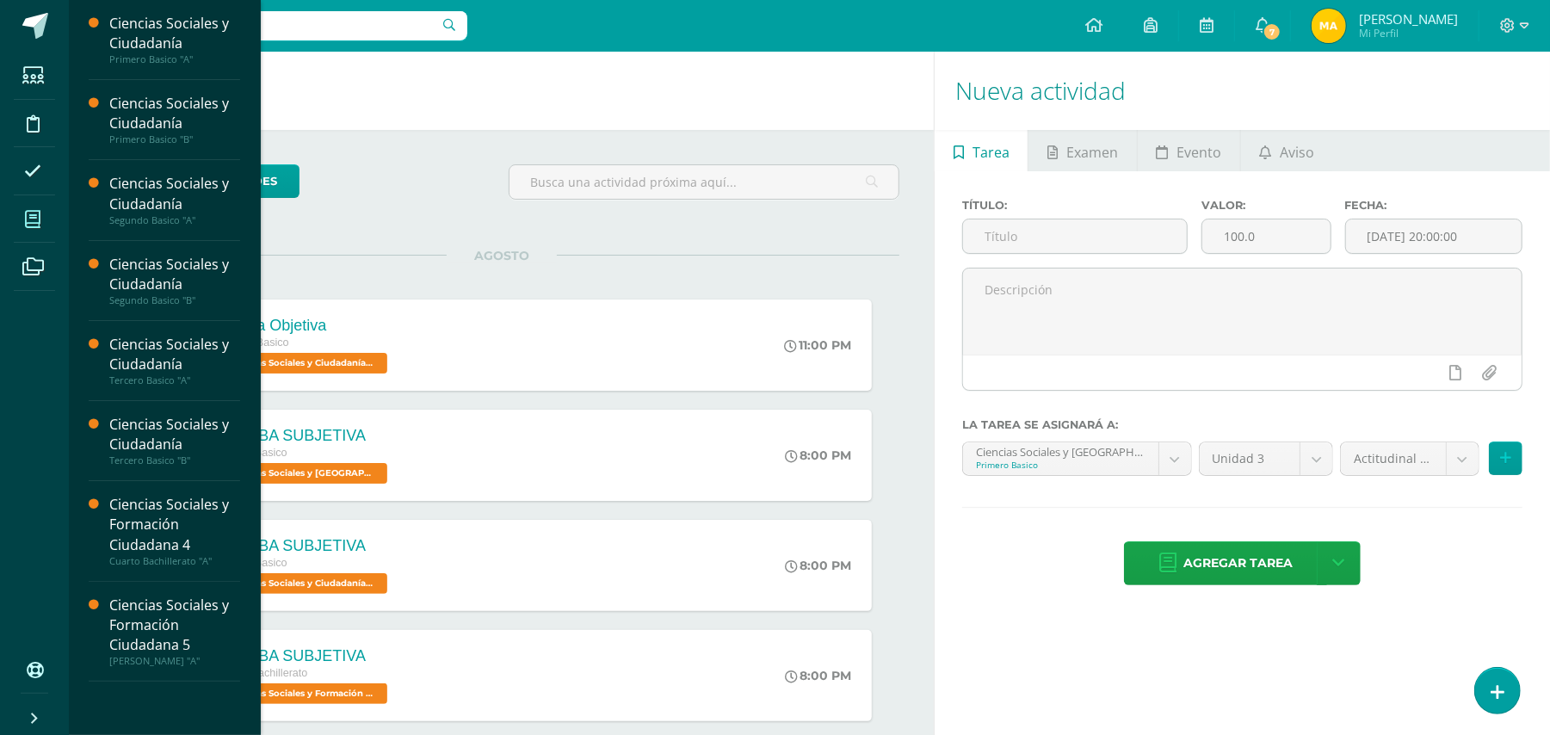
click at [26, 219] on icon at bounding box center [32, 219] width 15 height 17
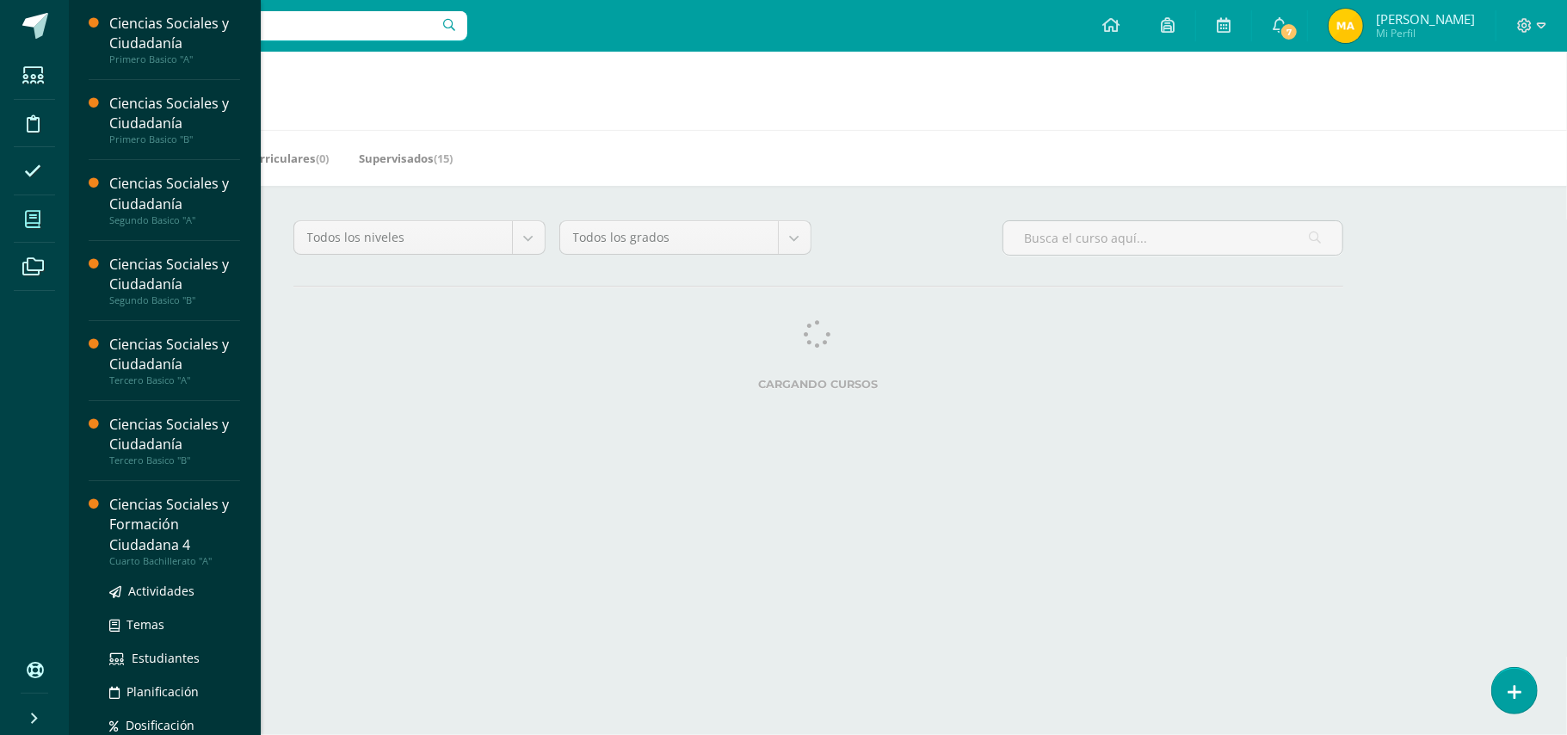
click at [158, 506] on div "Ciencias Sociales y Formación Ciudadana 4" at bounding box center [174, 524] width 131 height 59
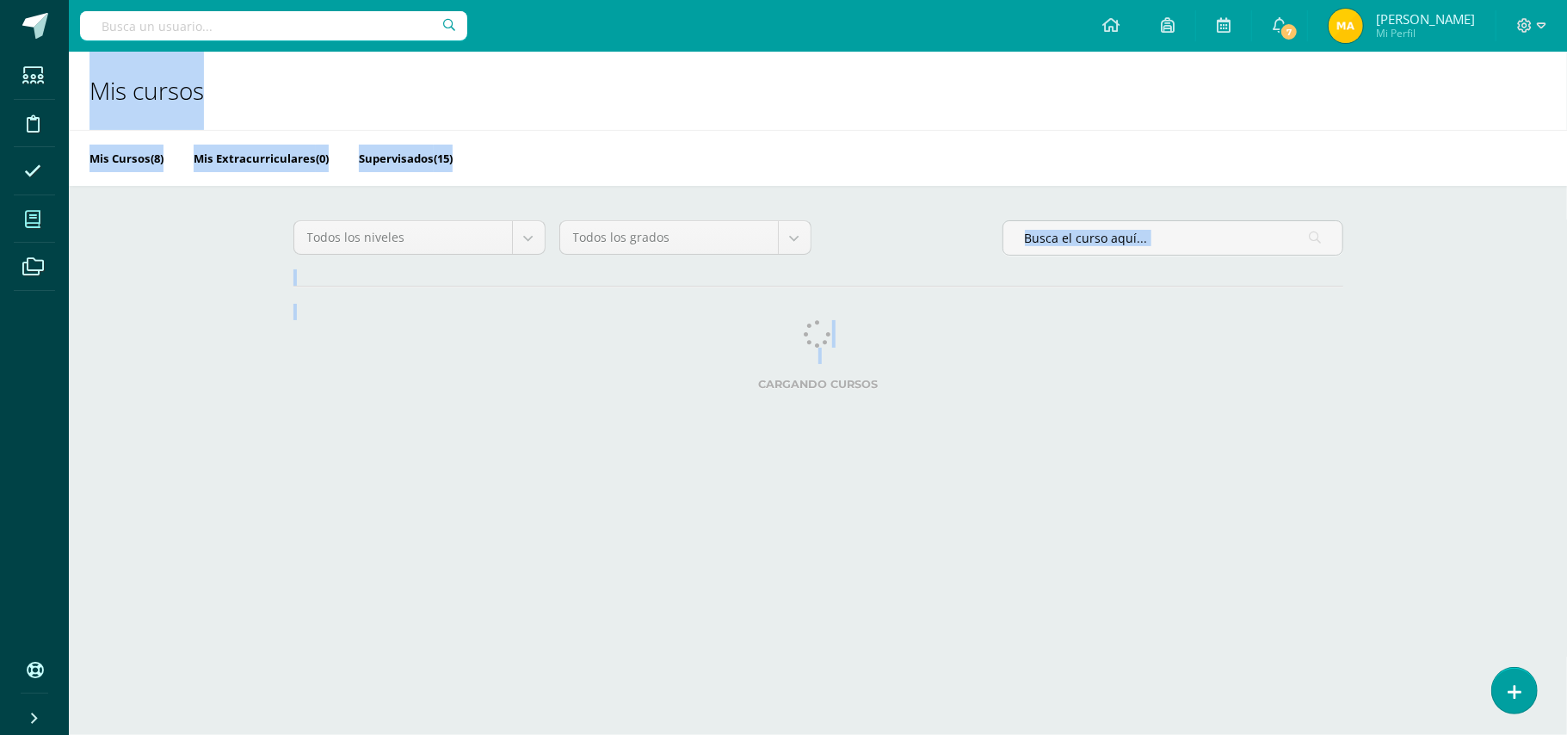
drag, startPoint x: 435, startPoint y: 376, endPoint x: 67, endPoint y: 97, distance: 461.2
click at [67, 97] on body "Estudiantes Disciplina Asistencia Mis cursos Archivos Soporte Ayuda Reportar un…" at bounding box center [783, 216] width 1567 height 432
click at [320, 432] on html "Estudiantes Disciplina Asistencia Mis cursos Archivos Soporte Ayuda Reportar un…" at bounding box center [783, 216] width 1567 height 432
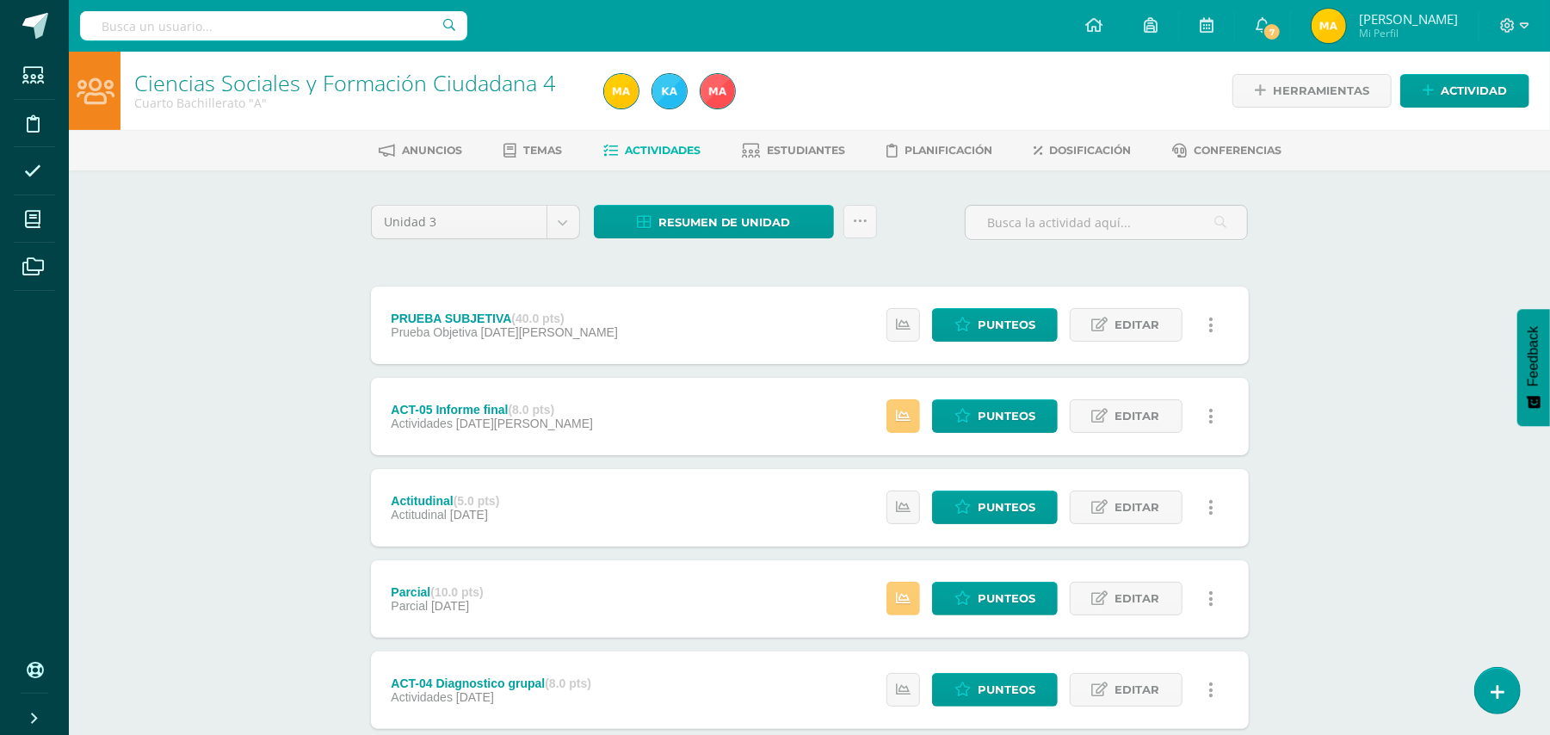
click at [289, 331] on div "Ciencias Sociales y Formación Ciudadana 4 Cuarto Bachillerato "A" Herramientas …" at bounding box center [809, 630] width 1481 height 1156
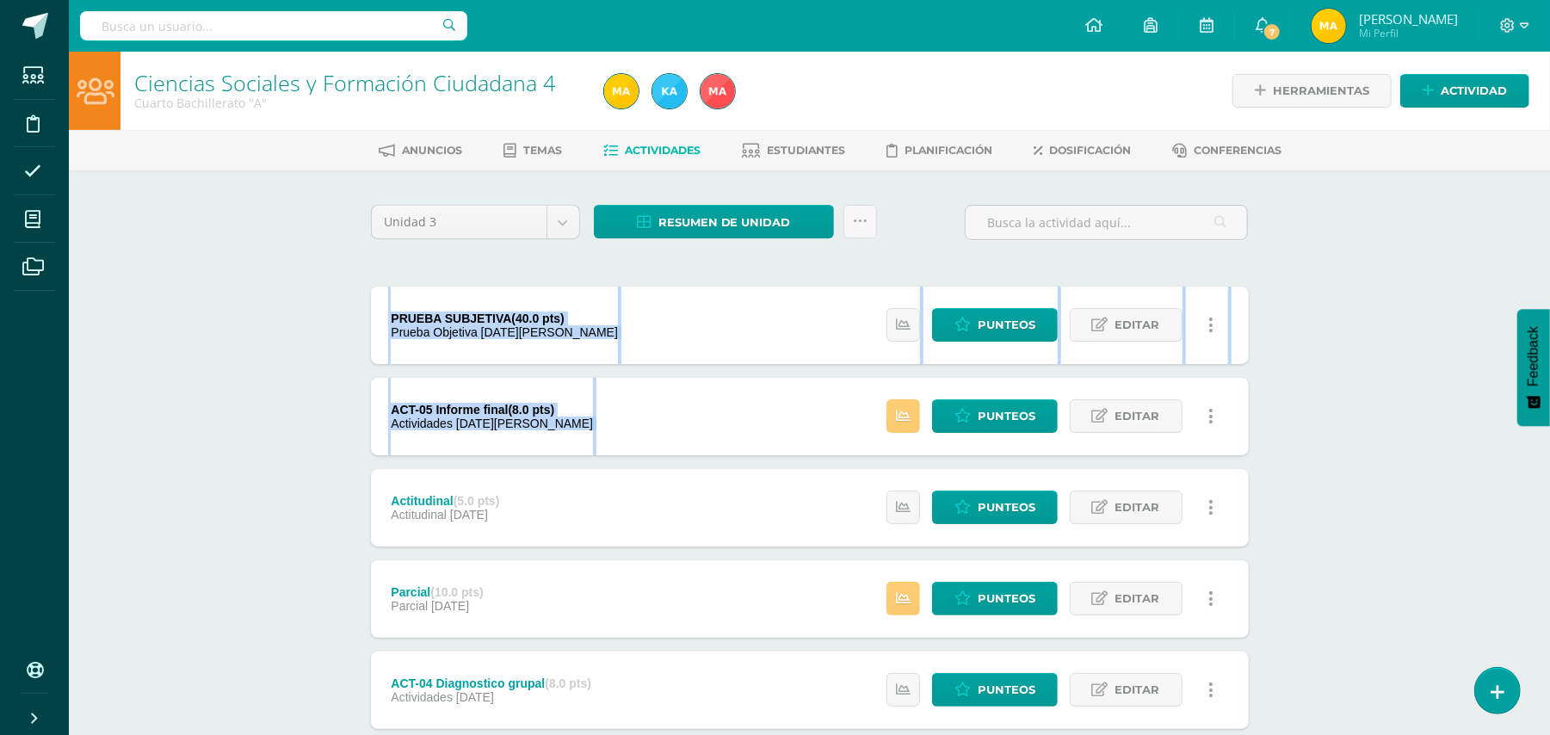
drag, startPoint x: 289, startPoint y: 331, endPoint x: 604, endPoint y: 435, distance: 331.7
click at [604, 435] on div "Ciencias Sociales y Formación Ciudadana 4 Cuarto Bachillerato "A" Herramientas …" at bounding box center [809, 630] width 1481 height 1156
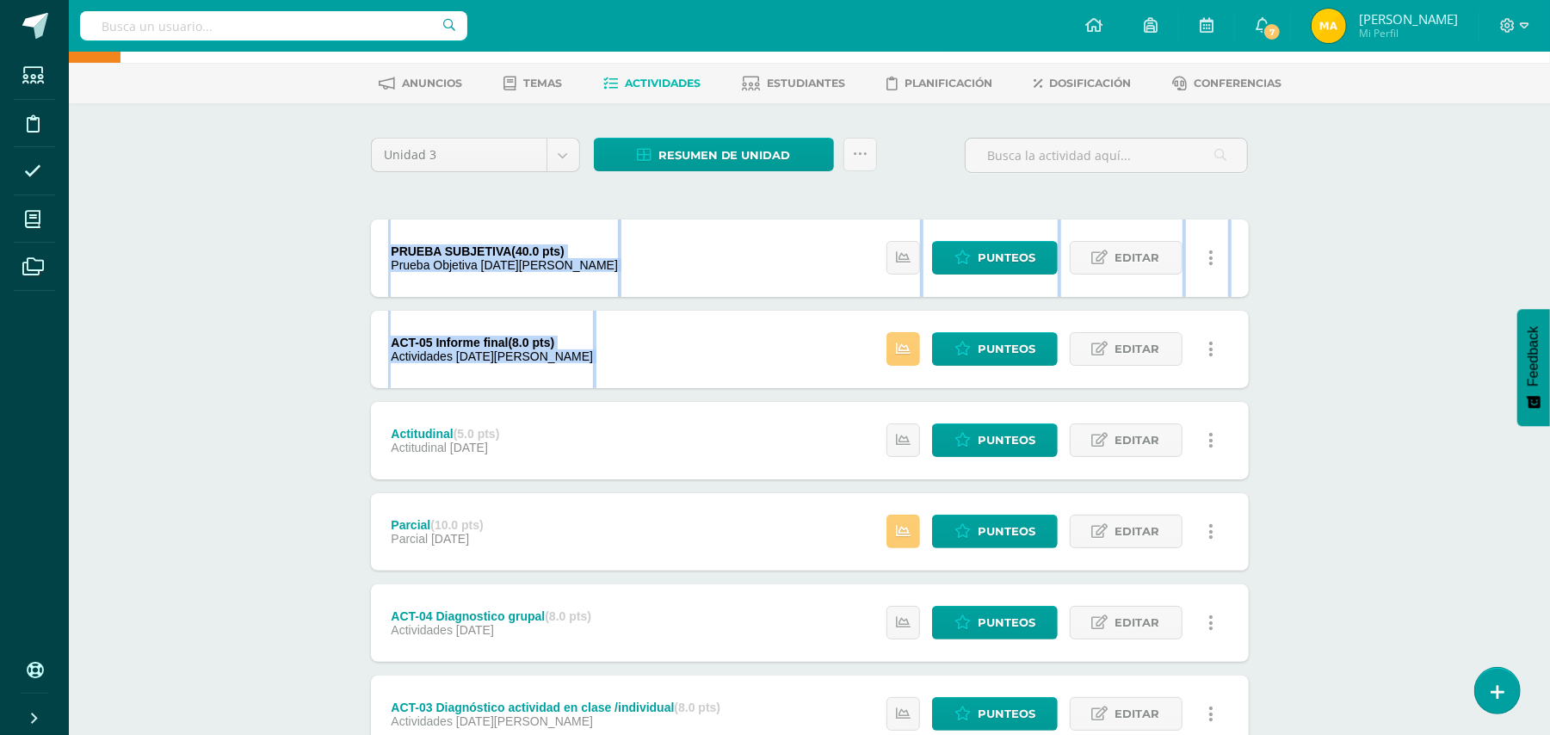
scroll to position [88, 0]
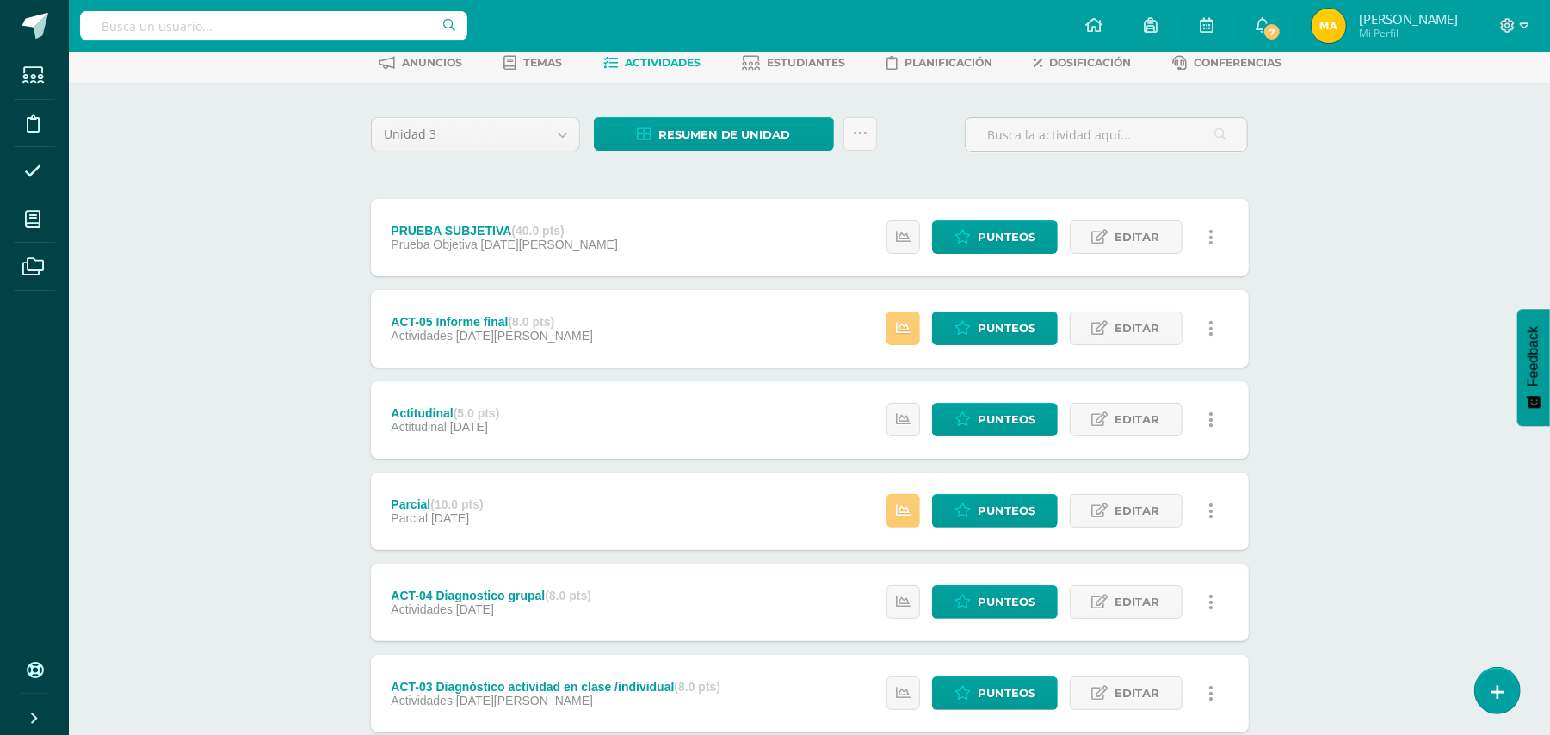
click at [1325, 352] on div "Ciencias Sociales y Formación Ciudadana 4 Cuarto Bachillerato "A" Herramientas …" at bounding box center [809, 542] width 1481 height 1156
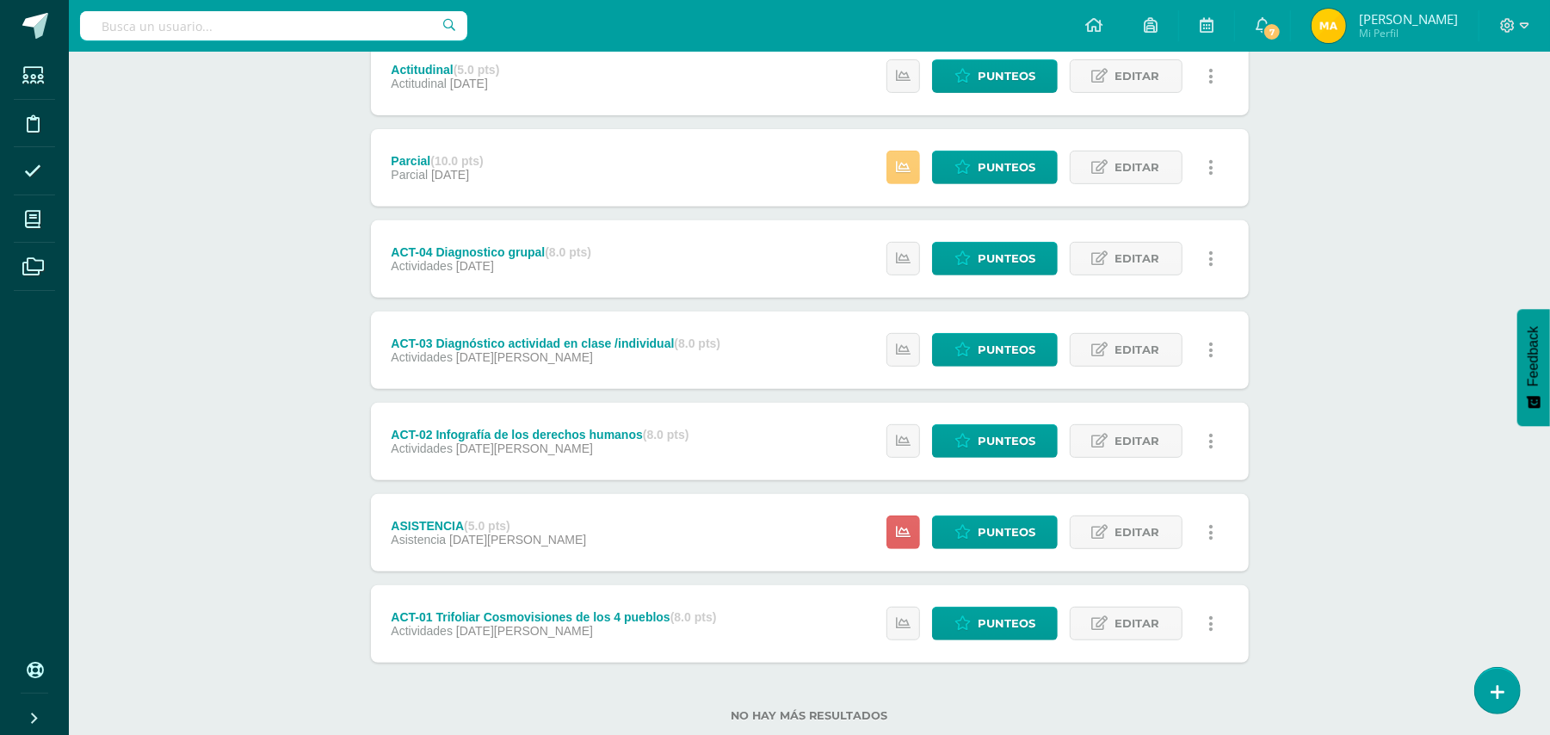
scroll to position [410, 0]
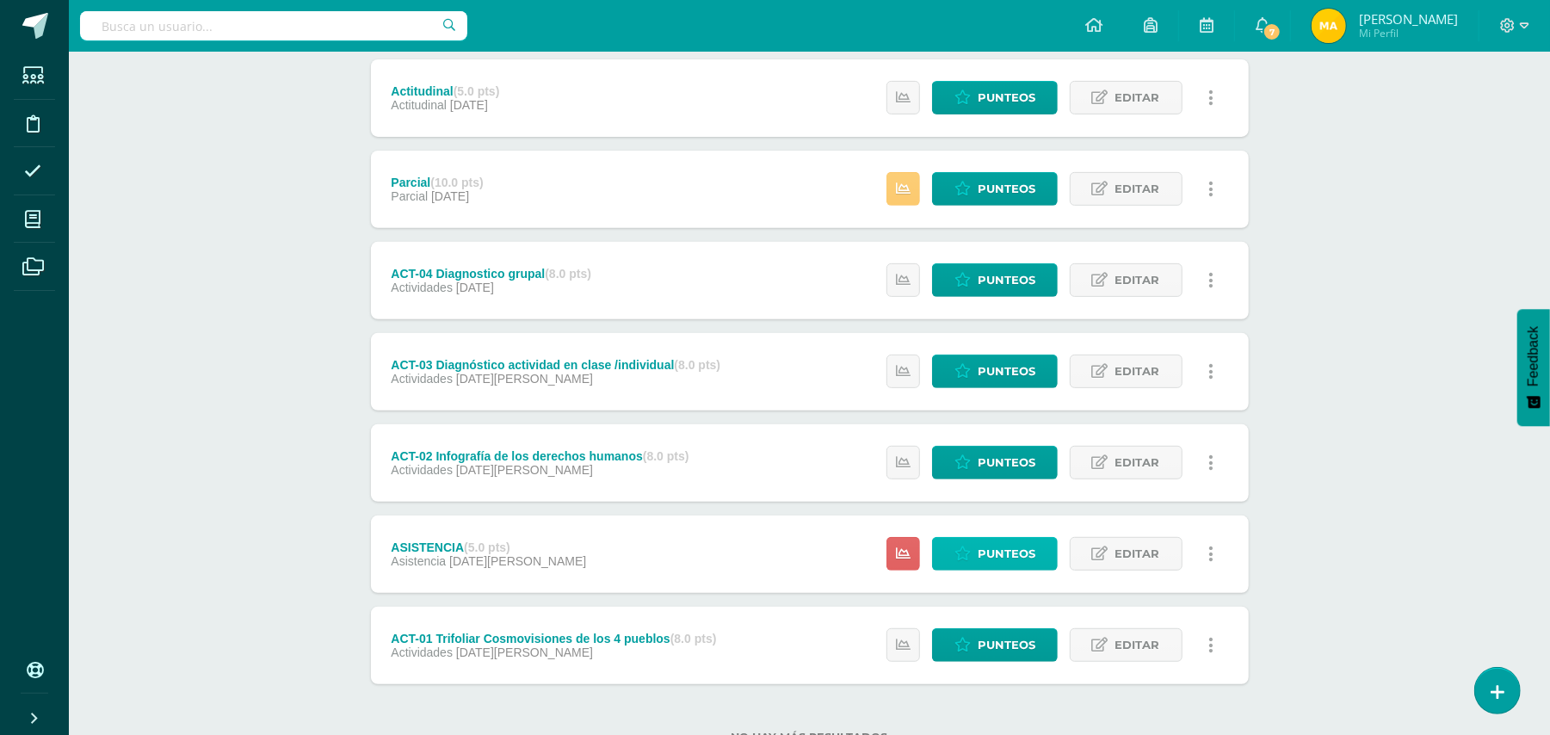
click at [1026, 554] on span "Punteos" at bounding box center [1007, 554] width 58 height 32
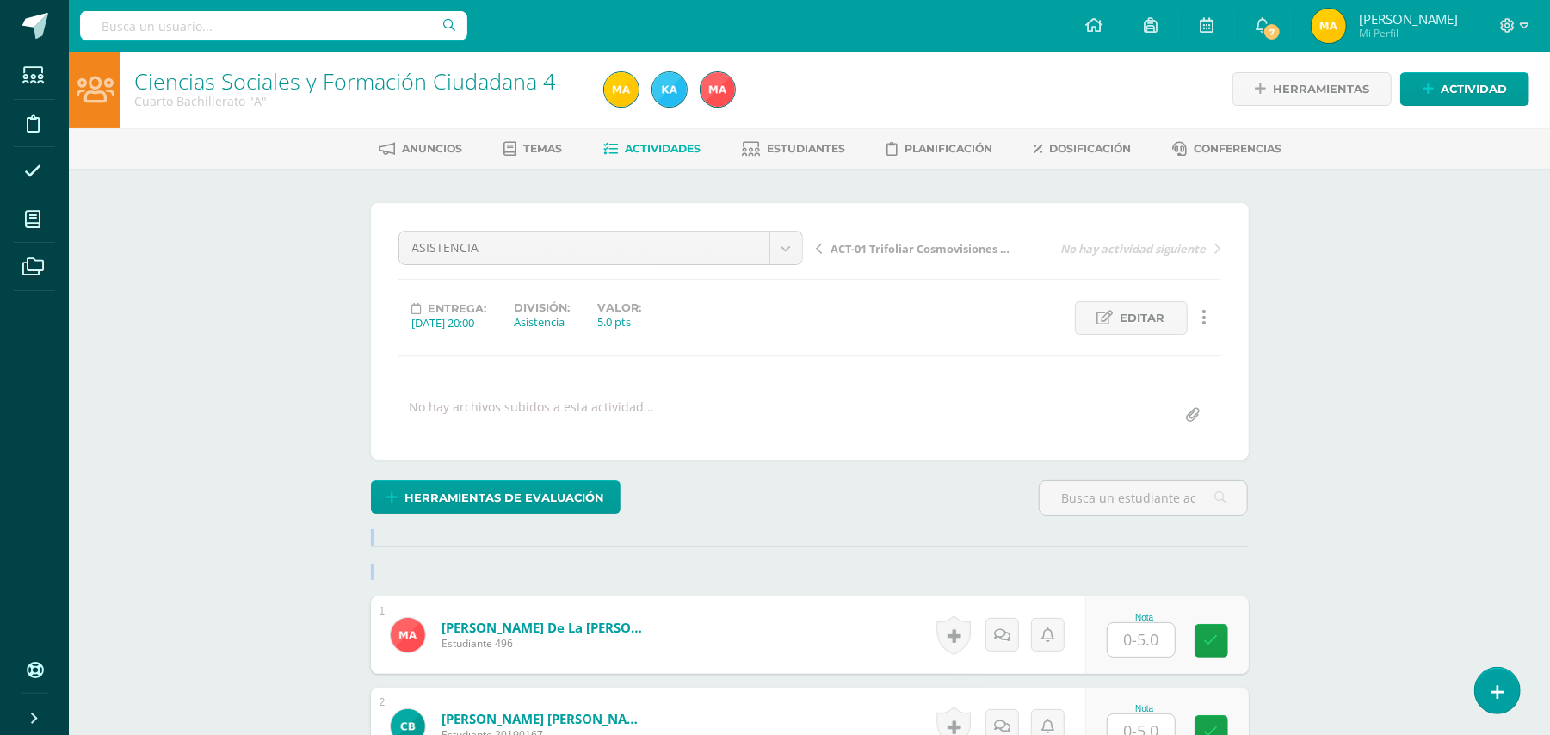
scroll to position [3, 0]
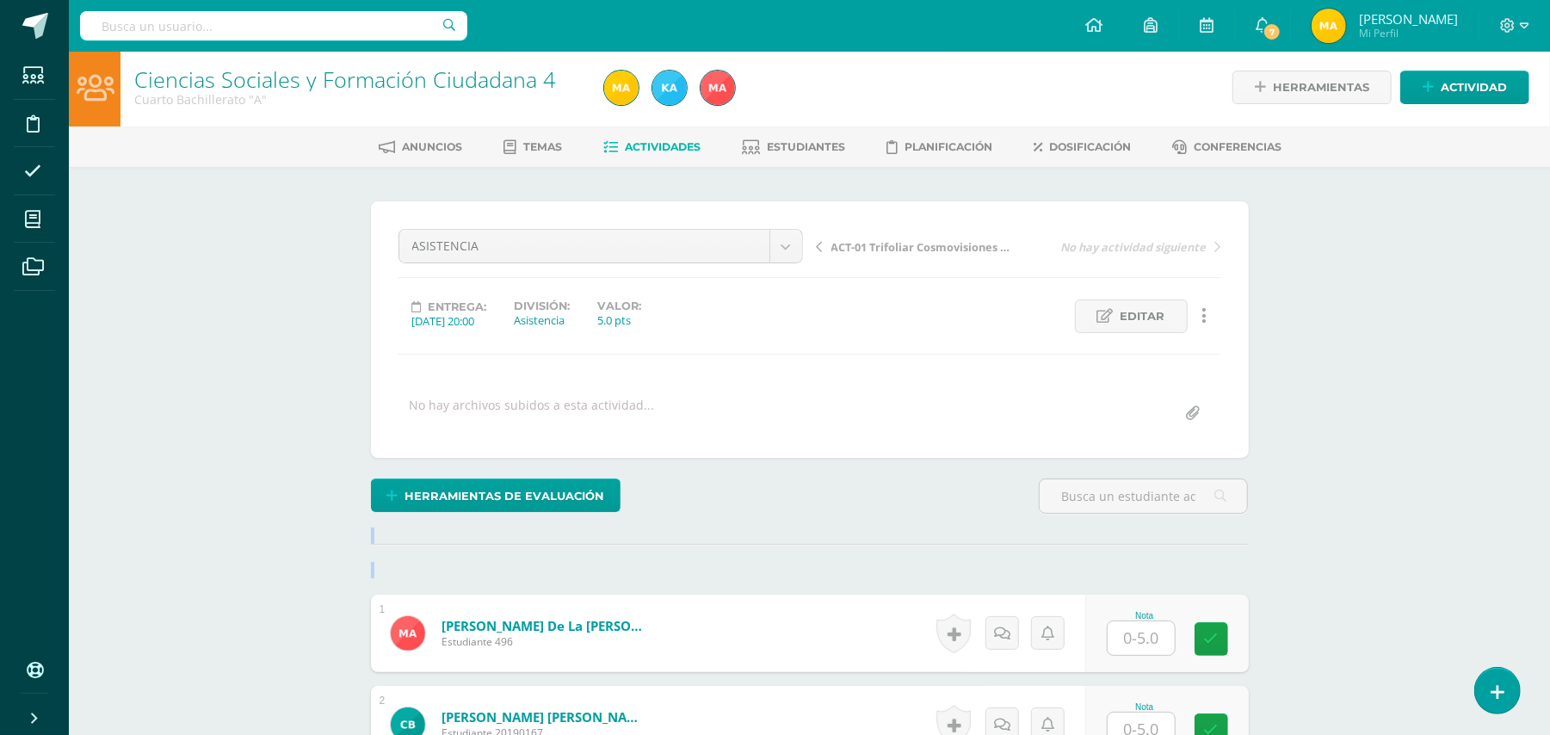
drag, startPoint x: 0, startPoint y: 0, endPoint x: 1026, endPoint y: 552, distance: 1164.6
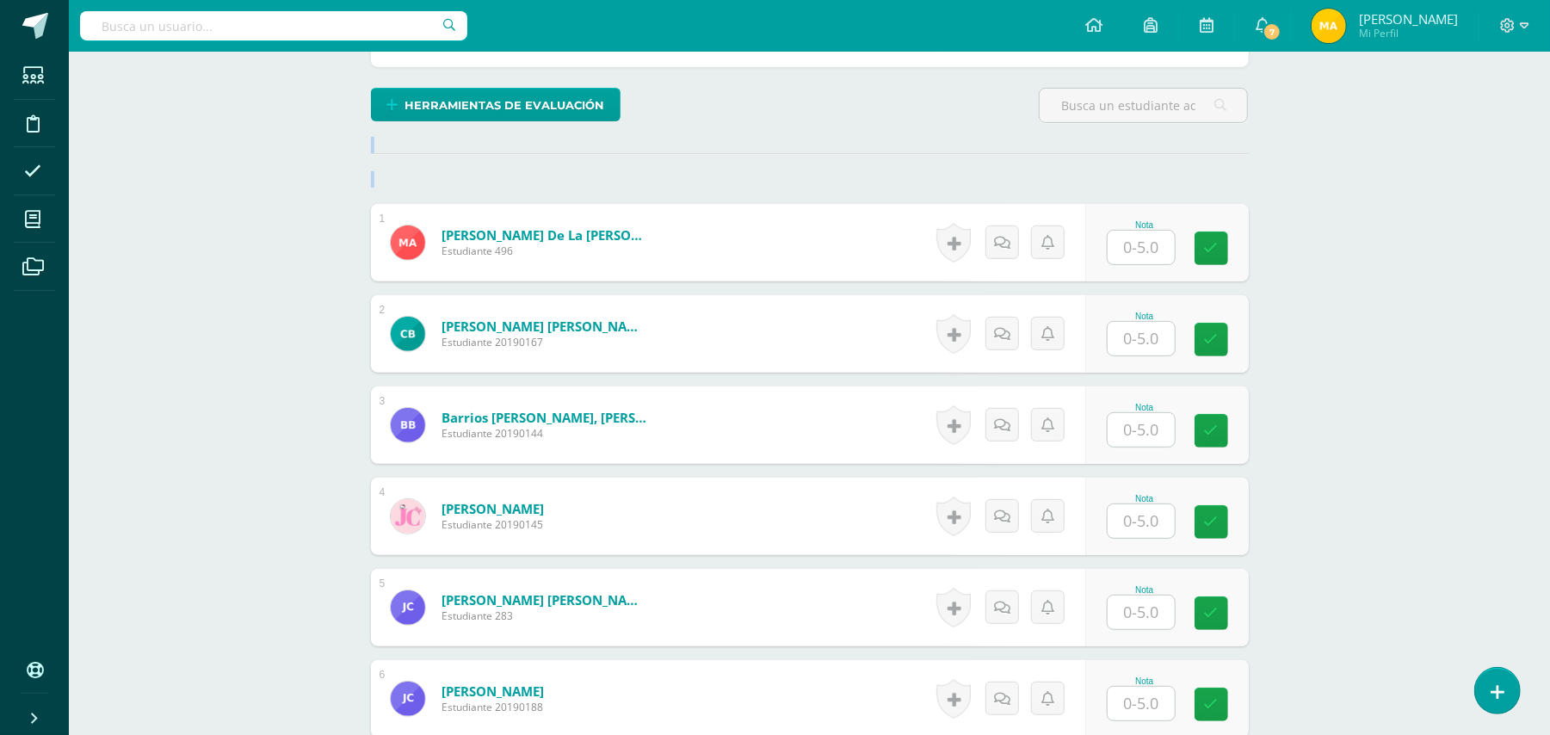
scroll to position [432, 0]
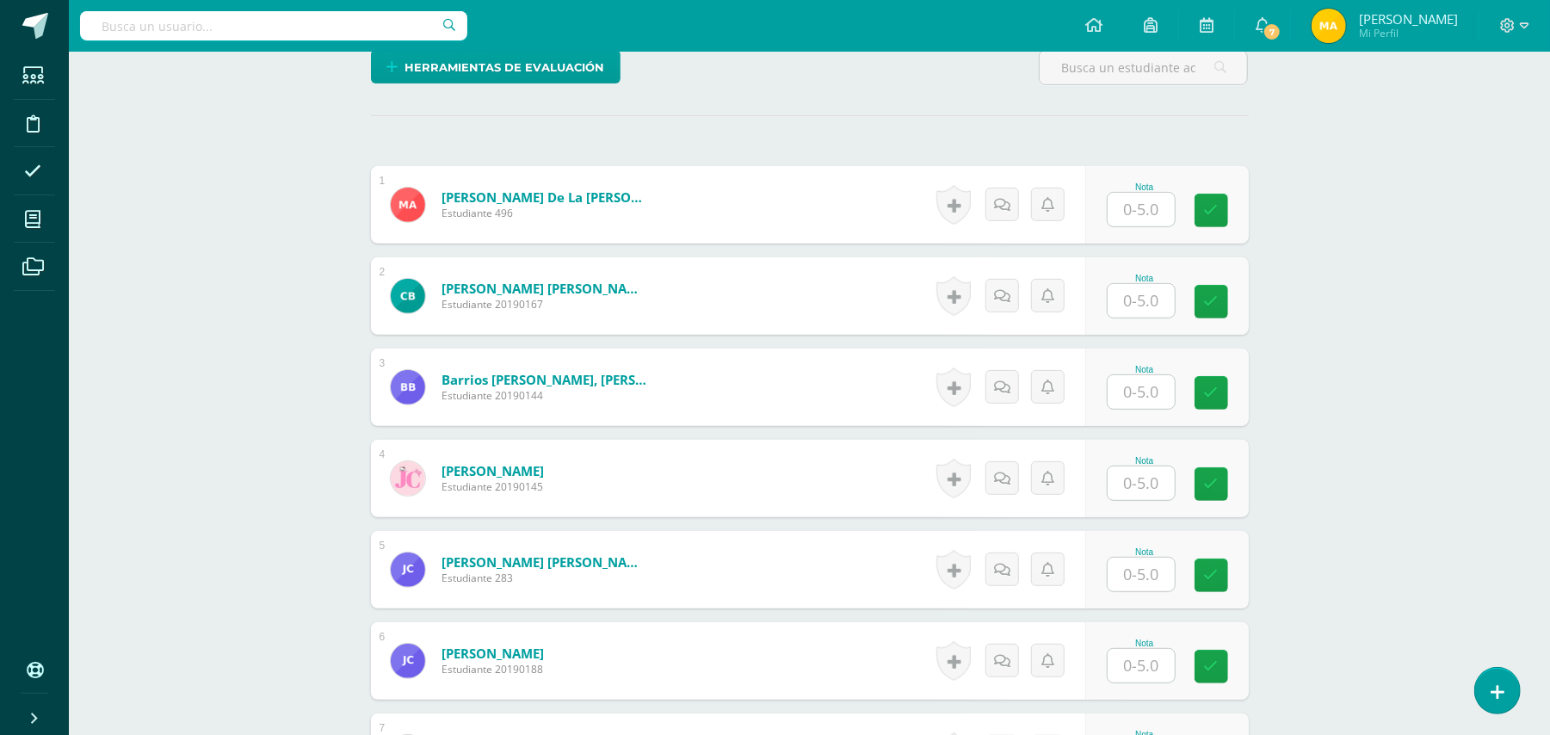
click at [1146, 203] on input "text" at bounding box center [1140, 210] width 67 height 34
type input "4"
type input "5"
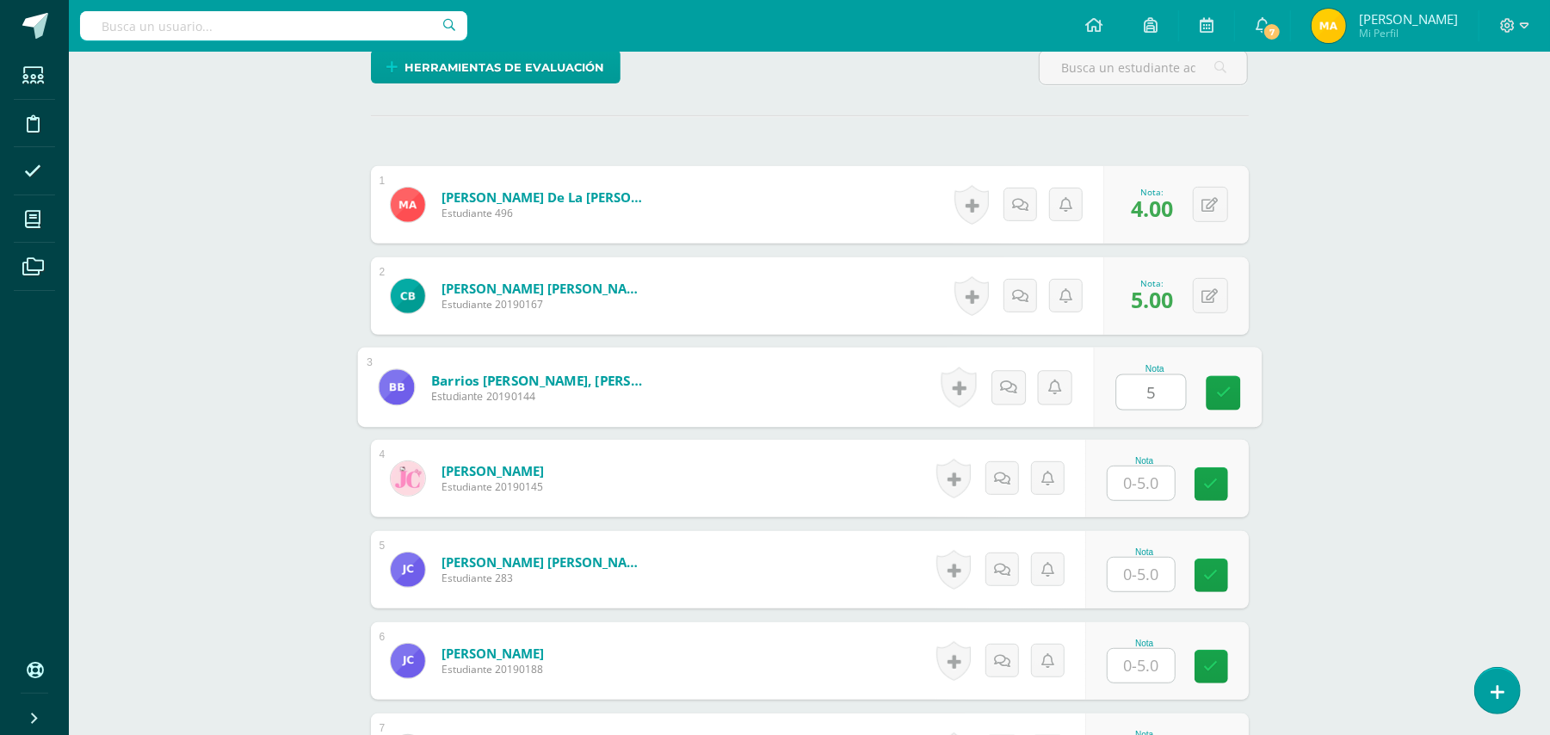
type input "5"
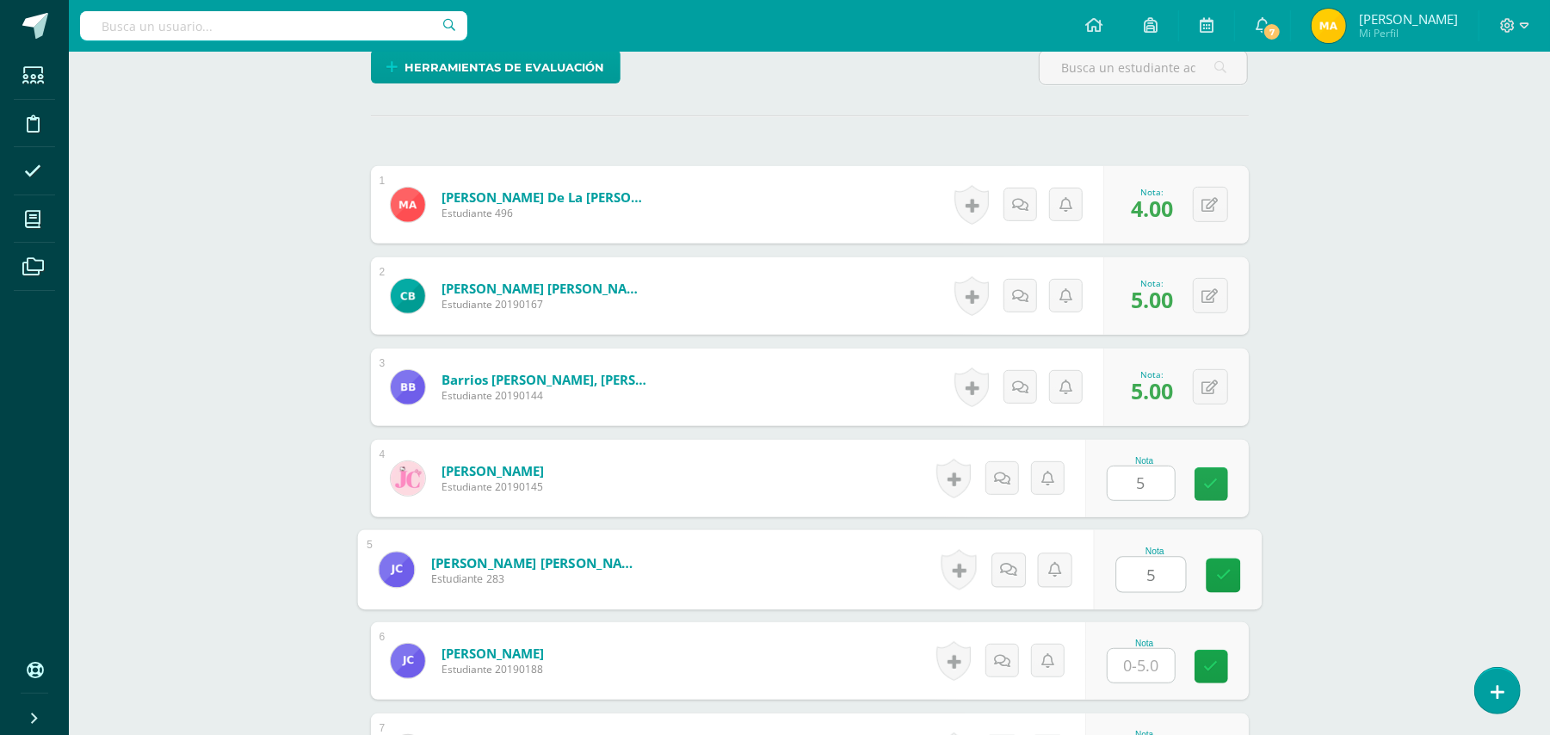
type input "5"
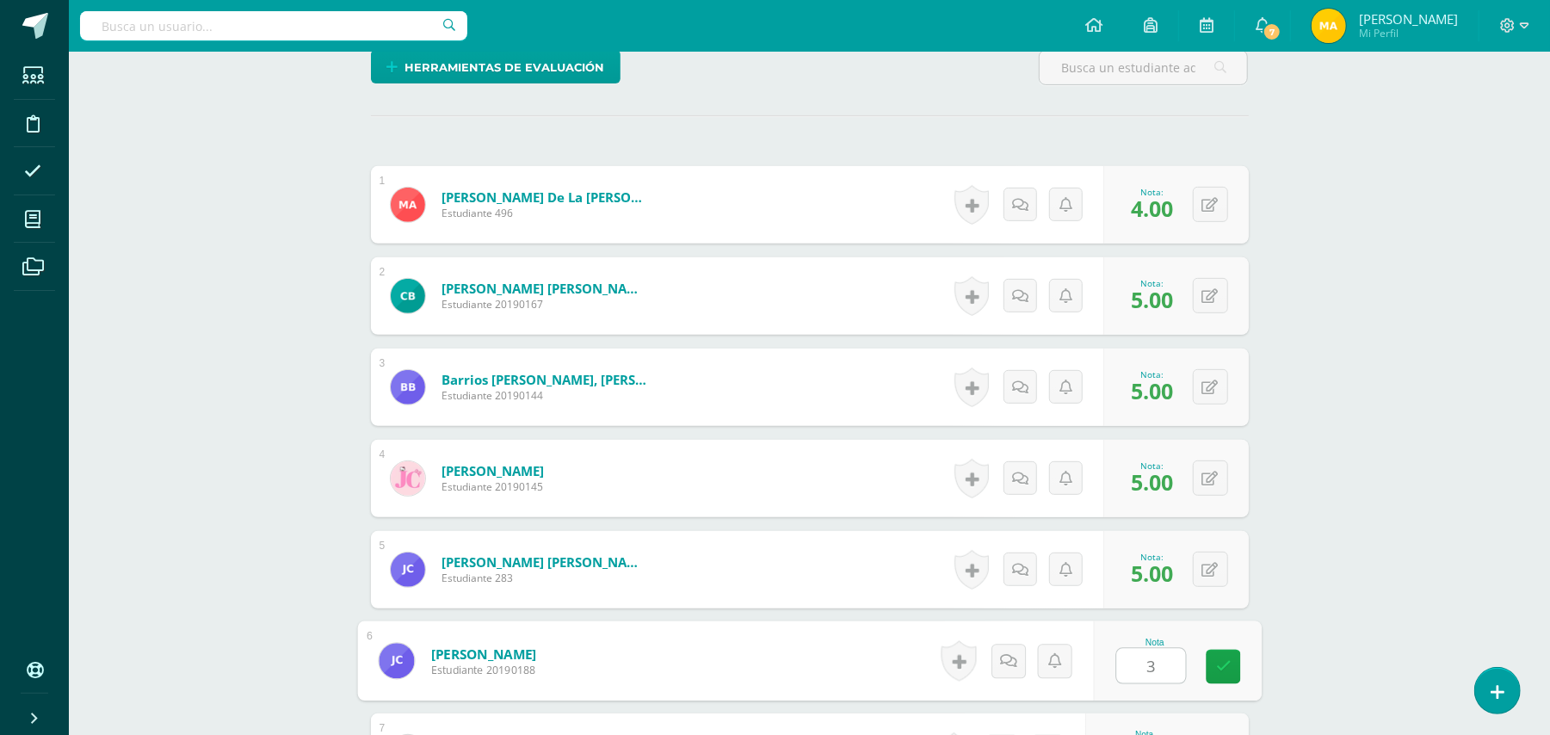
type input "3"
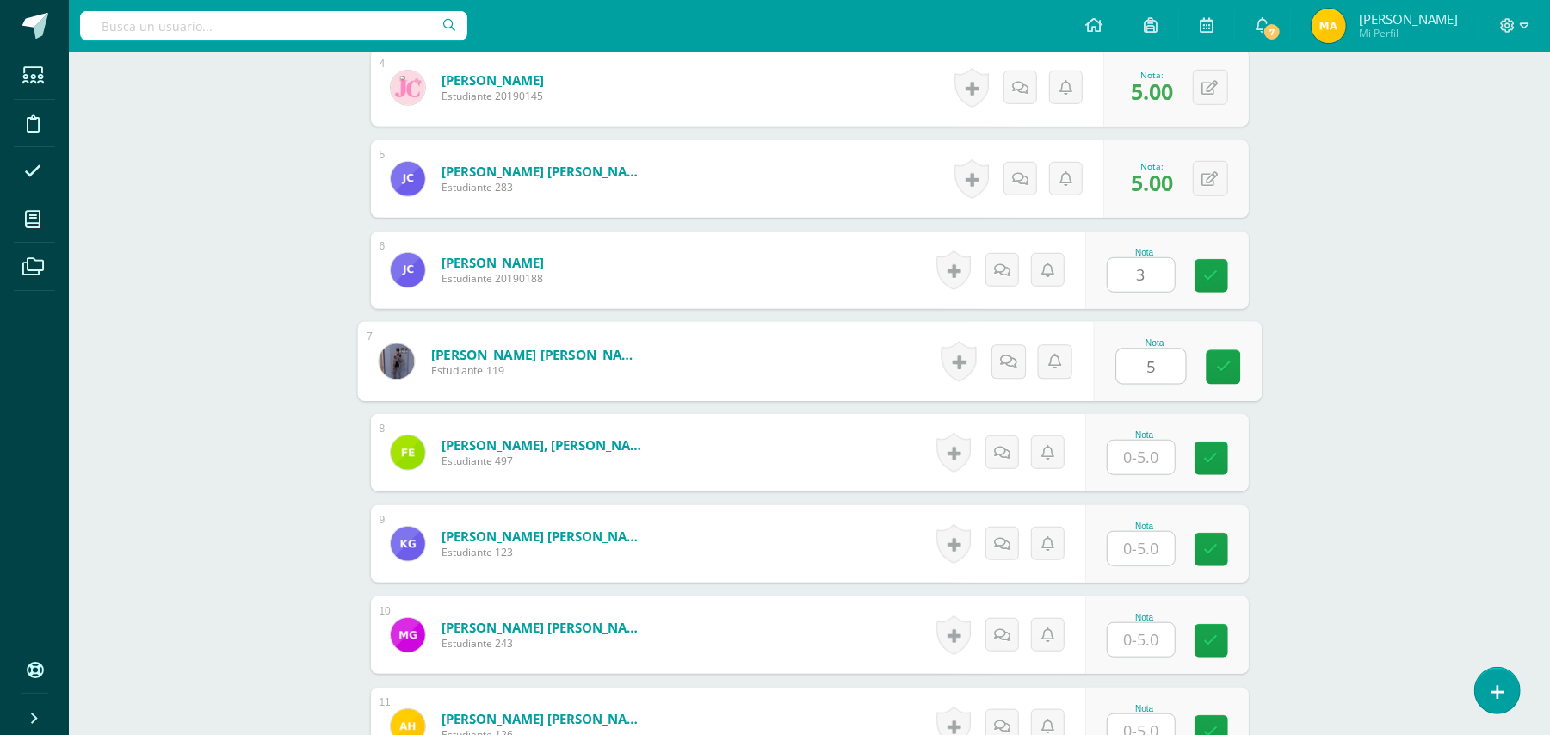
type input "5"
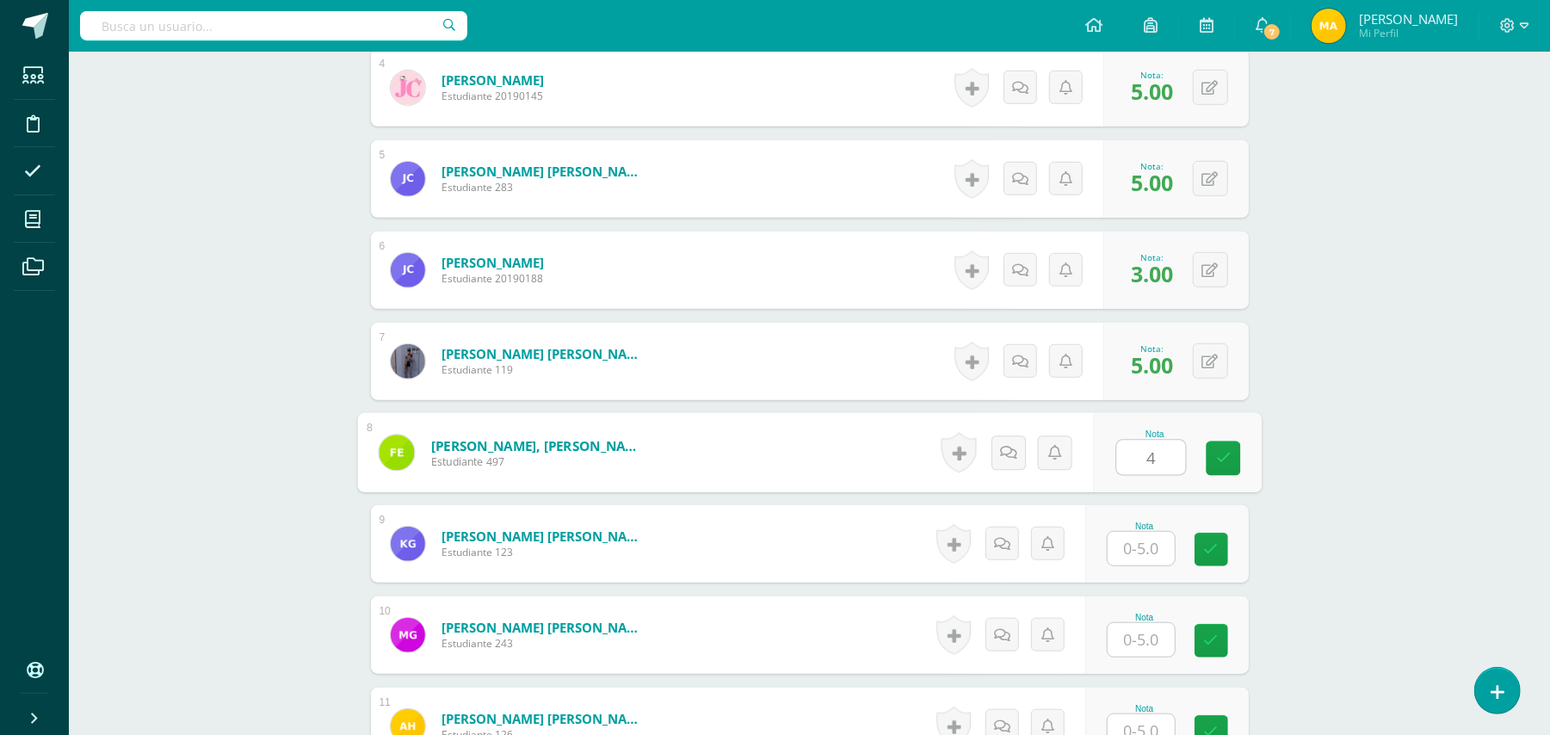
type input "4"
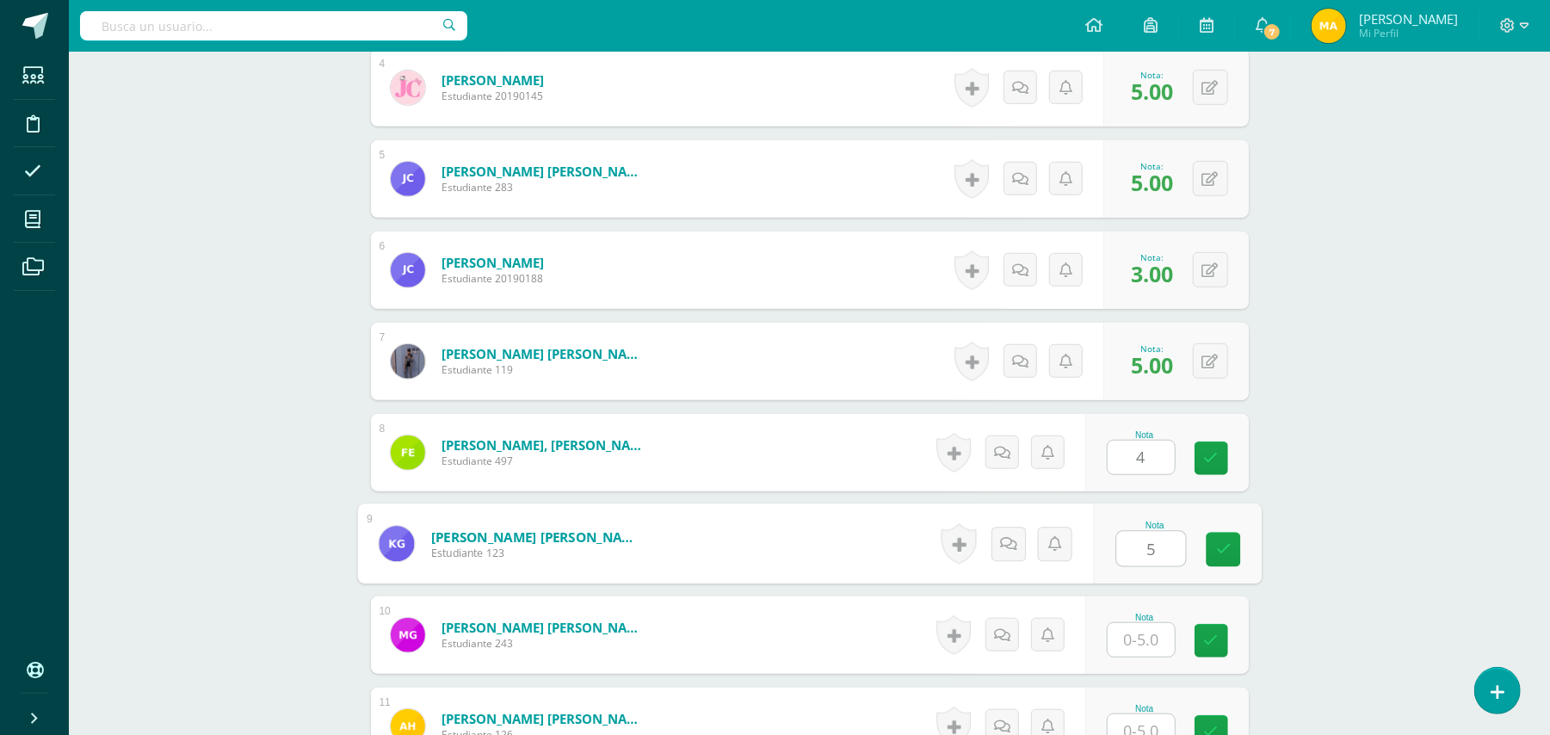
type input "5"
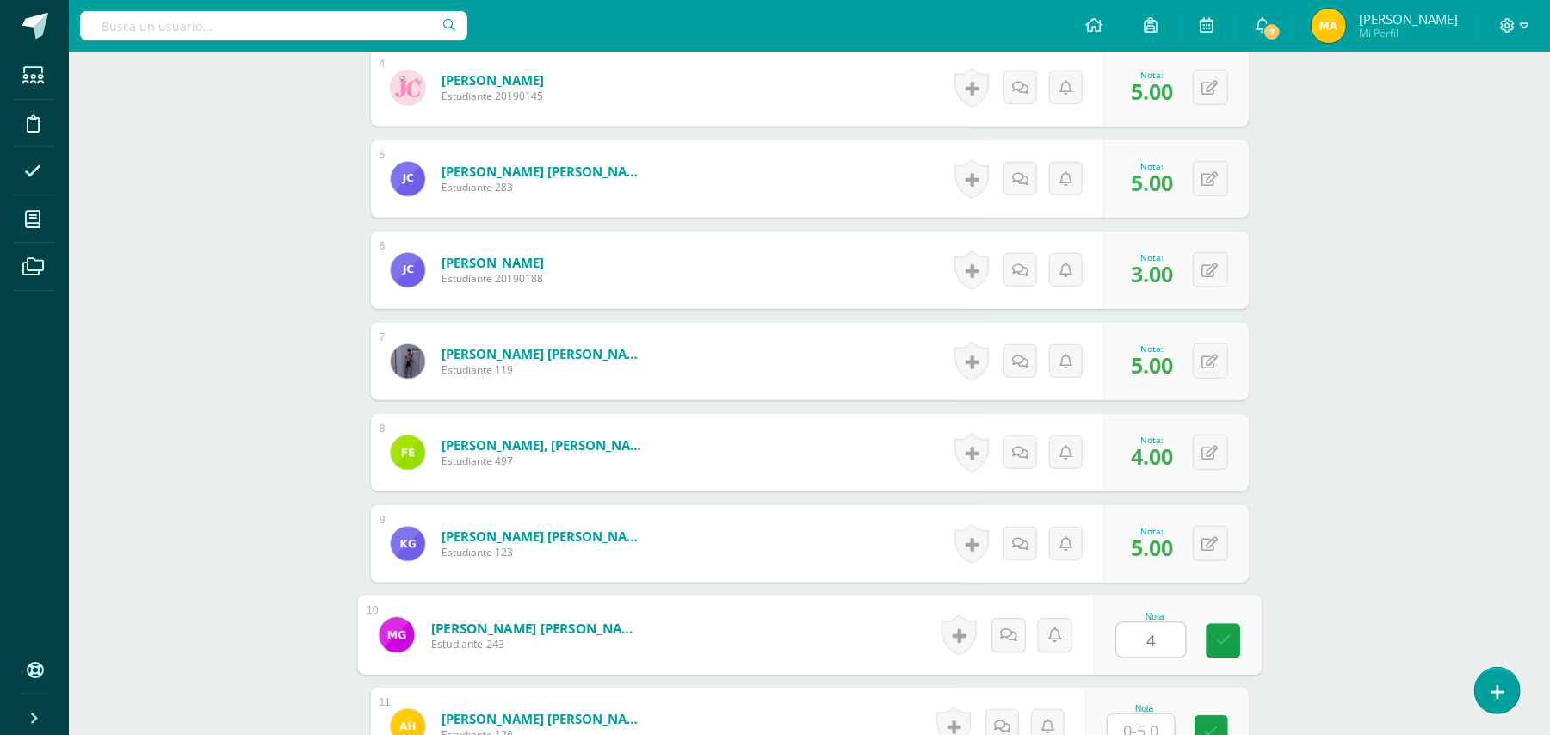
type input "4"
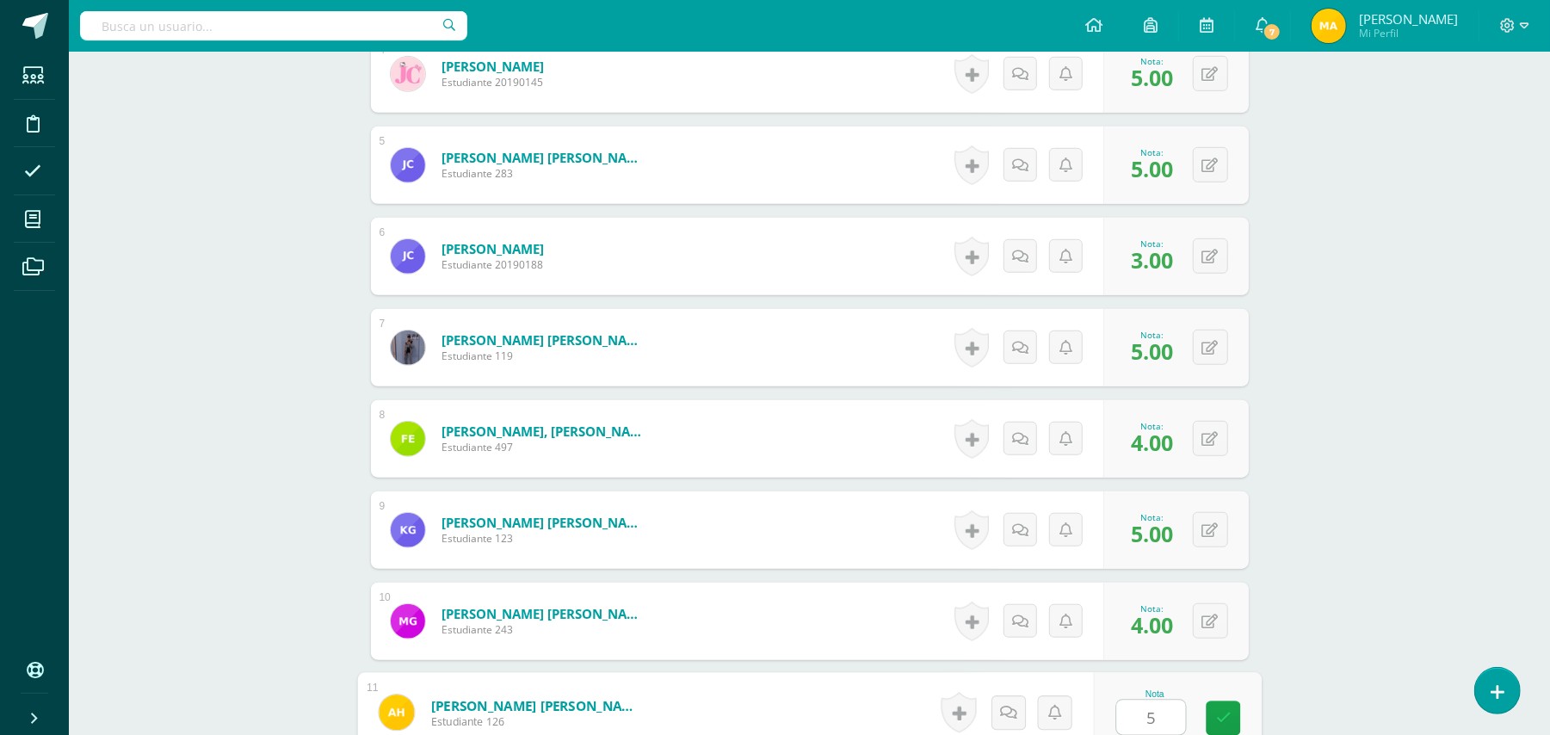
type input "5"
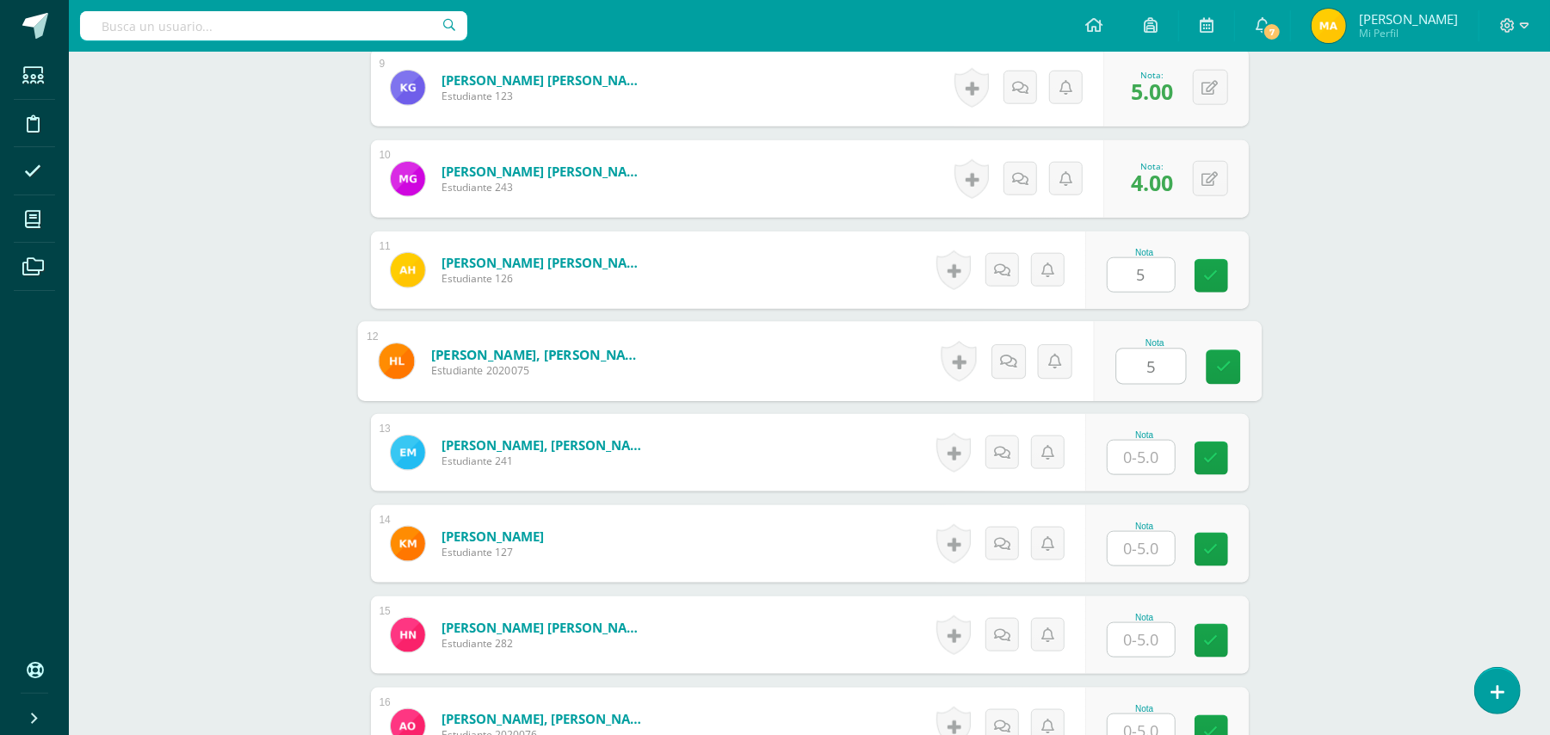
type input "5"
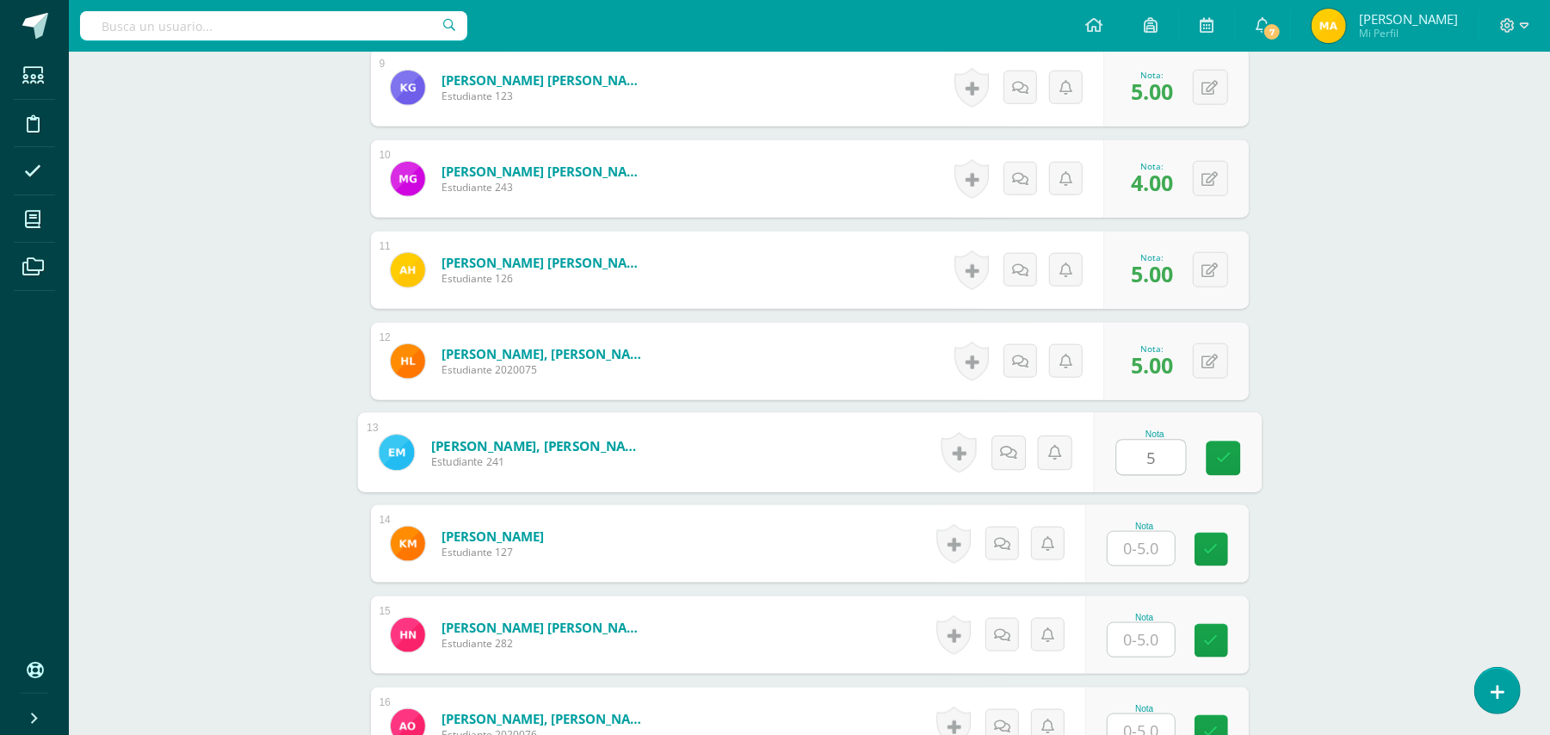
type input "5"
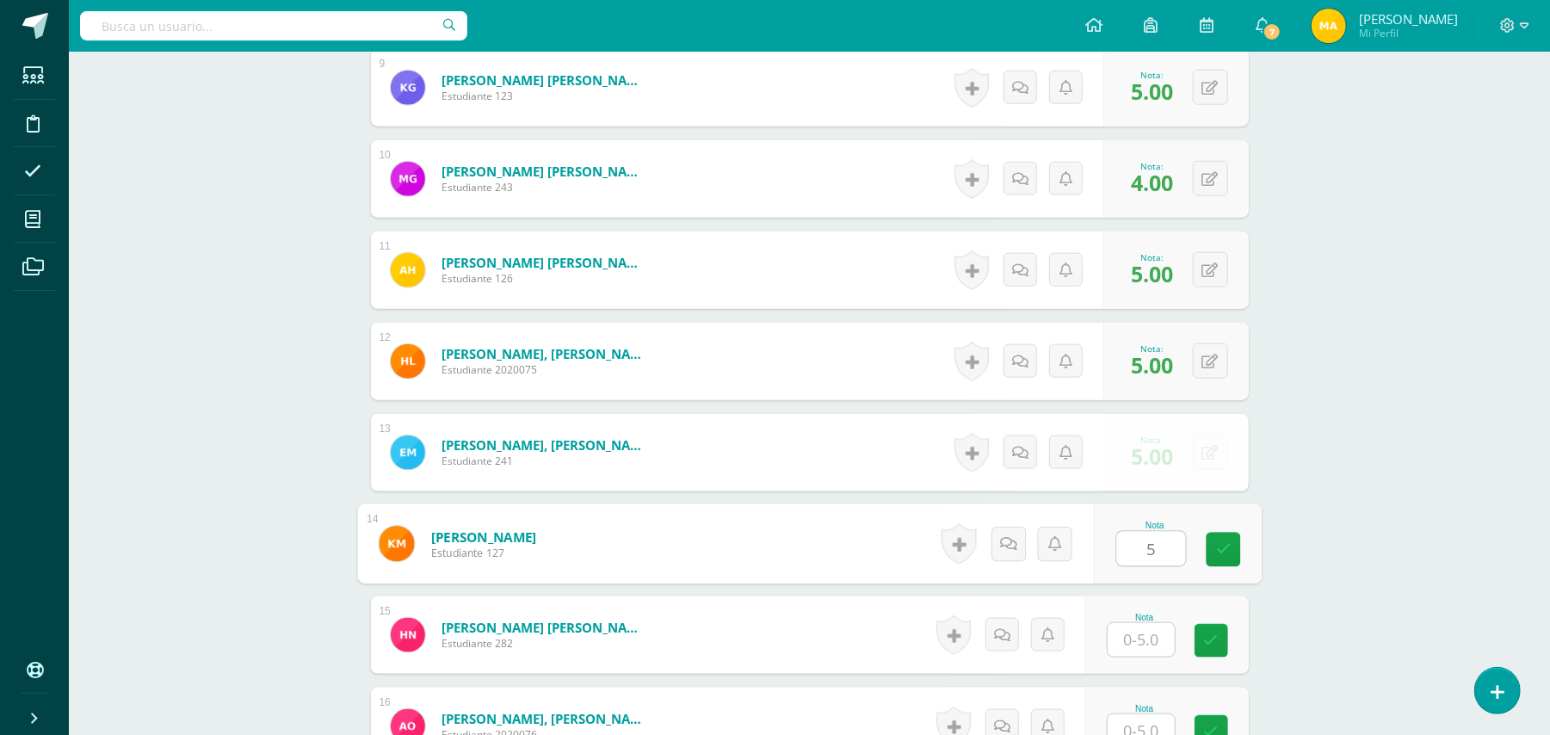
type input "5"
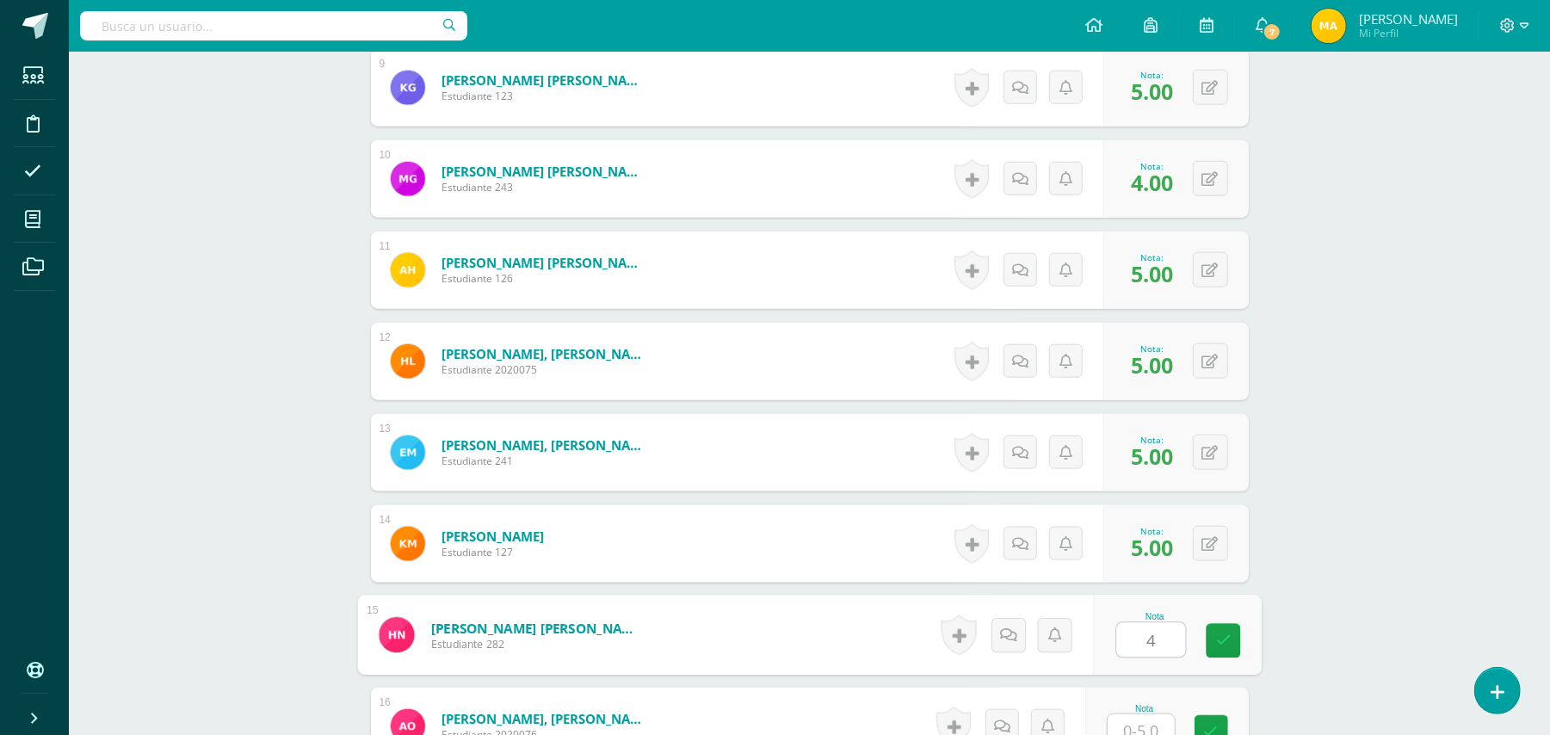
type input "4"
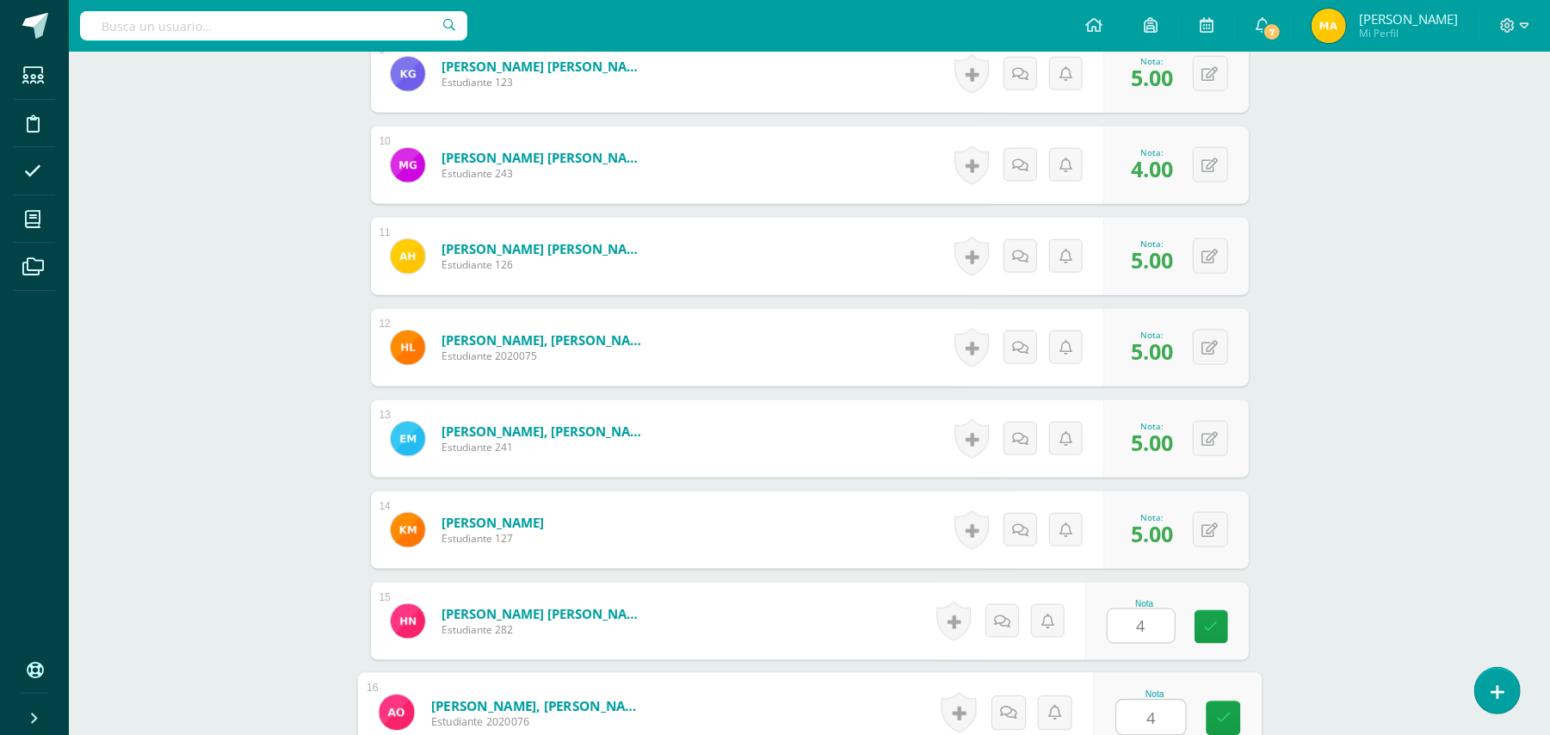
type input "4"
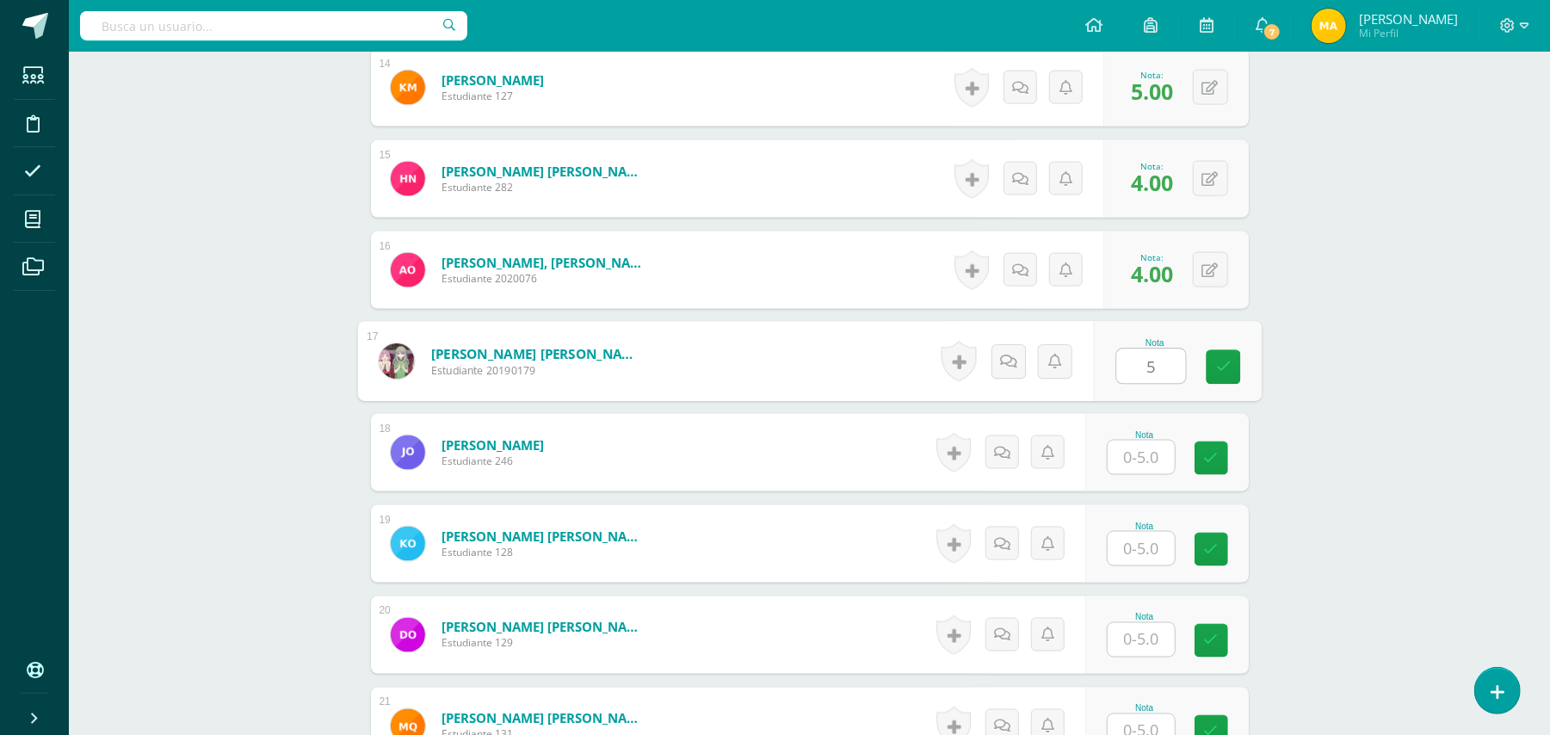
type input "5"
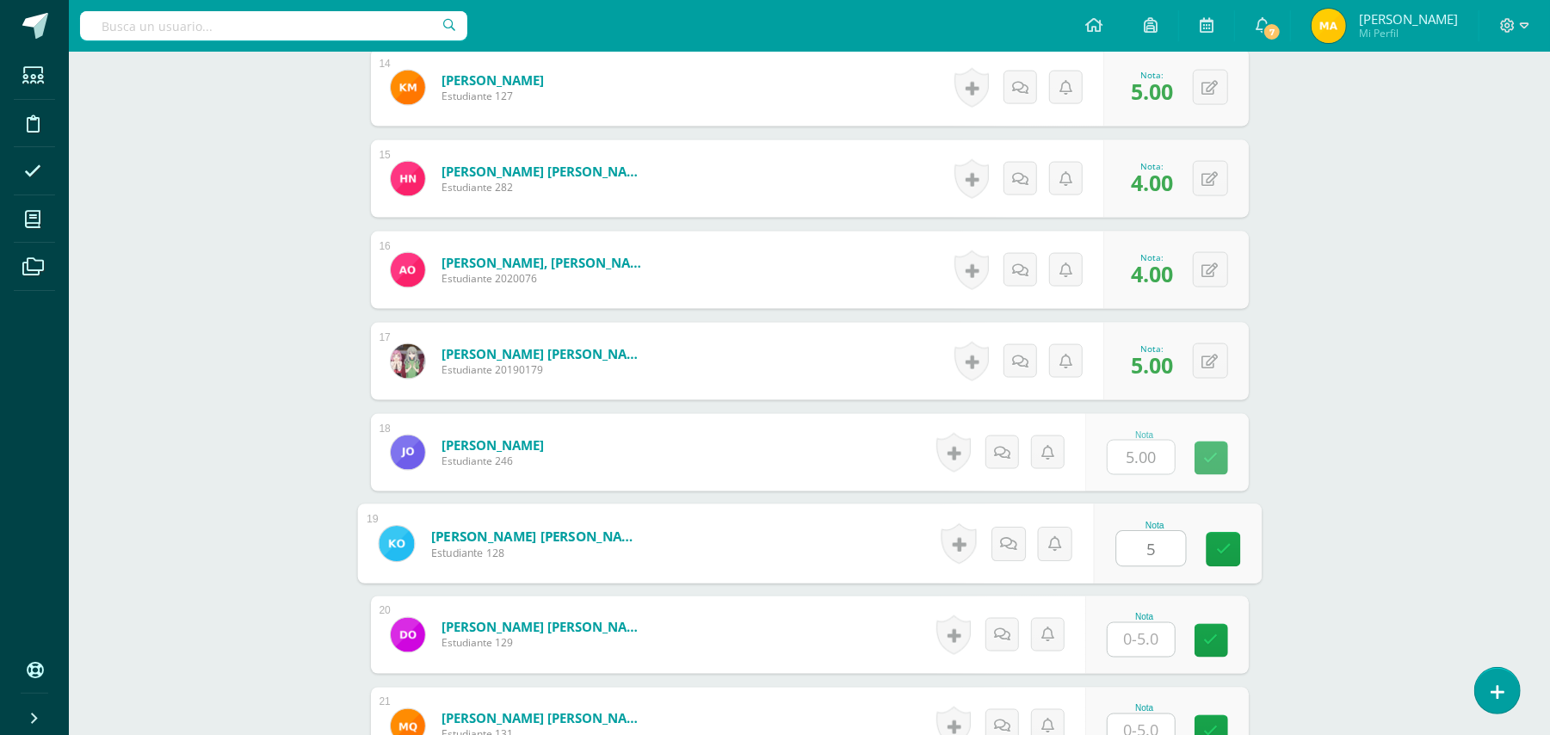
type input "5"
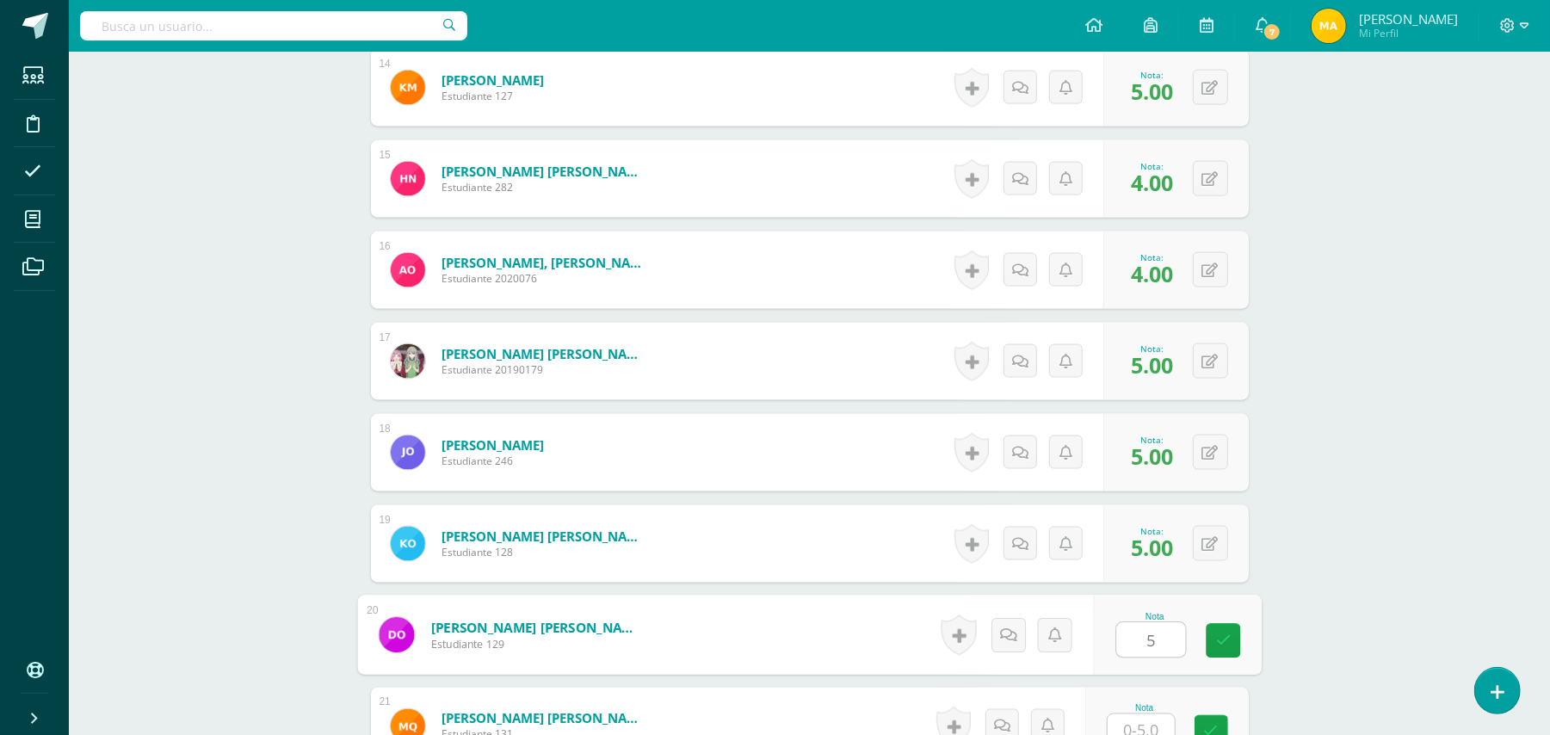
type input "5"
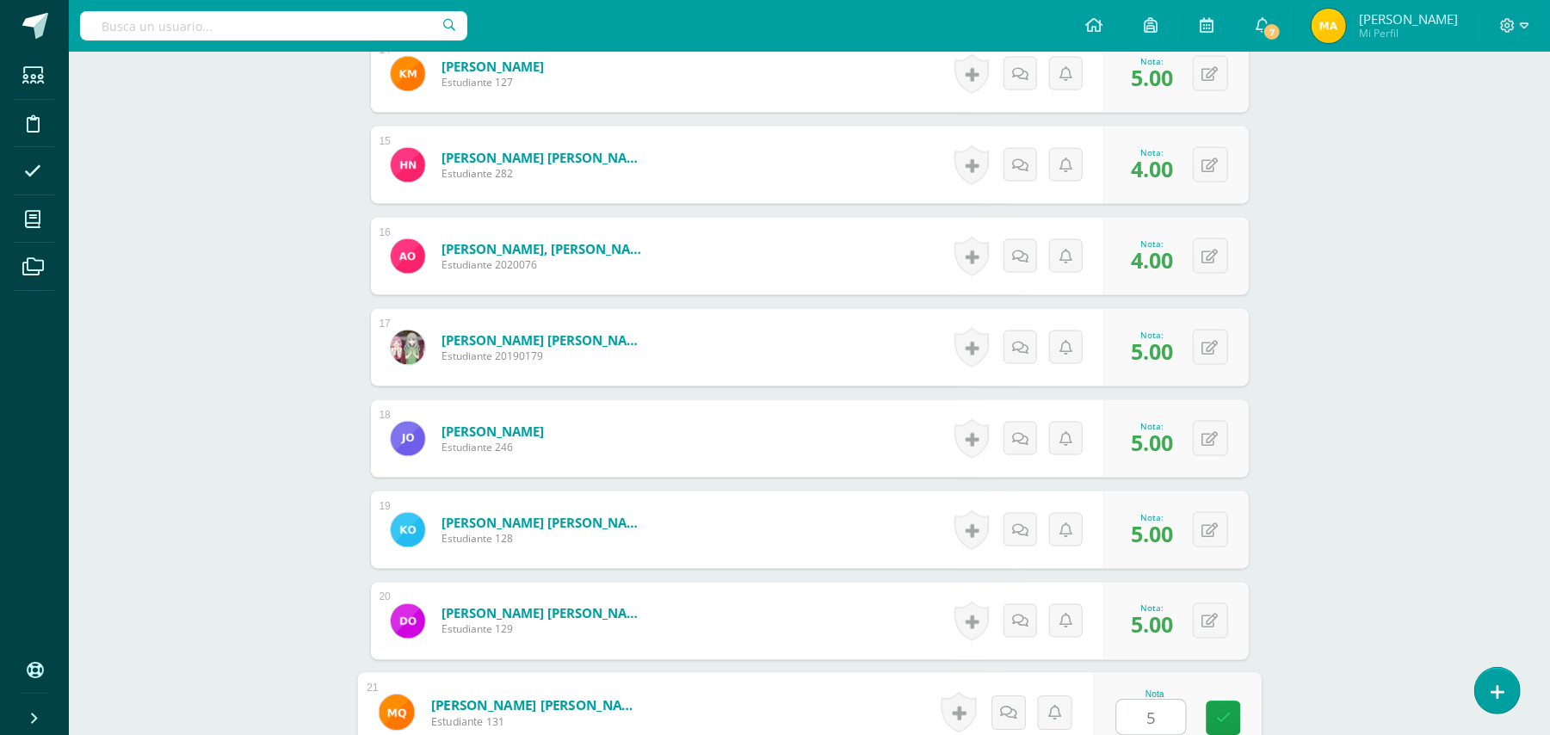
type input "5"
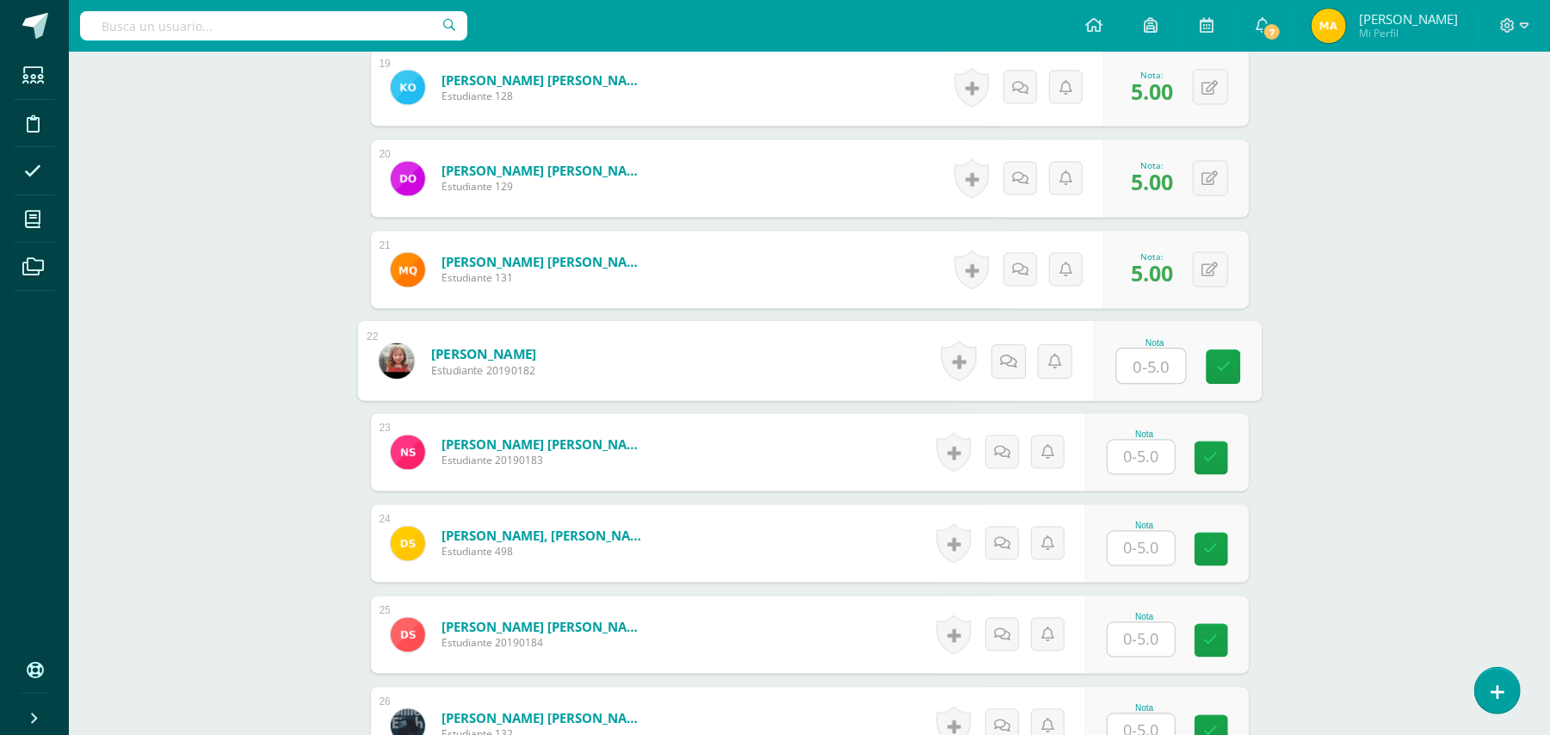
type input "1"
type input "0"
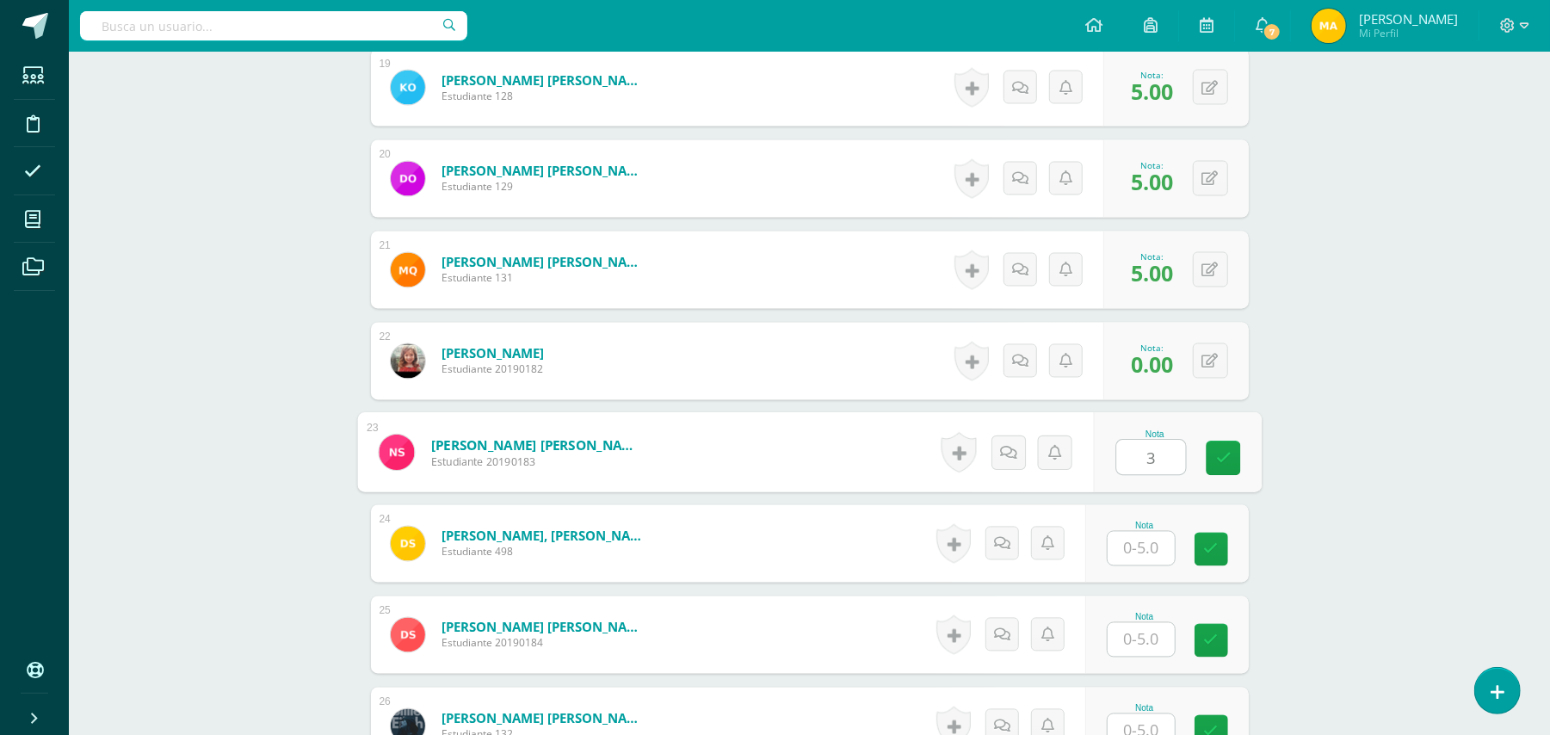
type input "3"
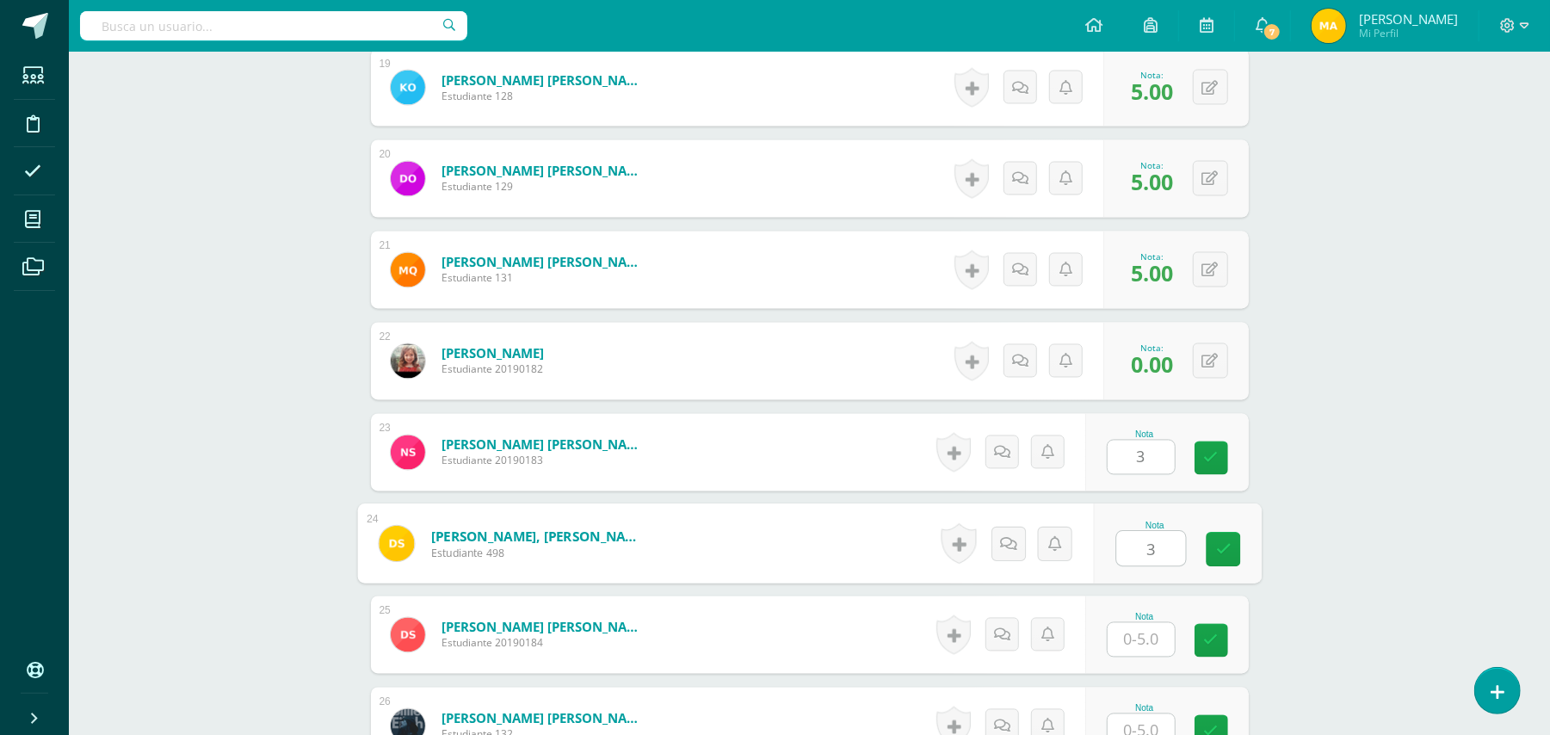
type input "3"
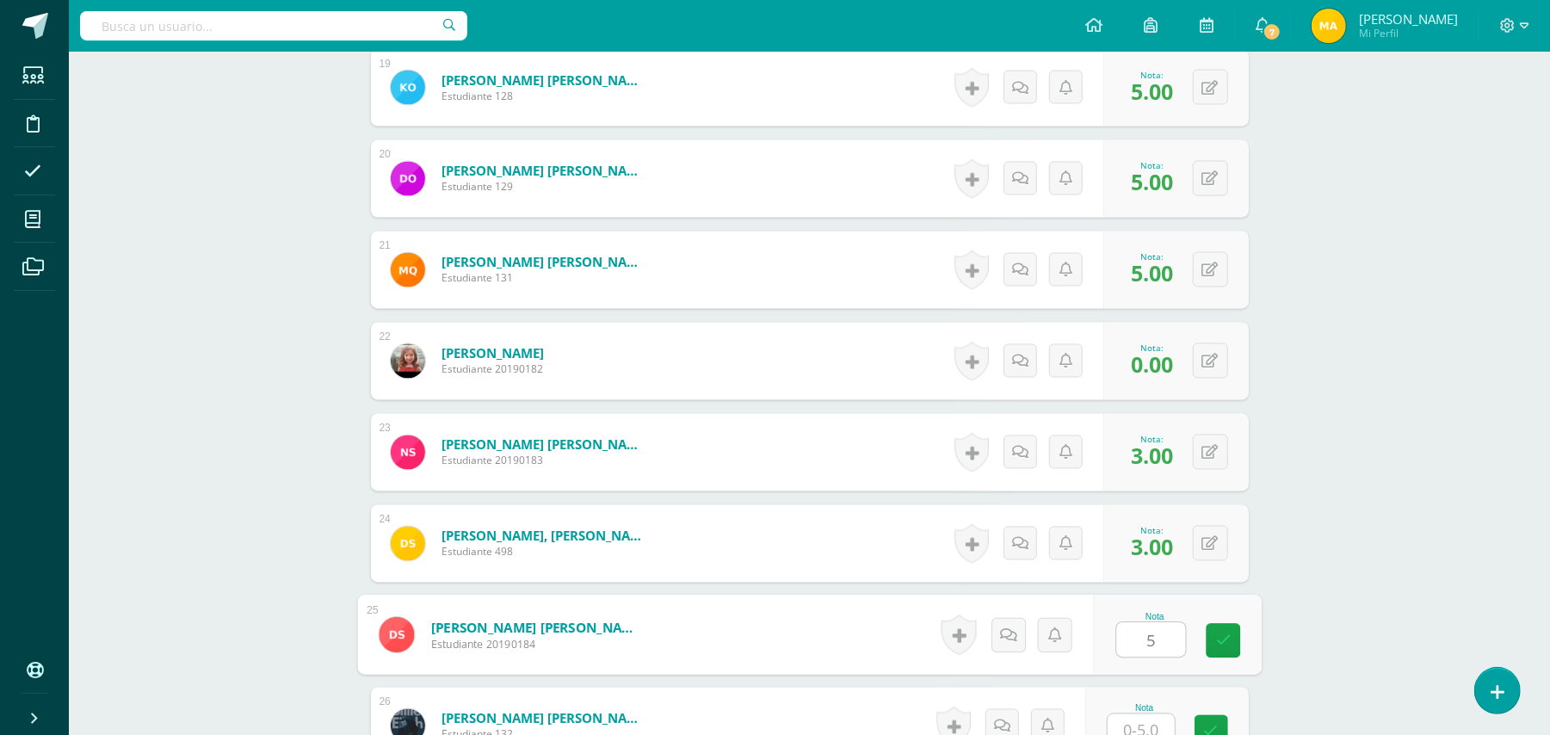
type input "5"
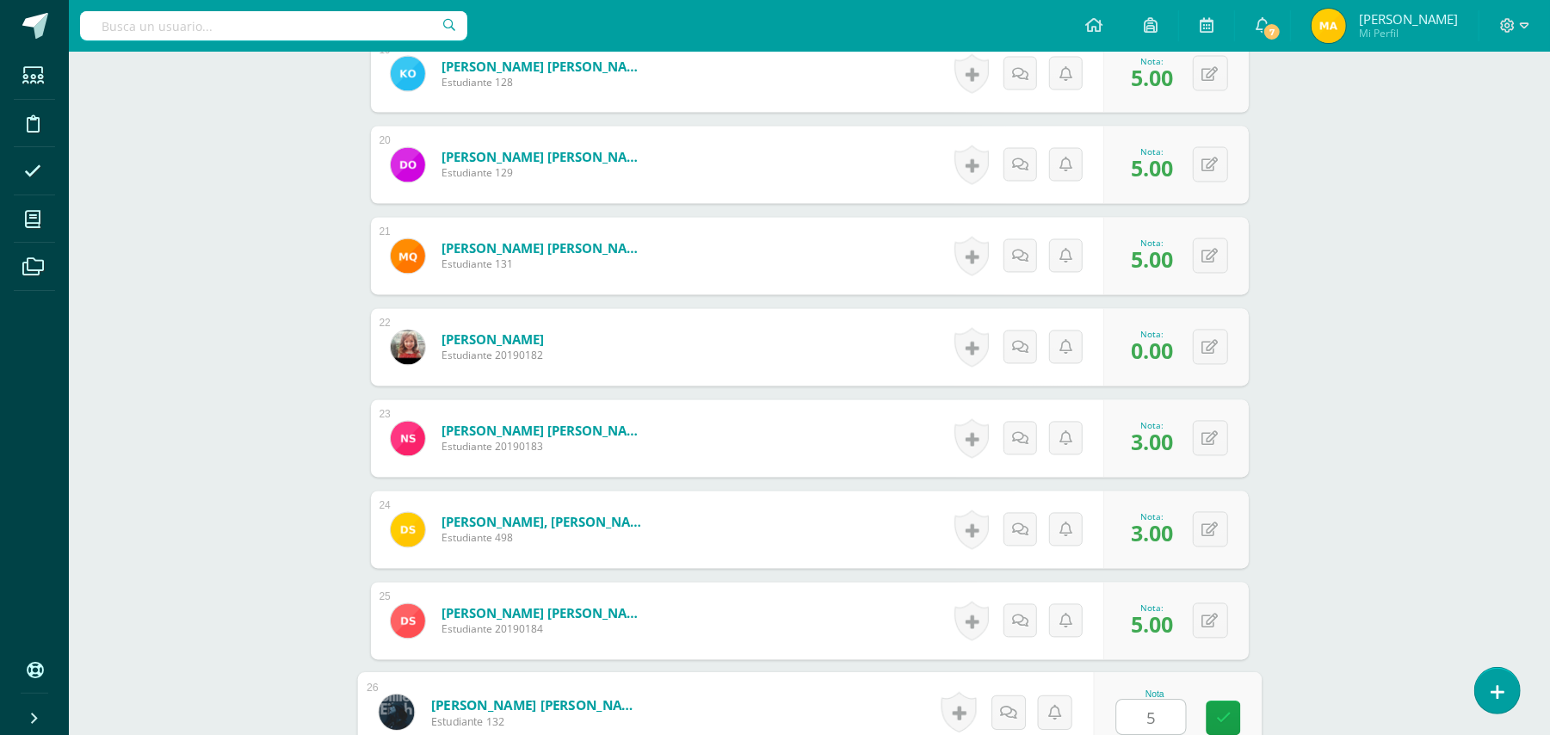
type input "5"
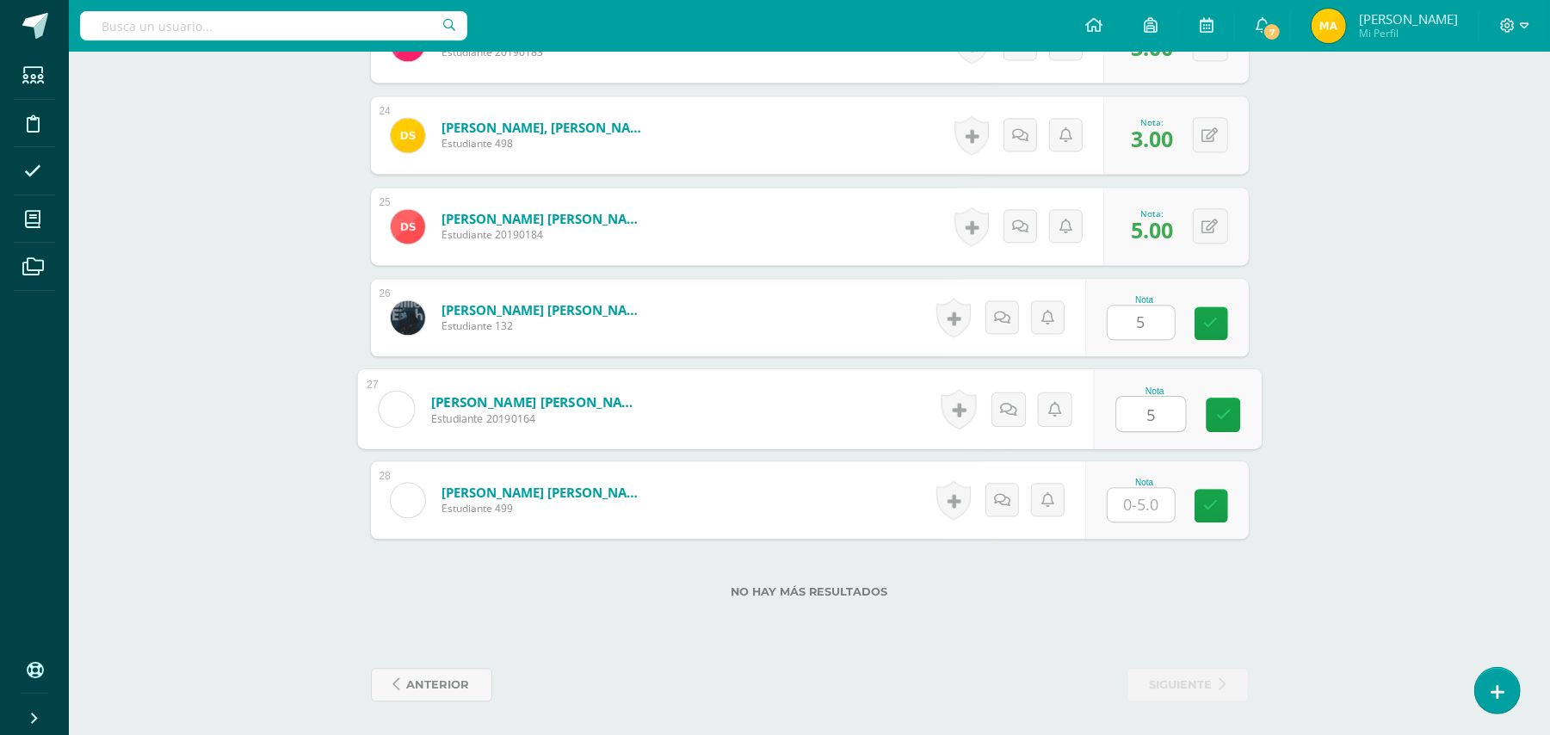
type input "5"
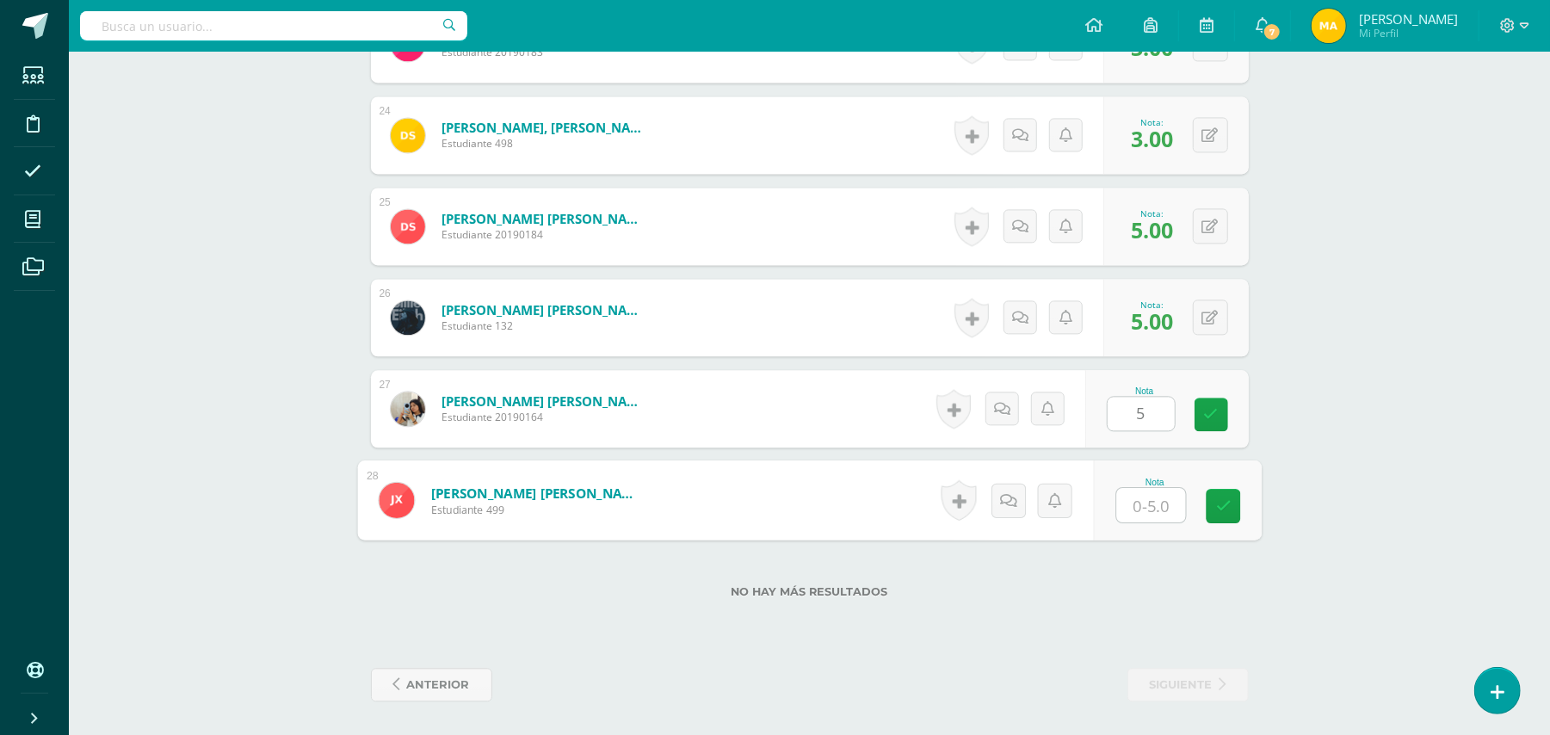
type input "5"
type input "3"
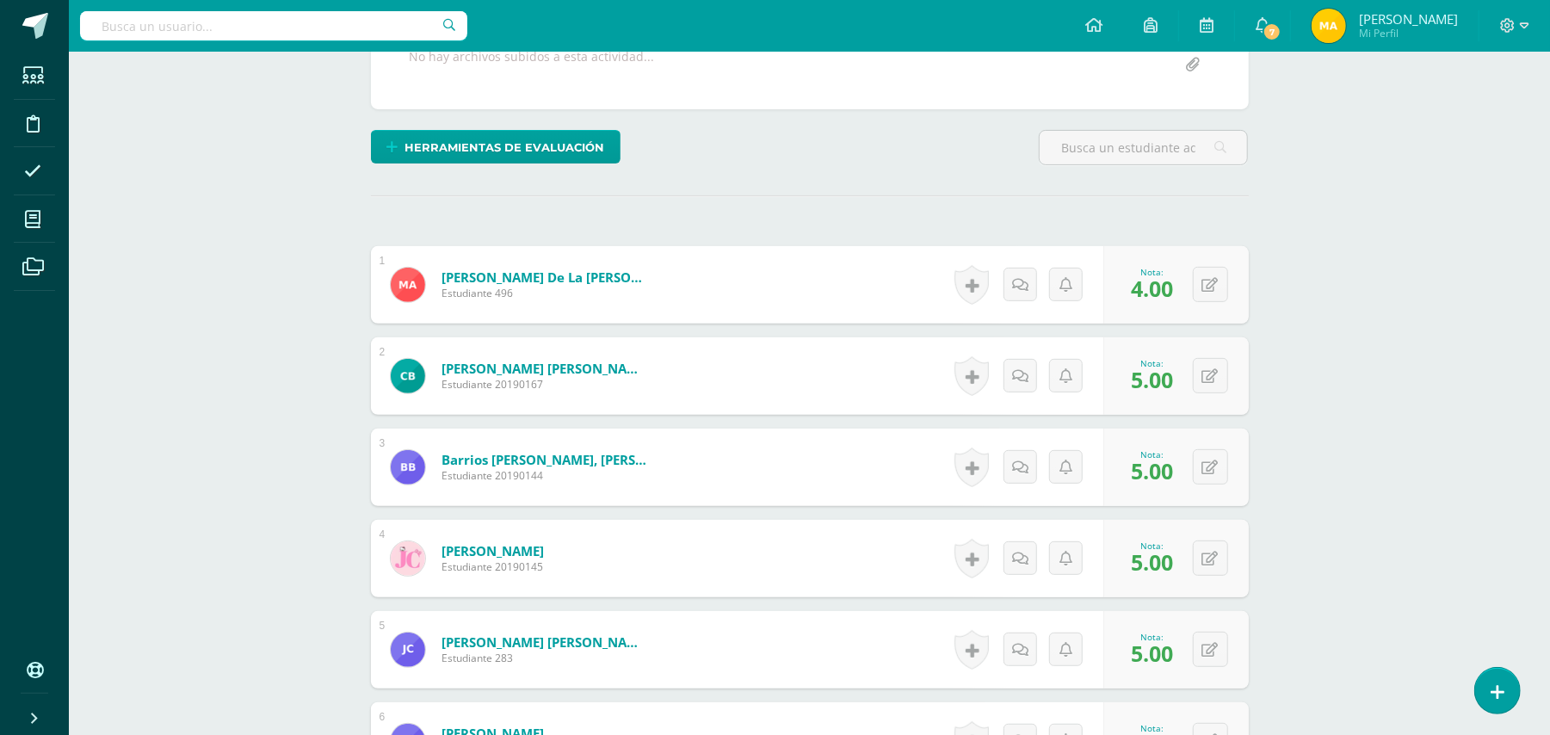
scroll to position [208, 0]
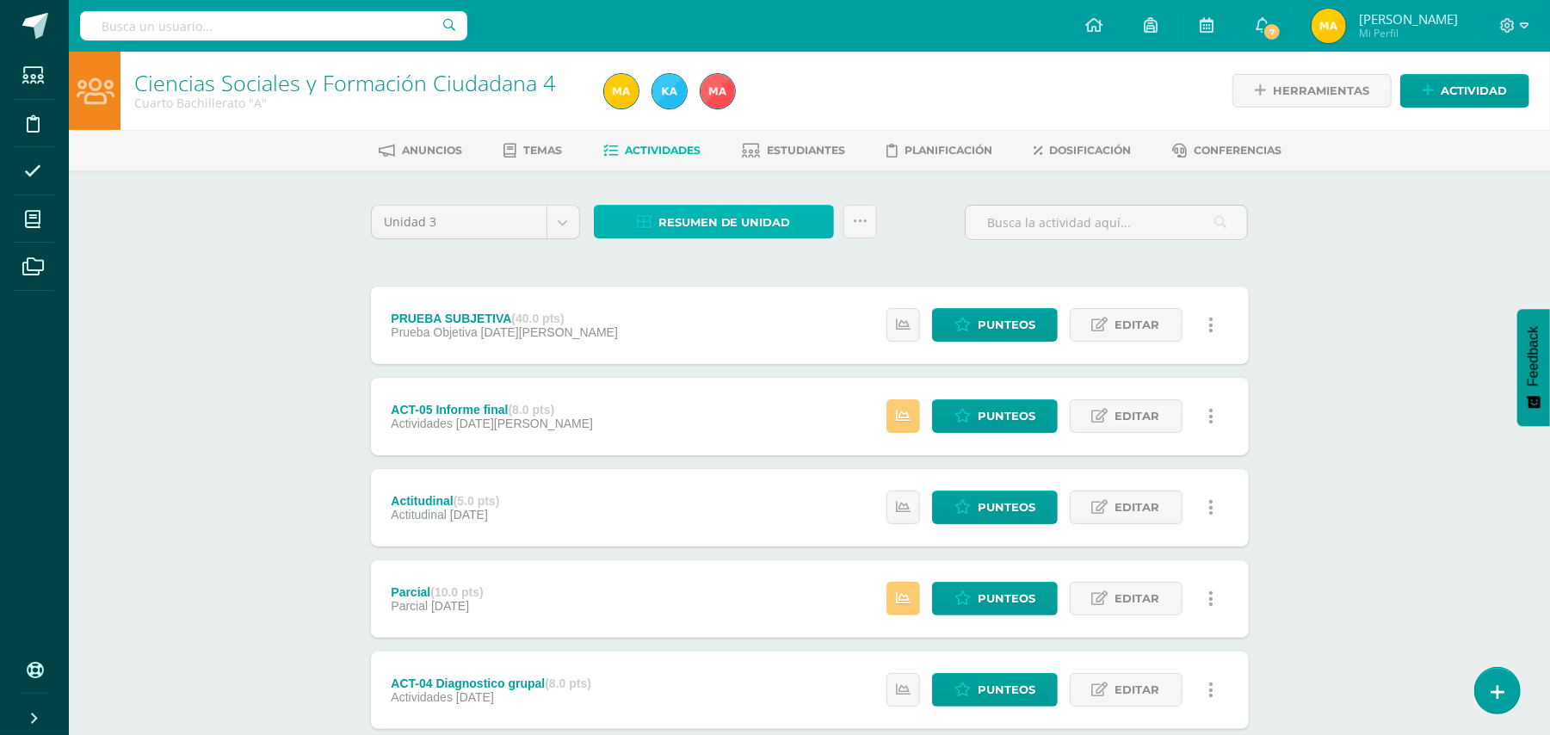
click at [710, 224] on span "Resumen de unidad" at bounding box center [724, 223] width 133 height 32
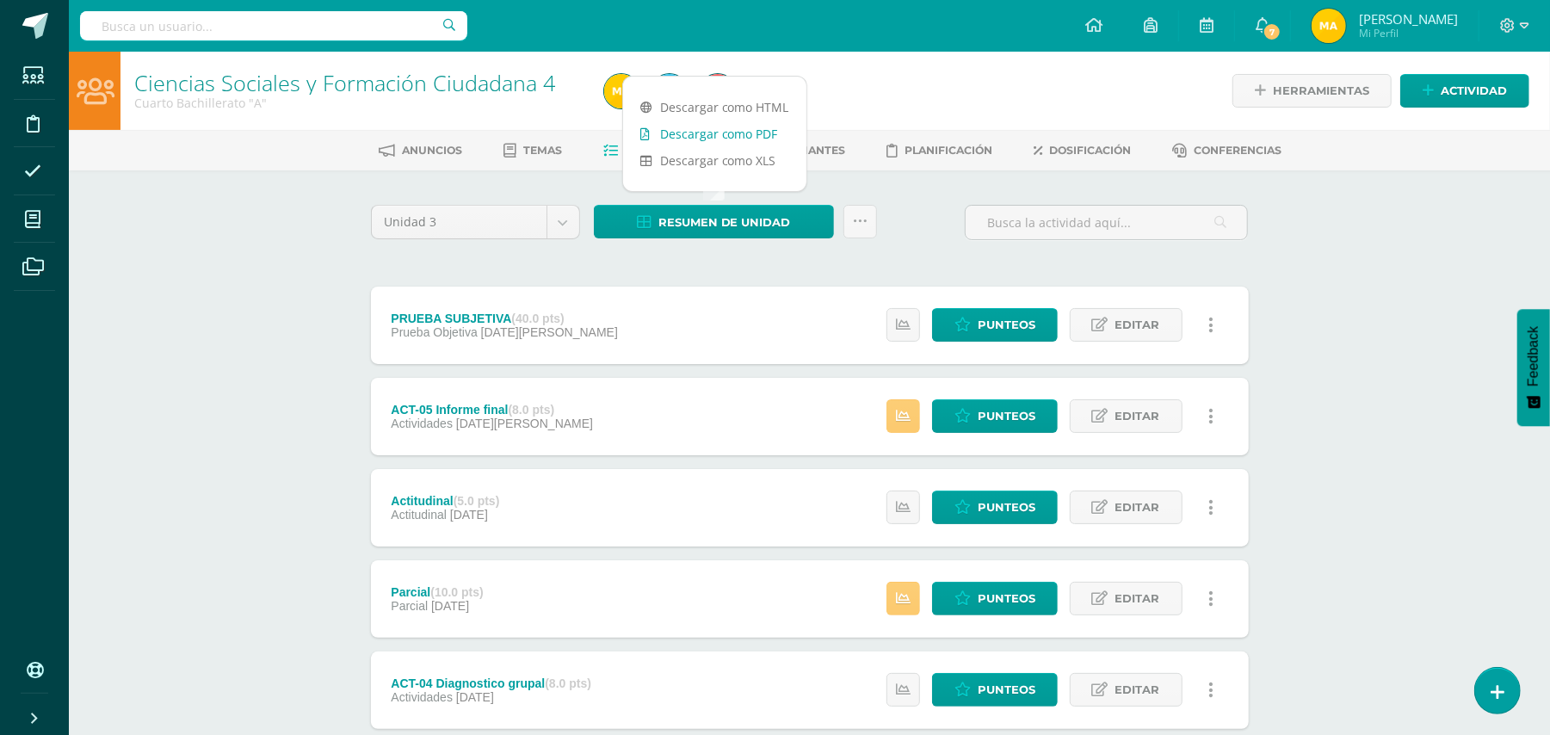
click at [721, 139] on link "Descargar como PDF" at bounding box center [714, 133] width 183 height 27
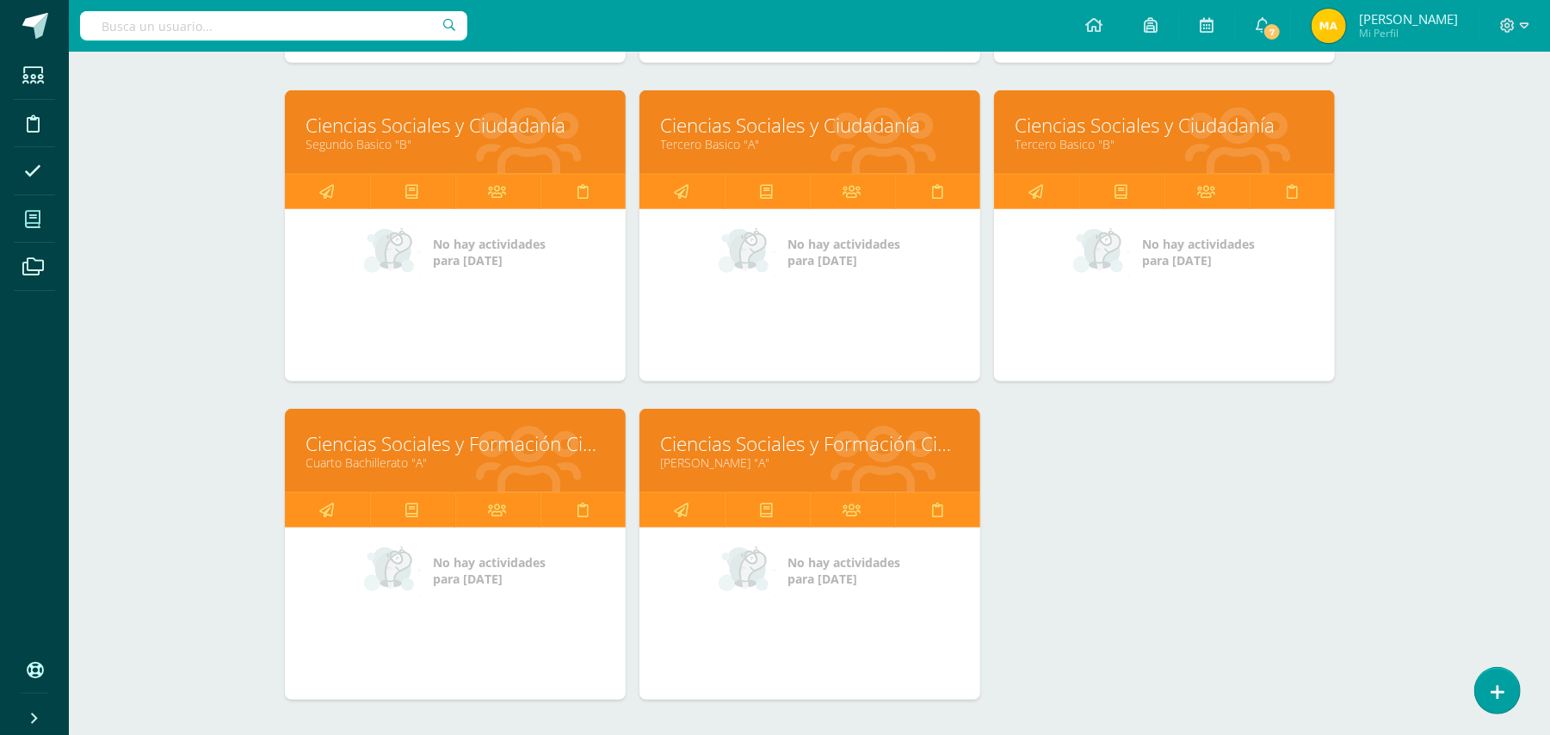
scroll to position [559, 0]
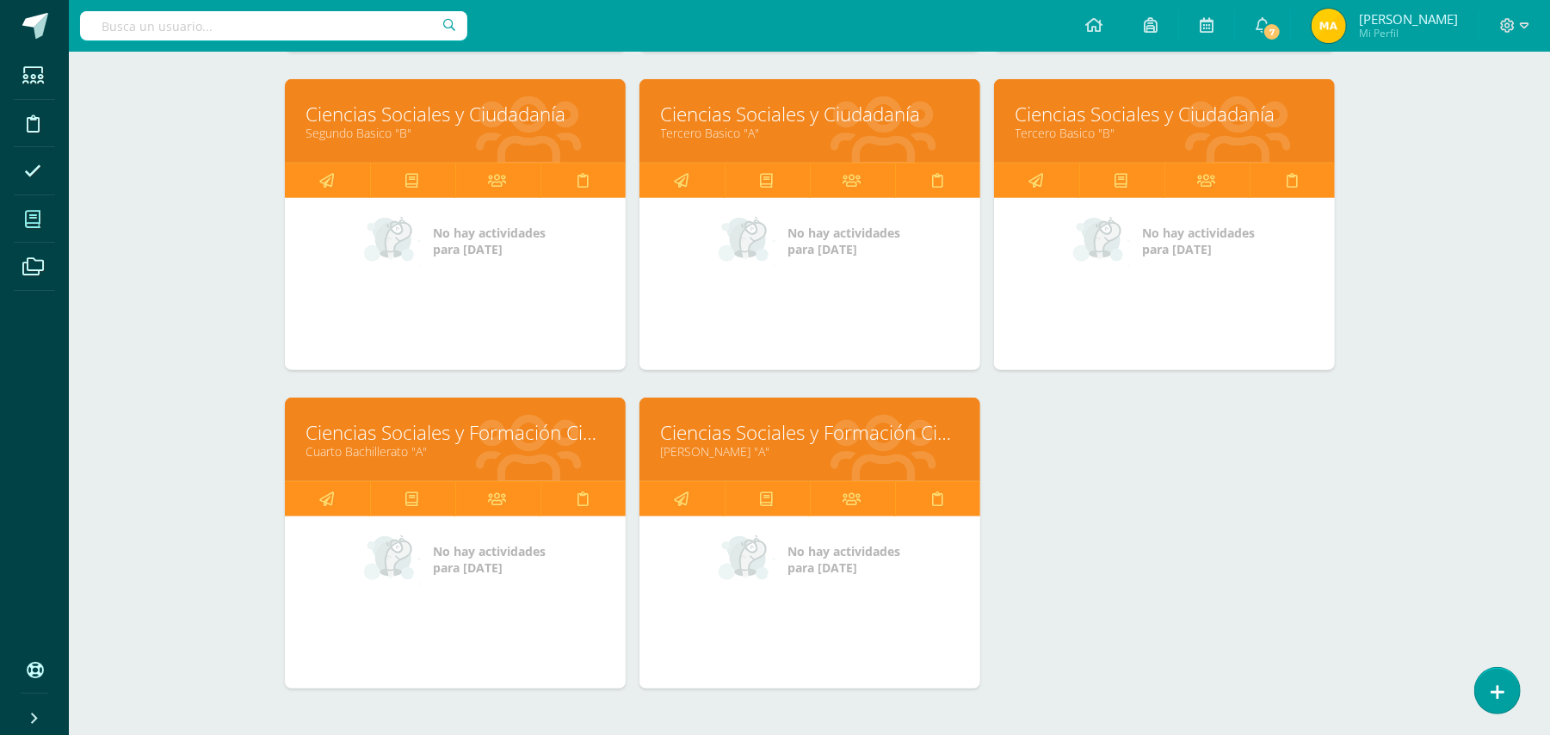
click at [843, 445] on link "Ciencias Sociales y Formación Ciudadana 5" at bounding box center [810, 432] width 298 height 27
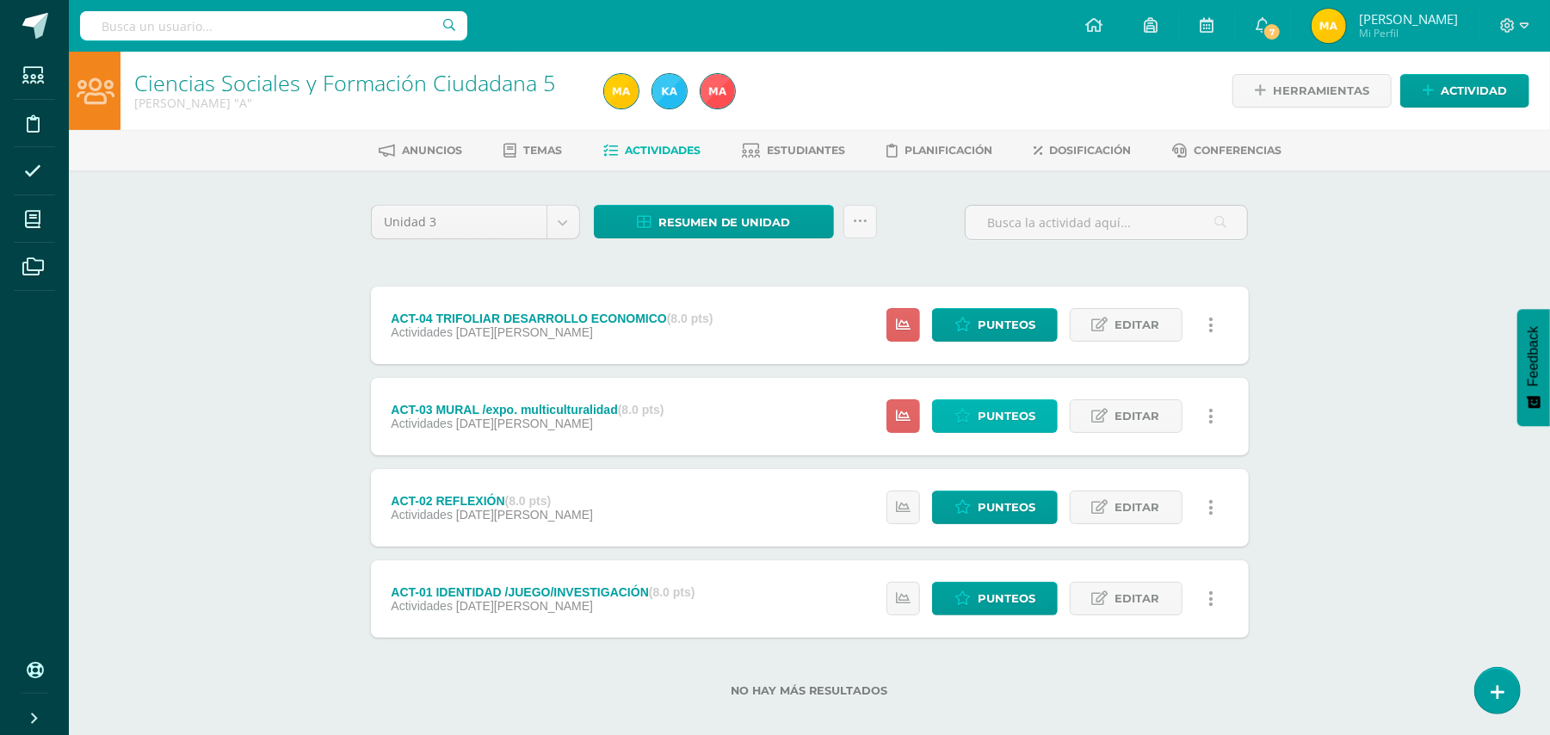
click at [1007, 421] on span "Punteos" at bounding box center [1007, 416] width 58 height 32
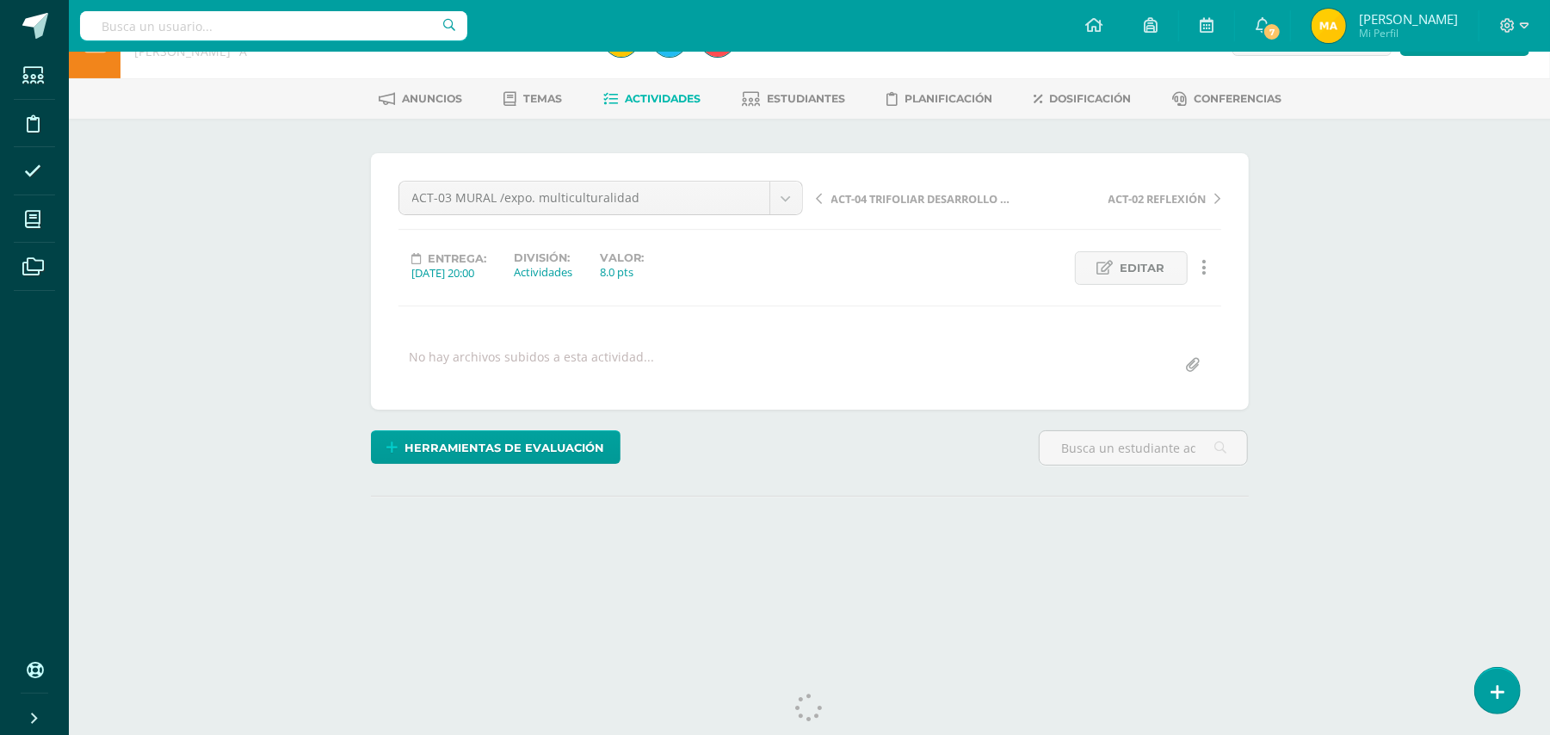
scroll to position [88, 0]
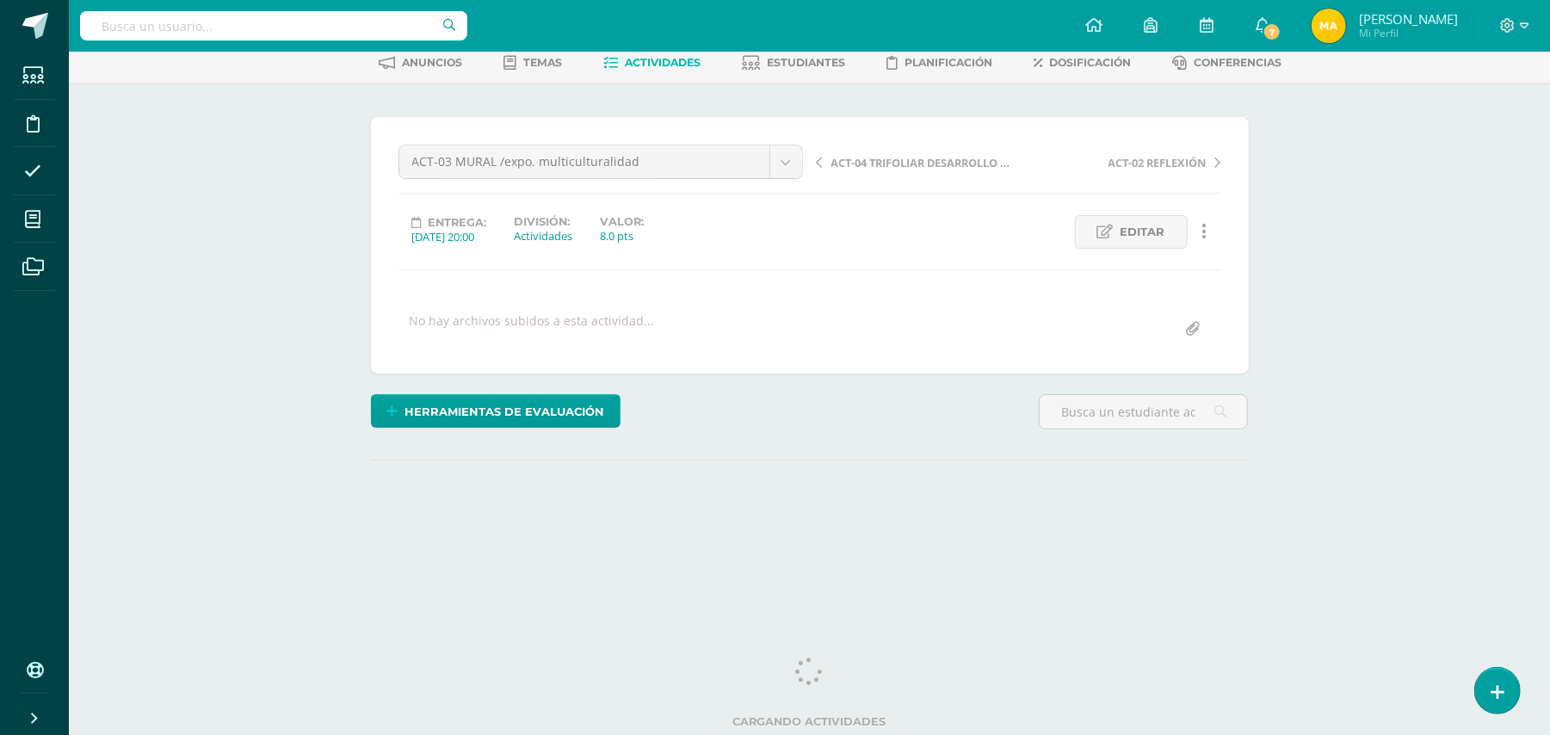
drag, startPoint x: 1563, startPoint y: 393, endPoint x: 1540, endPoint y: 509, distance: 118.3
click at [1540, 513] on html "Estudiantes Disciplina Asistencia Mis cursos Archivos Soporte Ayuda Reportar un…" at bounding box center [775, 253] width 1550 height 682
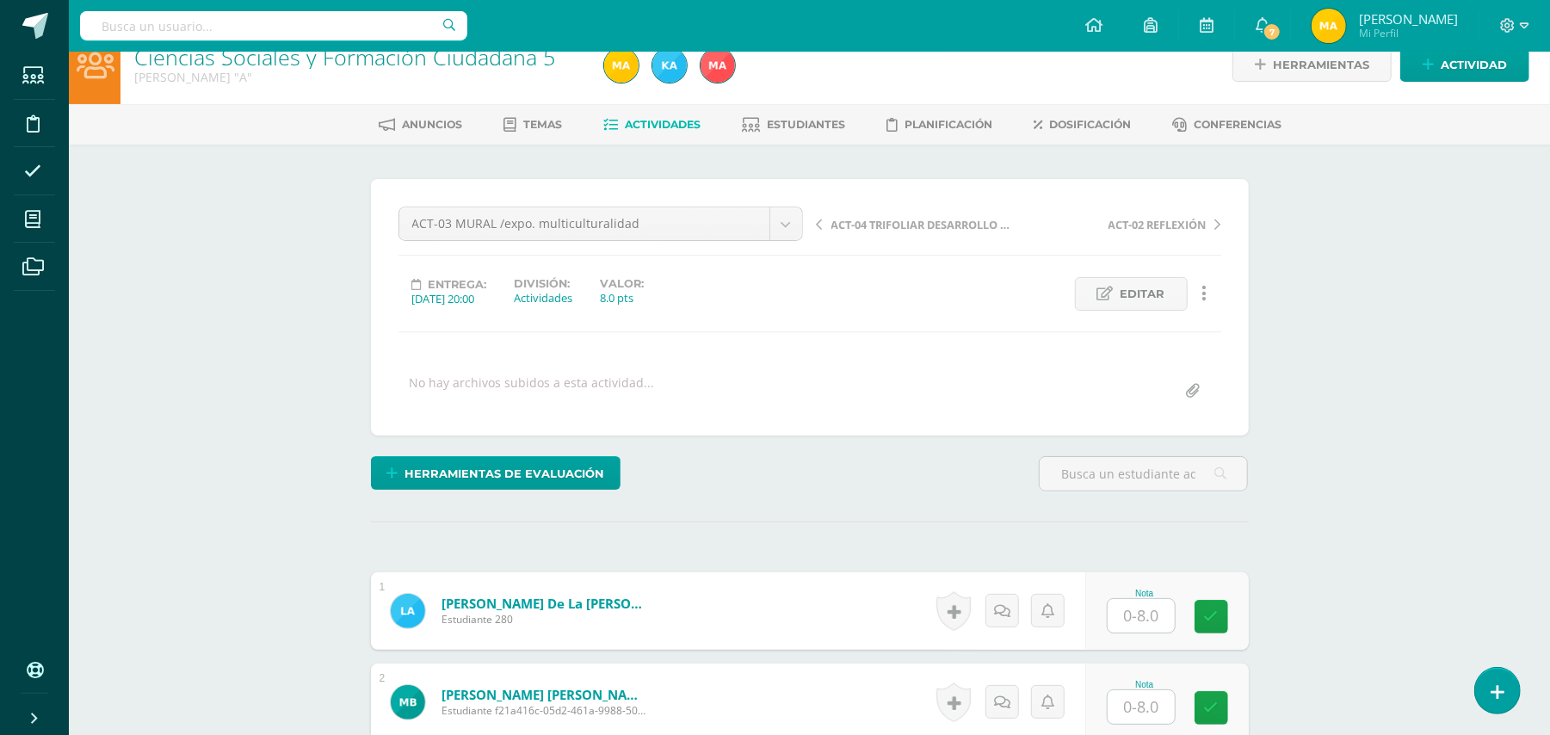
scroll to position [28, 0]
click at [1144, 624] on input "text" at bounding box center [1140, 614] width 67 height 34
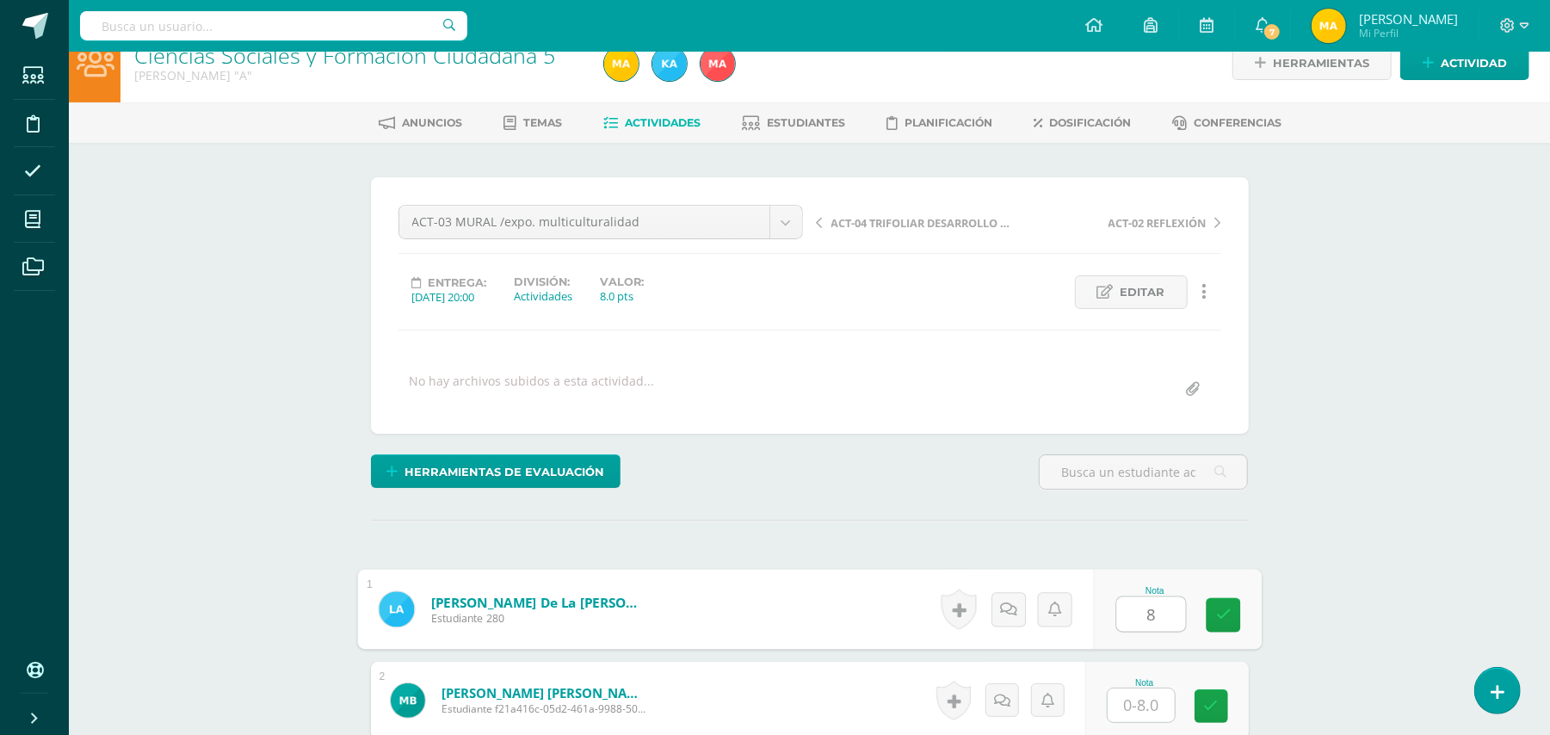
type input "8"
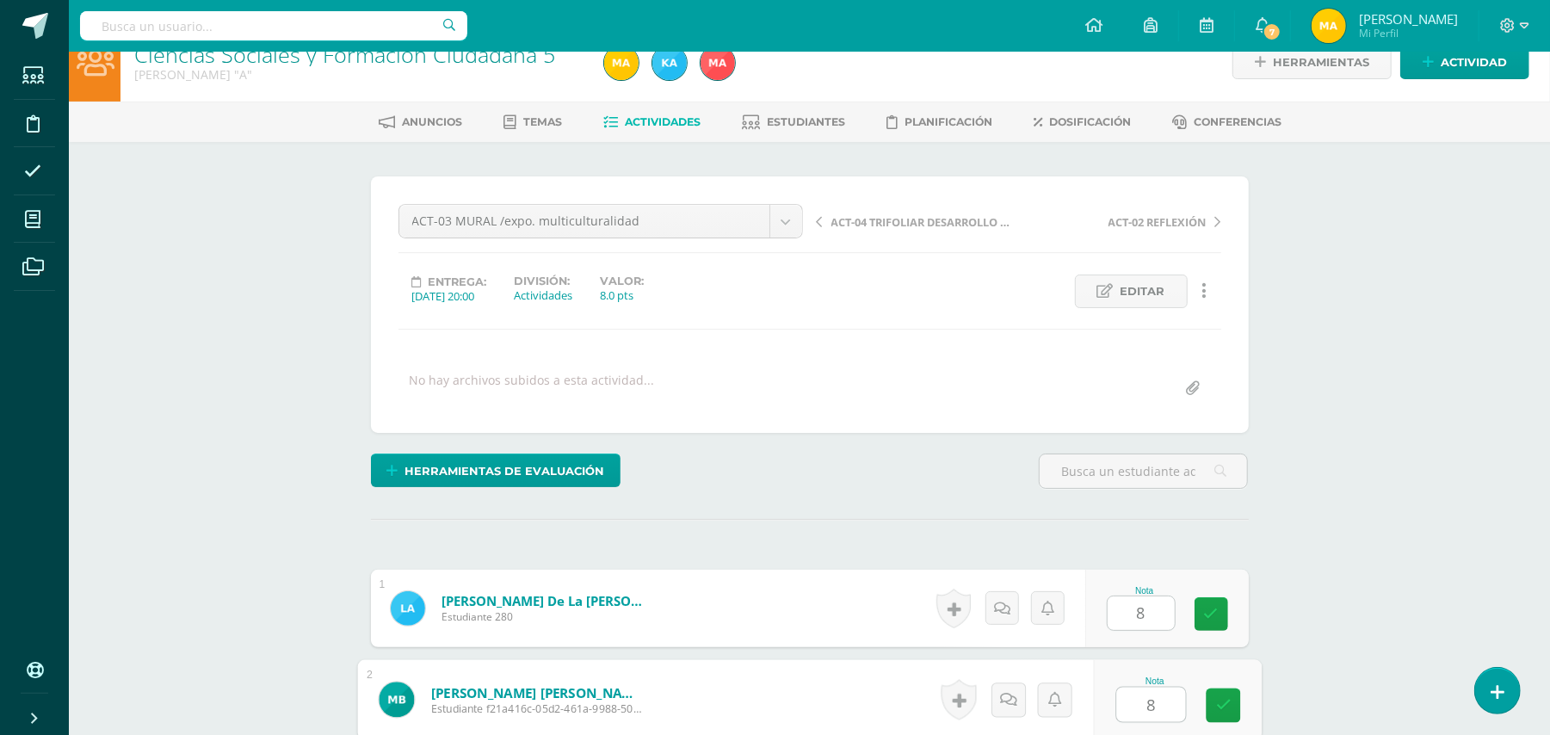
type input "8"
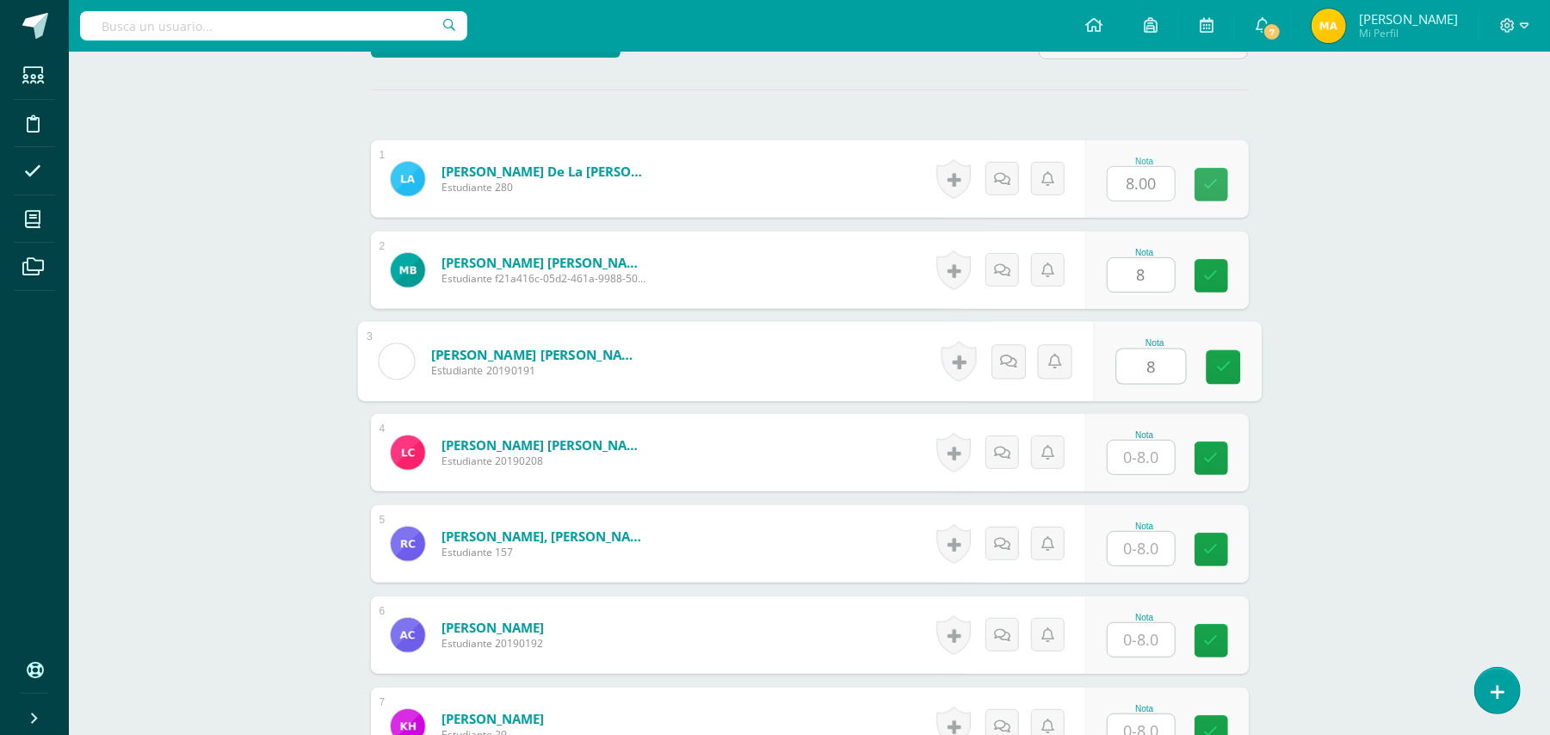
type input "8"
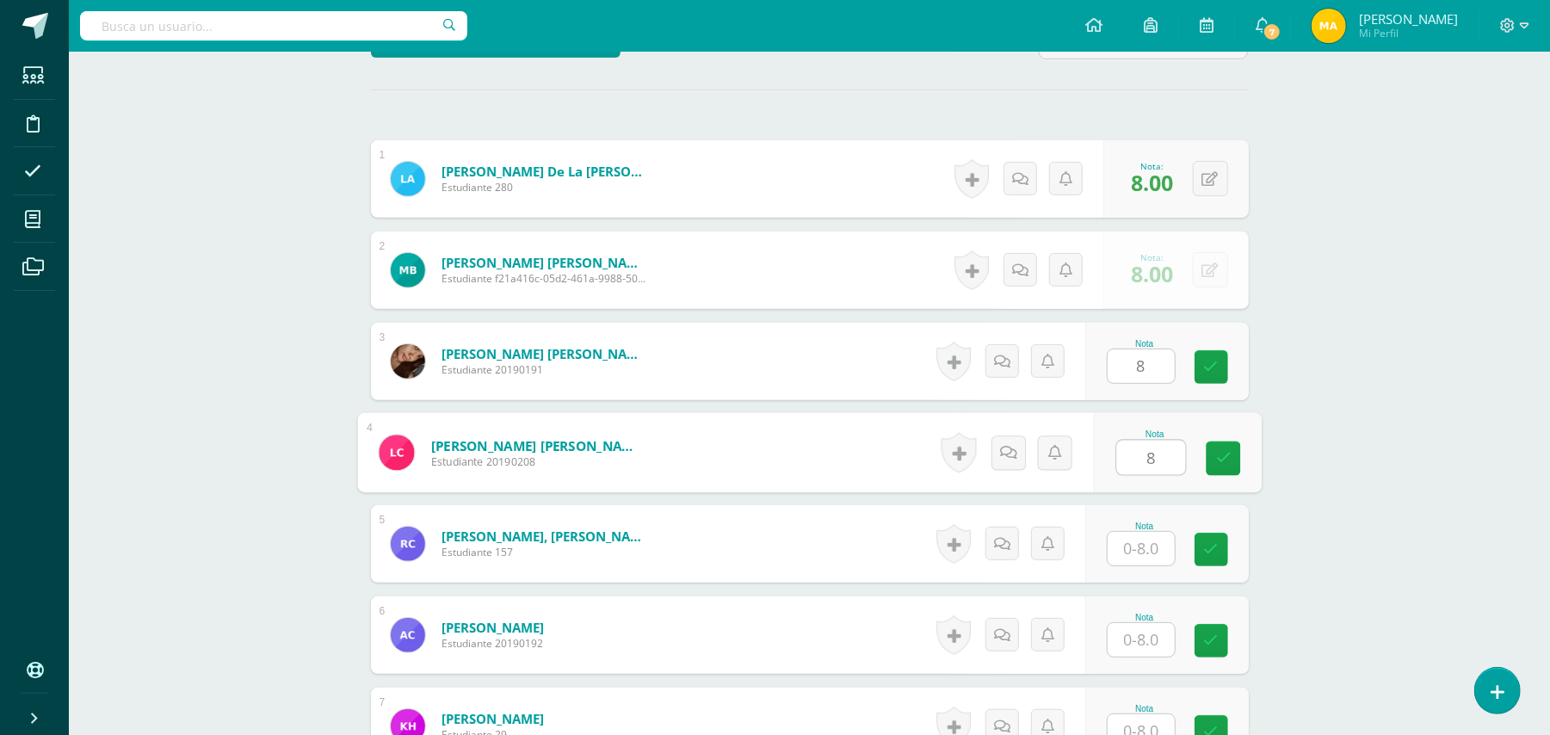
type input "8"
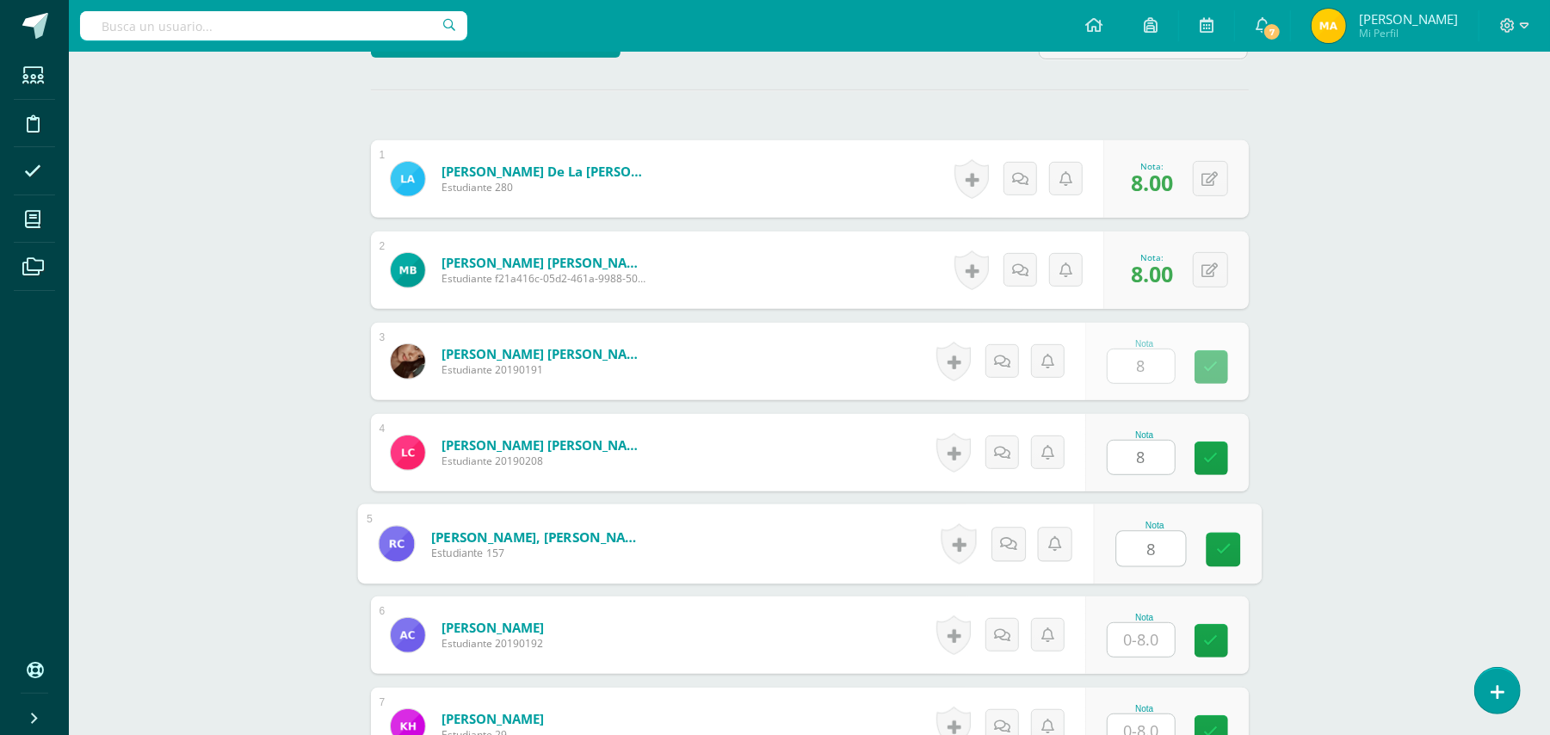
type input "8"
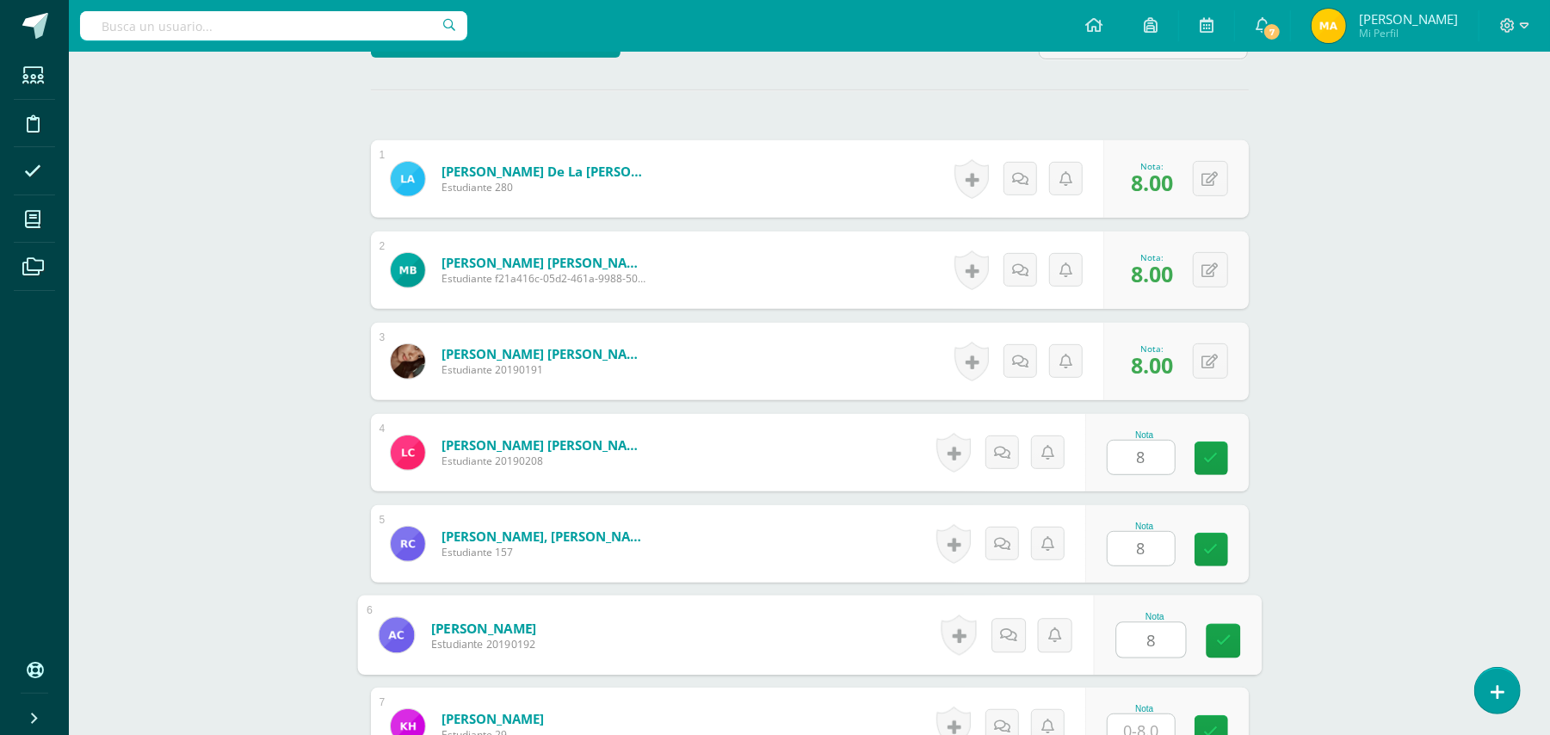
type input "8"
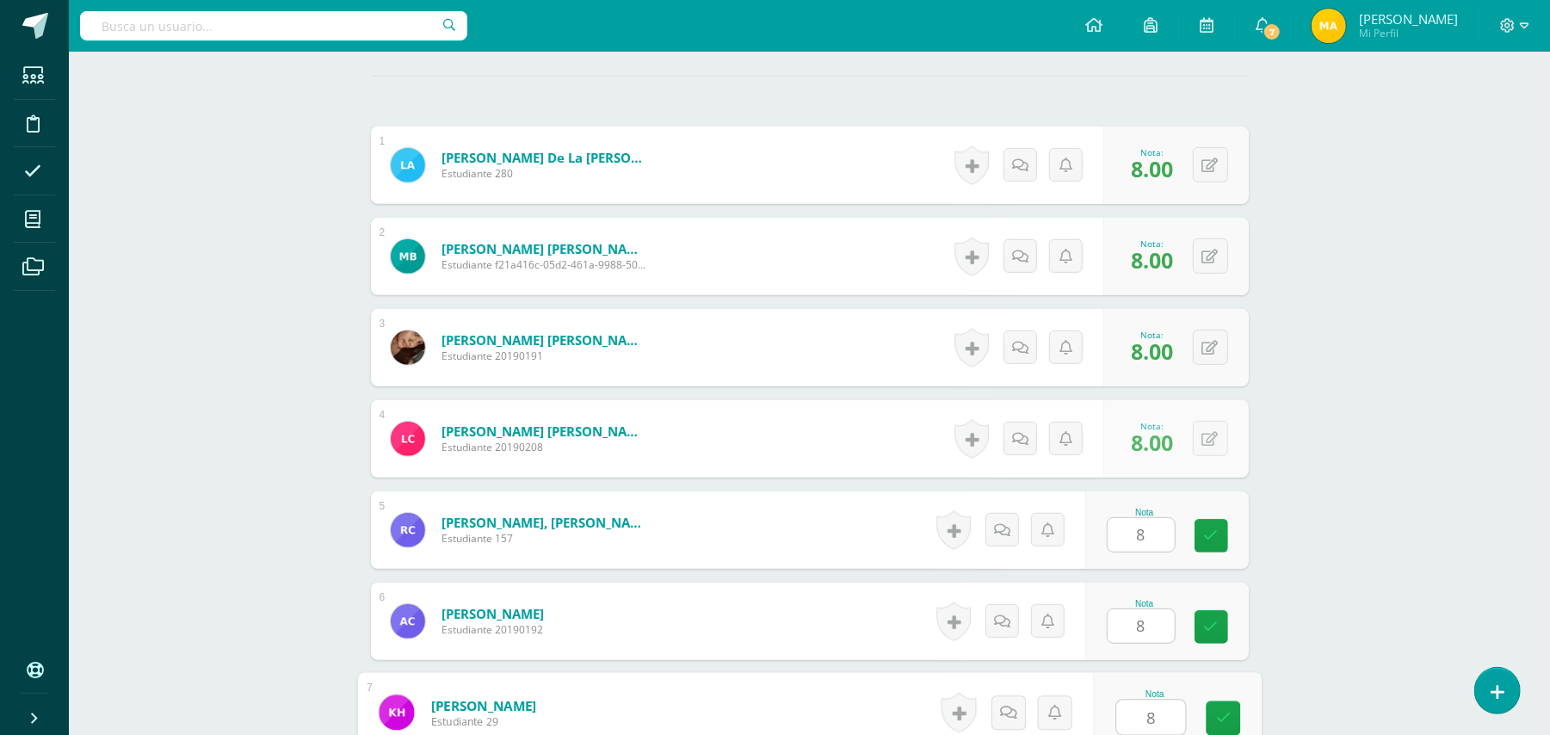
type input "8"
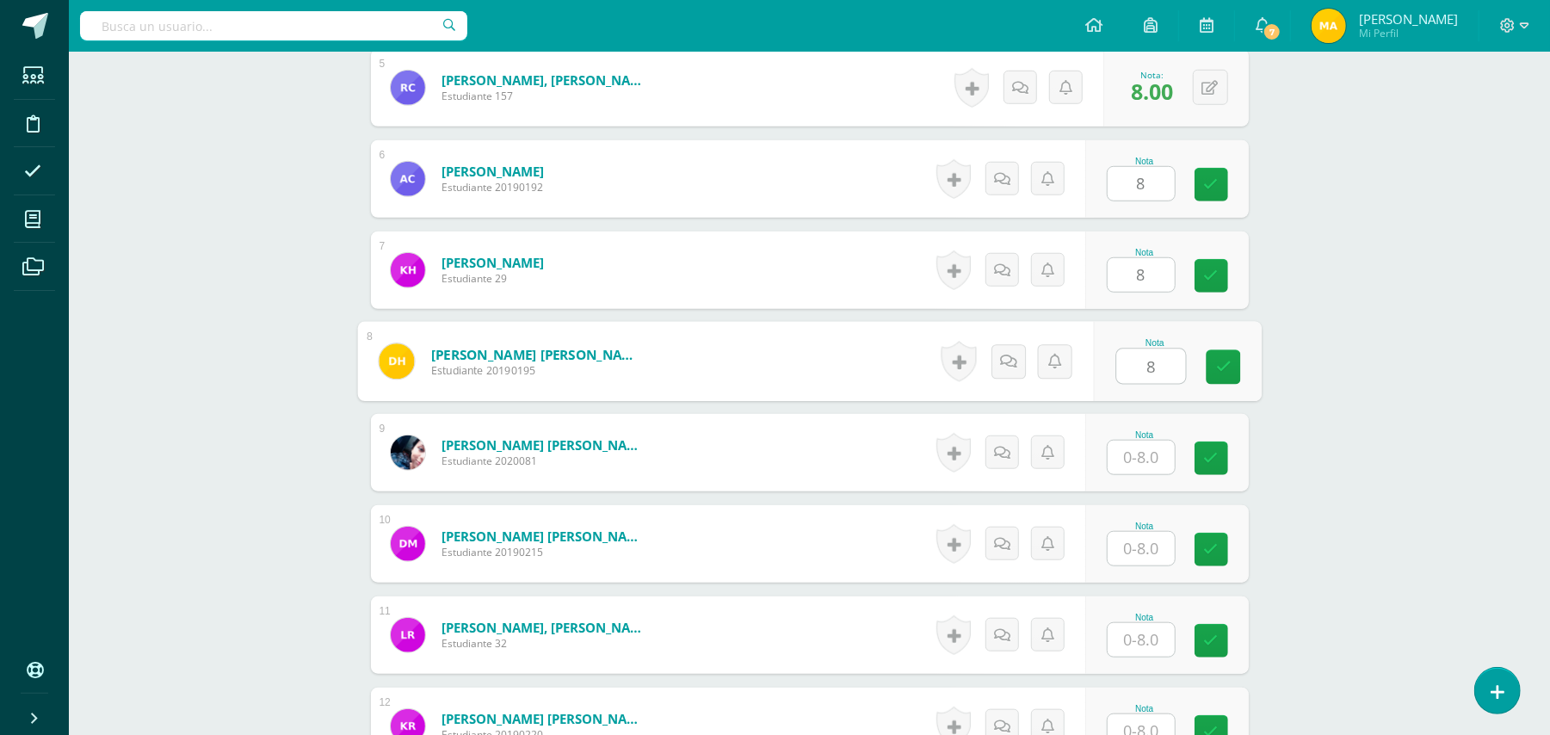
type input "8"
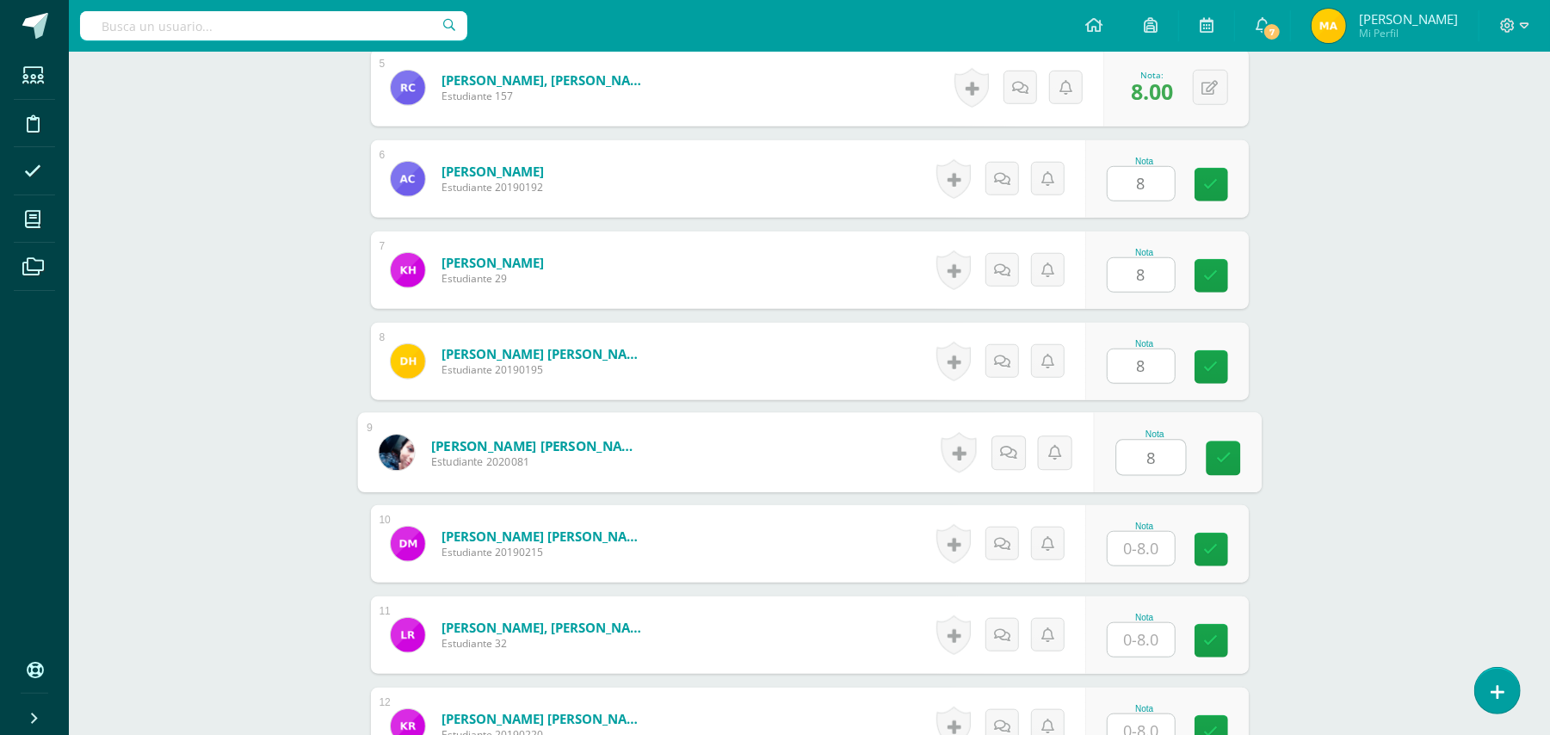
type input "8"
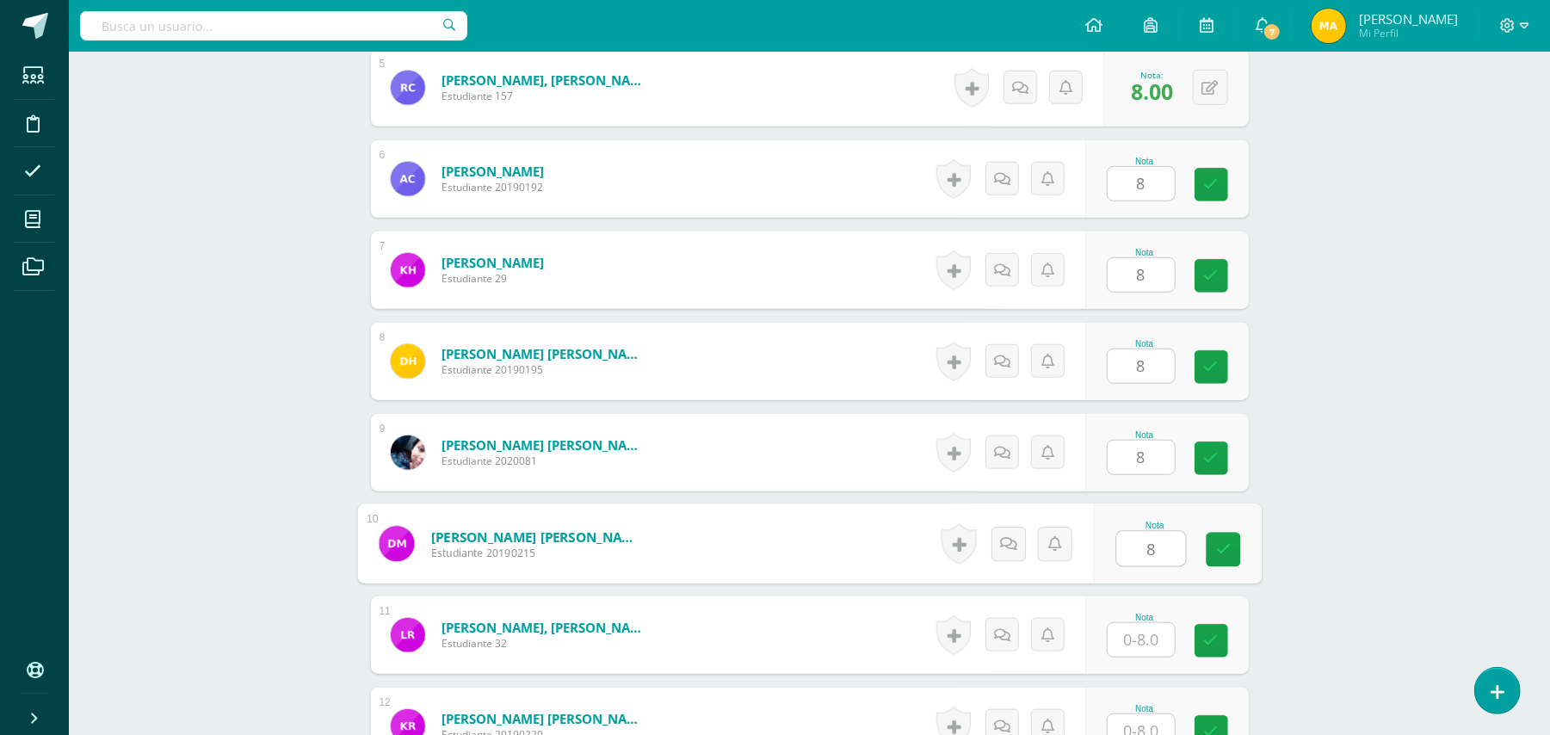
type input "8"
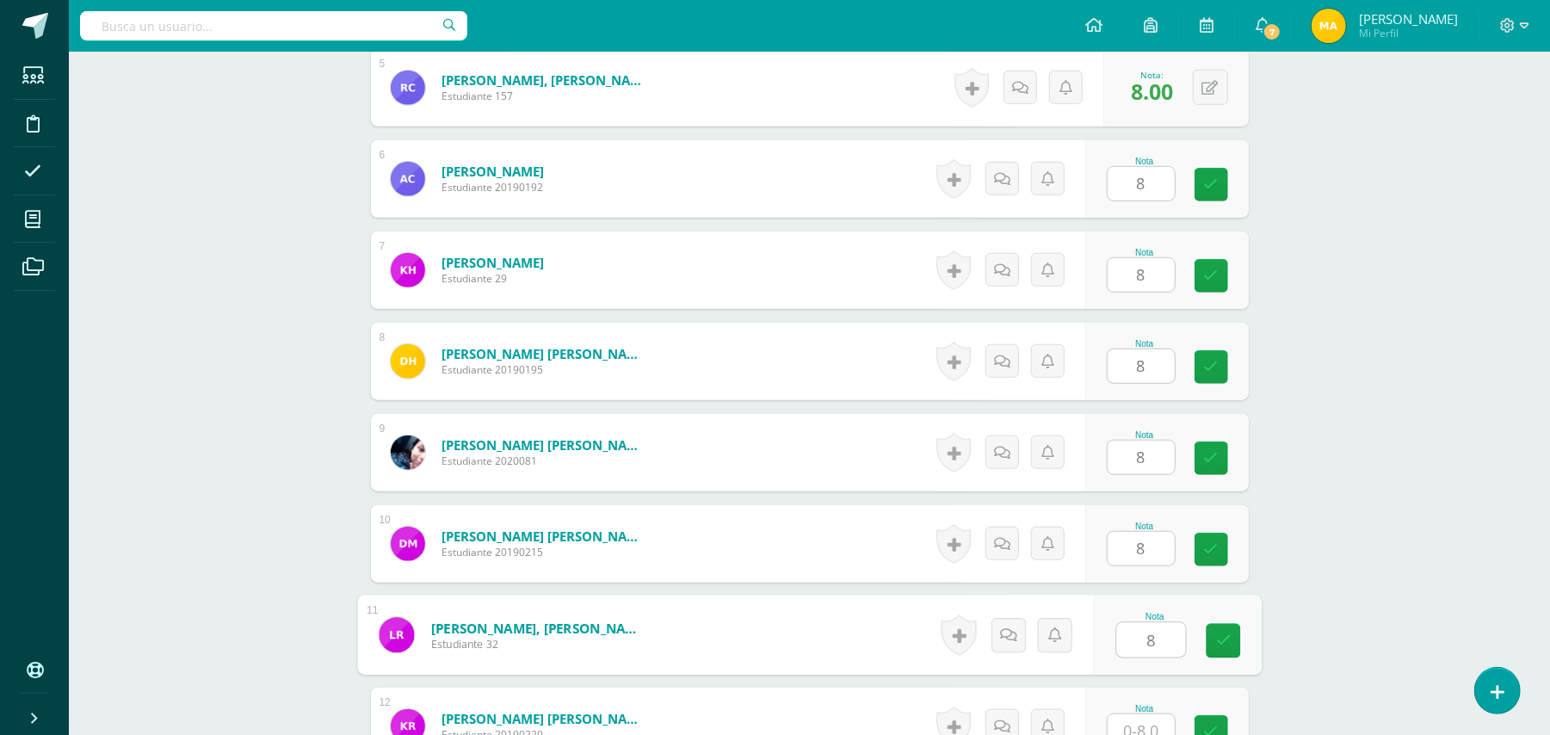
type input "8"
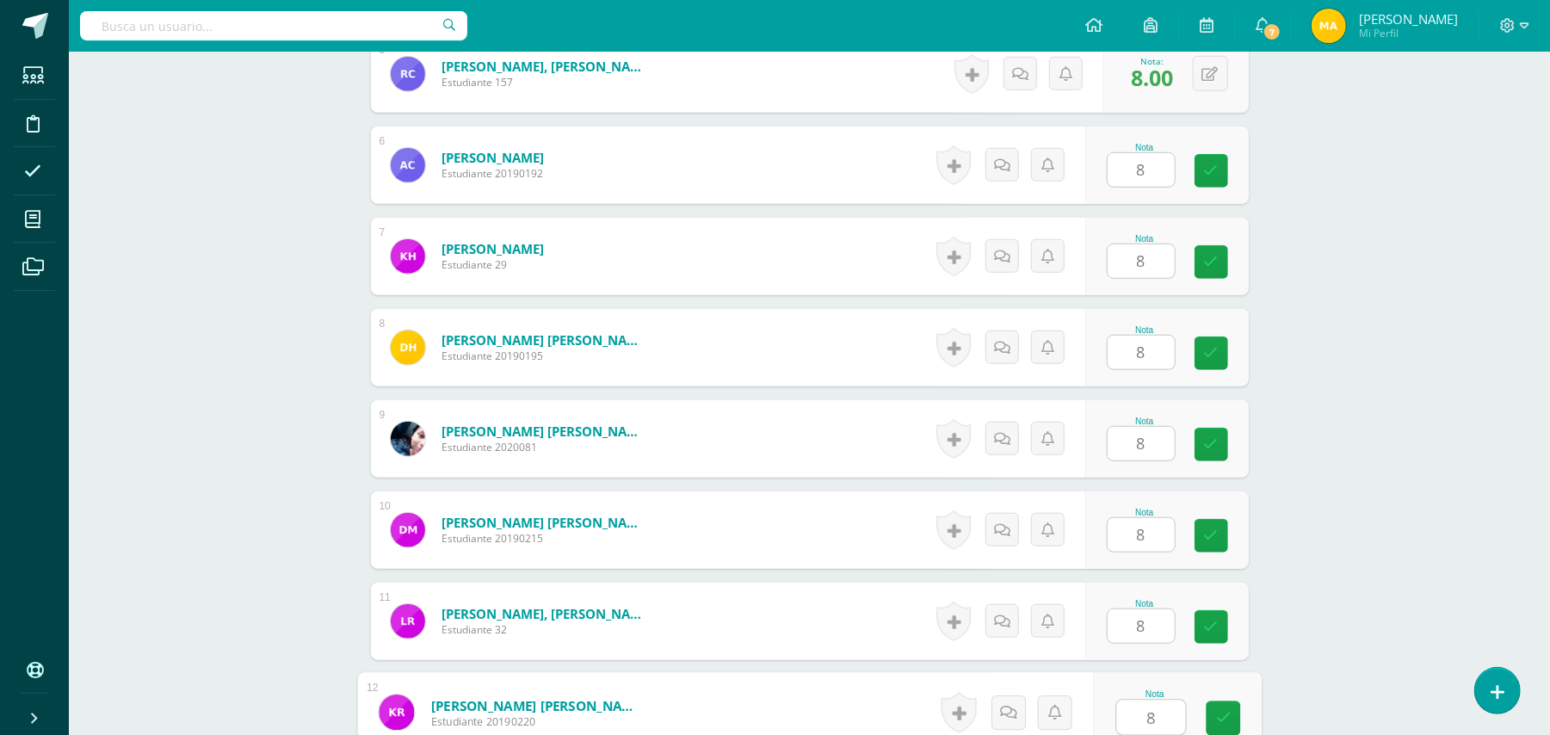
type input "8"
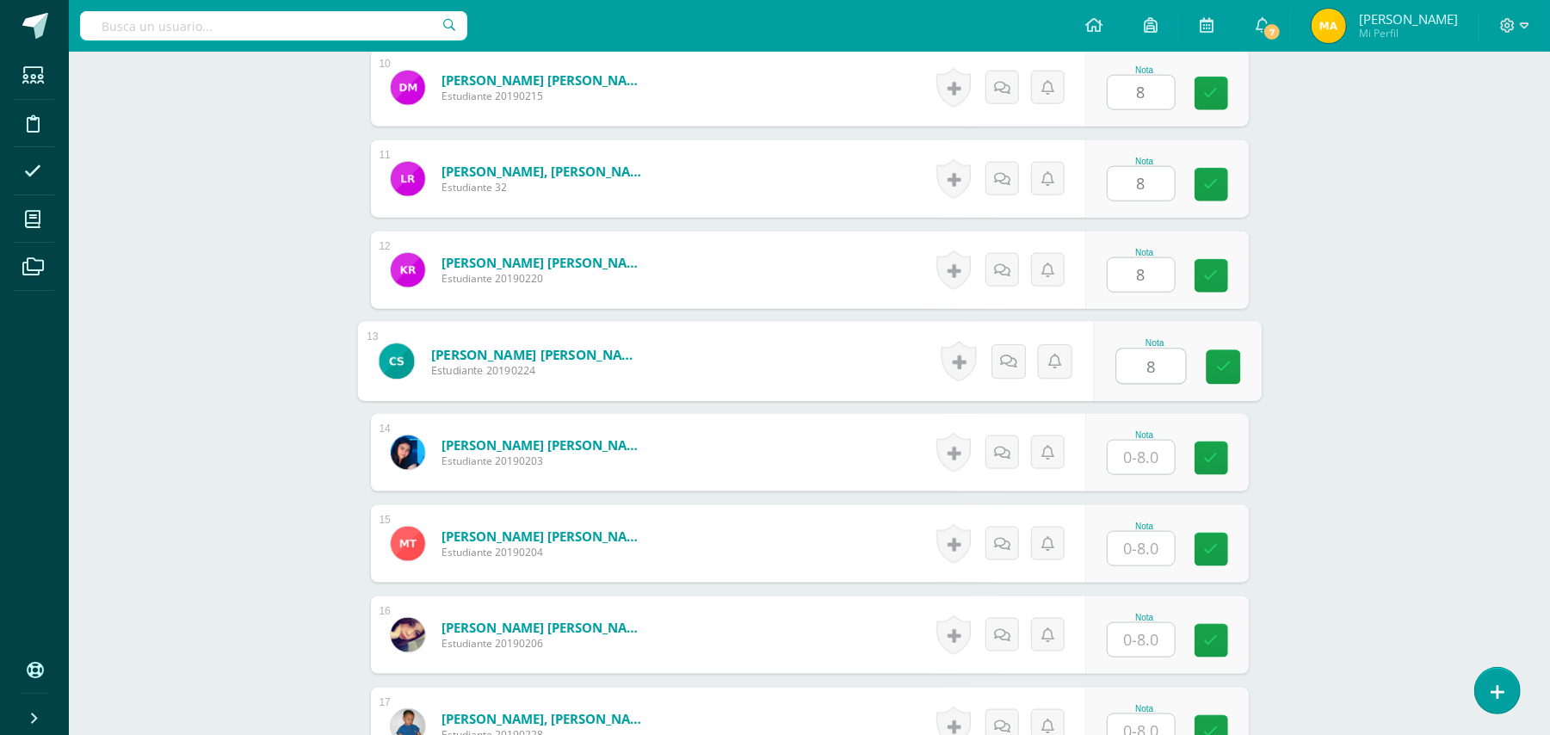
type input "8"
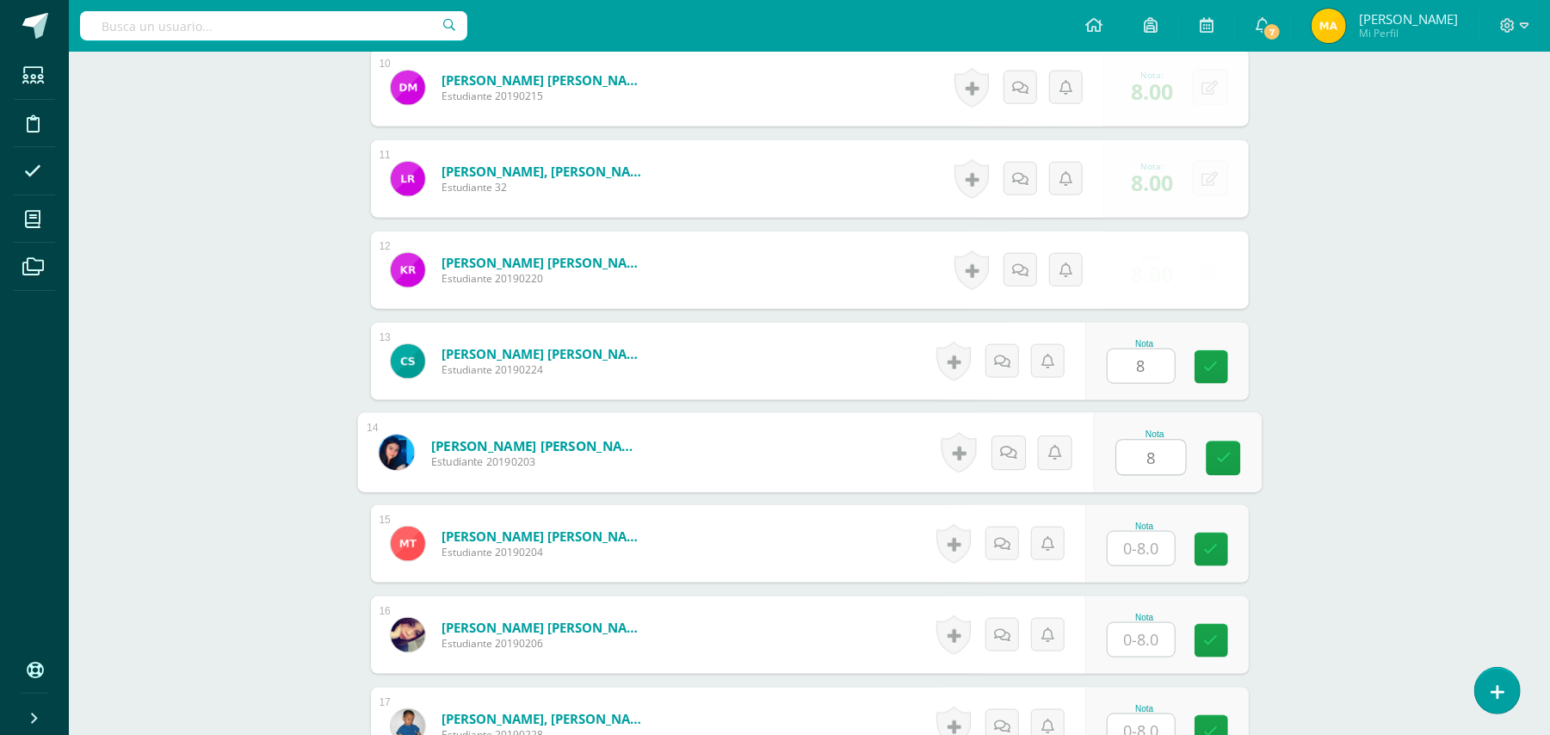
type input "8"
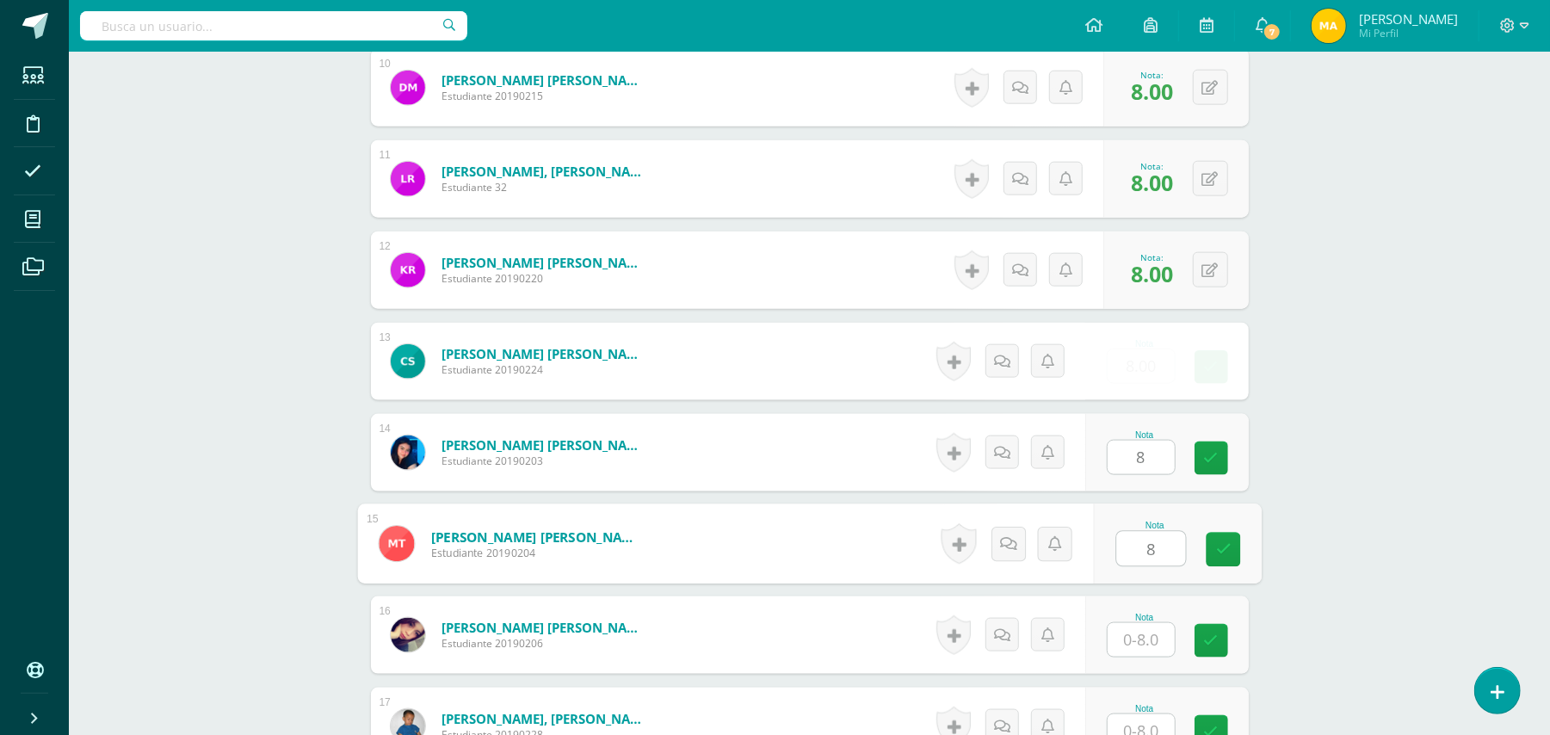
type input "8"
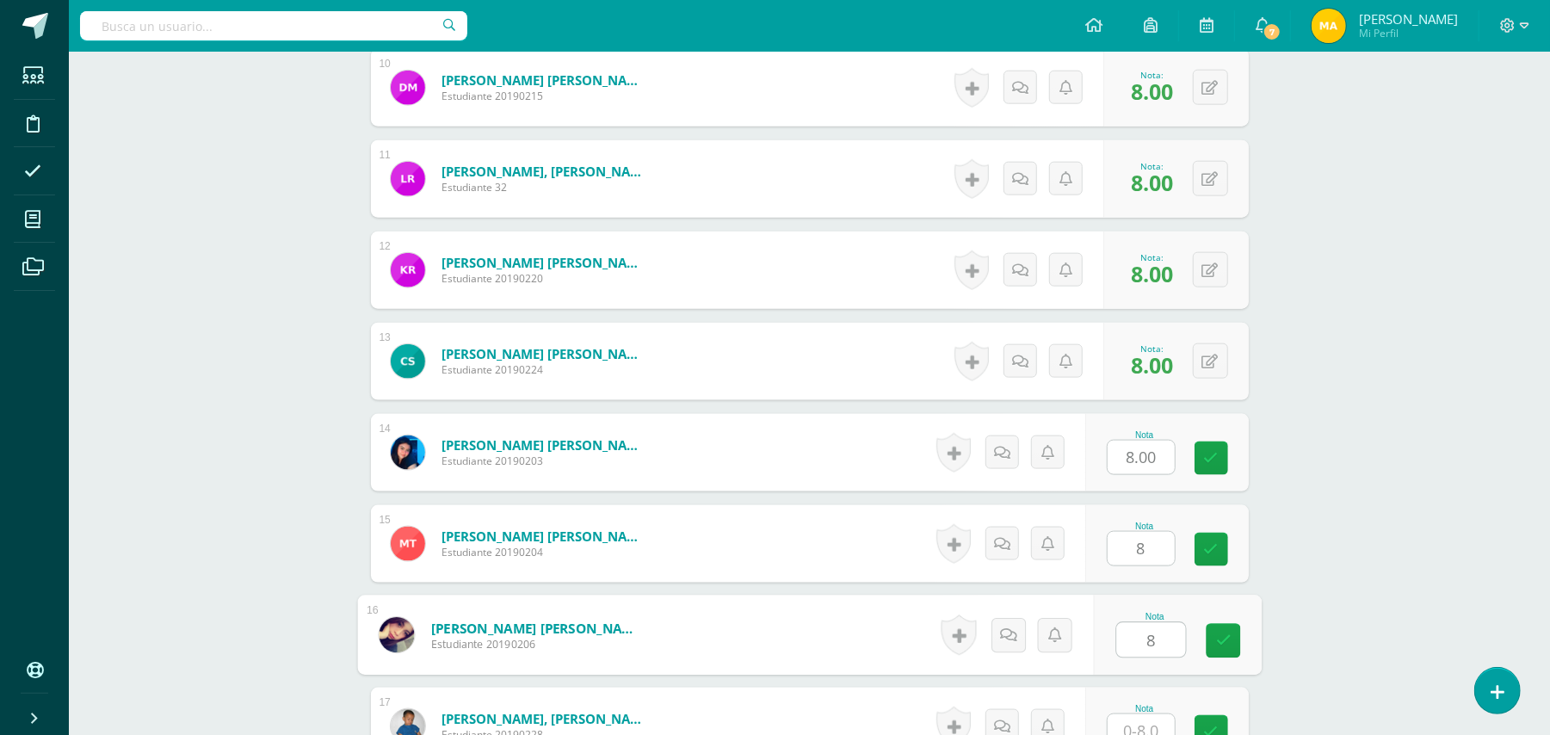
type input "8"
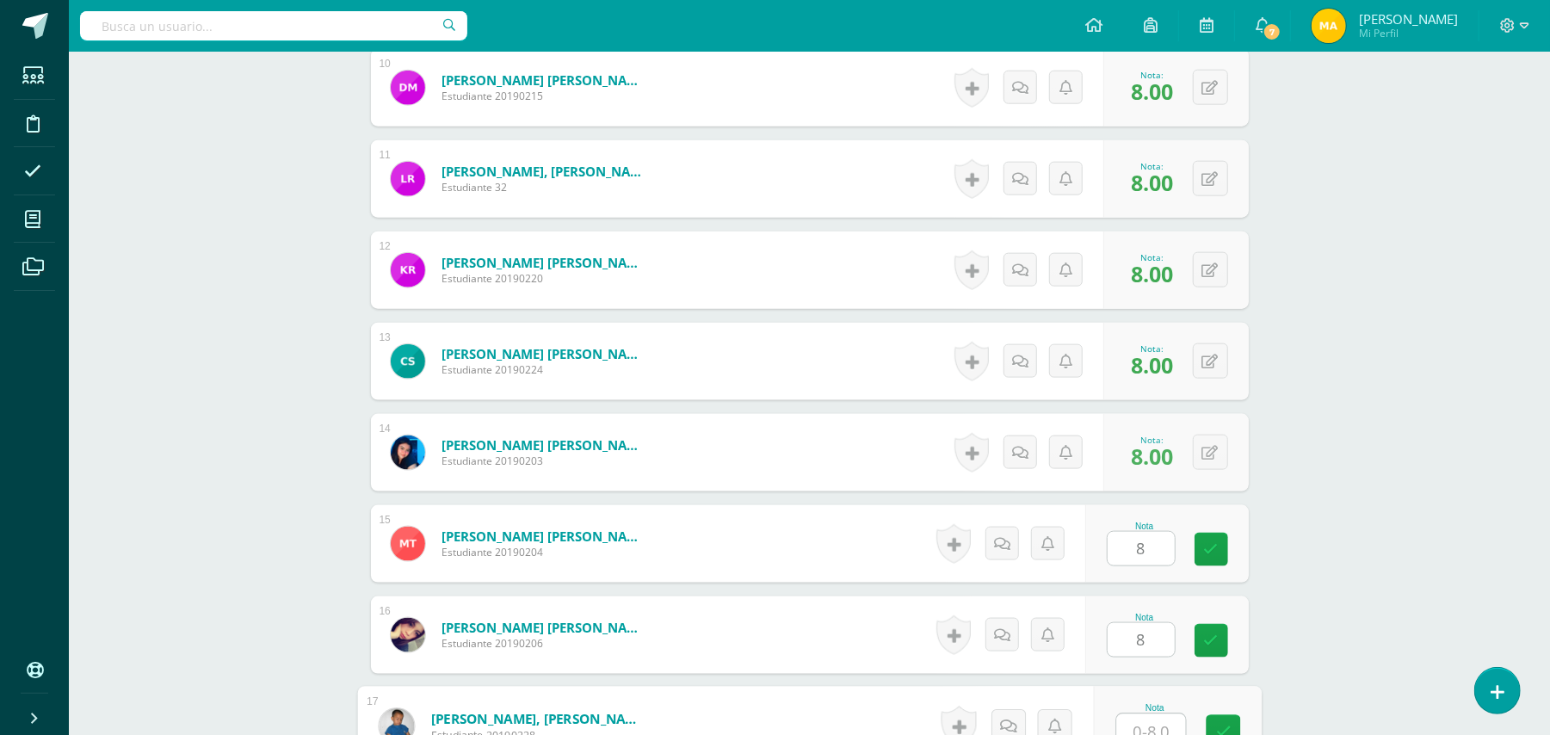
scroll to position [1384, 0]
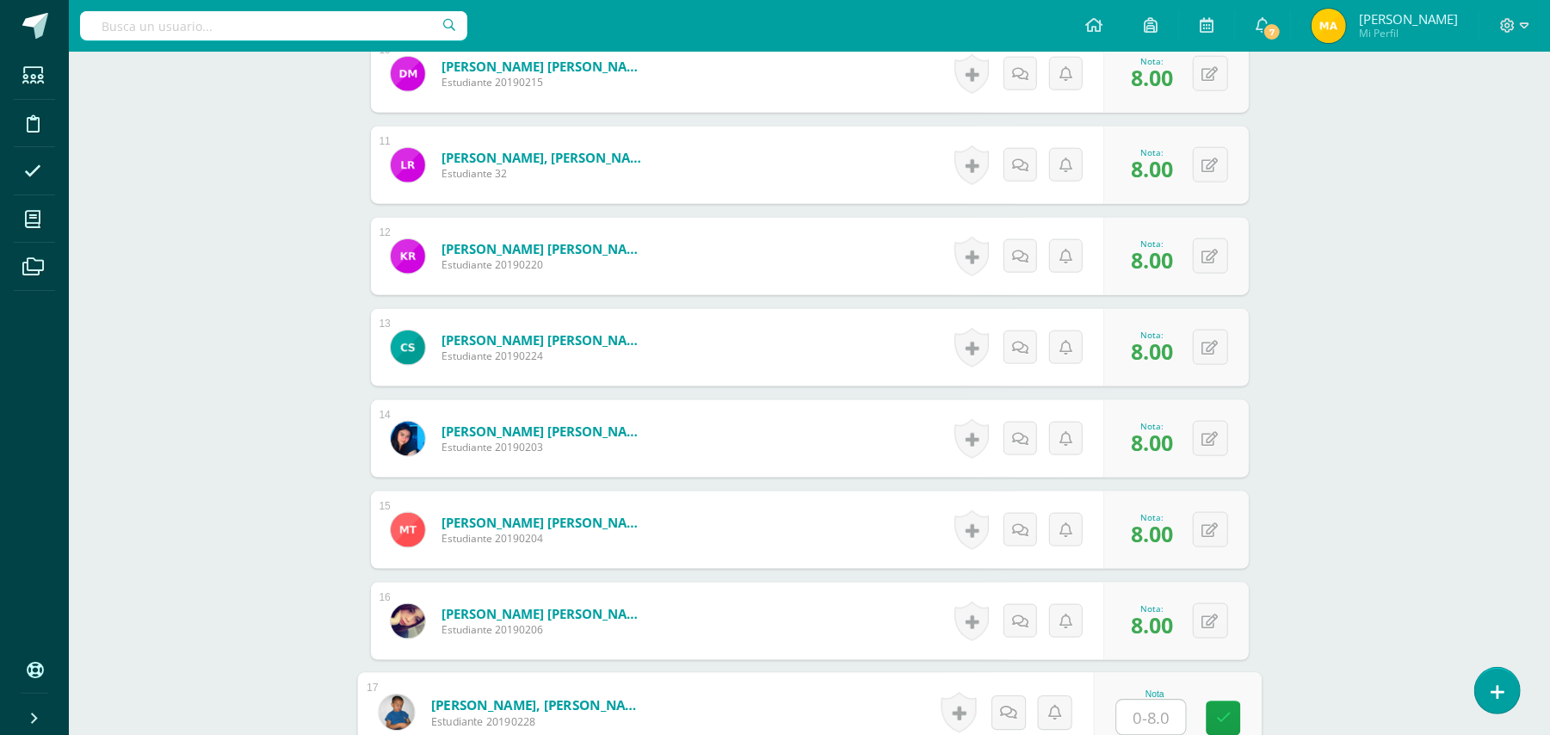
type input "8"
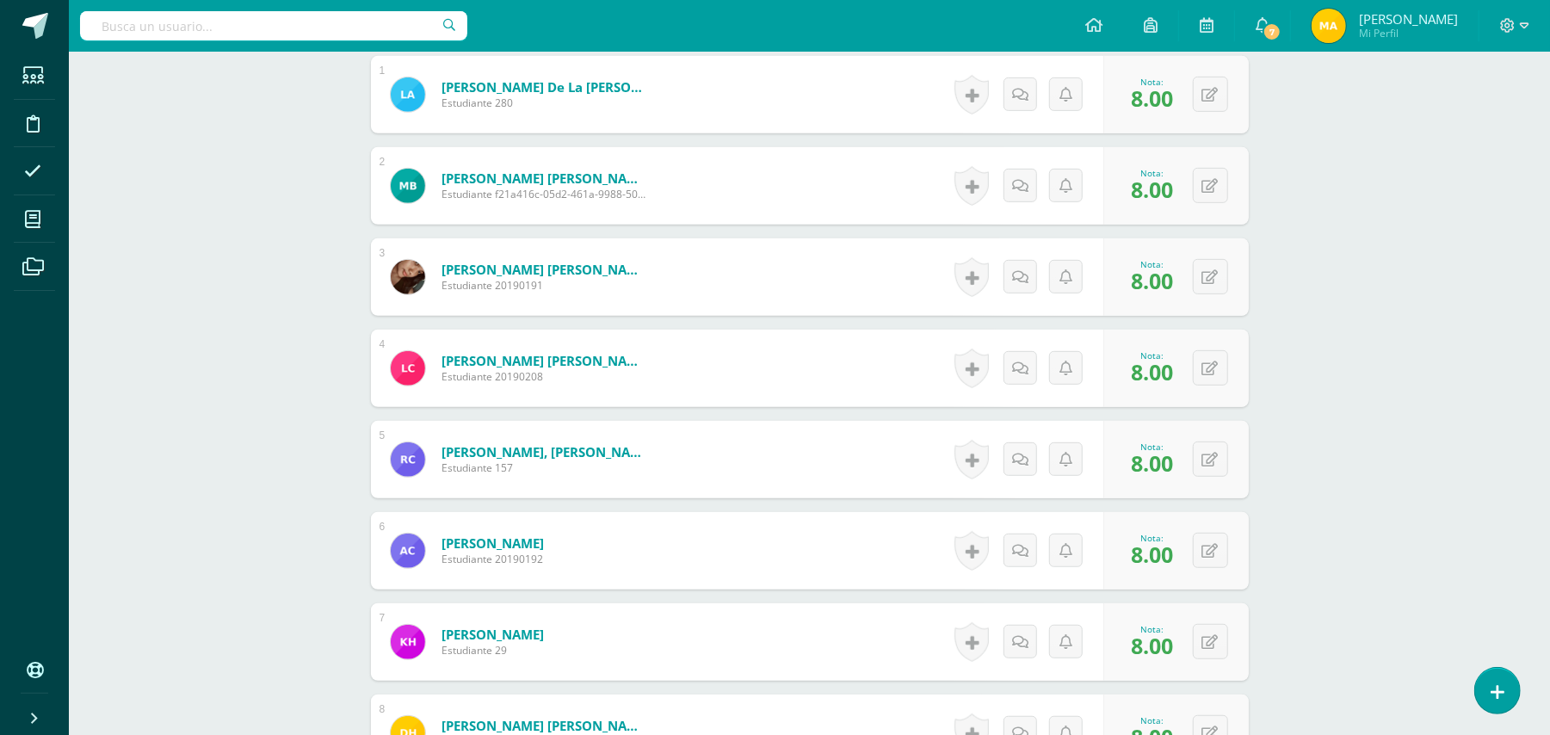
scroll to position [0, 0]
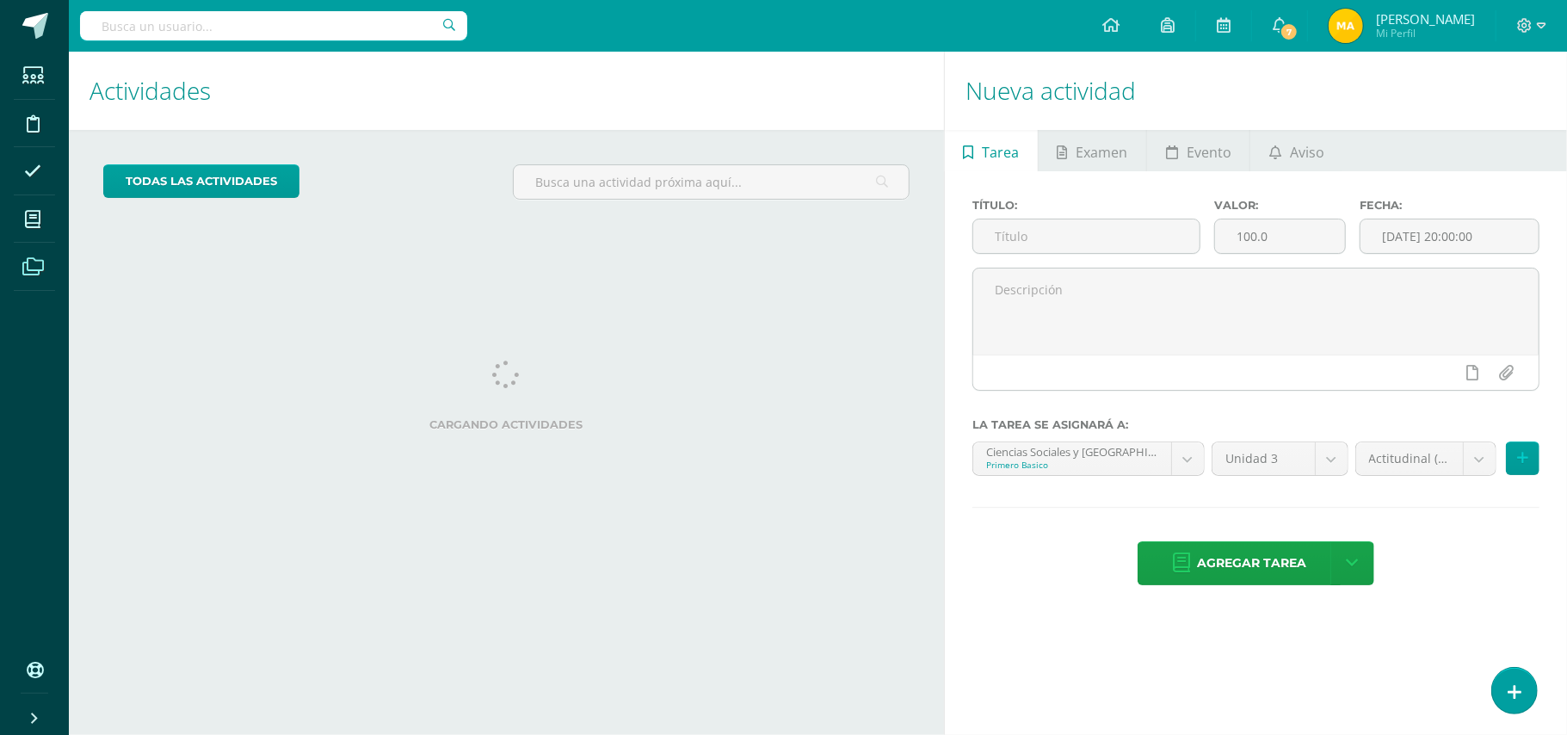
click at [48, 262] on span at bounding box center [33, 266] width 39 height 39
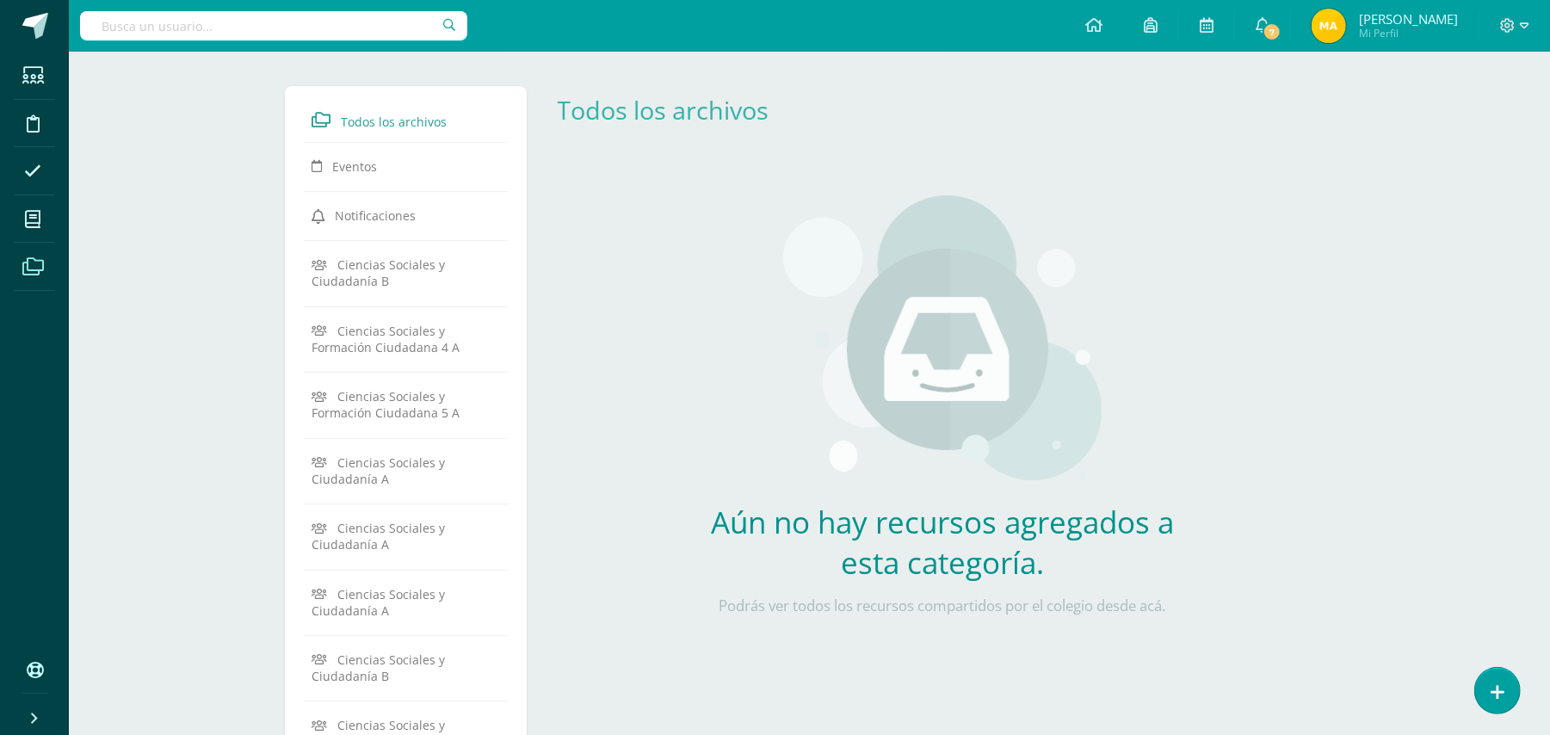
click at [32, 244] on link "Archivos" at bounding box center [34, 267] width 41 height 48
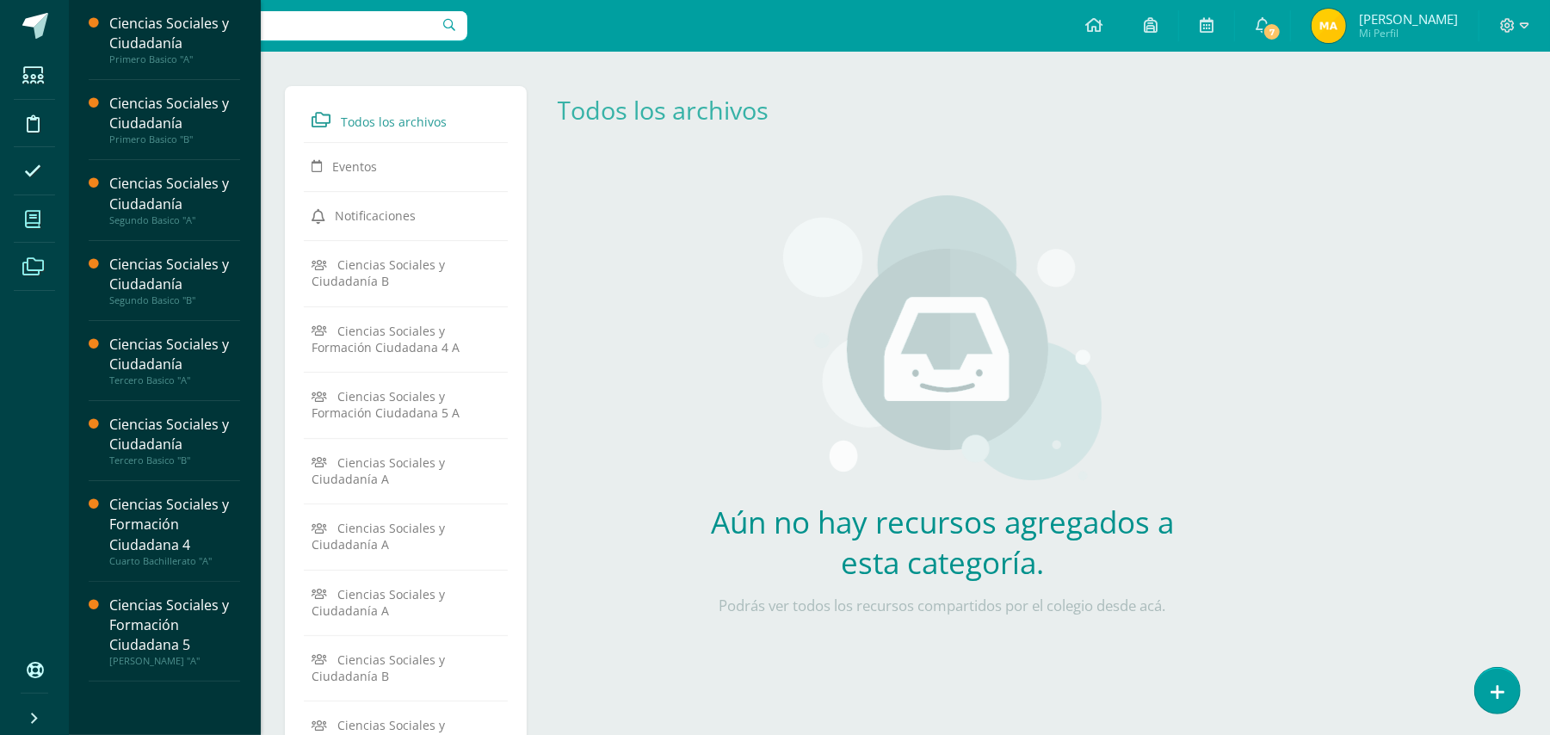
click at [31, 211] on icon at bounding box center [32, 219] width 15 height 17
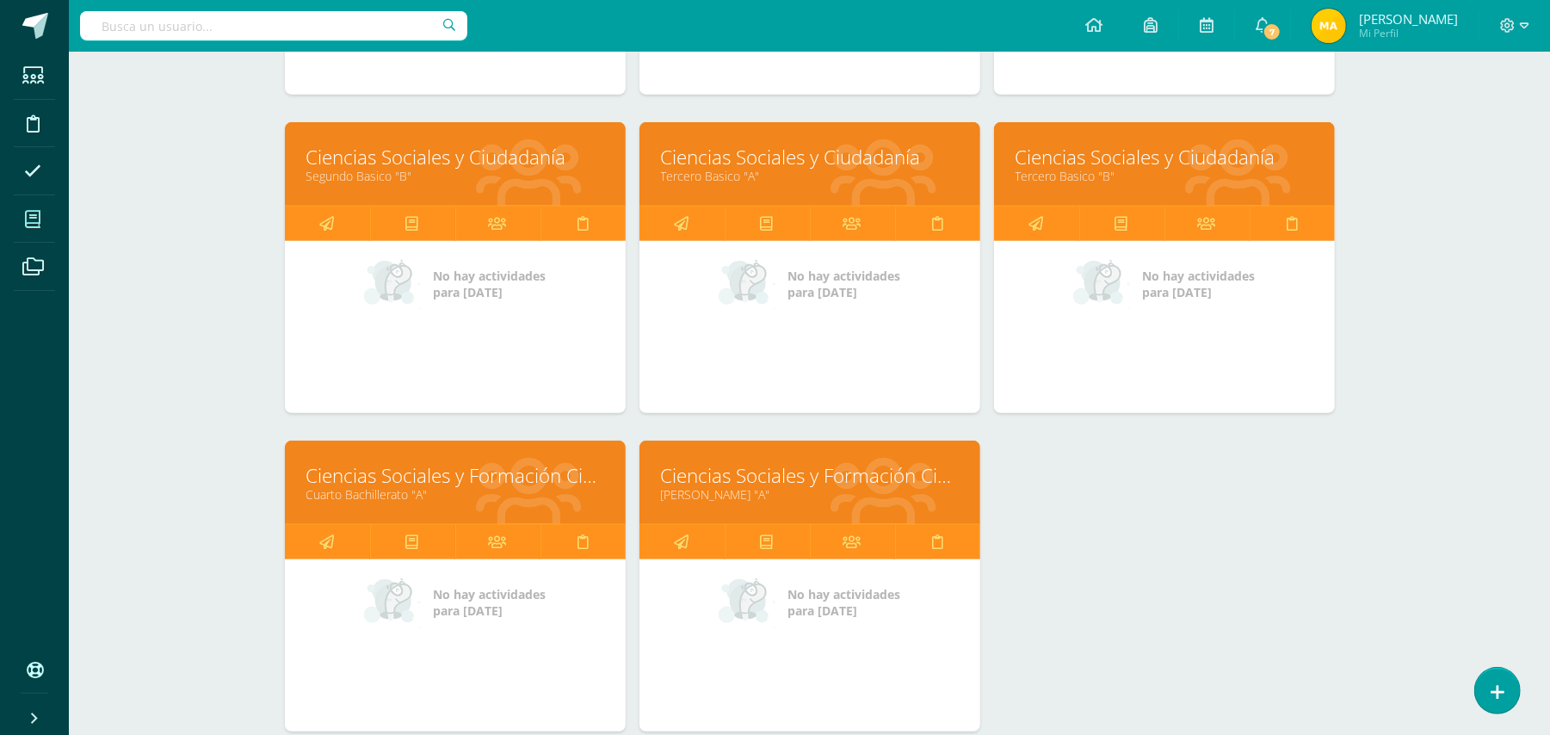
scroll to position [530, 0]
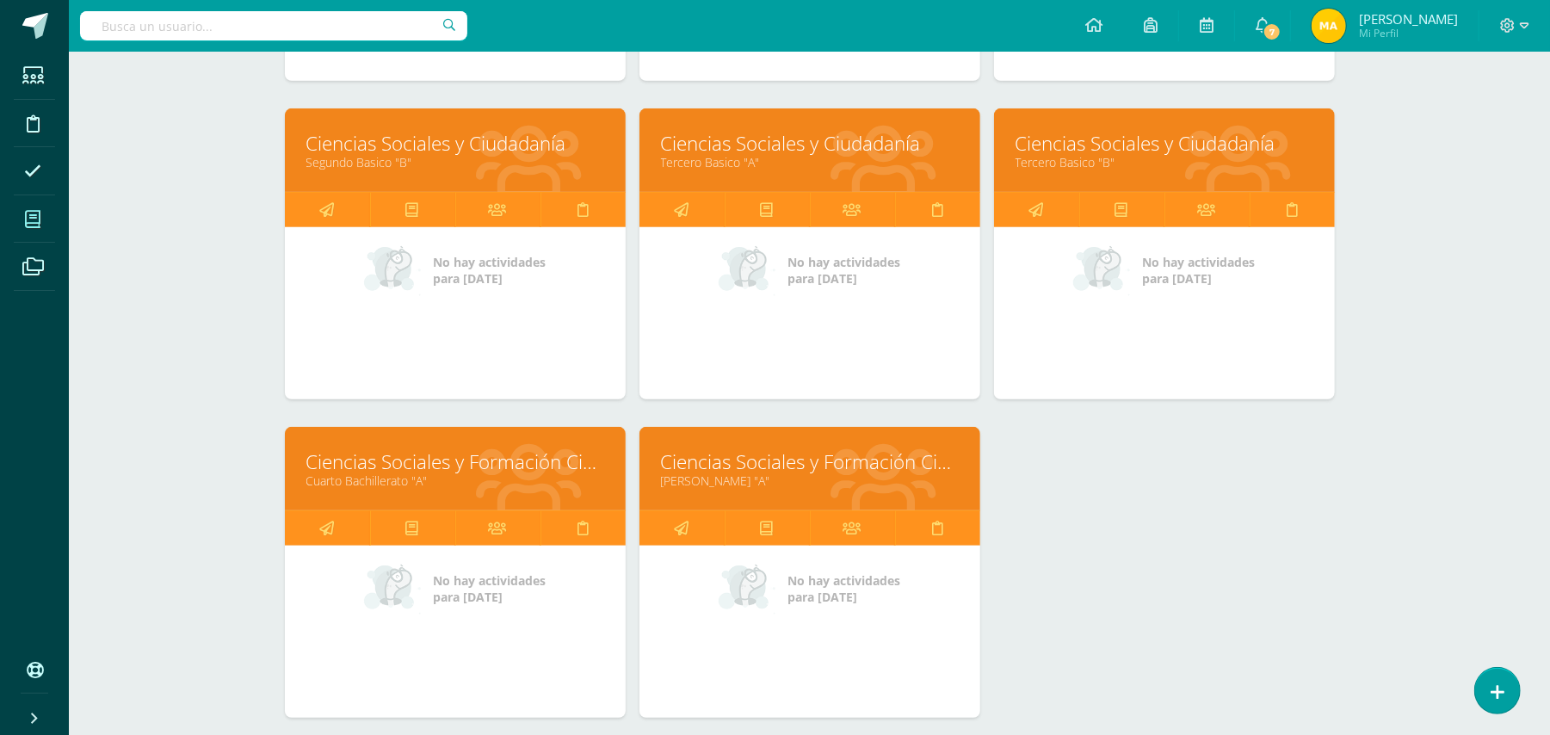
click at [796, 490] on div at bounding box center [884, 469] width 192 height 115
click at [819, 472] on link "Ciencias Sociales y Formación Ciudadana 5" at bounding box center [810, 461] width 298 height 27
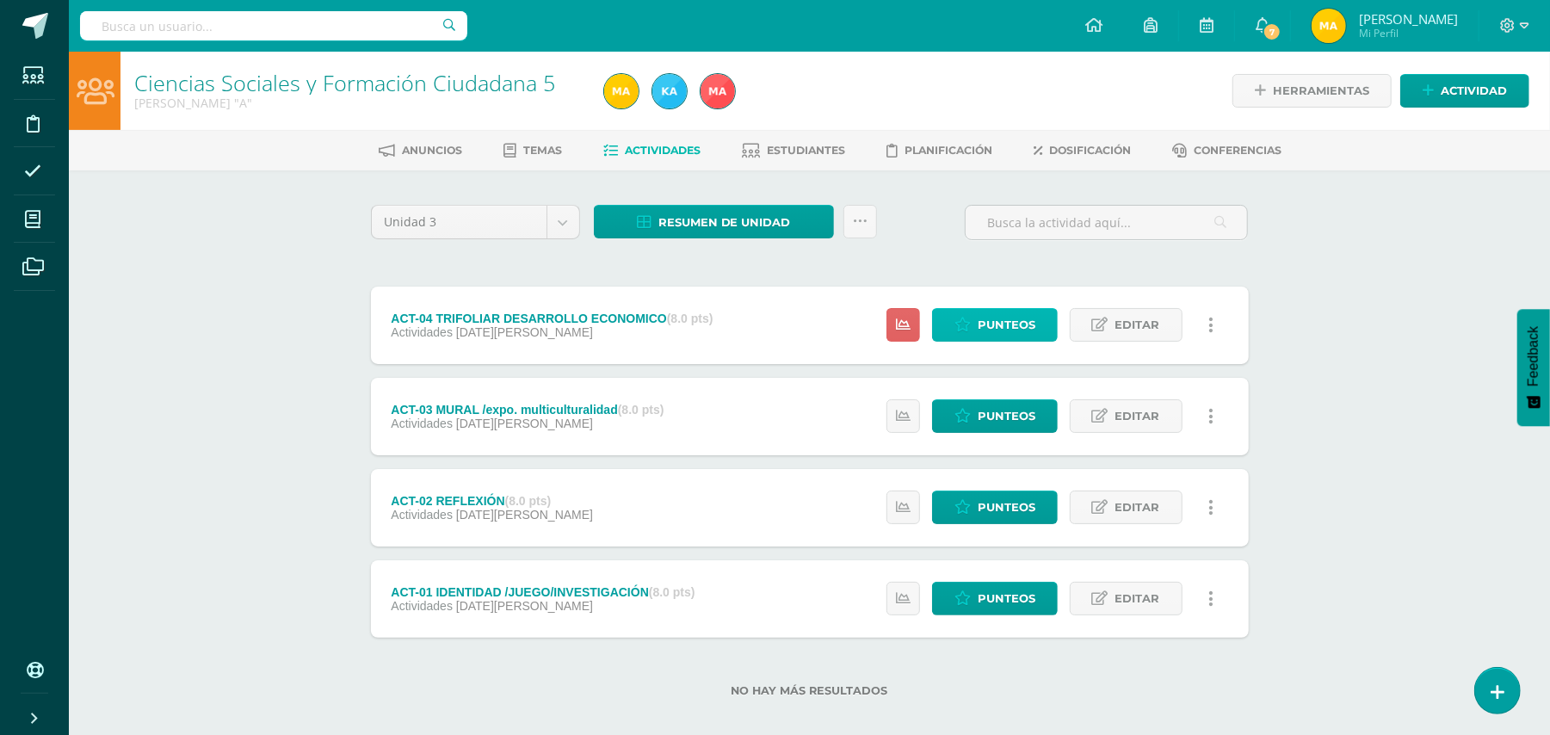
click at [978, 314] on span "Punteos" at bounding box center [1007, 325] width 58 height 32
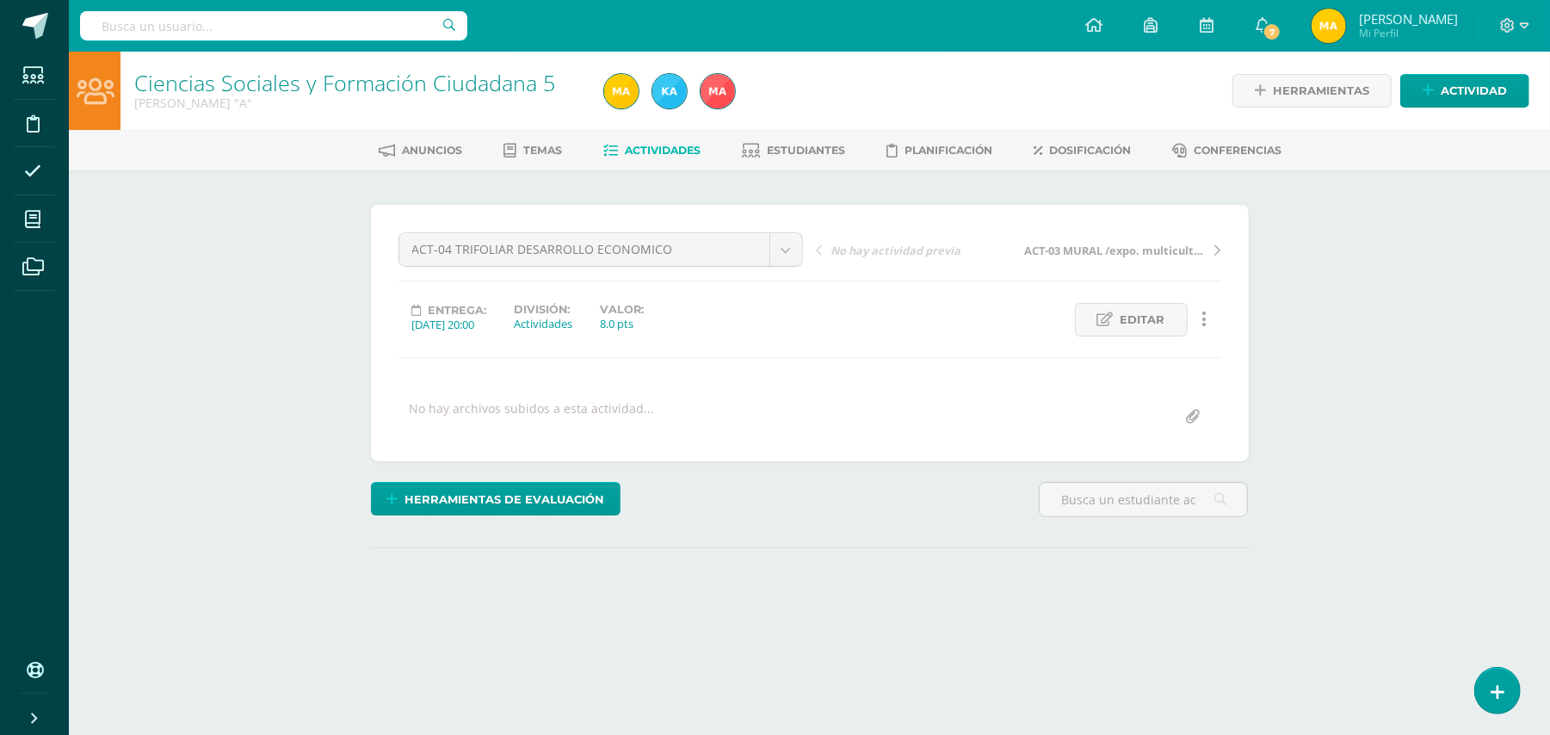
drag, startPoint x: 1557, startPoint y: 434, endPoint x: 1546, endPoint y: 420, distance: 17.7
click at [1546, 420] on html "Estudiantes Disciplina Asistencia Mis cursos Archivos Soporte Ayuda Reportar un…" at bounding box center [775, 341] width 1550 height 682
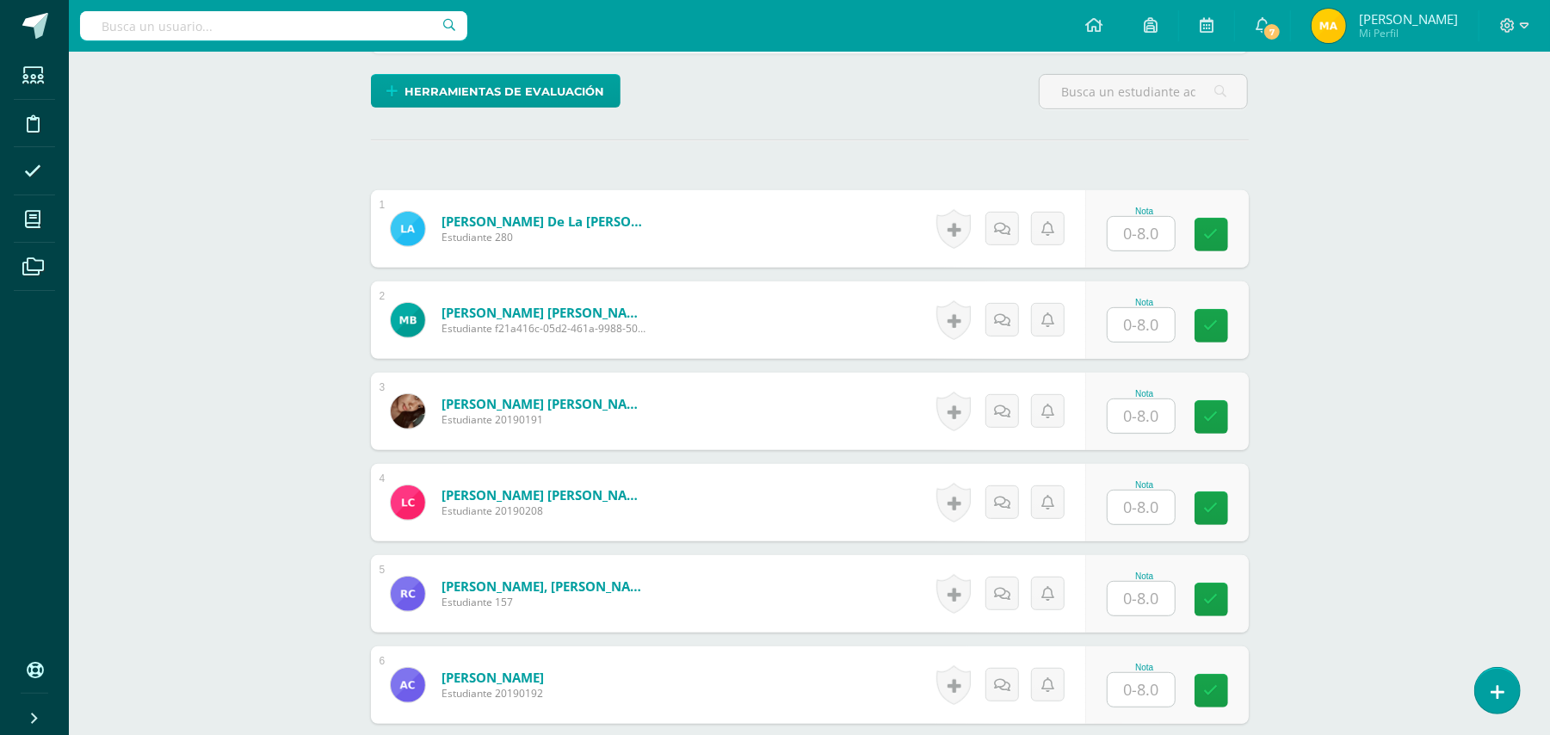
scroll to position [410, 0]
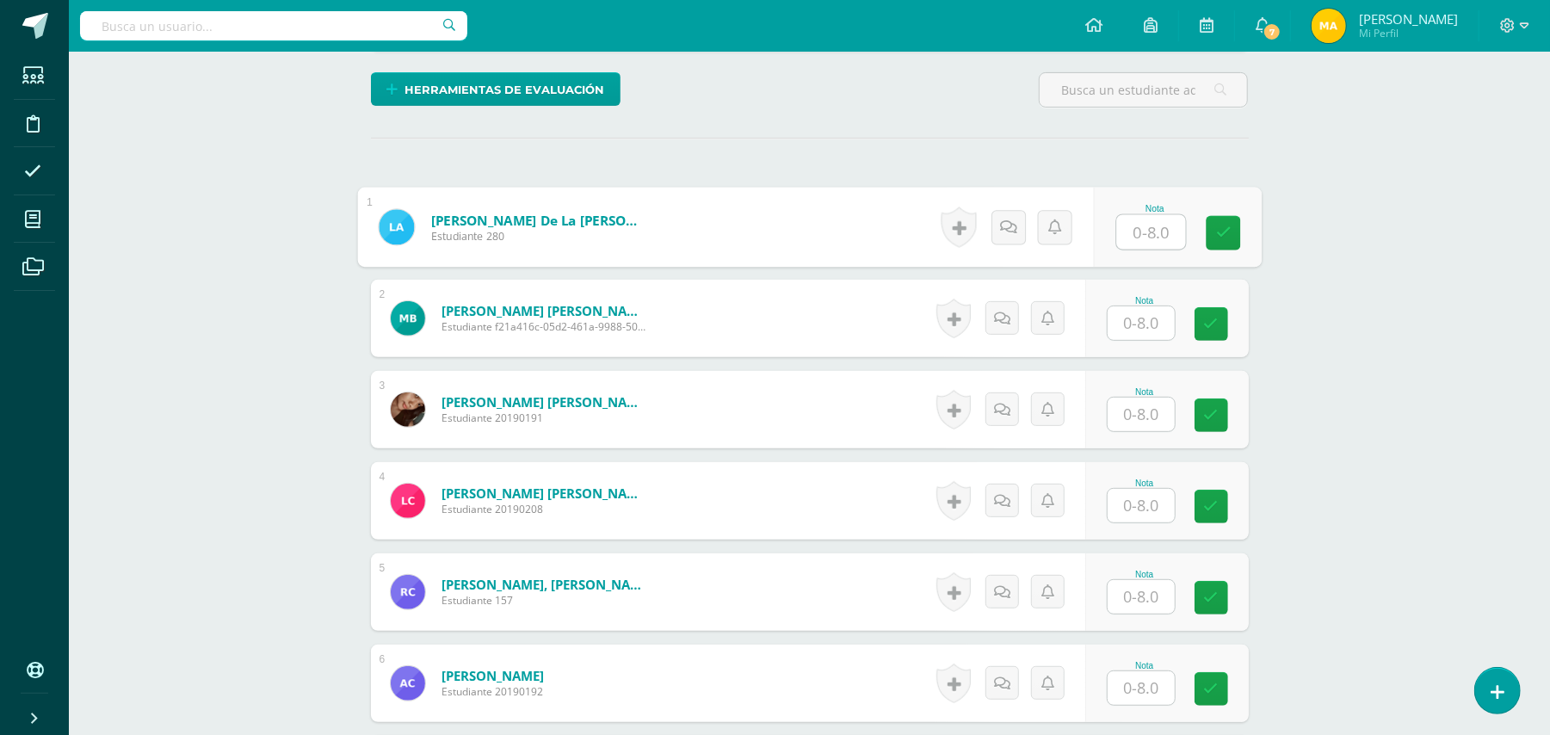
click at [1150, 232] on input "text" at bounding box center [1150, 232] width 69 height 34
type input "2"
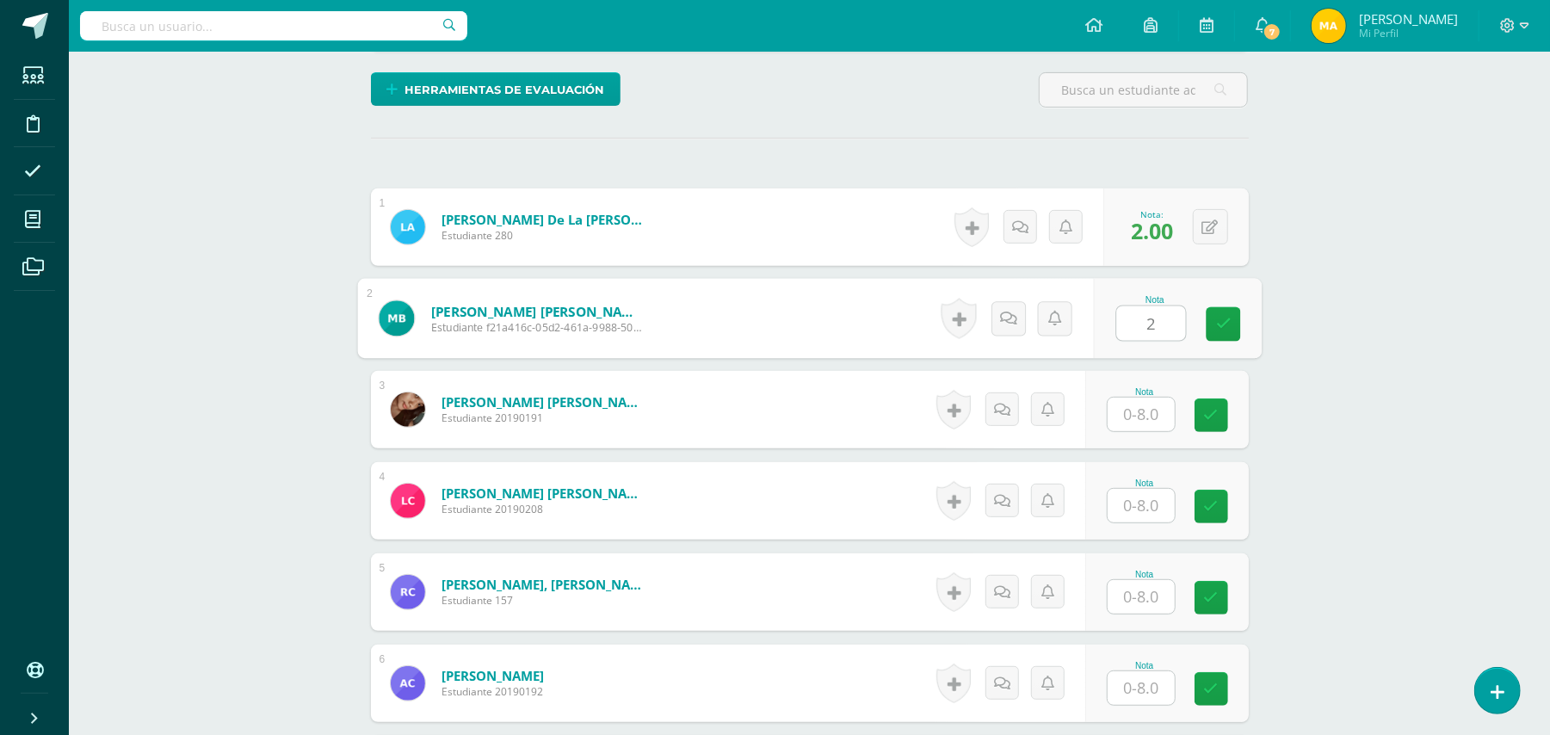
type input "2"
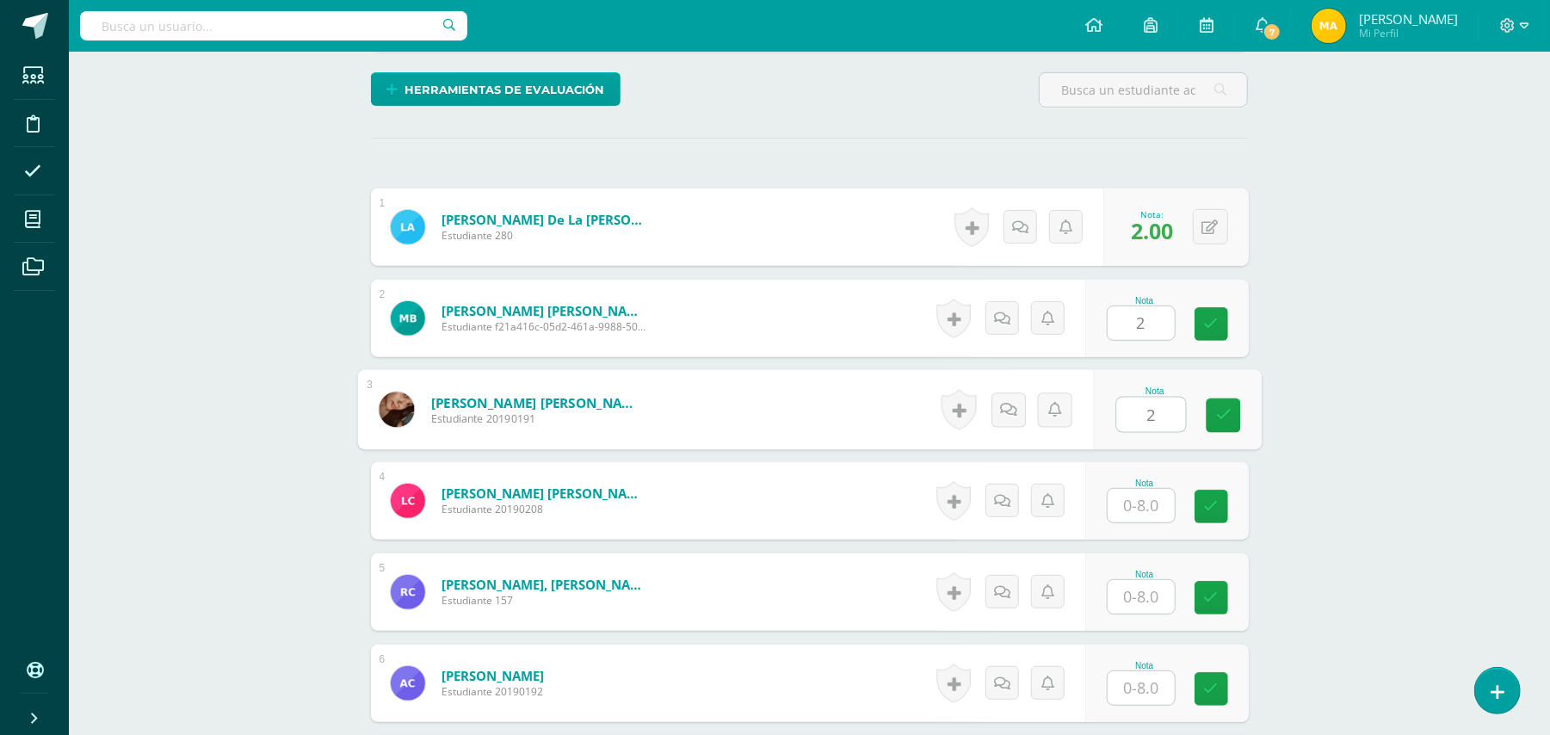
type input "2"
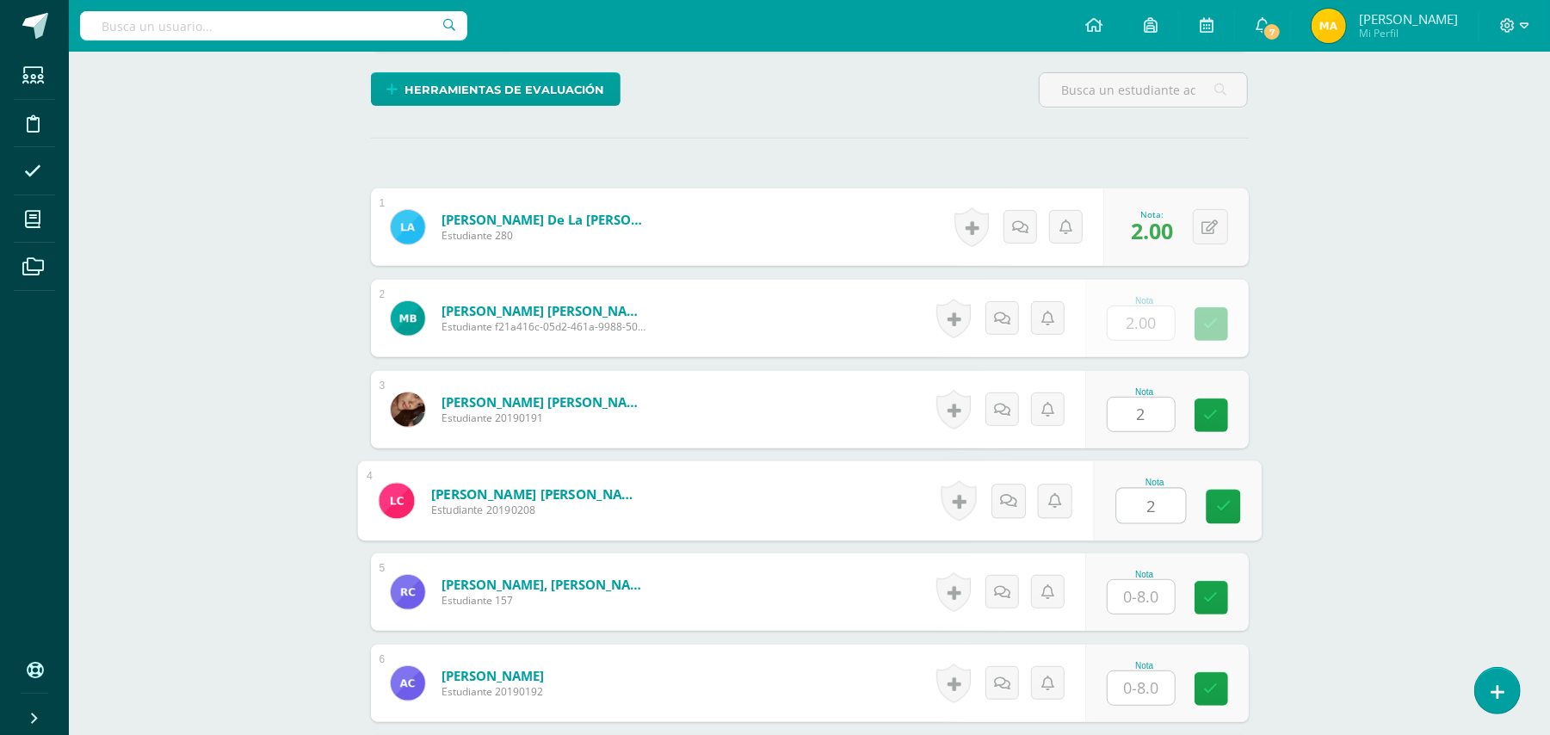
type input "2"
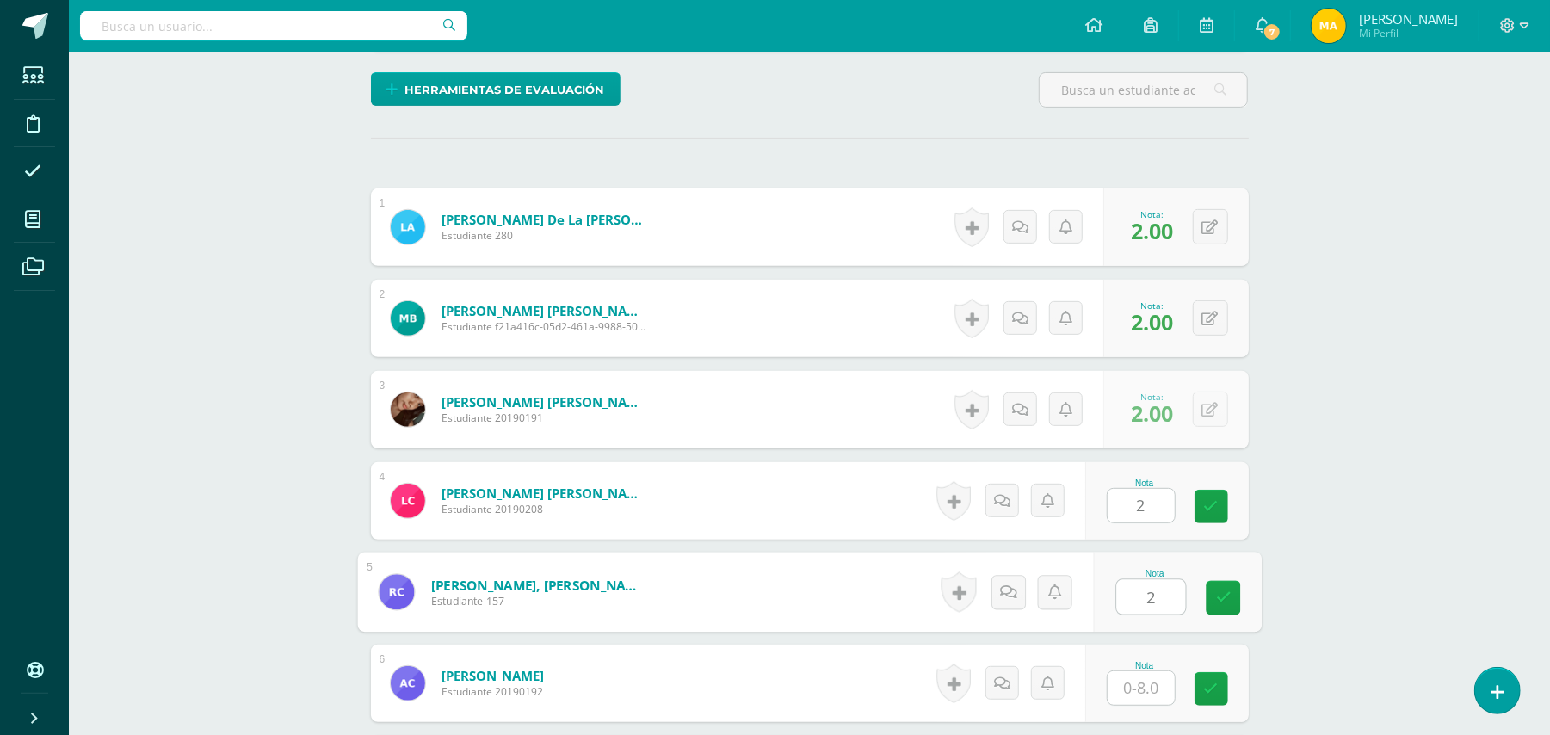
type input "2"
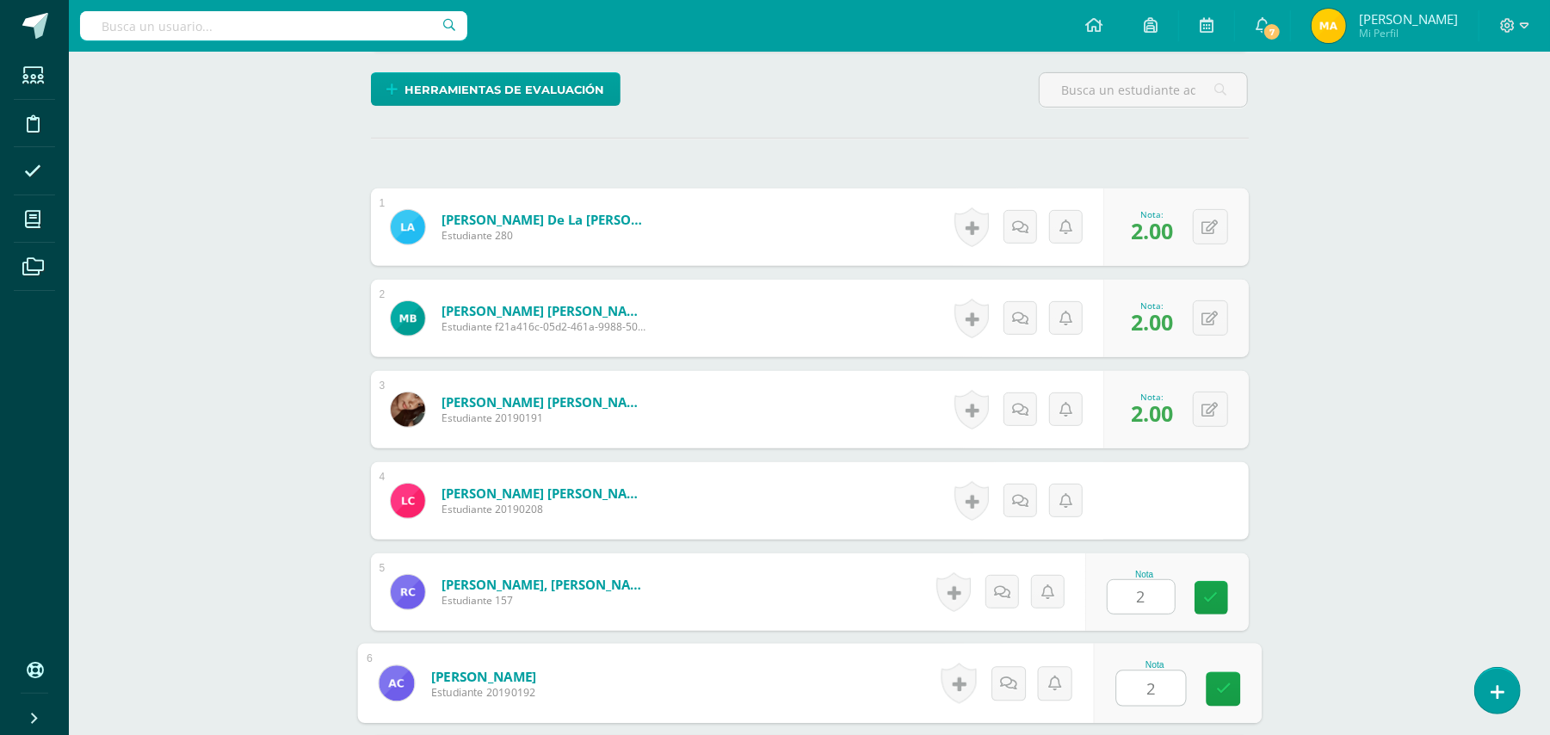
type input "2"
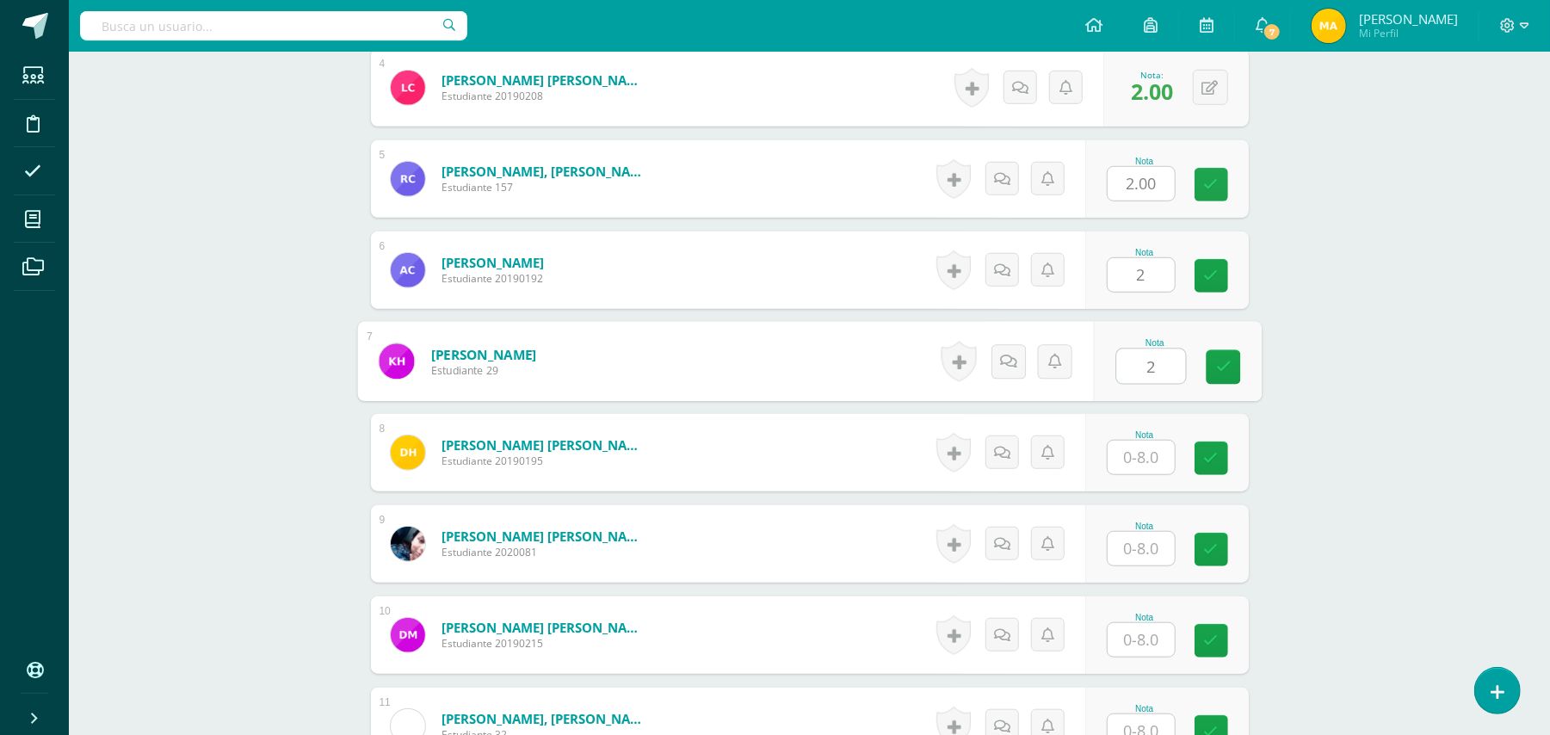
type input "2"
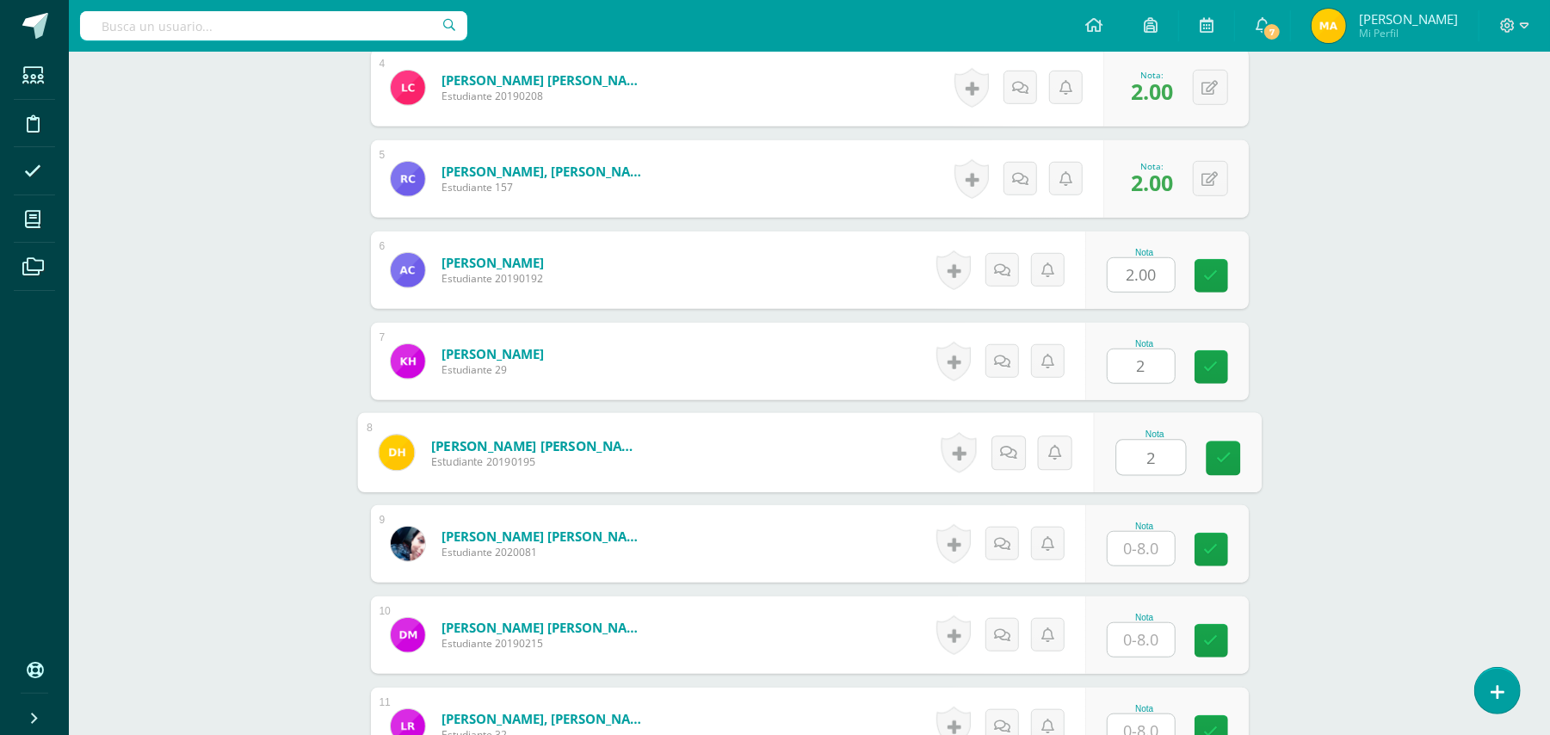
type input "2"
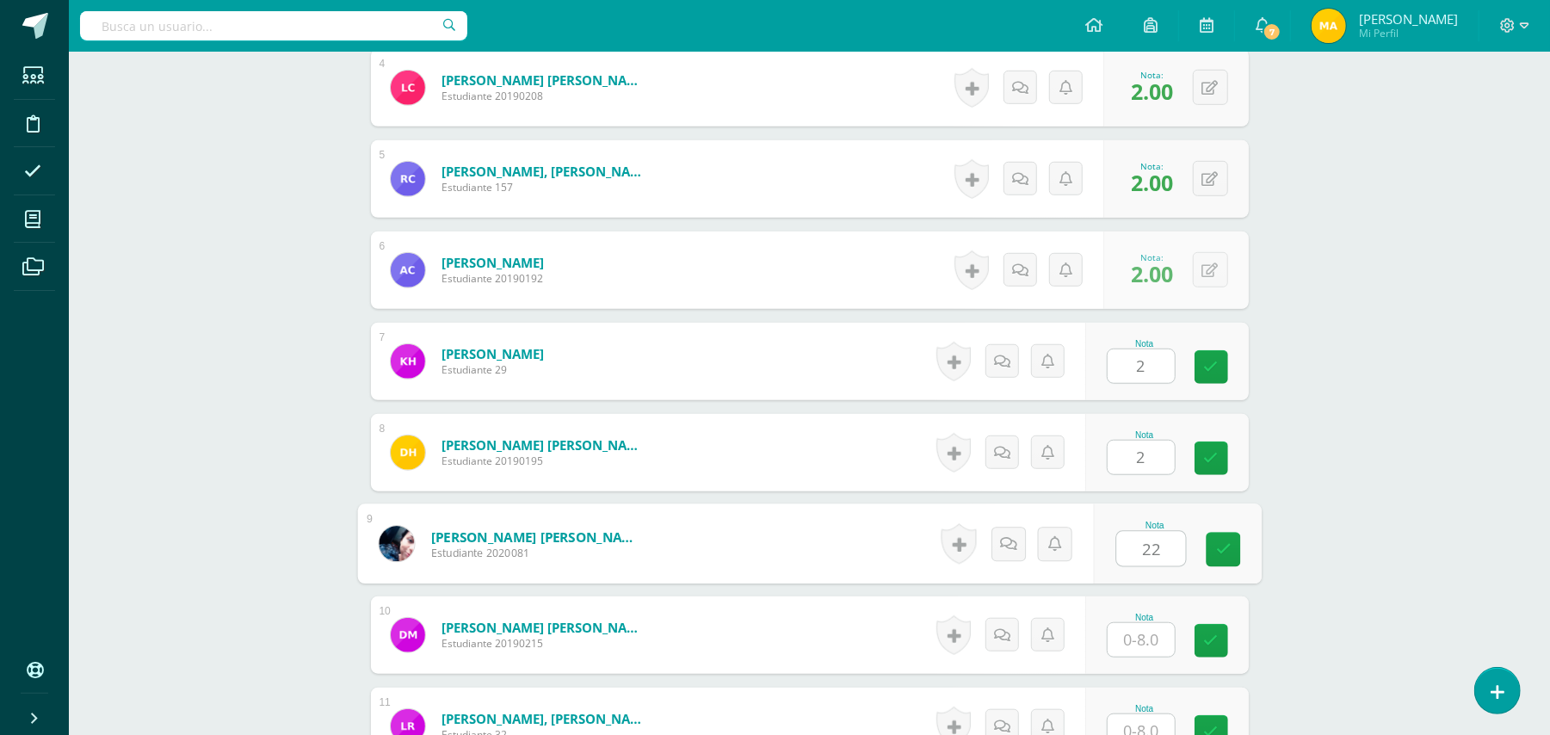
type input "22"
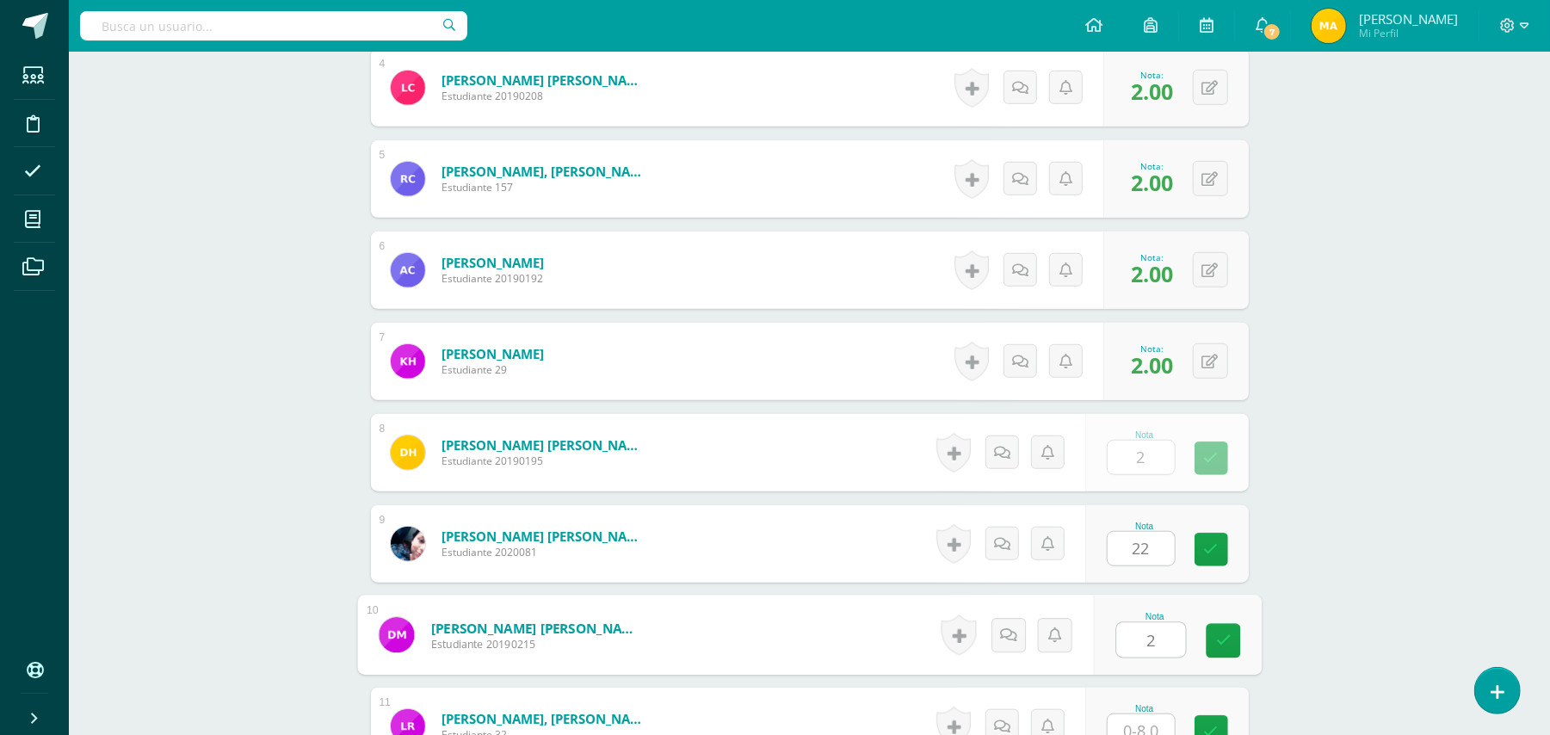
type input "2"
type input "0"
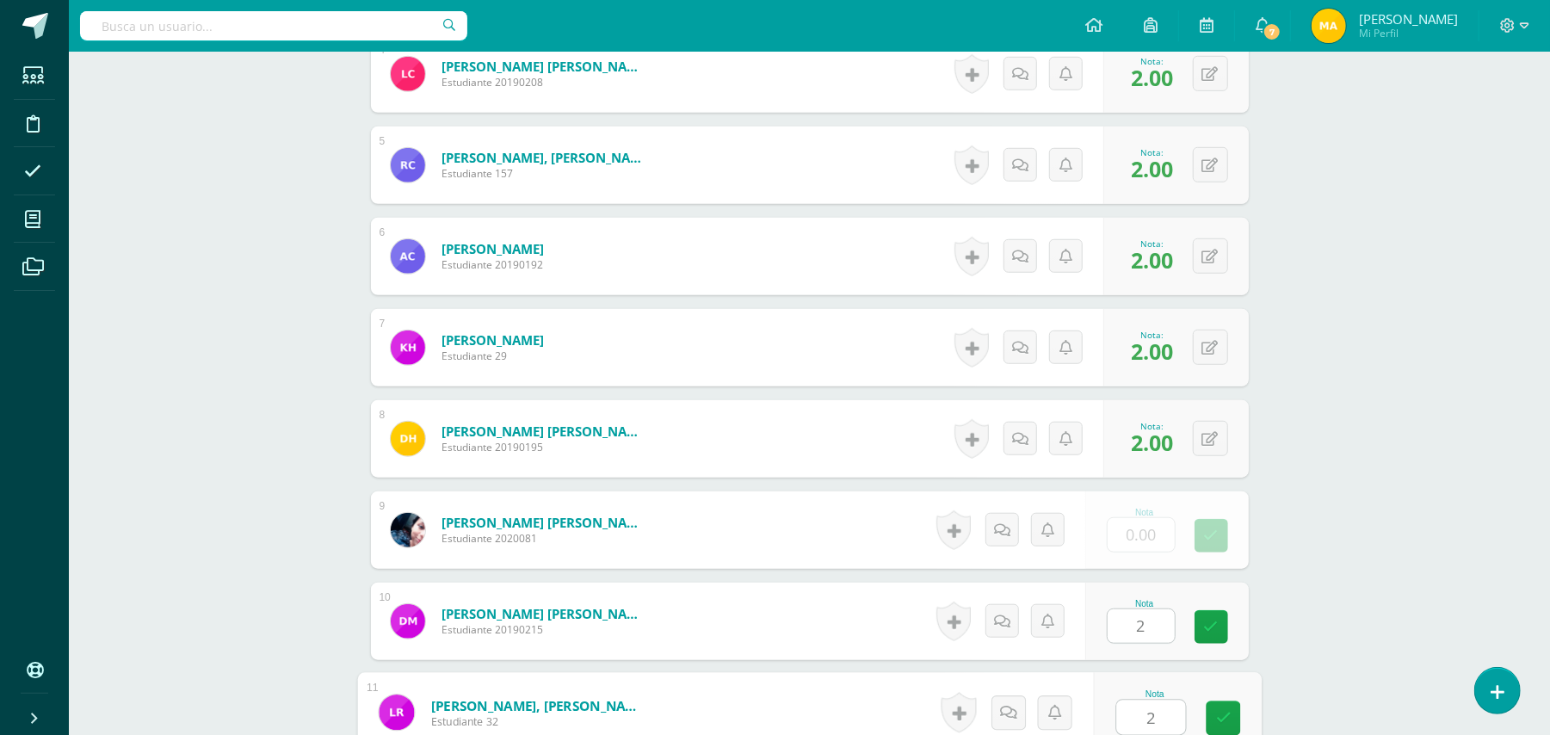
type input "2"
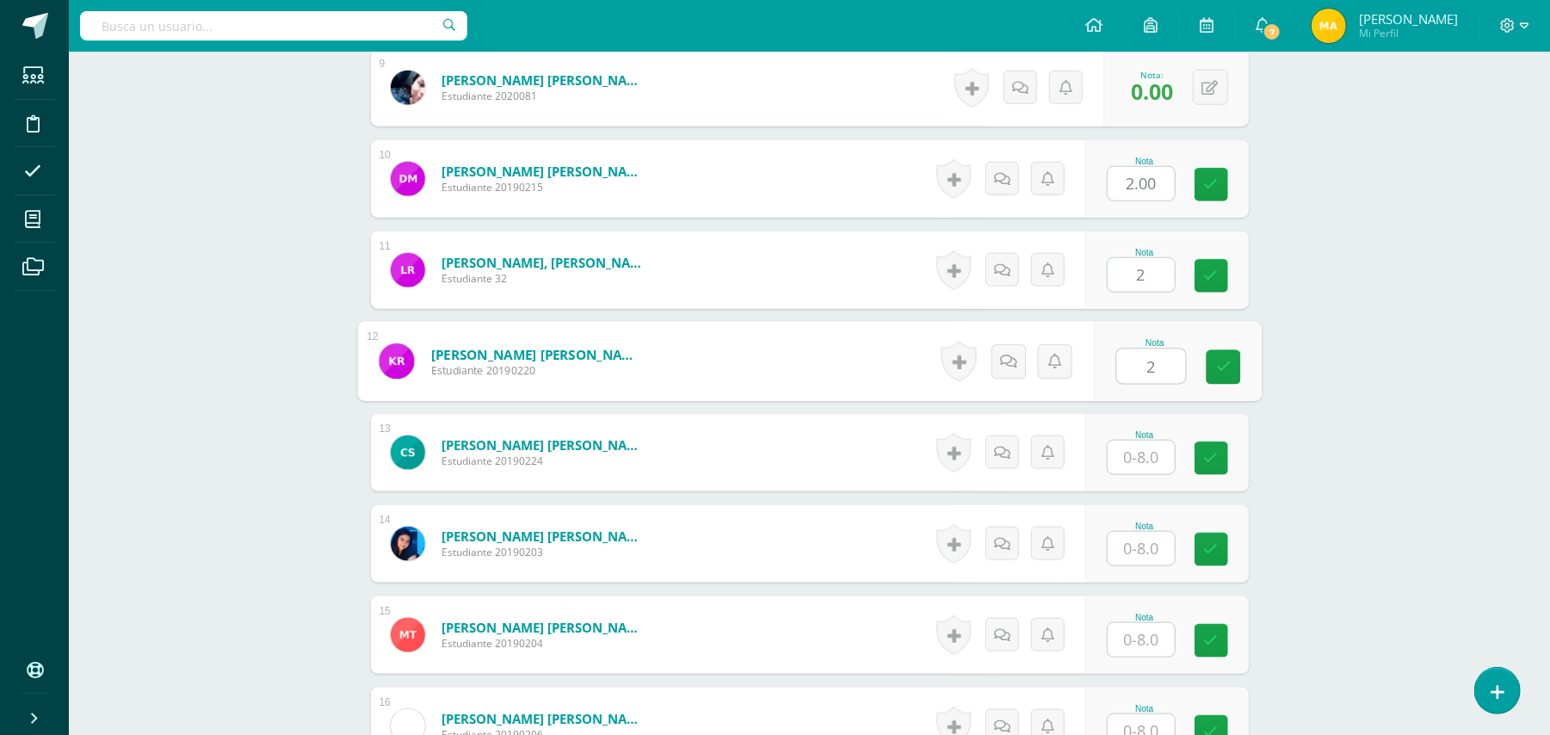
type input "2"
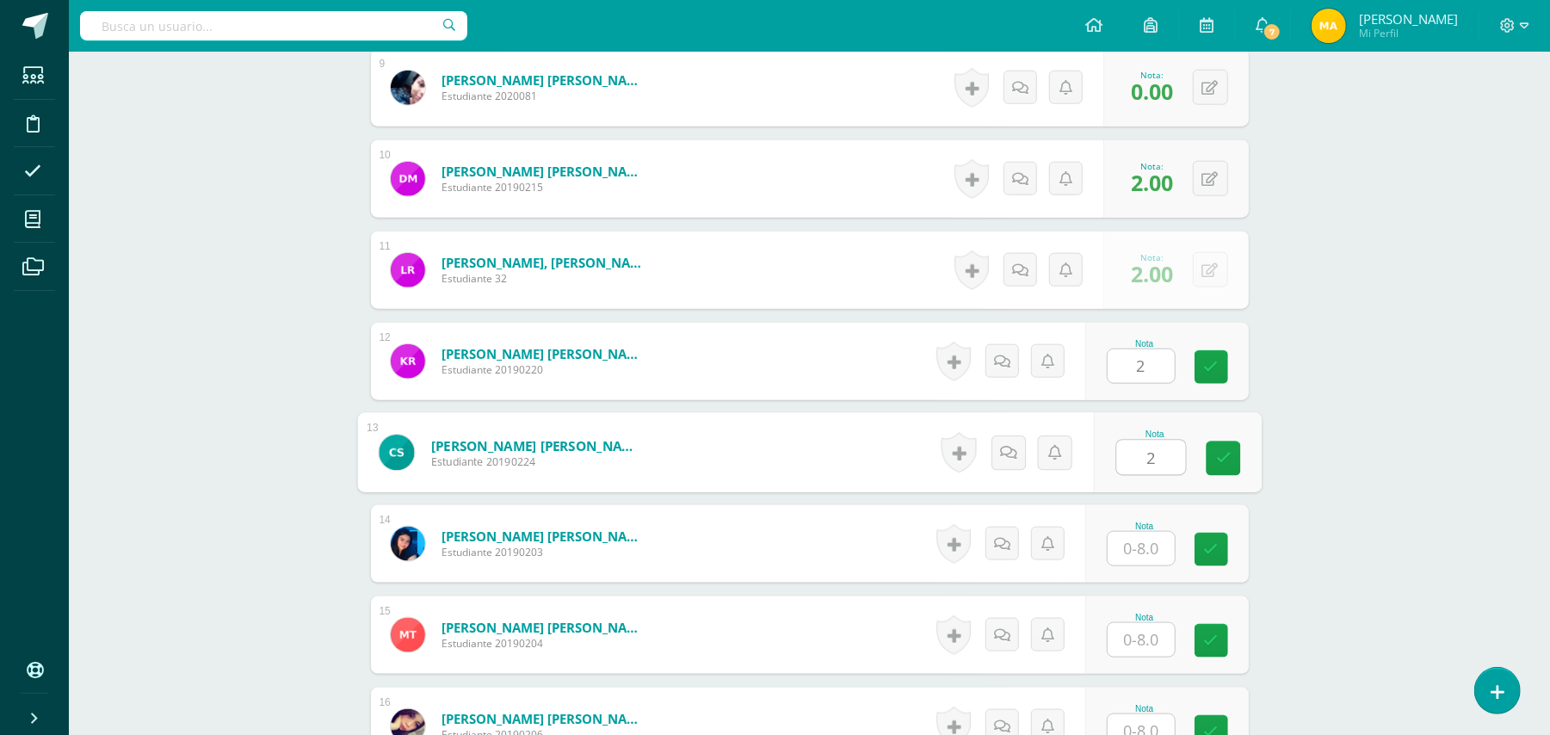
type input "2"
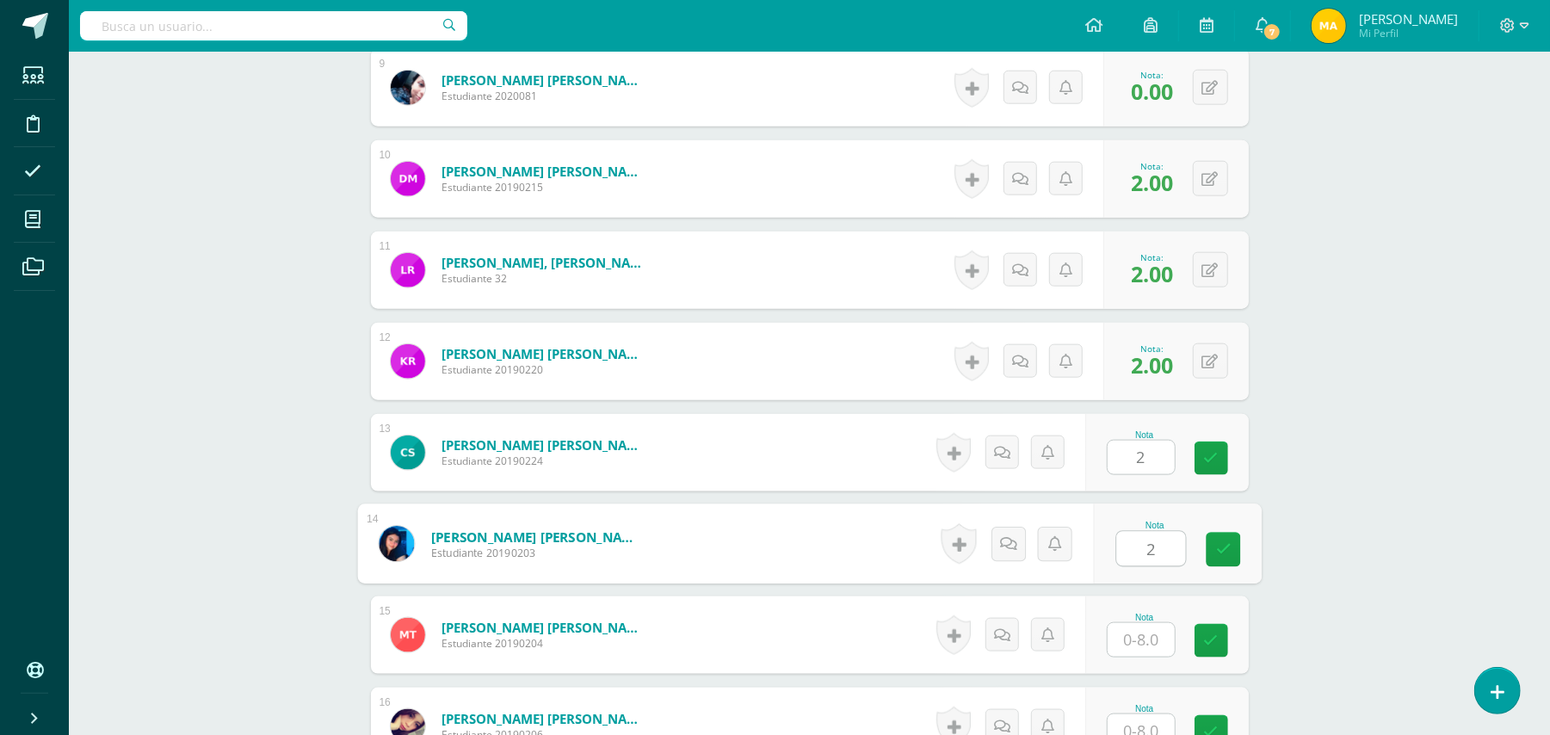
type input "2"
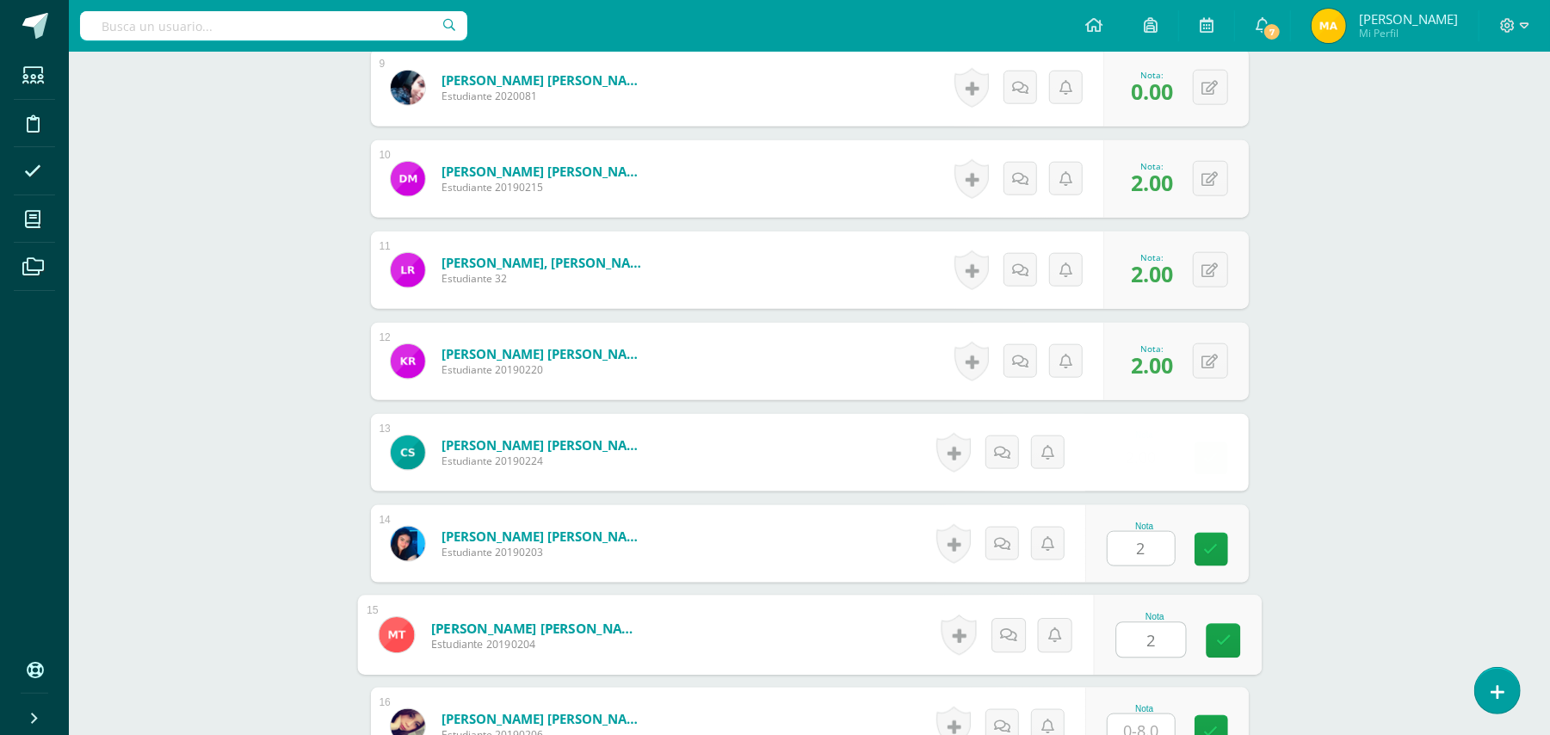
type input "2"
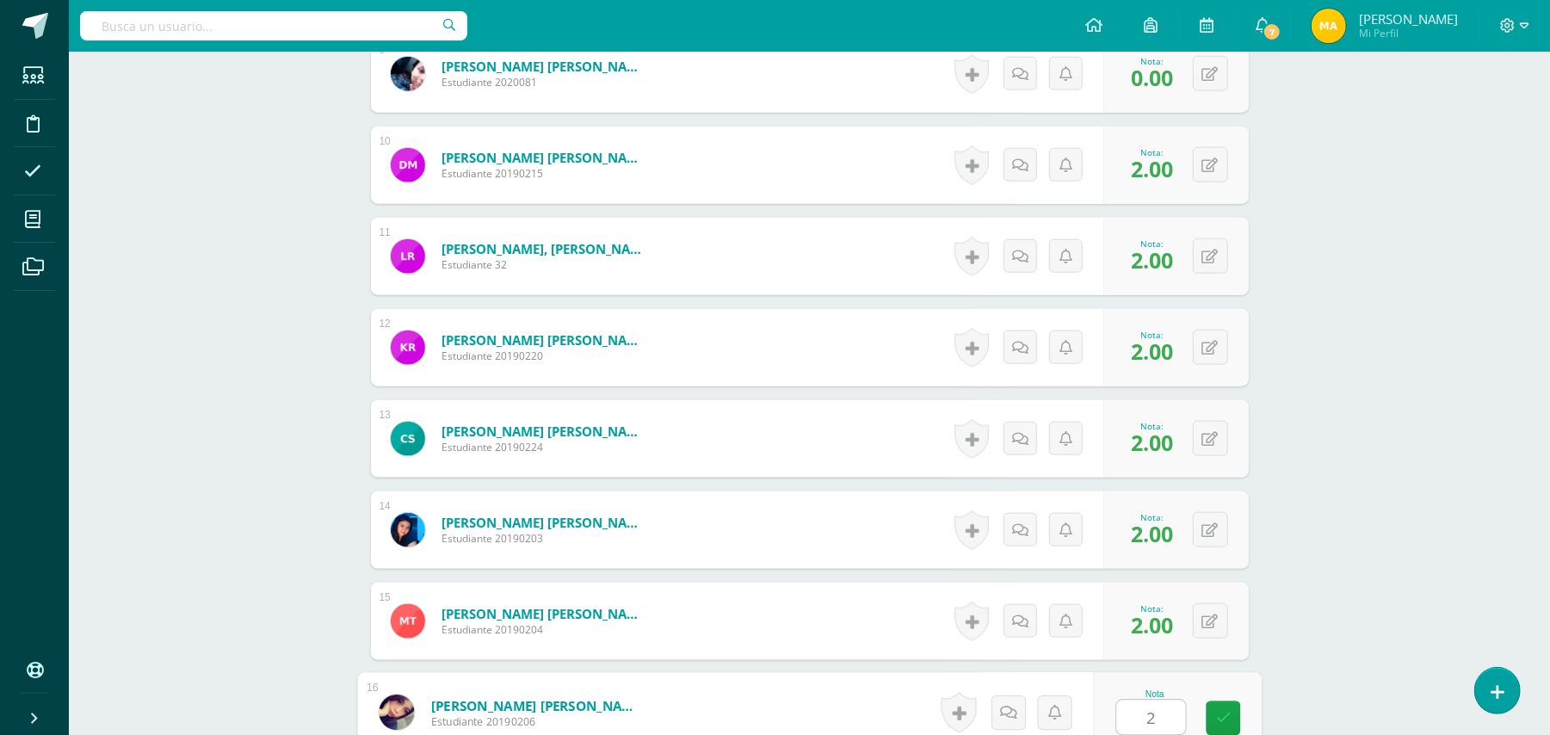
type input "2"
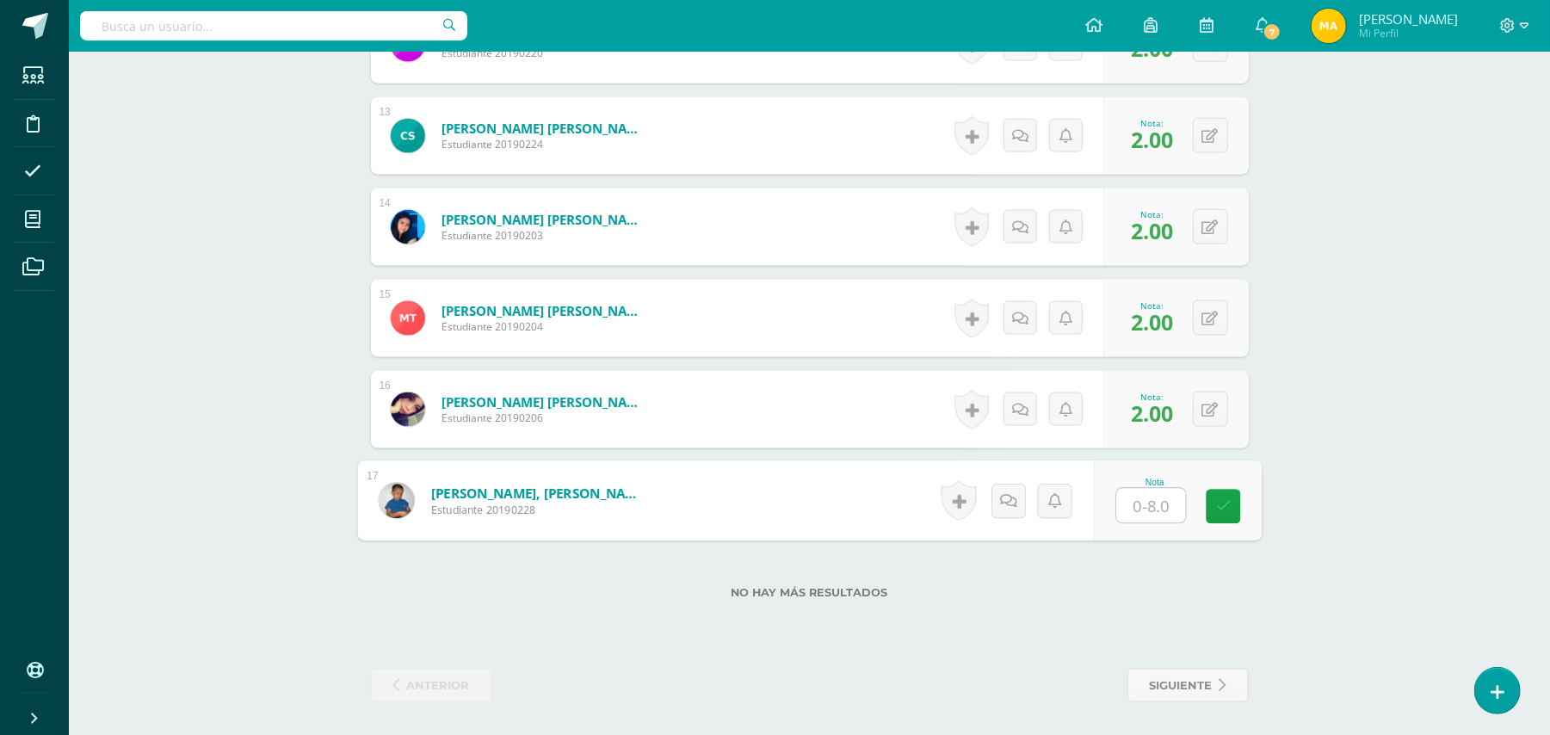
type input "2"
click at [1202, 411] on button at bounding box center [1210, 409] width 35 height 35
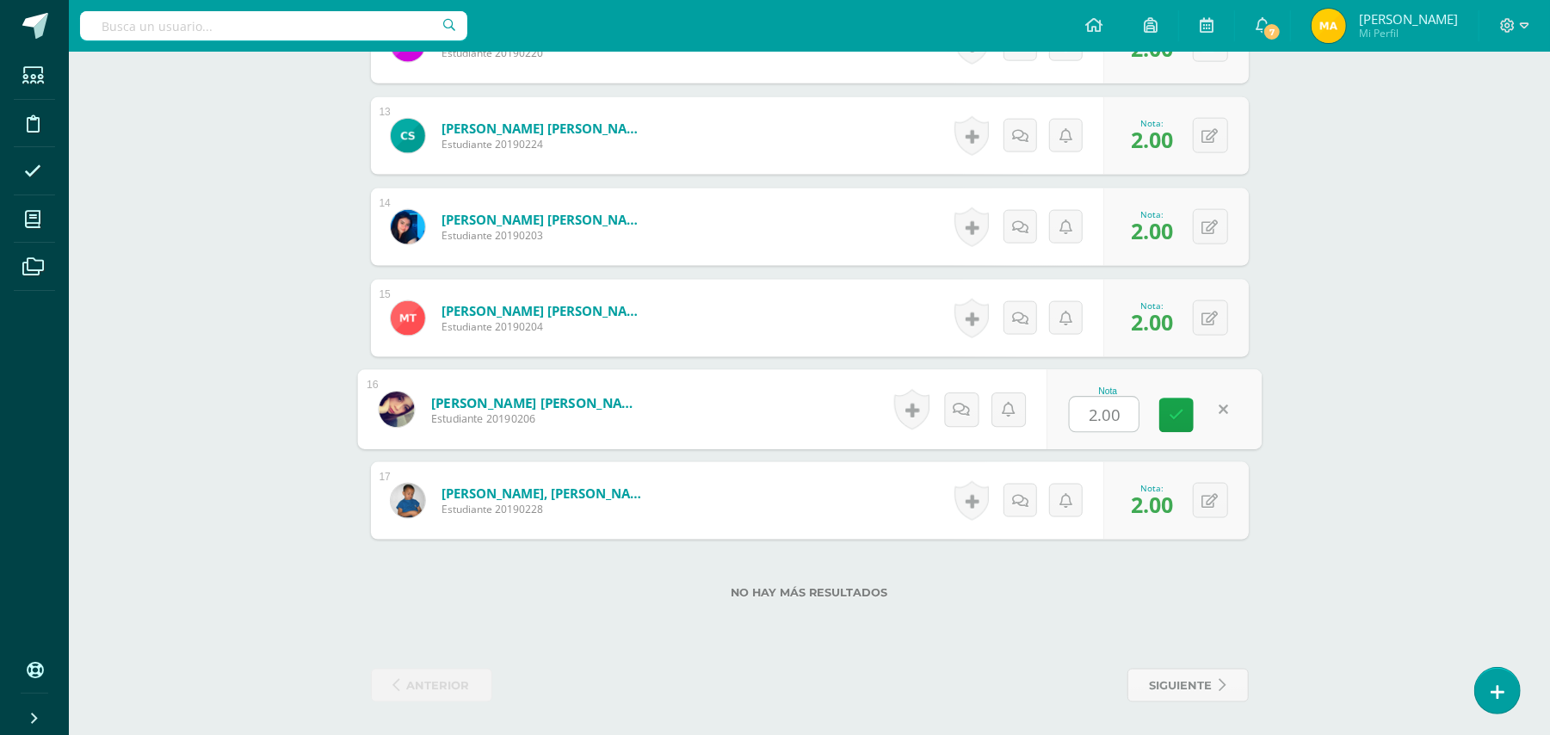
type input "8"
click at [1178, 413] on icon at bounding box center [1176, 415] width 15 height 15
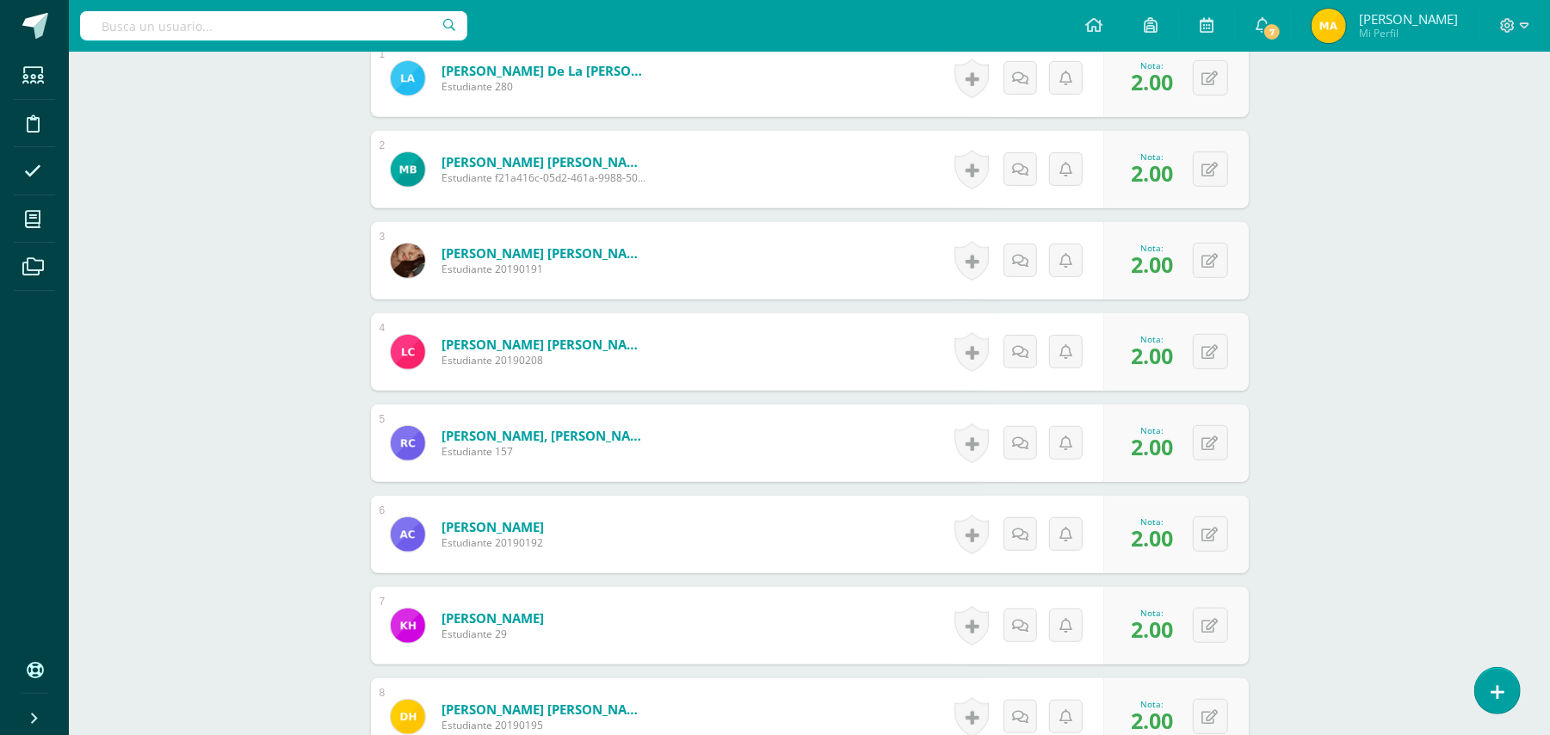
scroll to position [165, 0]
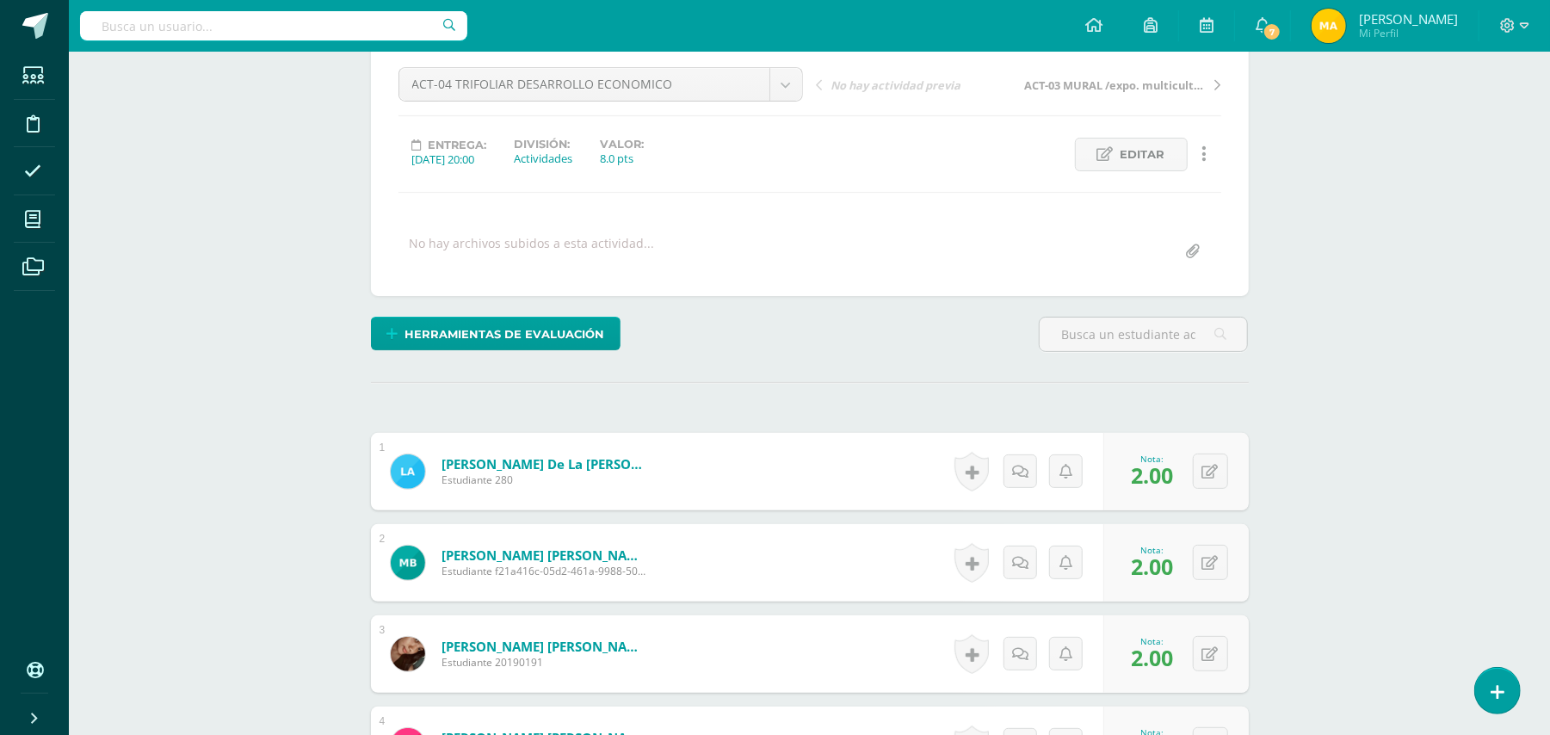
click at [1502, 682] on icon at bounding box center [1496, 692] width 15 height 20
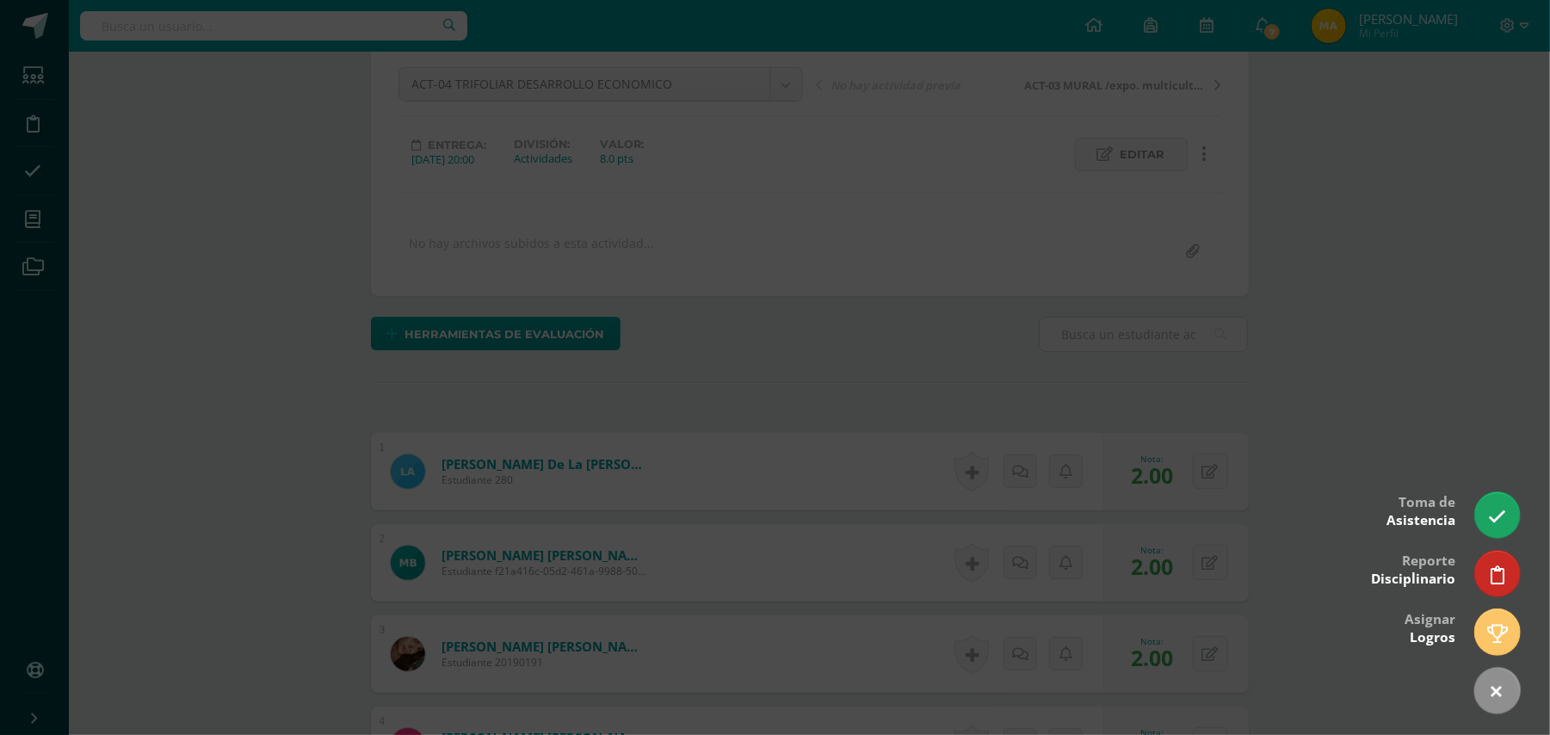
click at [1365, 324] on div at bounding box center [775, 367] width 1550 height 735
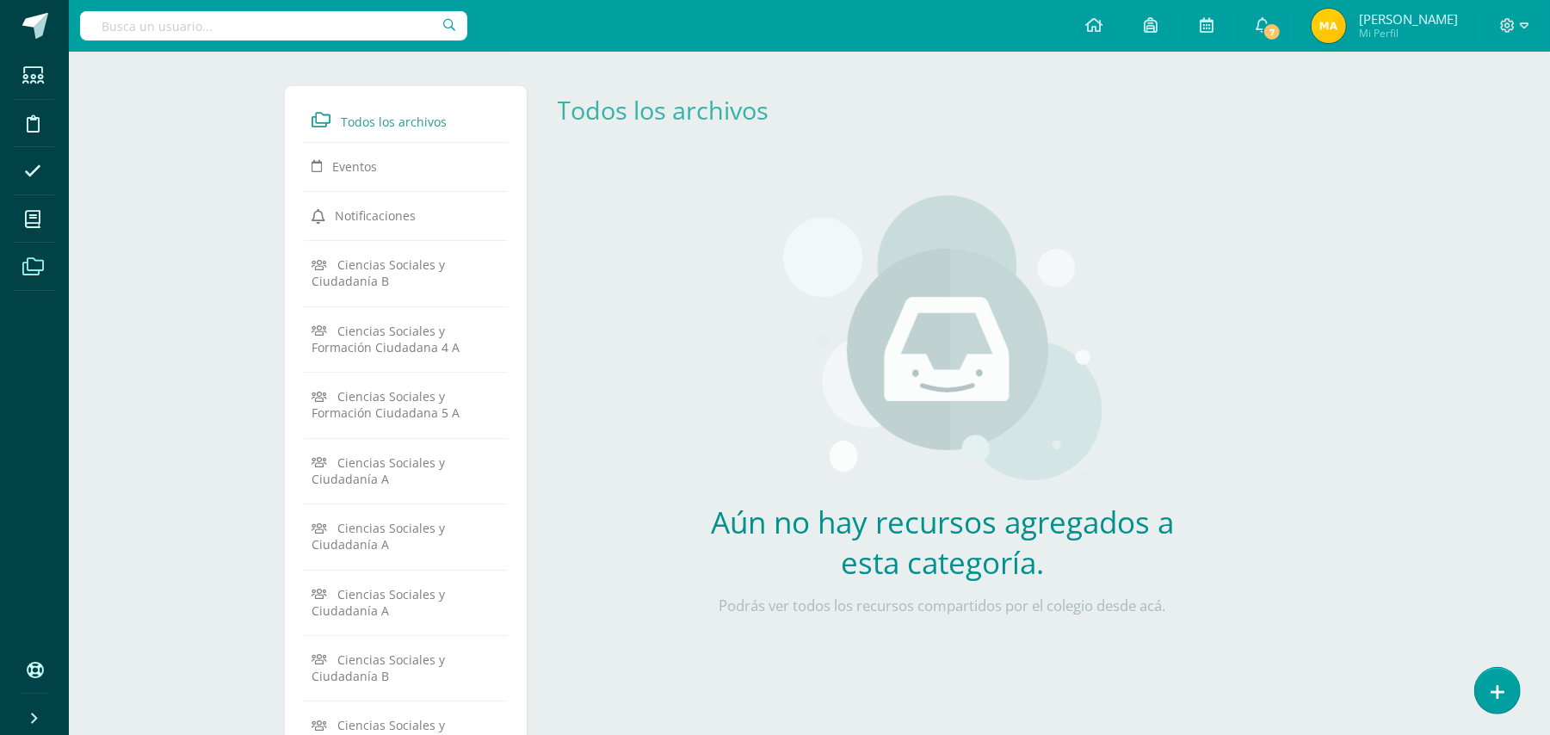
click at [983, 304] on img at bounding box center [942, 341] width 318 height 293
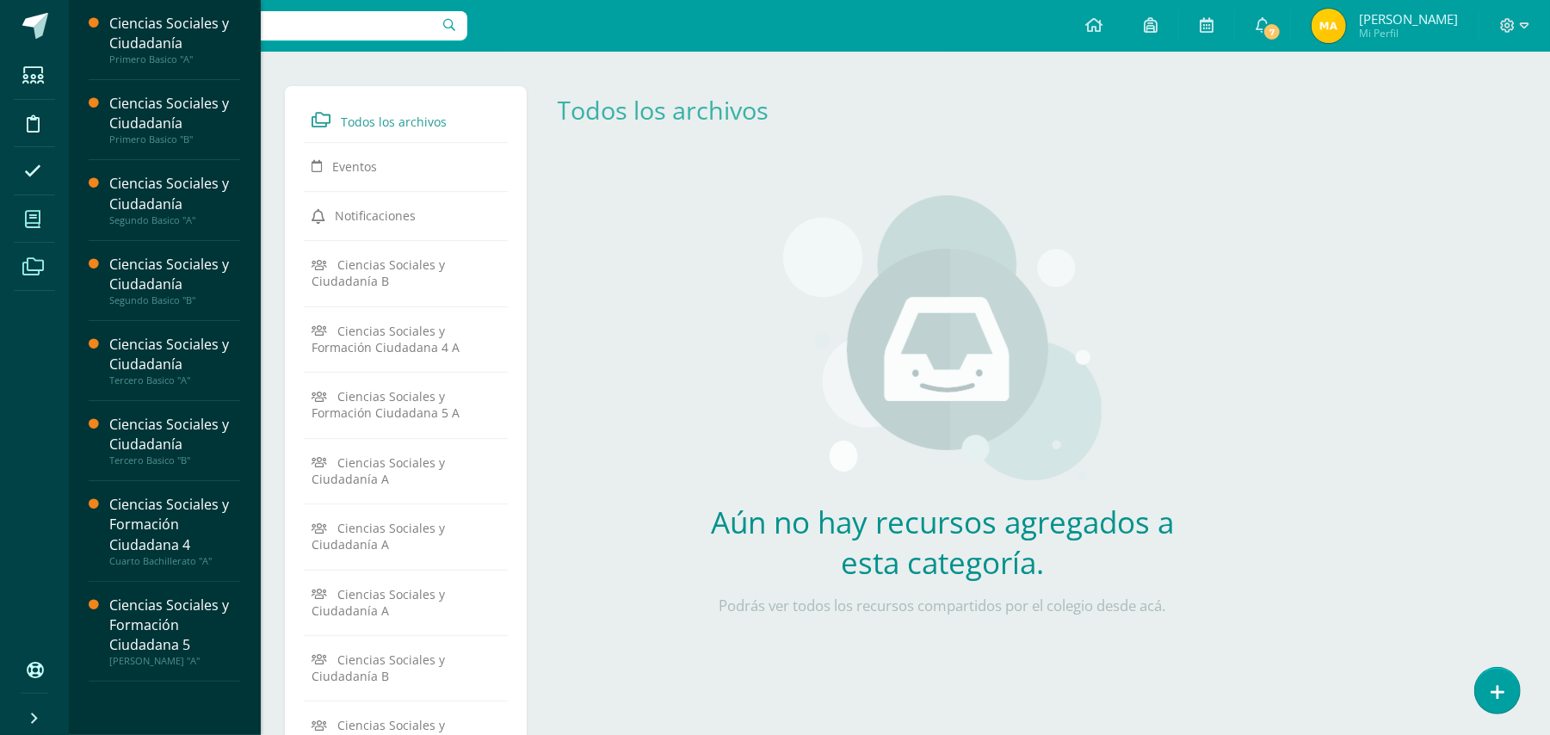
click at [35, 213] on icon at bounding box center [32, 219] width 15 height 17
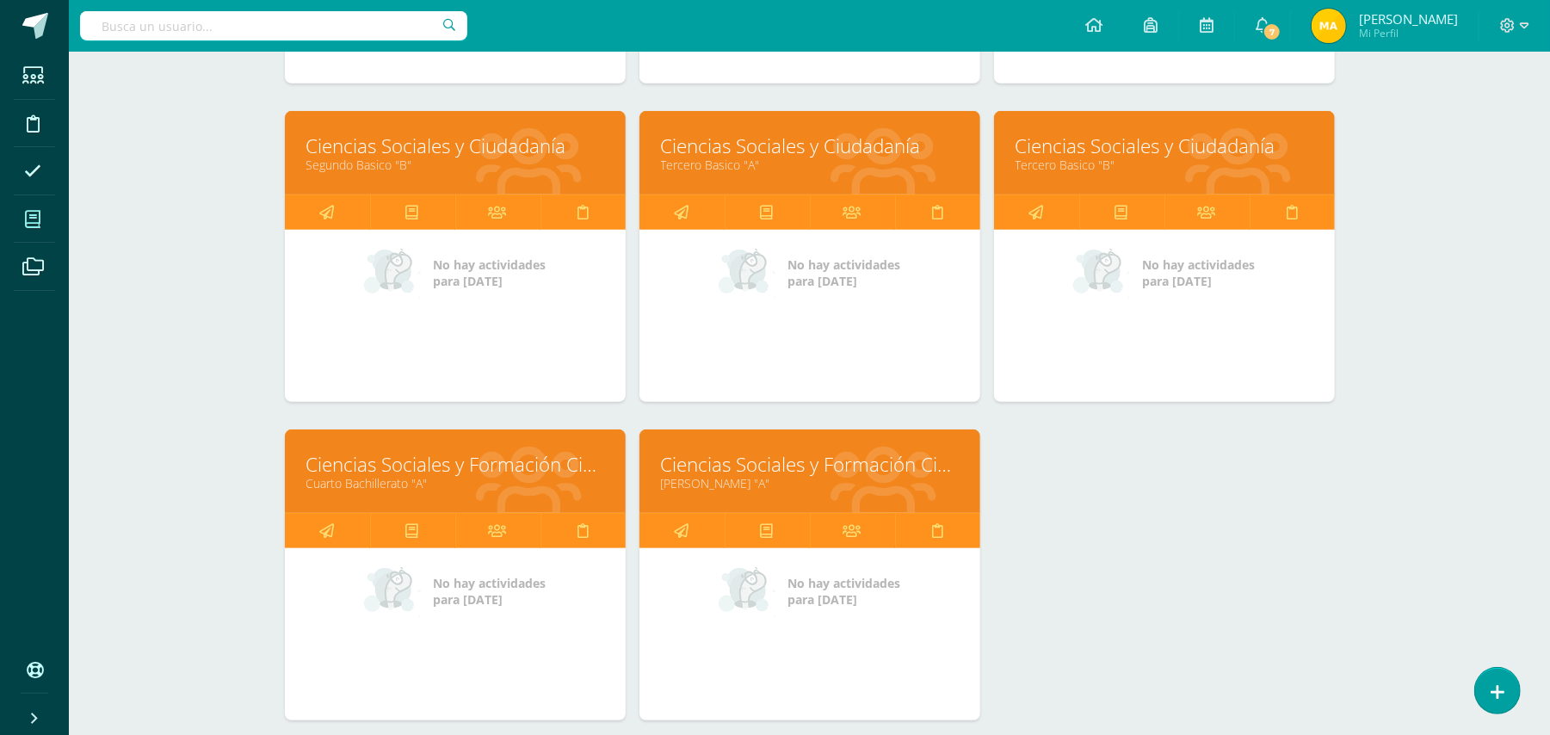
scroll to position [564, 0]
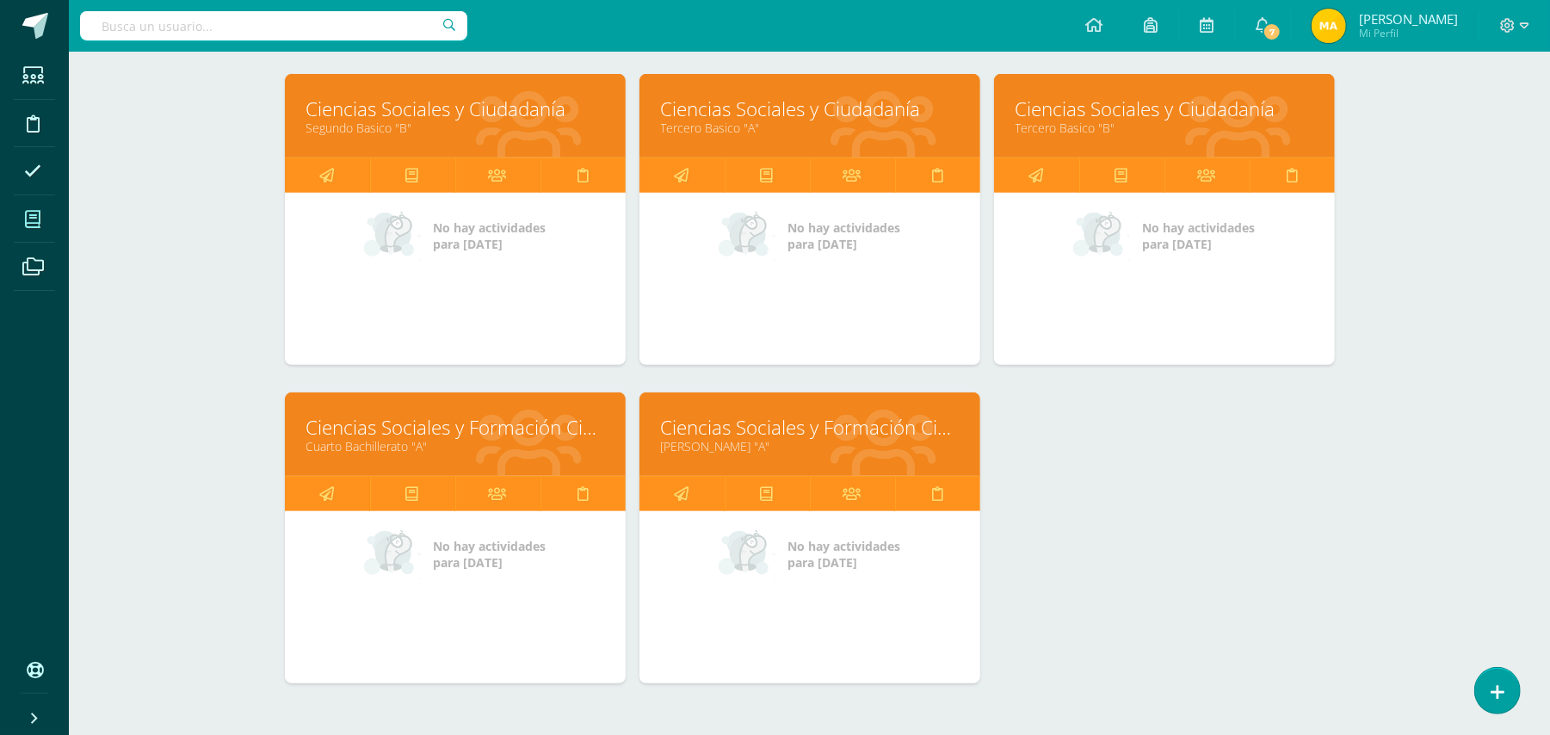
click at [805, 434] on link "Ciencias Sociales y Formación Ciudadana 5" at bounding box center [810, 427] width 298 height 27
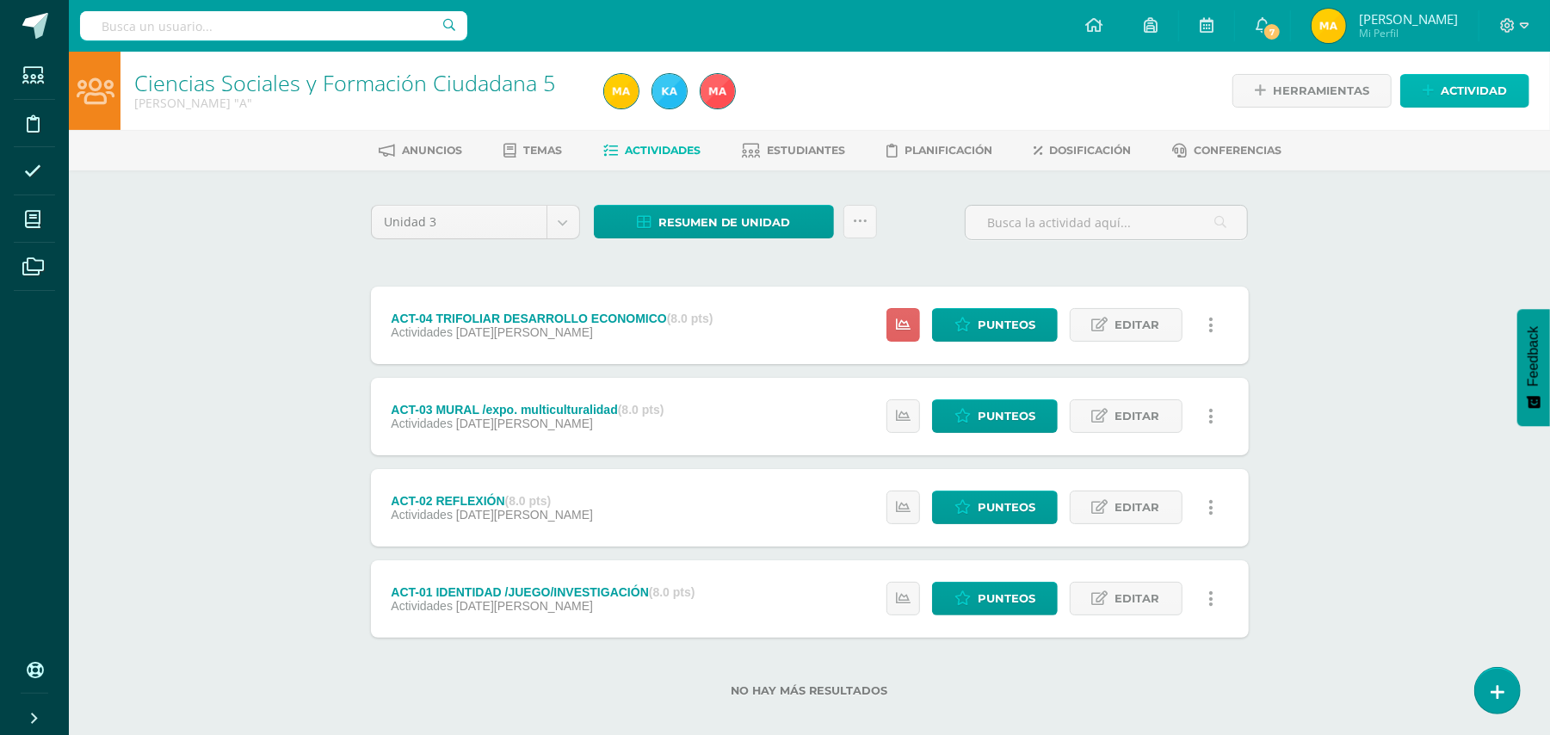
click at [1457, 94] on span "Actividad" at bounding box center [1473, 91] width 66 height 32
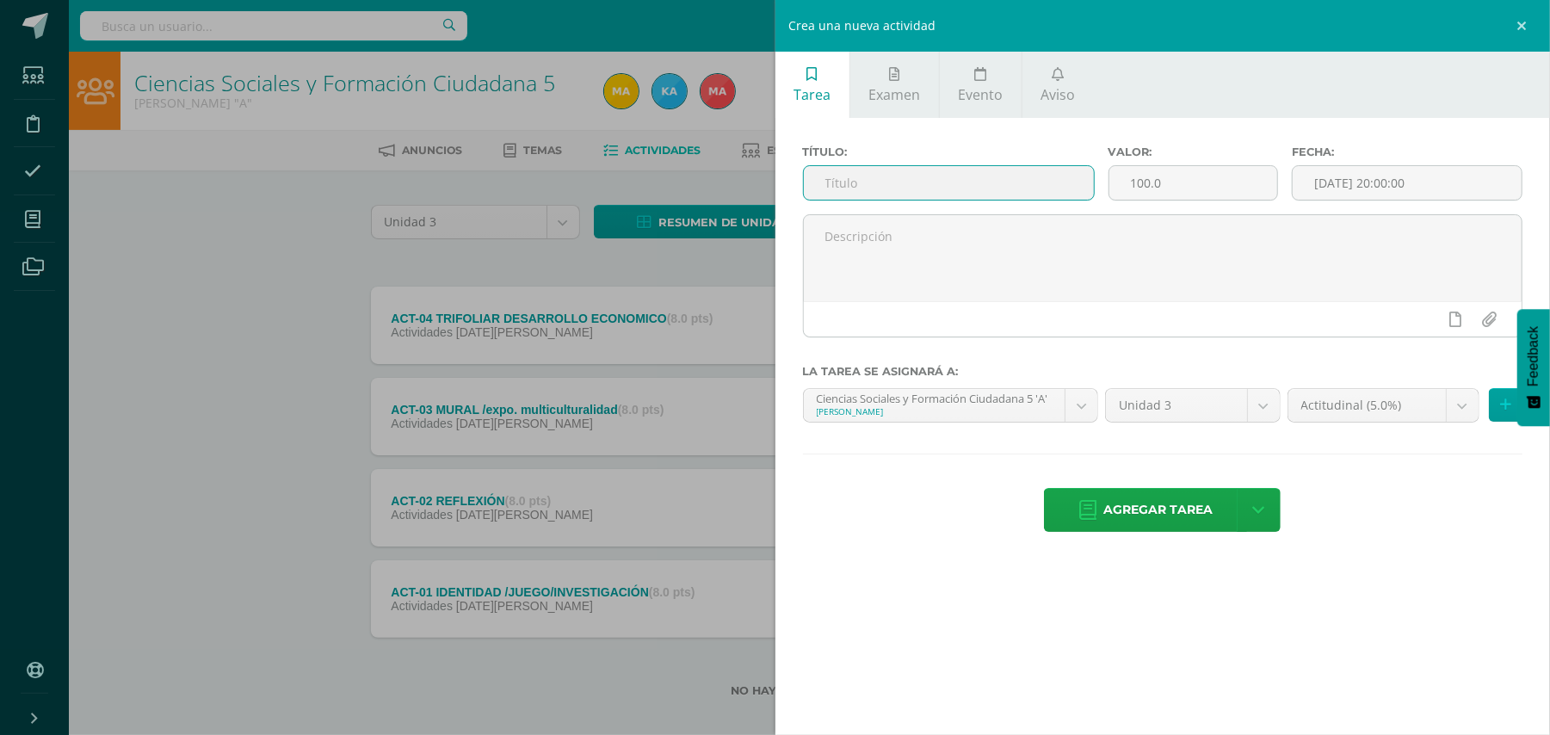
click at [968, 176] on input "text" at bounding box center [949, 183] width 290 height 34
type input "ACT-05 Exposición"
click at [1196, 180] on input "100.0" at bounding box center [1193, 183] width 168 height 34
type input "1"
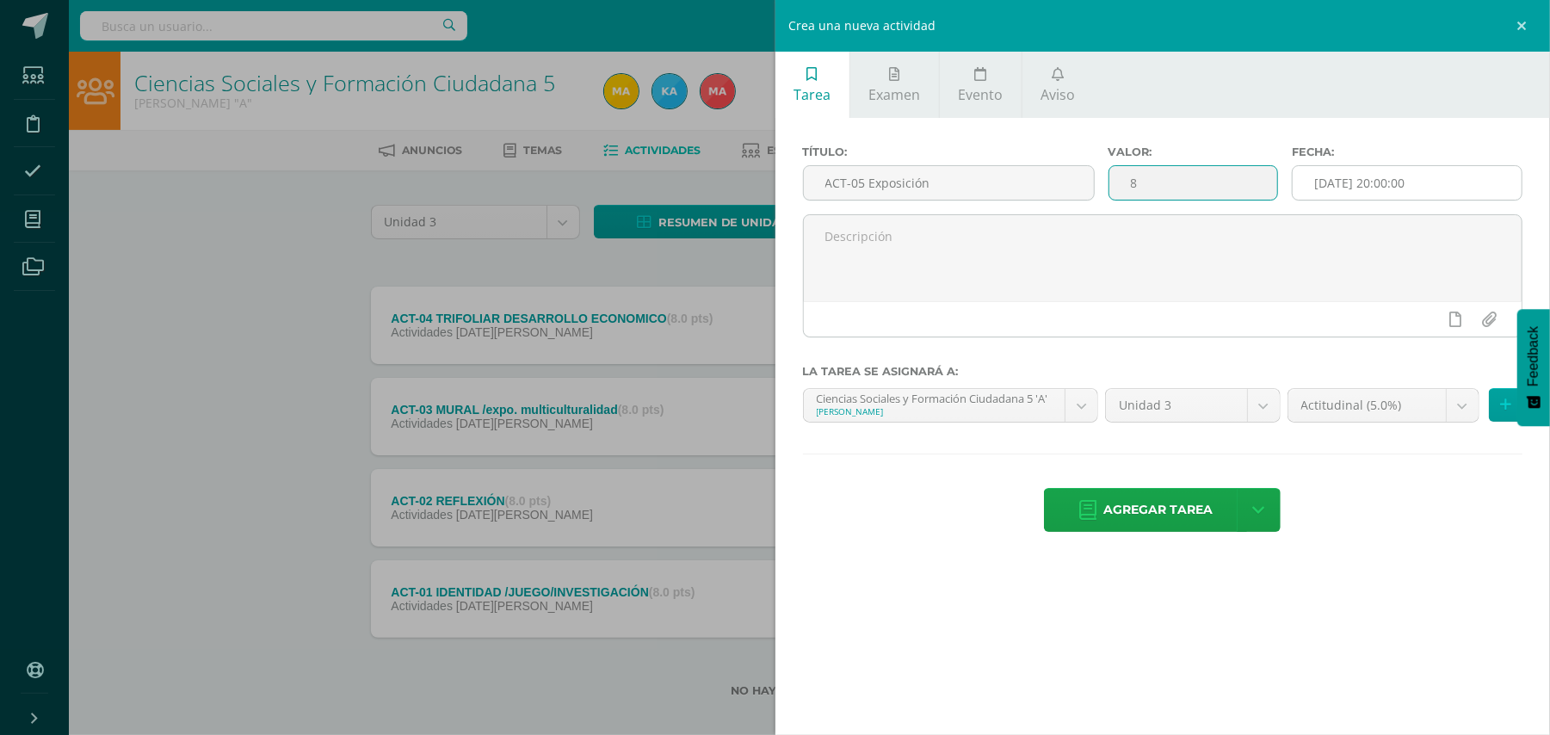
type input "8"
click at [1468, 187] on input "[DATE] 20:00:00" at bounding box center [1406, 183] width 229 height 34
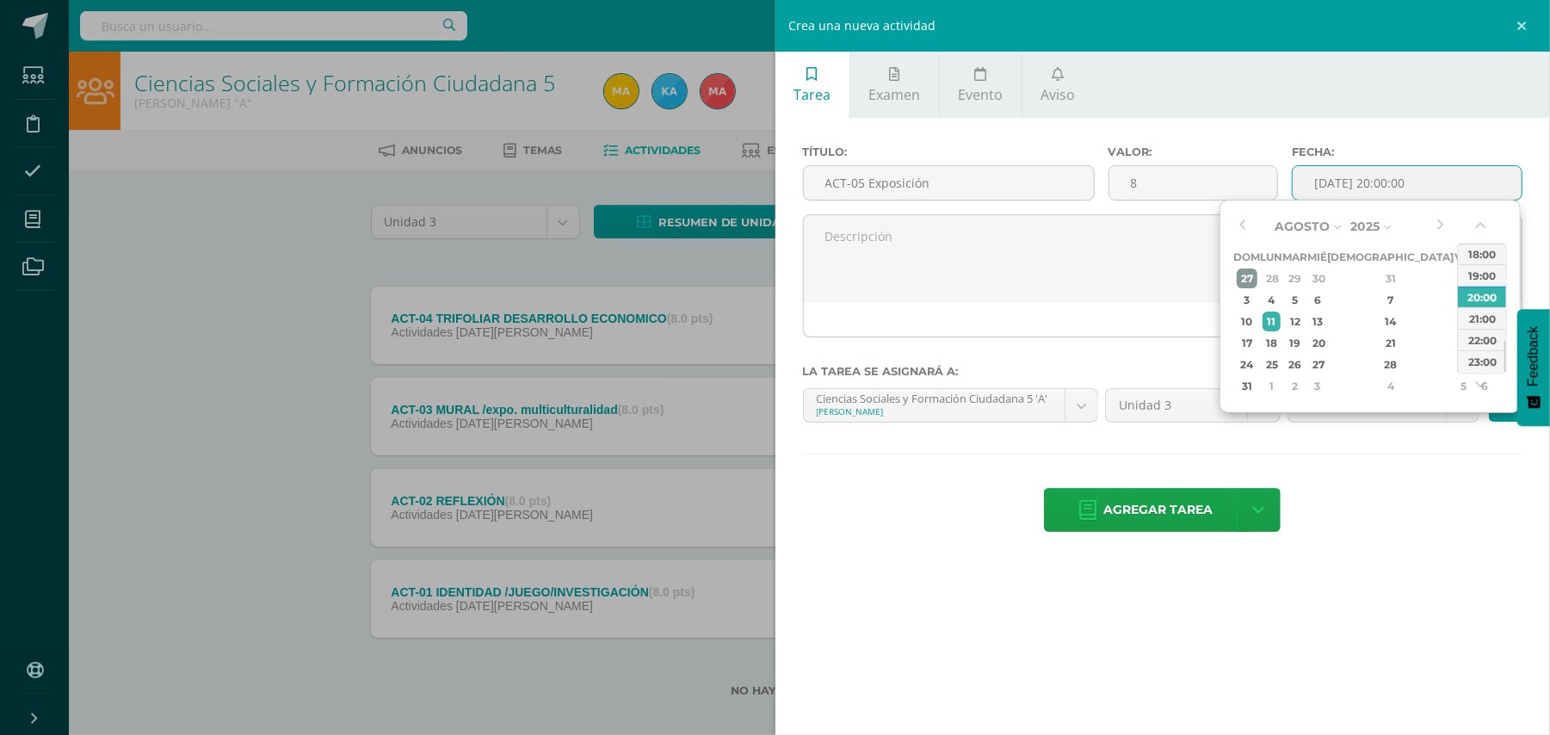
click at [1251, 274] on div "27" at bounding box center [1248, 278] width 22 height 20
click at [1240, 231] on button "button" at bounding box center [1241, 226] width 17 height 26
click at [1456, 339] on div "27" at bounding box center [1463, 343] width 15 height 20
click at [1480, 356] on div "23:00" at bounding box center [1482, 361] width 48 height 22
type input "2025-06-27 23:00"
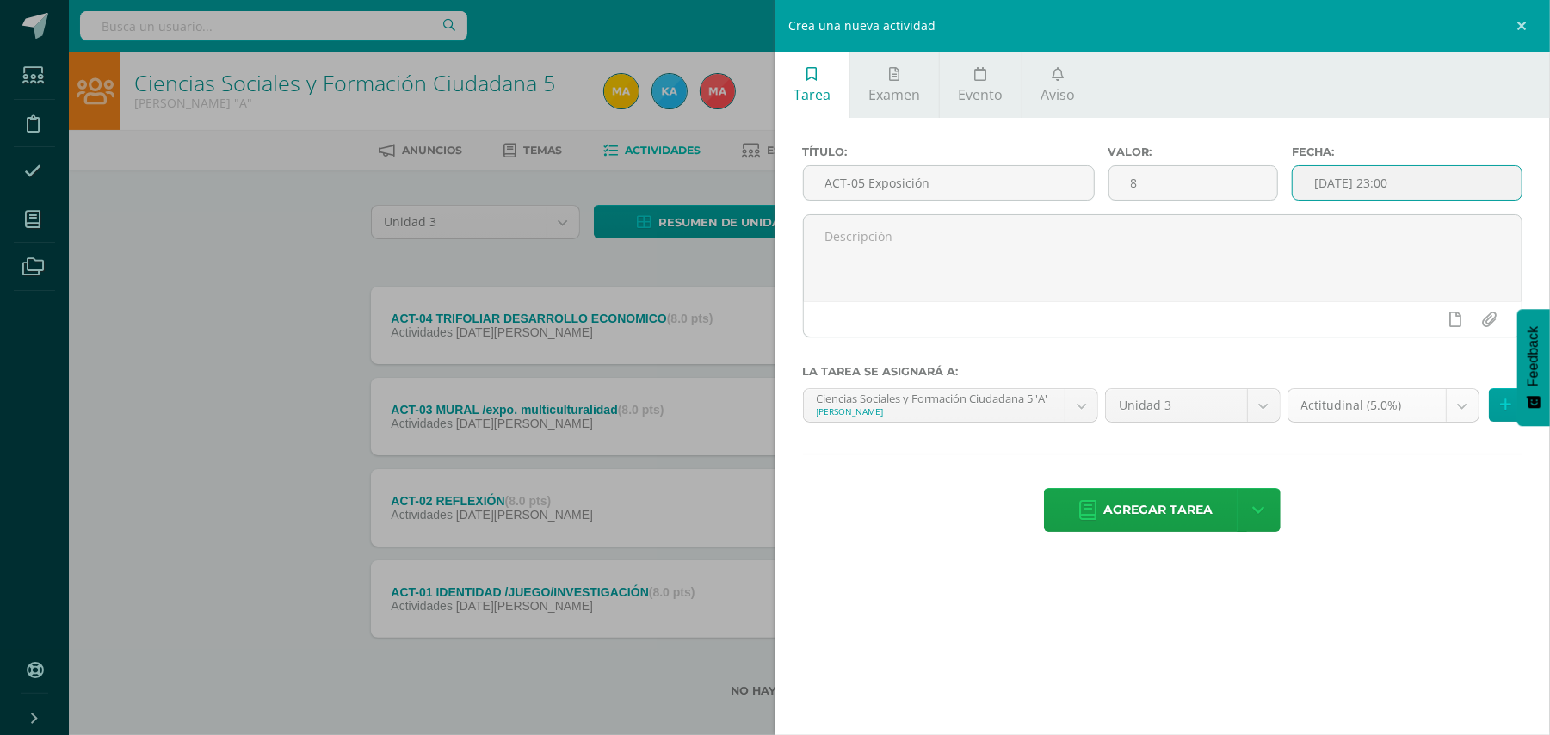
click at [1460, 403] on body "Estudiantes Disciplina Asistencia Mis cursos Archivos Soporte Ayuda Reportar un…" at bounding box center [775, 376] width 1550 height 752
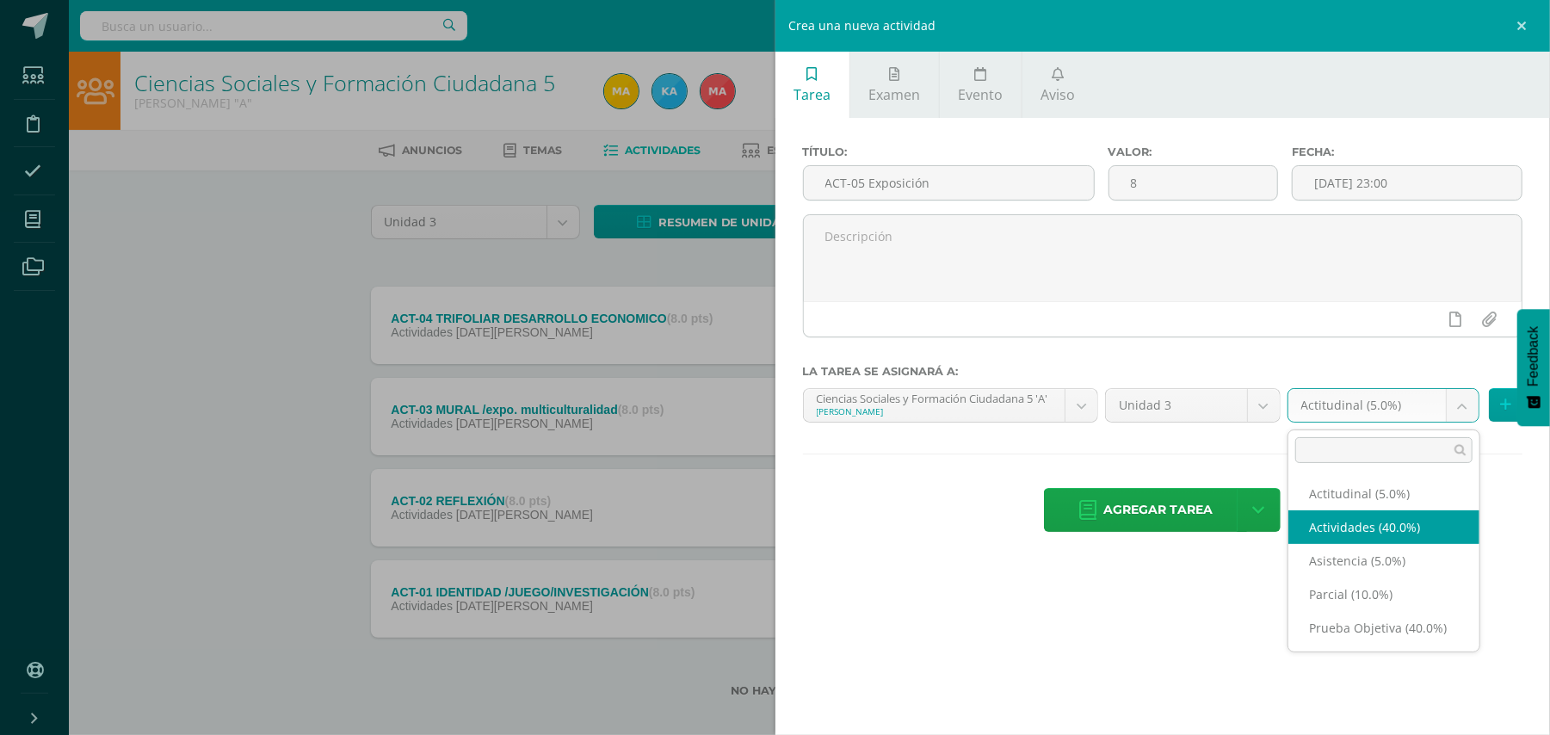
select select "118926"
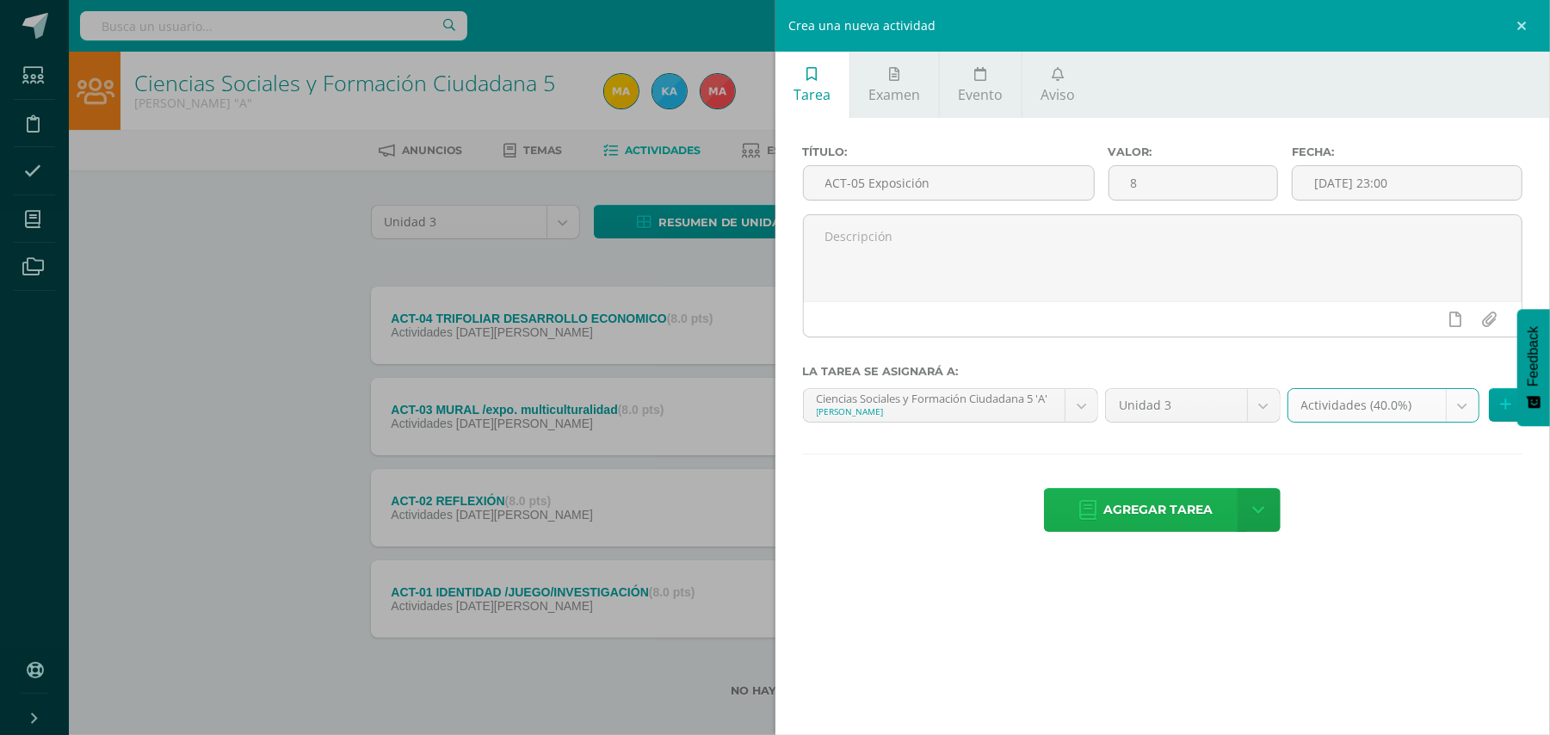
click at [1196, 514] on span "Agregar tarea" at bounding box center [1157, 510] width 109 height 42
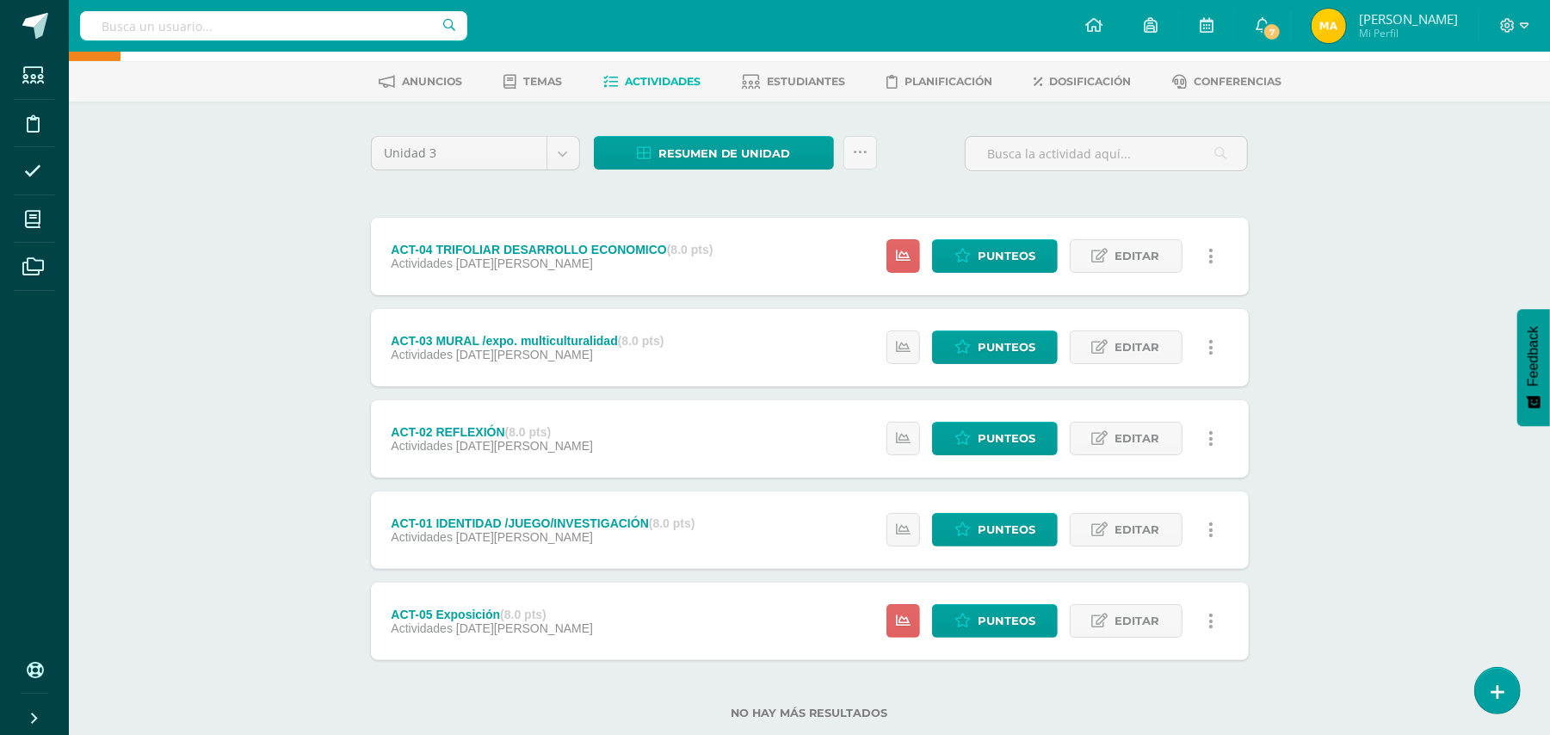
scroll to position [71, 0]
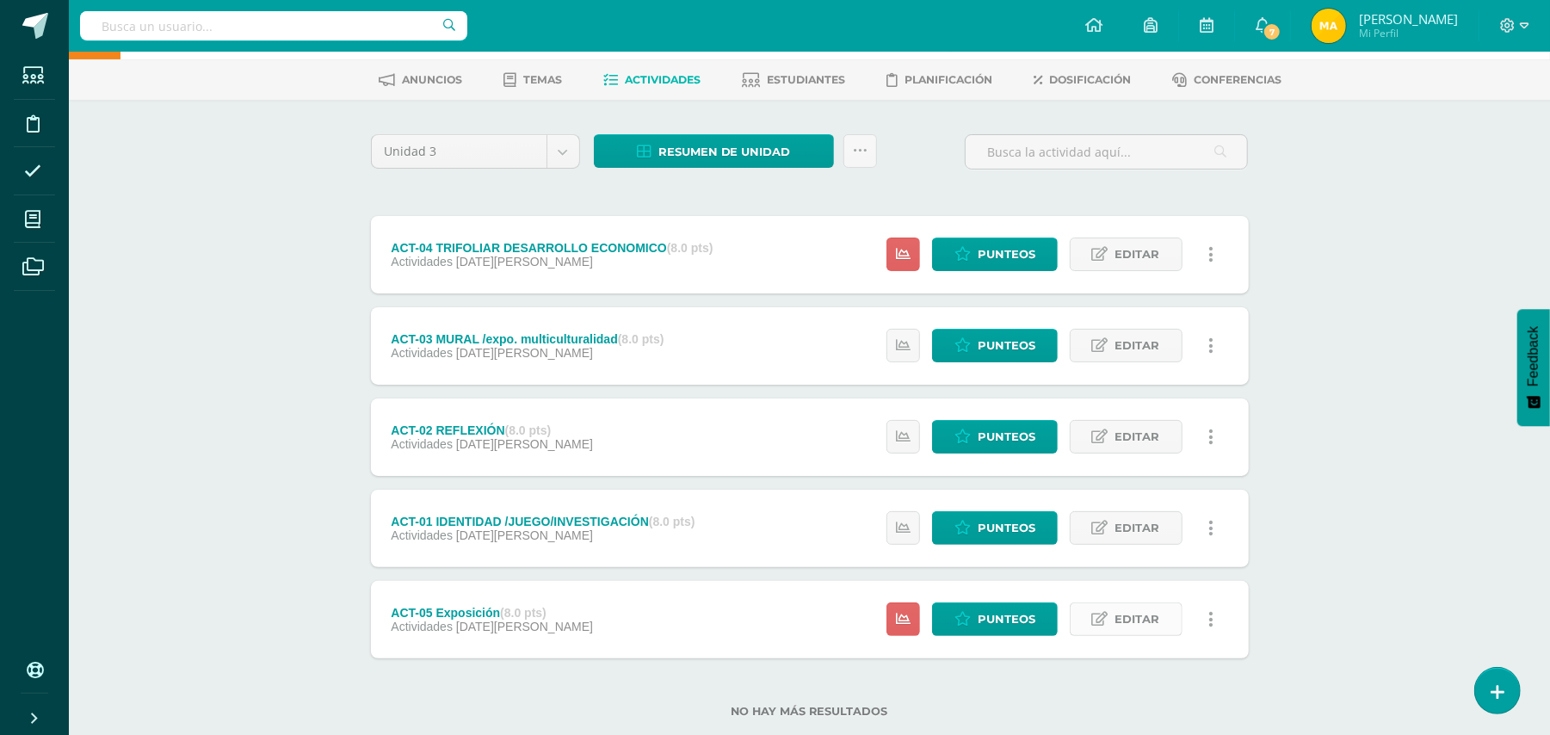
click at [1154, 626] on span "Editar" at bounding box center [1137, 619] width 45 height 32
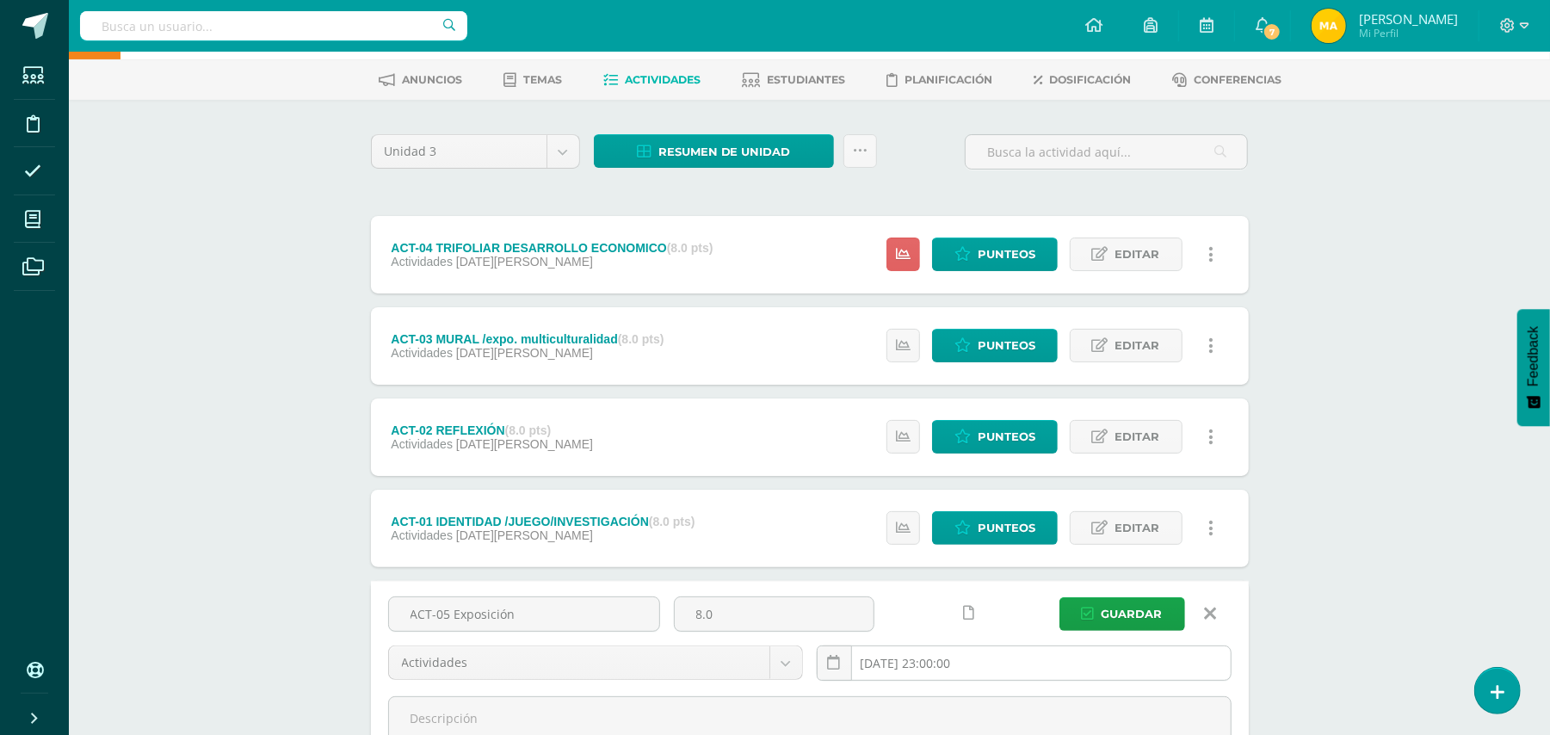
click at [1043, 665] on input "[DATE] 23:00:00" at bounding box center [1023, 663] width 413 height 34
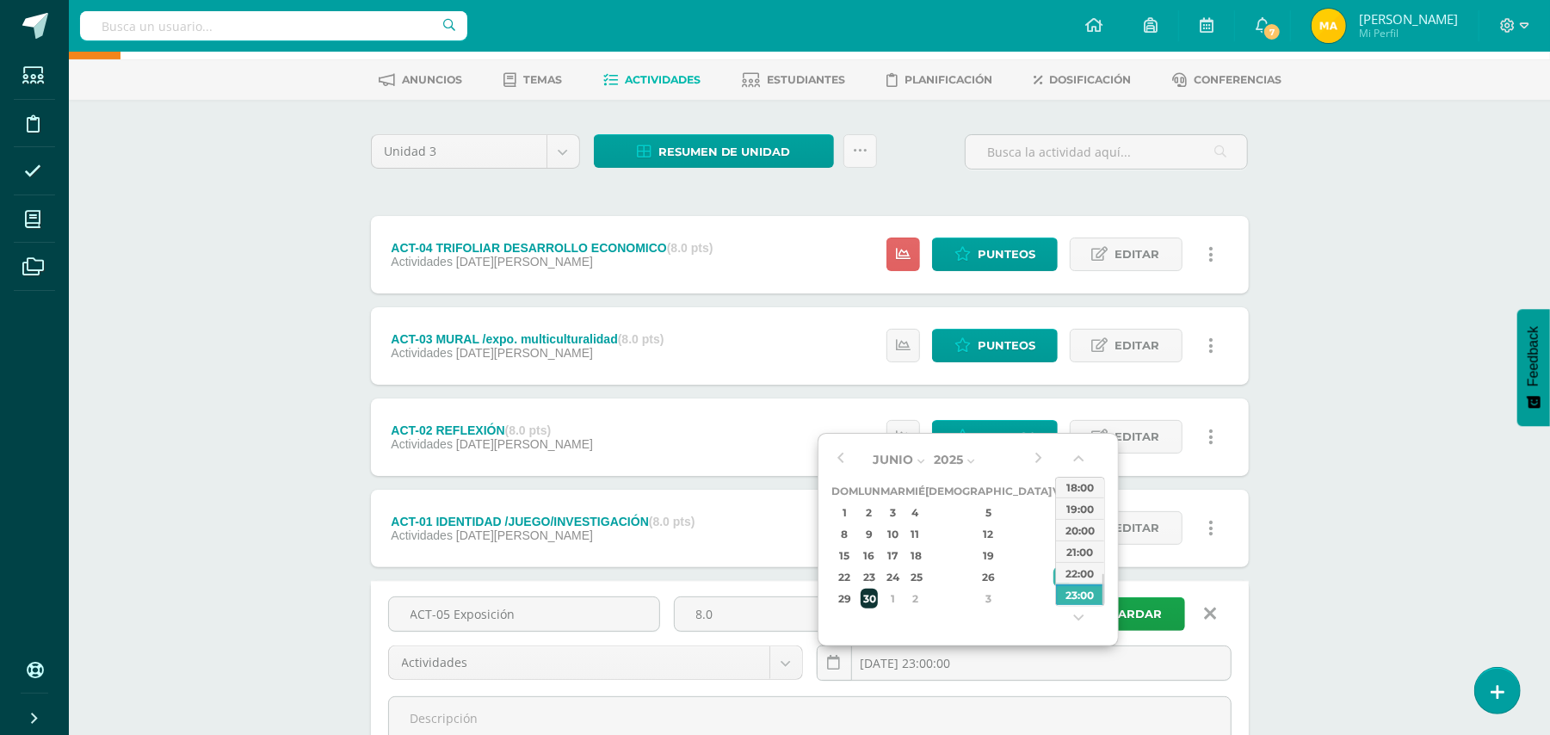
click at [874, 593] on div "30" at bounding box center [869, 599] width 18 height 20
click at [903, 601] on div "1" at bounding box center [893, 599] width 20 height 20
type input "2025-07-01 23:00"
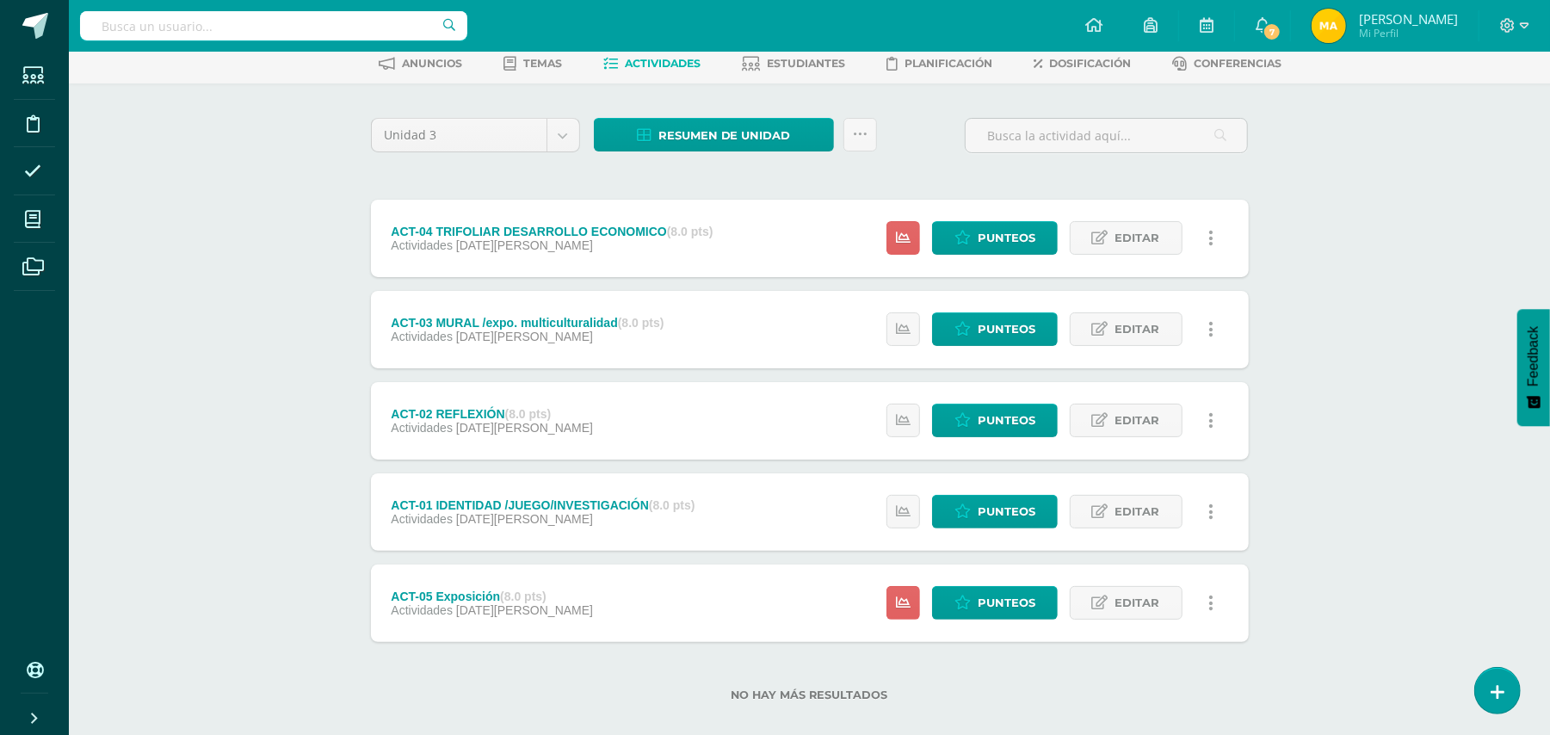
scroll to position [107, 0]
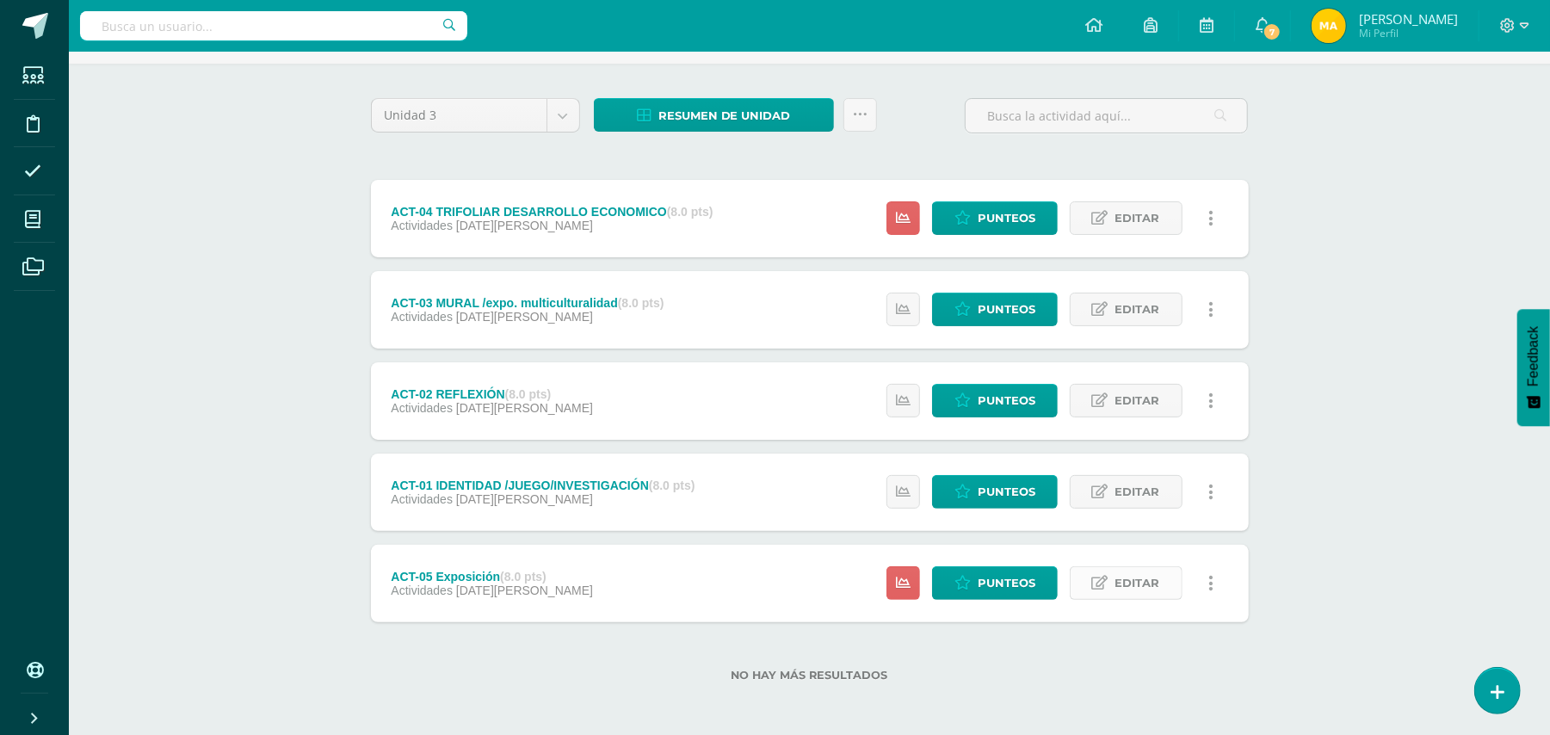
click at [1154, 589] on span "Editar" at bounding box center [1137, 583] width 45 height 32
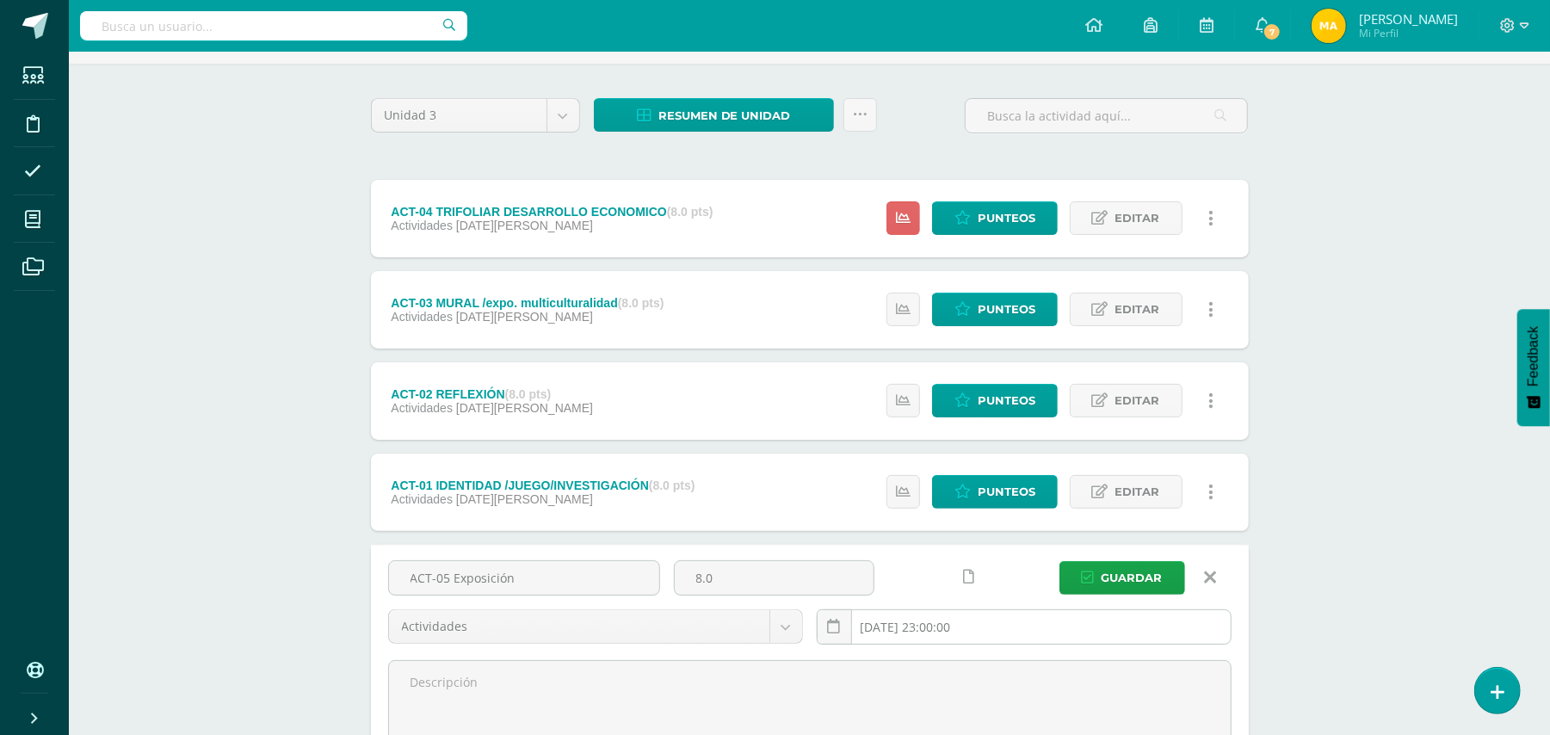
click at [1109, 617] on input "2025-06-27 23:00:00" at bounding box center [1023, 627] width 413 height 34
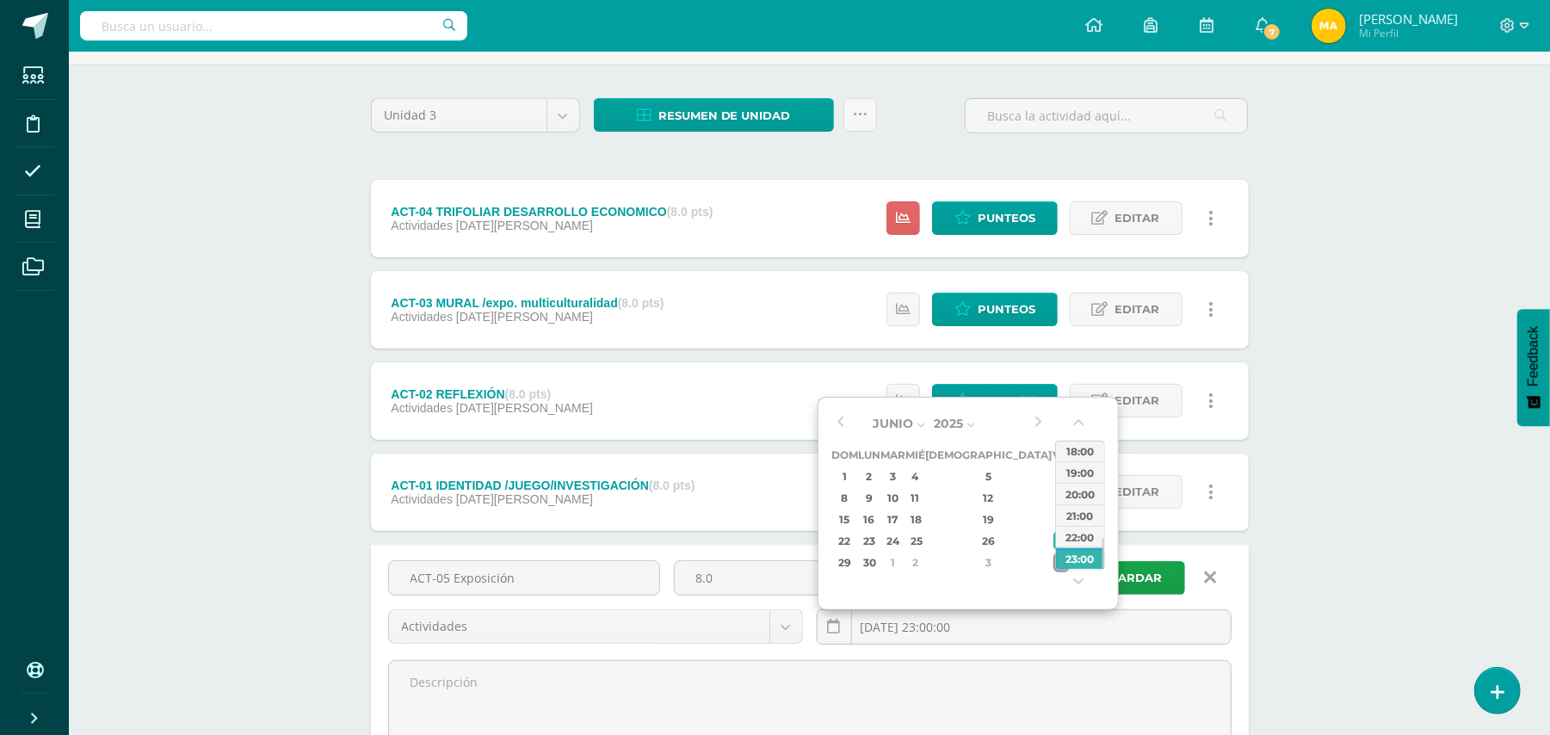
click at [1052, 556] on td "4" at bounding box center [1062, 563] width 20 height 22
click at [1053, 570] on div "1" at bounding box center [1060, 580] width 15 height 20
type input "2025-08-01 23:00"
click at [1095, 561] on div "23:00" at bounding box center [1080, 558] width 48 height 22
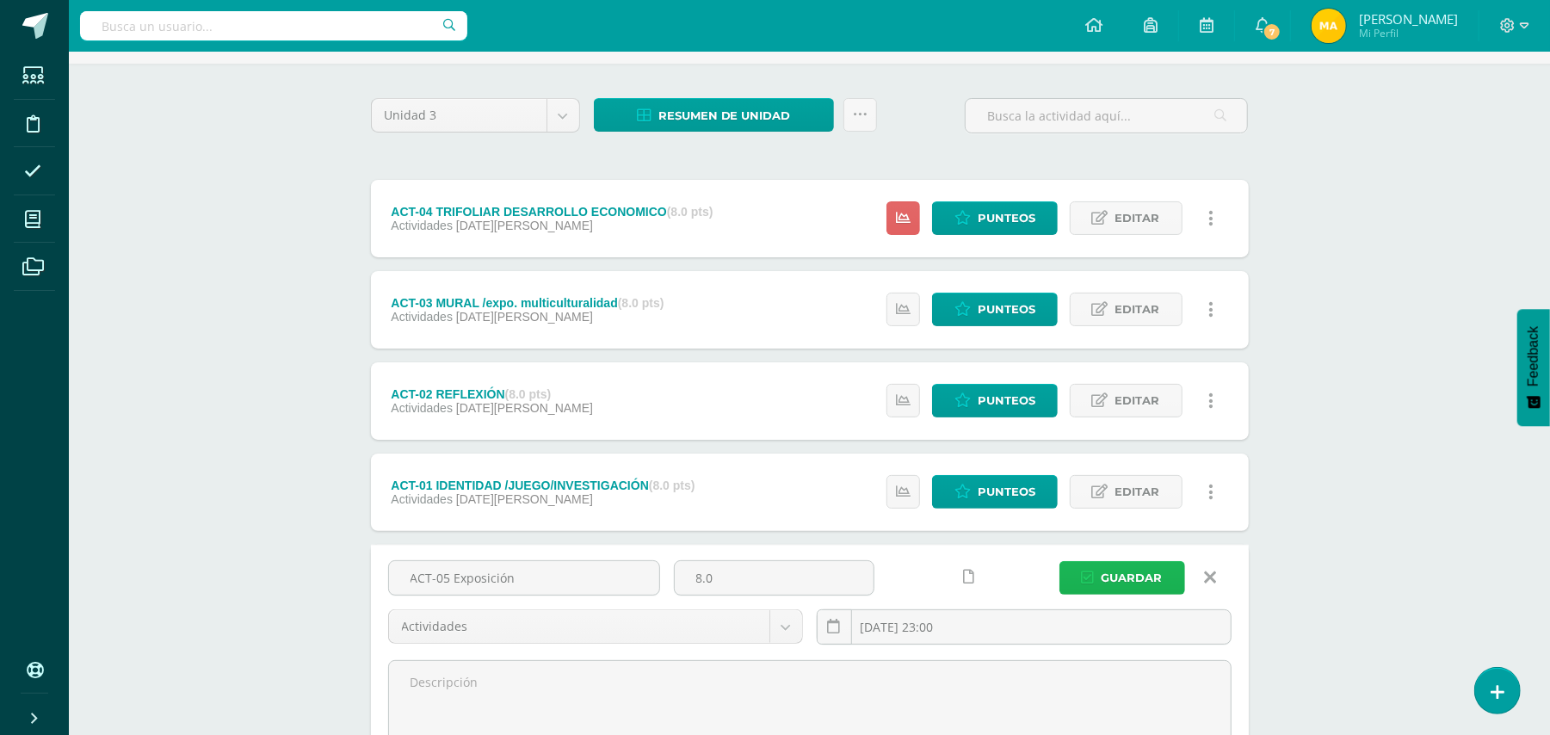
click at [1124, 571] on span "Guardar" at bounding box center [1131, 578] width 61 height 32
click at [1124, 580] on span "Guardar" at bounding box center [1131, 578] width 61 height 32
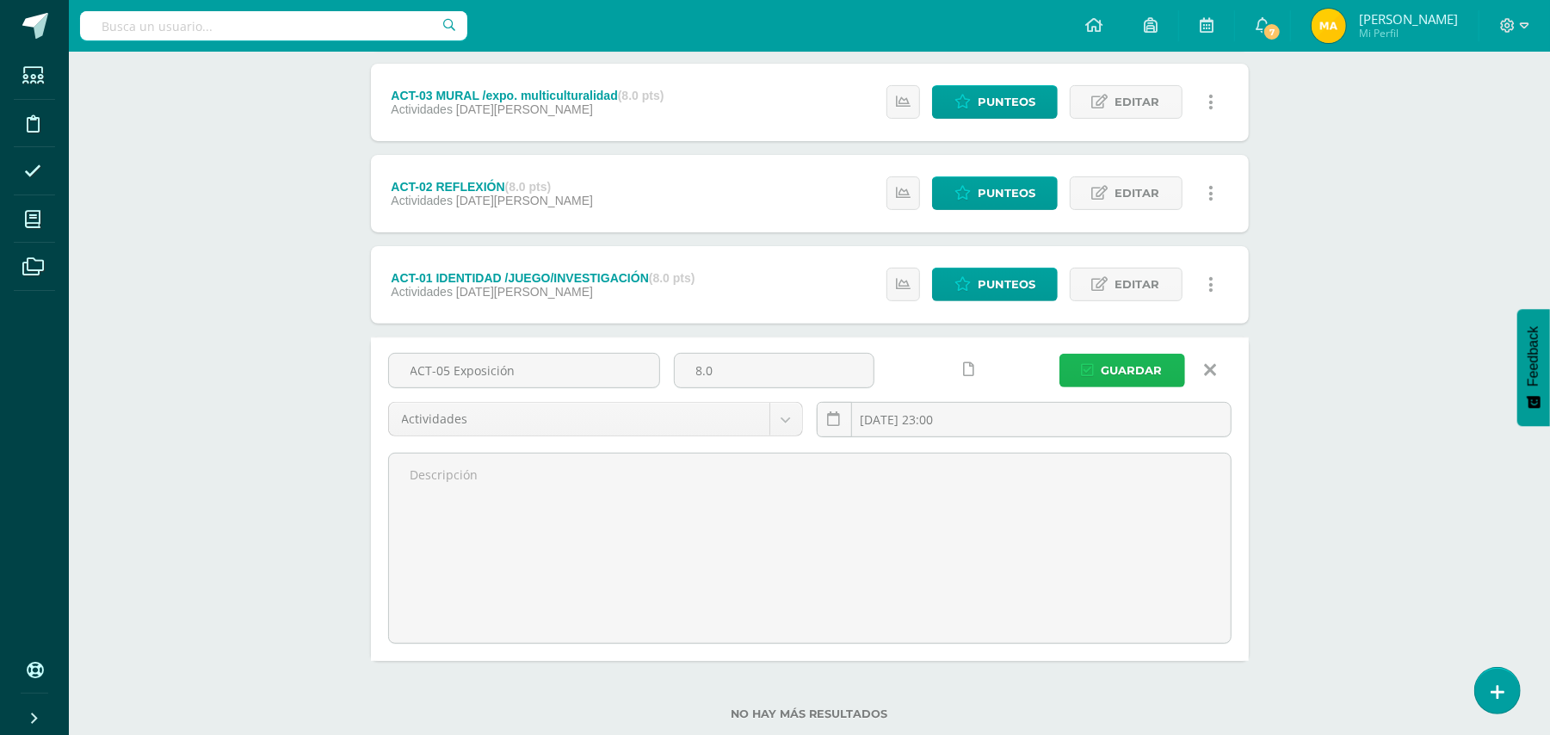
scroll to position [331, 0]
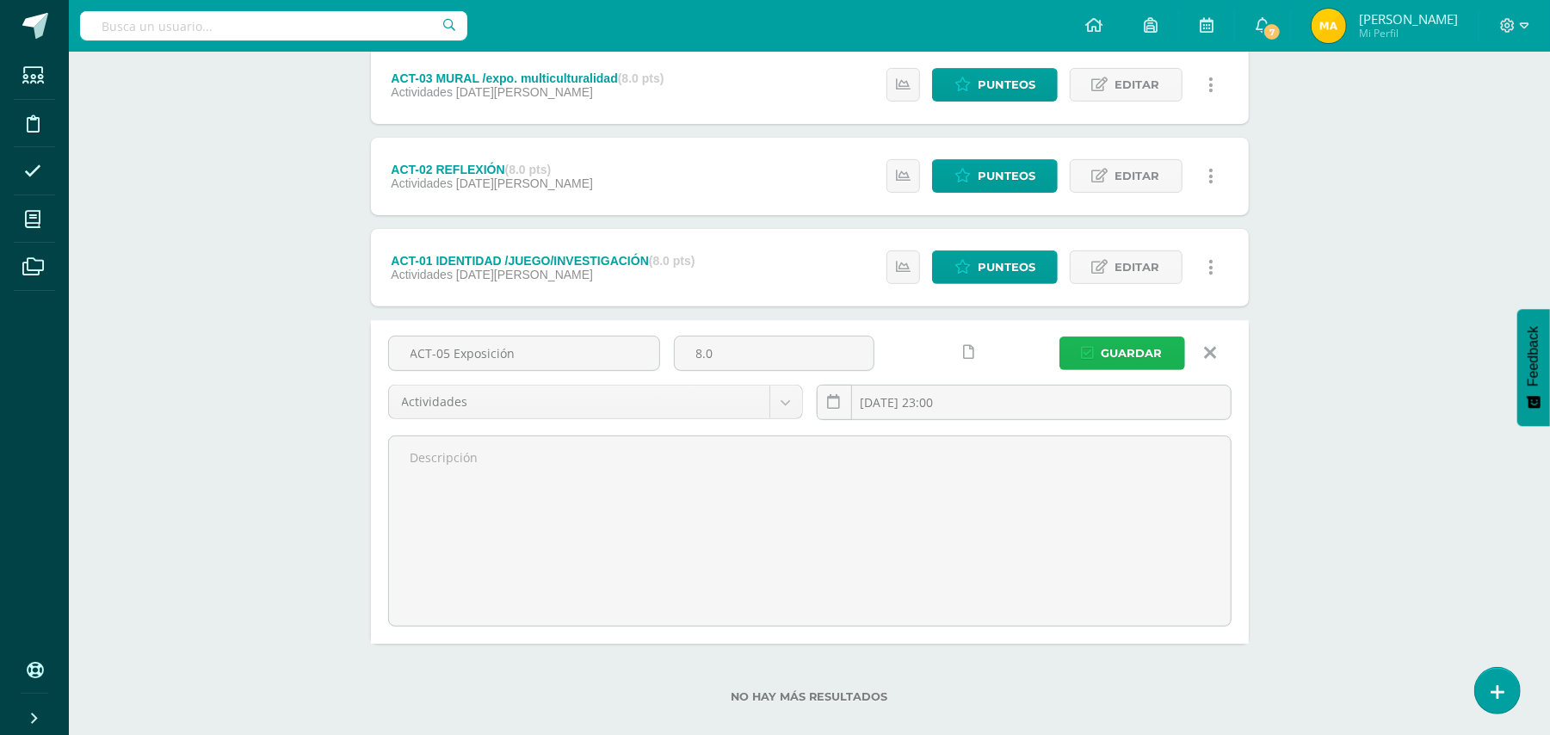
click at [1126, 346] on span "Guardar" at bounding box center [1131, 353] width 61 height 32
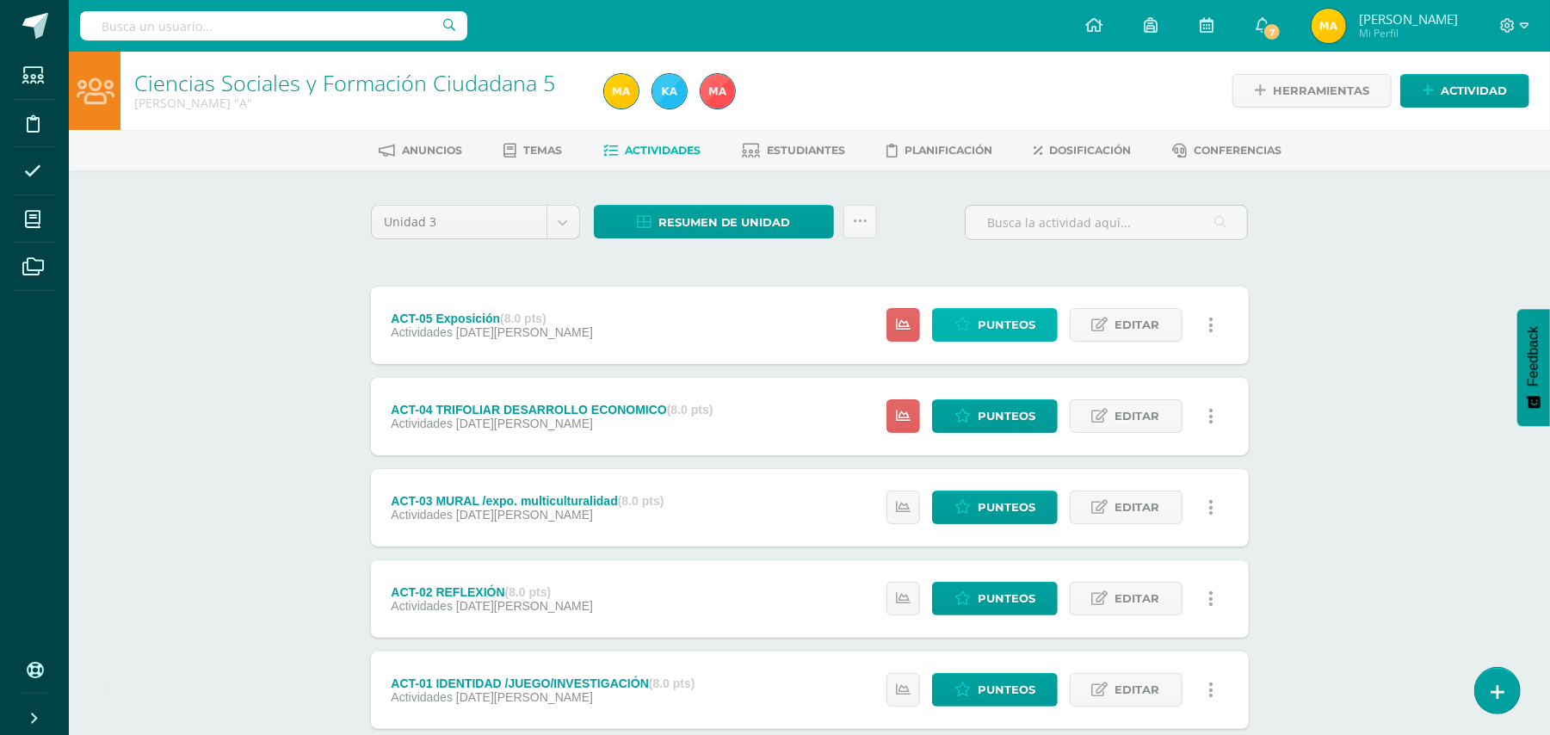
click at [1017, 324] on span "Punteos" at bounding box center [1007, 325] width 58 height 32
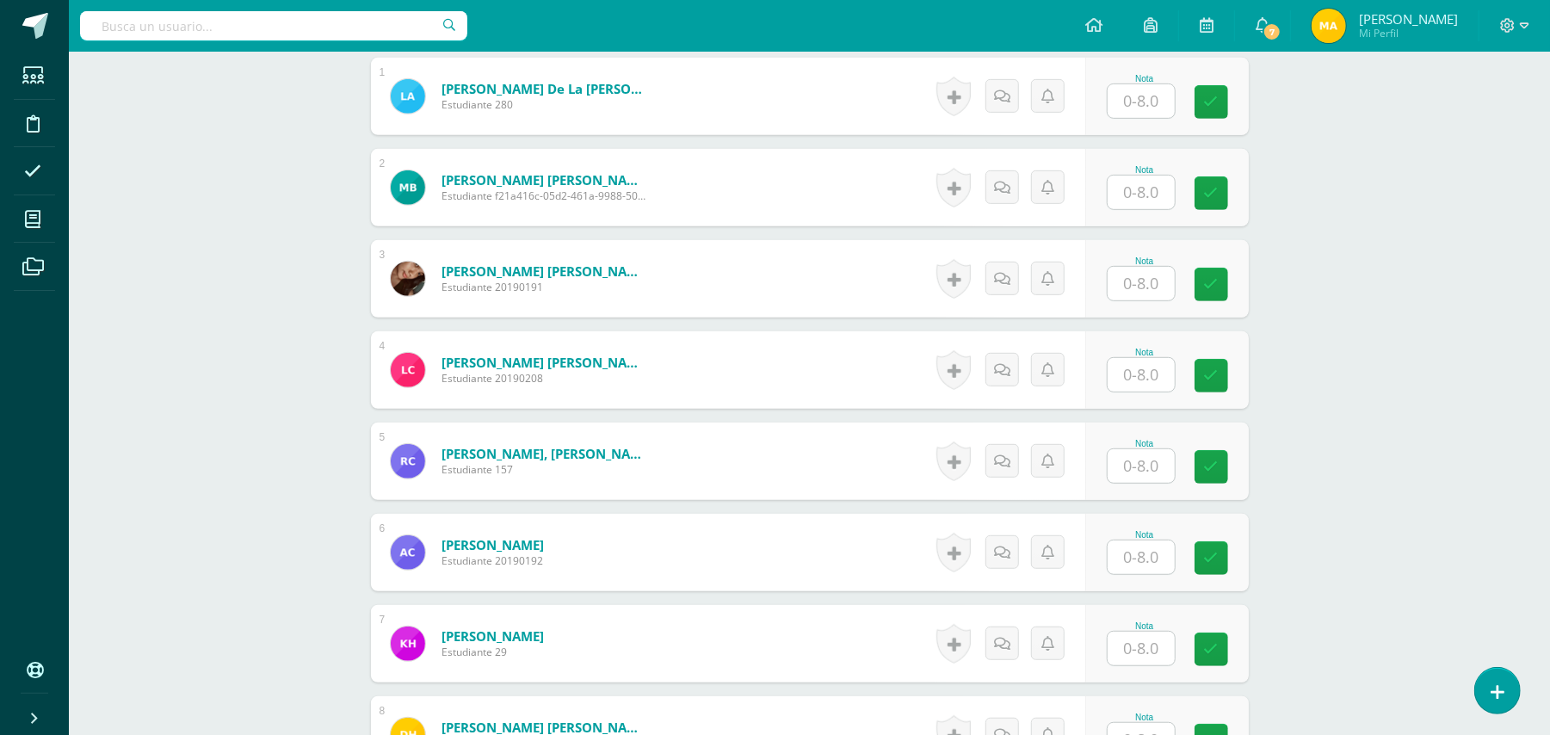
scroll to position [541, 0]
click at [1144, 93] on input "text" at bounding box center [1140, 100] width 67 height 34
type input "8"
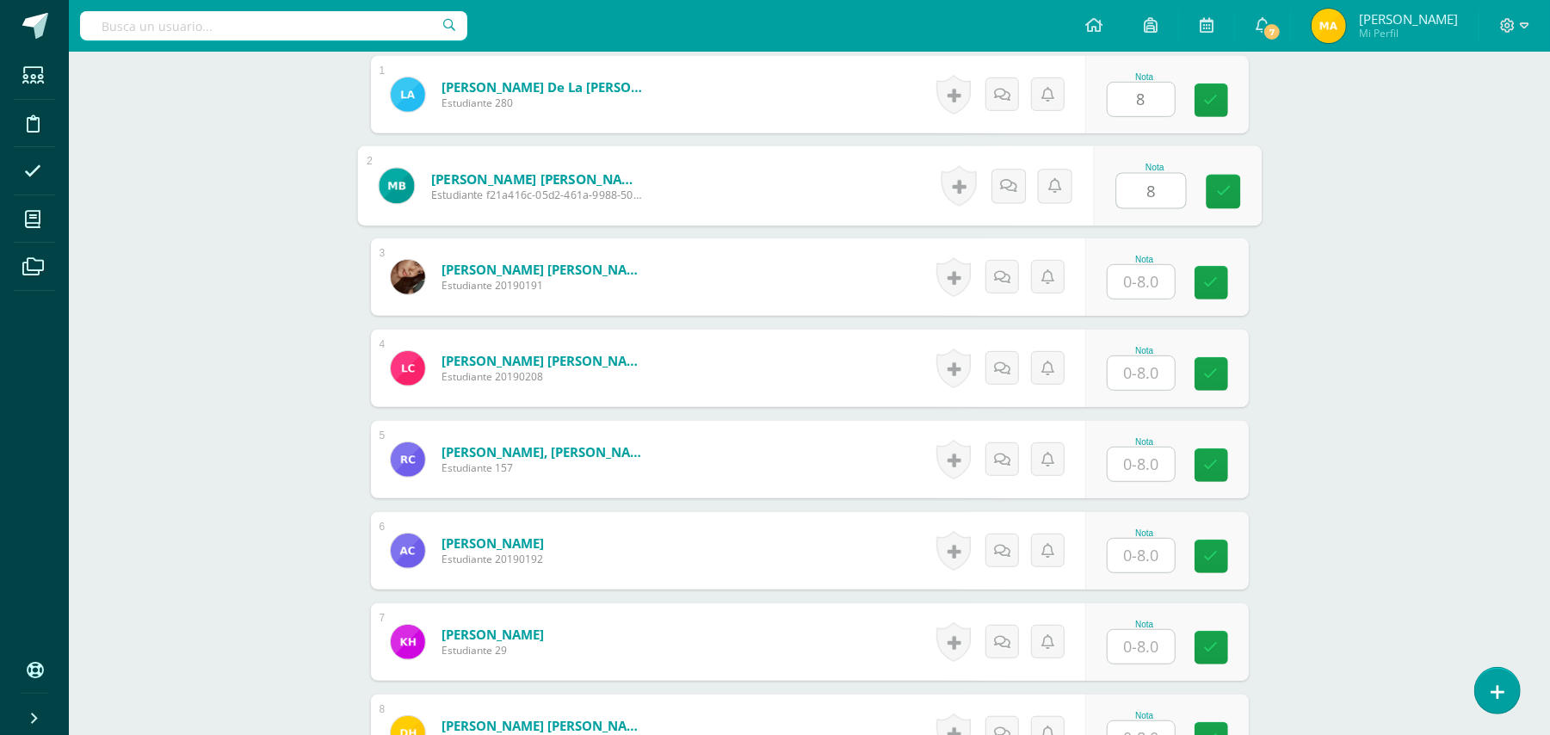
type input "8"
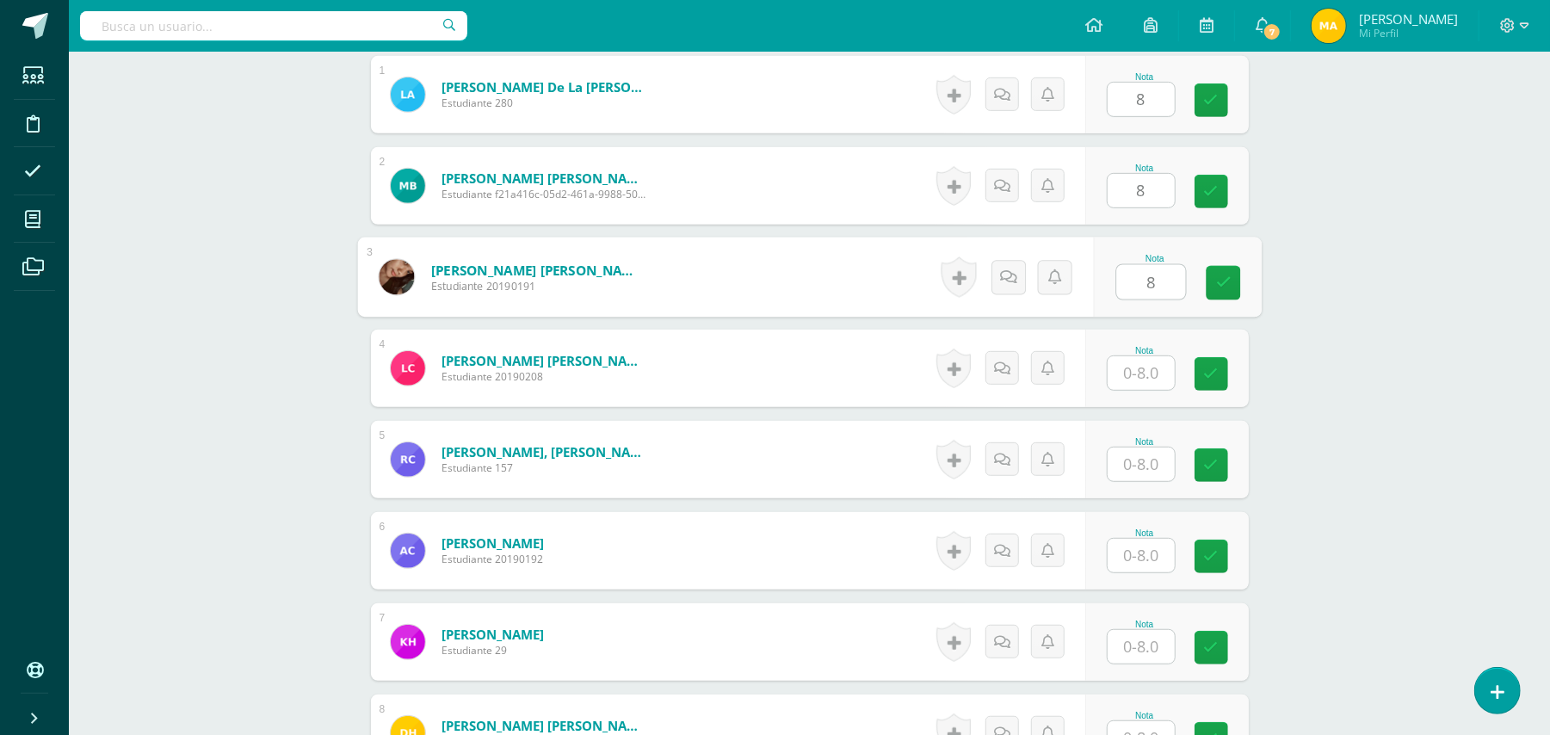
type input "8"
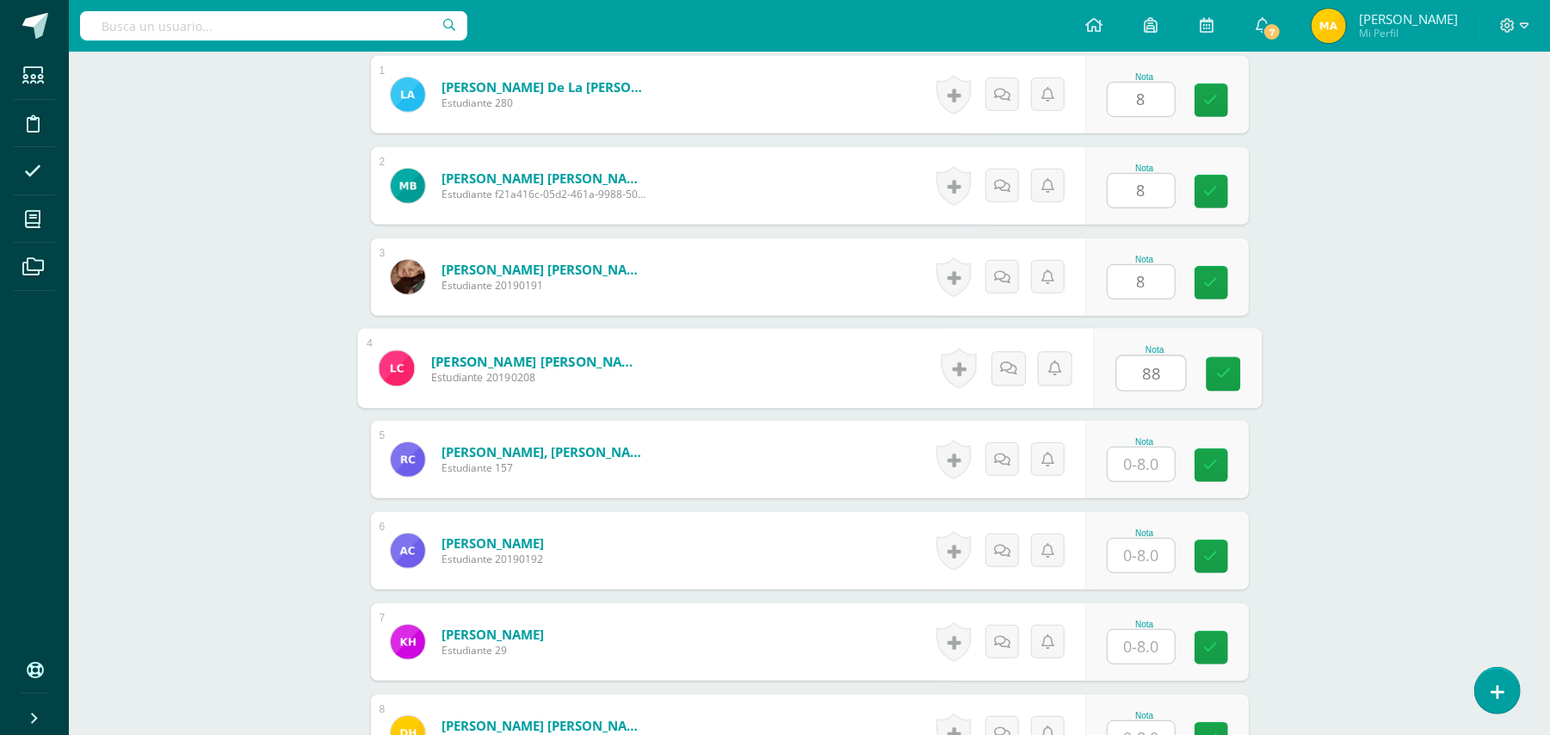
type input "88"
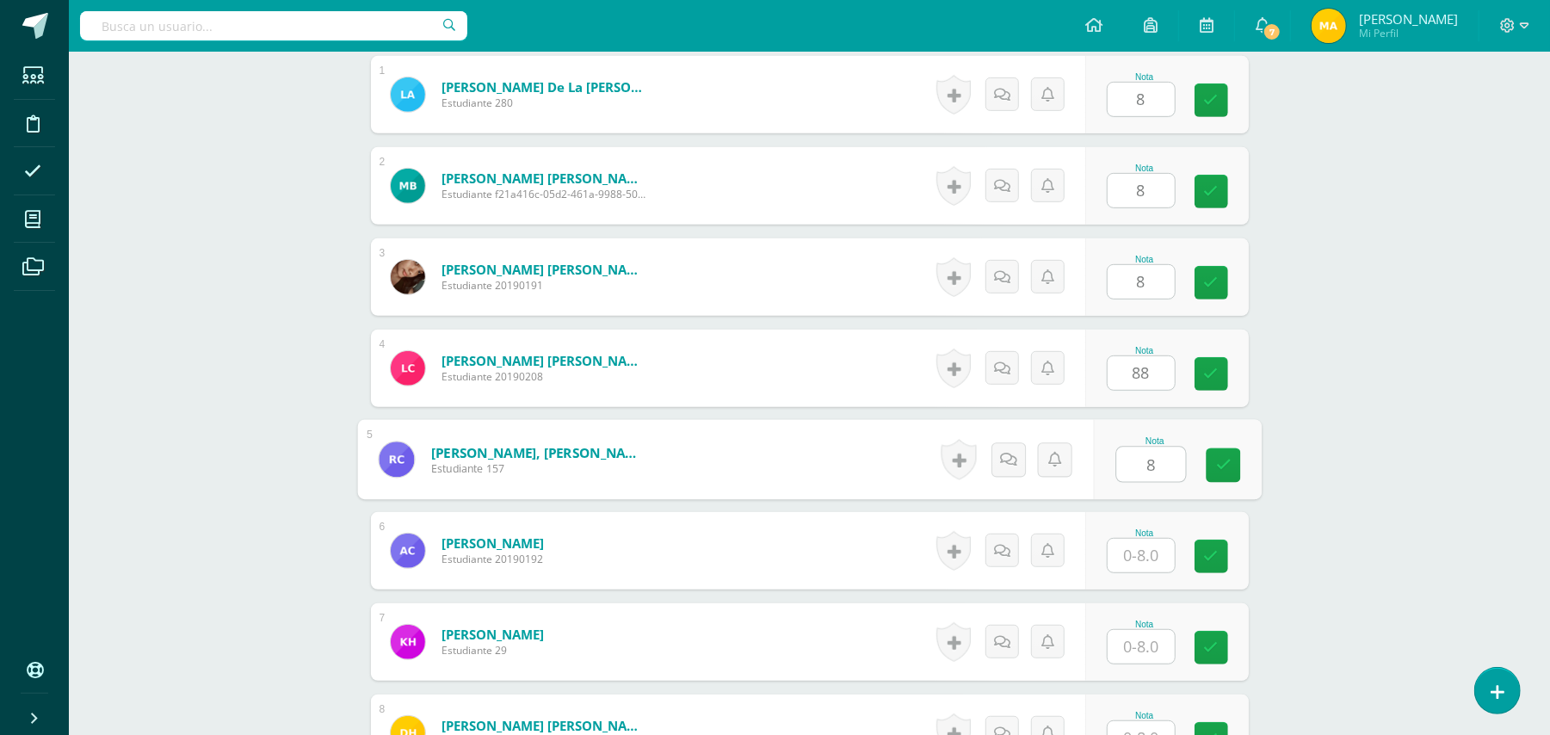
type input "8"
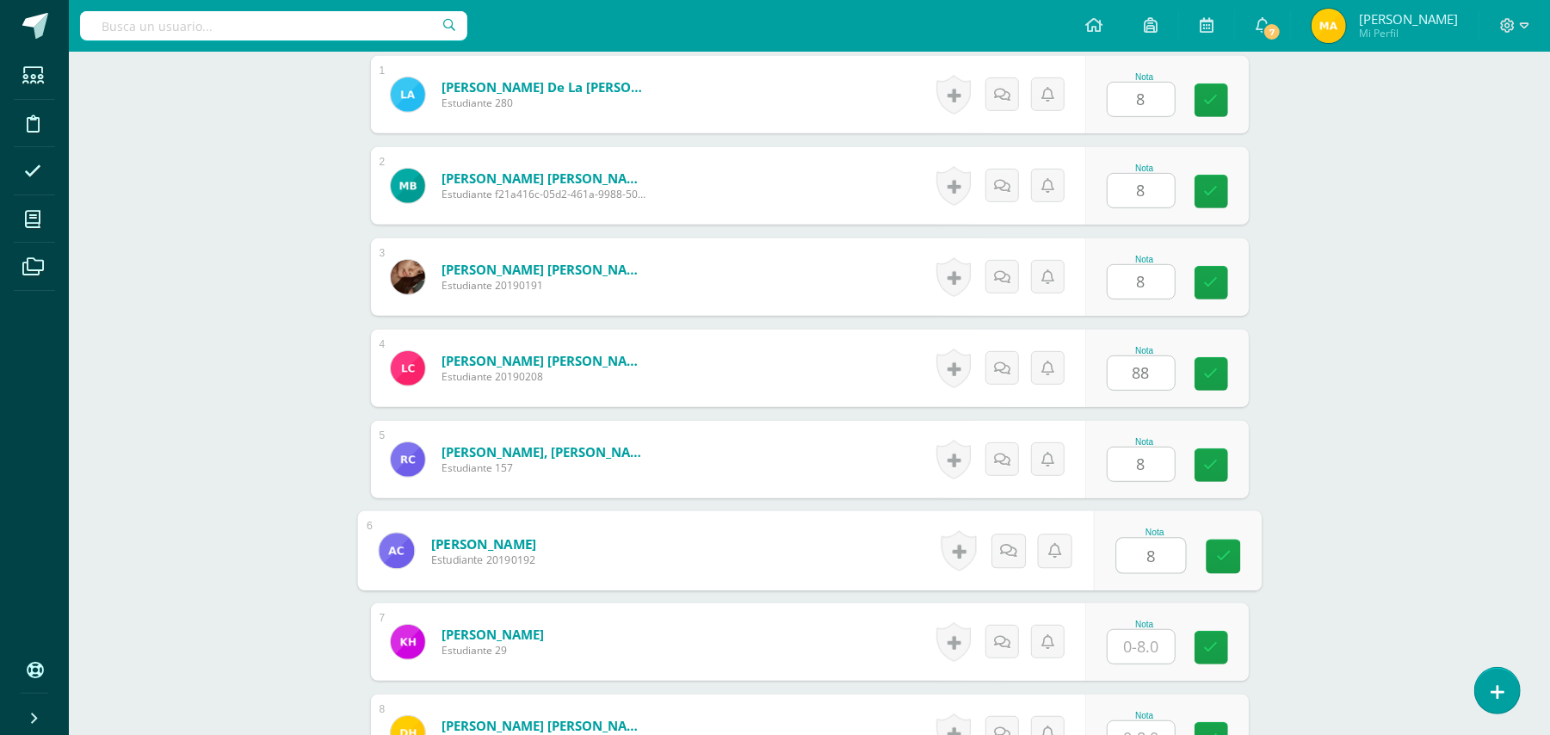
type input "8"
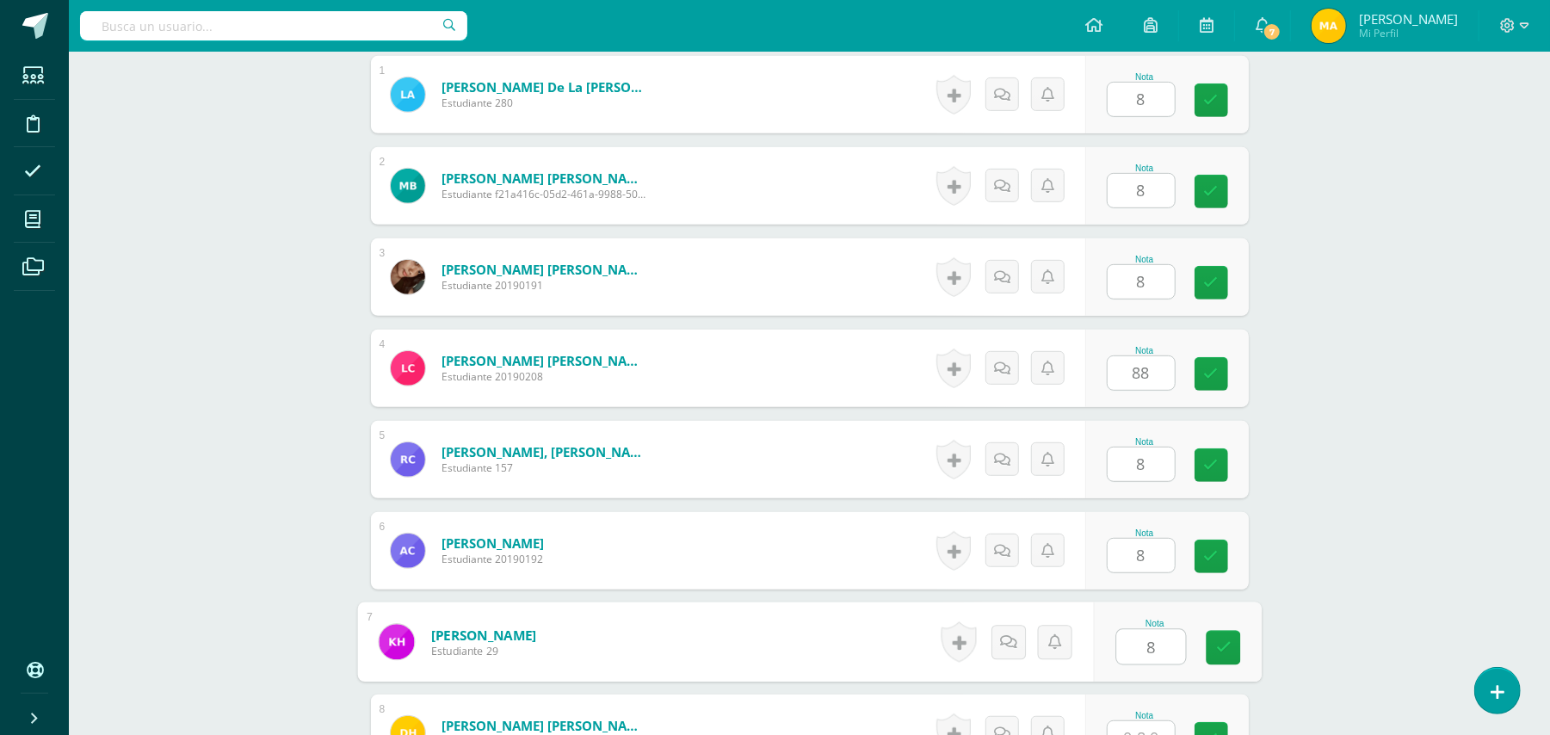
type input "8"
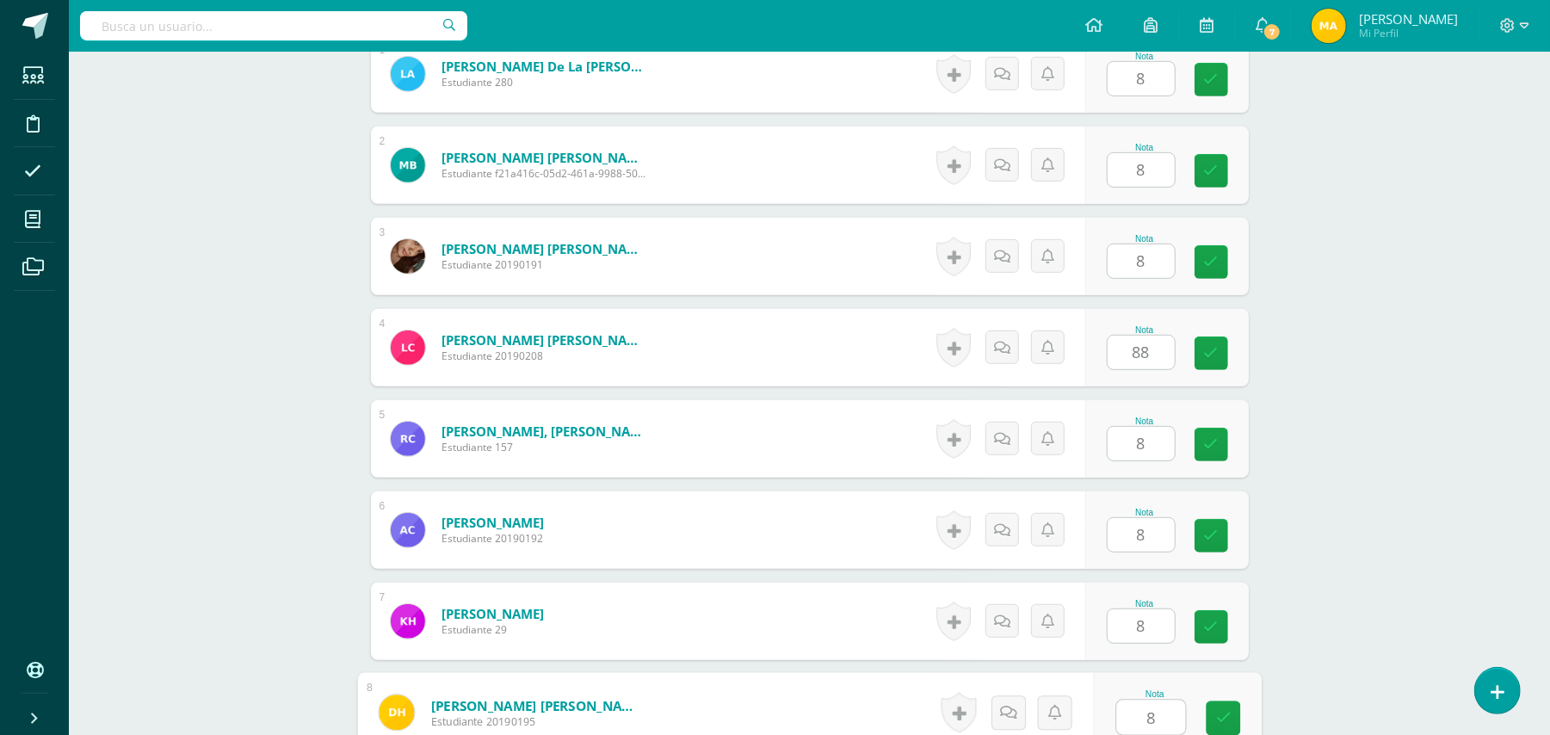
type input "8"
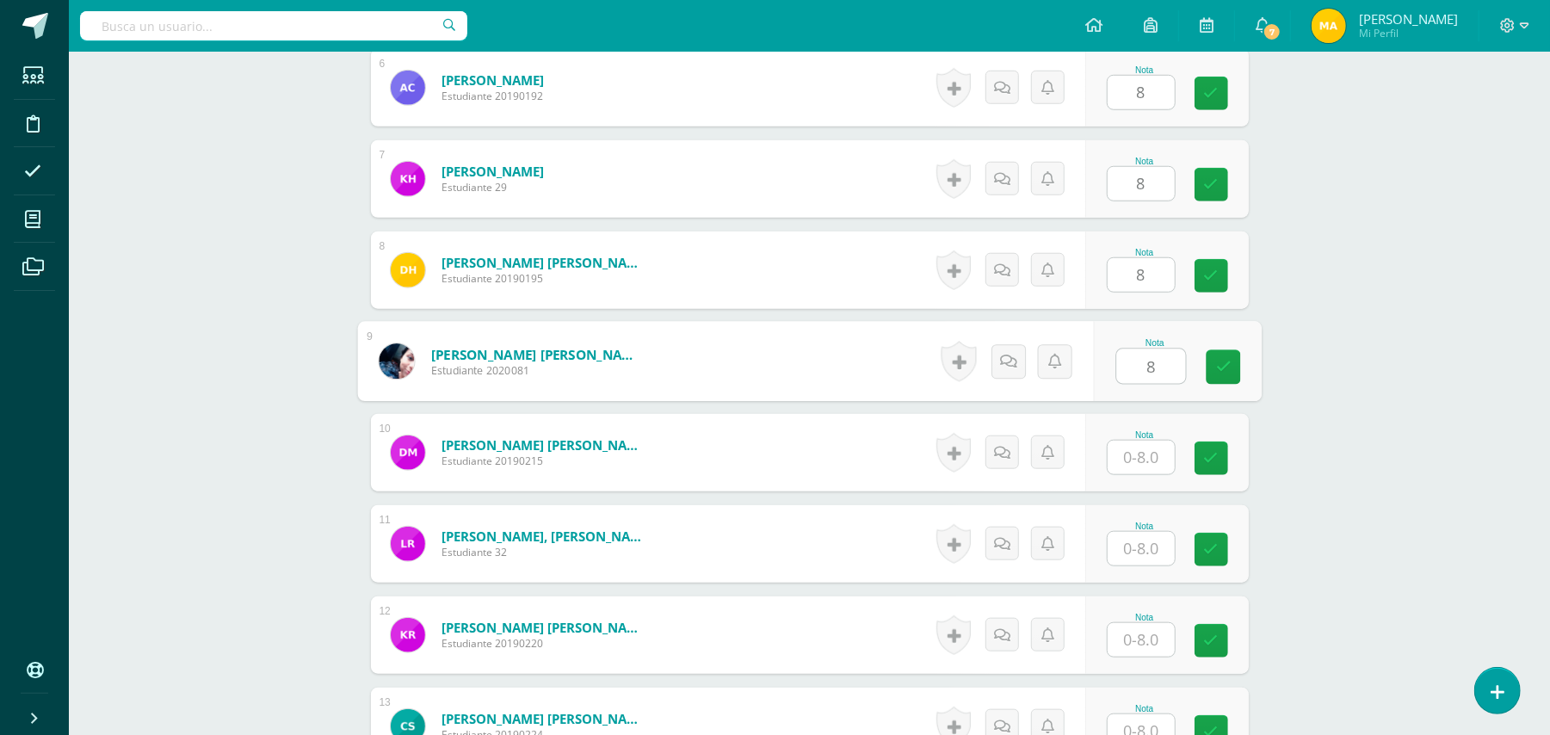
type input "8"
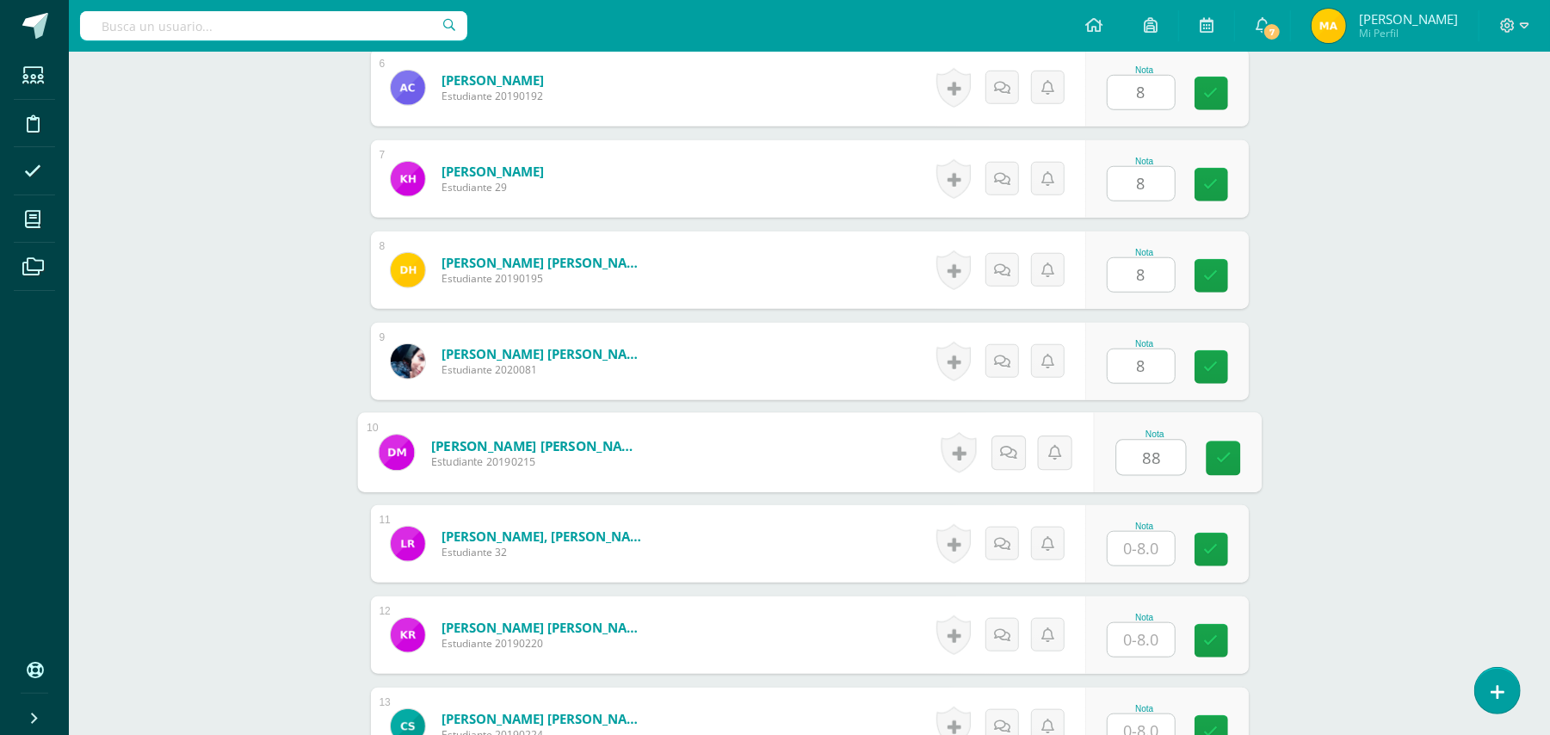
type input "88"
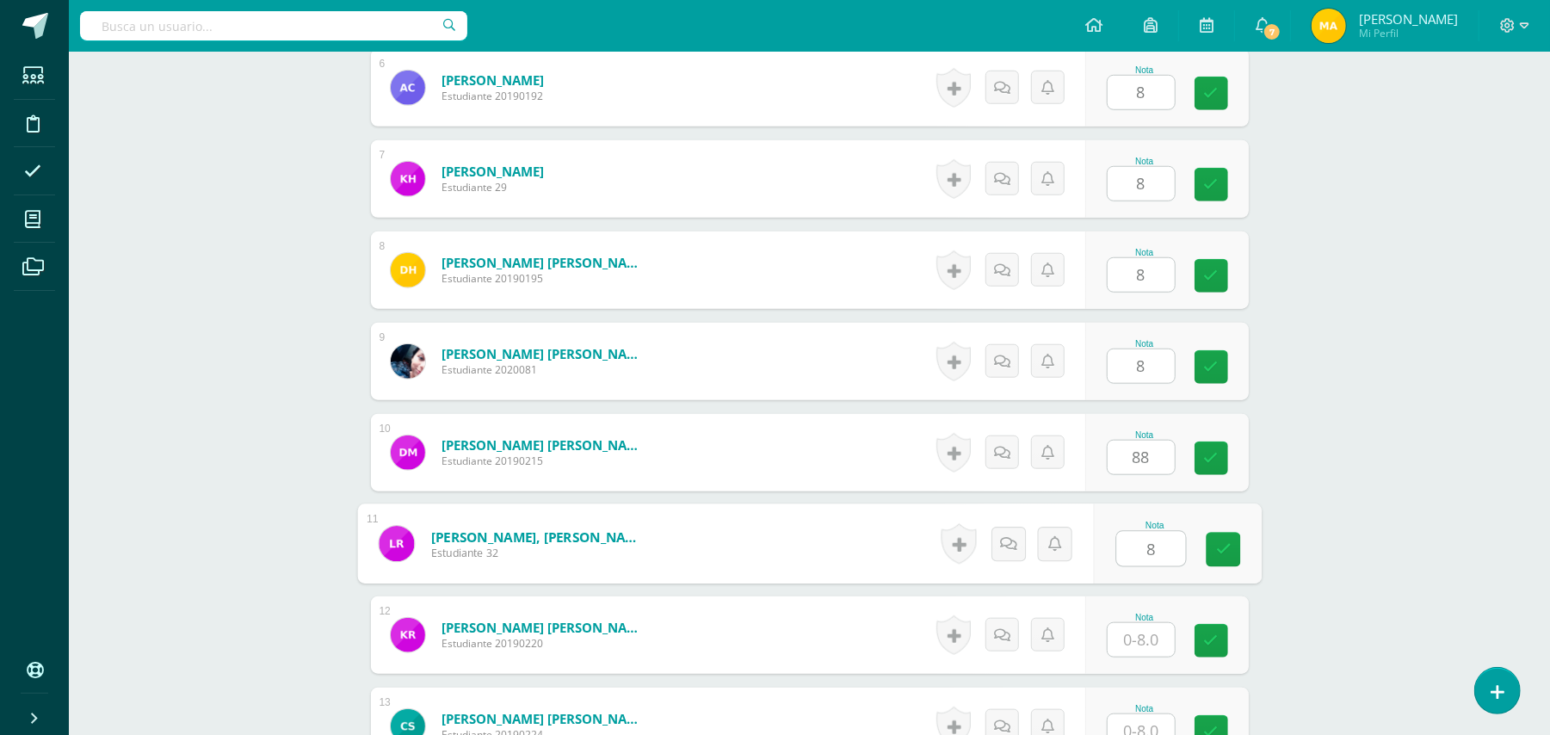
type input "8"
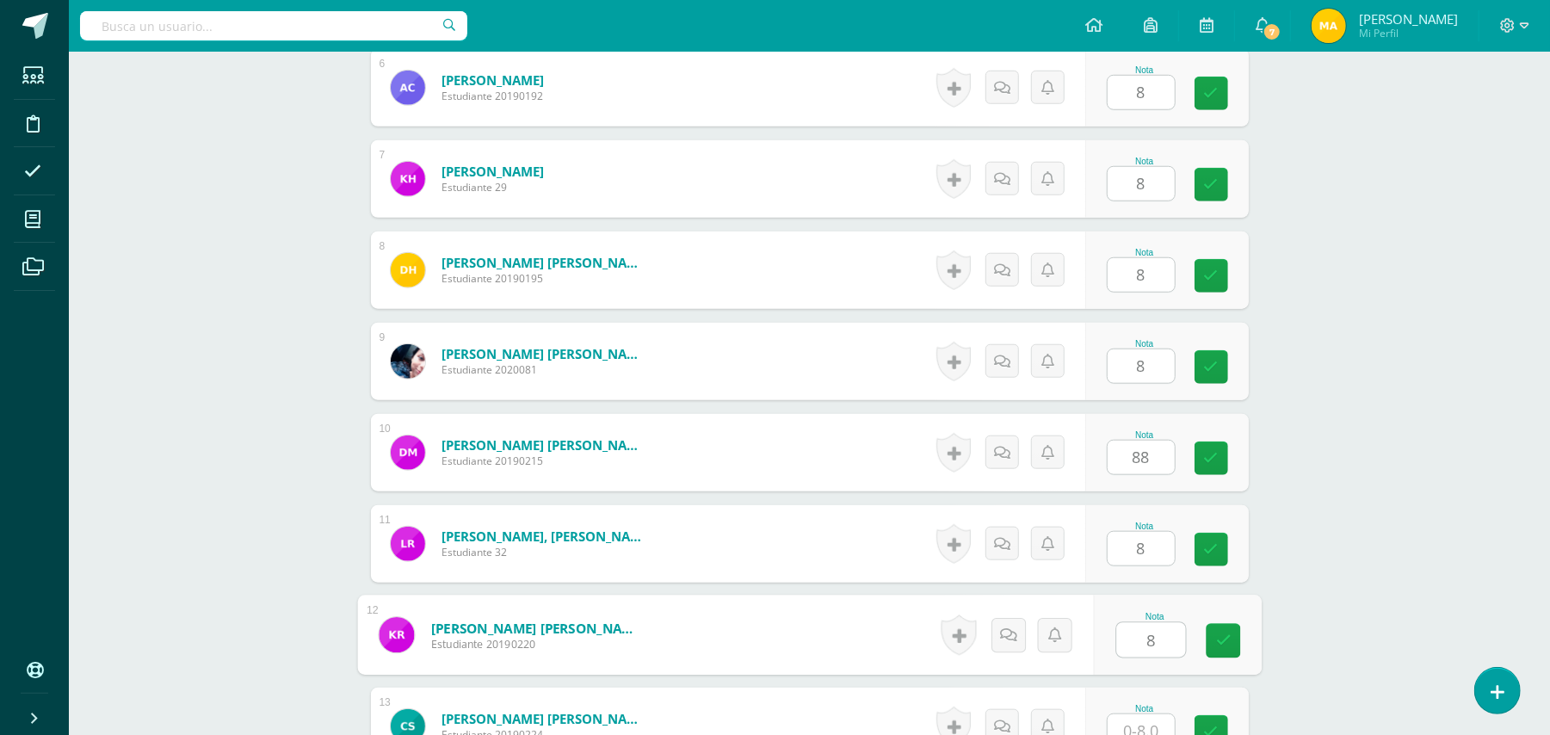
type input "8"
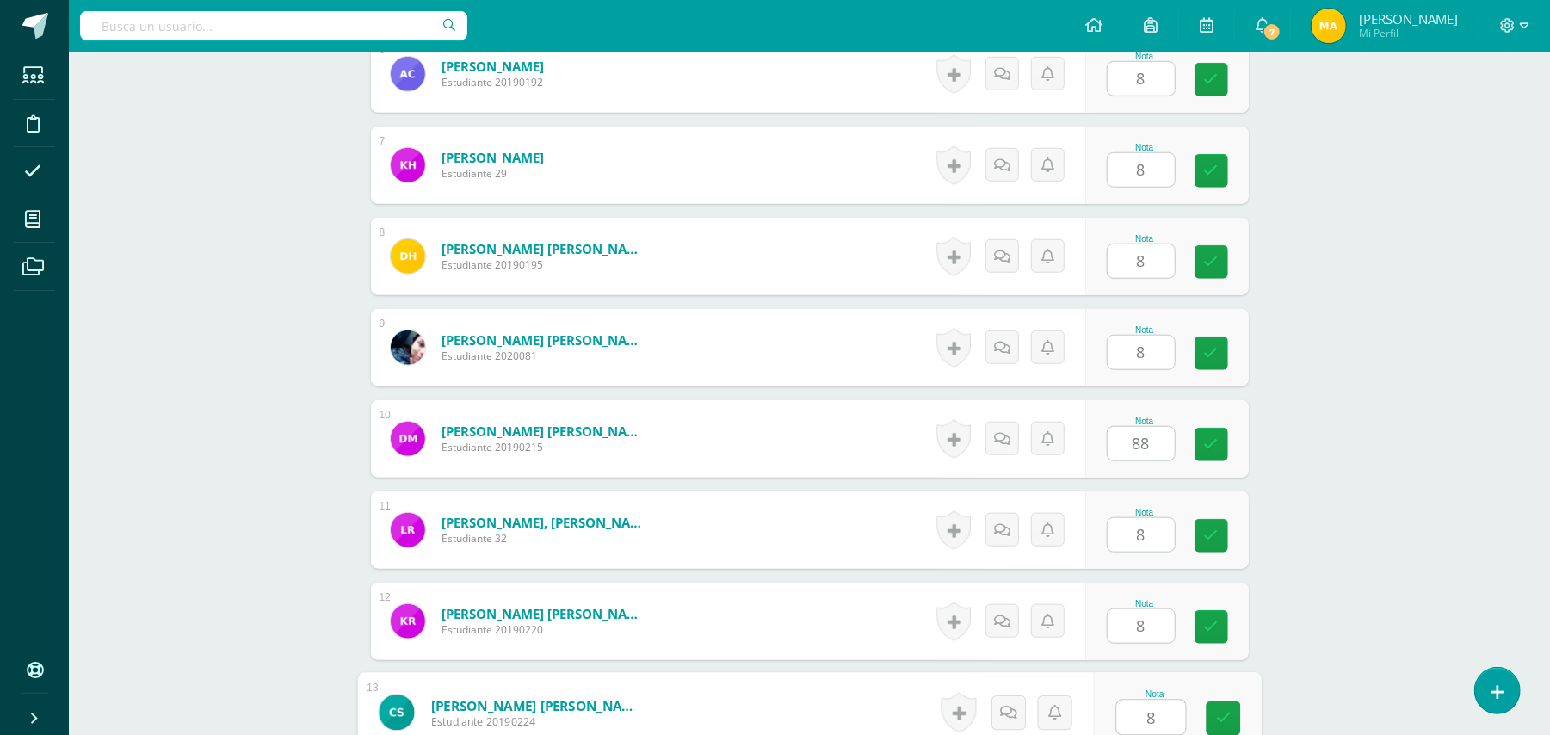
type input "8"
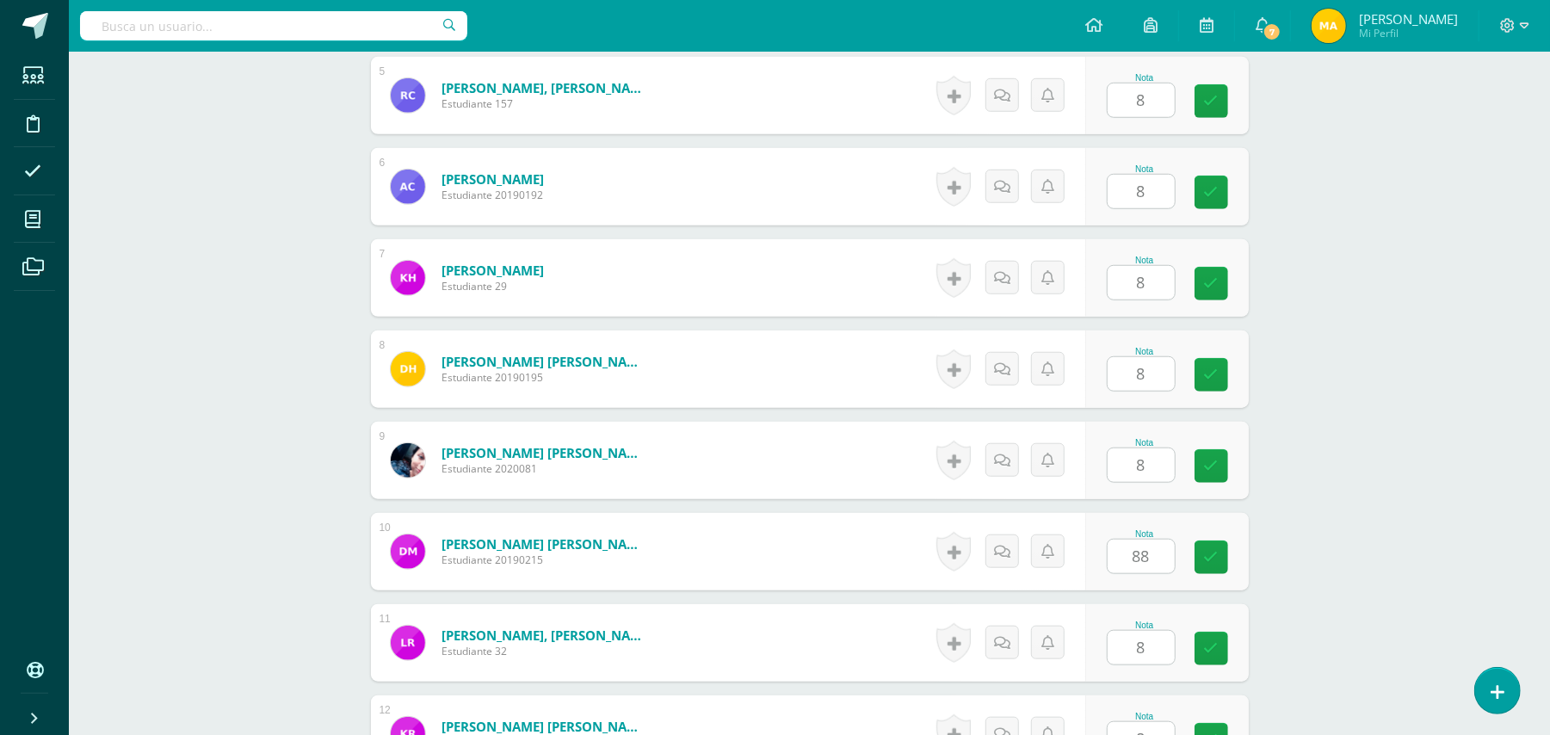
type input "8"
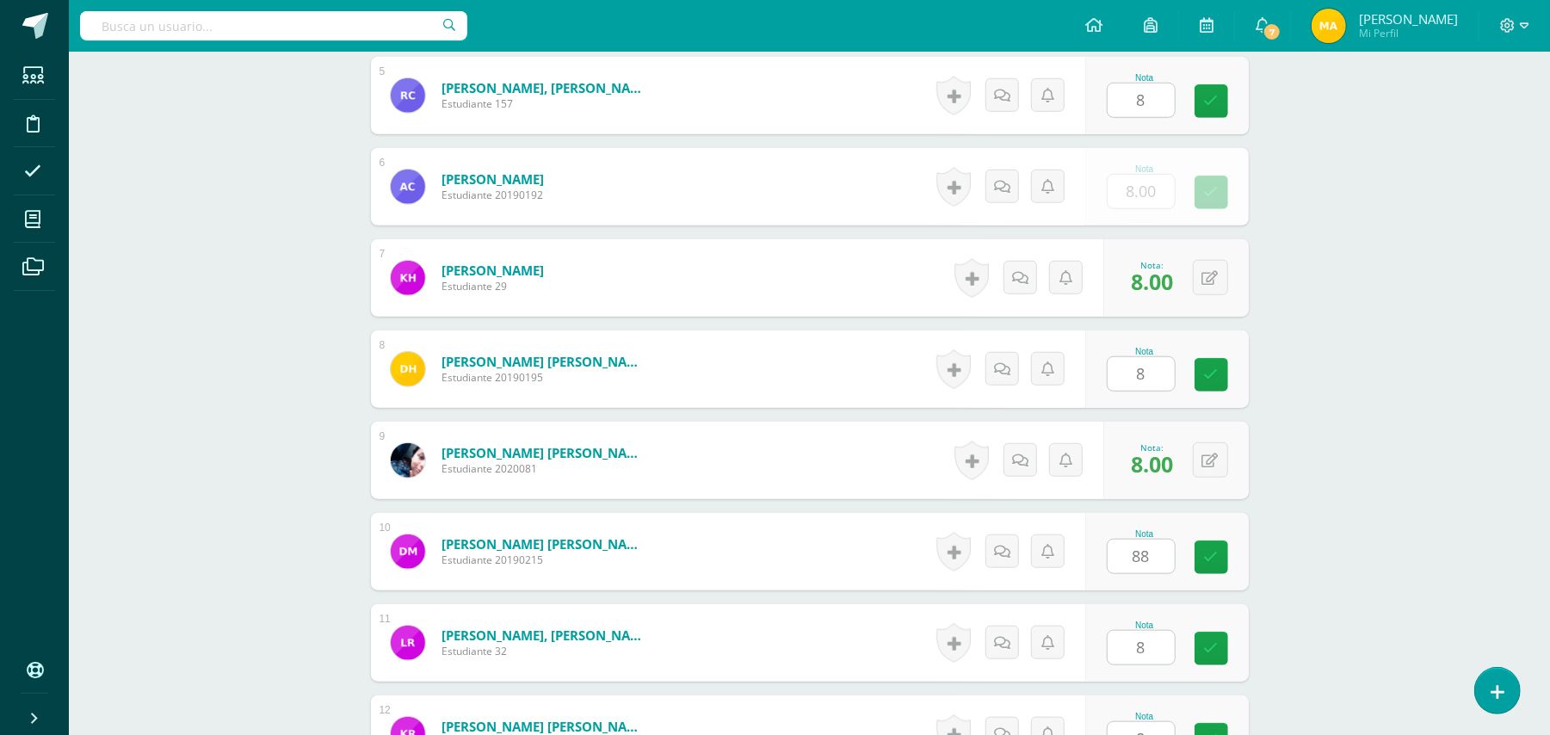
type input "0"
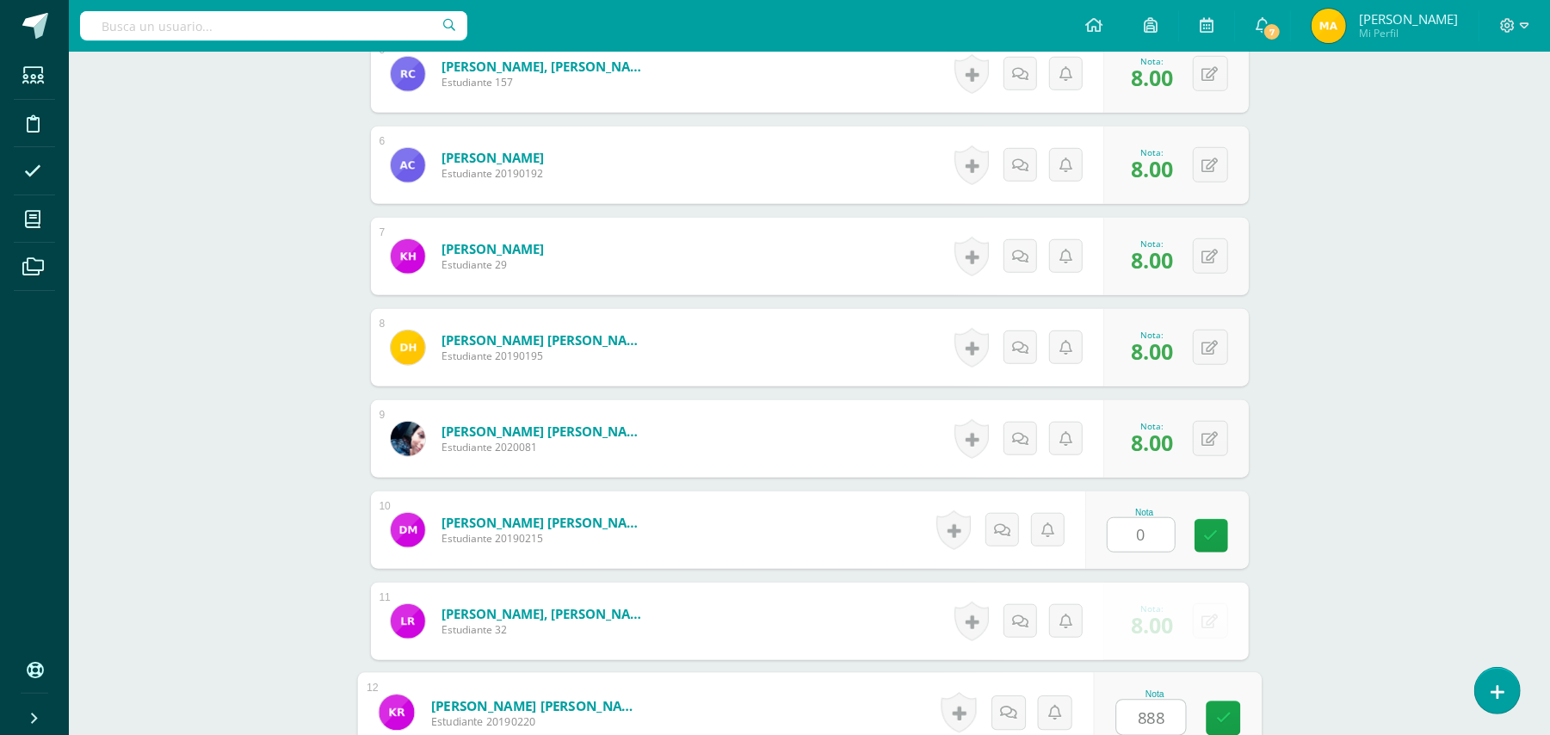
type input "8888"
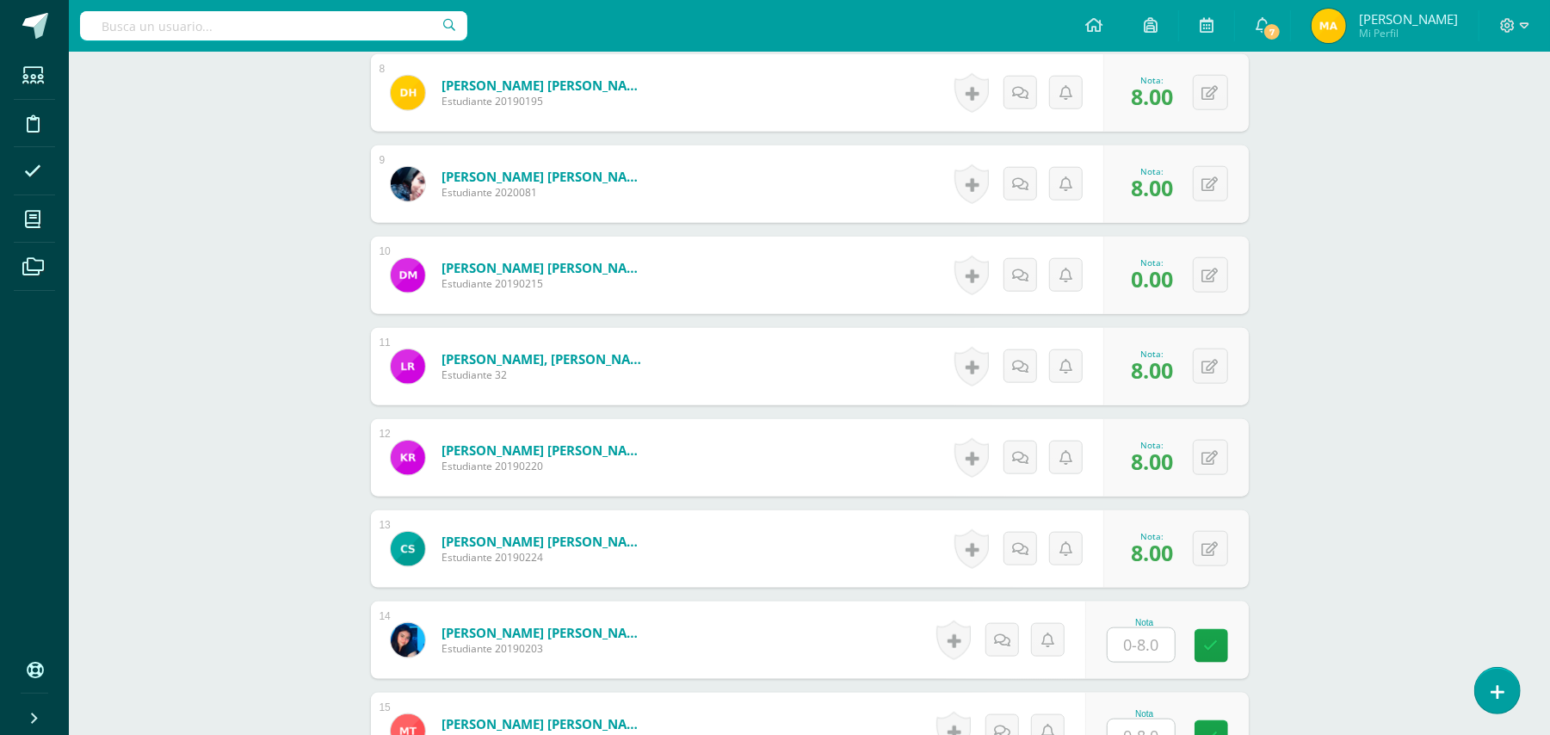
scroll to position [1371, 0]
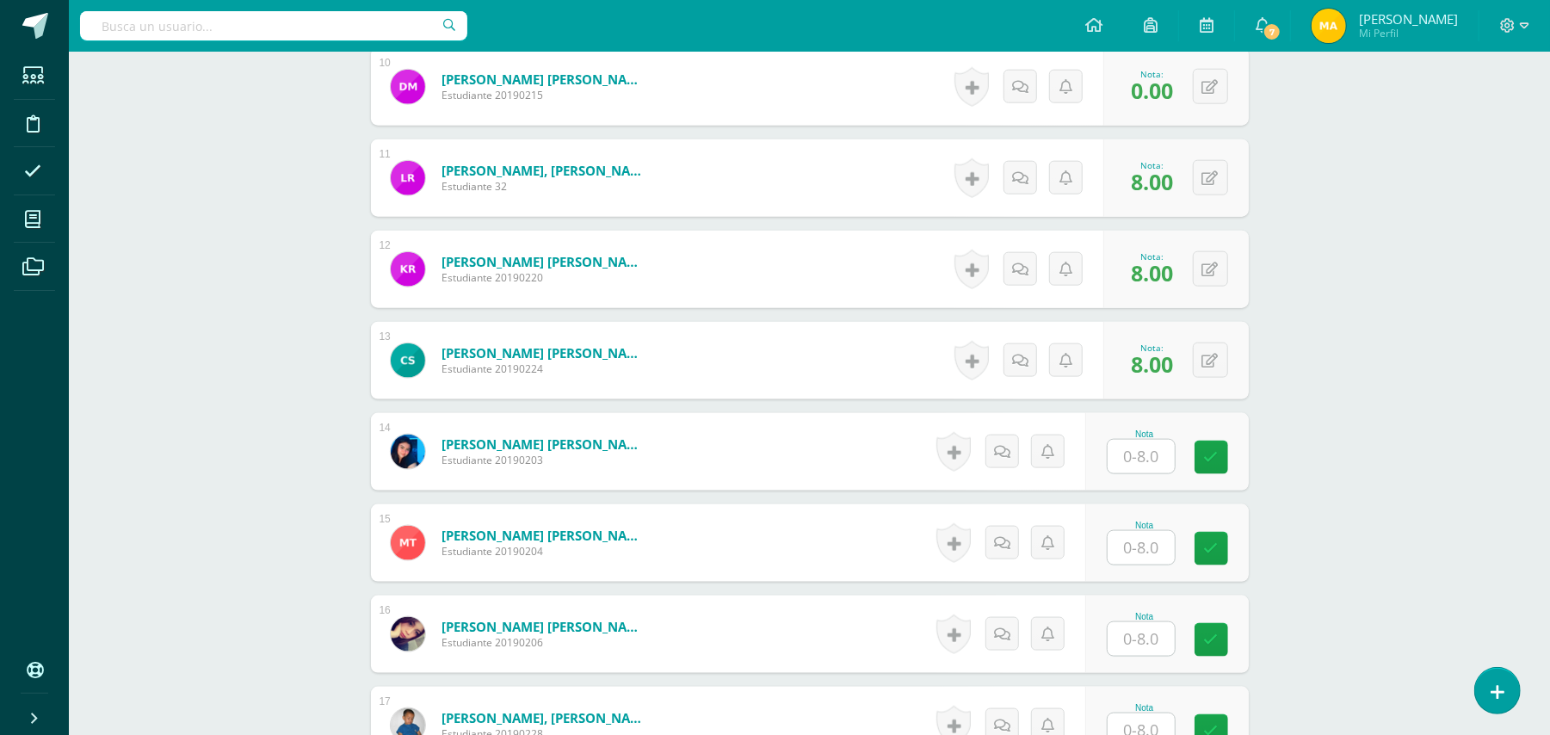
click at [1138, 463] on input "text" at bounding box center [1140, 457] width 67 height 34
type input "8"
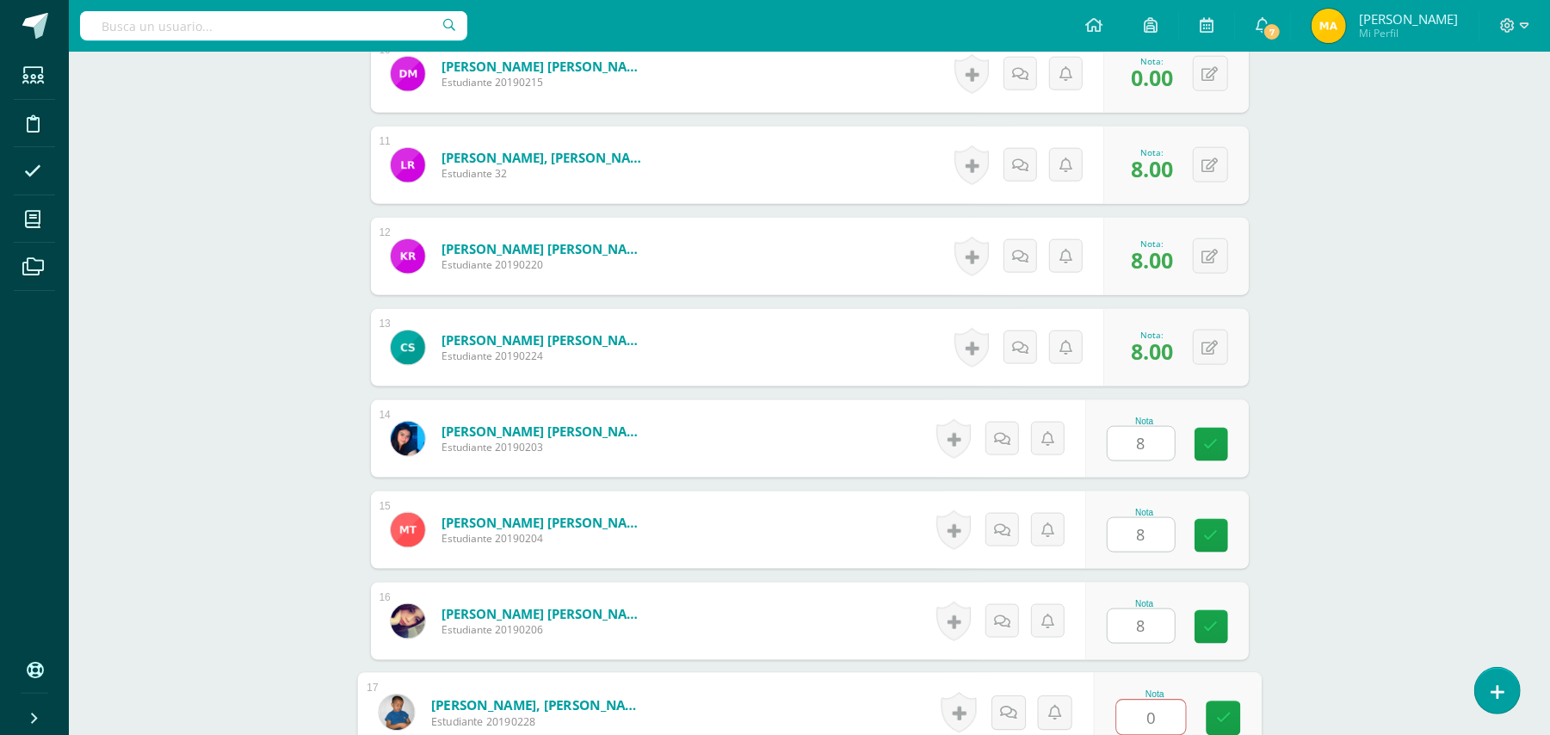
type input "8"
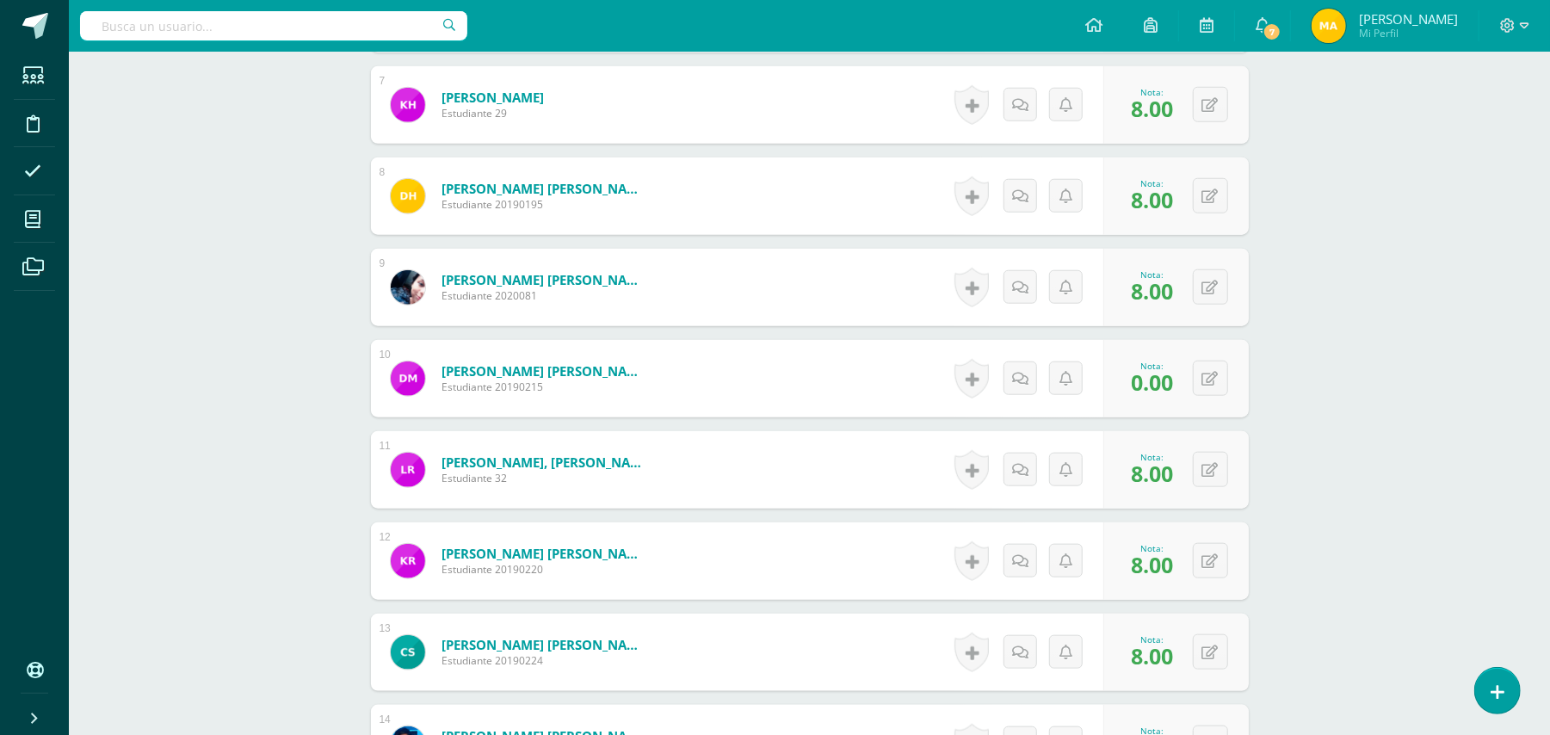
scroll to position [1075, 0]
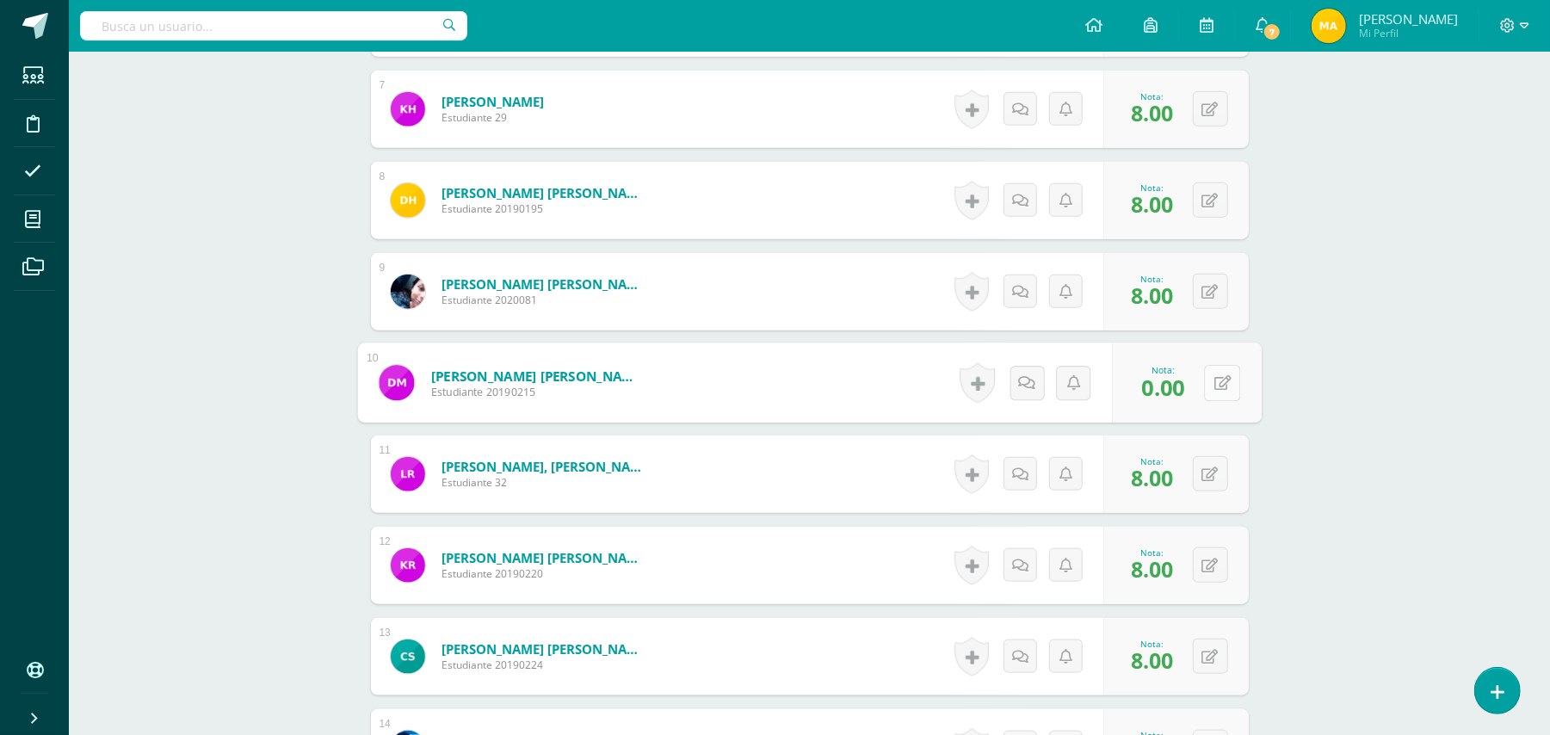
click at [1212, 385] on button at bounding box center [1222, 383] width 36 height 36
type input "8"
click at [1181, 384] on icon at bounding box center [1176, 388] width 15 height 15
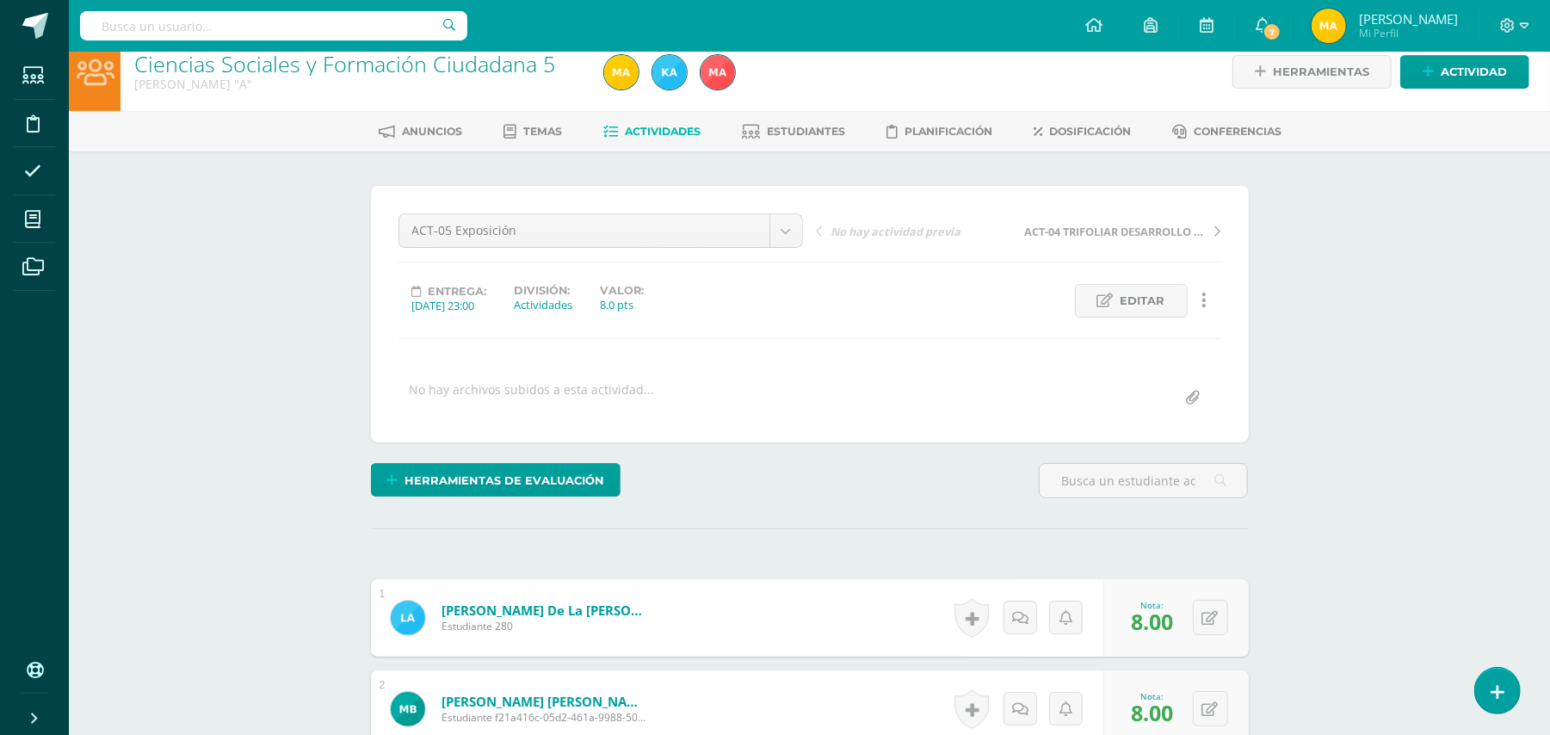
scroll to position [0, 0]
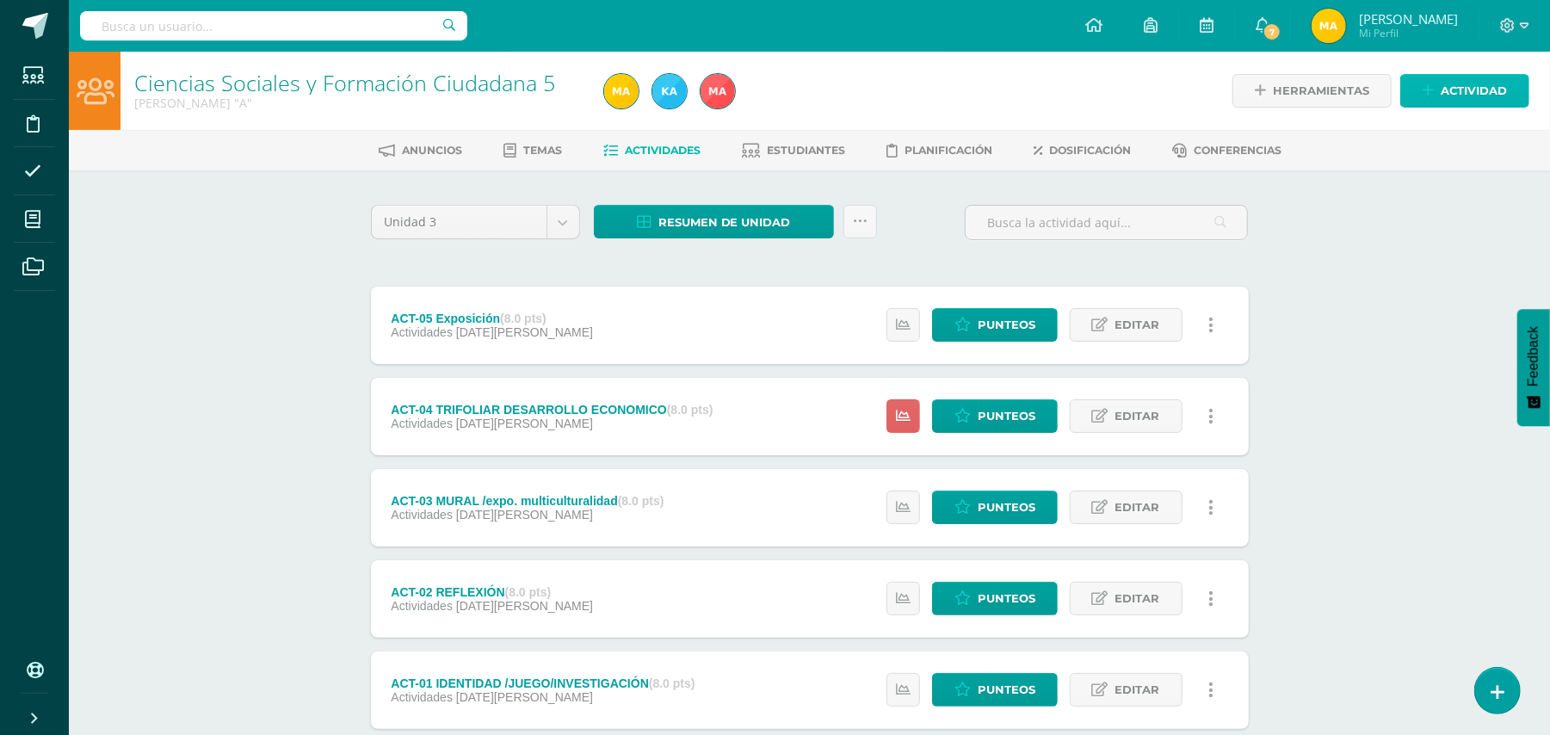
click at [1464, 83] on span "Actividad" at bounding box center [1473, 91] width 66 height 32
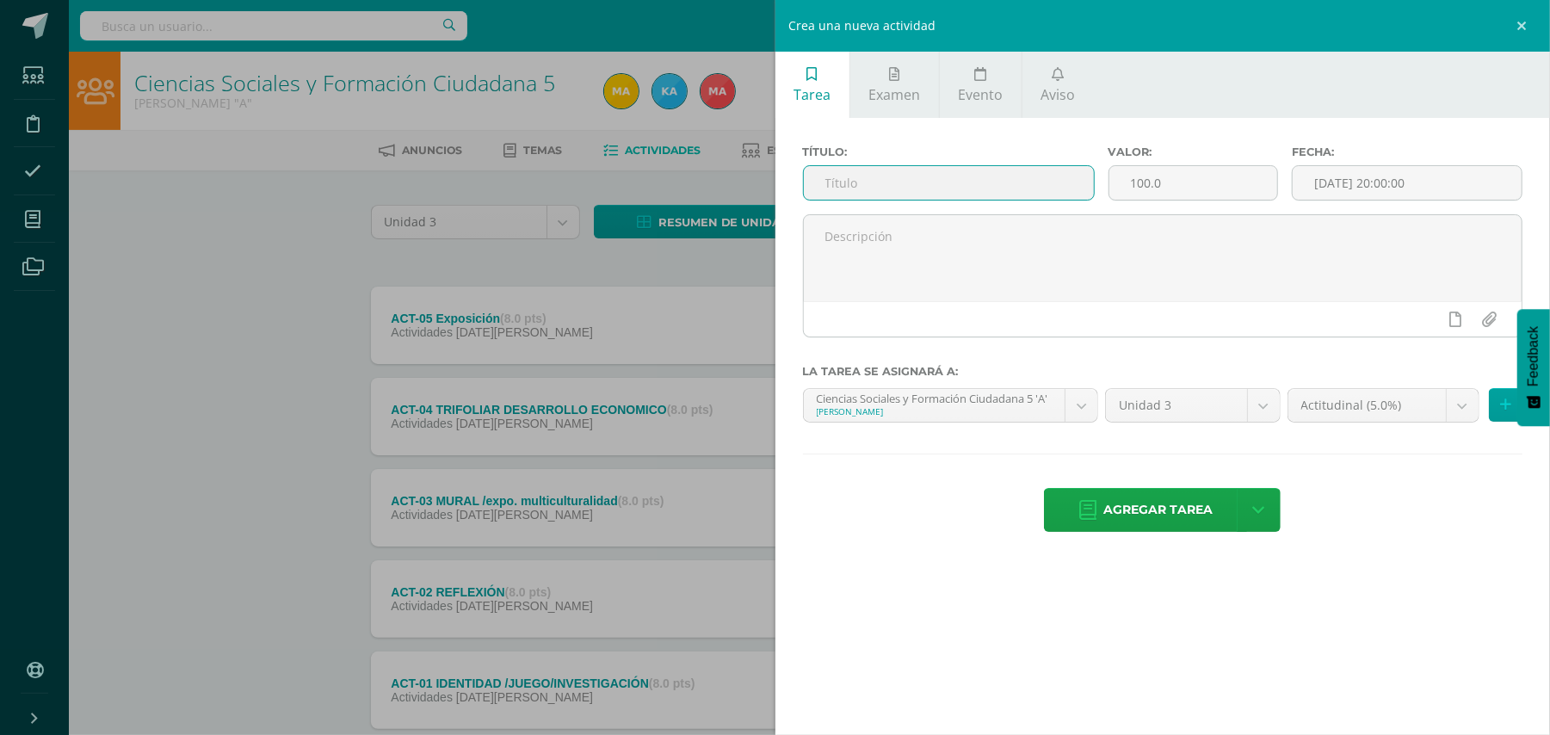
click at [1037, 180] on input "text" at bounding box center [949, 183] width 290 height 34
type input "ASISTENCIA"
click at [1220, 186] on input "100.0" at bounding box center [1193, 183] width 168 height 34
type input "1"
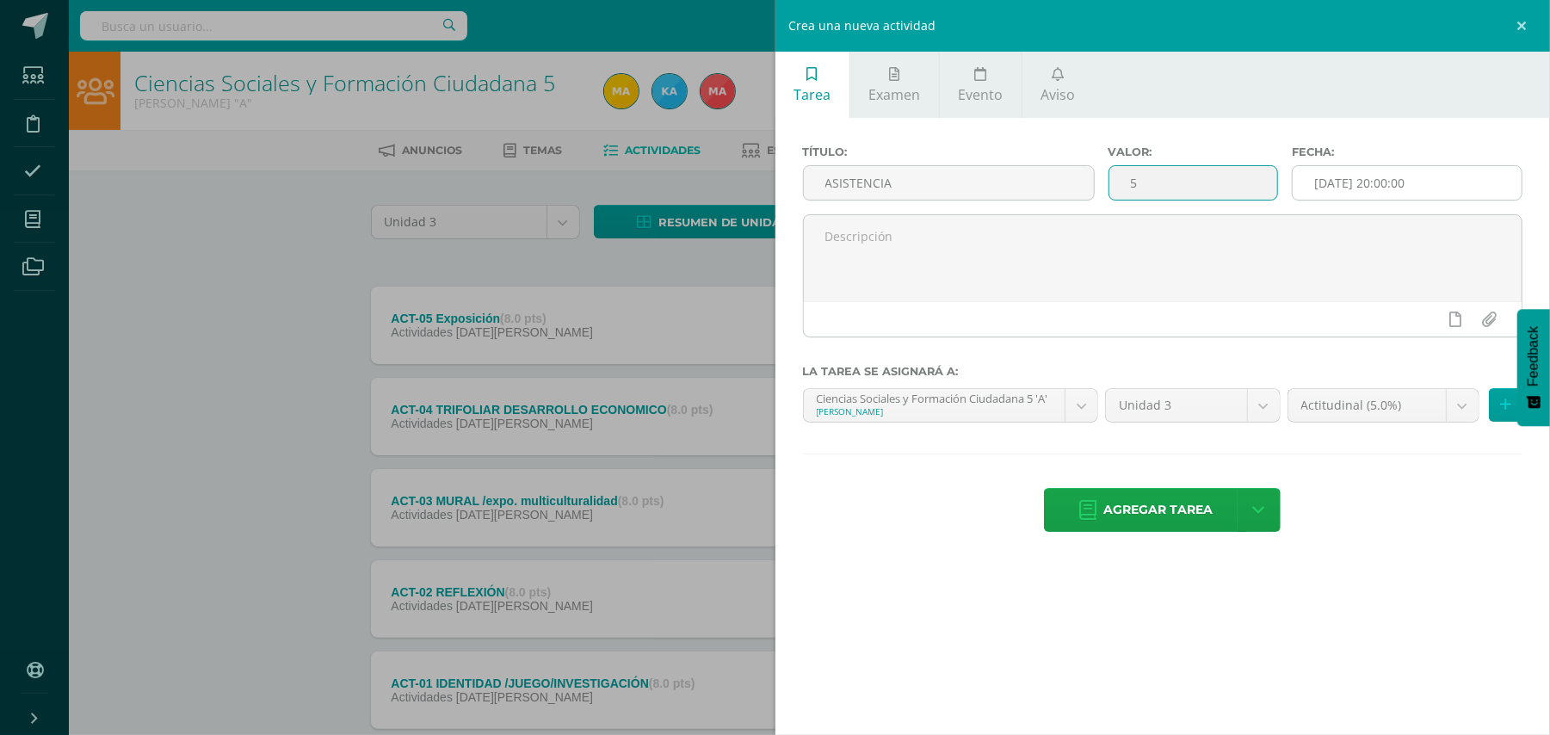
type input "5"
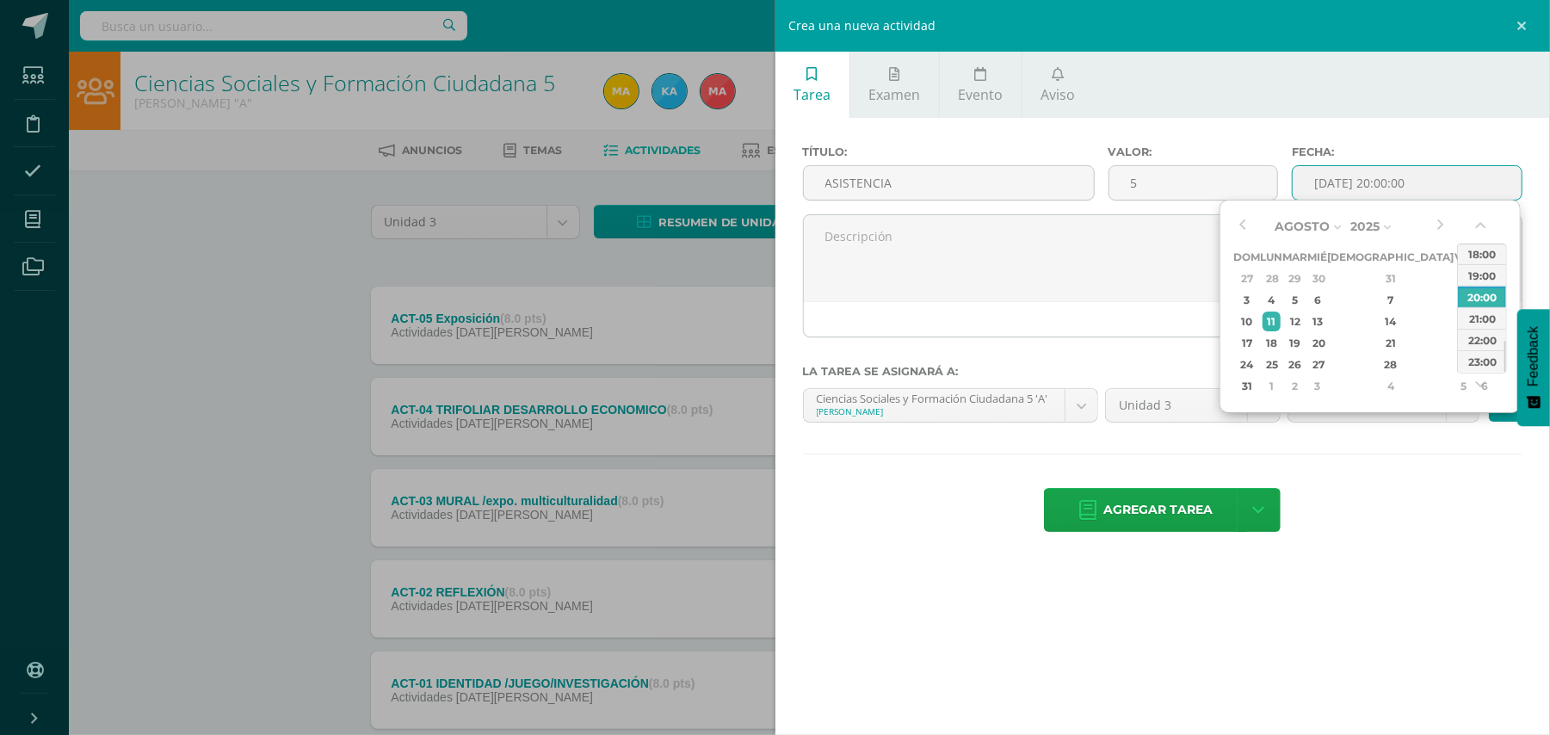
drag, startPoint x: 1430, startPoint y: 190, endPoint x: 1430, endPoint y: 179, distance: 11.2
click at [1430, 179] on input "[DATE] 20:00:00" at bounding box center [1406, 183] width 229 height 34
click at [1456, 296] on div "8" at bounding box center [1463, 300] width 15 height 20
click at [1492, 365] on div "23:00" at bounding box center [1482, 361] width 48 height 22
type input "2025-08-08 23:00"
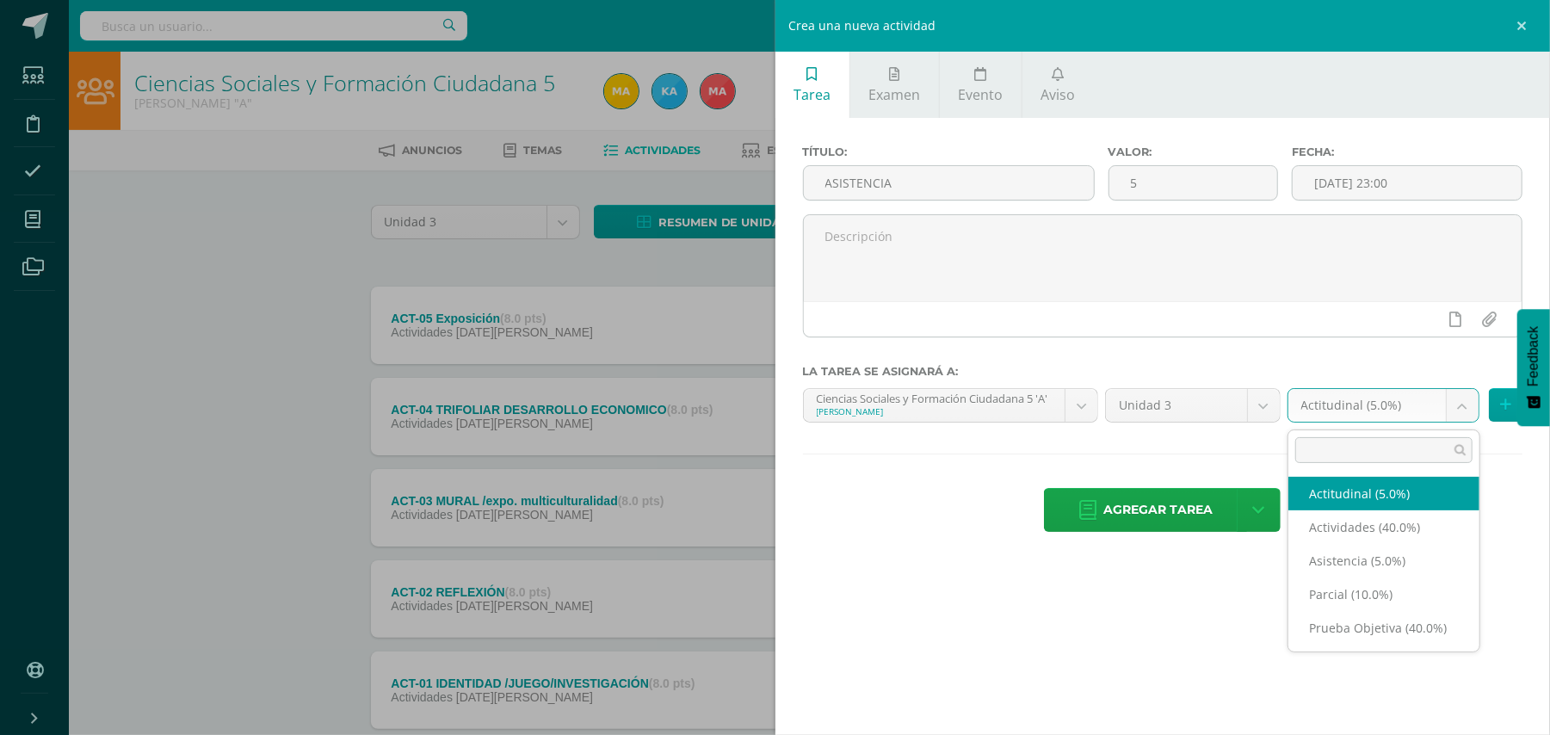
click at [1457, 403] on body "Estudiantes Disciplina Asistencia Mis cursos Archivos Soporte Ayuda Reportar un…" at bounding box center [775, 421] width 1550 height 843
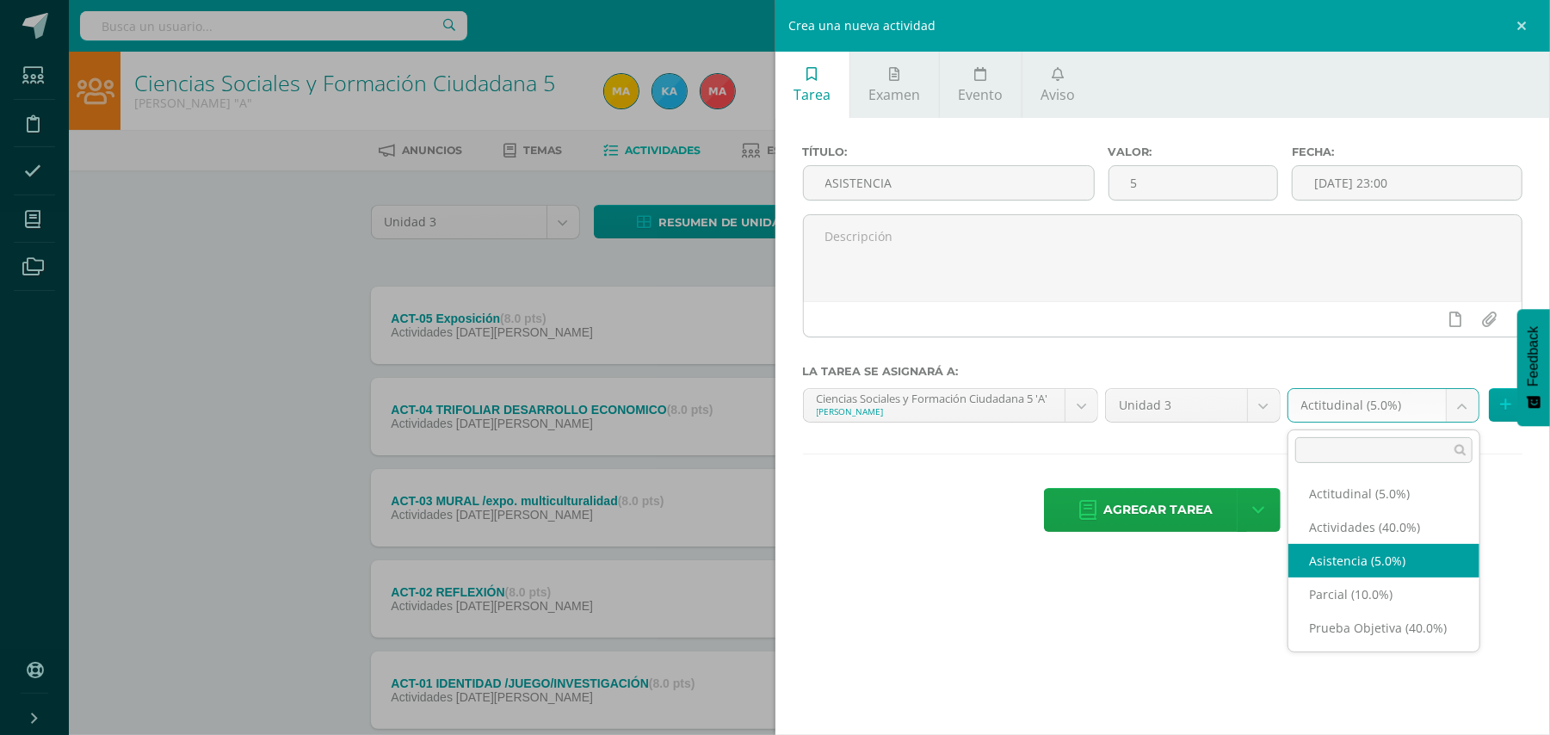
select select "118923"
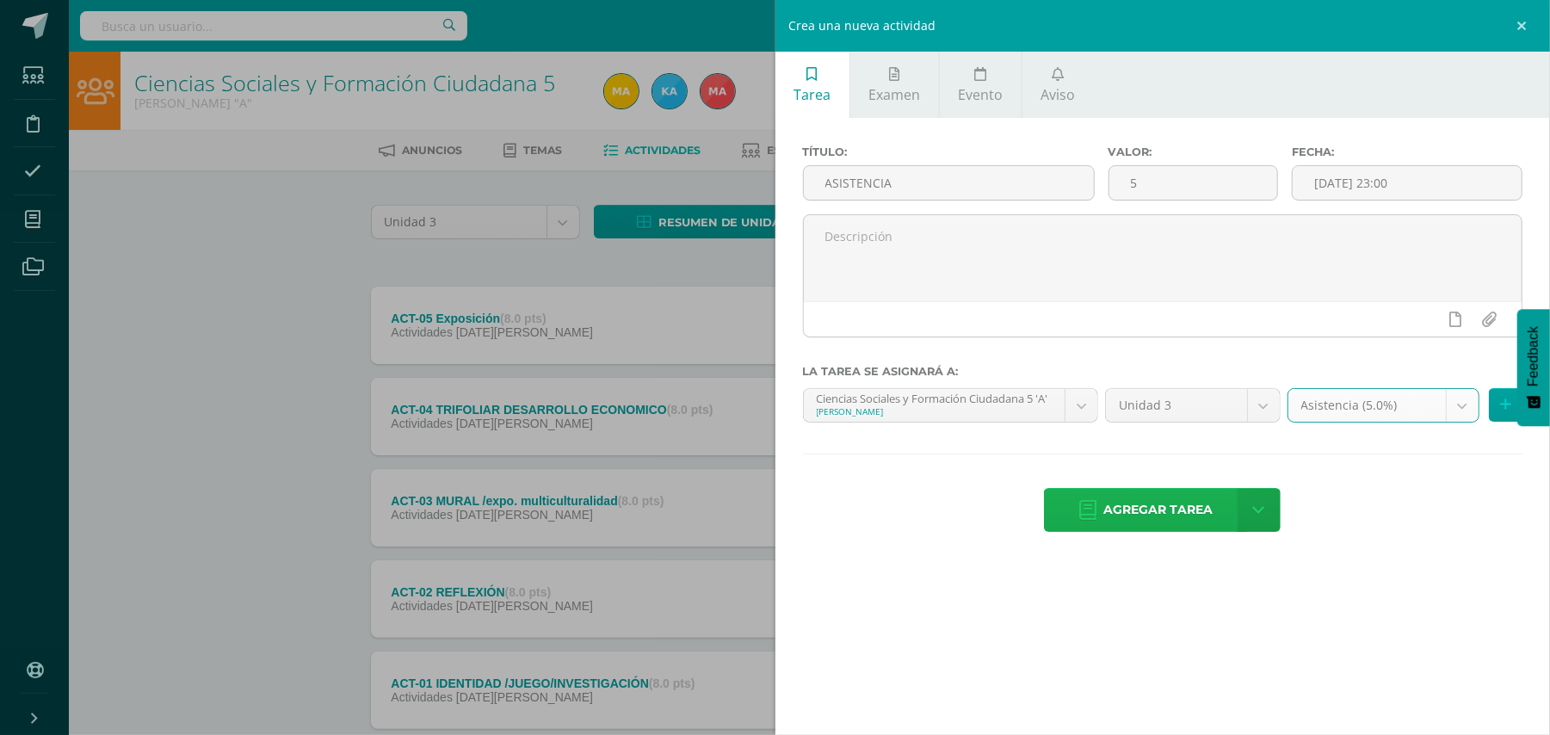
click at [1172, 509] on span "Agregar tarea" at bounding box center [1157, 510] width 109 height 42
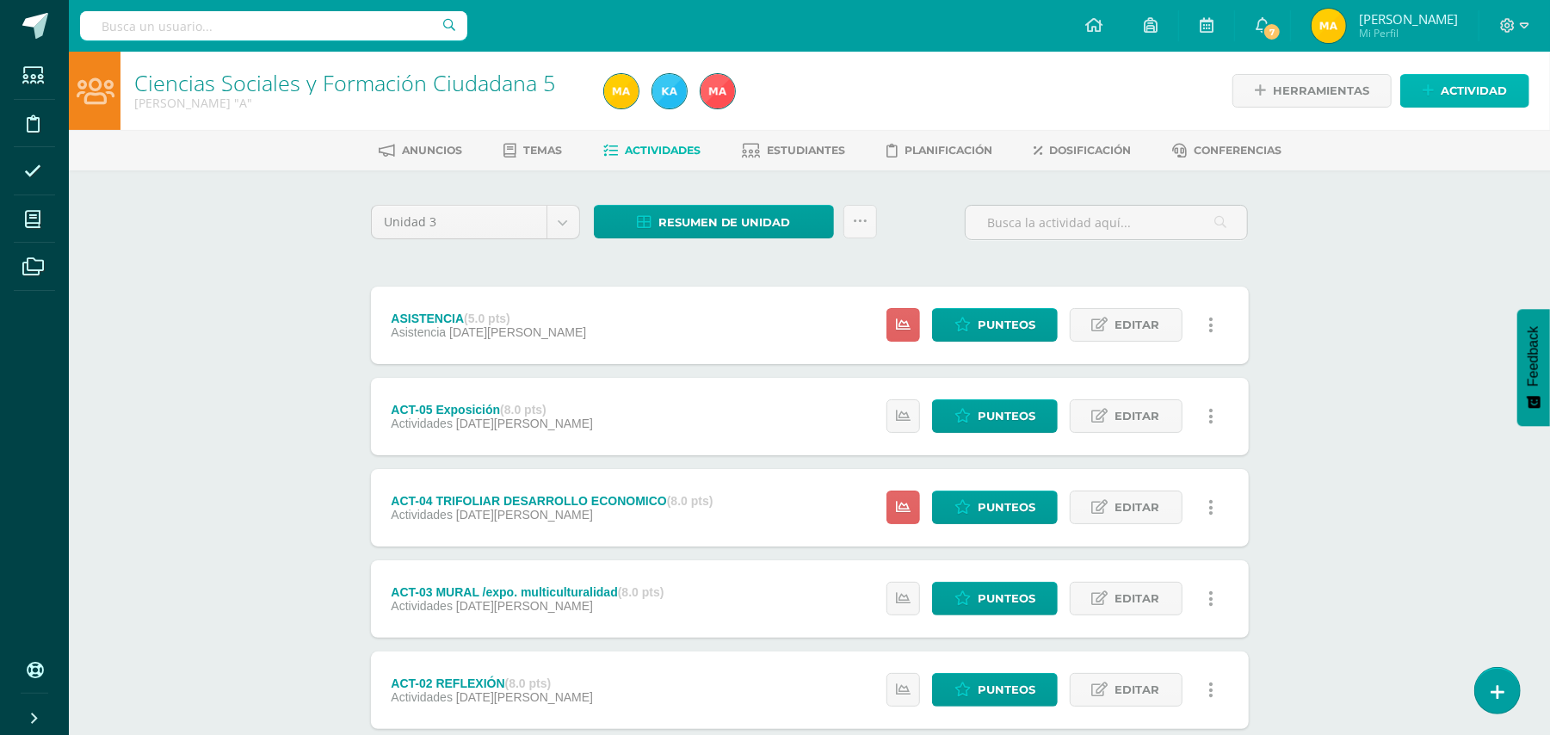
click at [1451, 91] on span "Actividad" at bounding box center [1473, 91] width 66 height 32
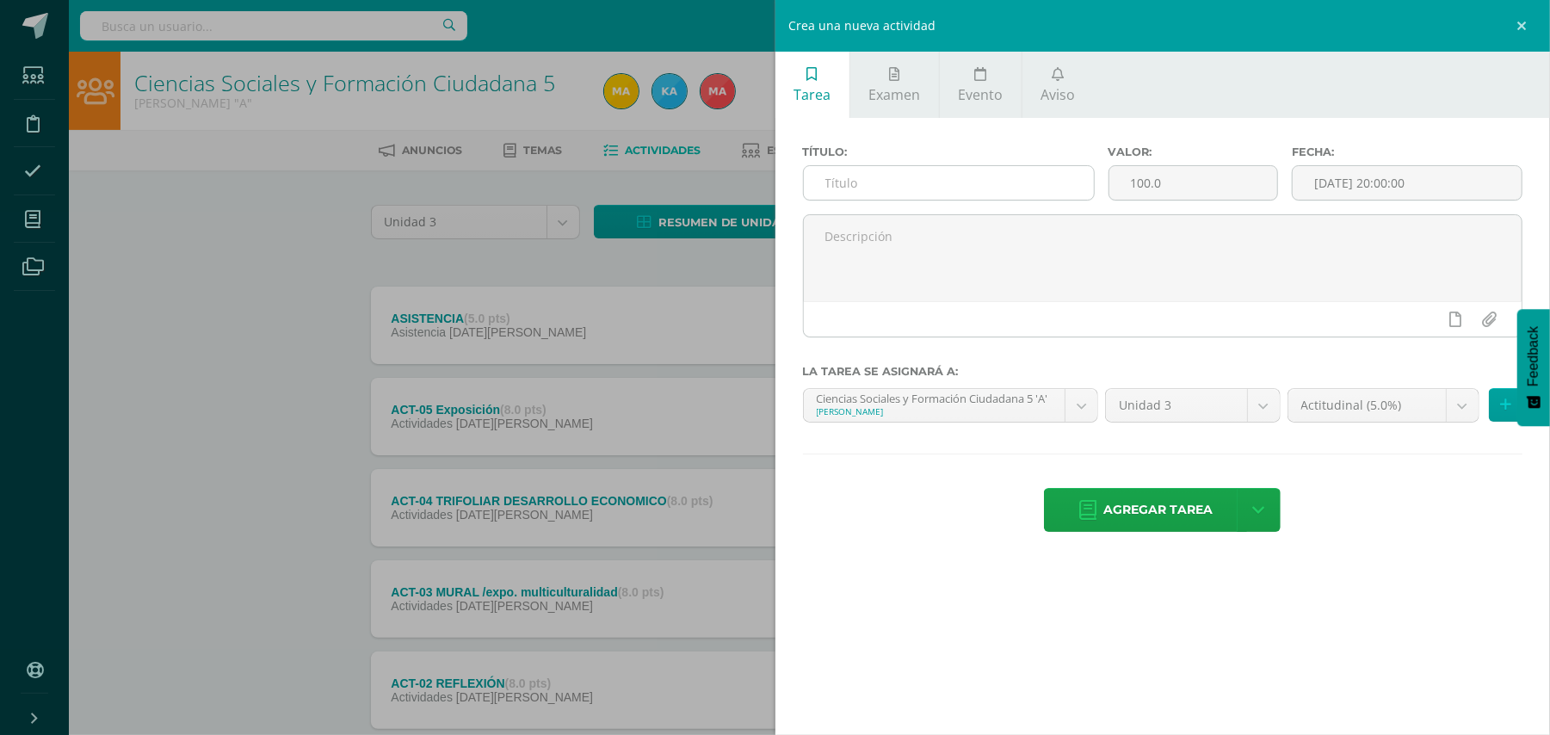
click at [965, 173] on input "text" at bounding box center [949, 183] width 290 height 34
type input "PARCIAL"
click at [1419, 179] on input "[DATE] 20:00:00" at bounding box center [1406, 183] width 229 height 34
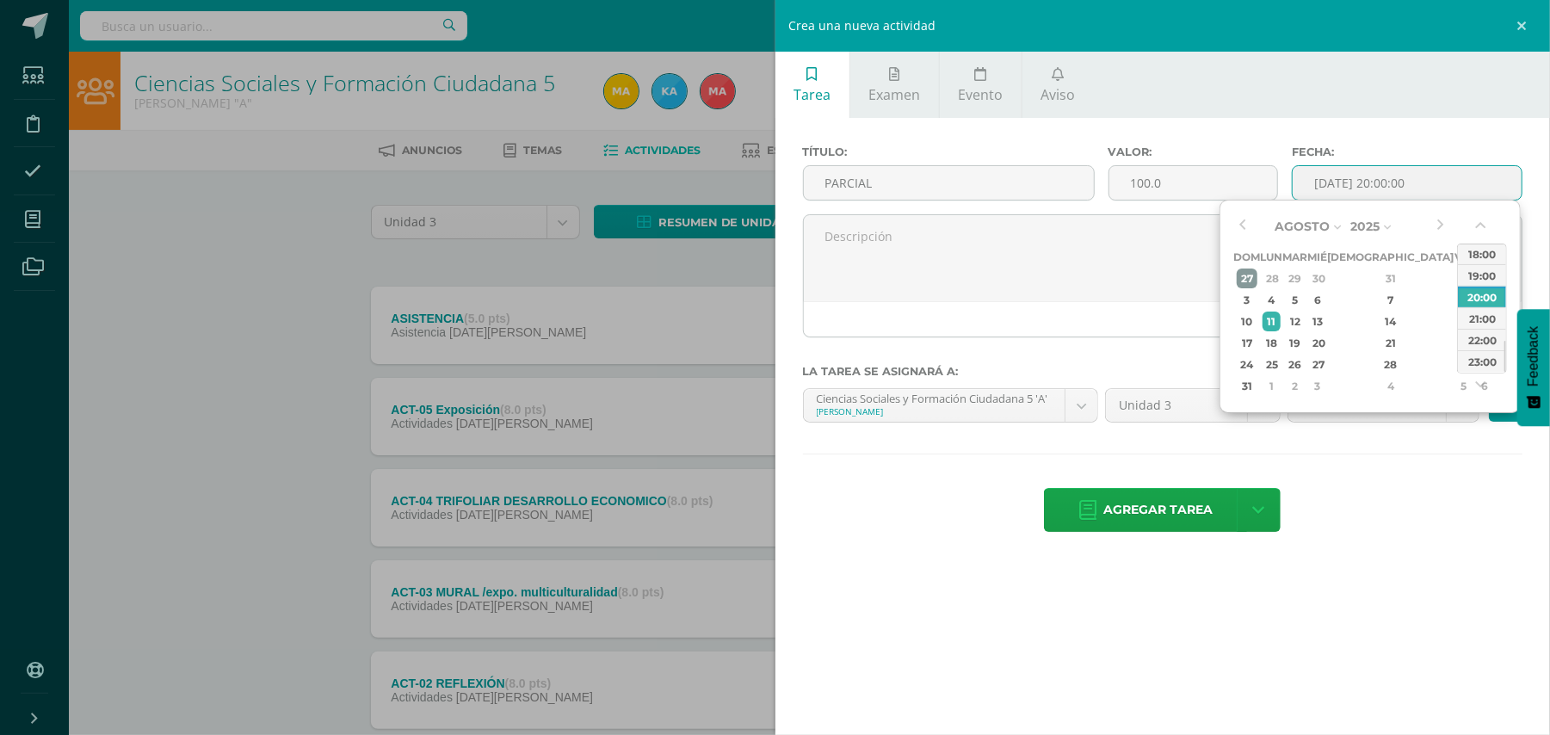
click at [1251, 274] on div "27" at bounding box center [1248, 278] width 22 height 20
click at [1246, 235] on button "button" at bounding box center [1241, 226] width 17 height 26
click at [1456, 314] on div "20" at bounding box center [1463, 321] width 15 height 20
click at [1478, 361] on div "23:00" at bounding box center [1482, 361] width 48 height 22
type input "[DATE] 23:00"
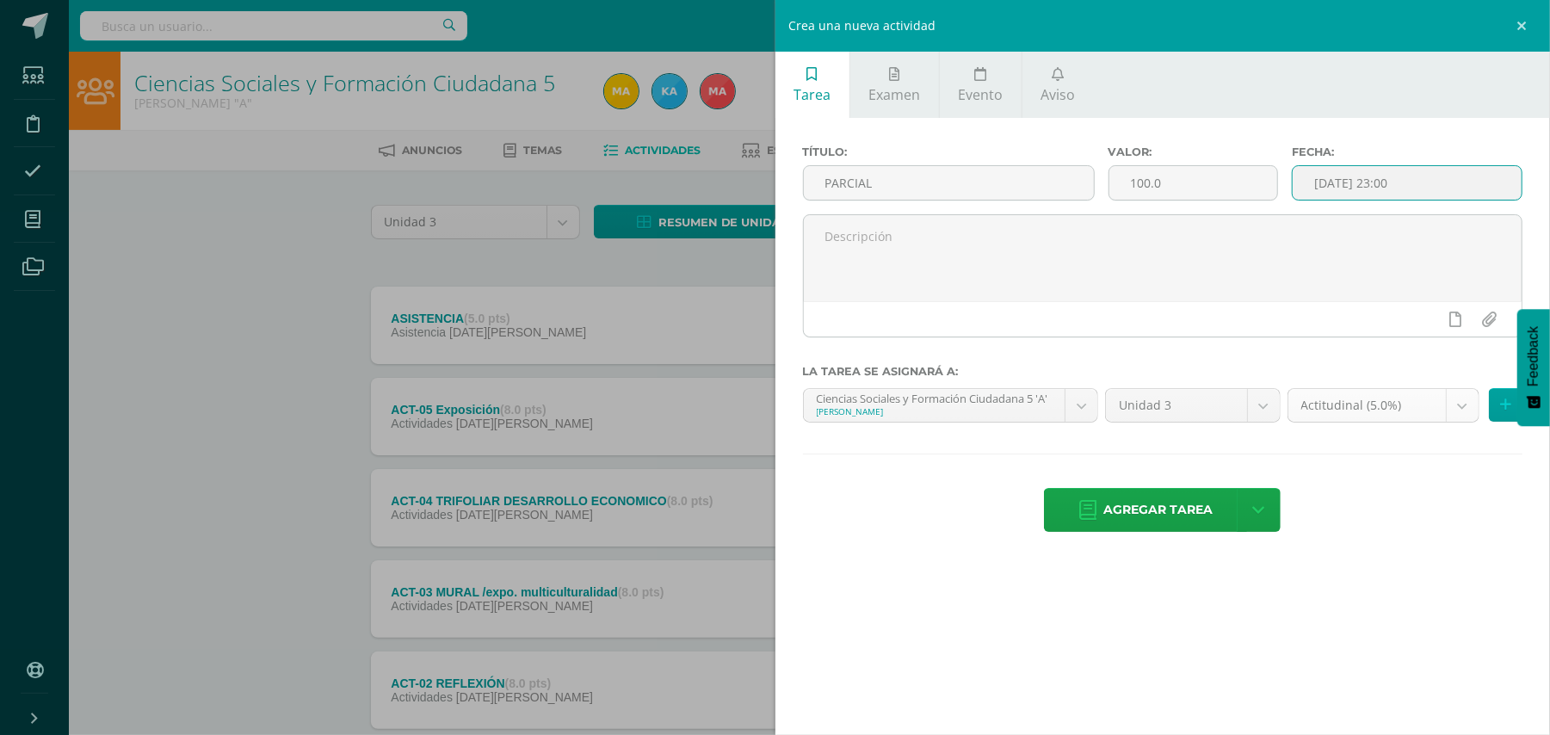
click at [1467, 403] on body "Tarea asignada exitosamente Estudiantes Disciplina Asistencia Mis cursos Archiv…" at bounding box center [775, 467] width 1550 height 934
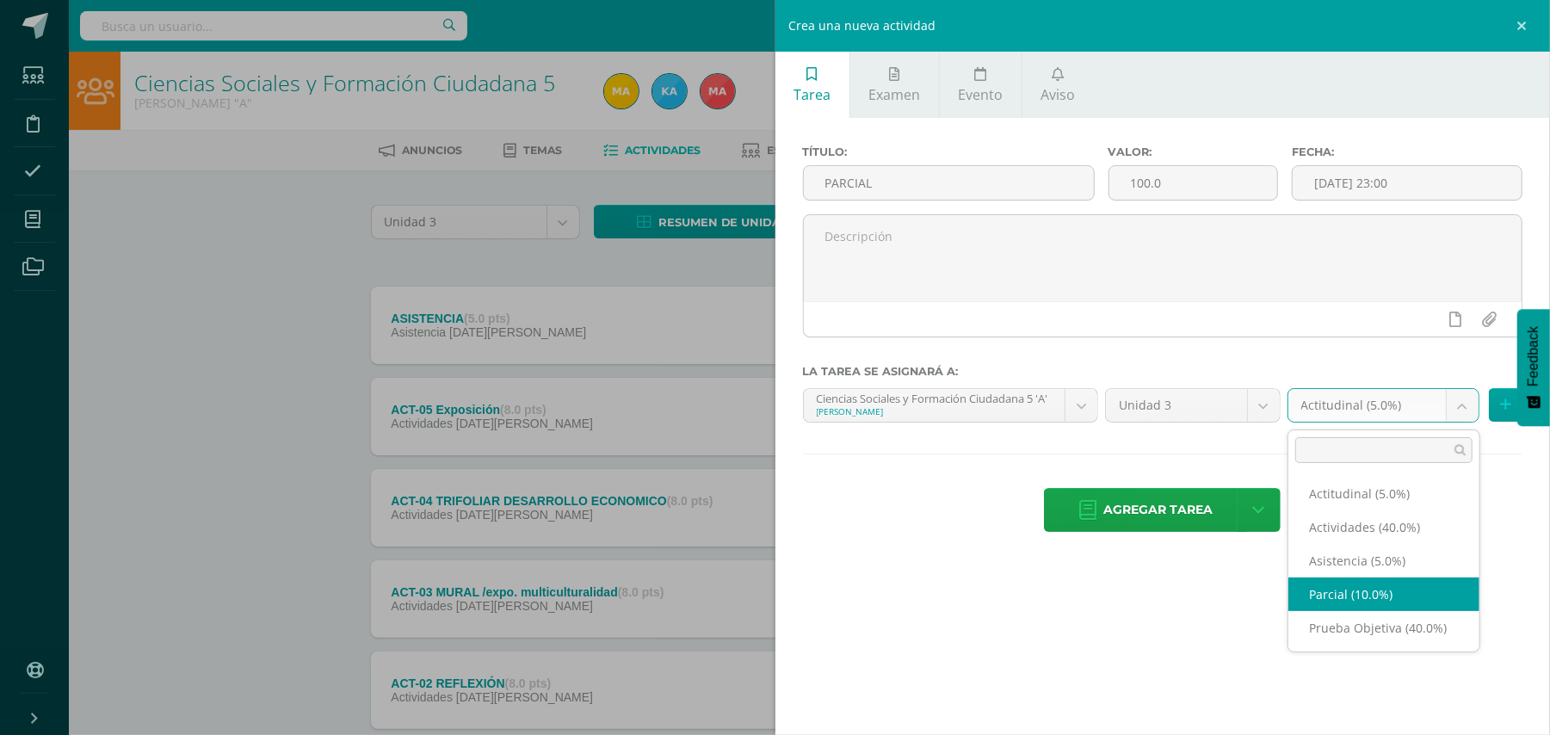
select select "118925"
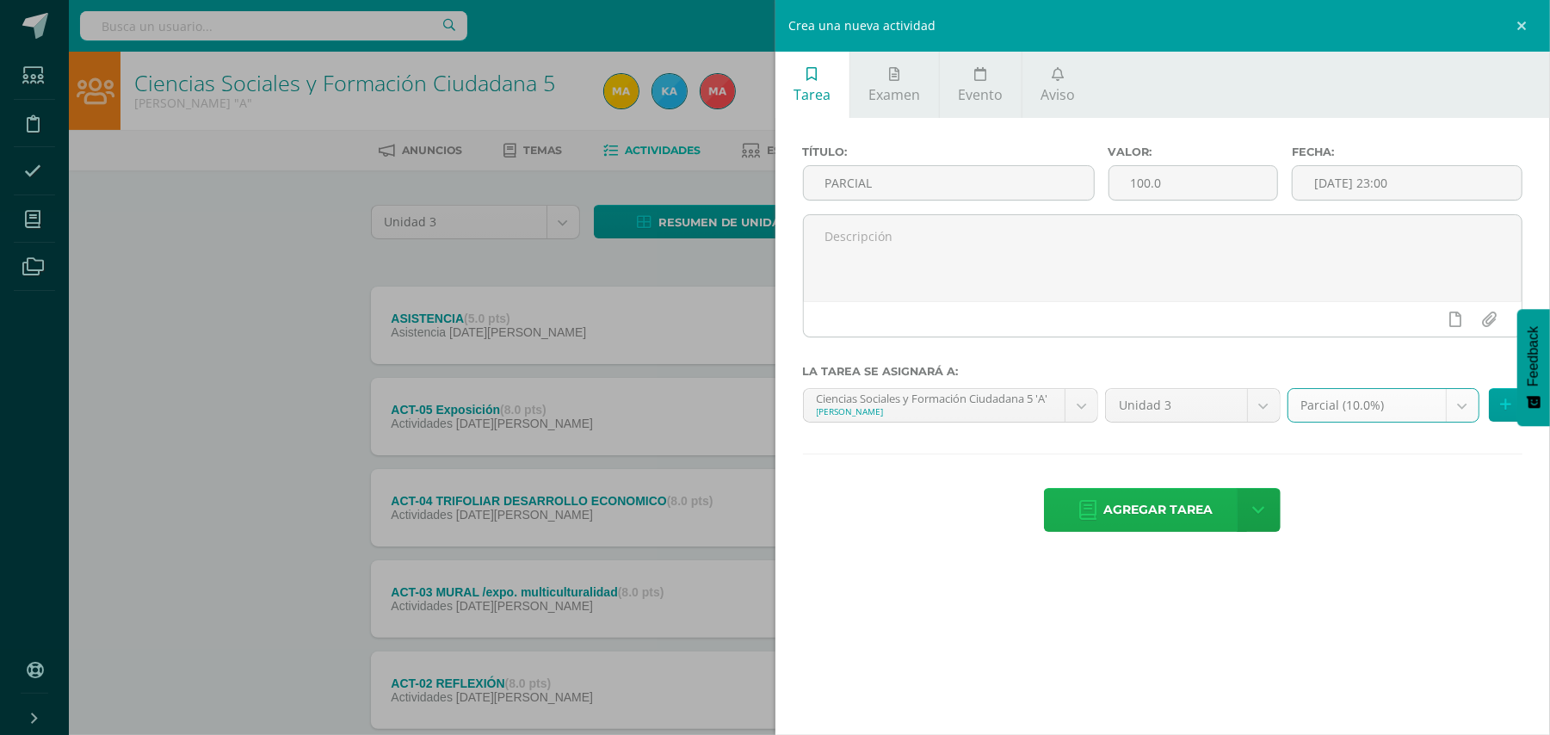
click at [1178, 508] on span "Agregar tarea" at bounding box center [1157, 510] width 109 height 42
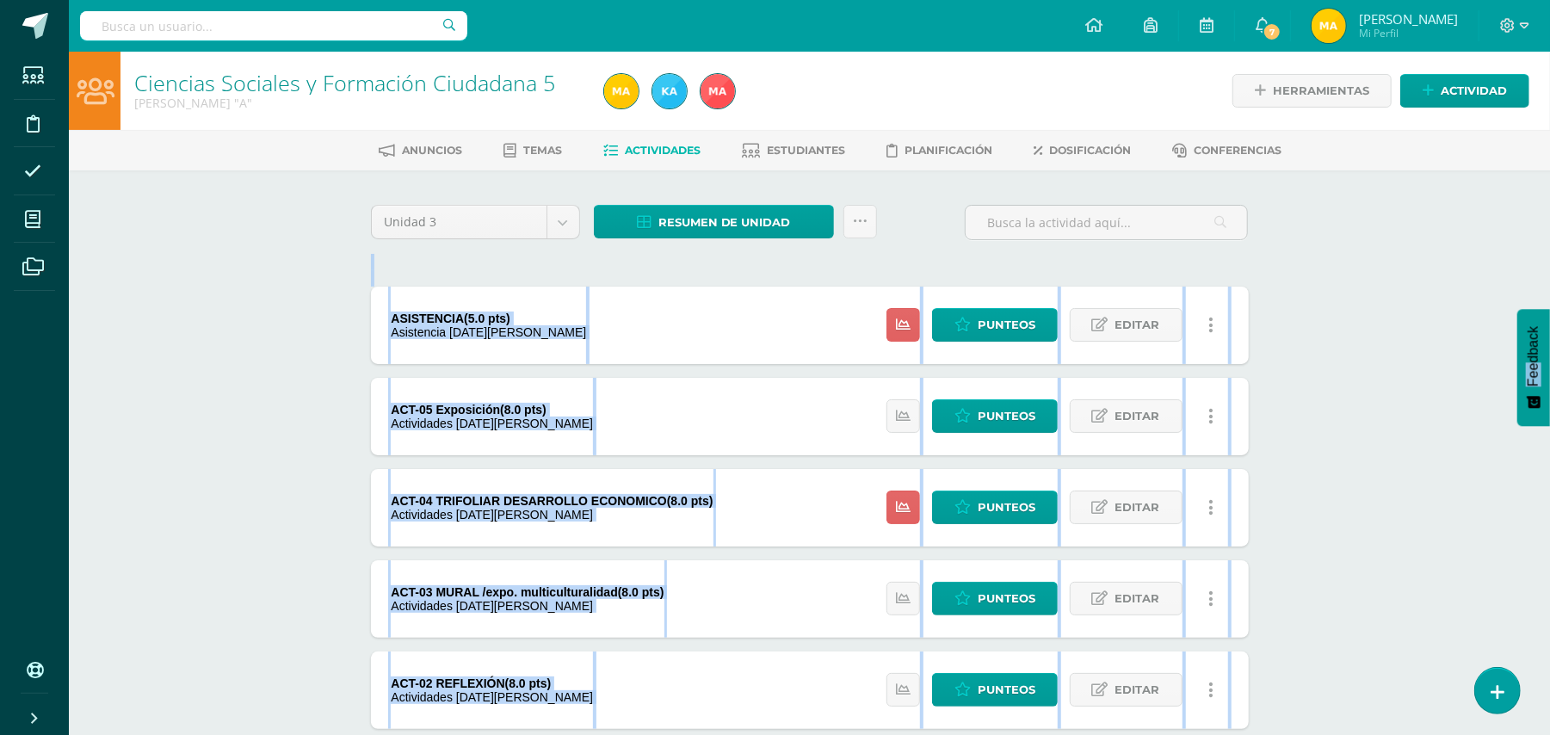
drag, startPoint x: 1542, startPoint y: 296, endPoint x: 1543, endPoint y: 362, distance: 66.3
click at [1543, 362] on body "Tarea asignada exitosamente Estudiantes Disciplina Asistencia Mis cursos Archiv…" at bounding box center [775, 513] width 1550 height 1026
click at [1372, 346] on div "Ciencias Sociales y Formación Ciudadana 5 [PERSON_NAME] "A" Herramientas Detall…" at bounding box center [809, 539] width 1481 height 974
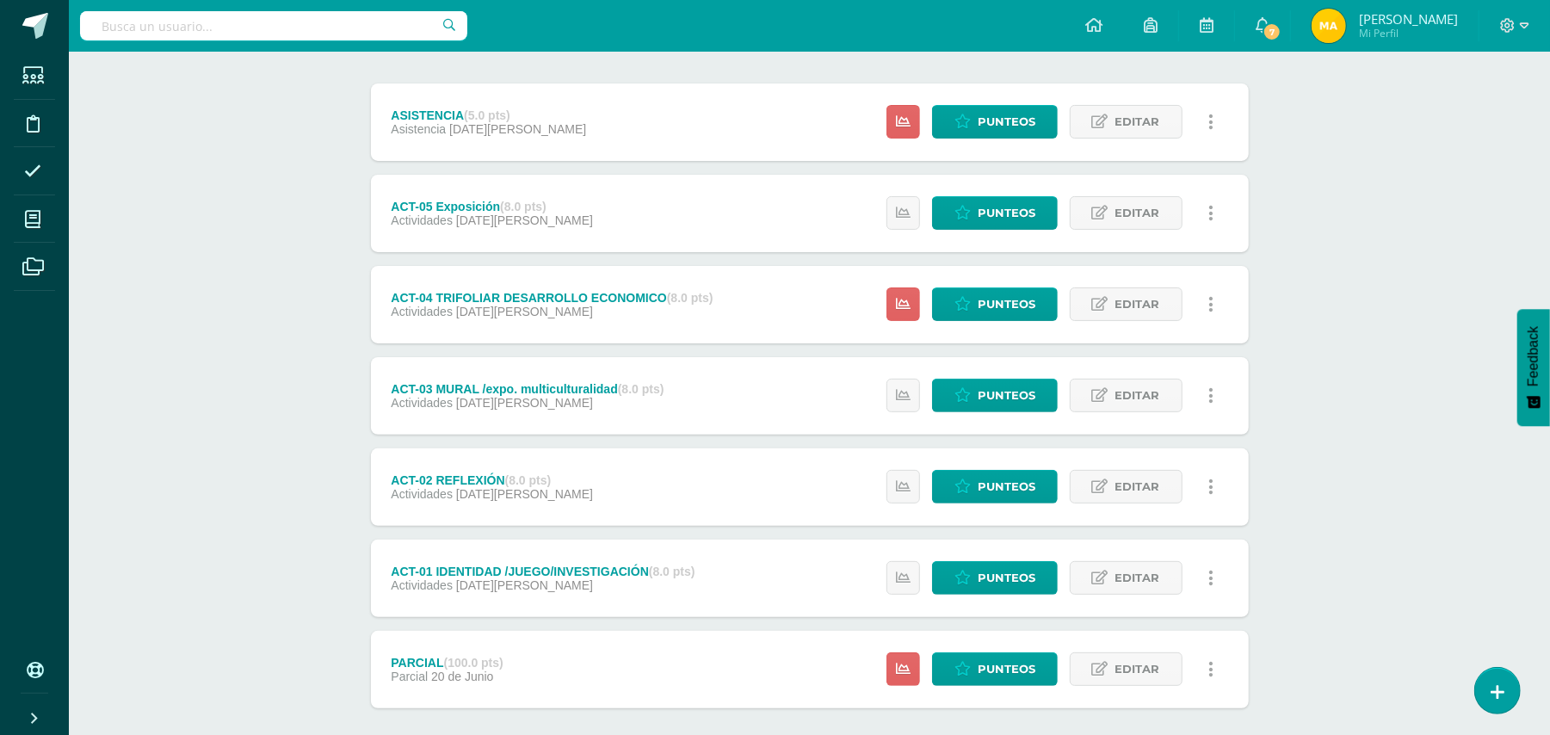
scroll to position [225, 0]
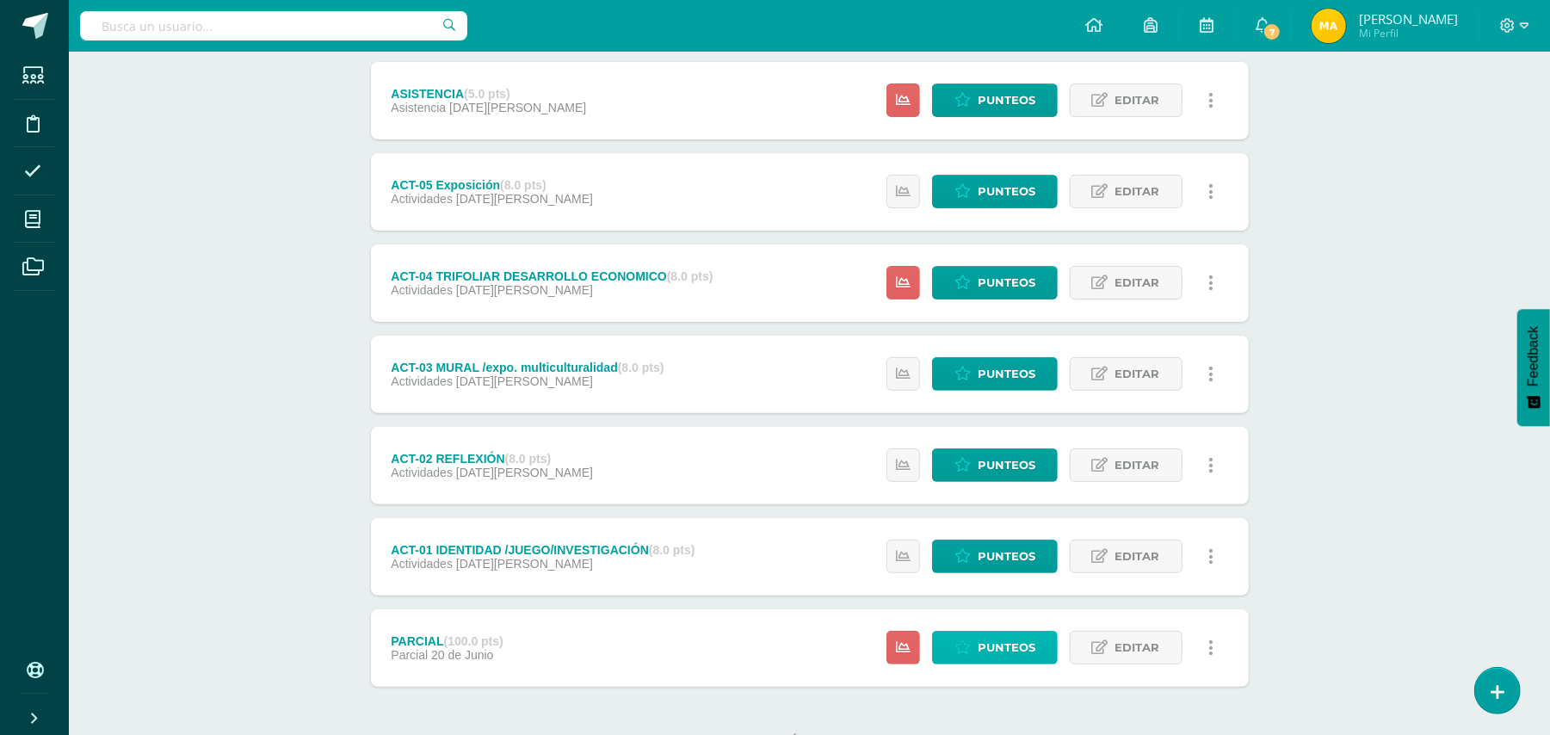
click at [1003, 637] on span "Punteos" at bounding box center [1007, 648] width 58 height 32
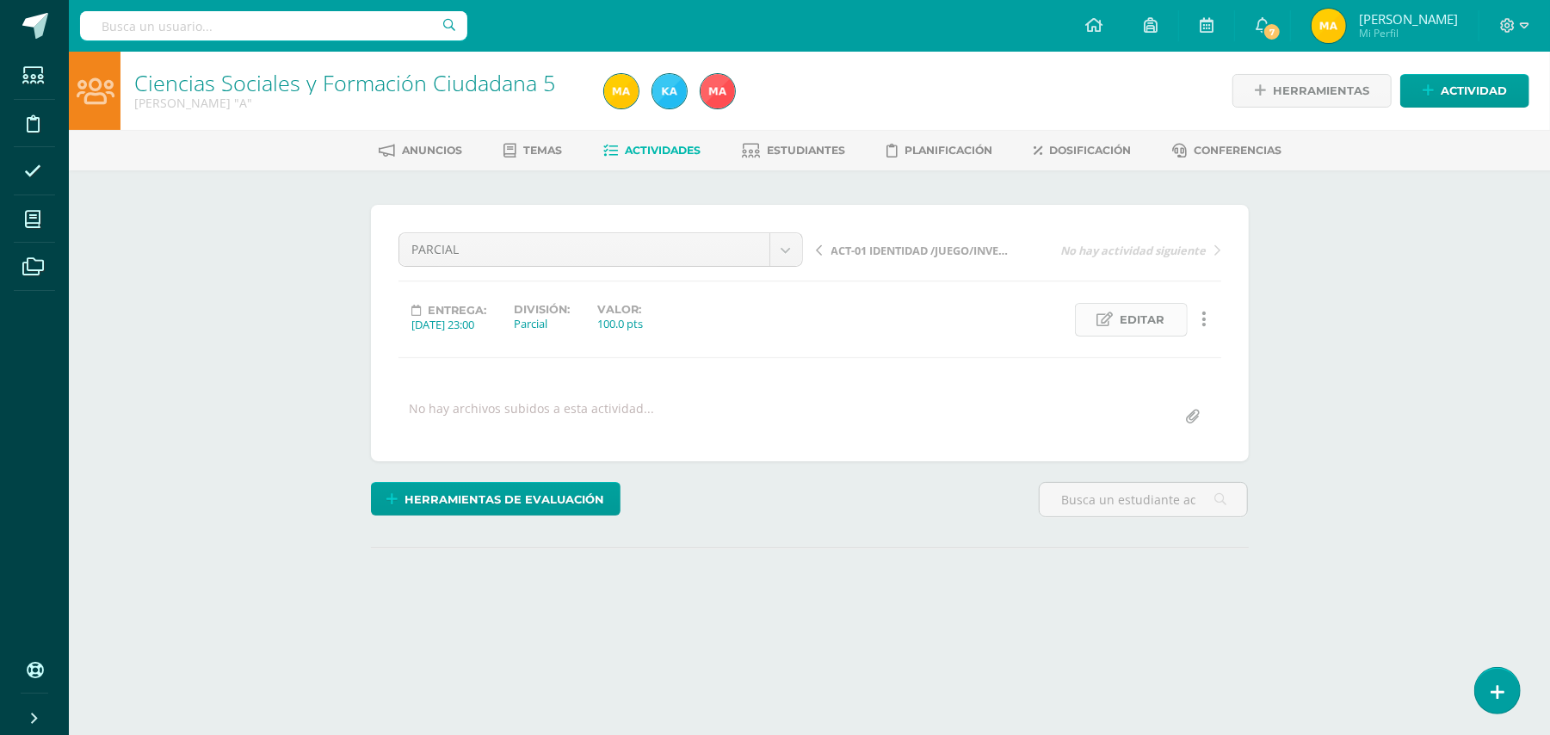
click at [1129, 318] on span "Editar" at bounding box center [1142, 320] width 45 height 32
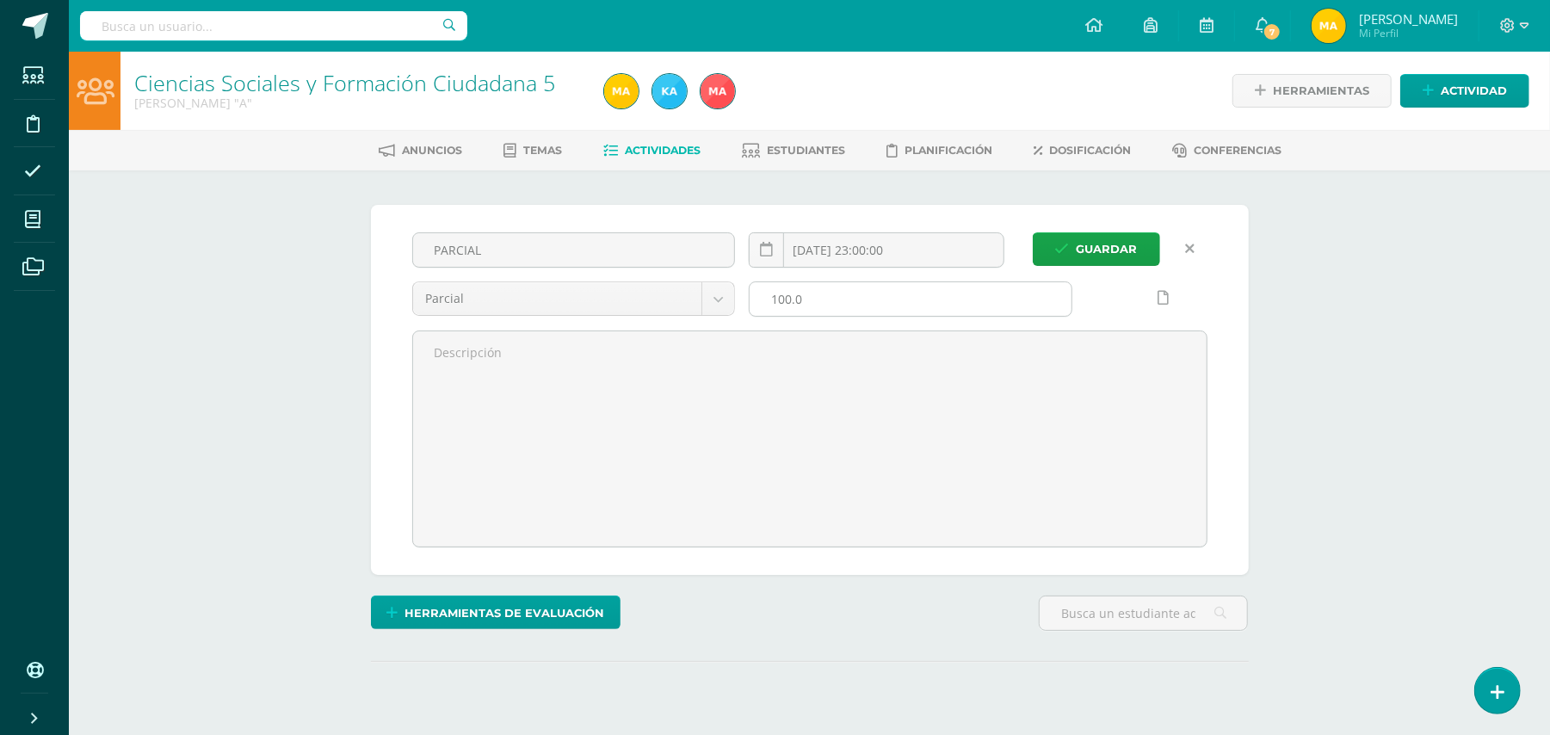
click at [874, 287] on input "100.0" at bounding box center [910, 299] width 322 height 34
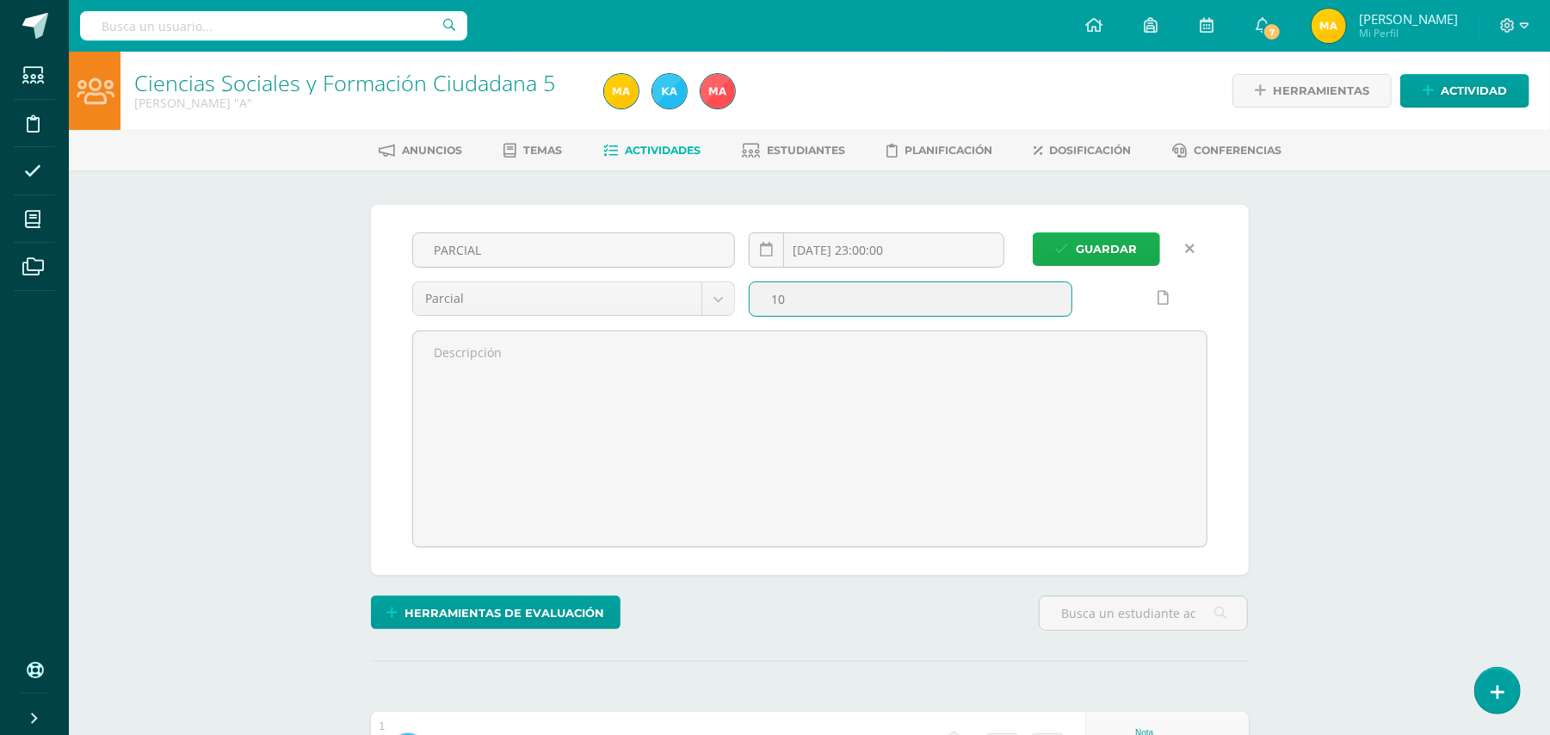
type input "10"
click at [1081, 245] on span "Guardar" at bounding box center [1106, 249] width 61 height 32
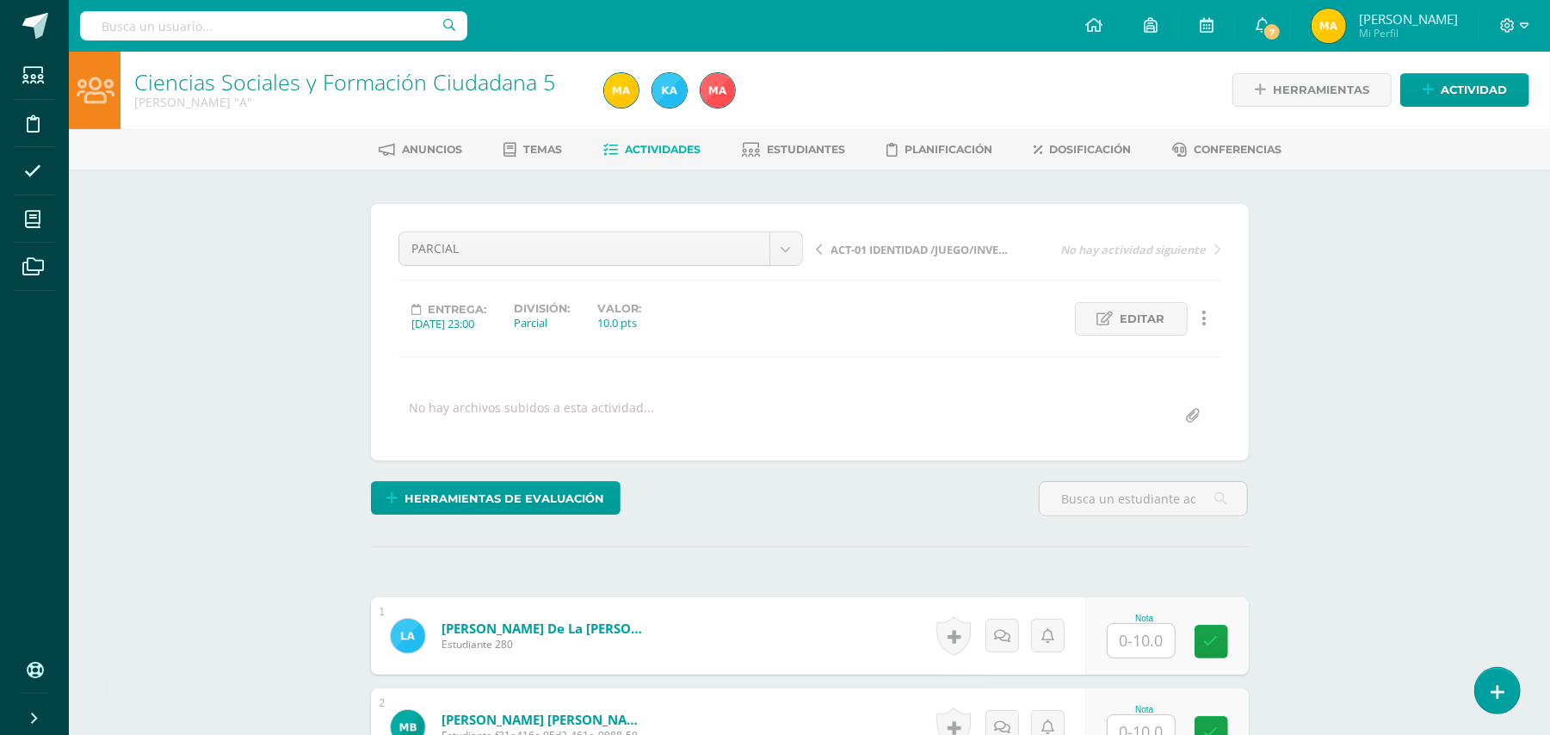
scroll to position [2, 0]
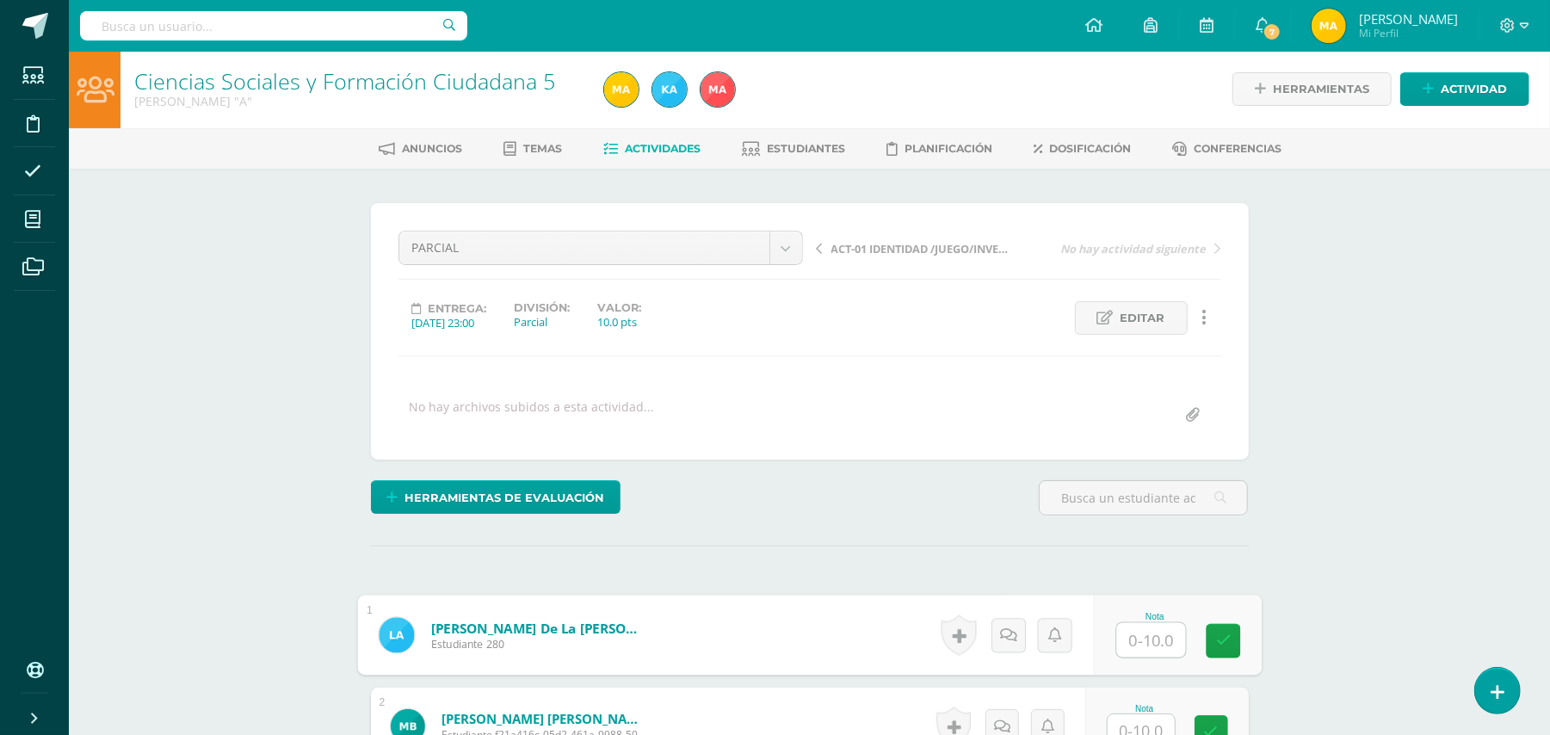
click at [1124, 645] on input "text" at bounding box center [1150, 640] width 69 height 34
type input "8"
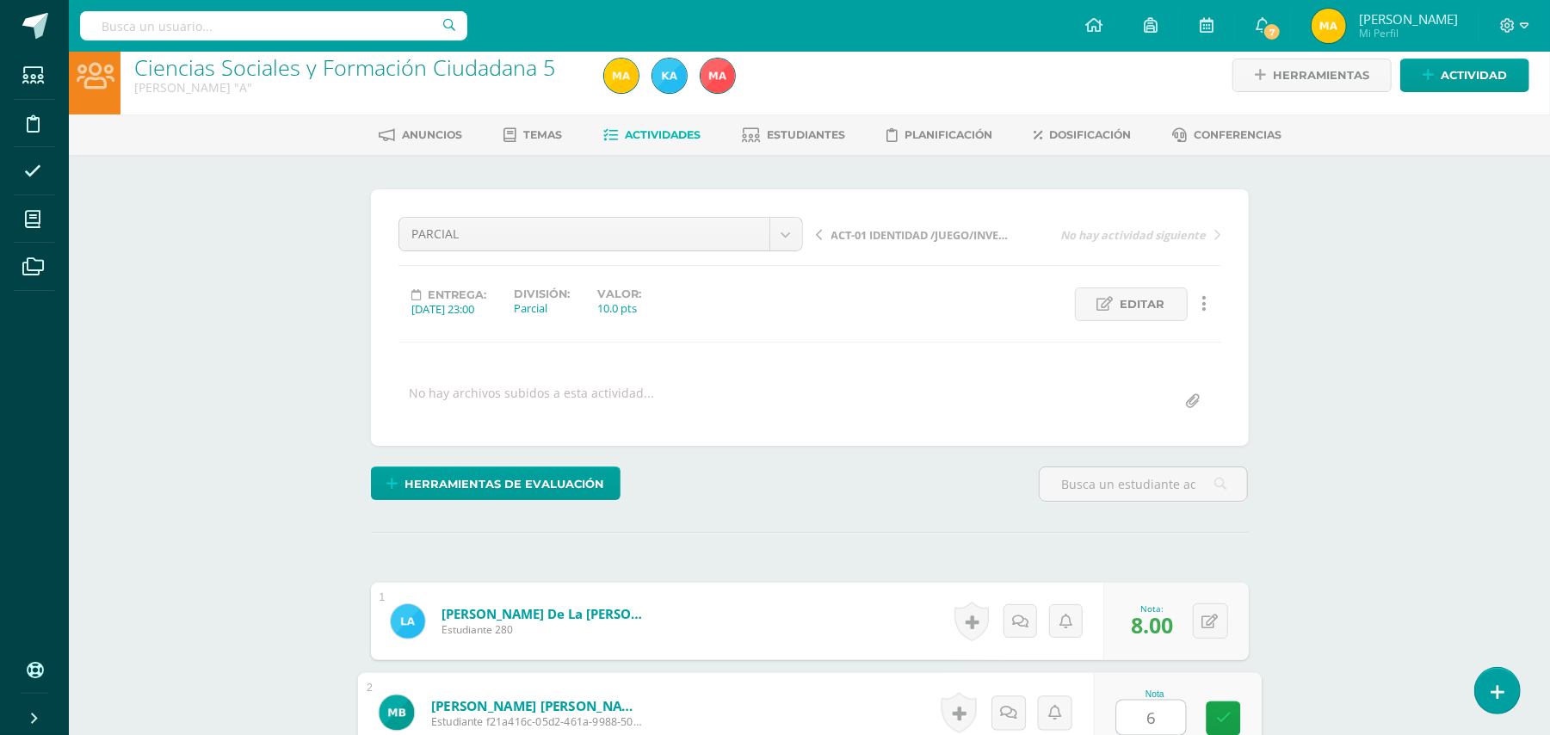
type input "6"
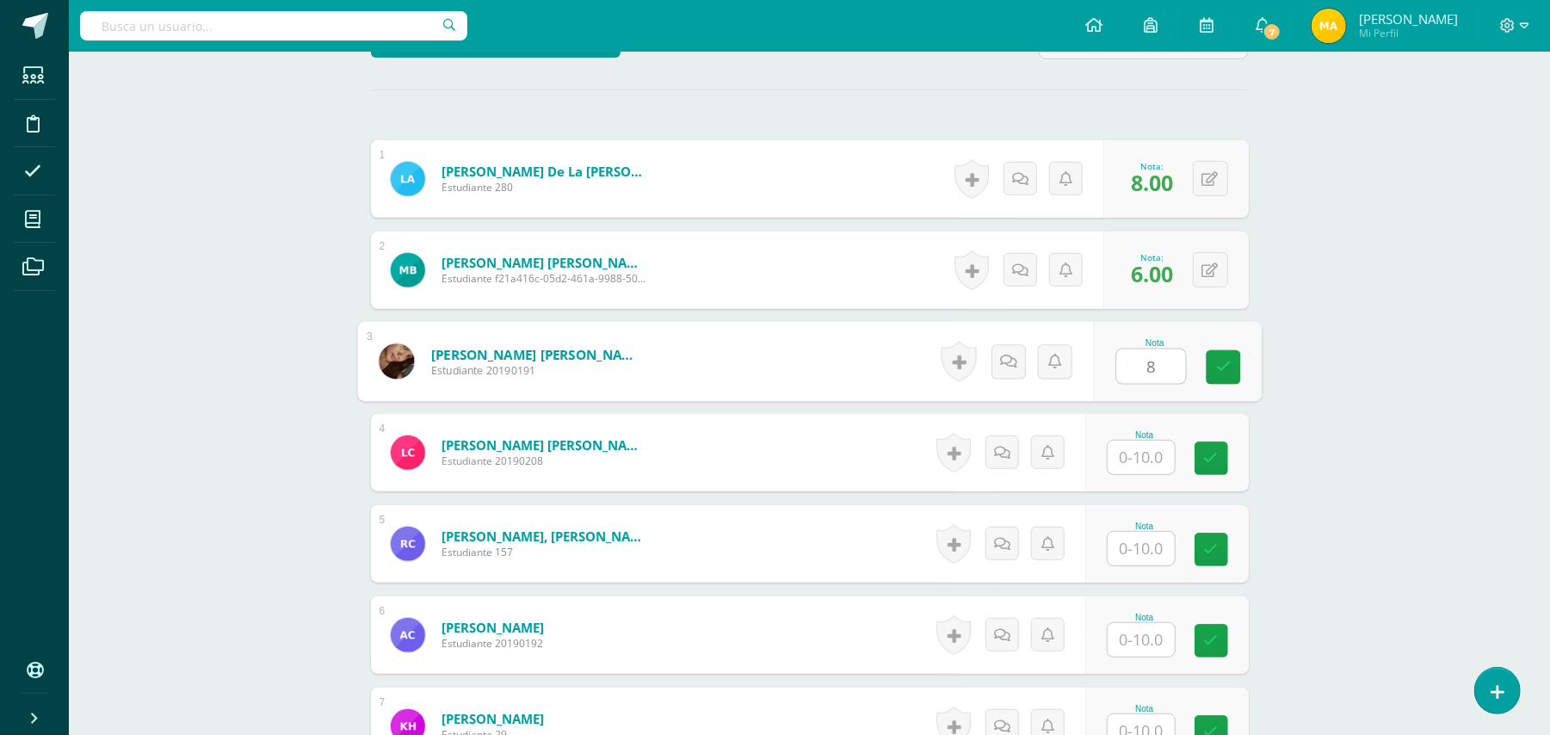
type input "8"
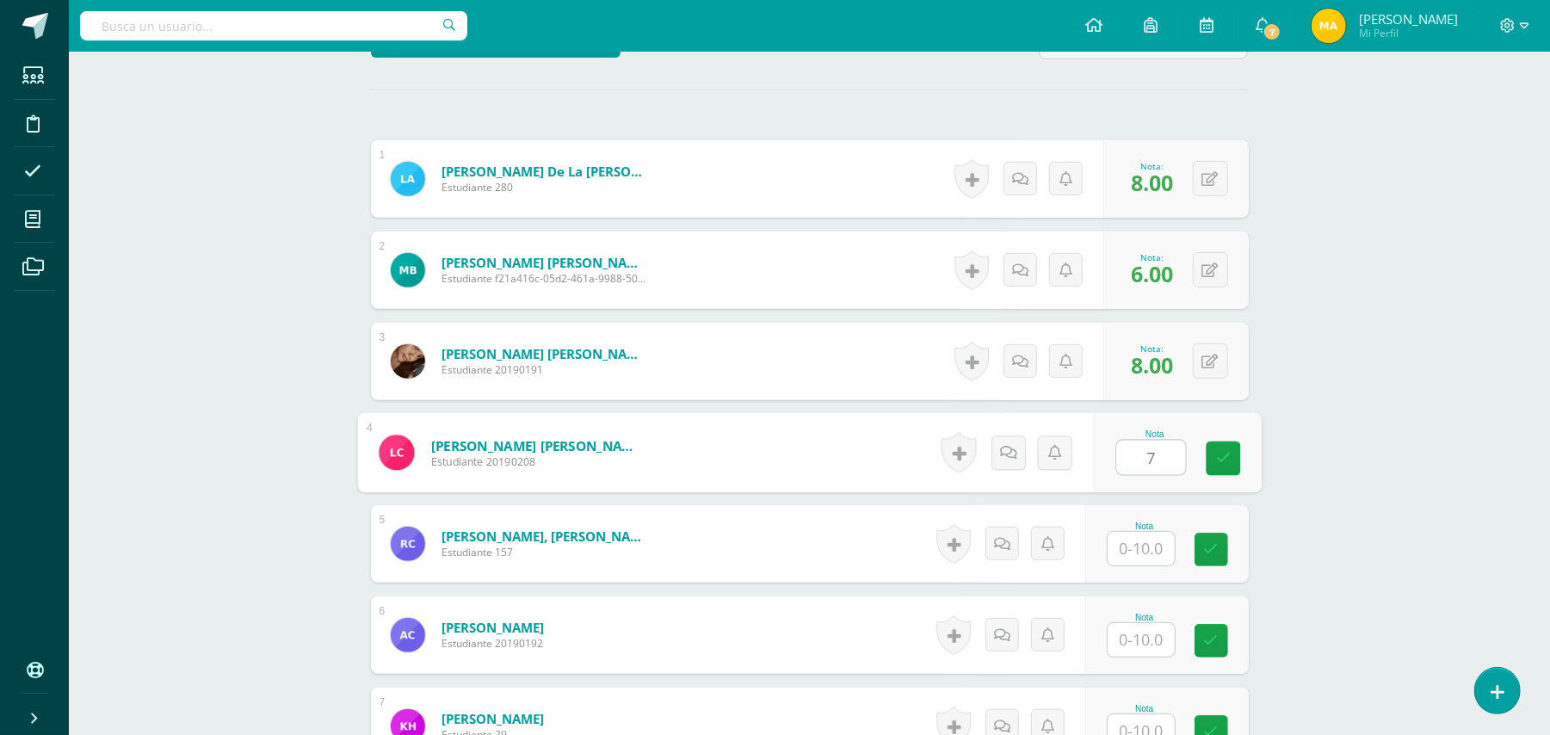
type input "7"
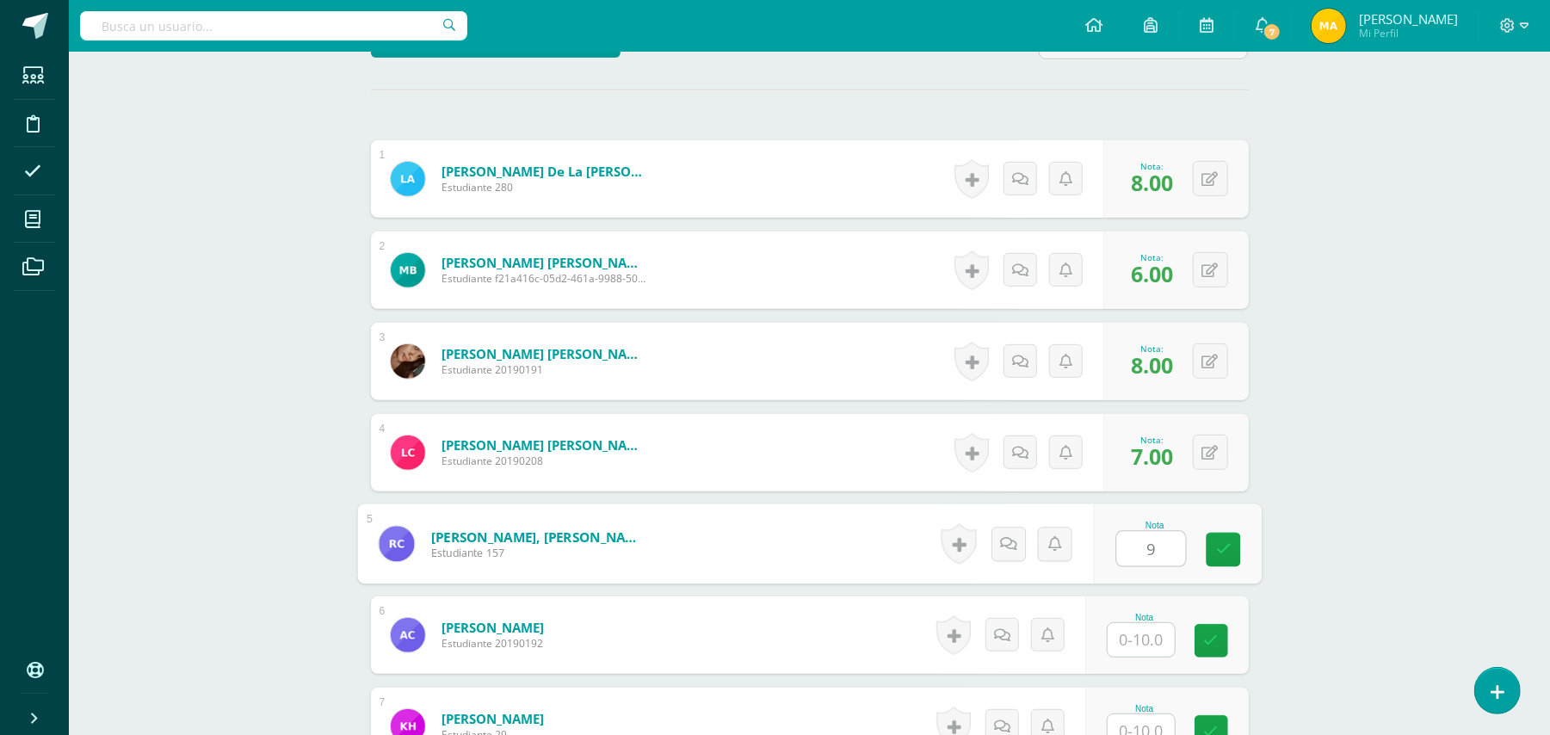
type input "9"
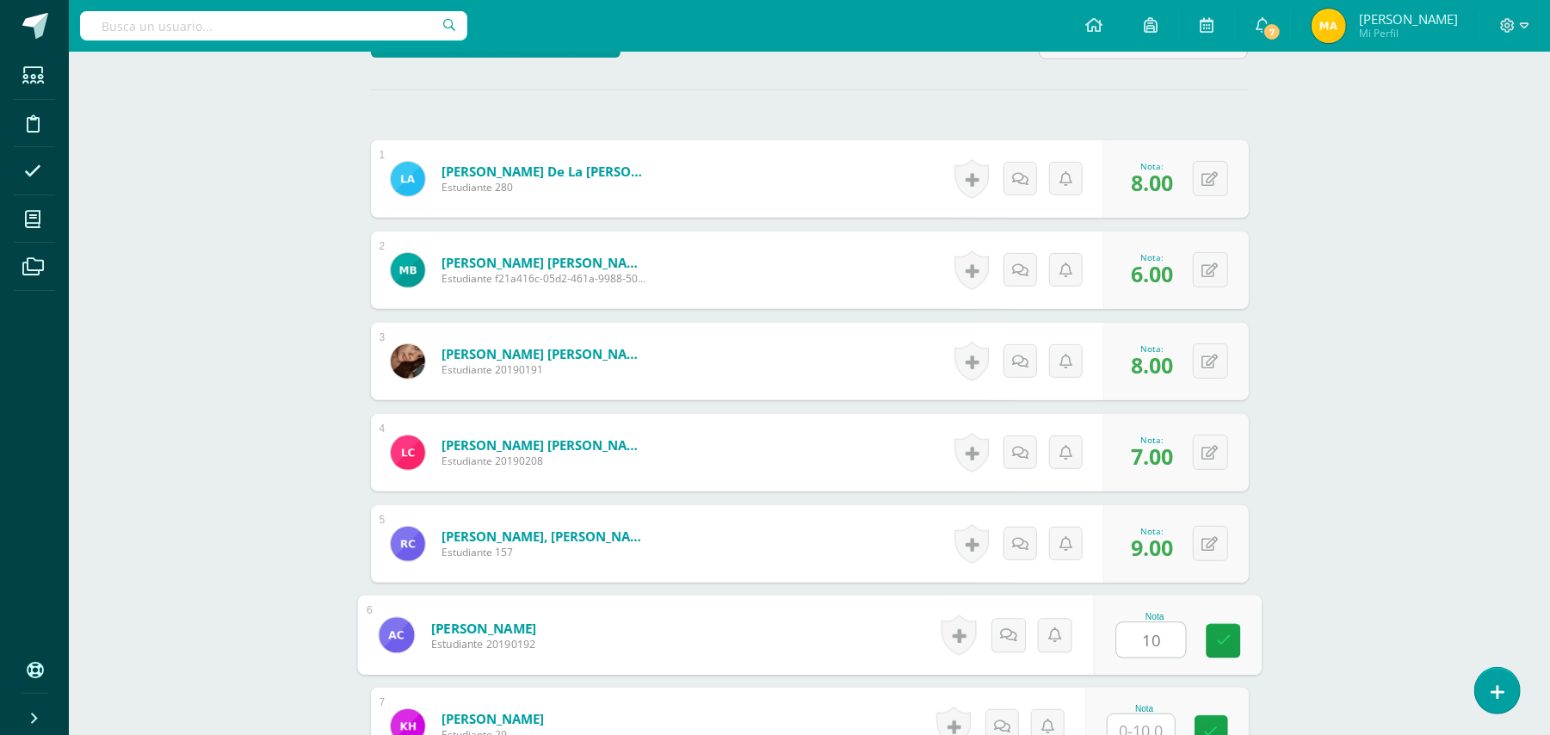
type input "10"
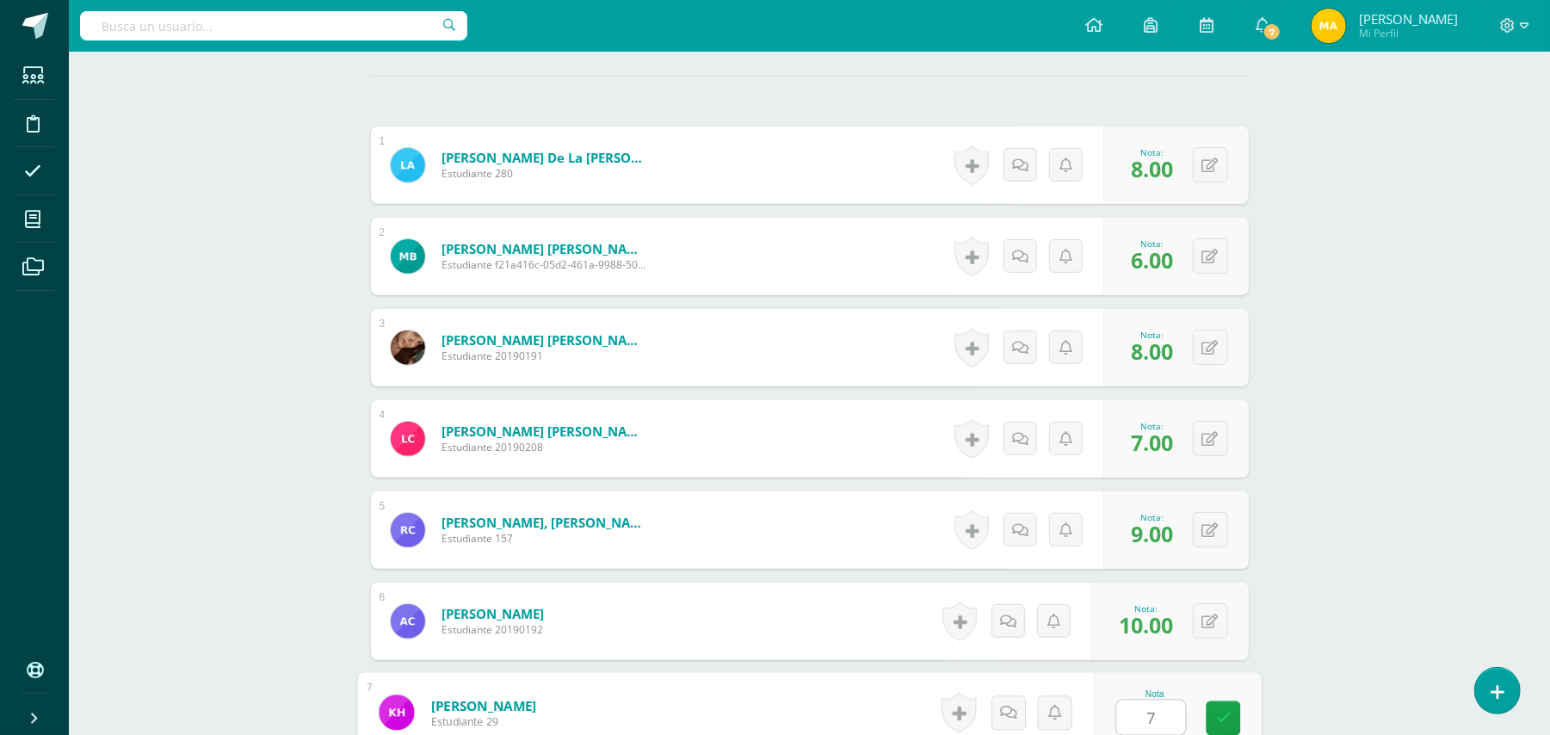
type input "7"
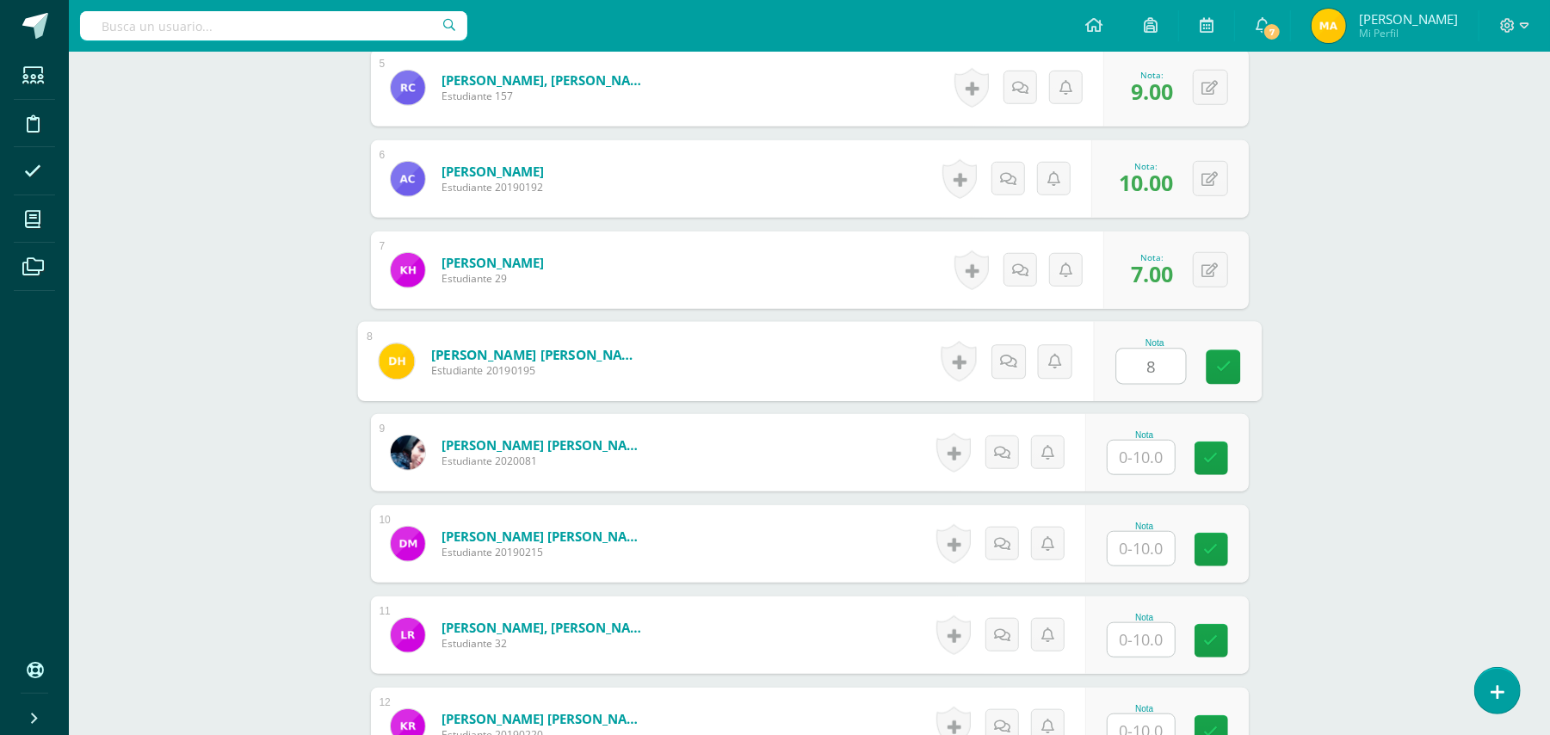
type input "8"
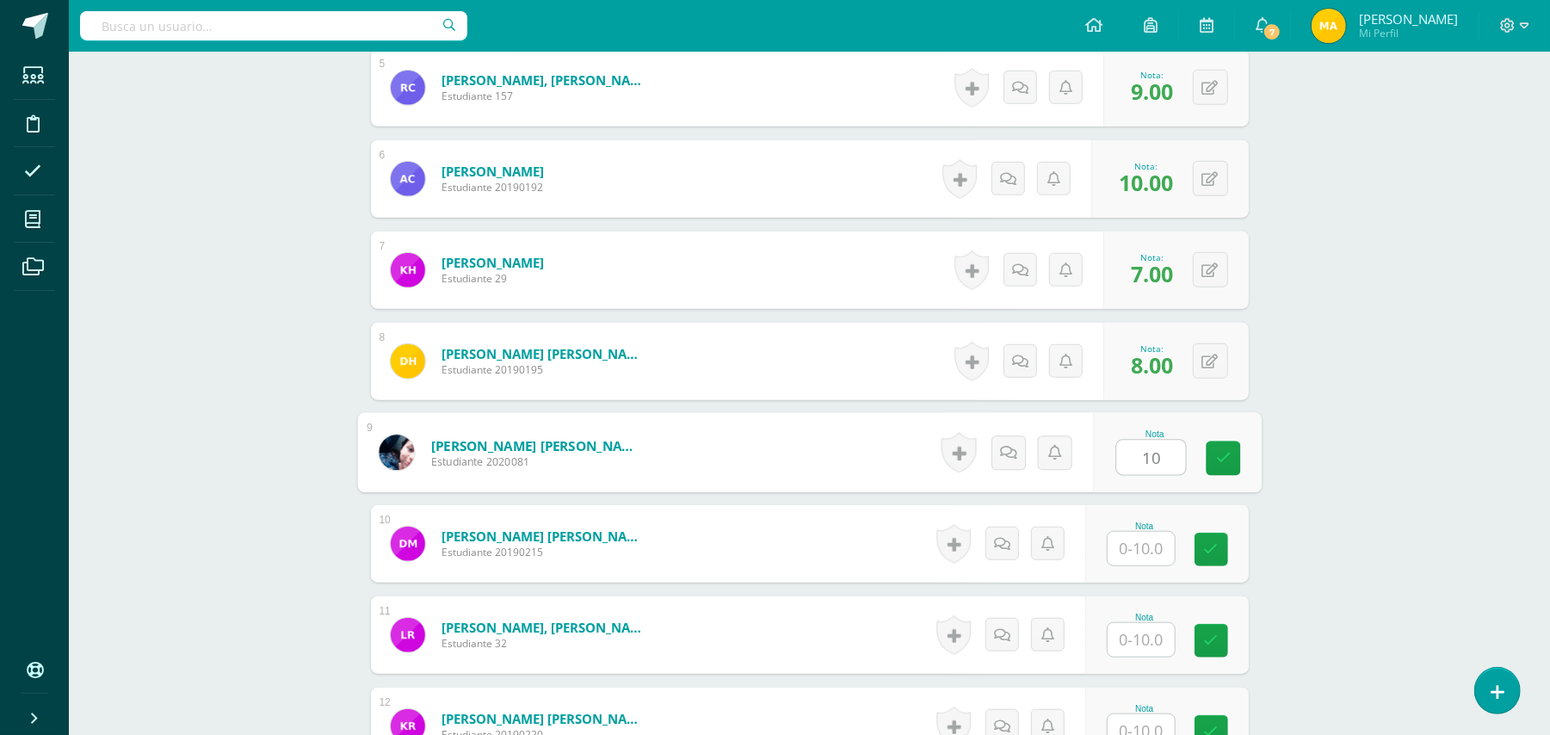
type input "10"
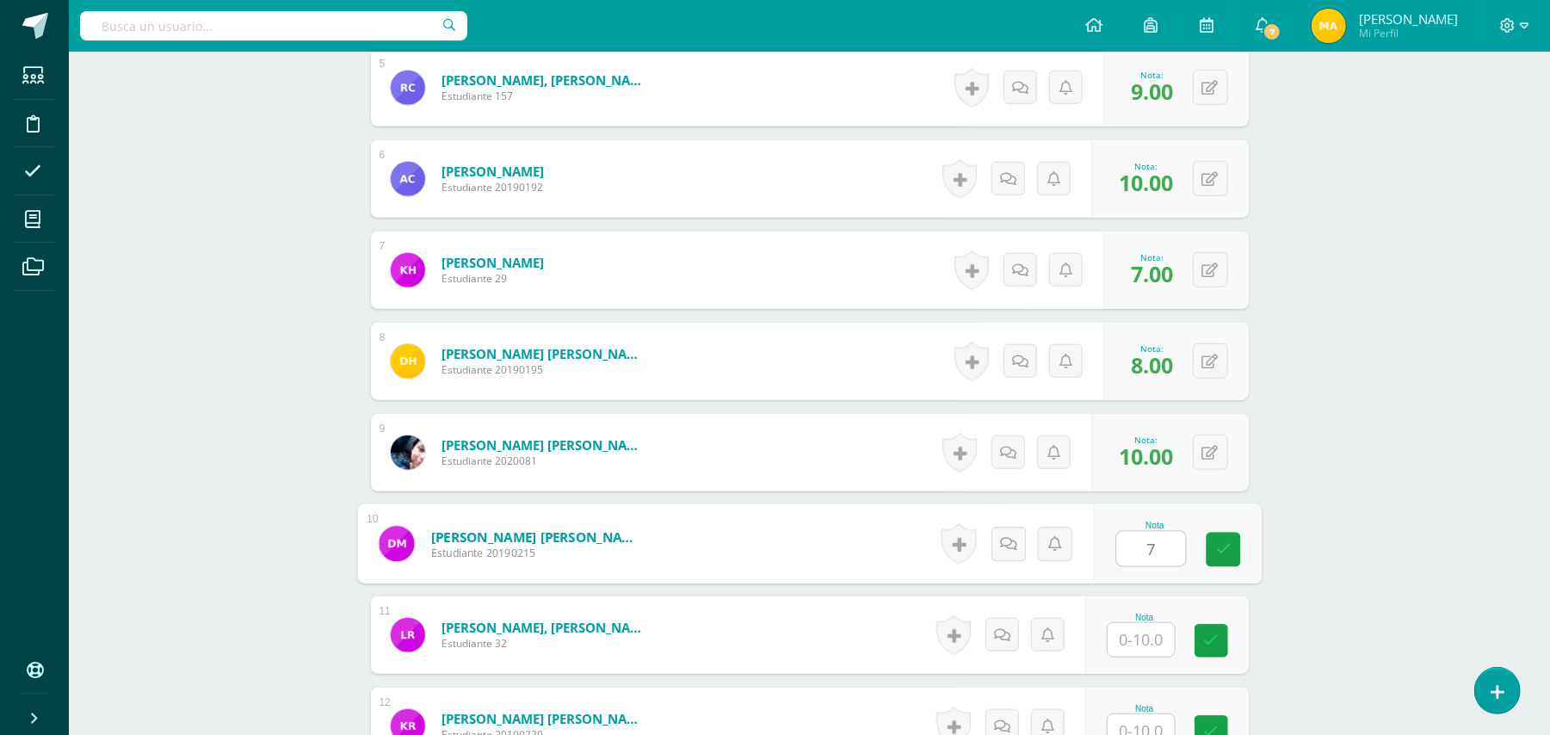
type input "7"
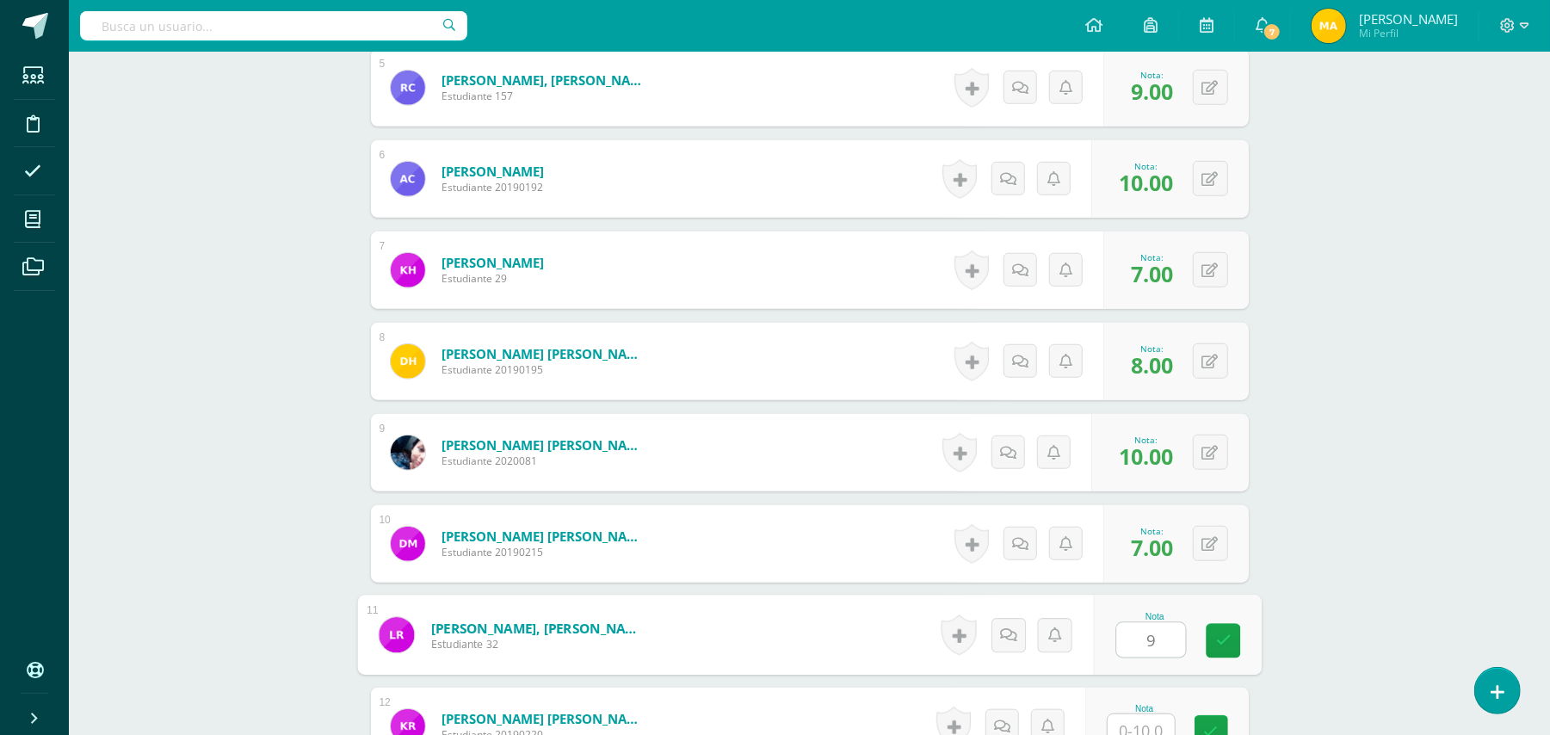
type input "9"
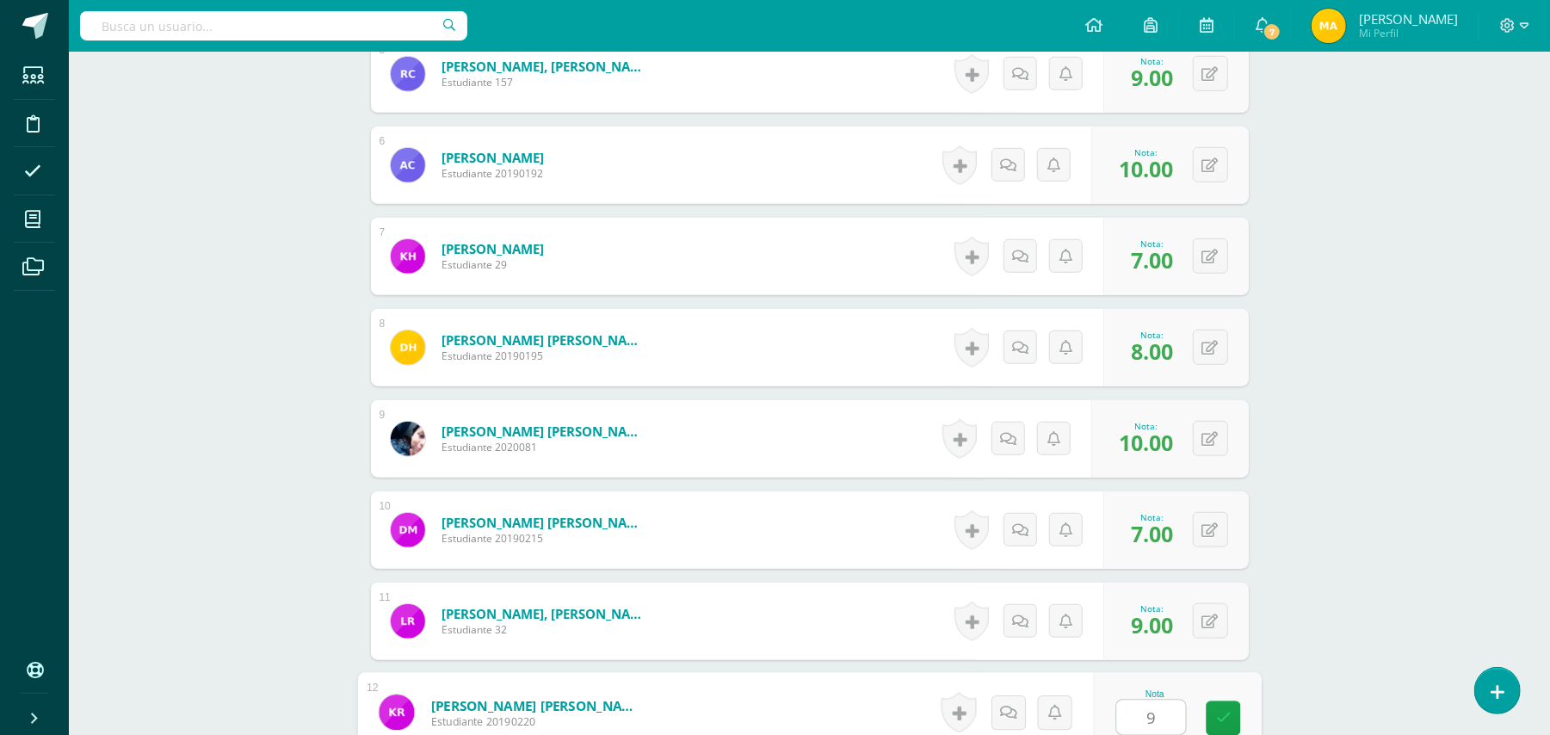
type input "9"
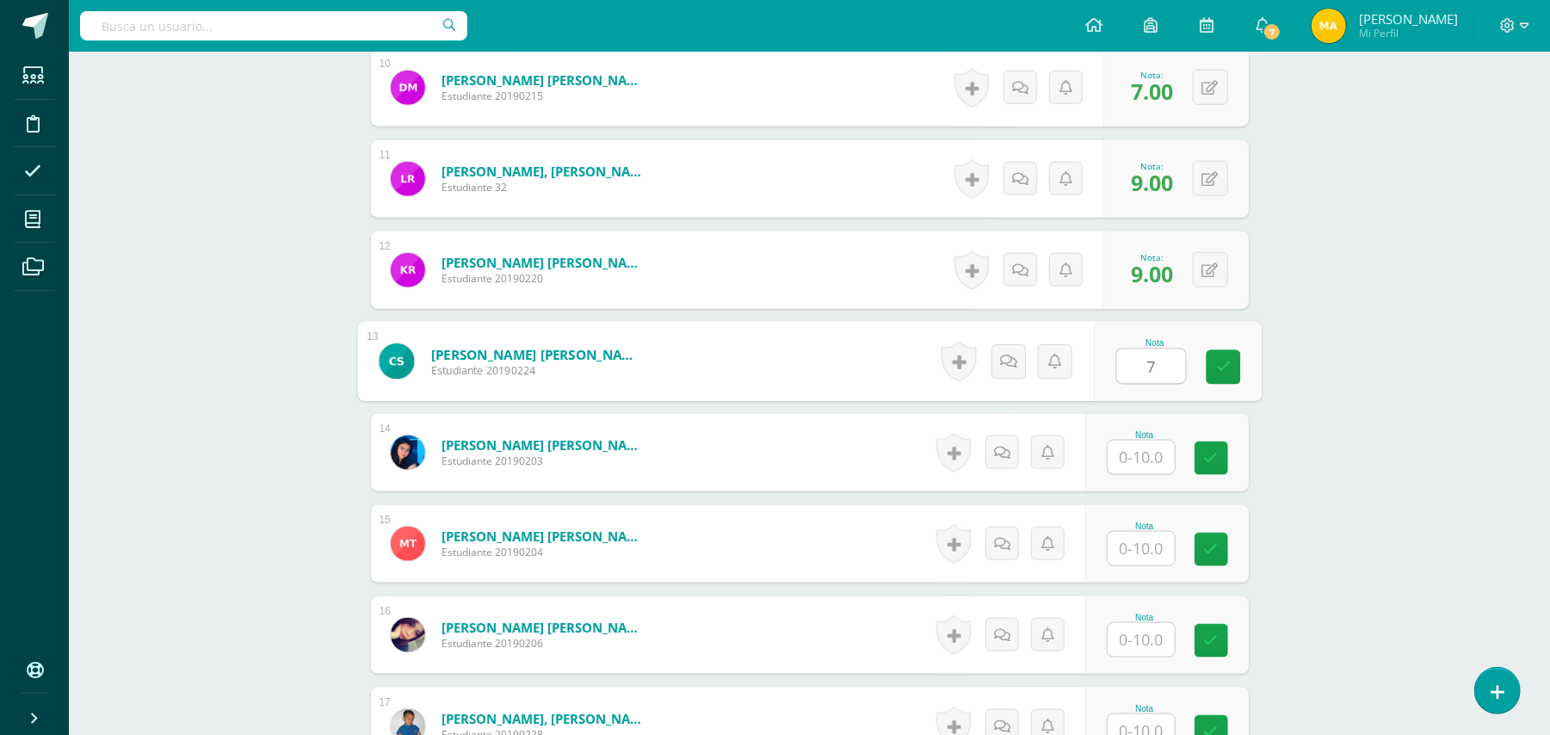
type input "7"
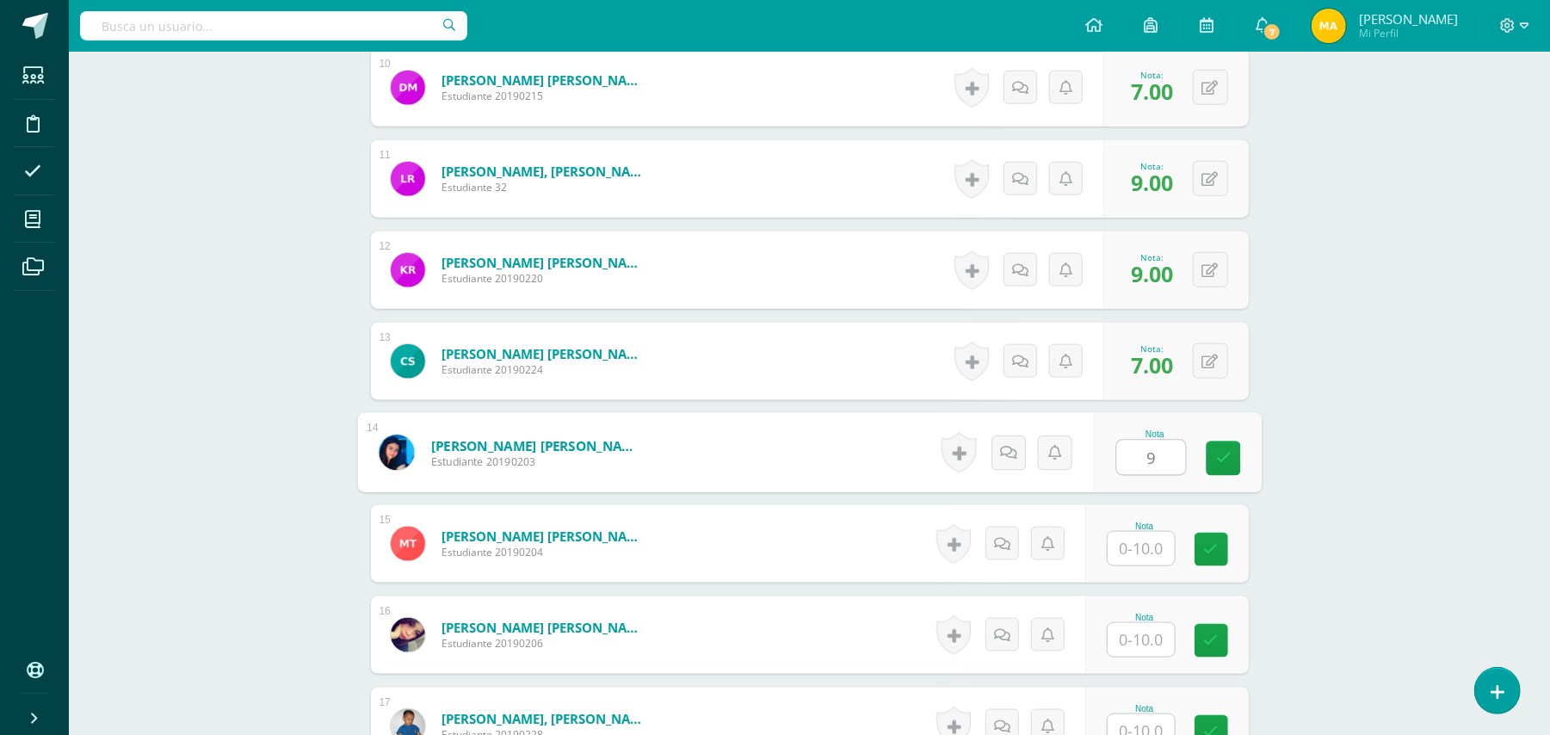
type input "9"
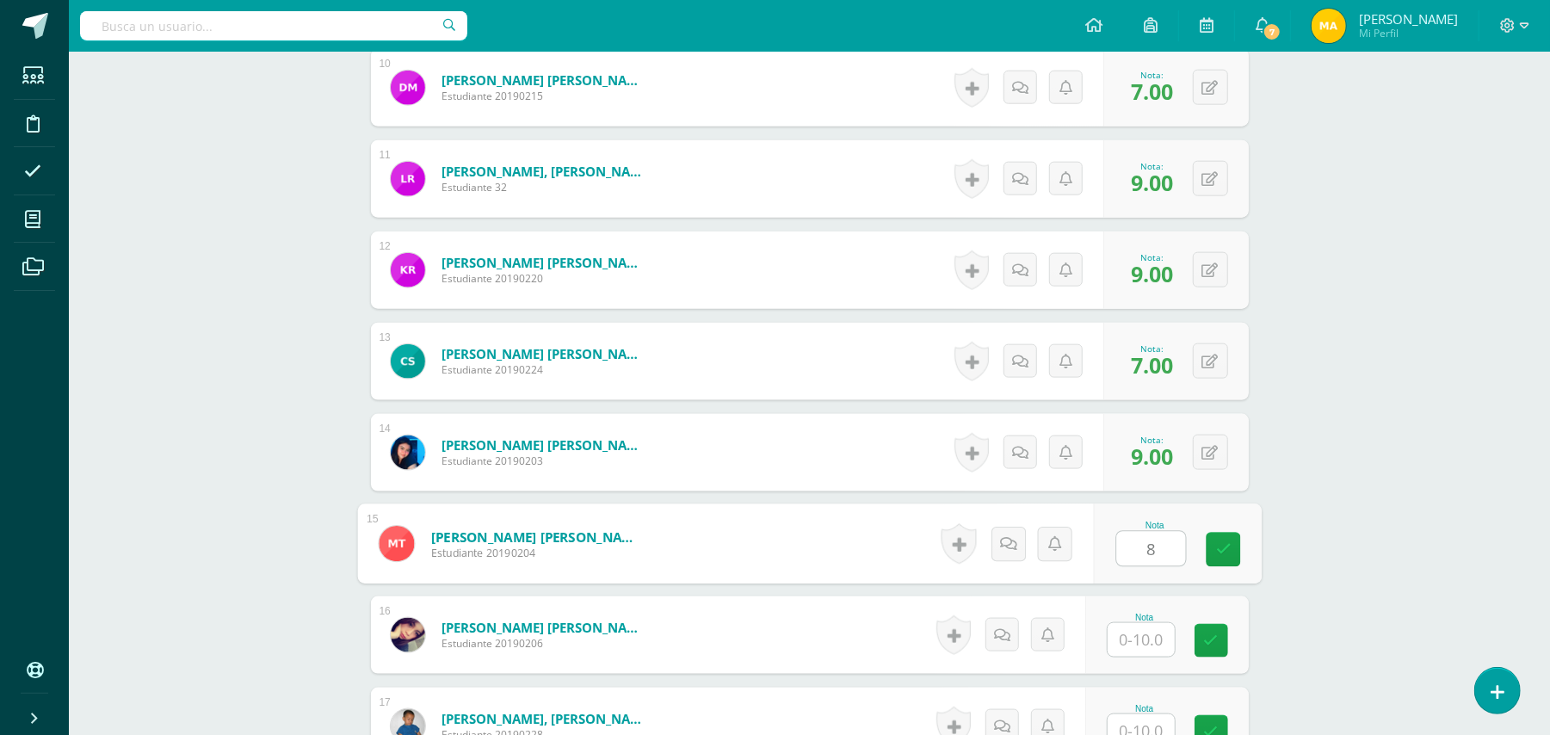
type input "8"
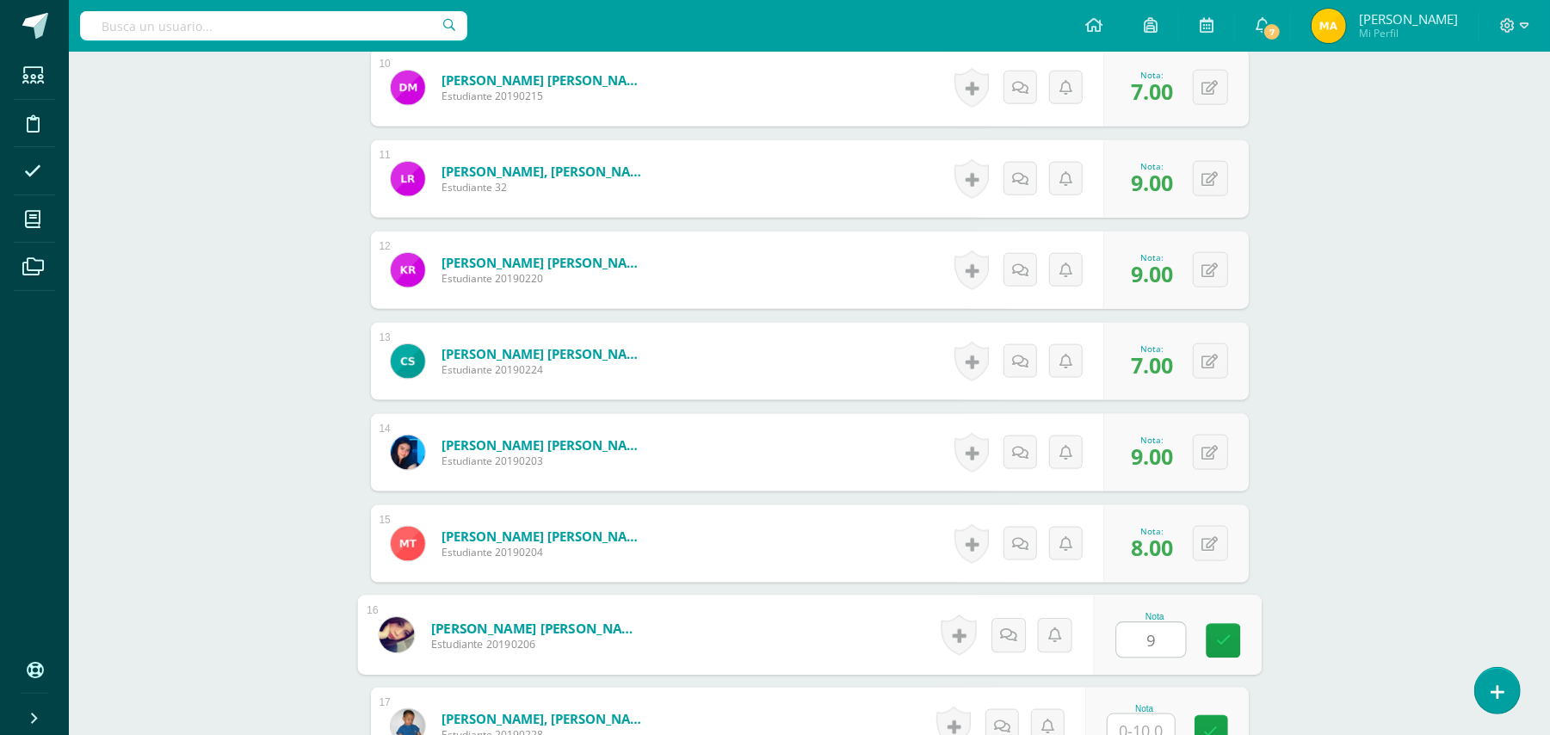
type input "9"
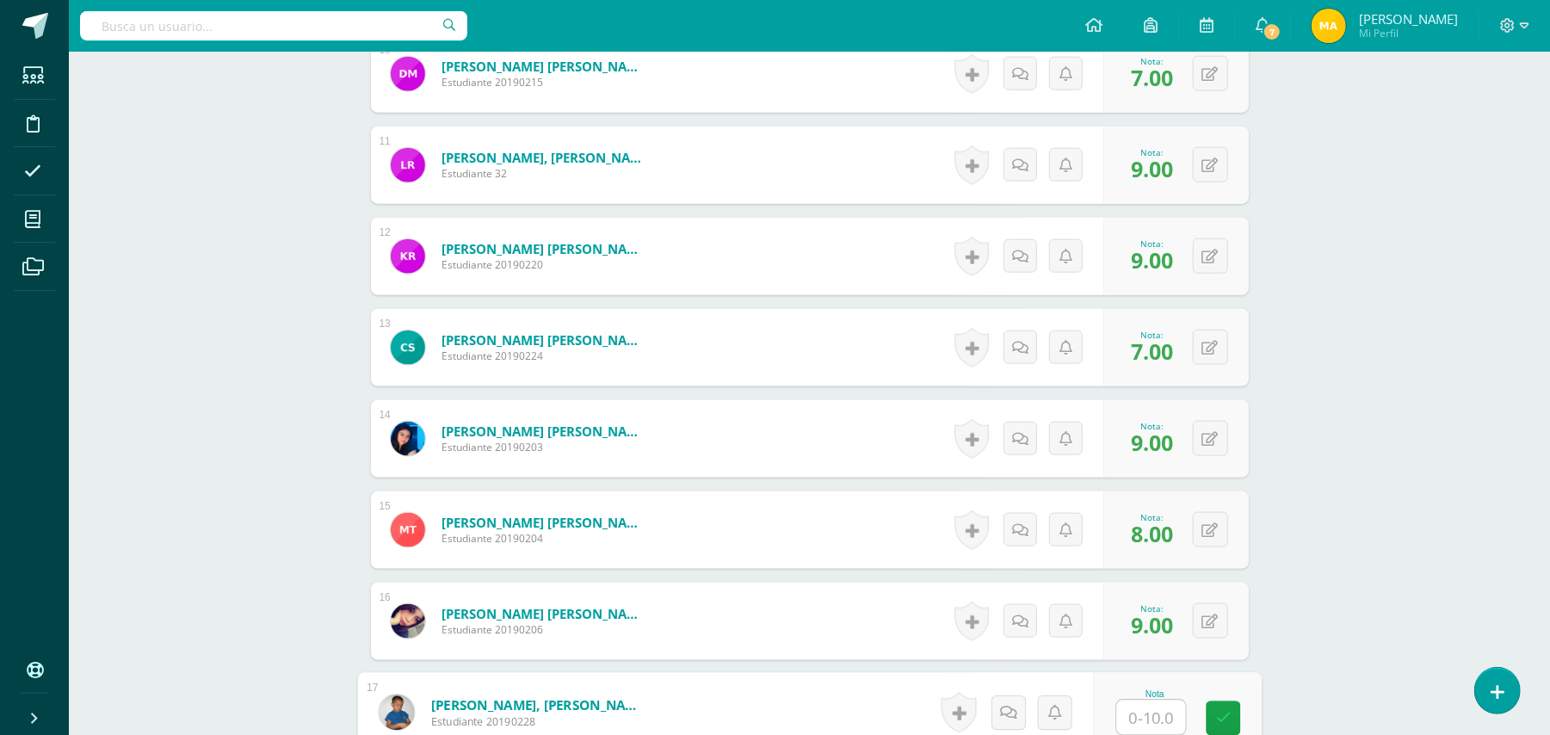
type input "7"
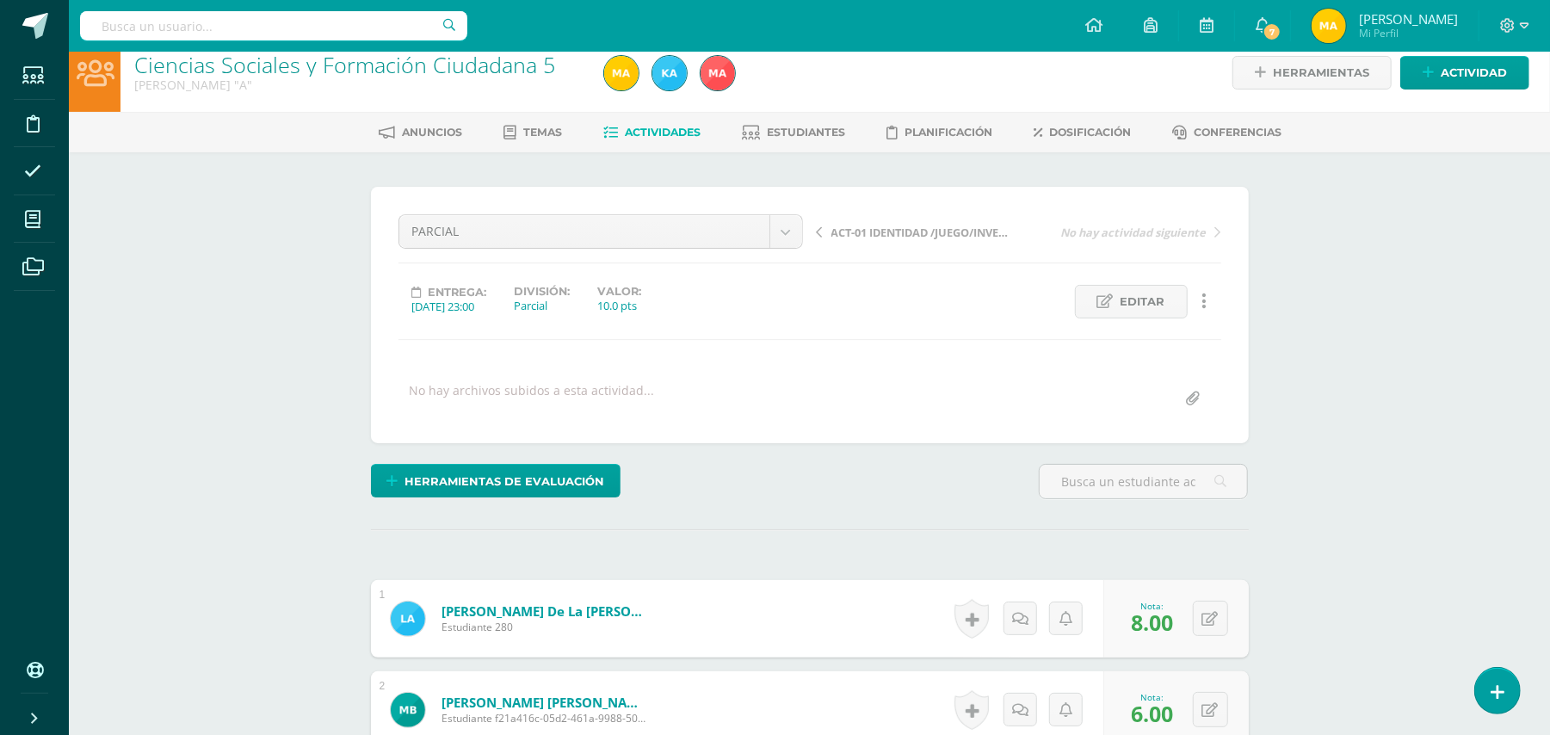
scroll to position [0, 0]
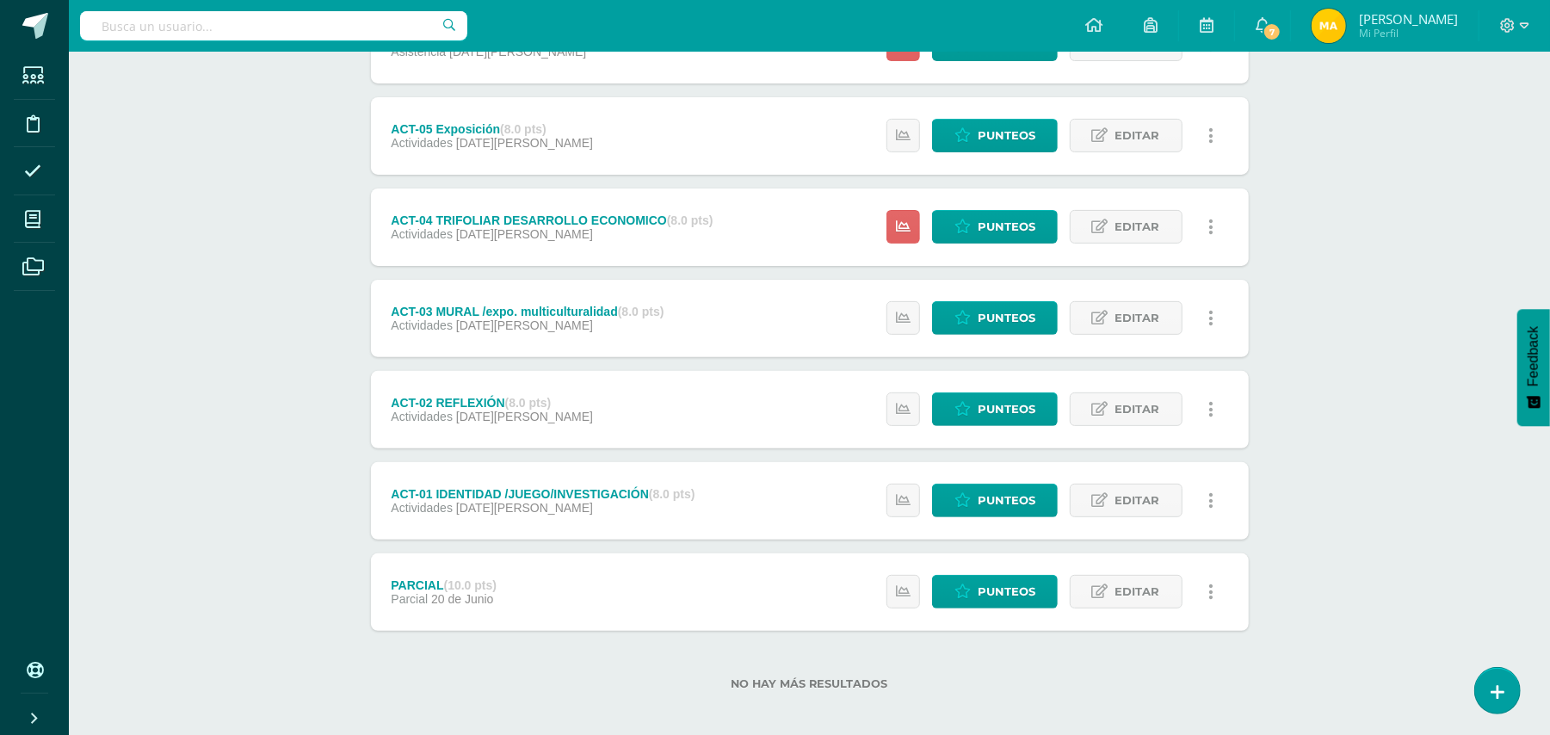
scroll to position [289, 0]
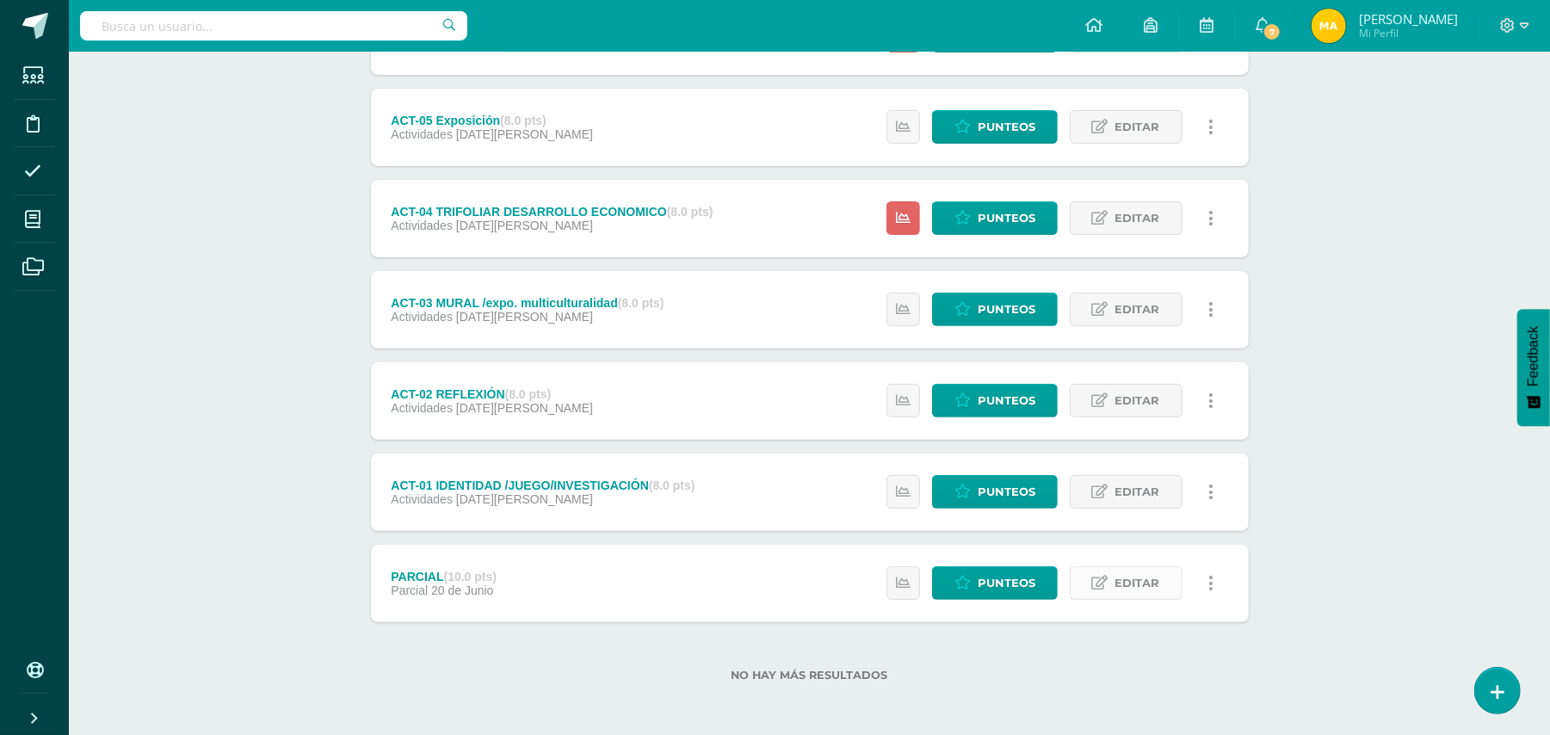
click at [1148, 575] on span "Editar" at bounding box center [1137, 583] width 45 height 32
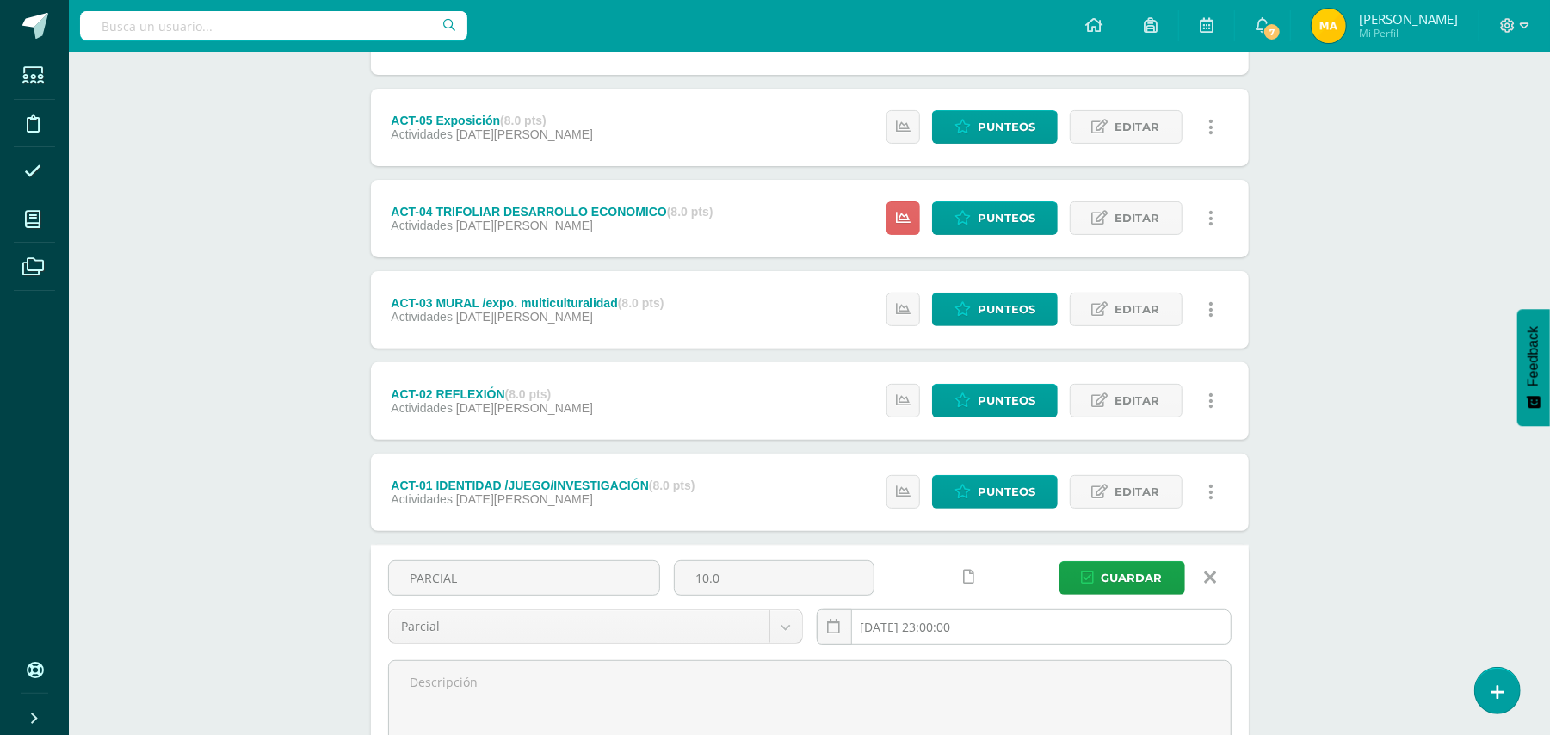
click at [906, 627] on input "2025-06-20 23:00:00" at bounding box center [1023, 627] width 413 height 34
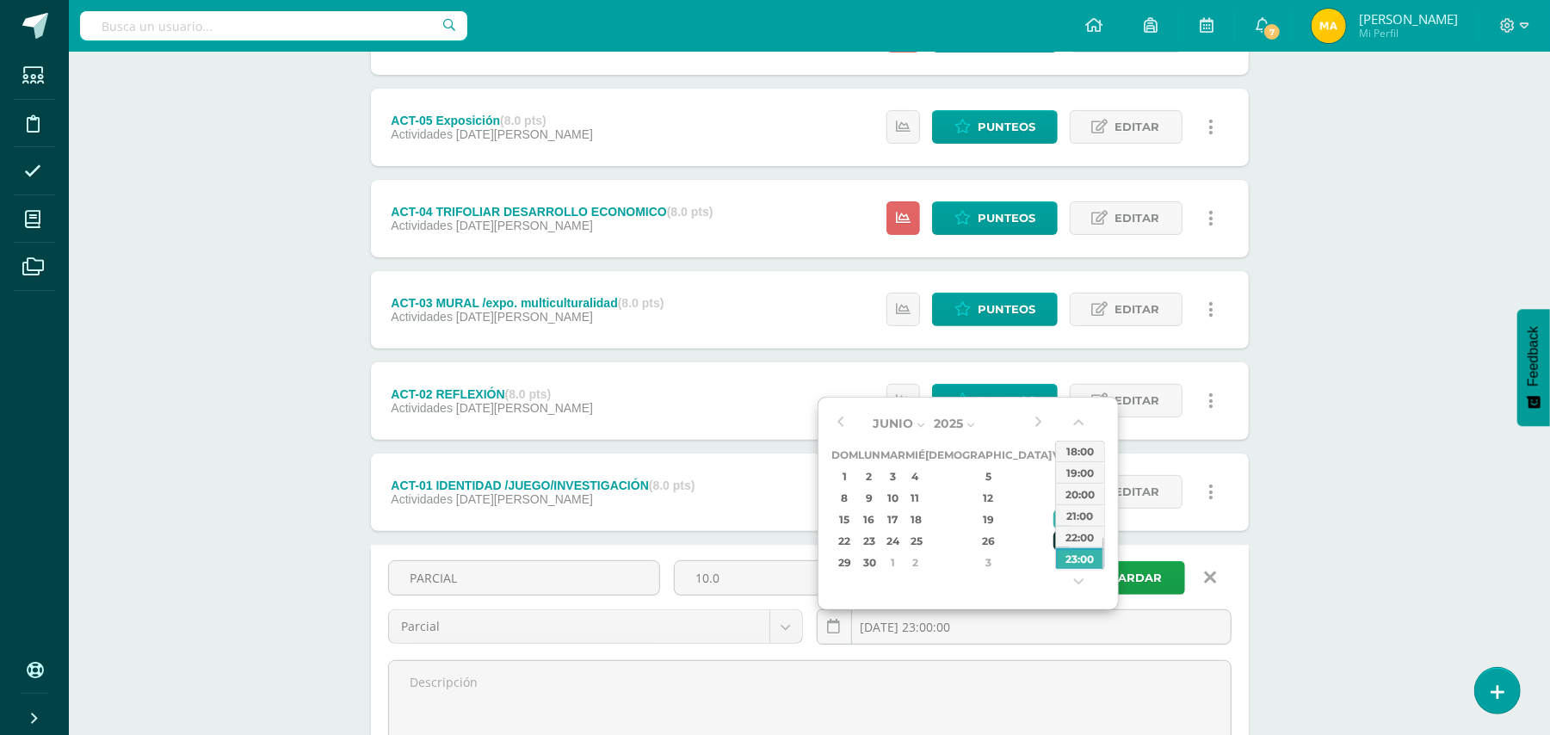
click at [1053, 546] on div "27" at bounding box center [1060, 541] width 15 height 20
click at [1053, 558] on div "4" at bounding box center [1060, 562] width 15 height 20
click at [1053, 548] on div "25" at bounding box center [1060, 558] width 15 height 20
type input "2025-07-25 23:00"
click at [1137, 580] on span "Guardar" at bounding box center [1131, 578] width 61 height 32
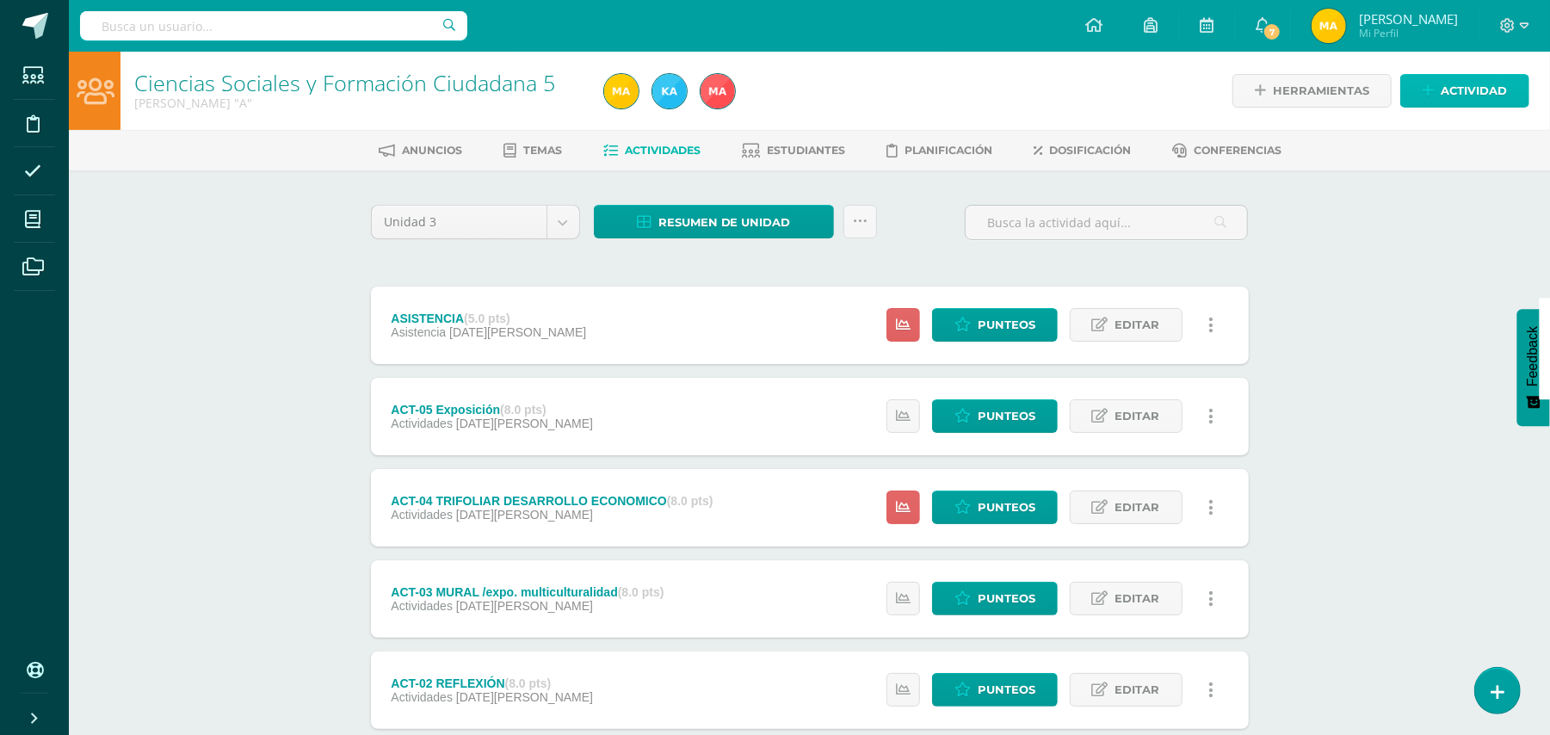
click at [1496, 89] on span "Actividad" at bounding box center [1473, 91] width 66 height 32
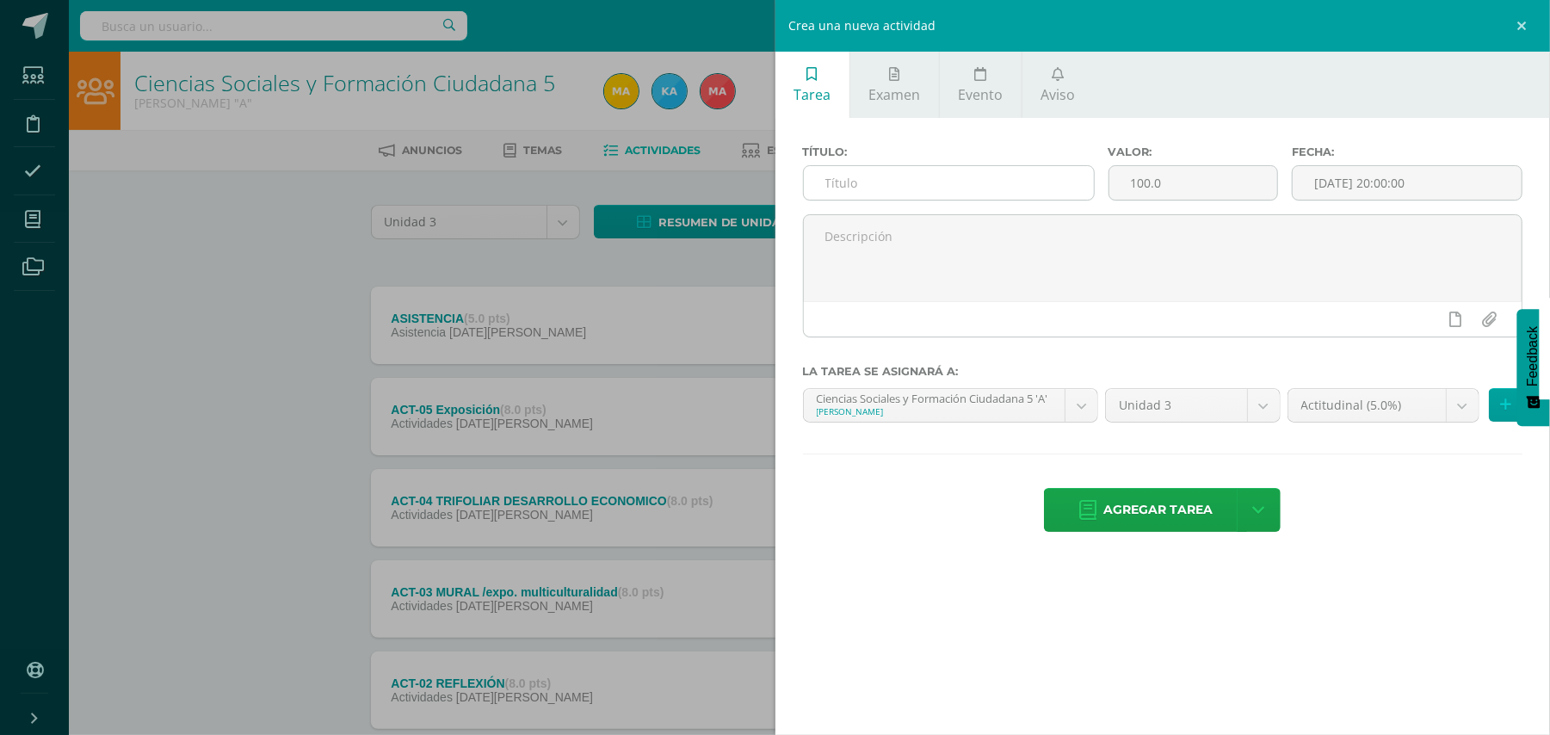
click at [995, 190] on input "text" at bounding box center [949, 183] width 290 height 34
type input "ACTITUDINAL"
click at [1200, 173] on input "100.0" at bounding box center [1193, 183] width 168 height 34
type input "1"
type input "5"
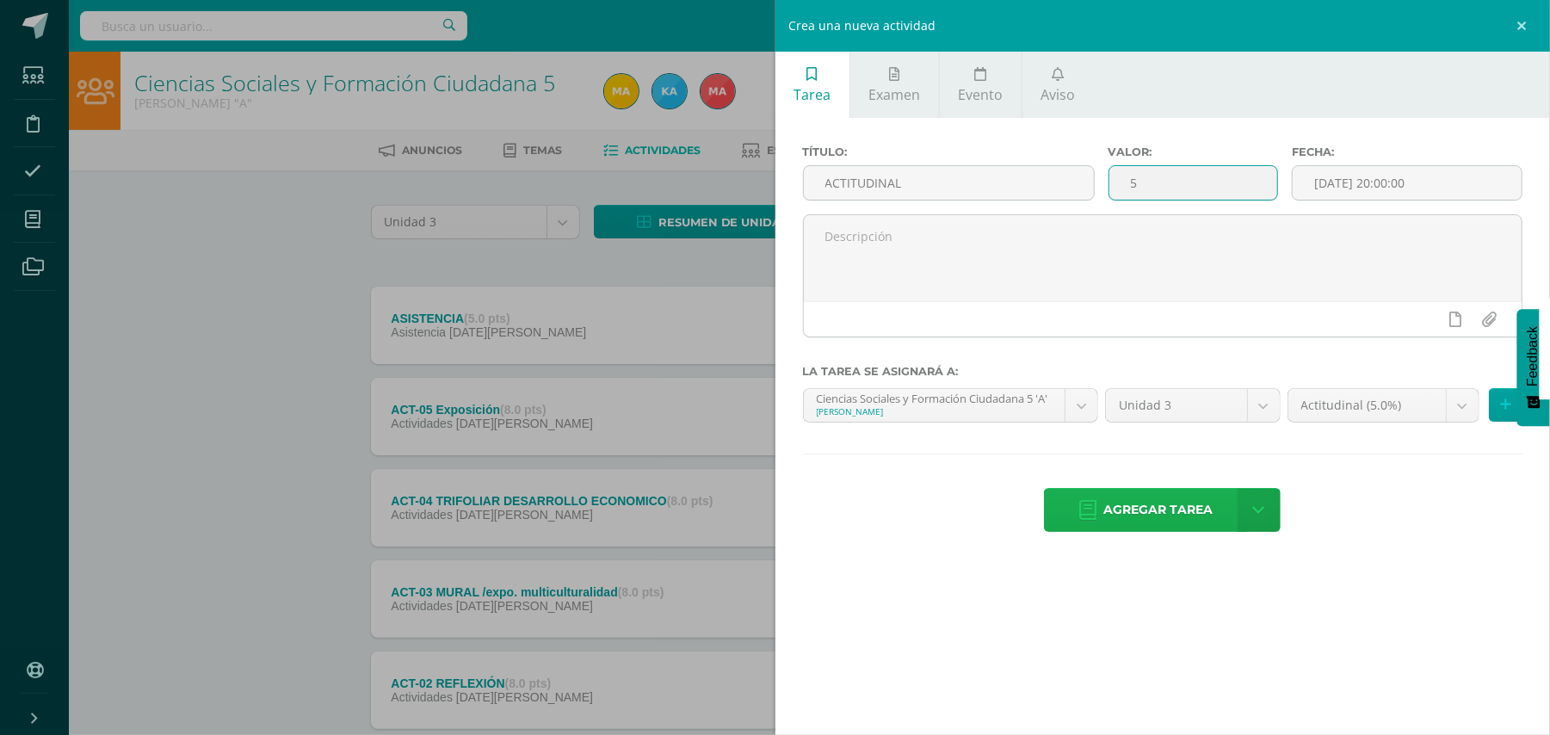
click at [1193, 518] on span "Agregar tarea" at bounding box center [1157, 510] width 109 height 42
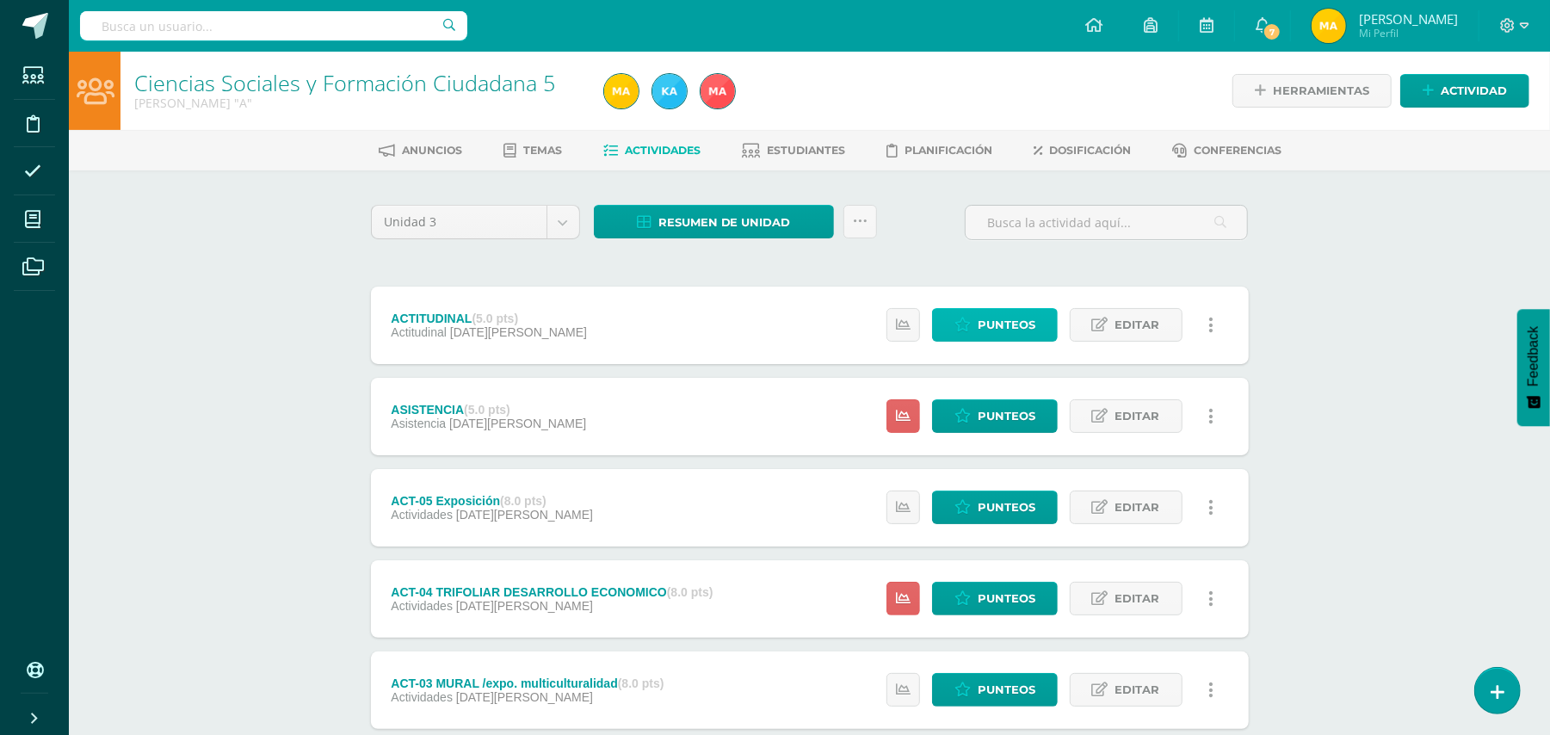
click at [1027, 318] on span "Punteos" at bounding box center [1007, 325] width 58 height 32
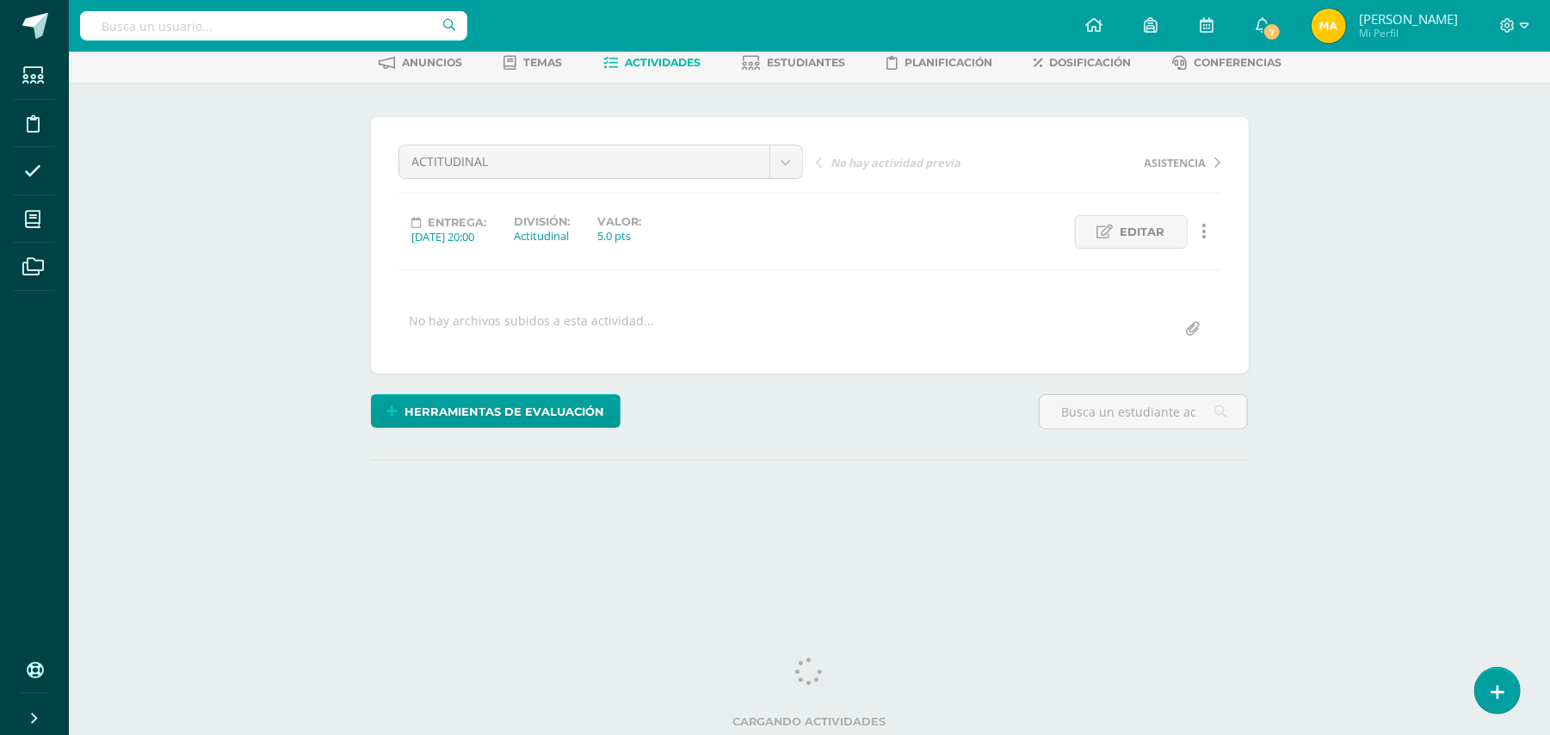
drag, startPoint x: 1557, startPoint y: 246, endPoint x: 1560, endPoint y: 296, distance: 50.0
click at [1550, 296] on html "Estudiantes Disciplina Asistencia Mis cursos Archivos Soporte Ayuda Reportar un…" at bounding box center [775, 253] width 1550 height 682
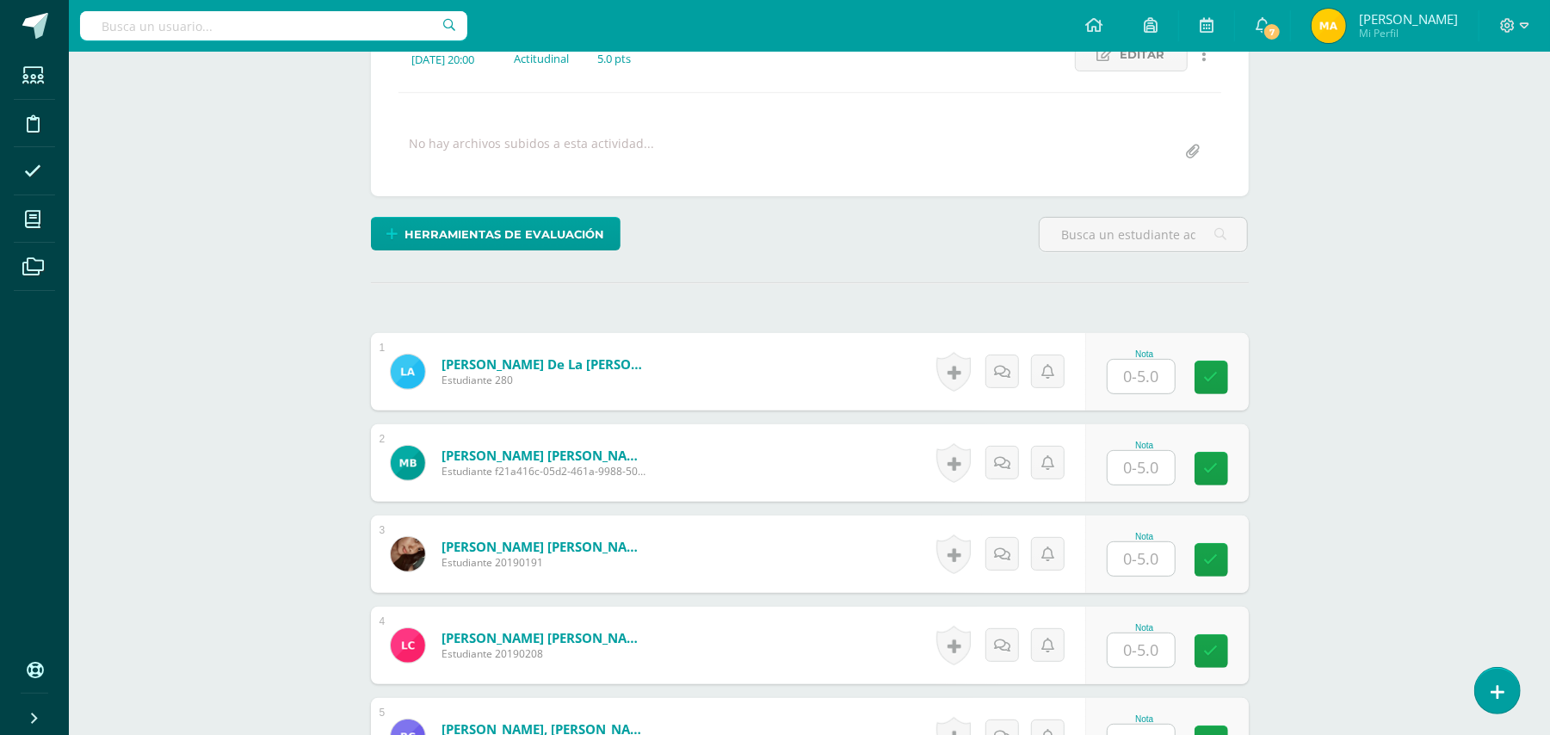
scroll to position [273, 0]
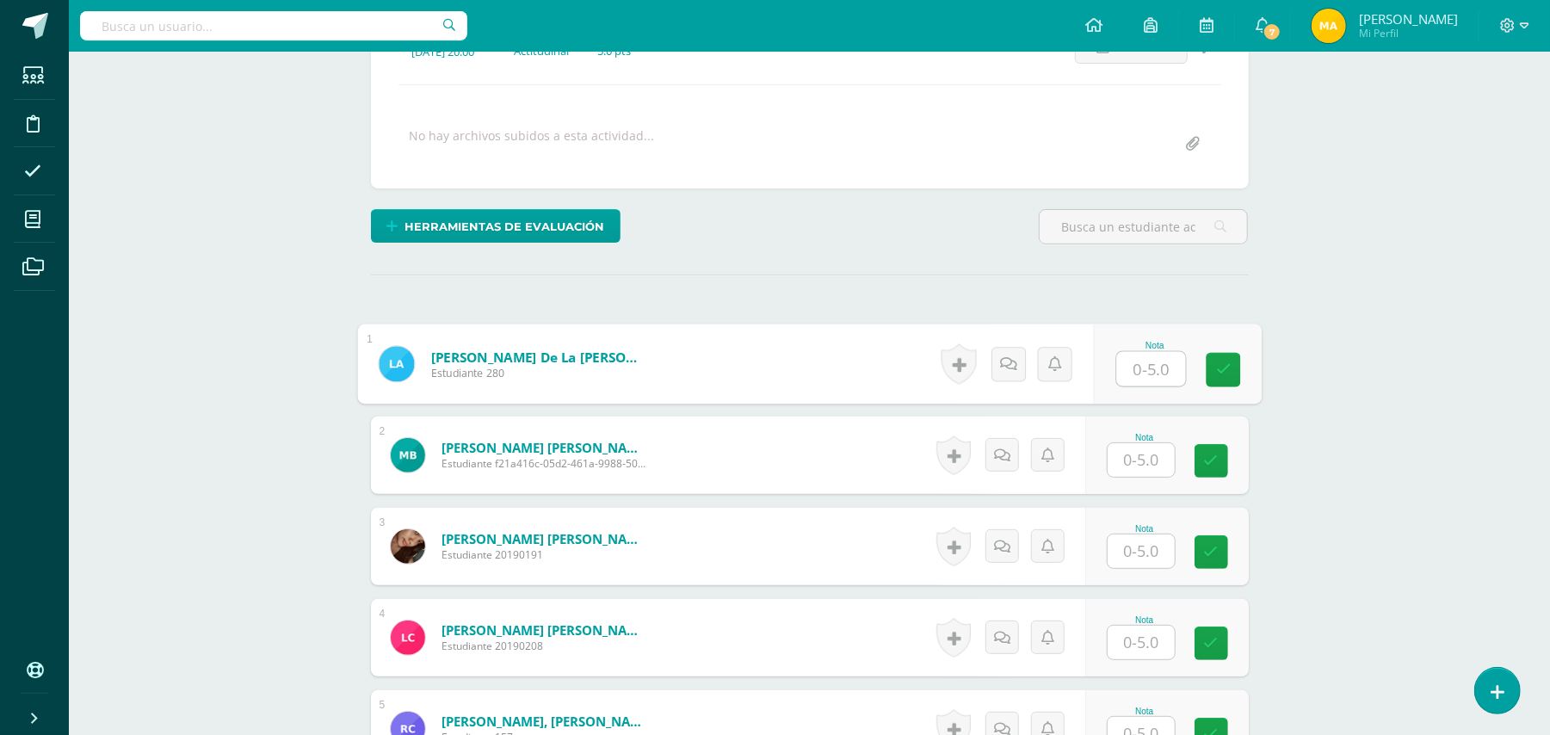
click at [1150, 370] on input "text" at bounding box center [1150, 369] width 69 height 34
type input "5"
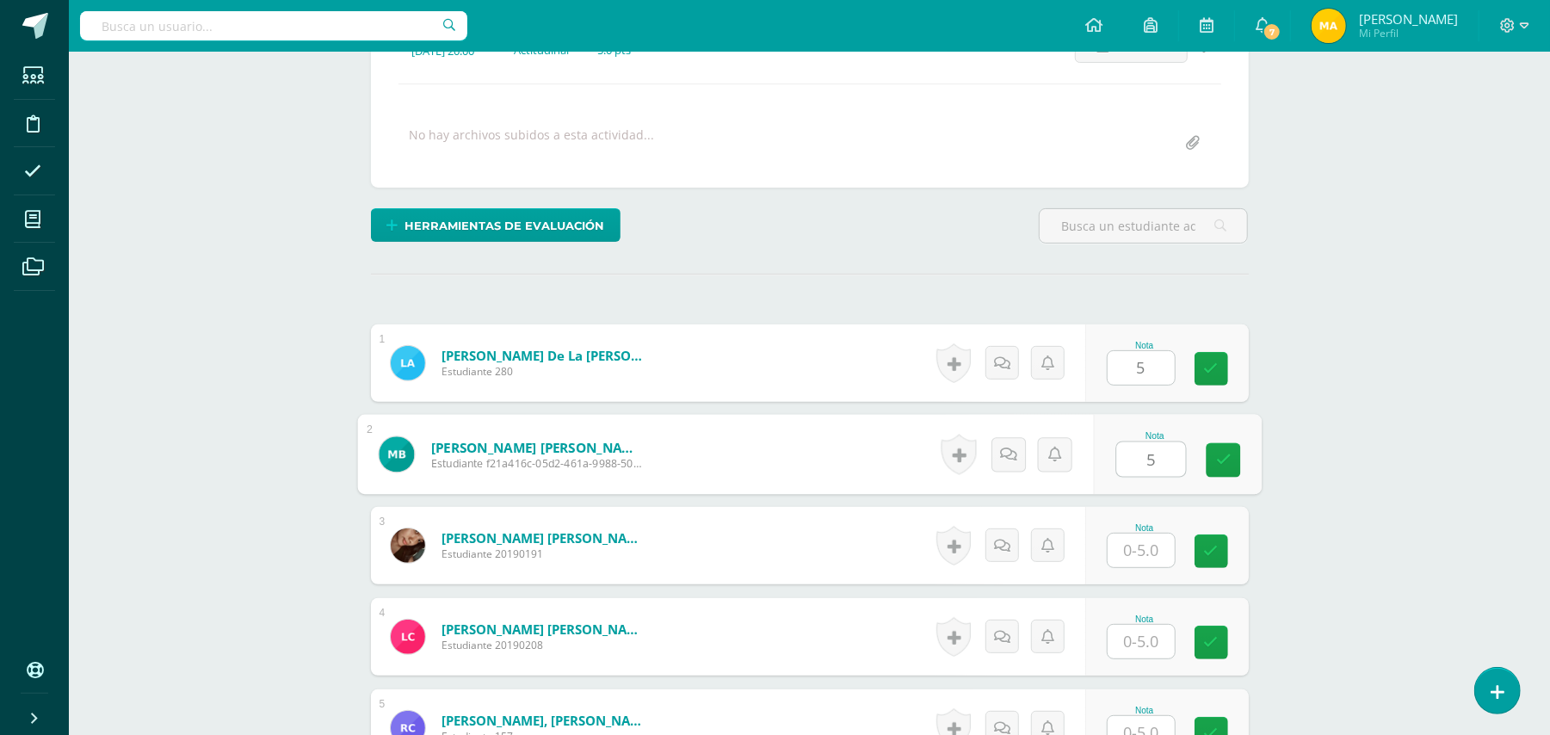
type input "5"
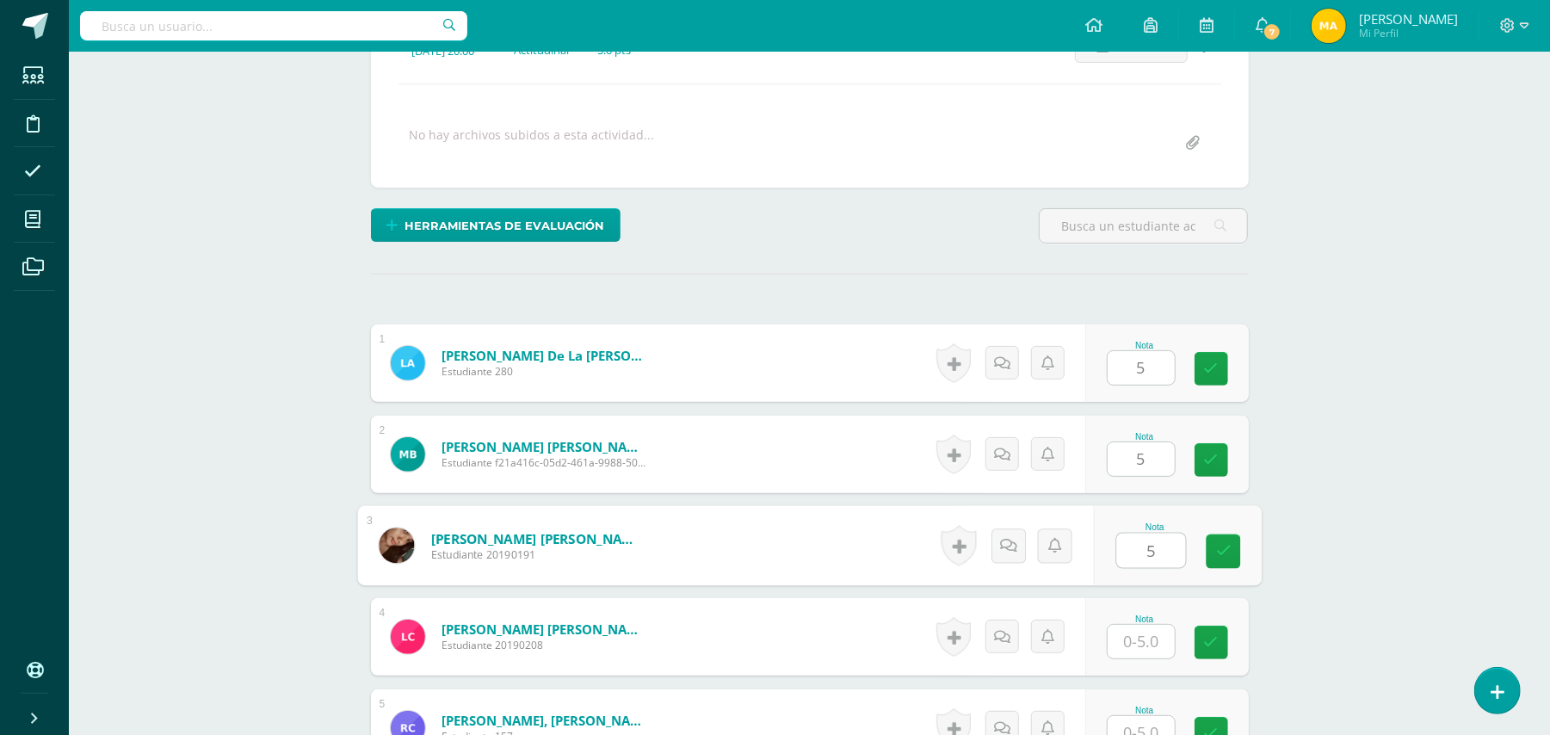
type input "5"
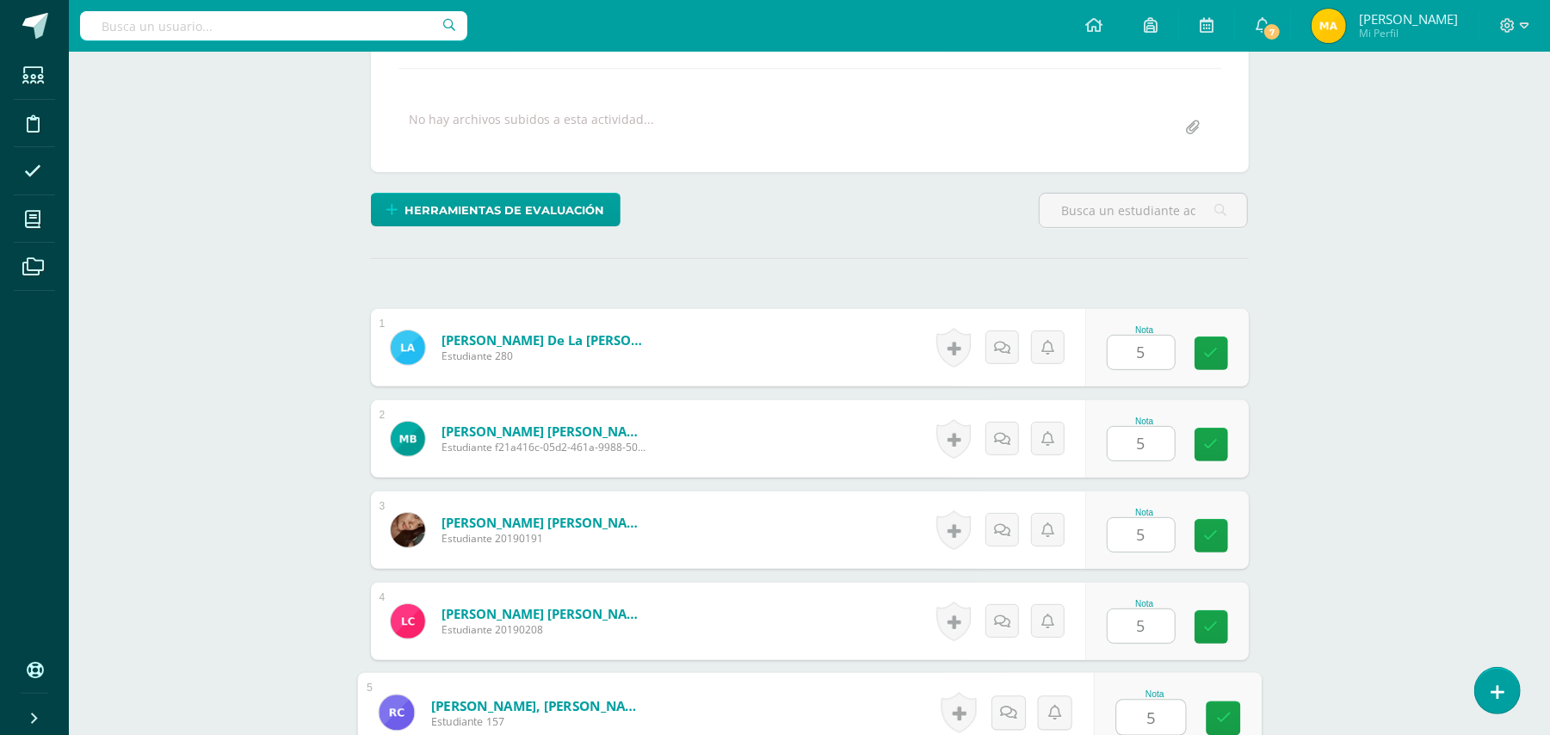
type input "5"
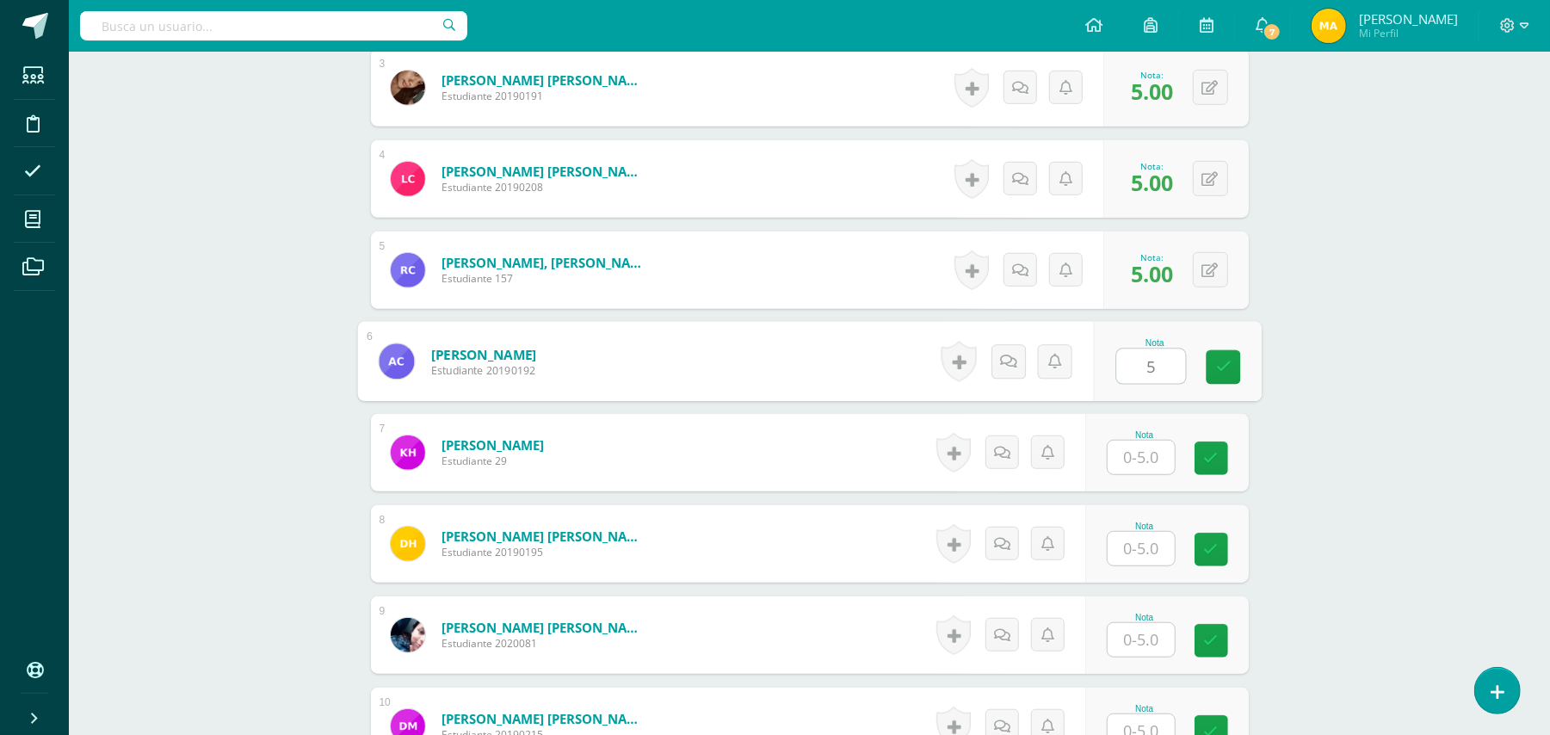
type input "5"
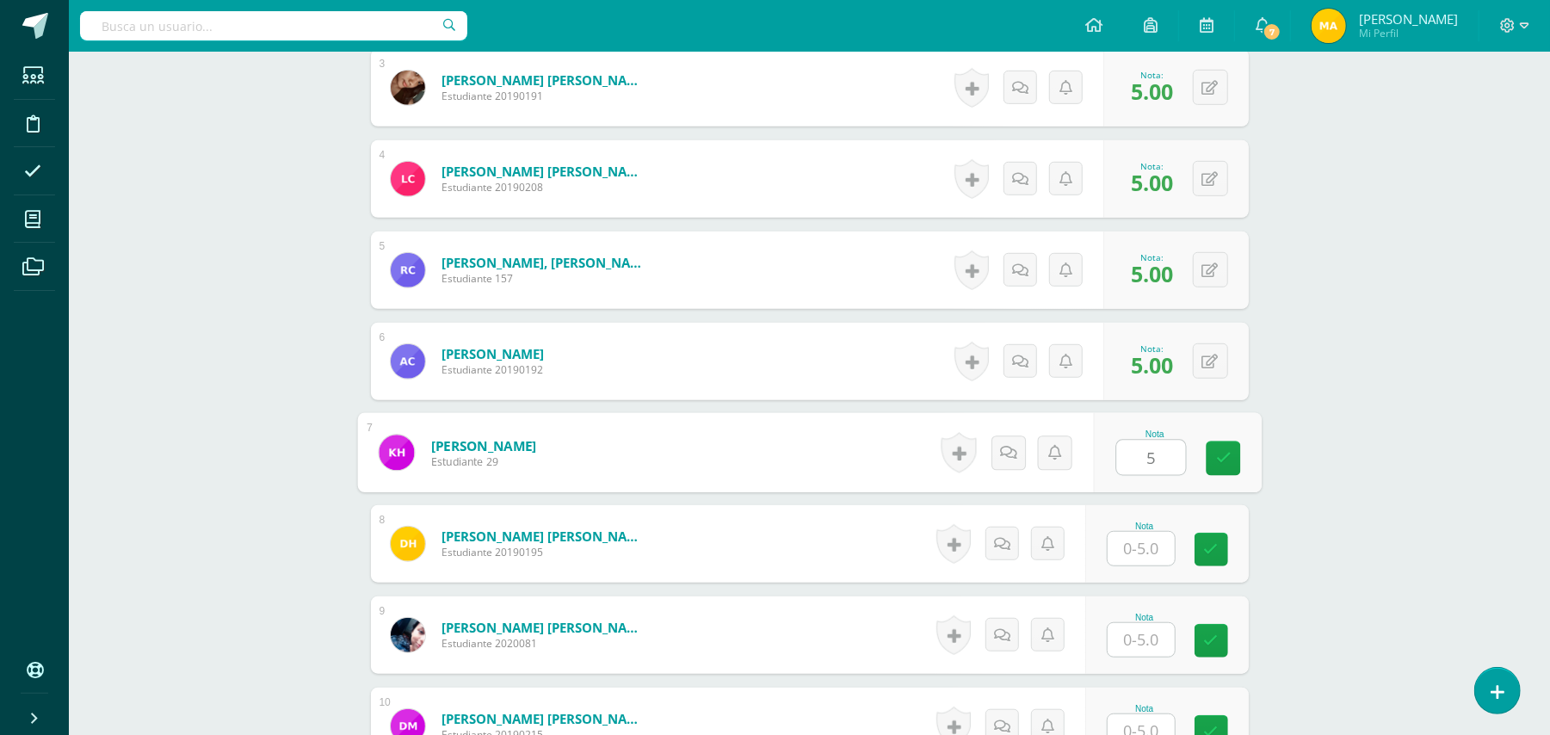
type input "5"
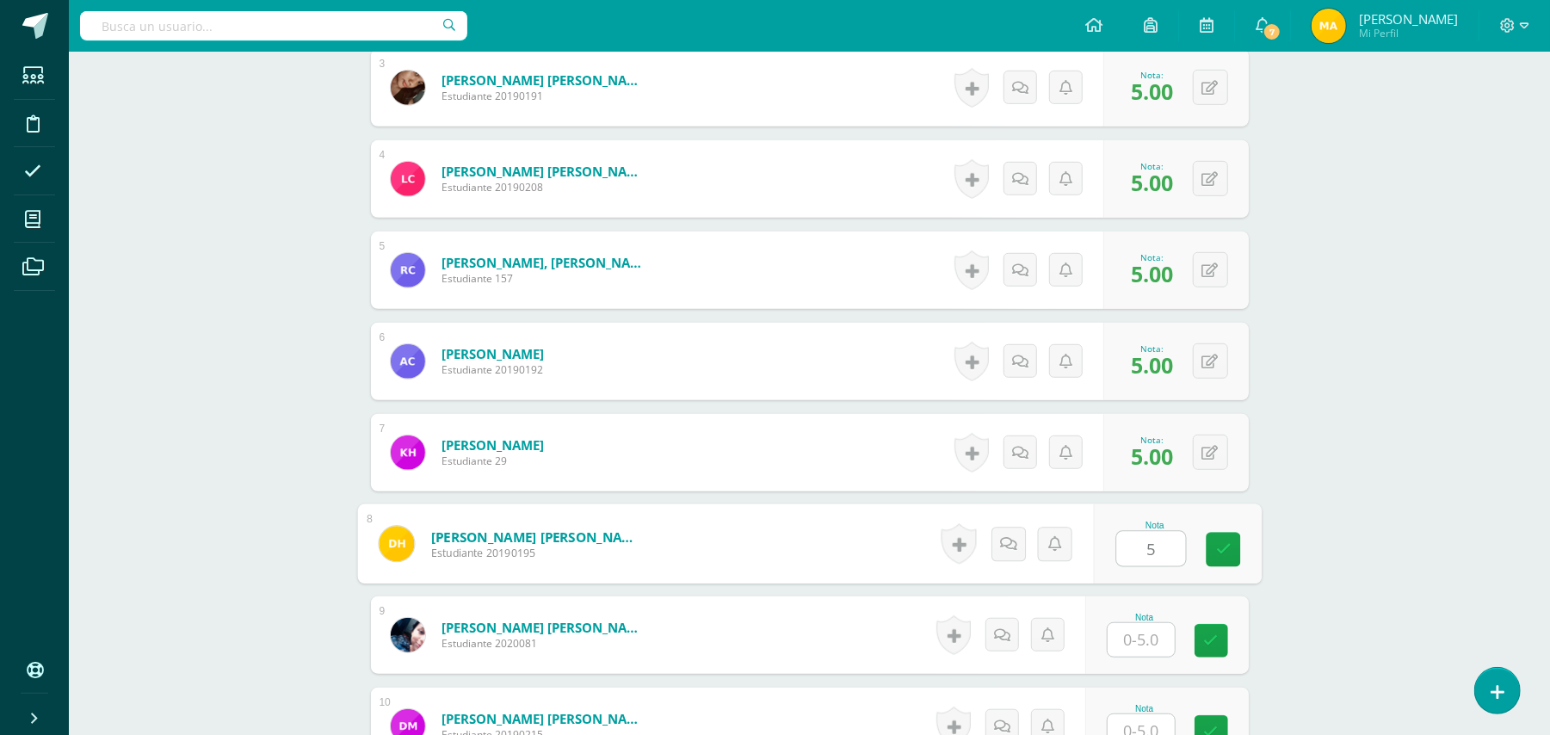
type input "5"
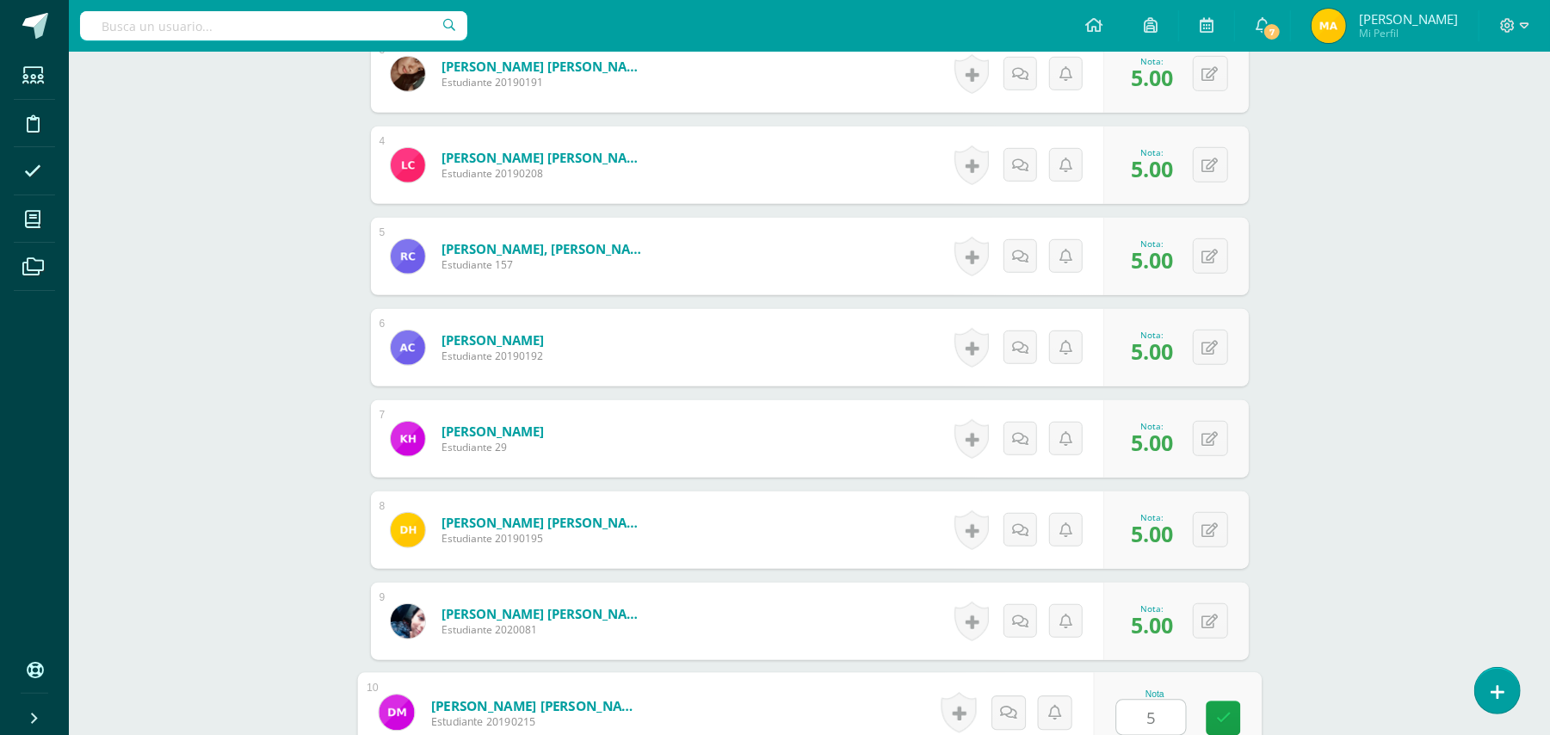
type input "5"
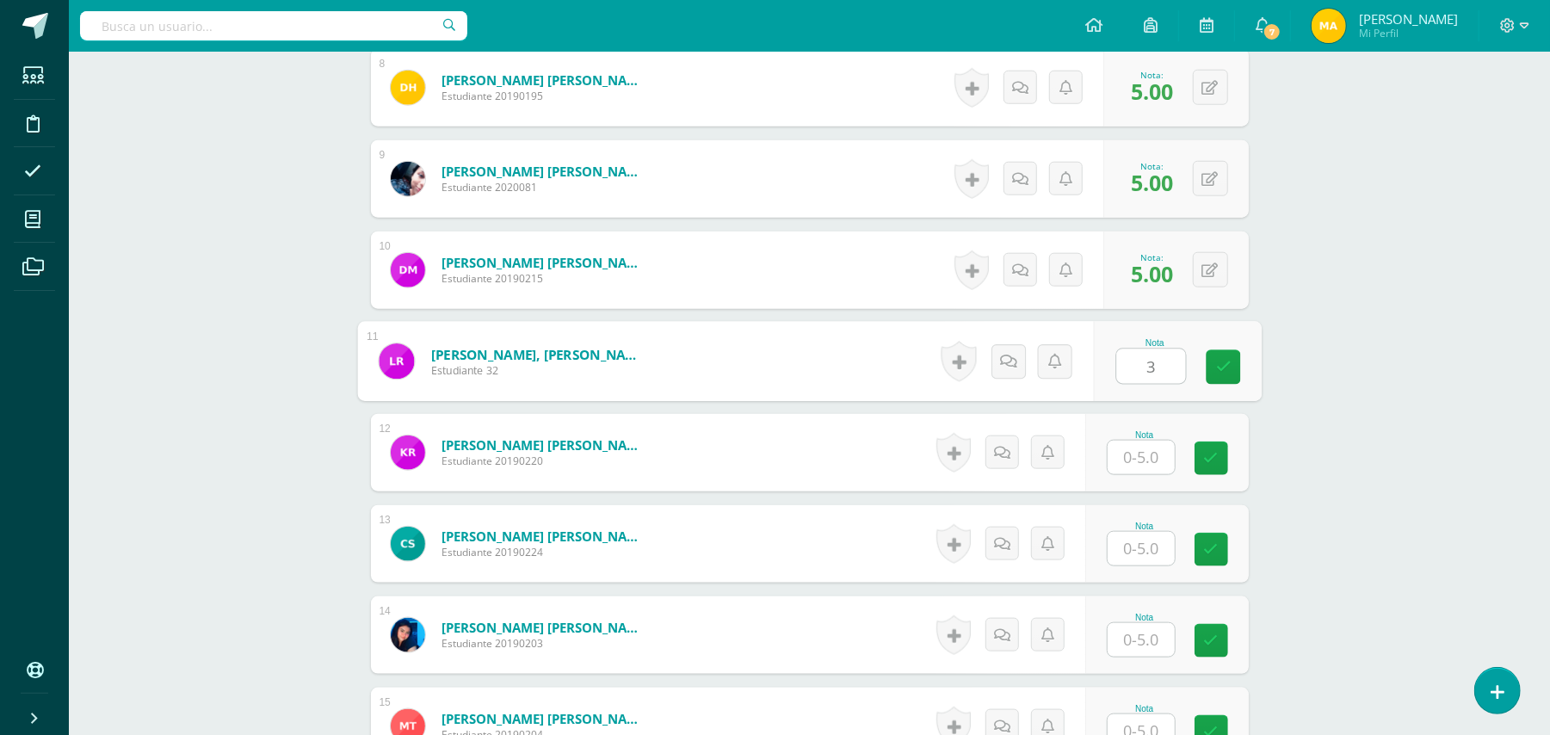
type input "3"
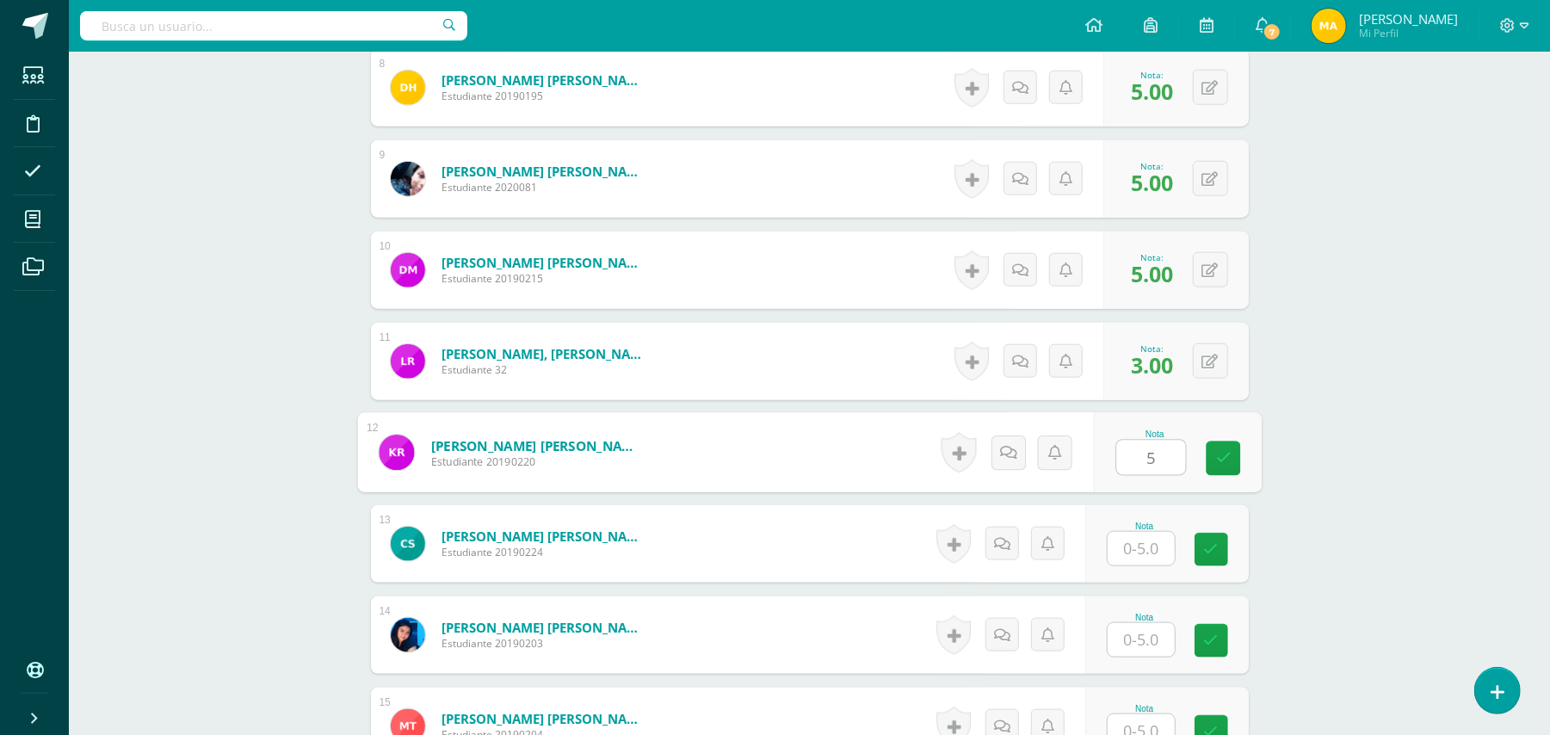
type input "5"
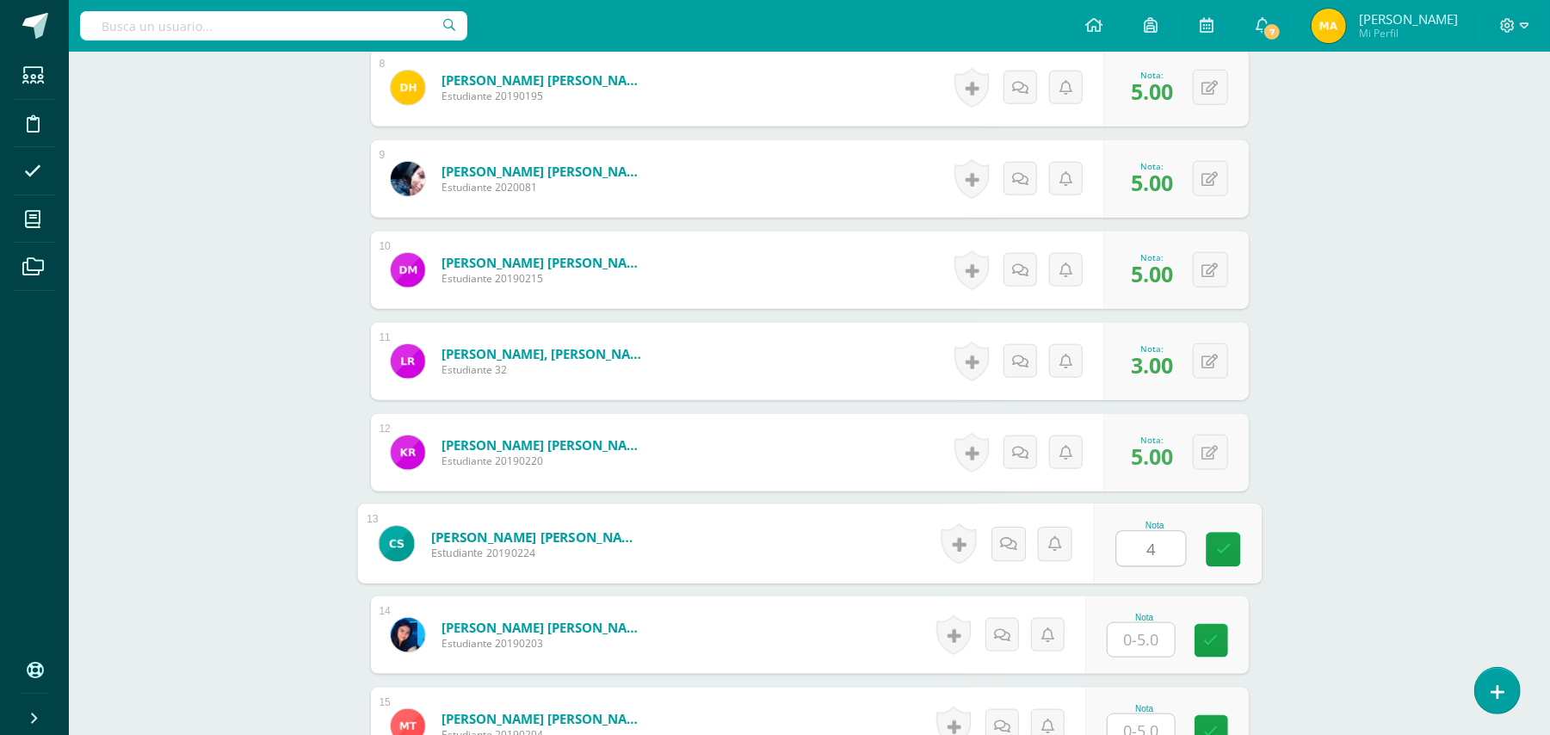
type input "4"
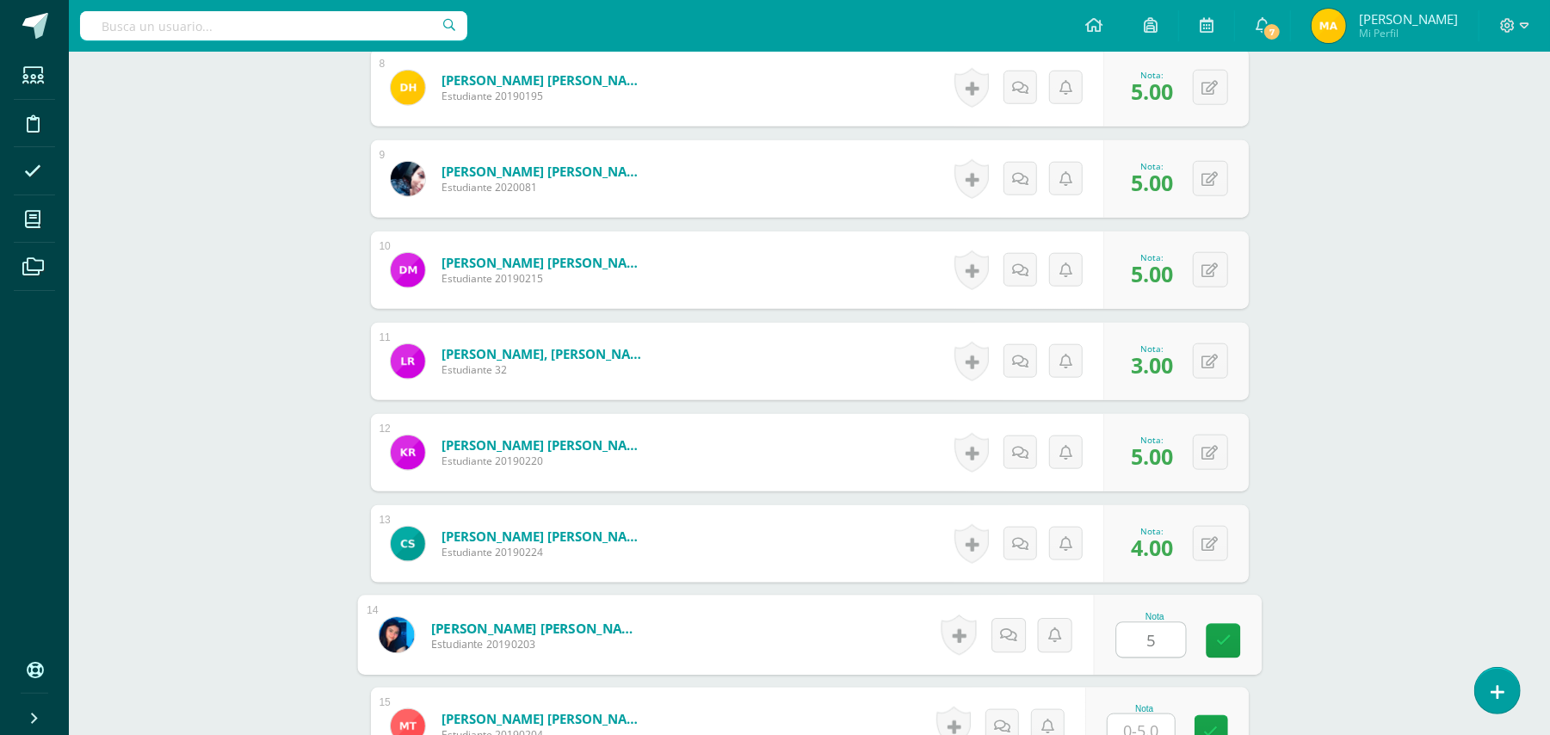
type input "5"
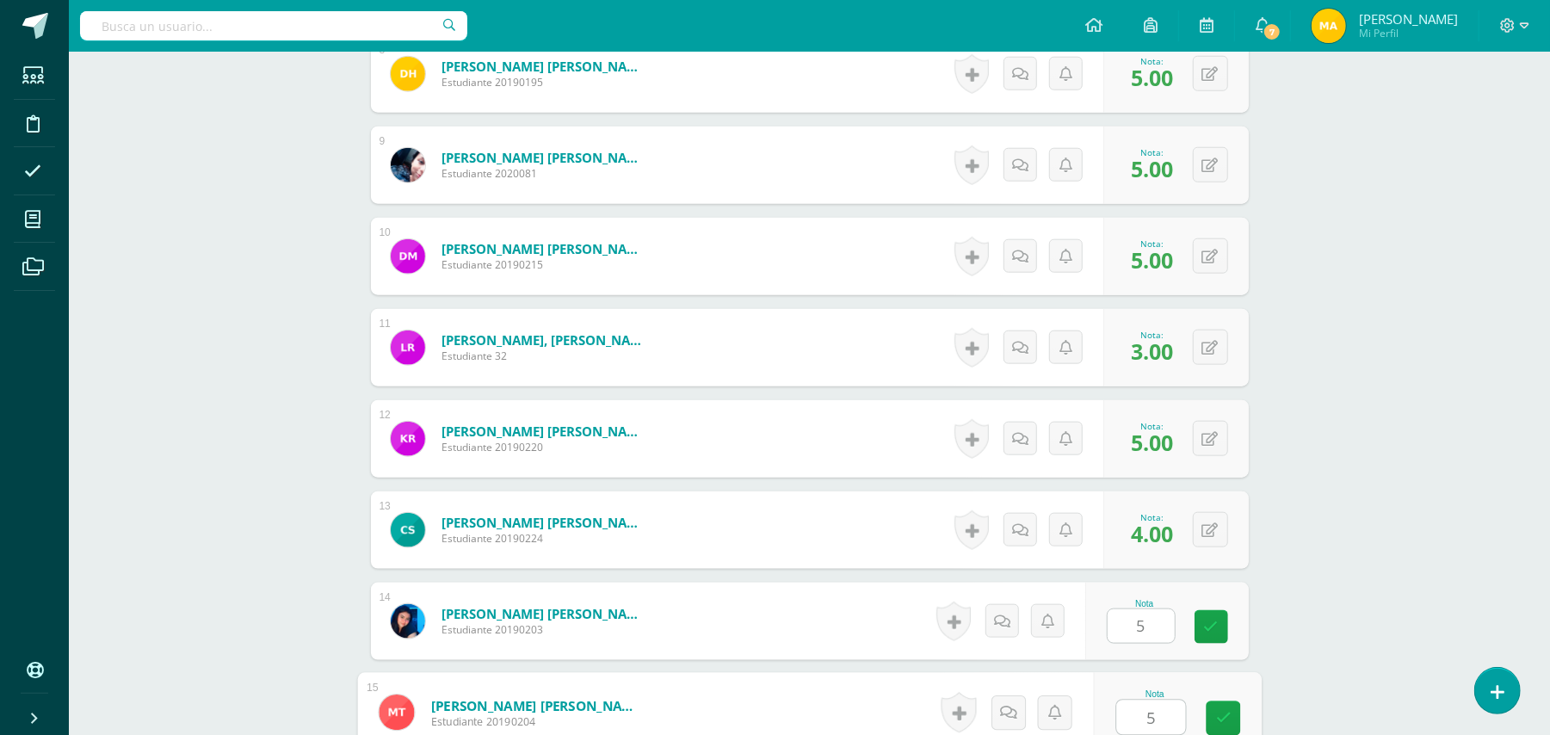
type input "5"
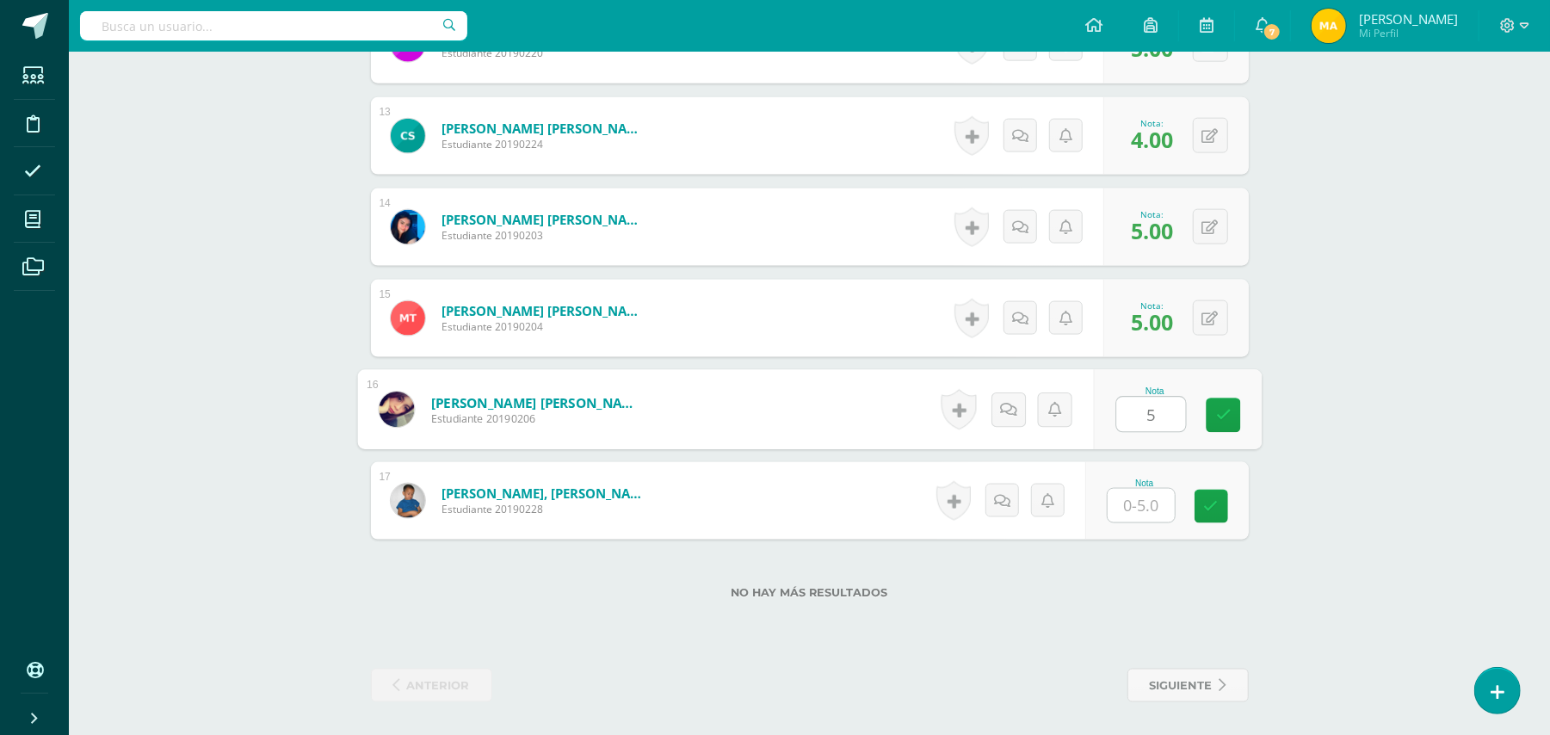
type input "5"
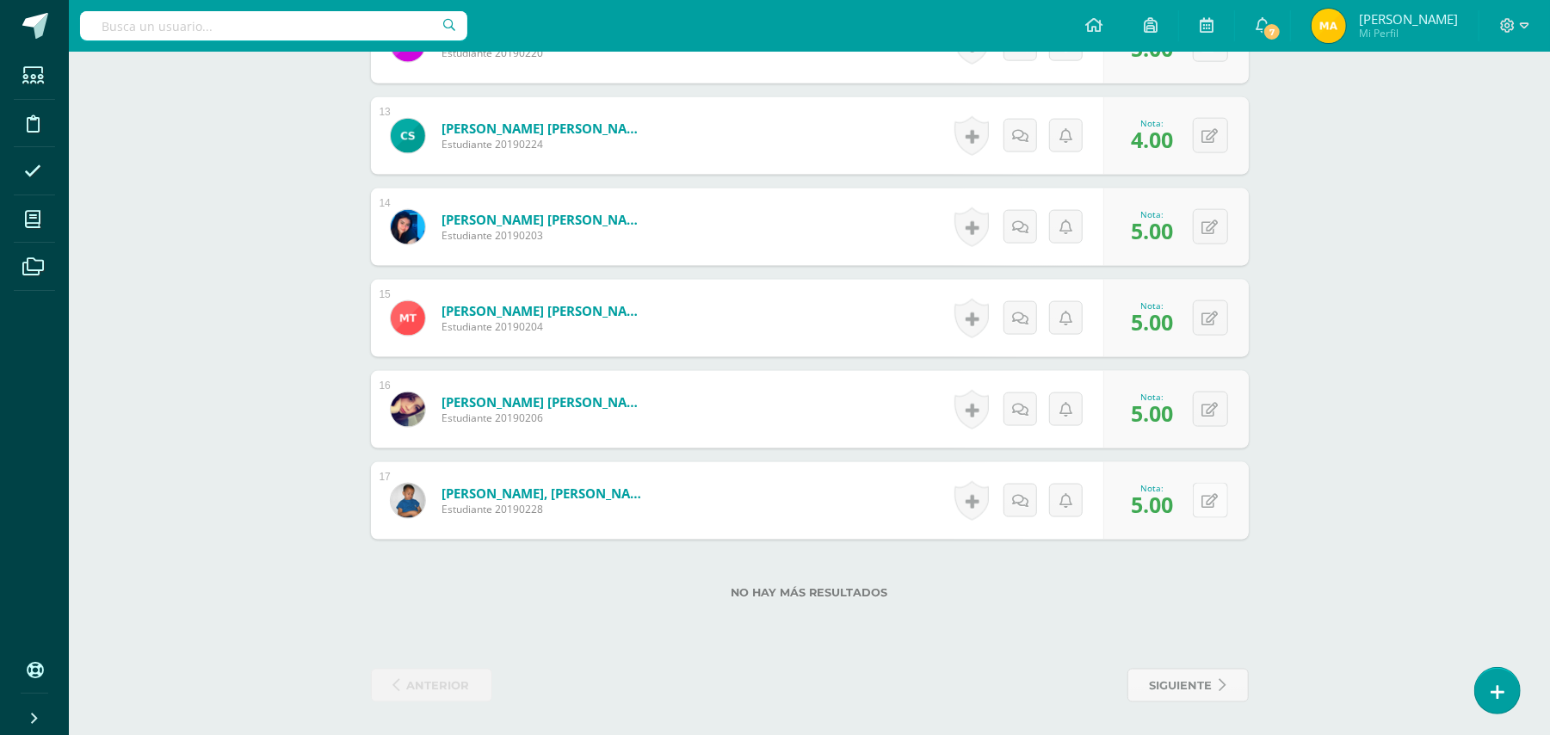
click at [1220, 490] on button at bounding box center [1210, 500] width 35 height 35
type input "4"
click at [1179, 515] on link at bounding box center [1176, 507] width 34 height 34
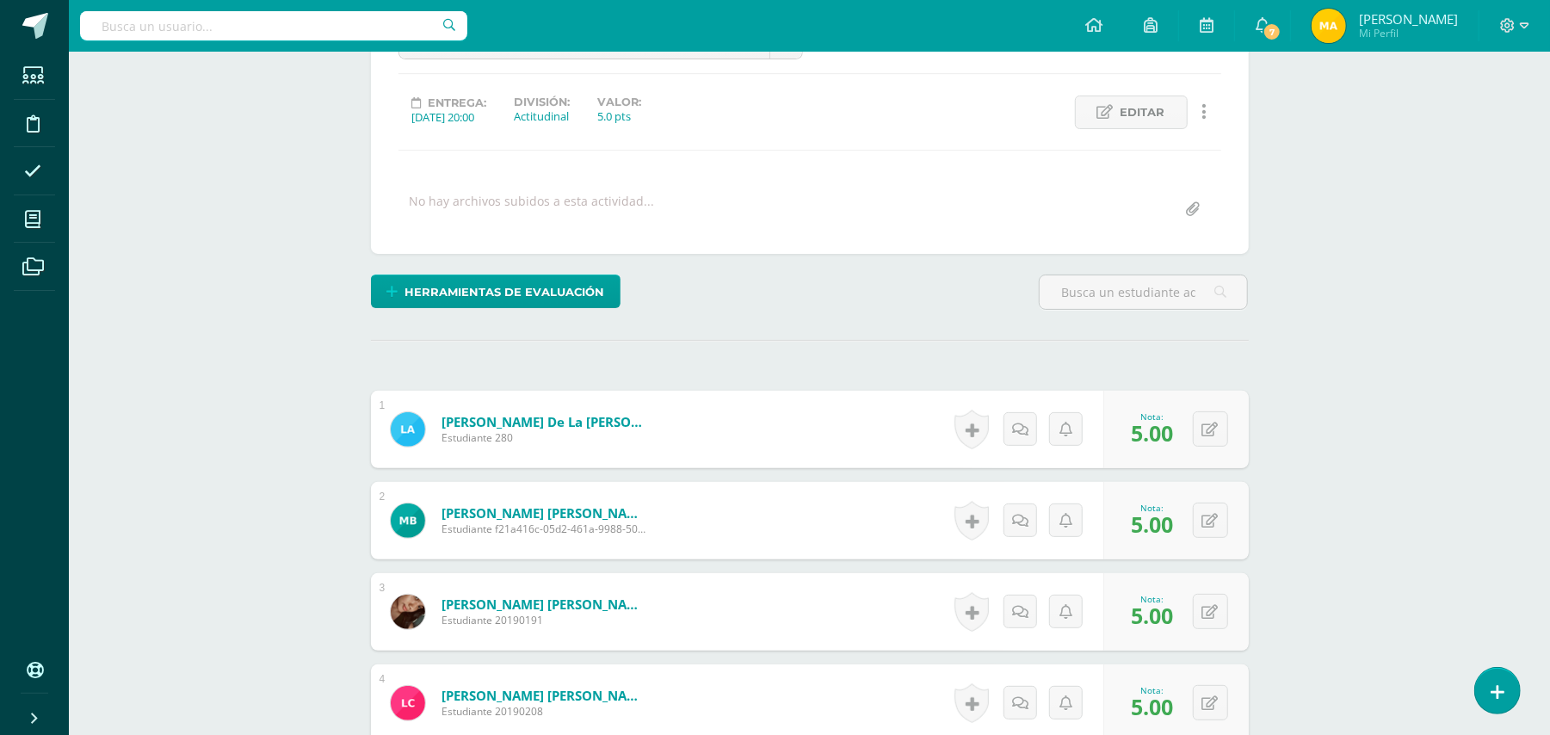
scroll to position [196, 0]
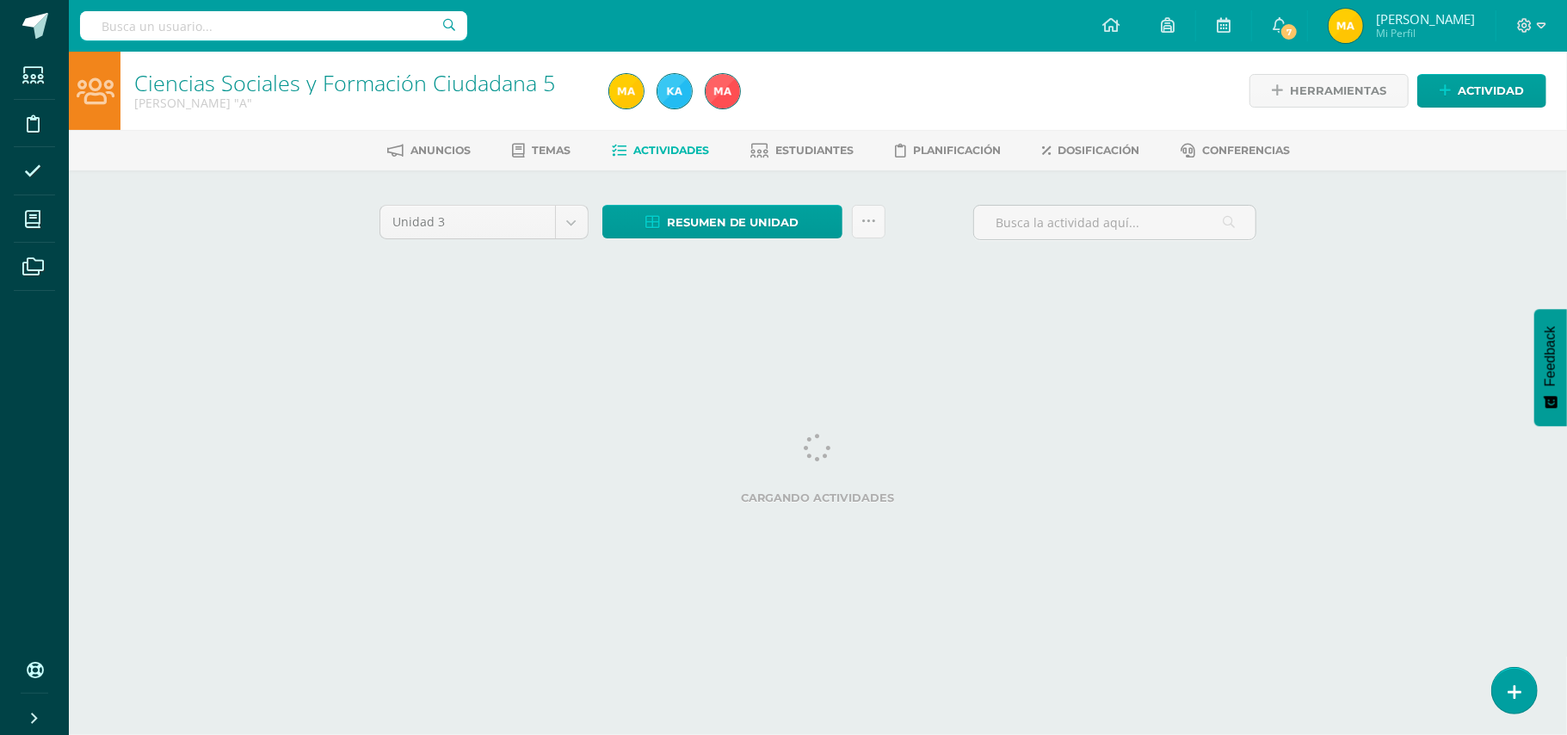
click at [256, 48] on div at bounding box center [273, 26] width 387 height 52
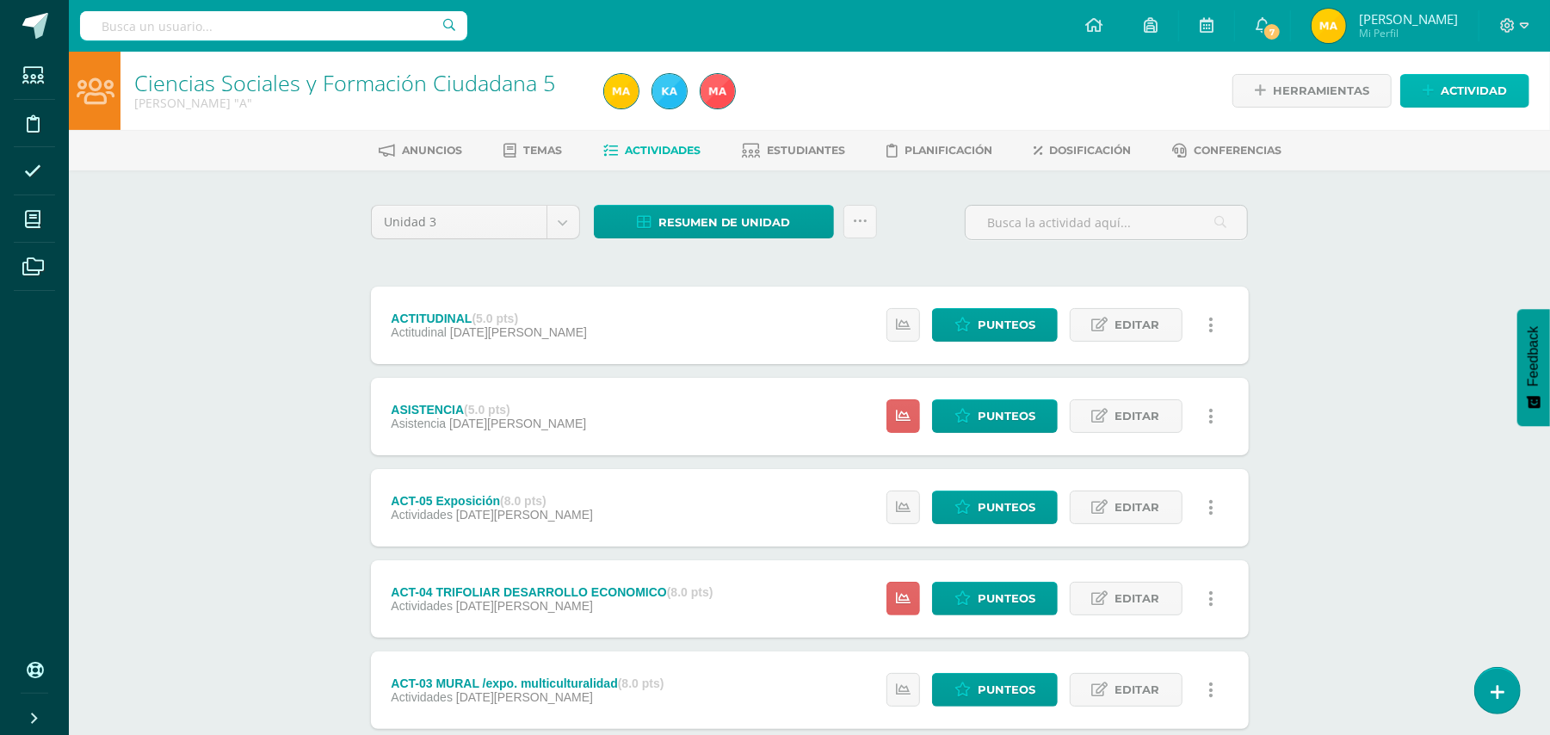
click at [1463, 83] on span "Actividad" at bounding box center [1473, 91] width 66 height 32
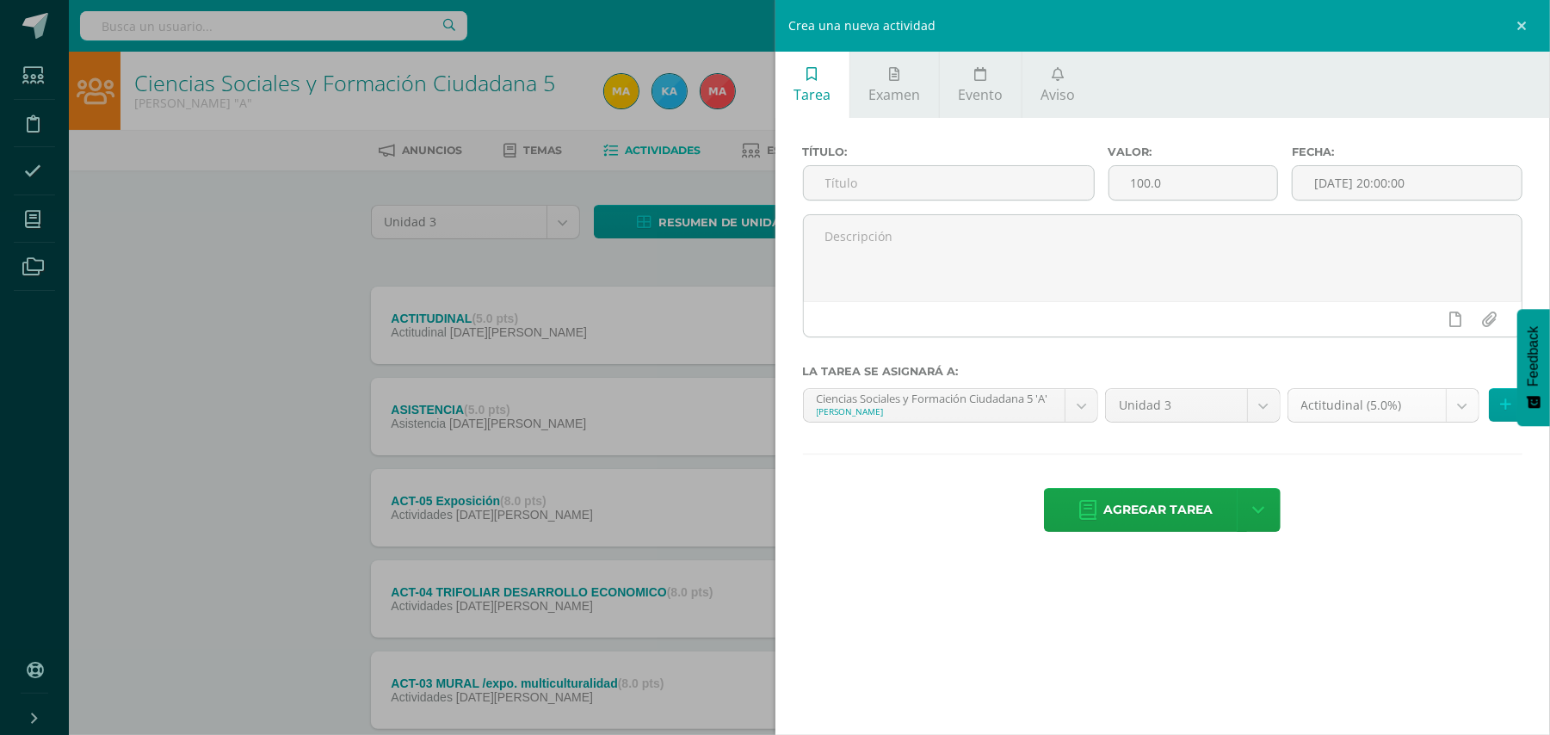
click at [1461, 399] on body "Estudiantes Disciplina Asistencia Mis cursos Archivos Soporte Ayuda Reportar un…" at bounding box center [775, 558] width 1550 height 1117
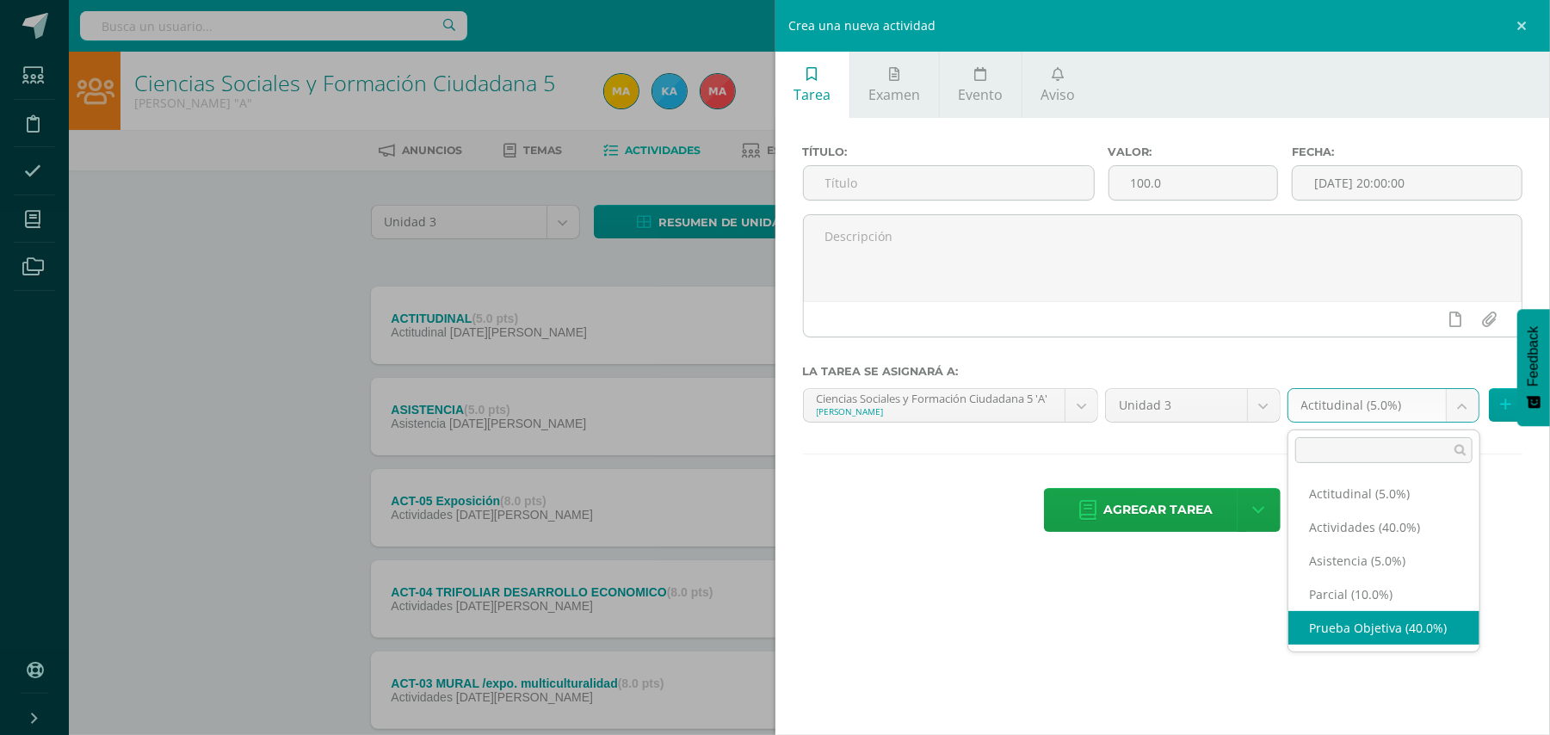
select select "118927"
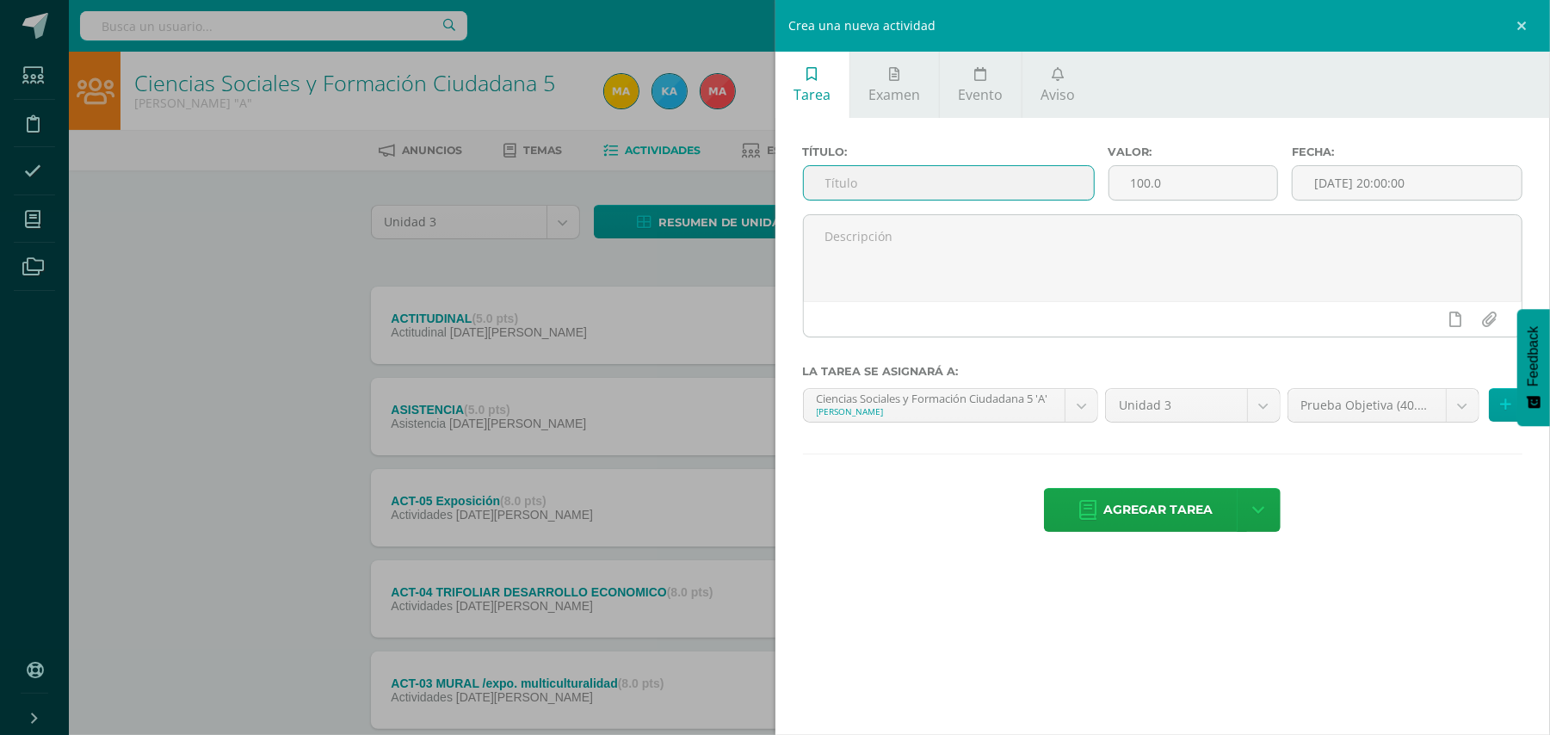
click at [1009, 184] on input "text" at bounding box center [949, 183] width 290 height 34
type input "PRUEBA OBJETIVA"
click at [1189, 196] on input "100.0" at bounding box center [1193, 183] width 168 height 34
type input "1"
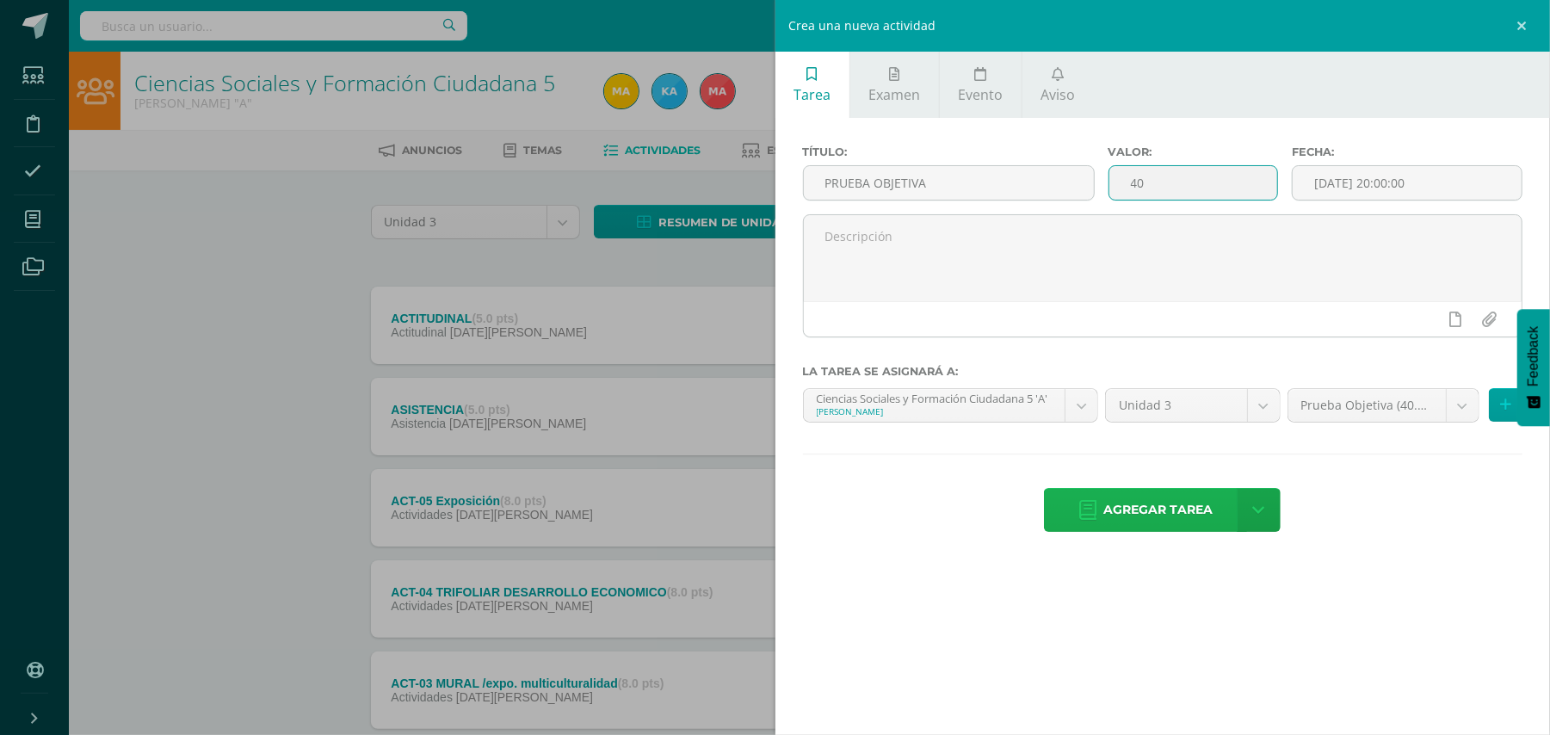
type input "40"
click at [1186, 506] on span "Agregar tarea" at bounding box center [1157, 510] width 109 height 42
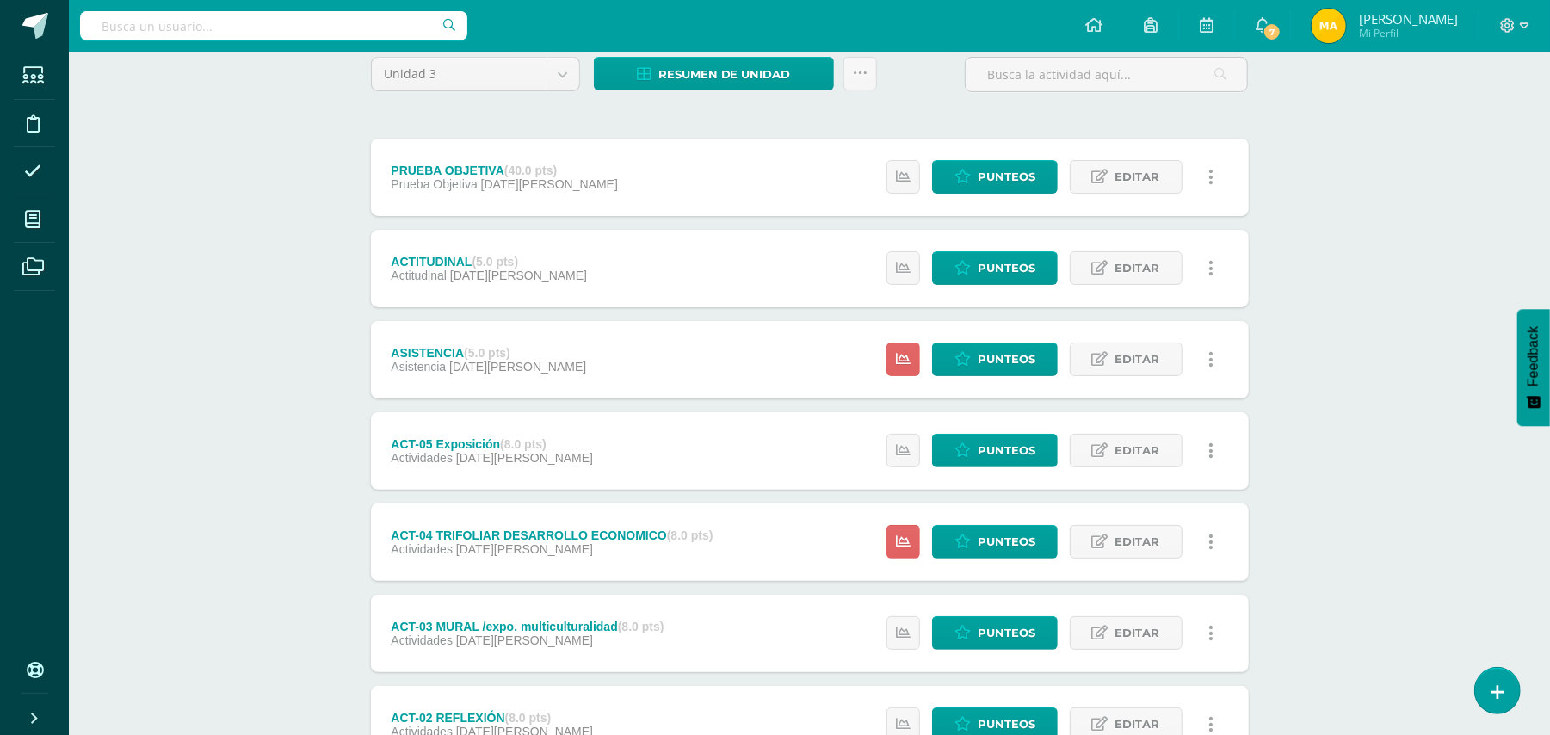
scroll to position [153, 0]
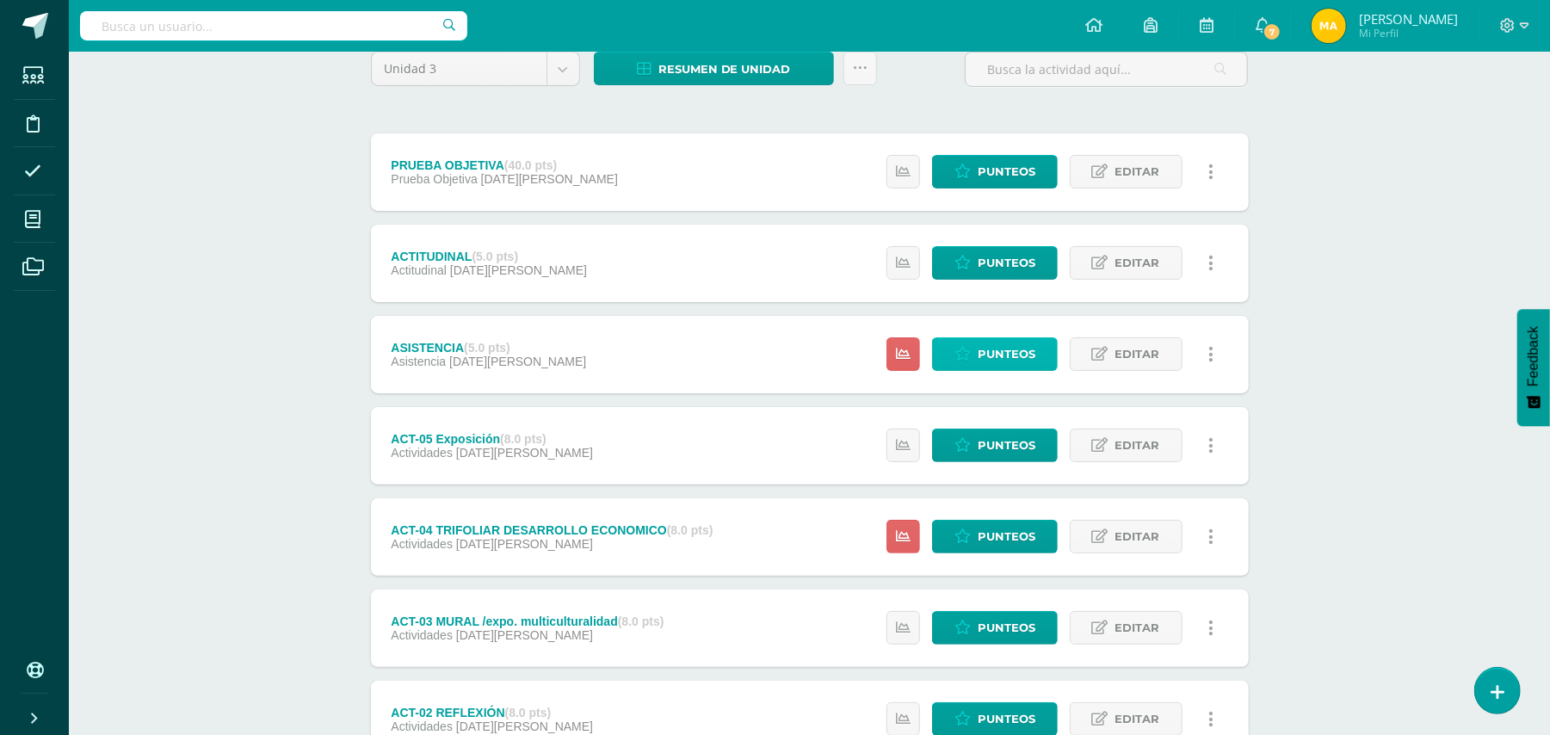
click at [1012, 346] on span "Punteos" at bounding box center [1007, 354] width 58 height 32
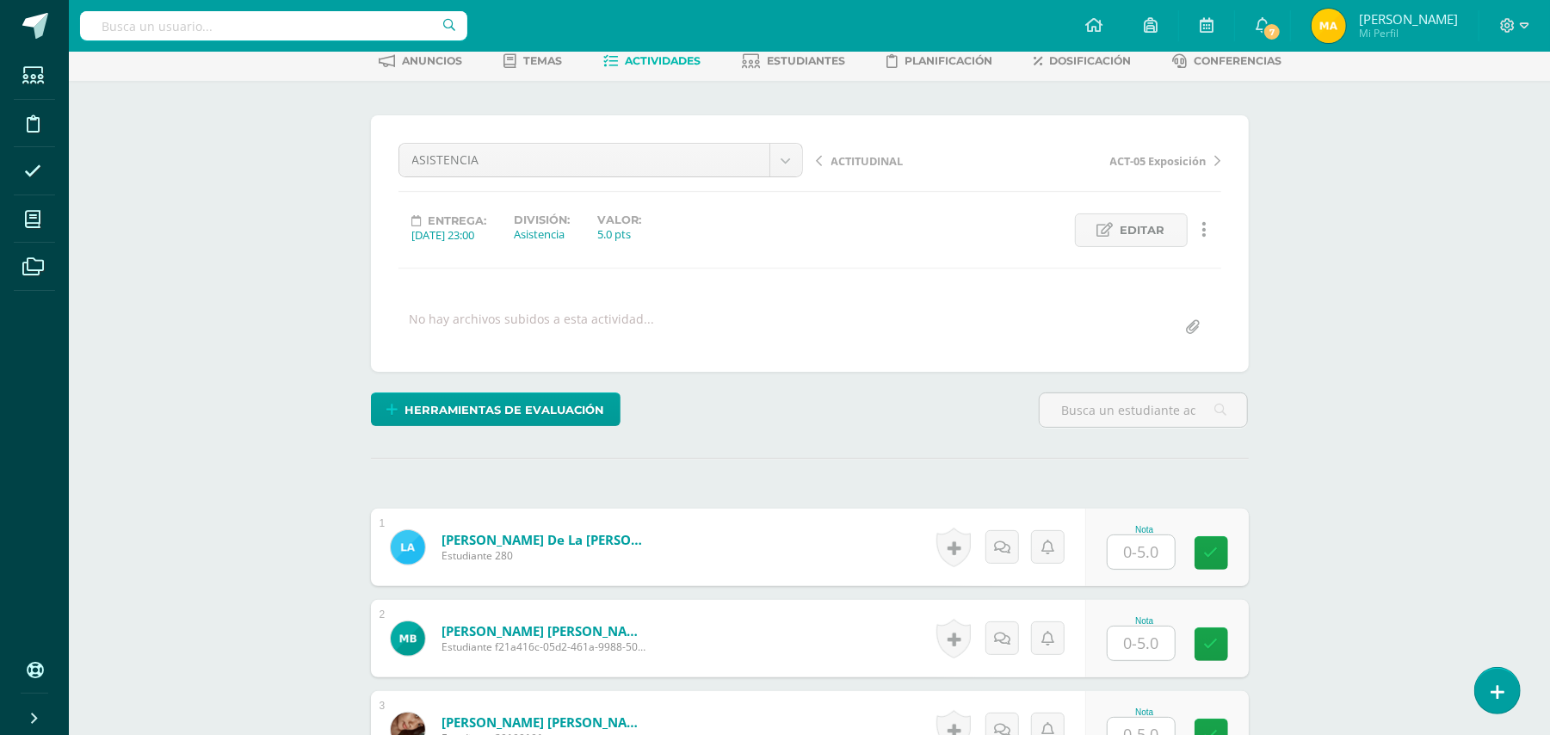
scroll to position [90, 0]
type input "4"
click at [1158, 541] on input "text" at bounding box center [1140, 551] width 67 height 34
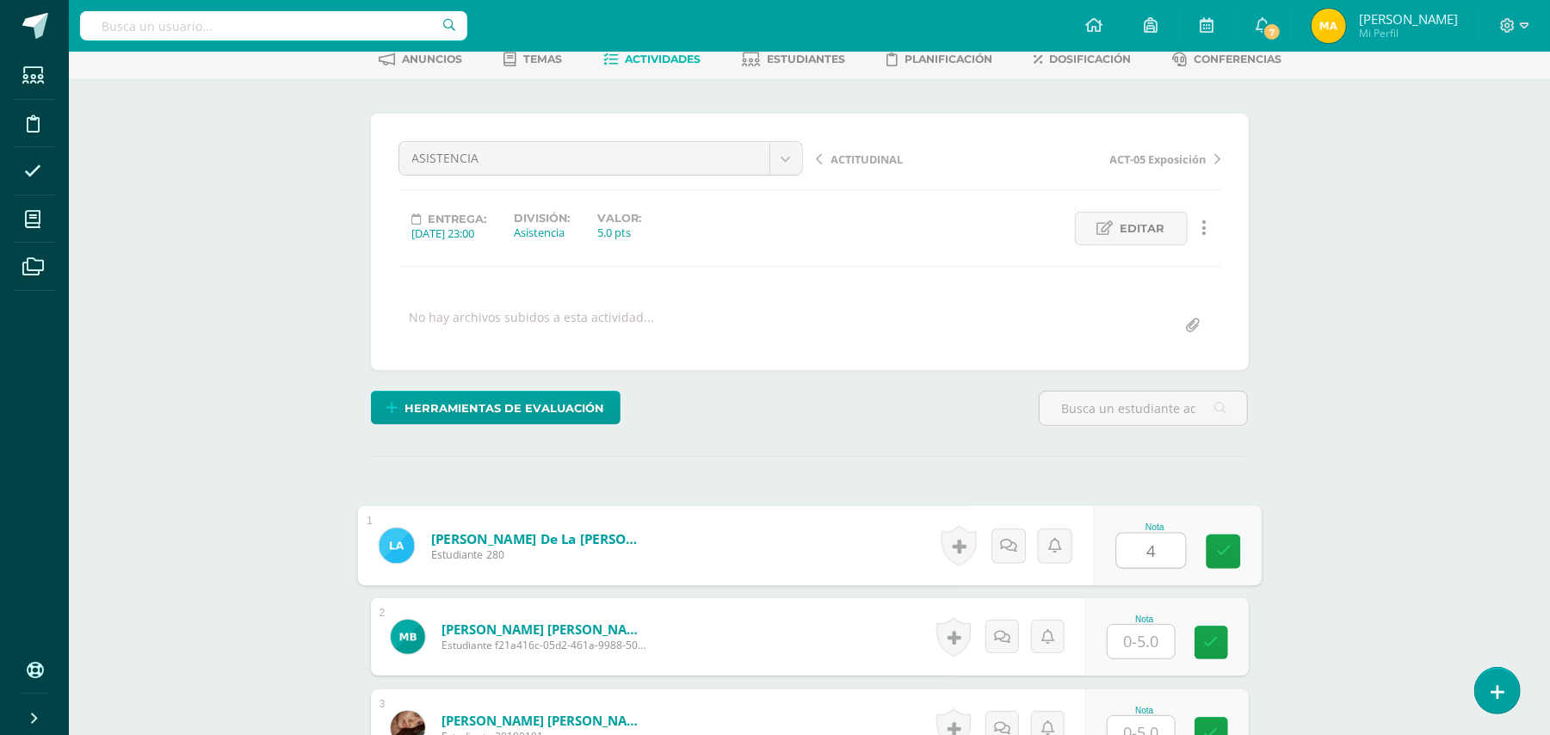
type input "4"
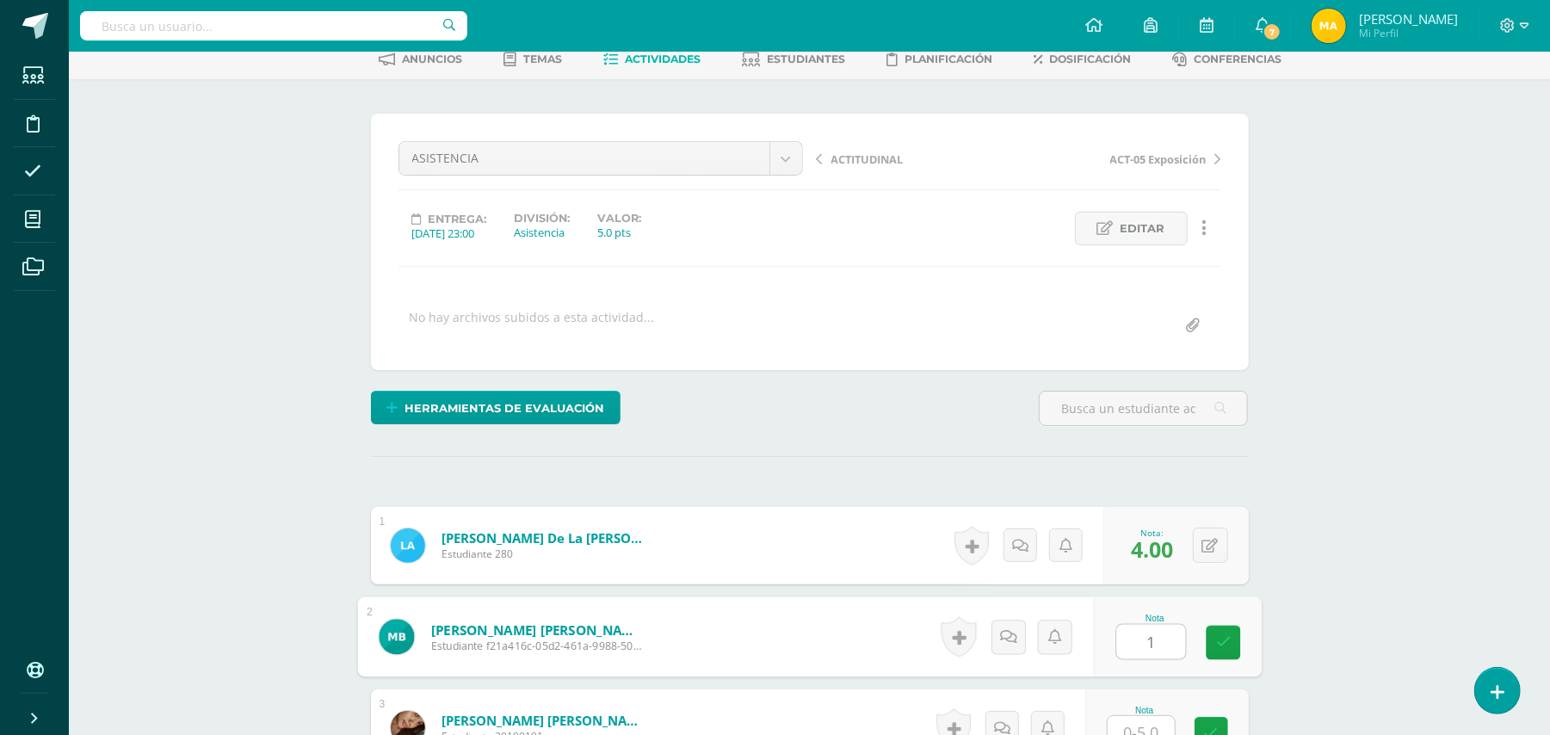
type input "1"
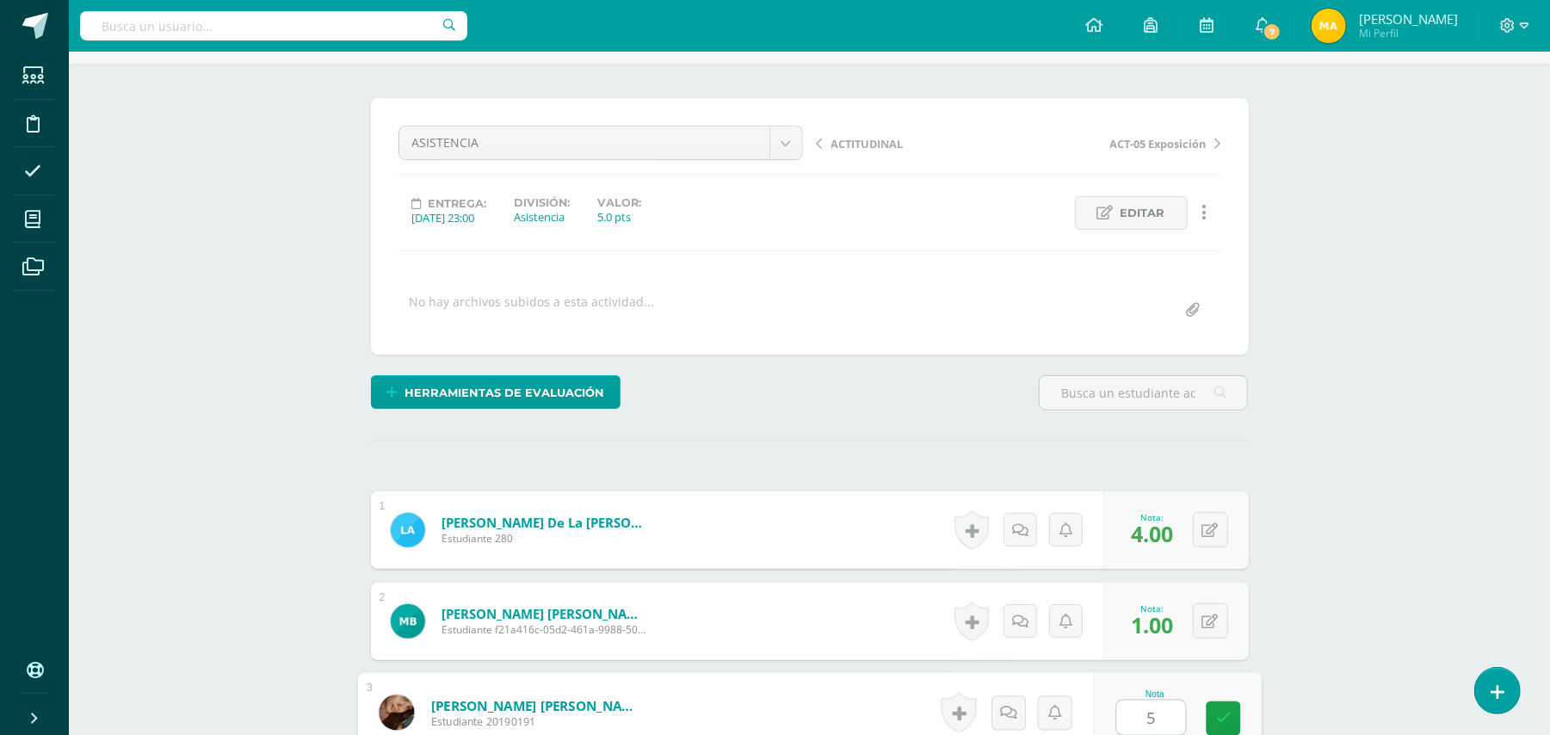
type input "5"
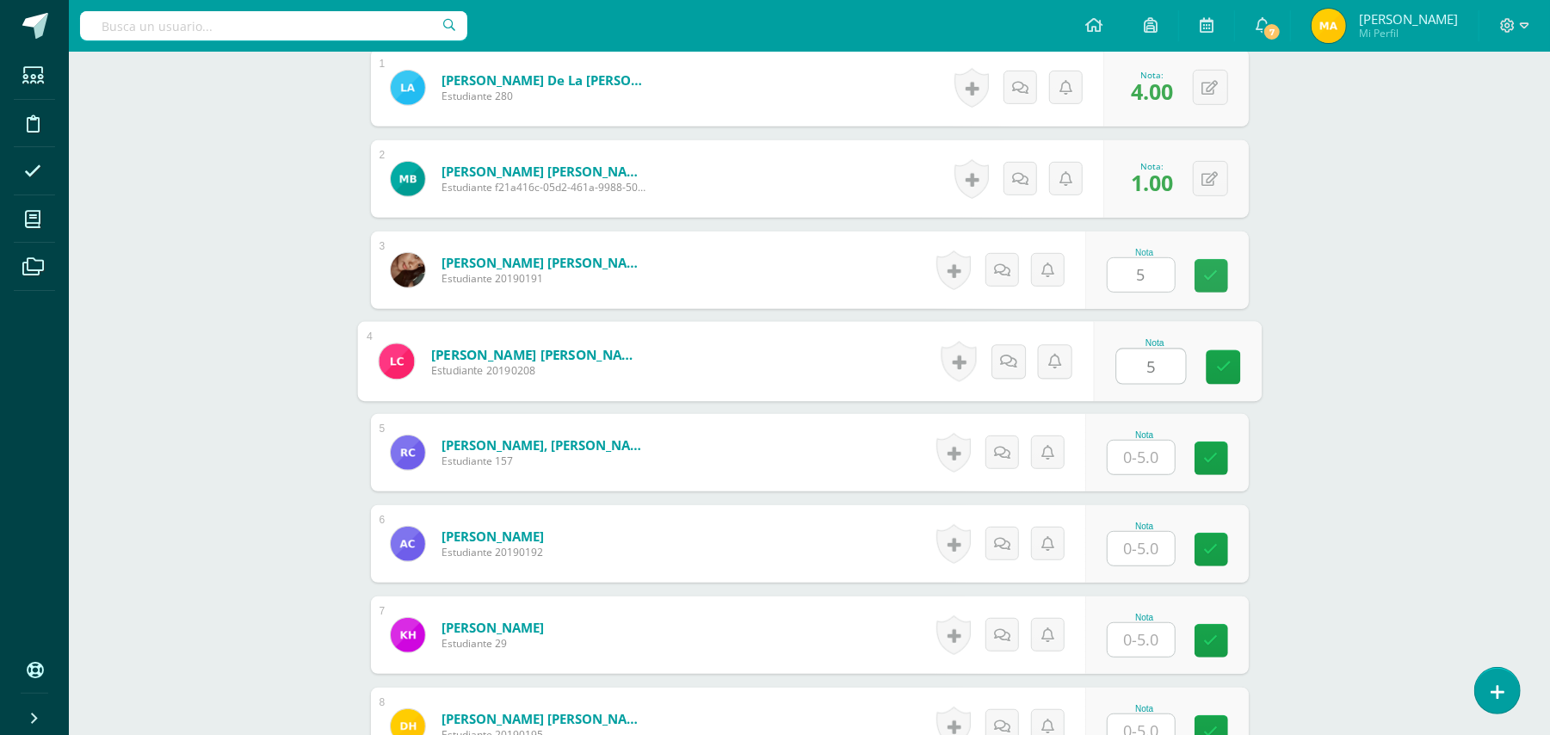
type input "5"
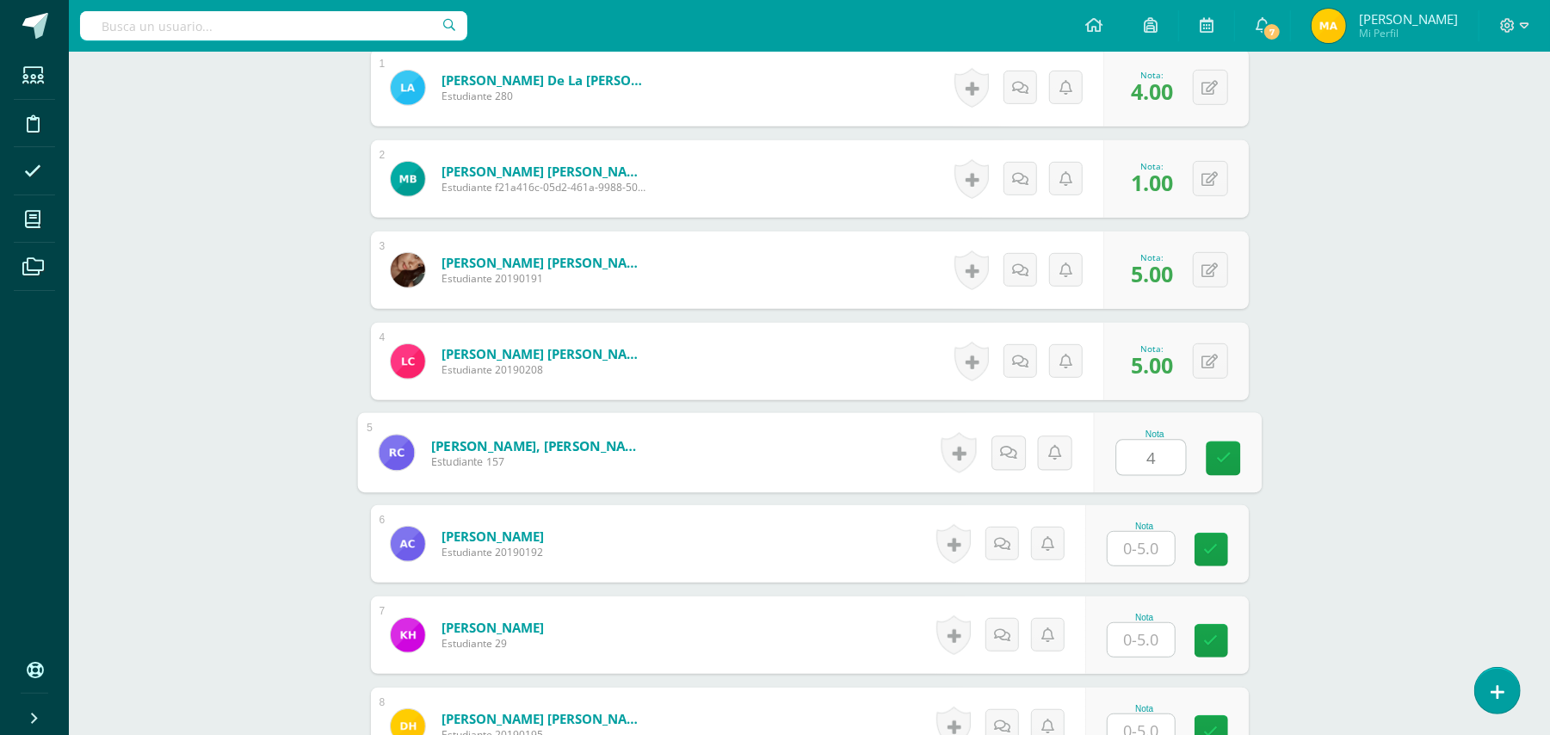
type input "4"
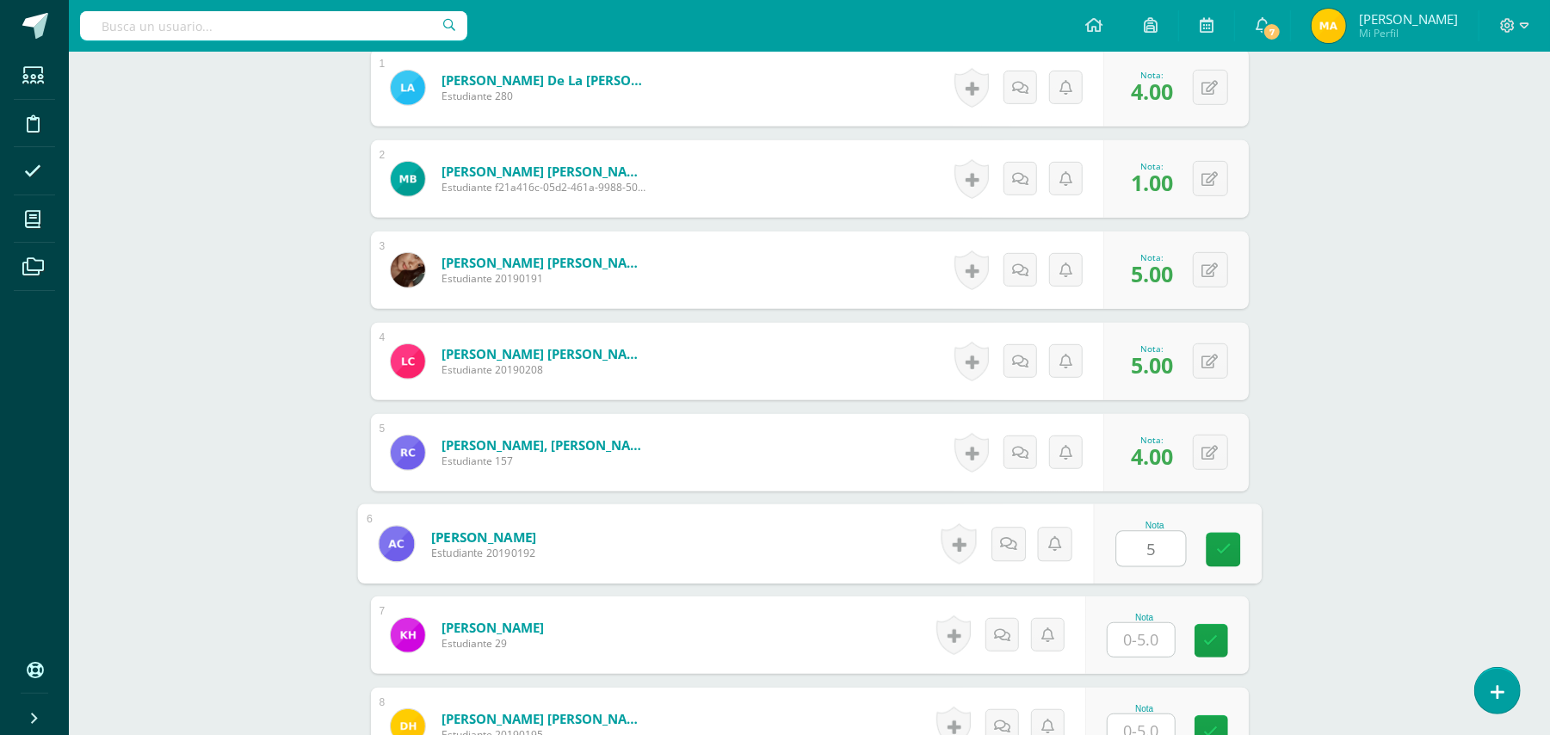
type input "5"
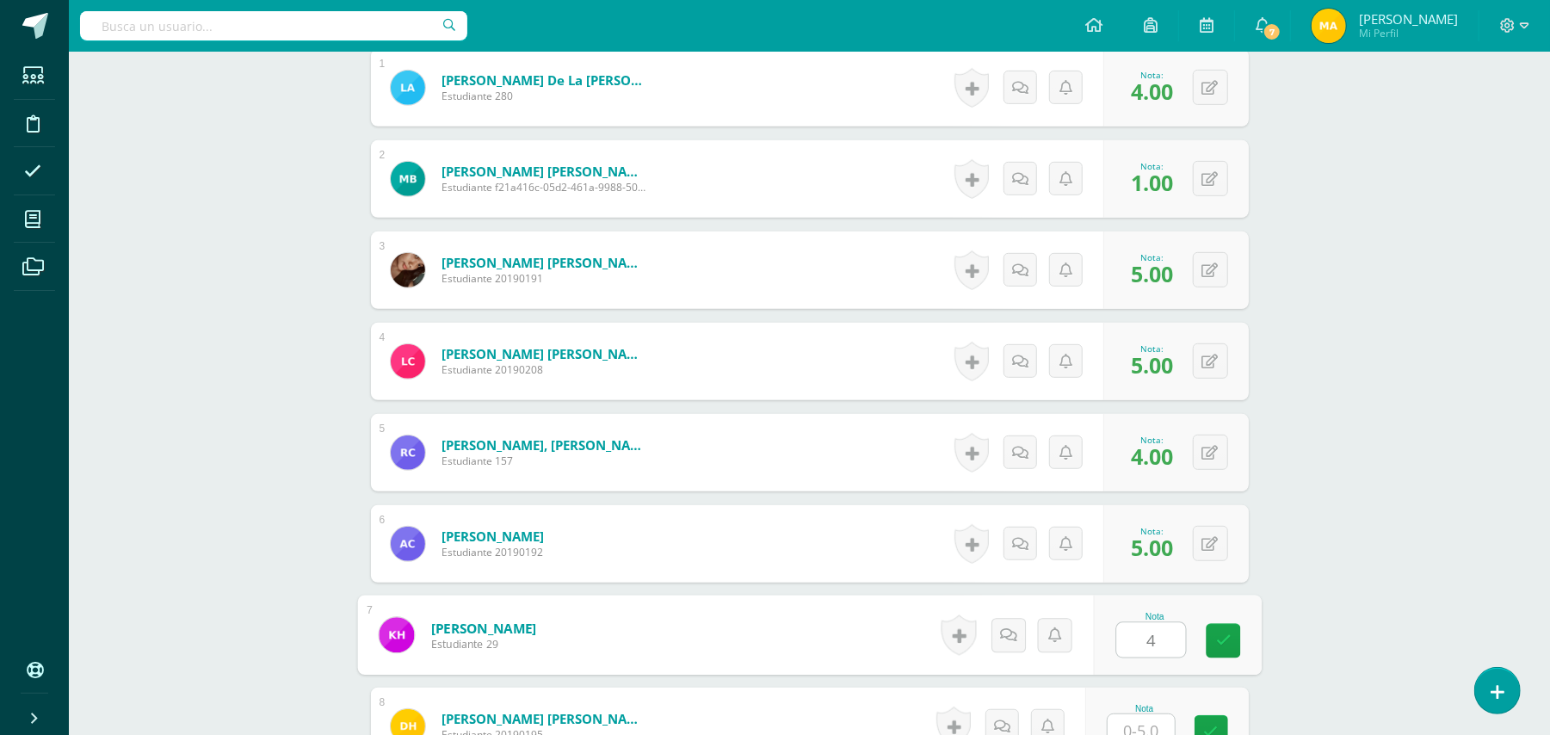
type input "4"
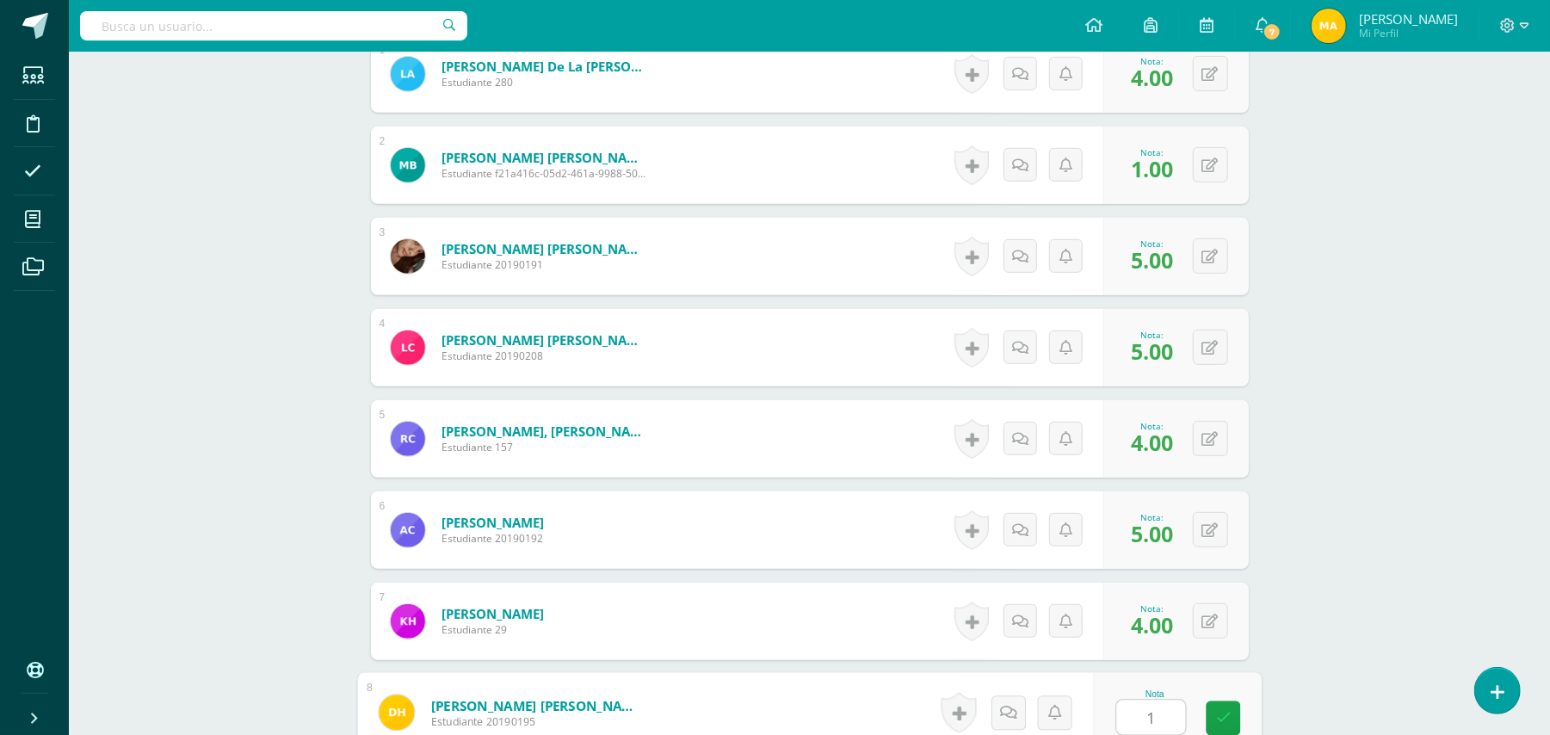
type input "1"
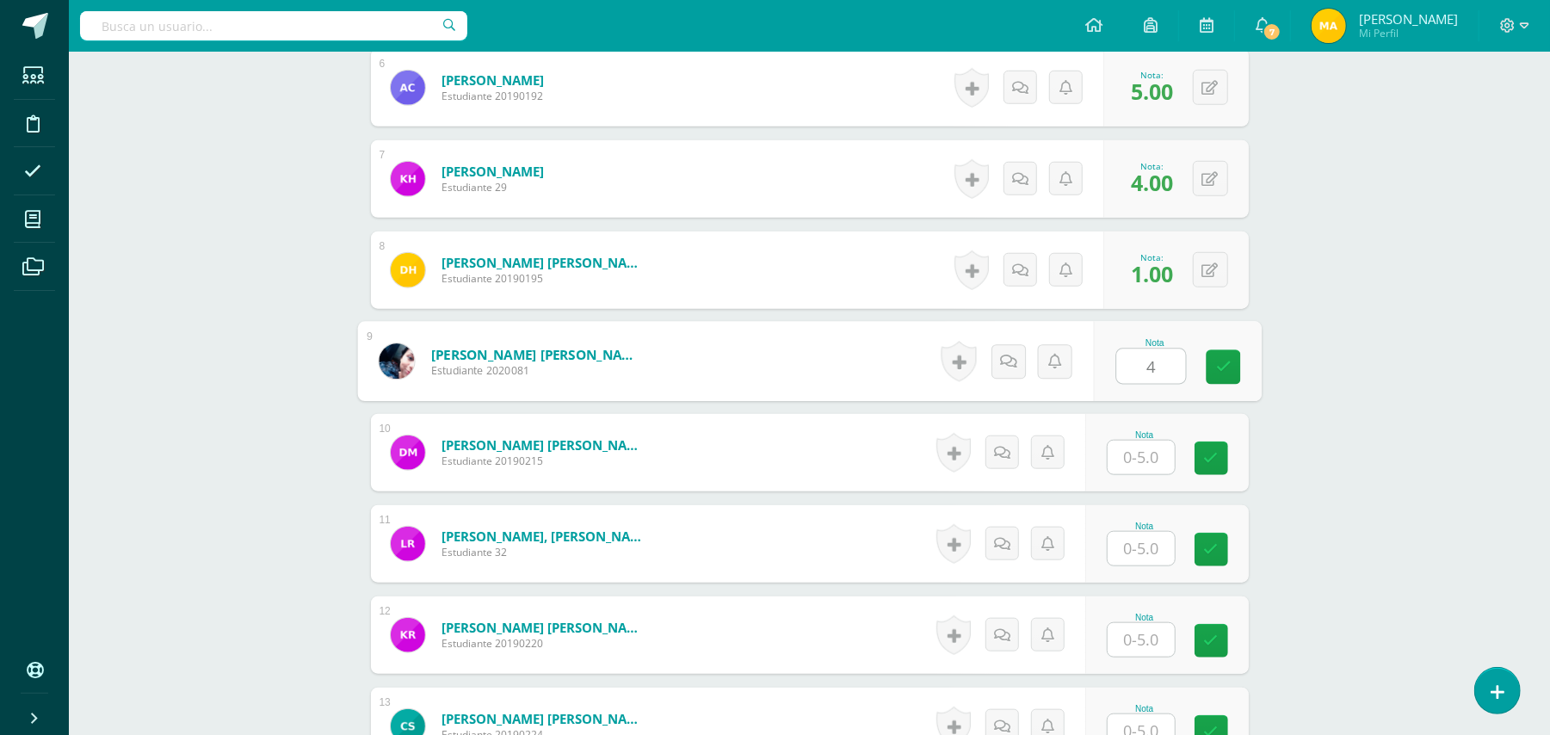
type input "4"
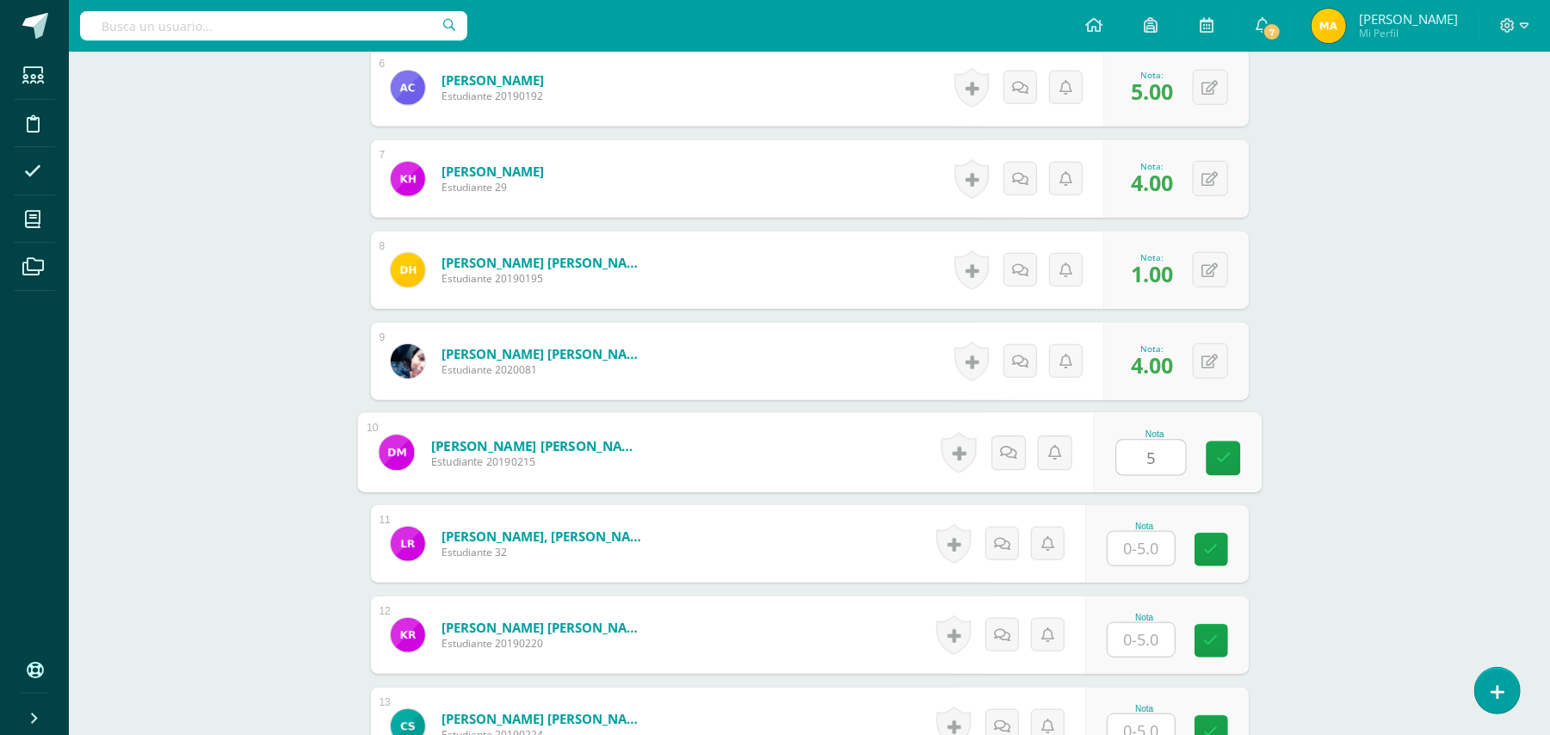
type input "5"
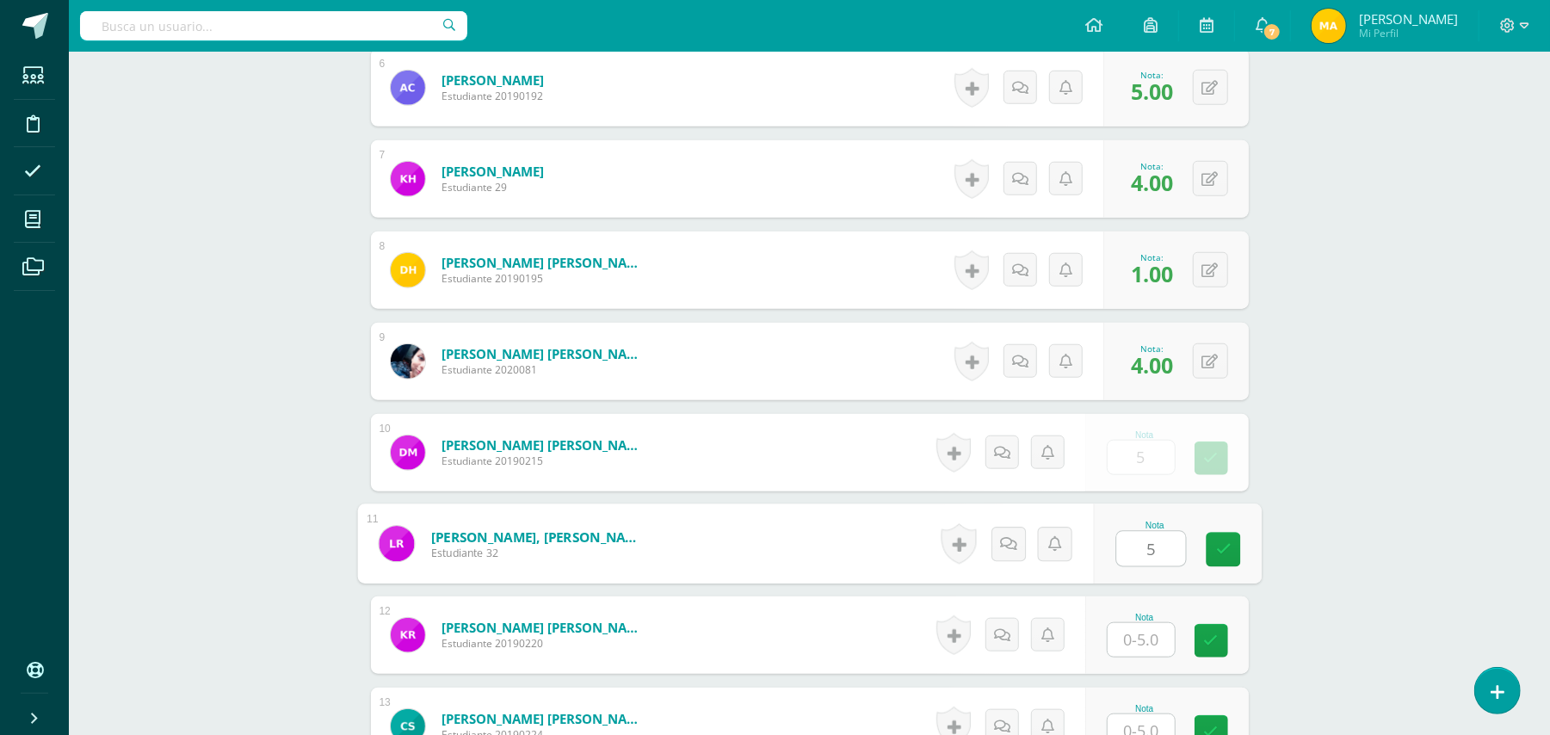
type input "5"
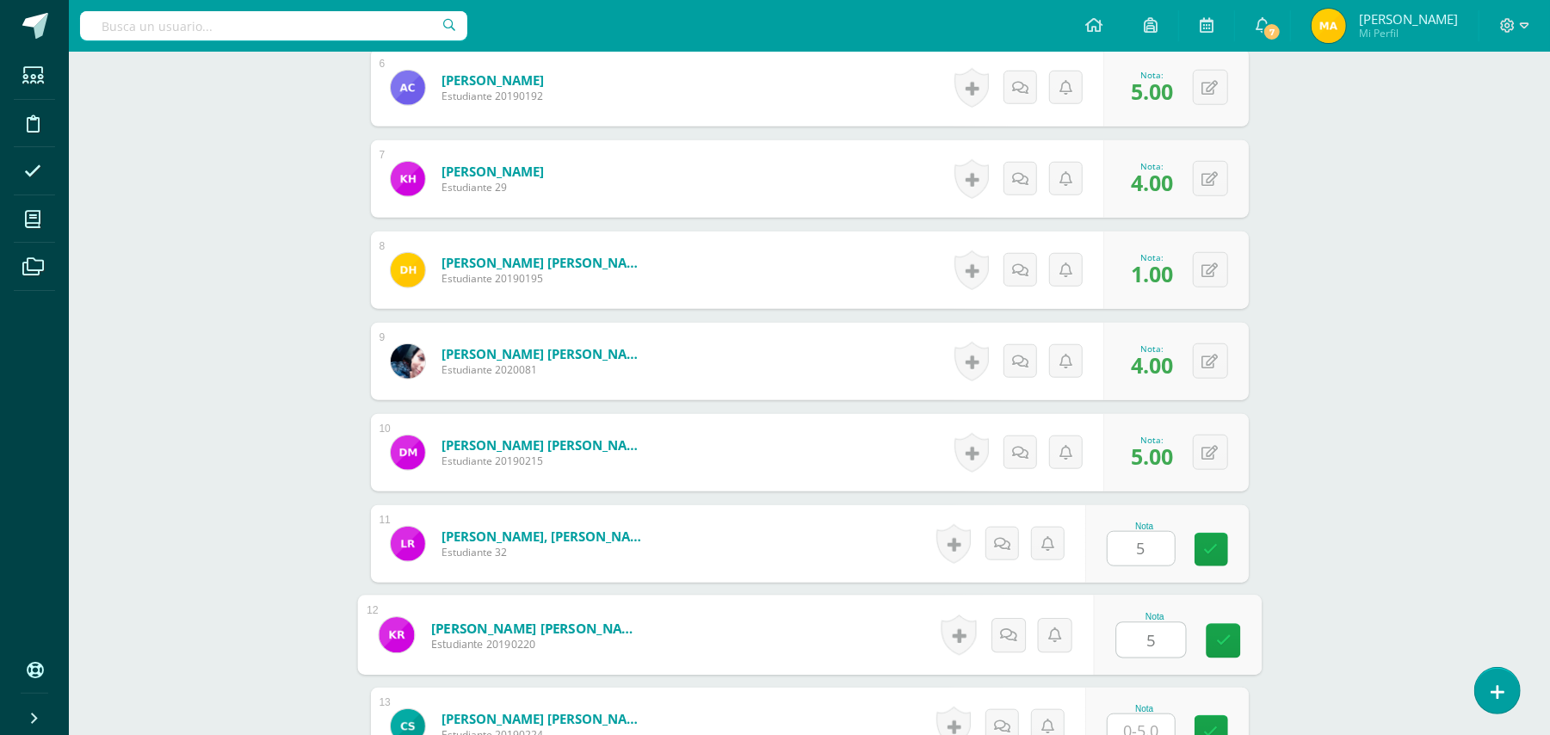
type input "5"
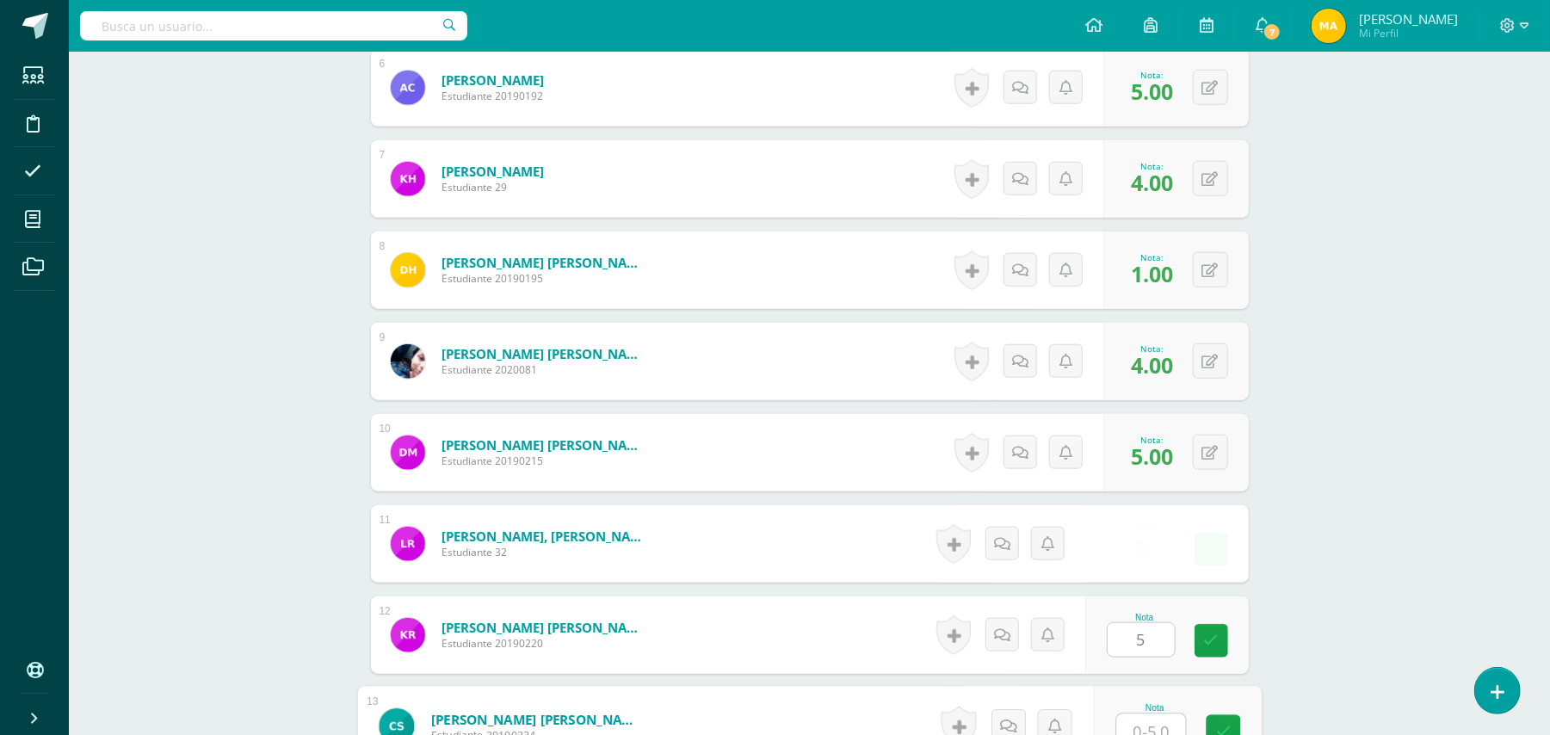
scroll to position [1019, 0]
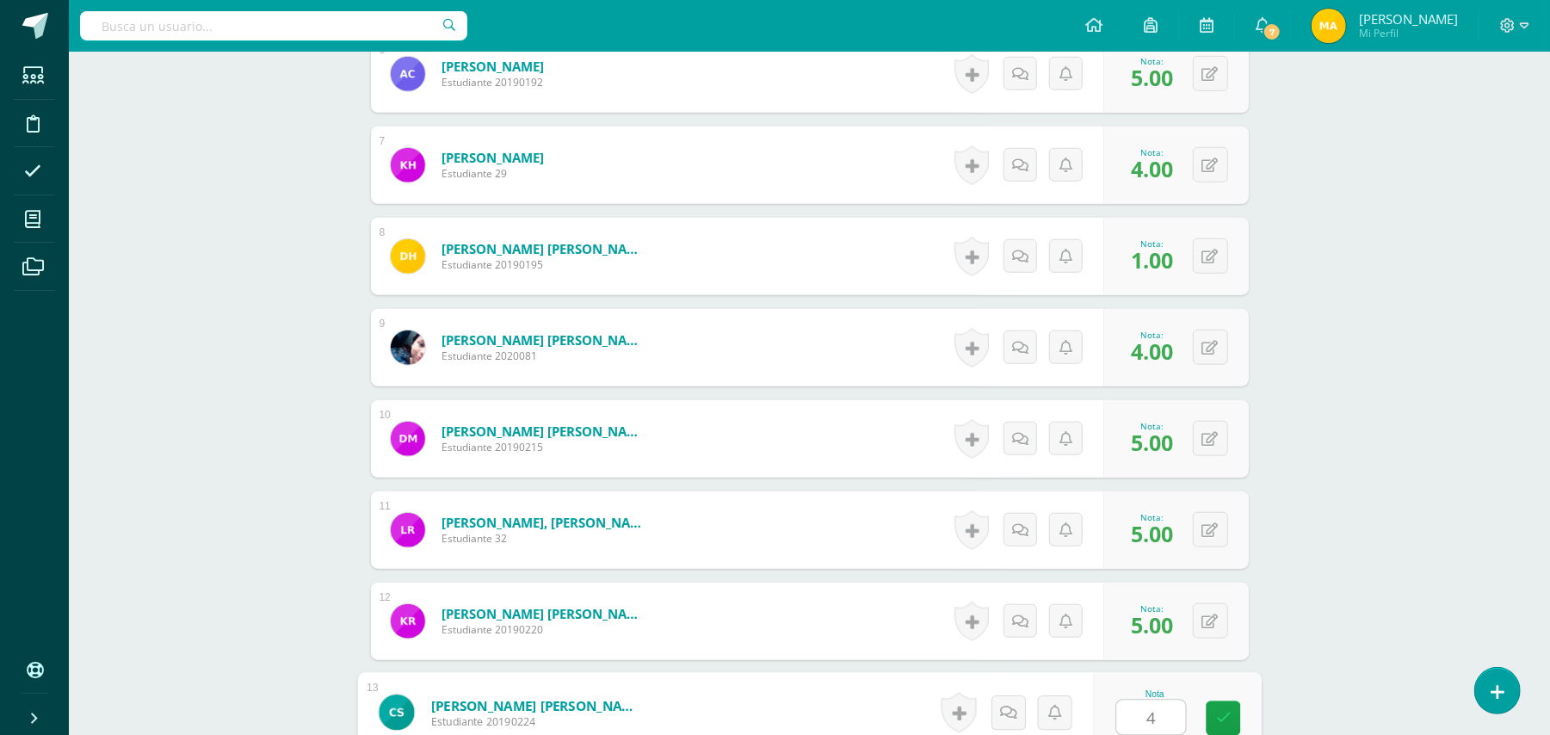
type input "4"
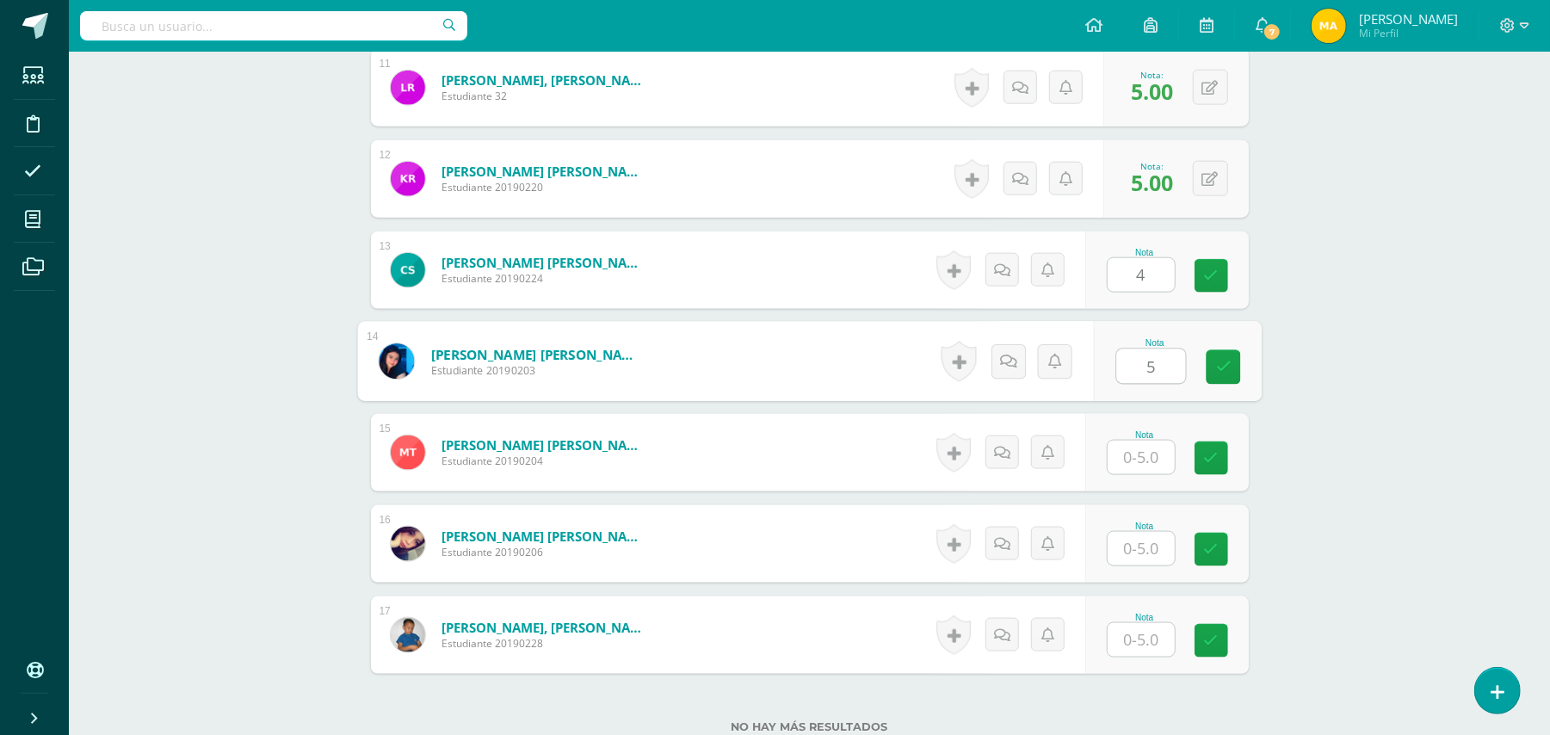
type input "5"
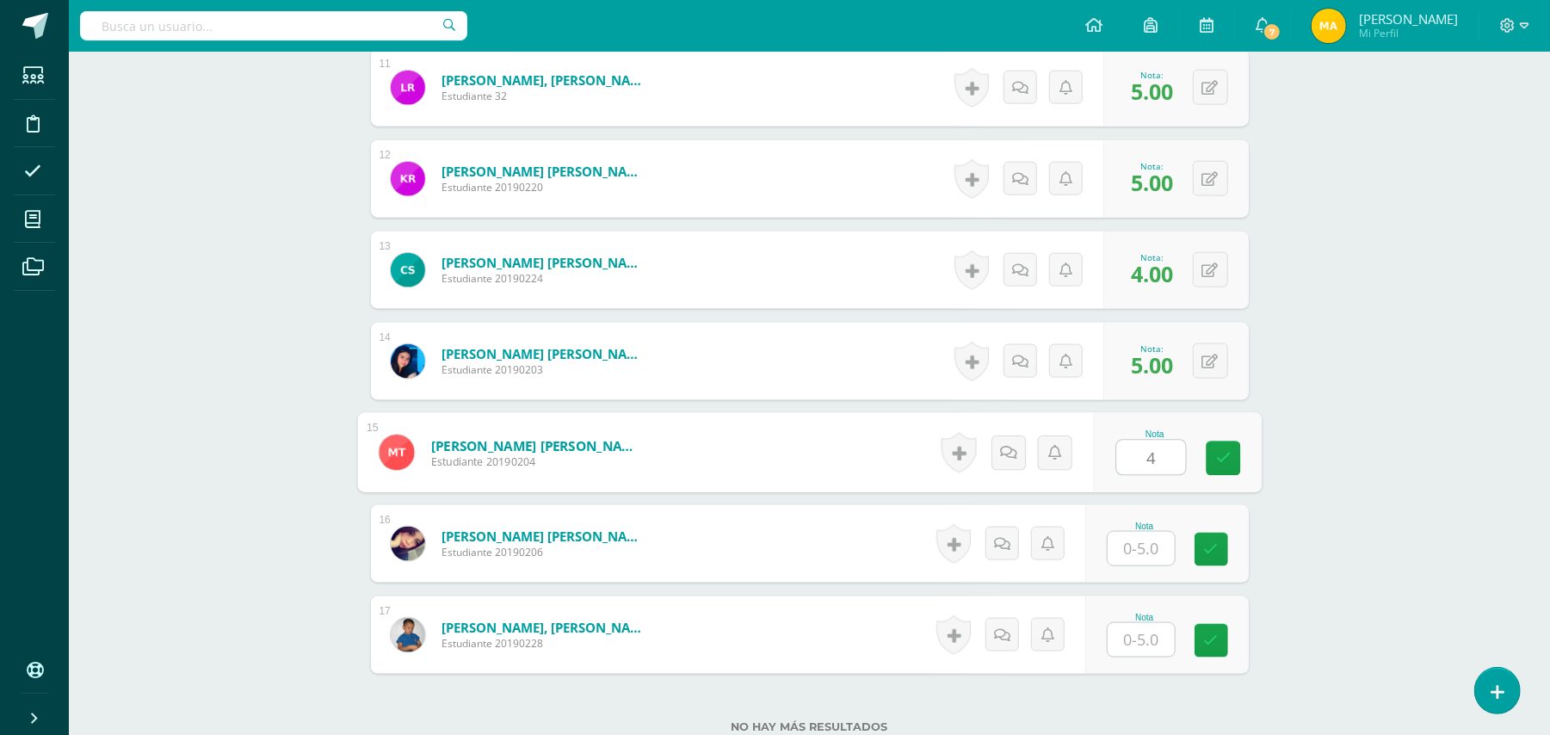
type input "4"
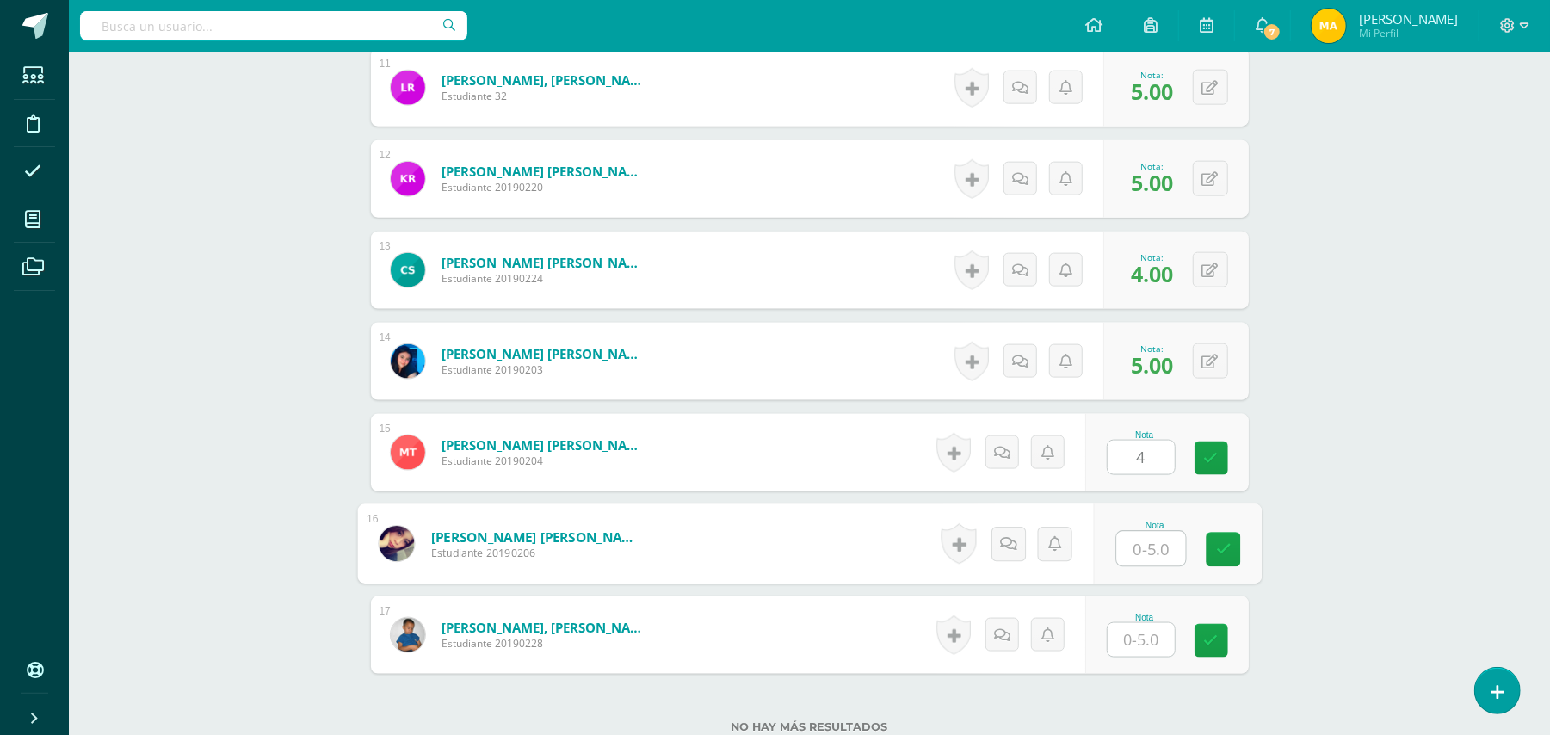
type input "5"
type input "4"
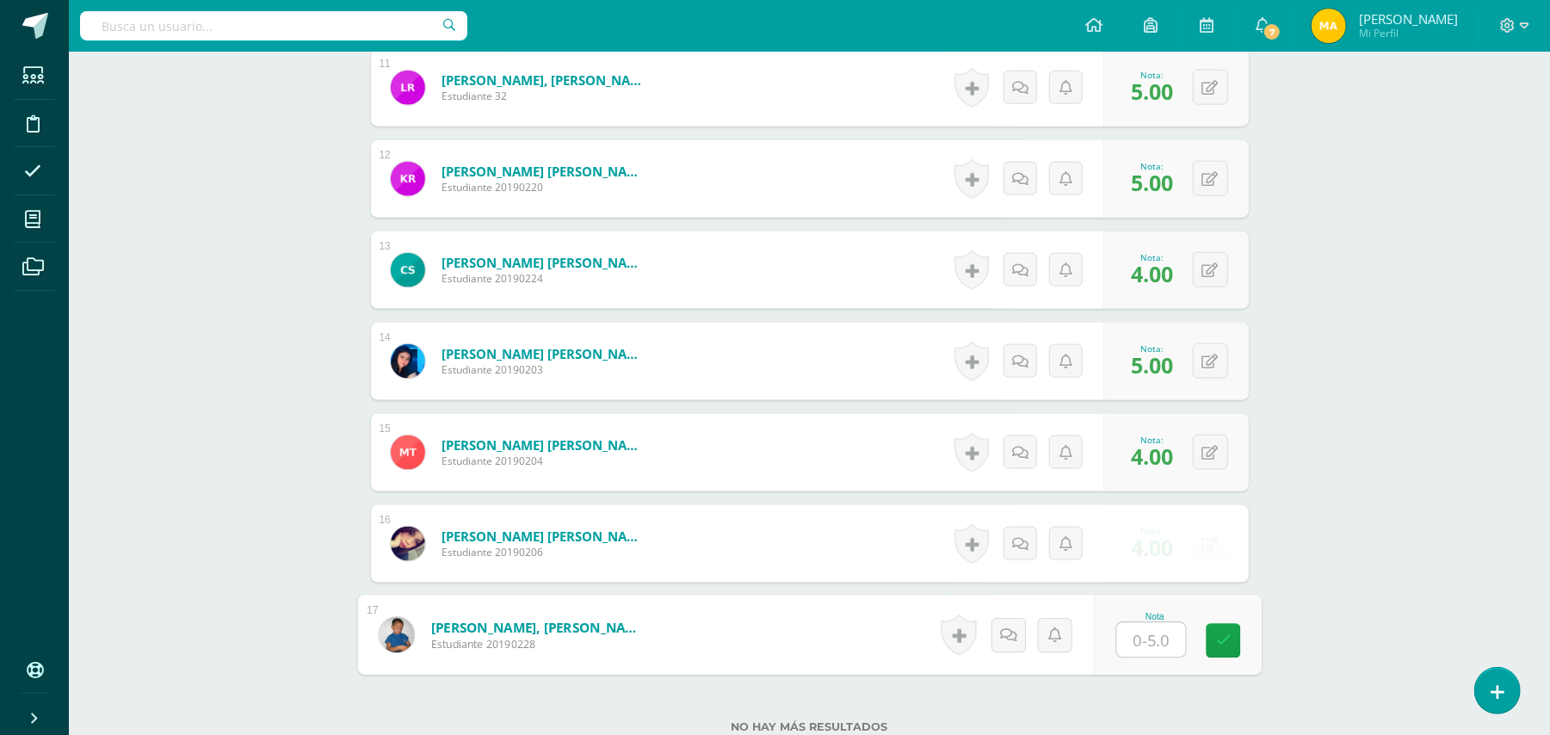
type input "1"
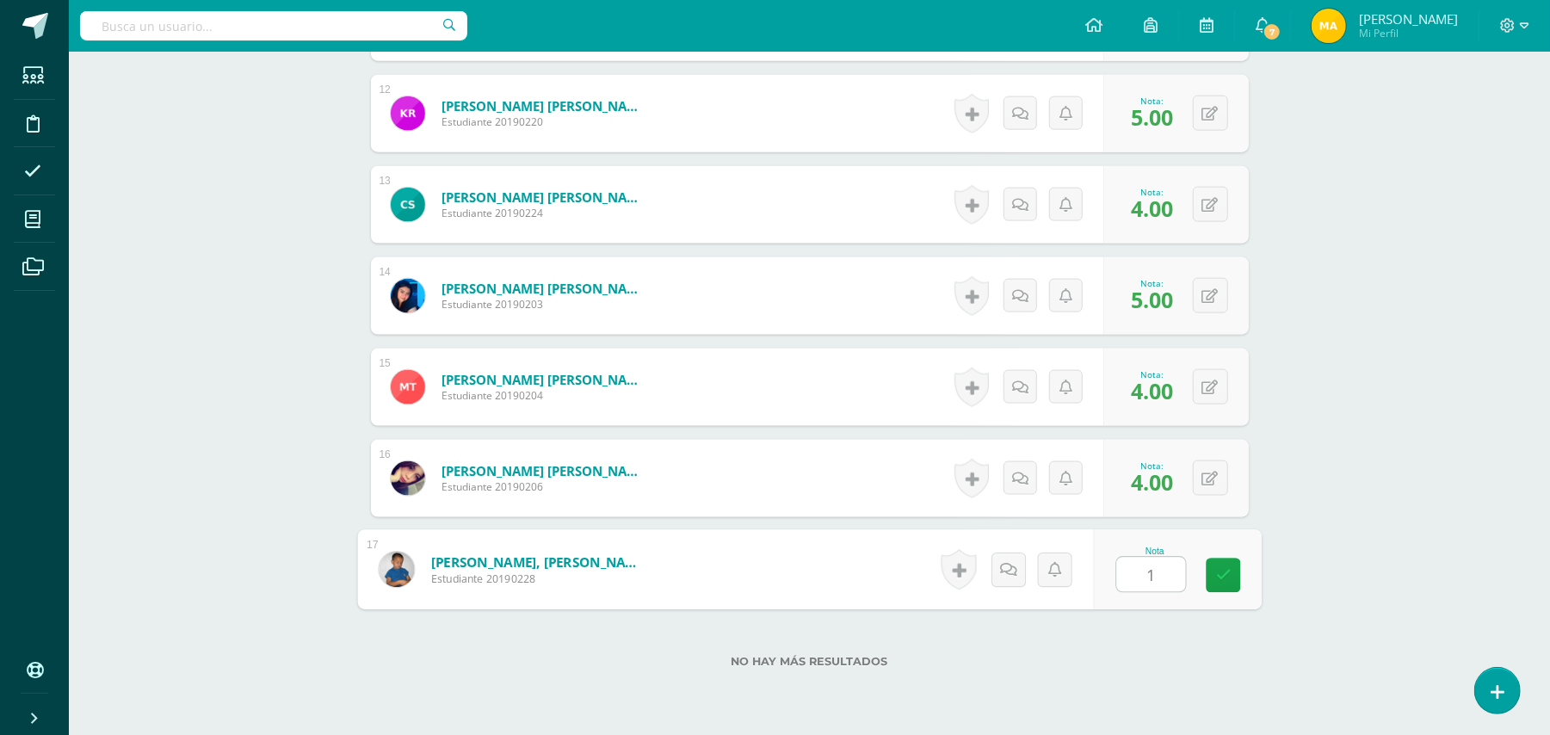
scroll to position [1530, 0]
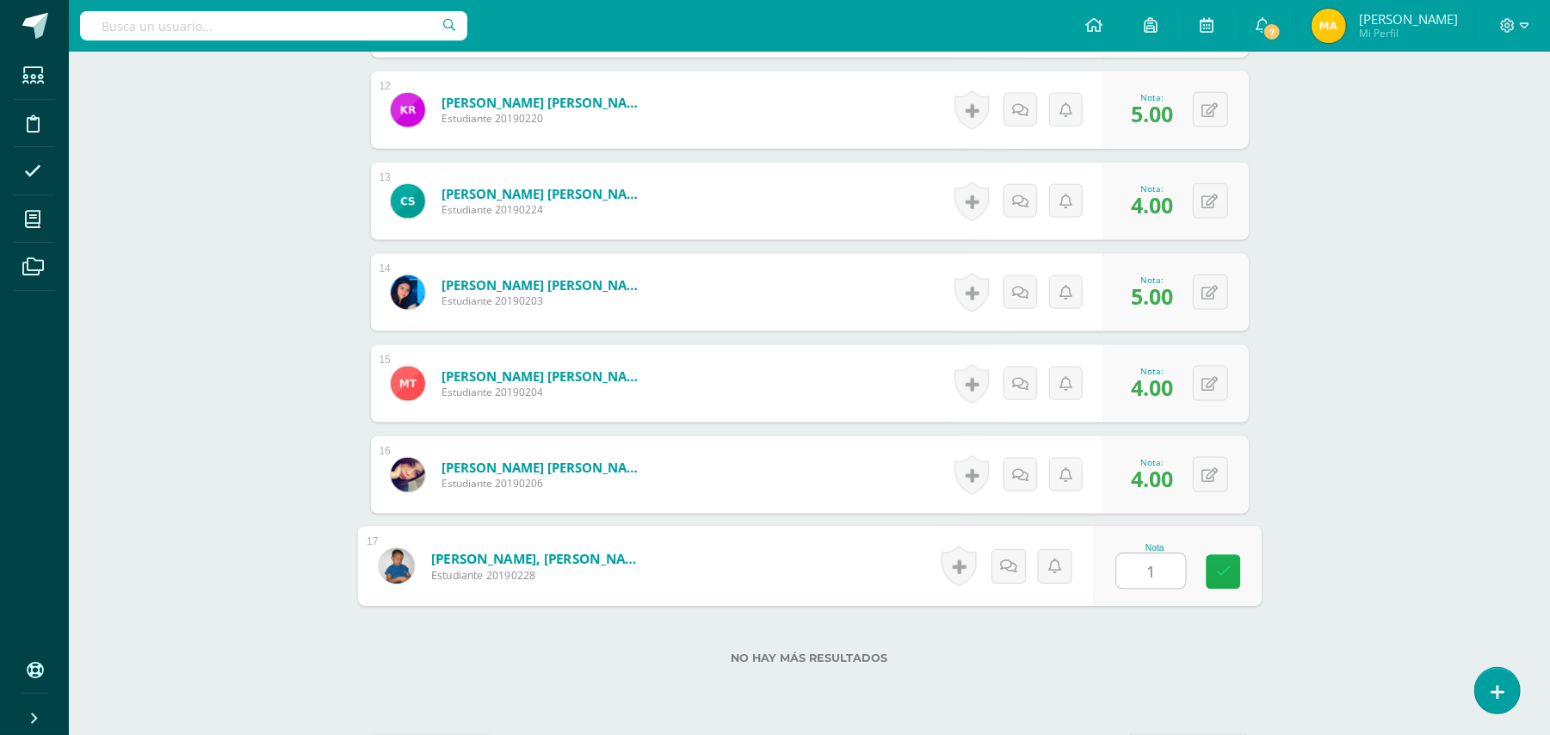
click at [1220, 570] on icon at bounding box center [1222, 571] width 15 height 15
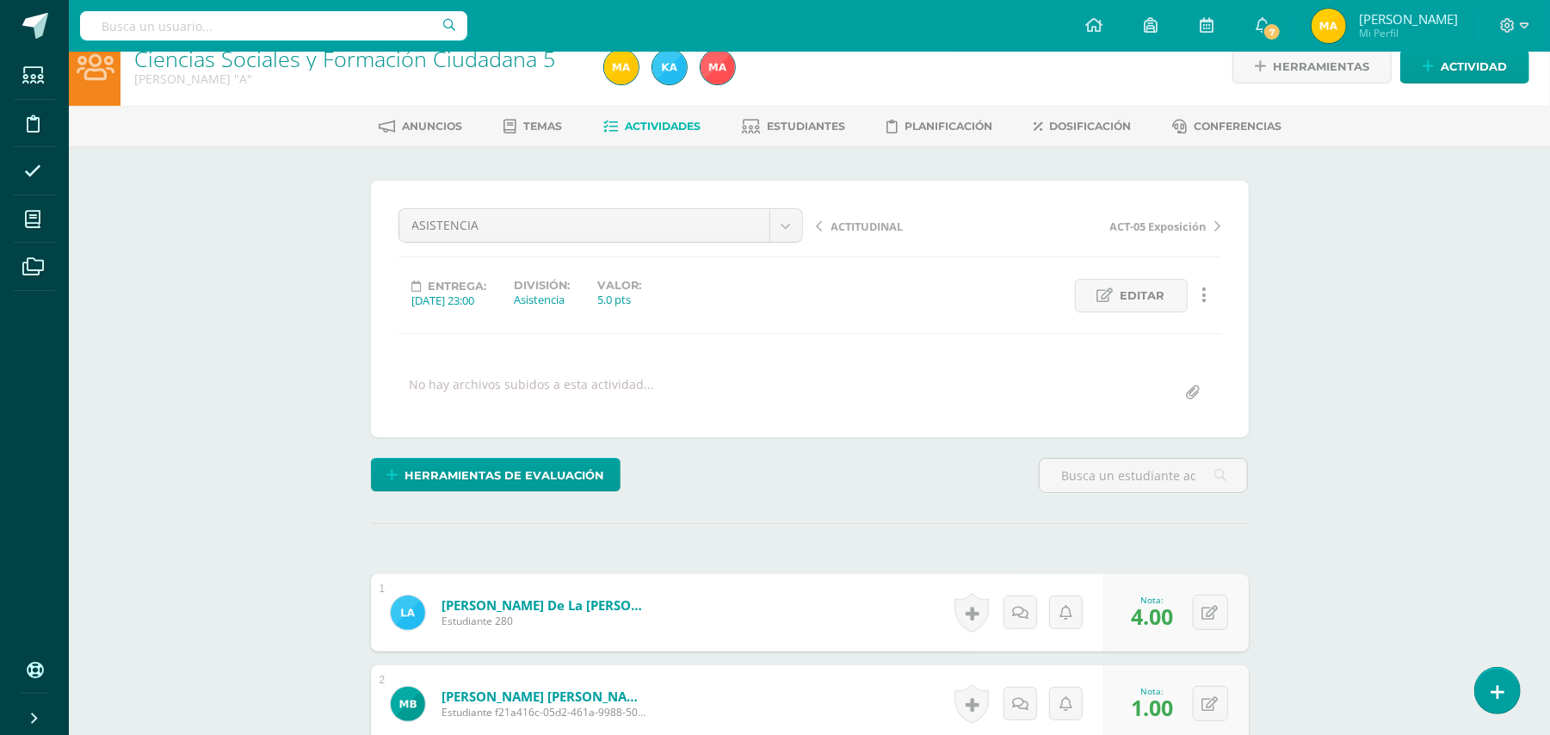
scroll to position [0, 0]
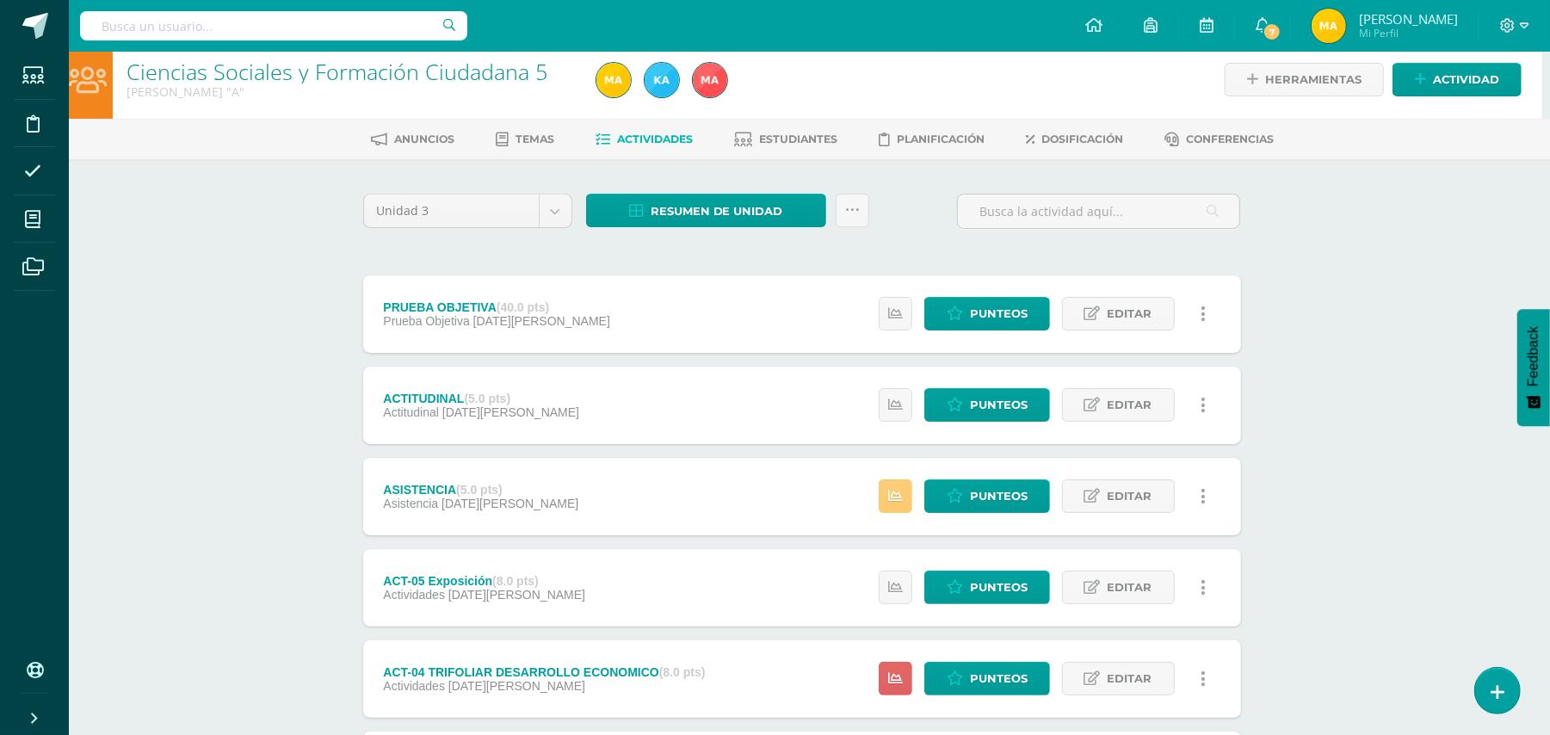
scroll to position [0, 8]
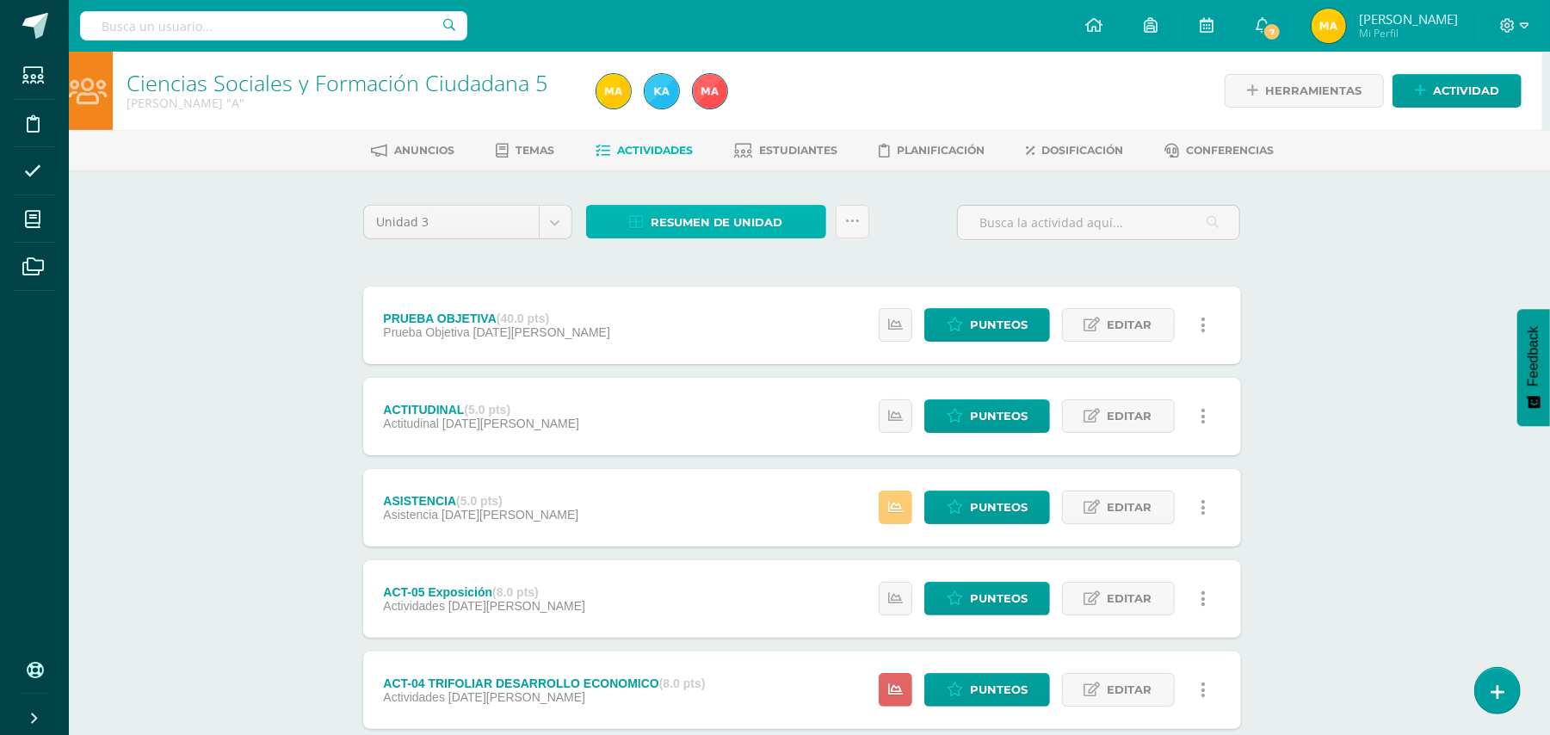
click at [669, 215] on span "Resumen de unidad" at bounding box center [717, 223] width 133 height 32
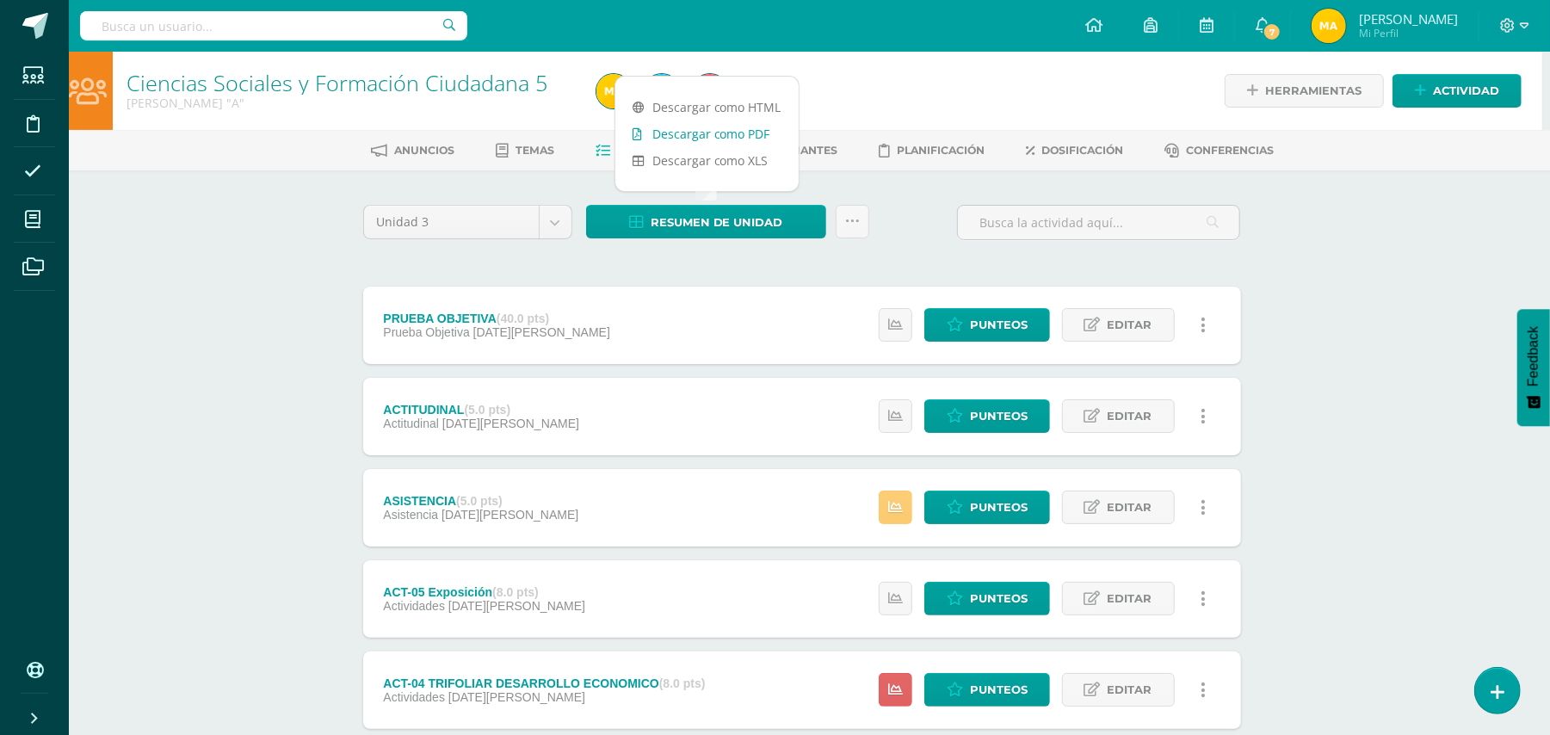
click at [689, 135] on link "Descargar como PDF" at bounding box center [706, 133] width 183 height 27
click at [38, 274] on icon at bounding box center [33, 266] width 22 height 17
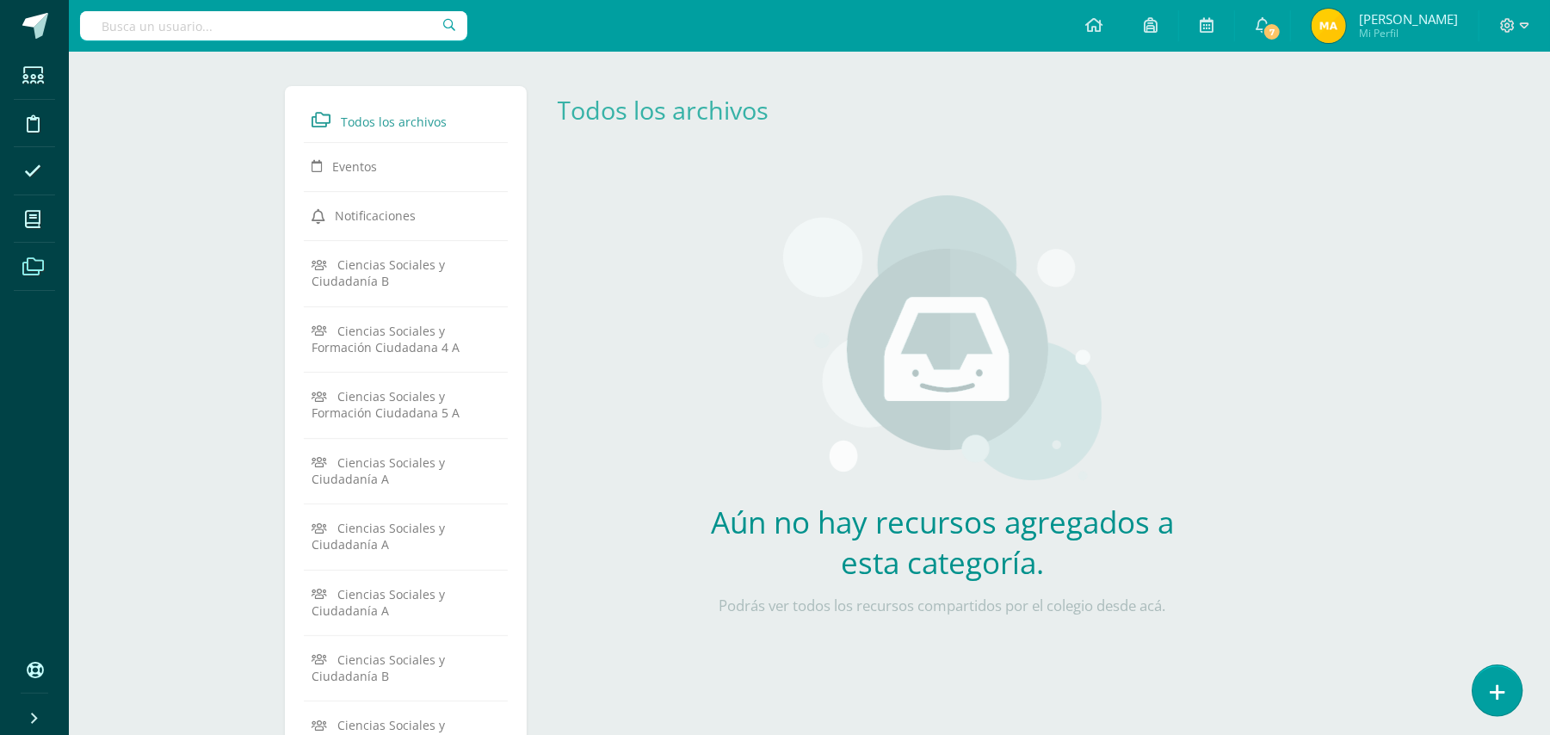
click at [1492, 689] on icon at bounding box center [1496, 692] width 15 height 20
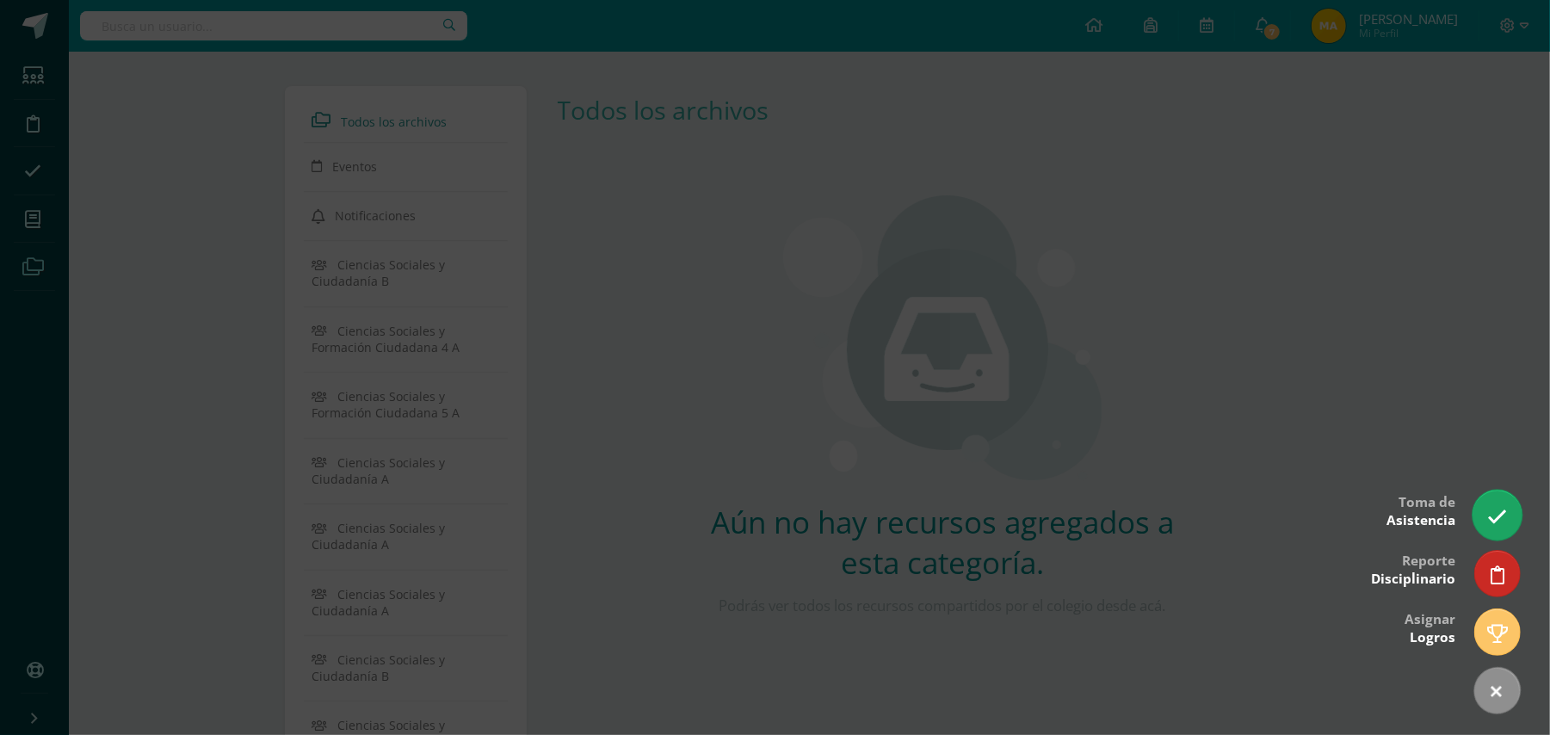
click at [1482, 514] on link at bounding box center [1496, 515] width 49 height 50
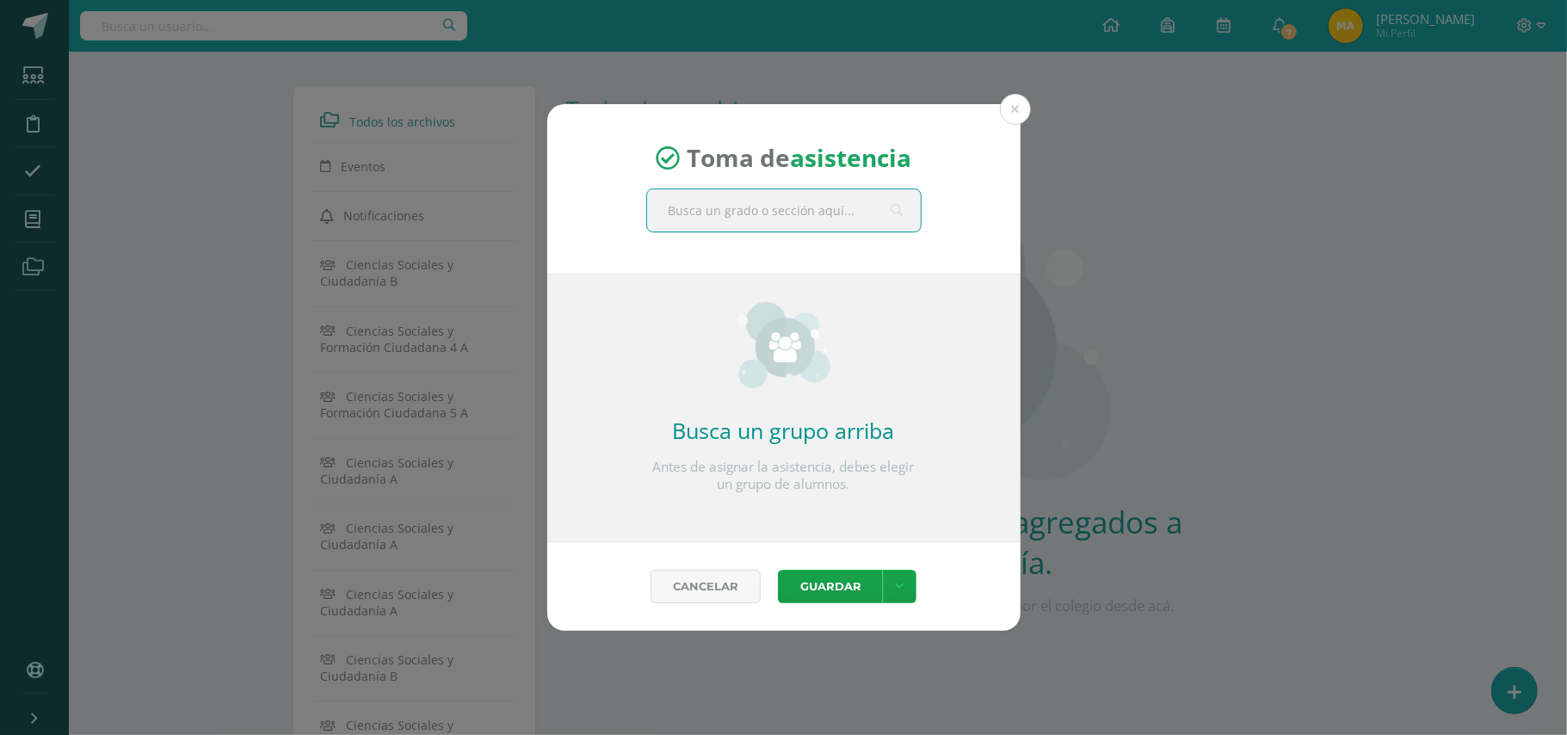
click at [867, 204] on input "text" at bounding box center [784, 210] width 274 height 42
type input "TERCE"
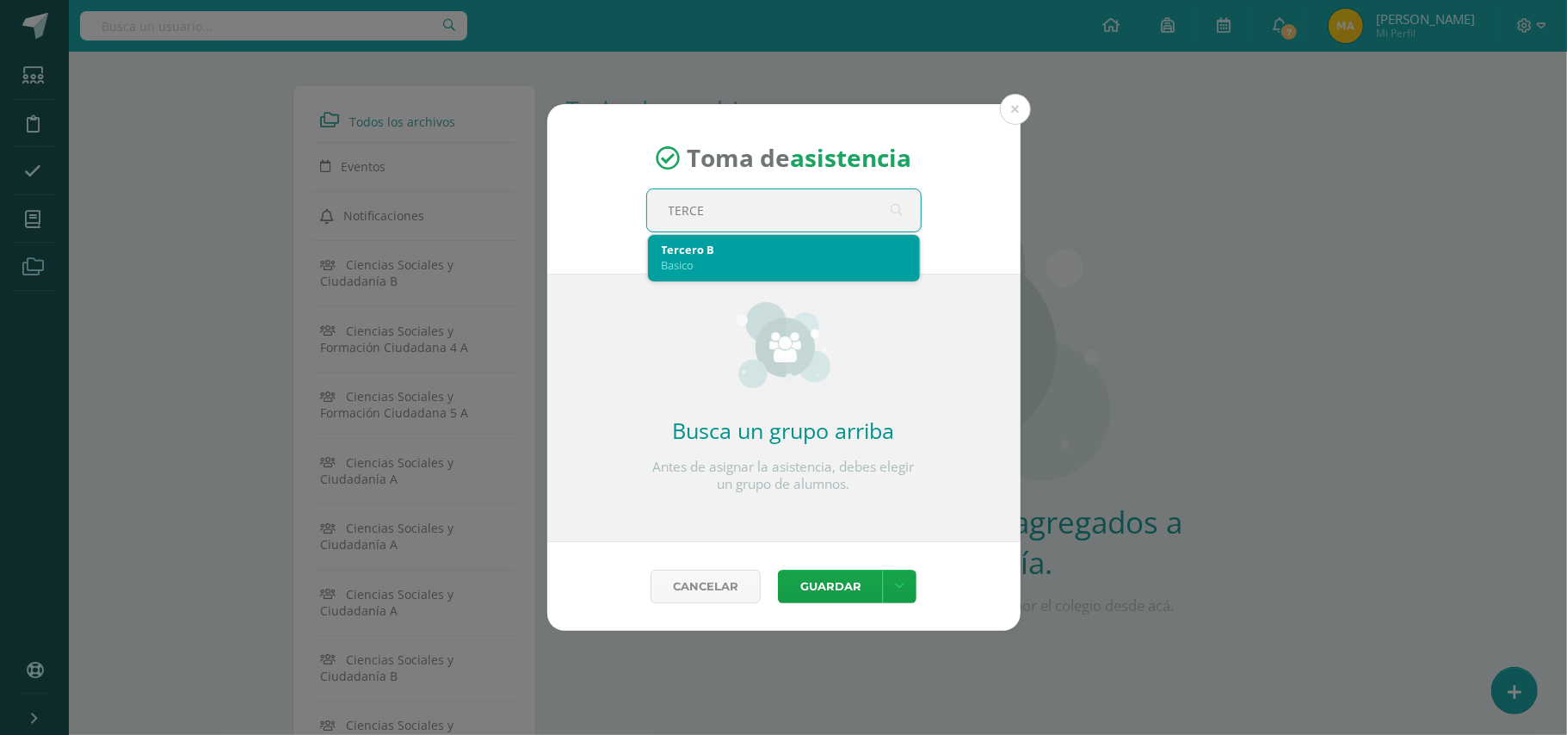
click at [806, 262] on div "Basico" at bounding box center [784, 264] width 244 height 15
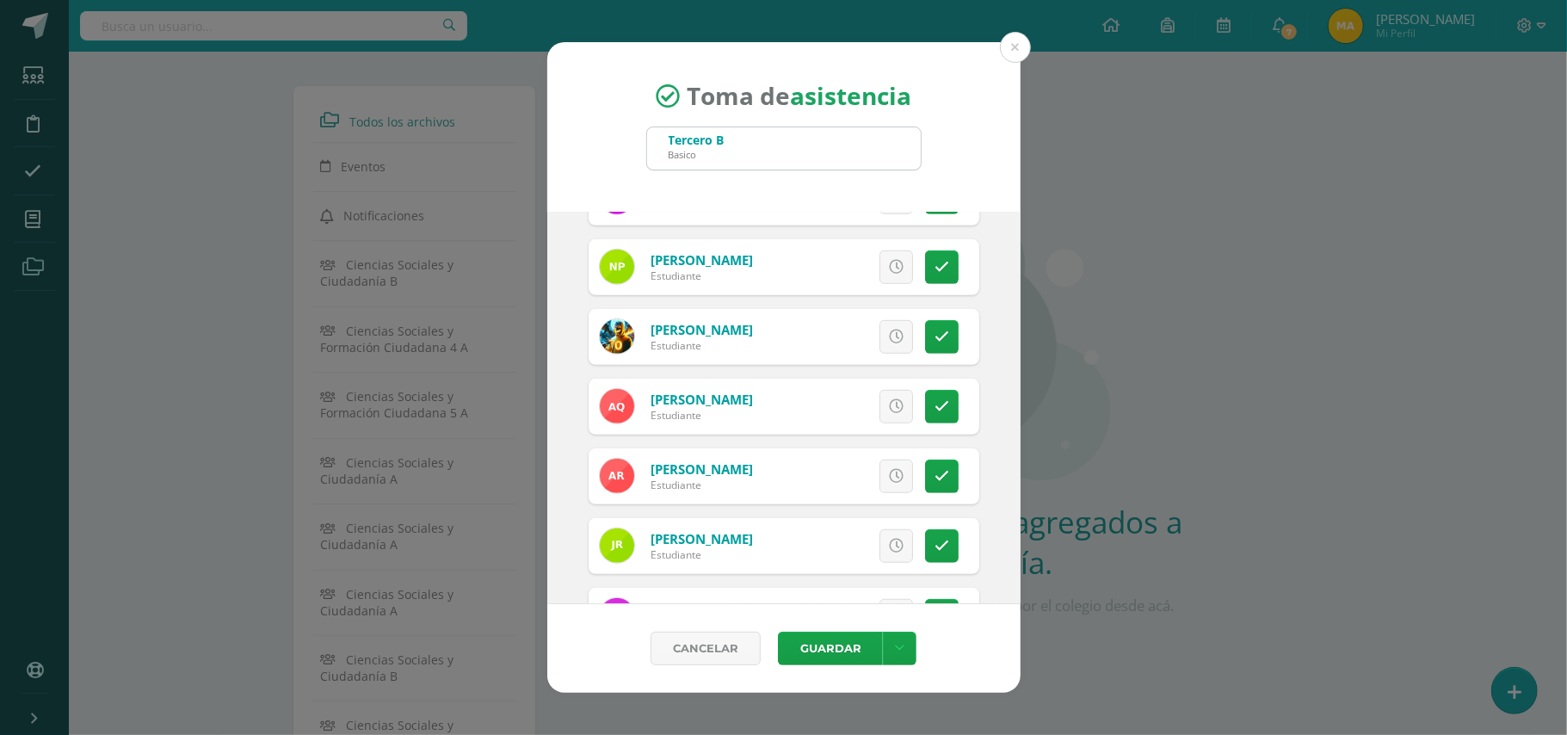
scroll to position [827, 0]
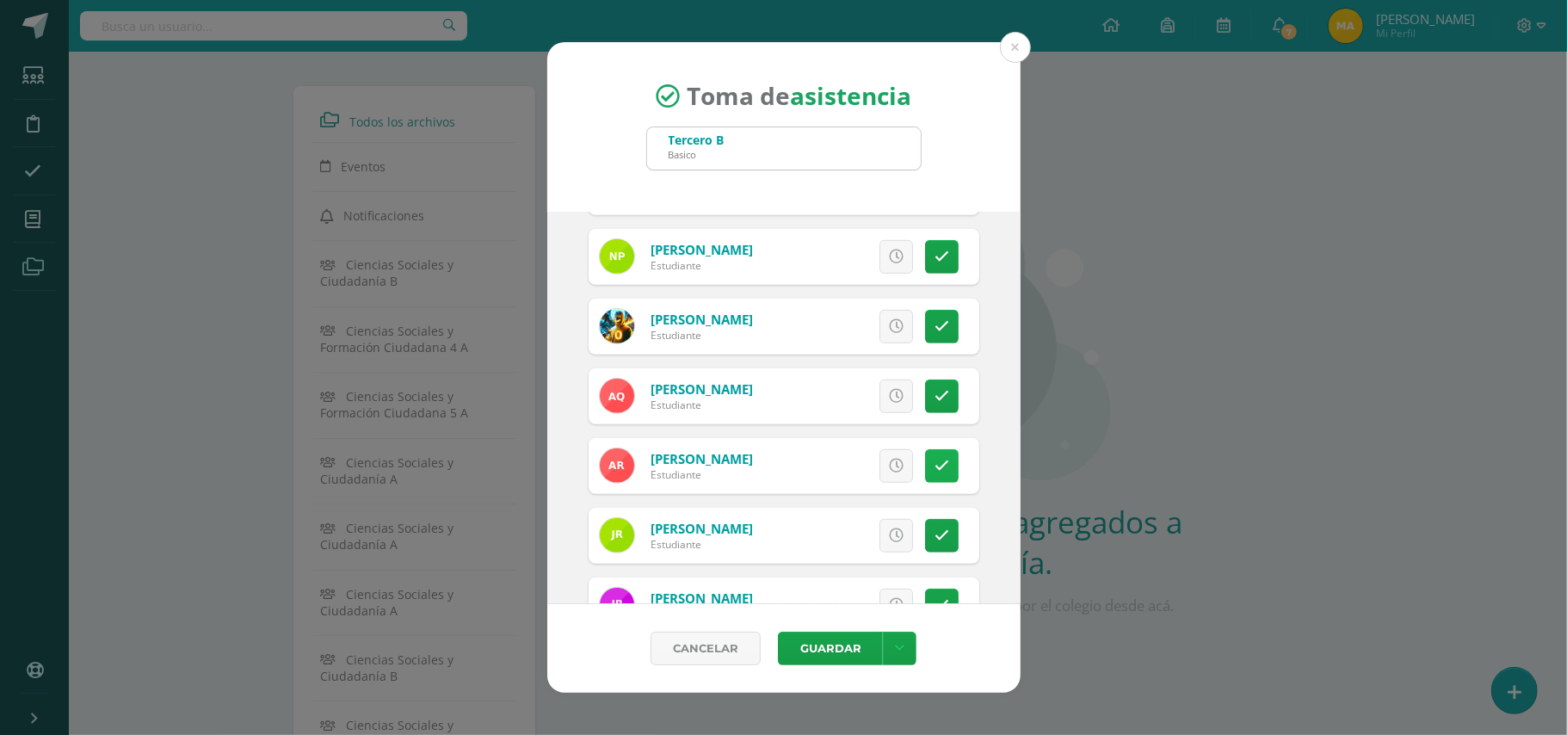
click at [934, 466] on icon at bounding box center [941, 466] width 15 height 15
click at [854, 641] on button "Guardar" at bounding box center [830, 649] width 105 height 34
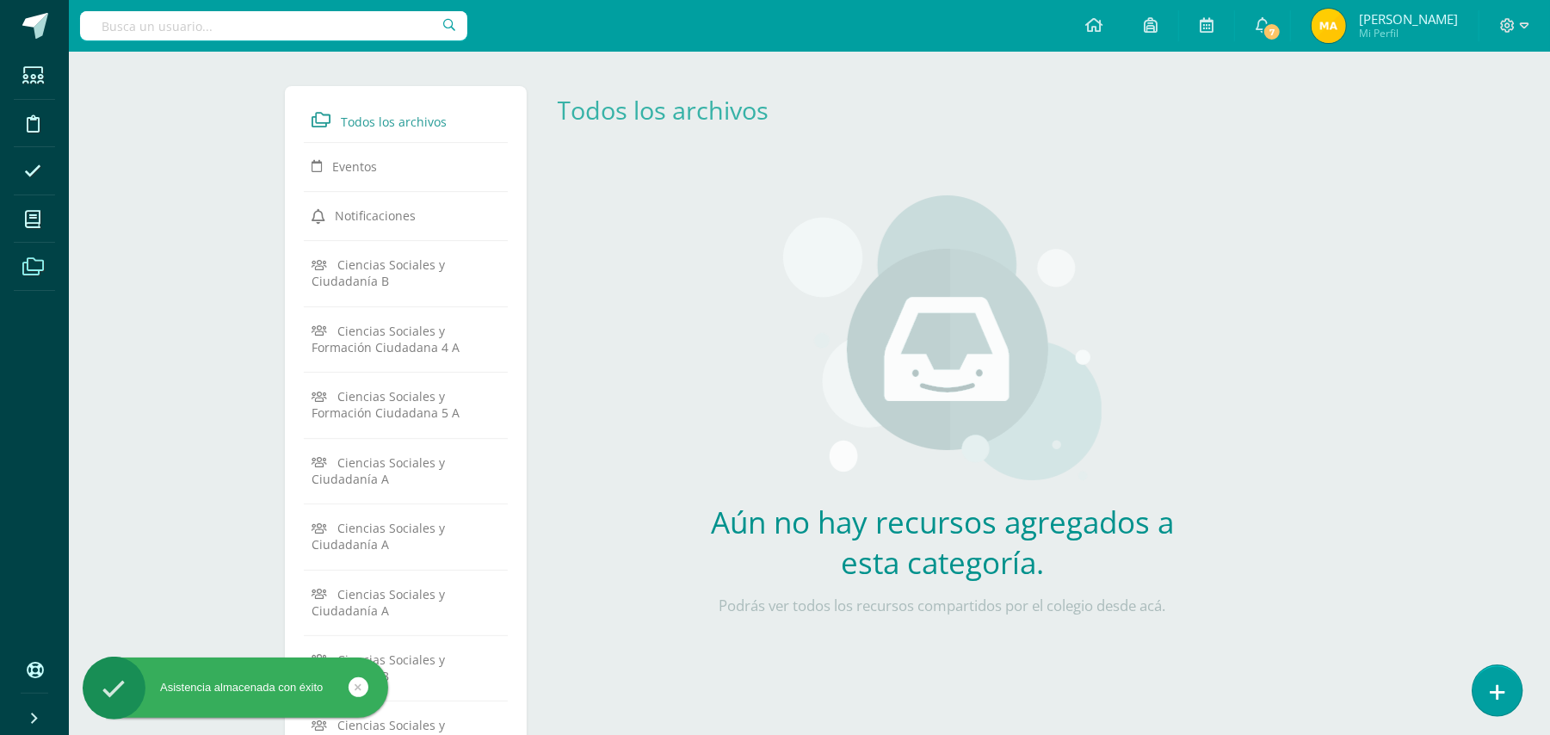
click at [1498, 688] on icon at bounding box center [1496, 692] width 15 height 20
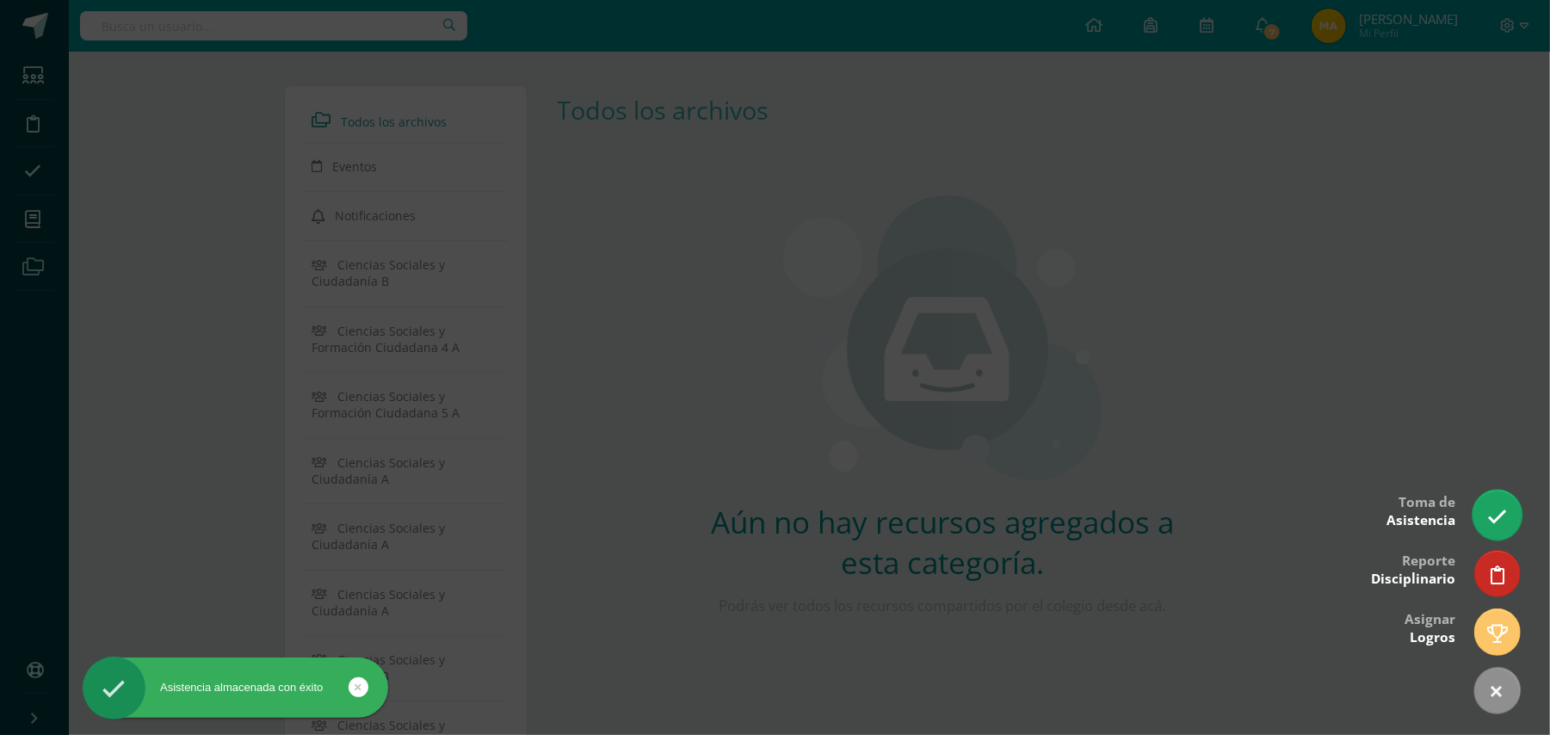
click at [1487, 511] on icon at bounding box center [1497, 517] width 20 height 20
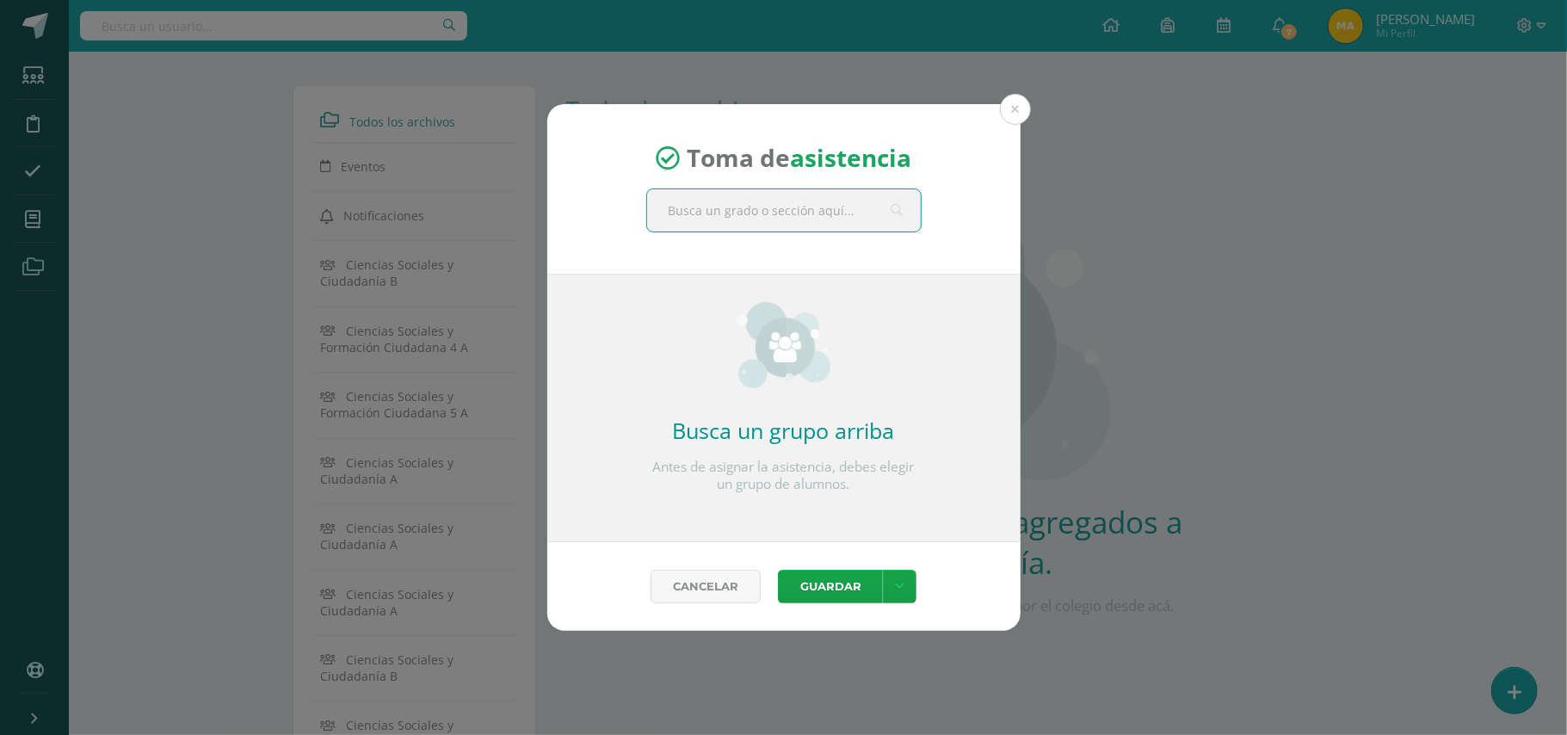
click at [807, 214] on input "text" at bounding box center [784, 210] width 274 height 42
type input "TER"
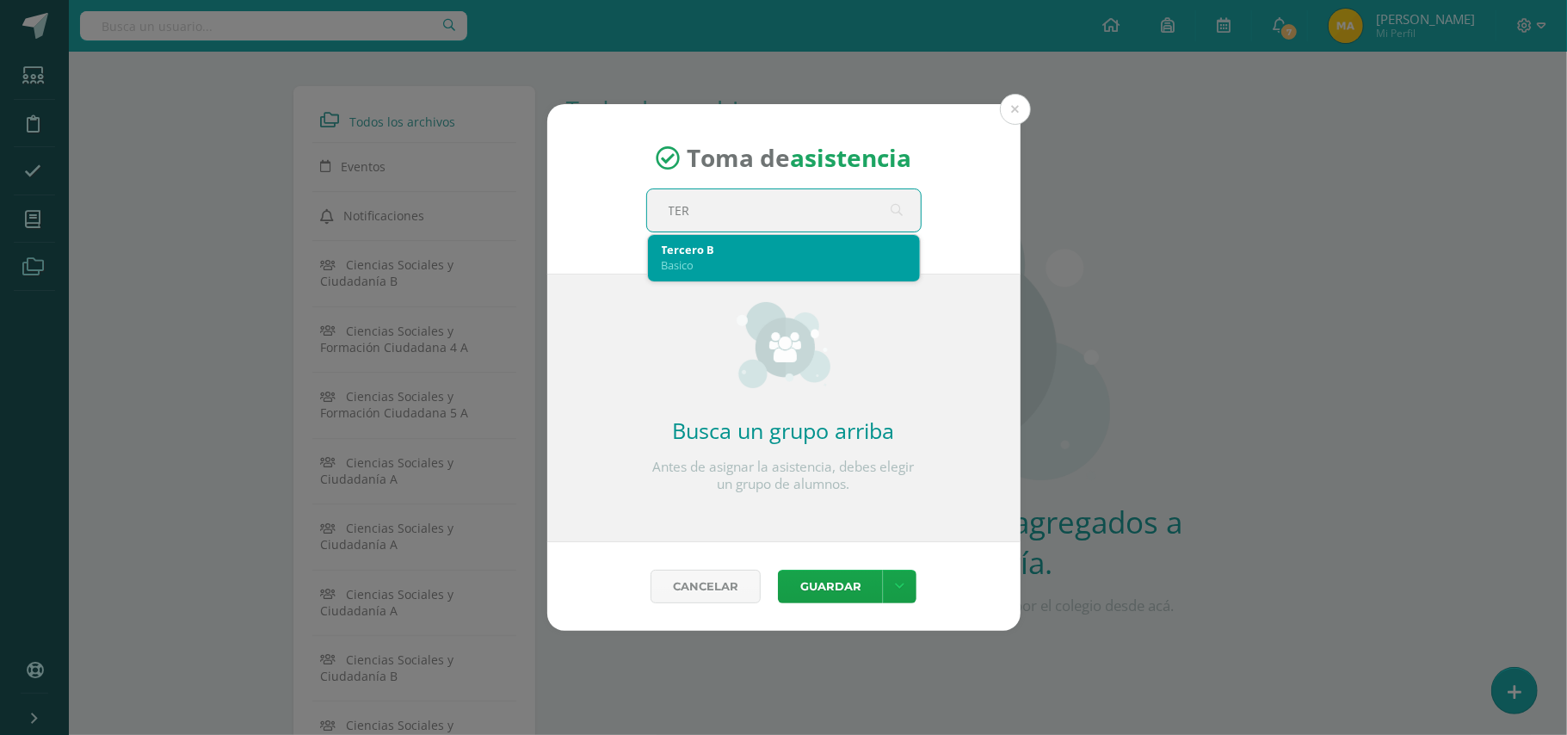
click at [756, 262] on div "Basico" at bounding box center [784, 264] width 244 height 15
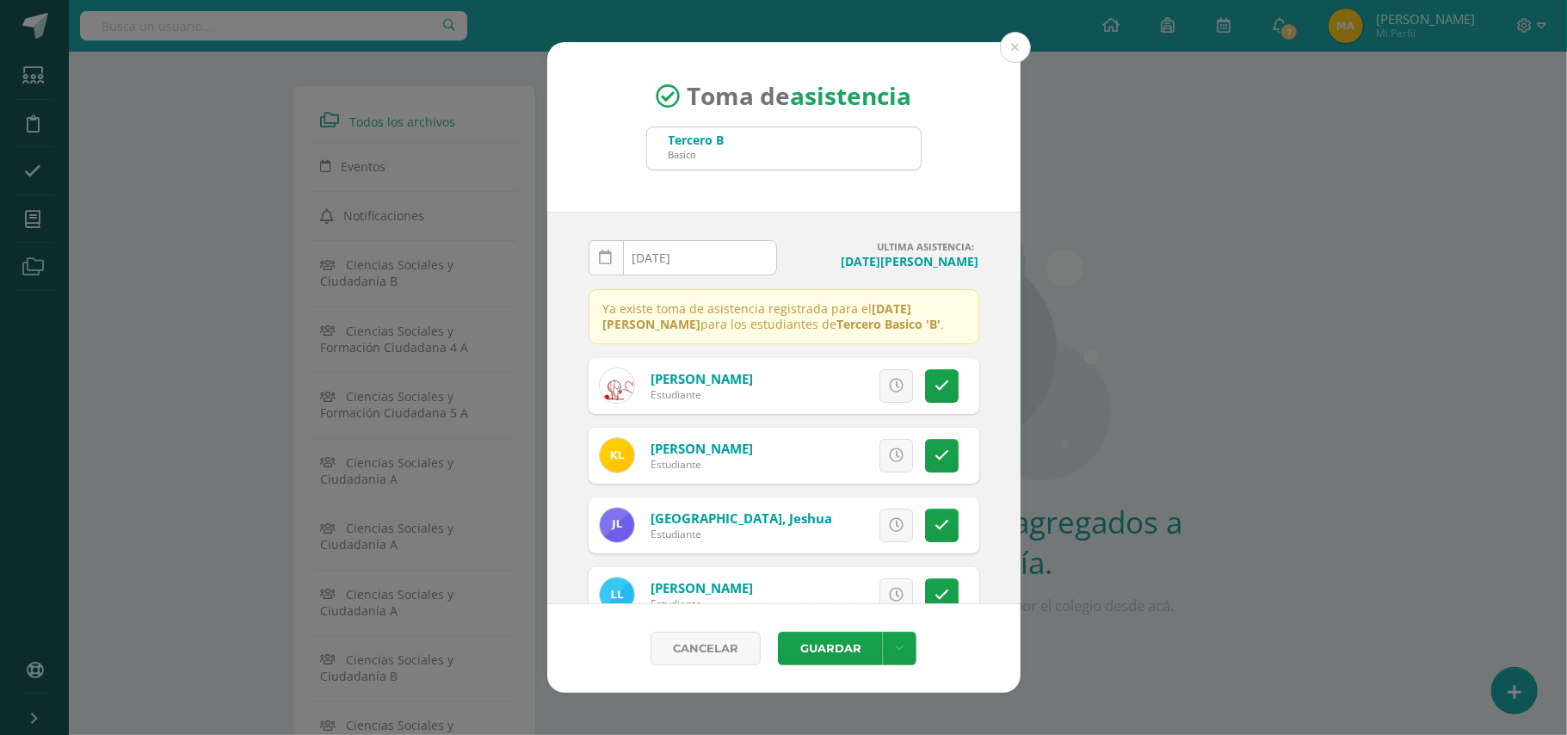
click at [603, 256] on icon at bounding box center [606, 257] width 13 height 15
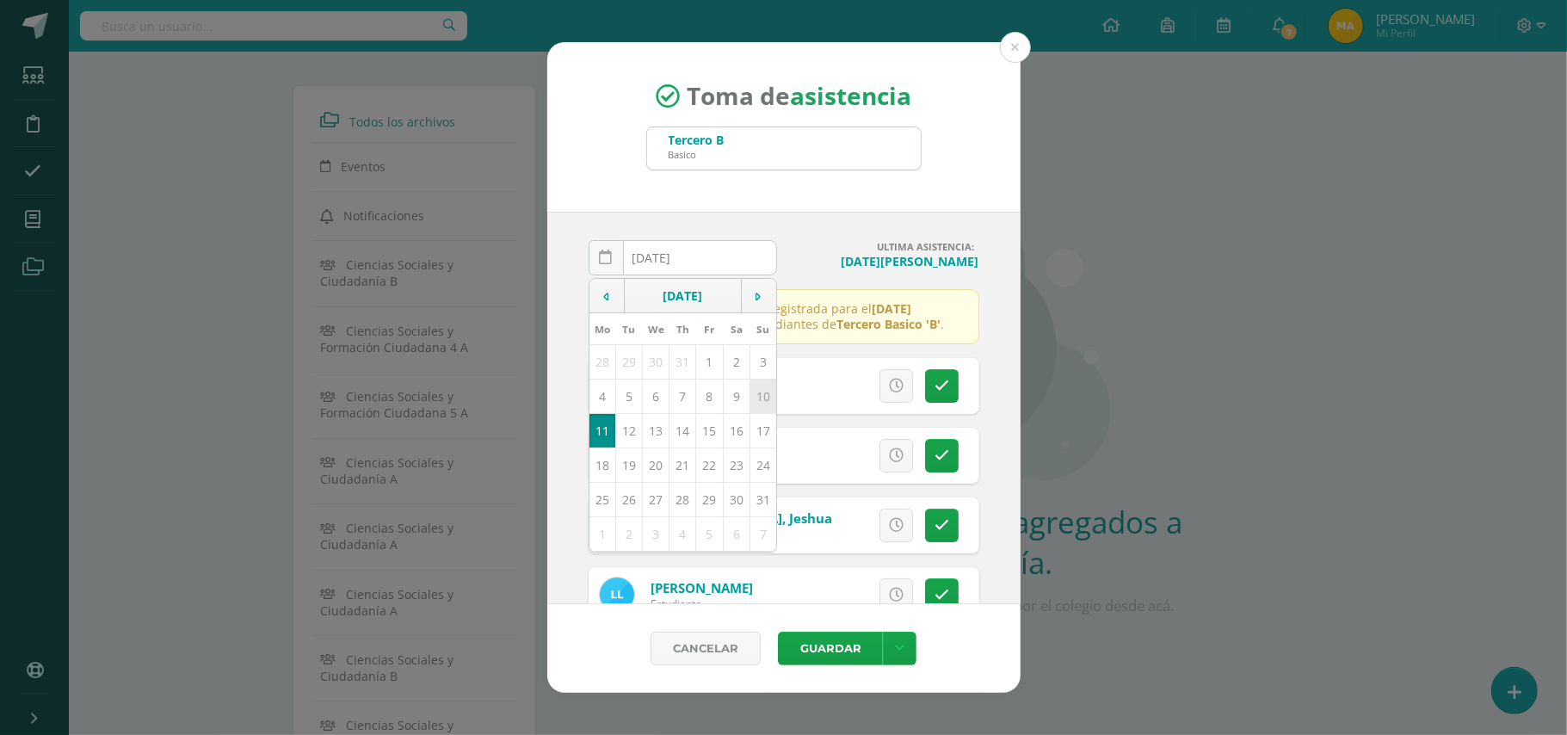
click at [752, 396] on td "10" at bounding box center [762, 396] width 27 height 34
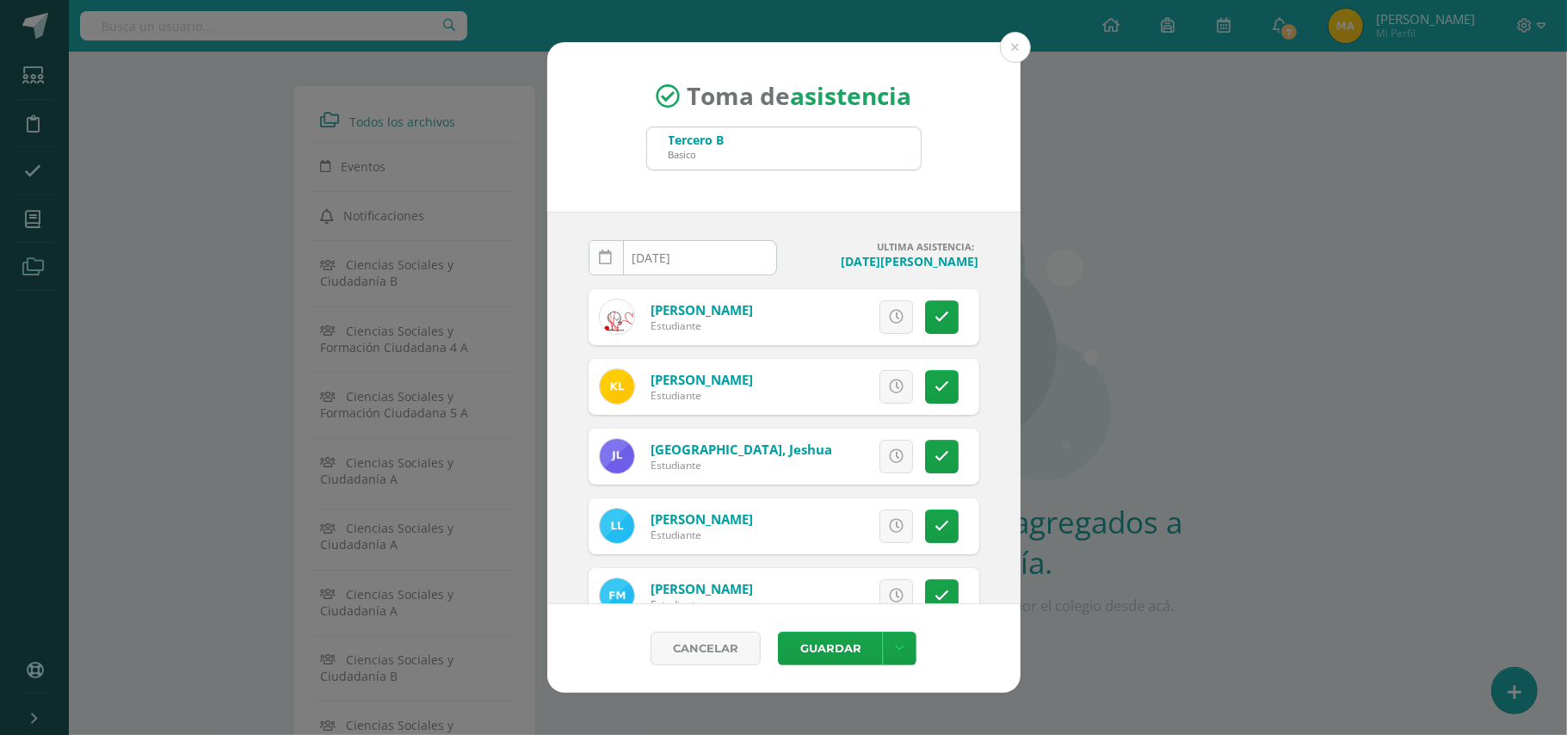
click at [609, 260] on icon at bounding box center [606, 257] width 13 height 15
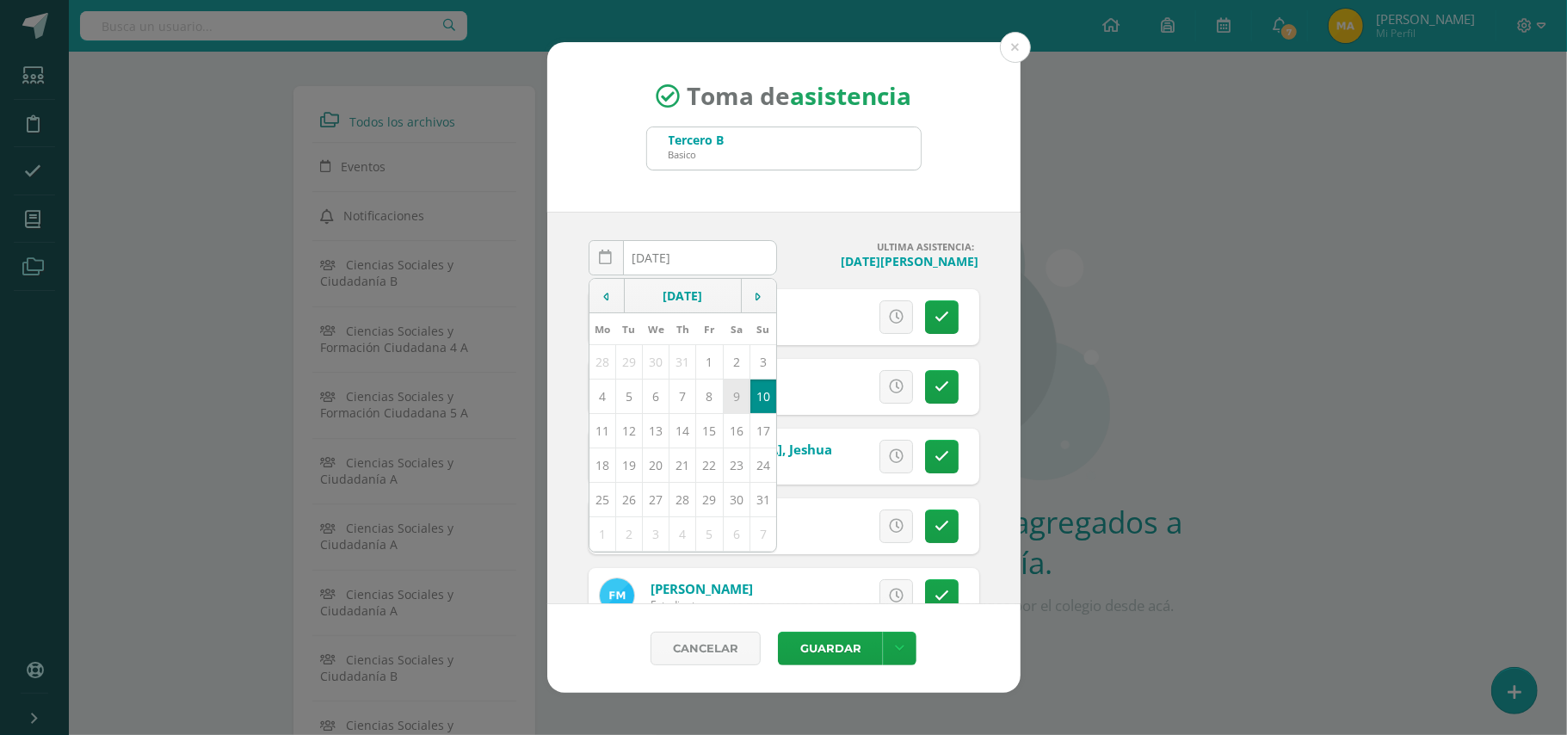
click at [730, 404] on td "9" at bounding box center [736, 396] width 27 height 34
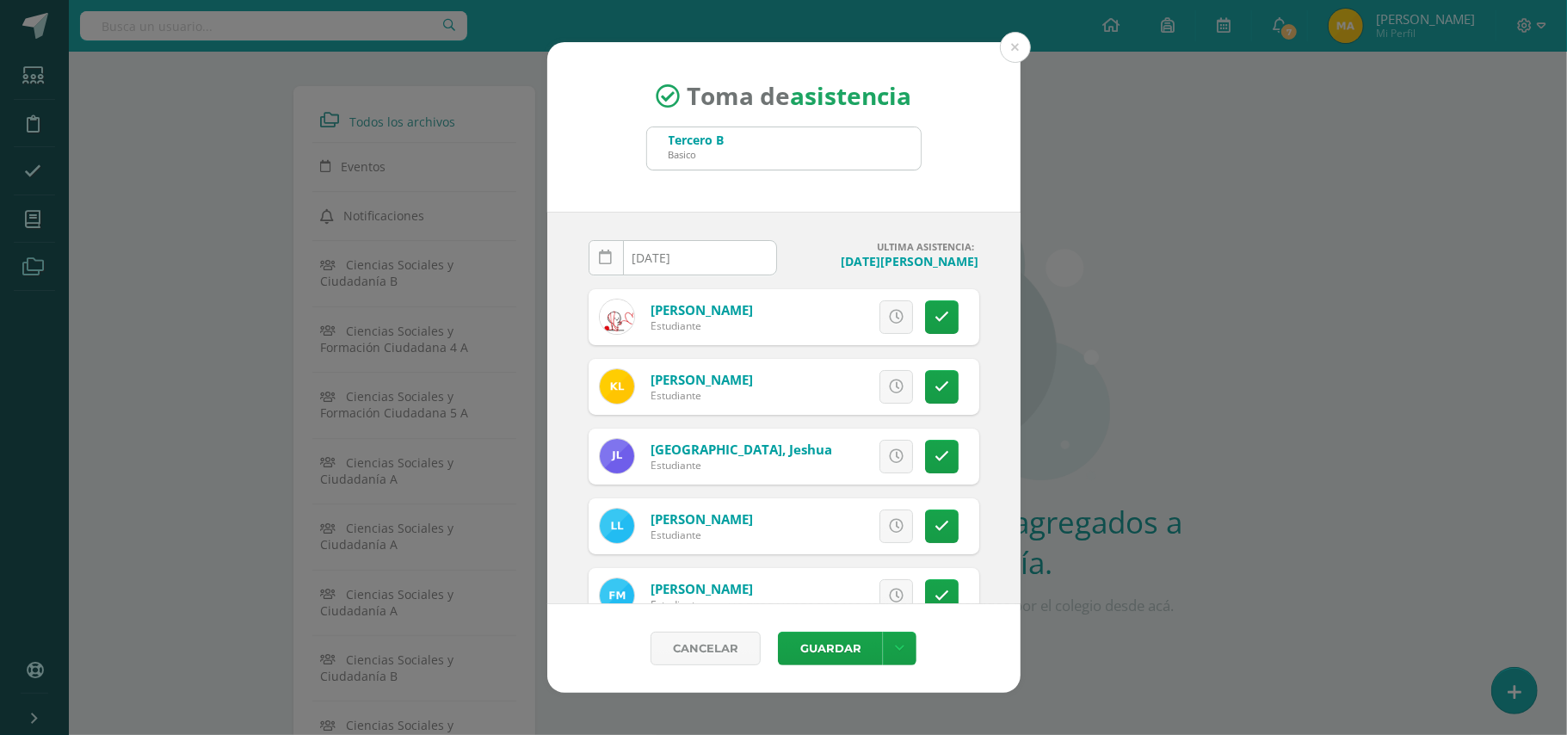
click at [606, 258] on icon at bounding box center [606, 257] width 13 height 15
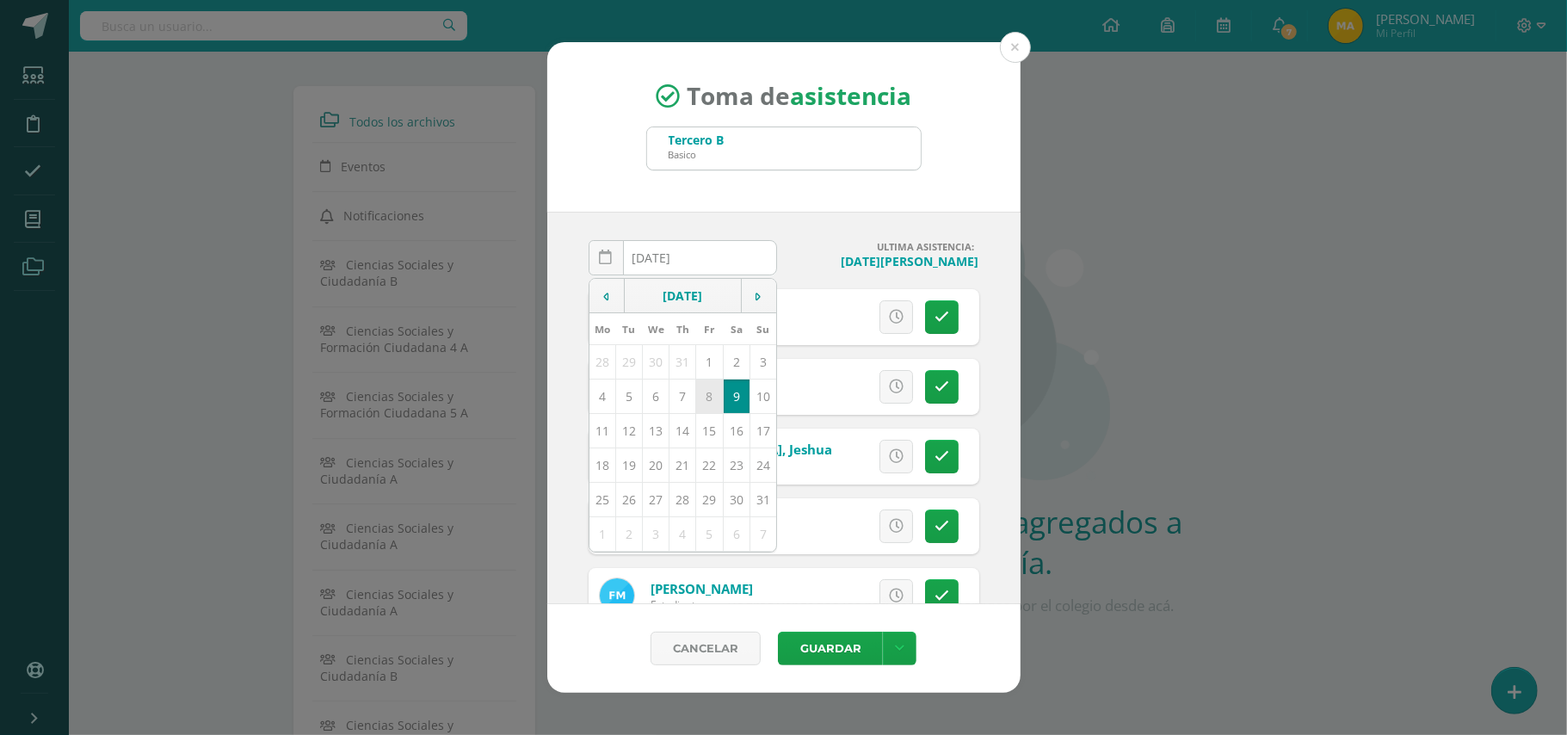
click at [700, 399] on td "8" at bounding box center [709, 396] width 27 height 34
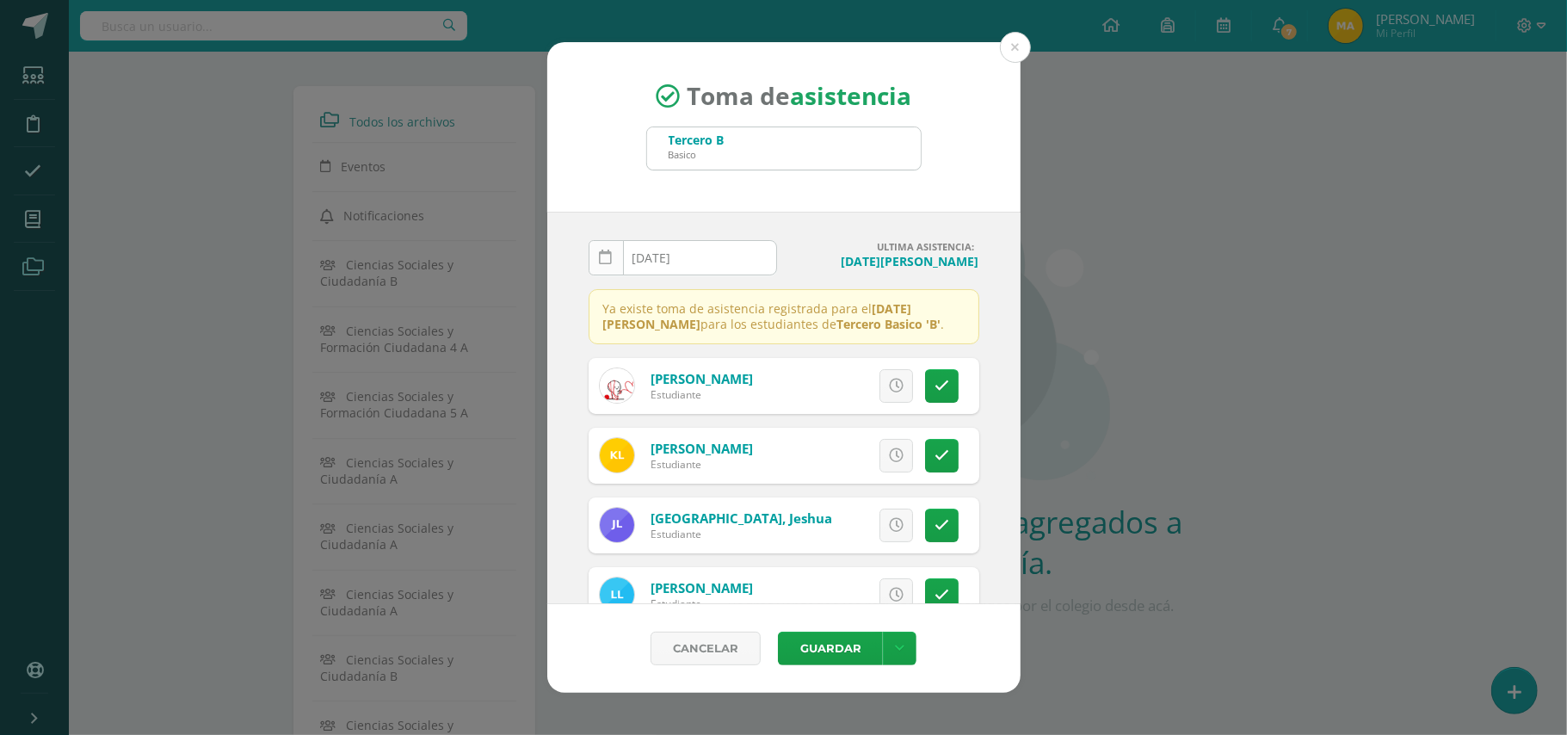
click at [602, 258] on icon at bounding box center [606, 257] width 13 height 15
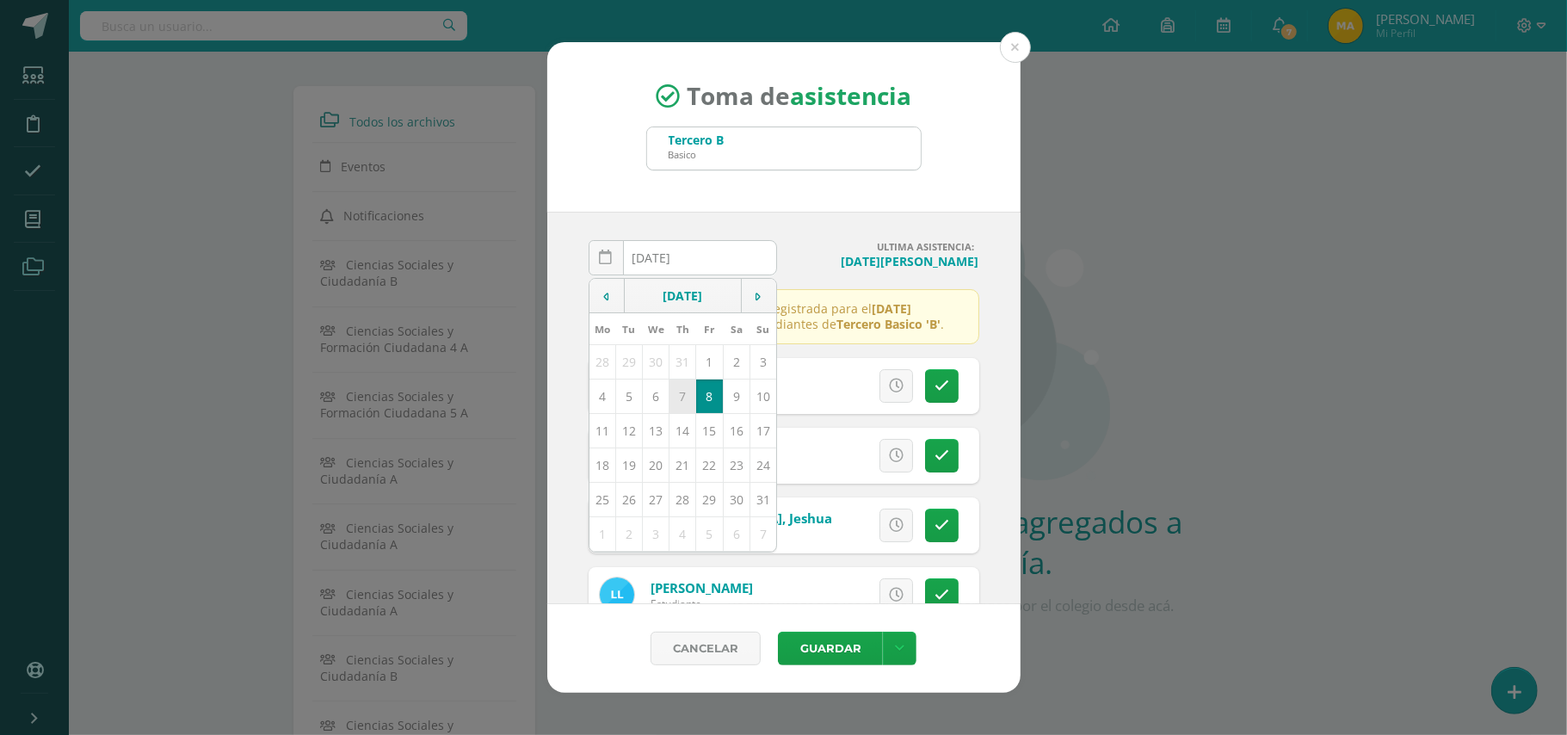
click at [679, 399] on td "7" at bounding box center [682, 396] width 27 height 34
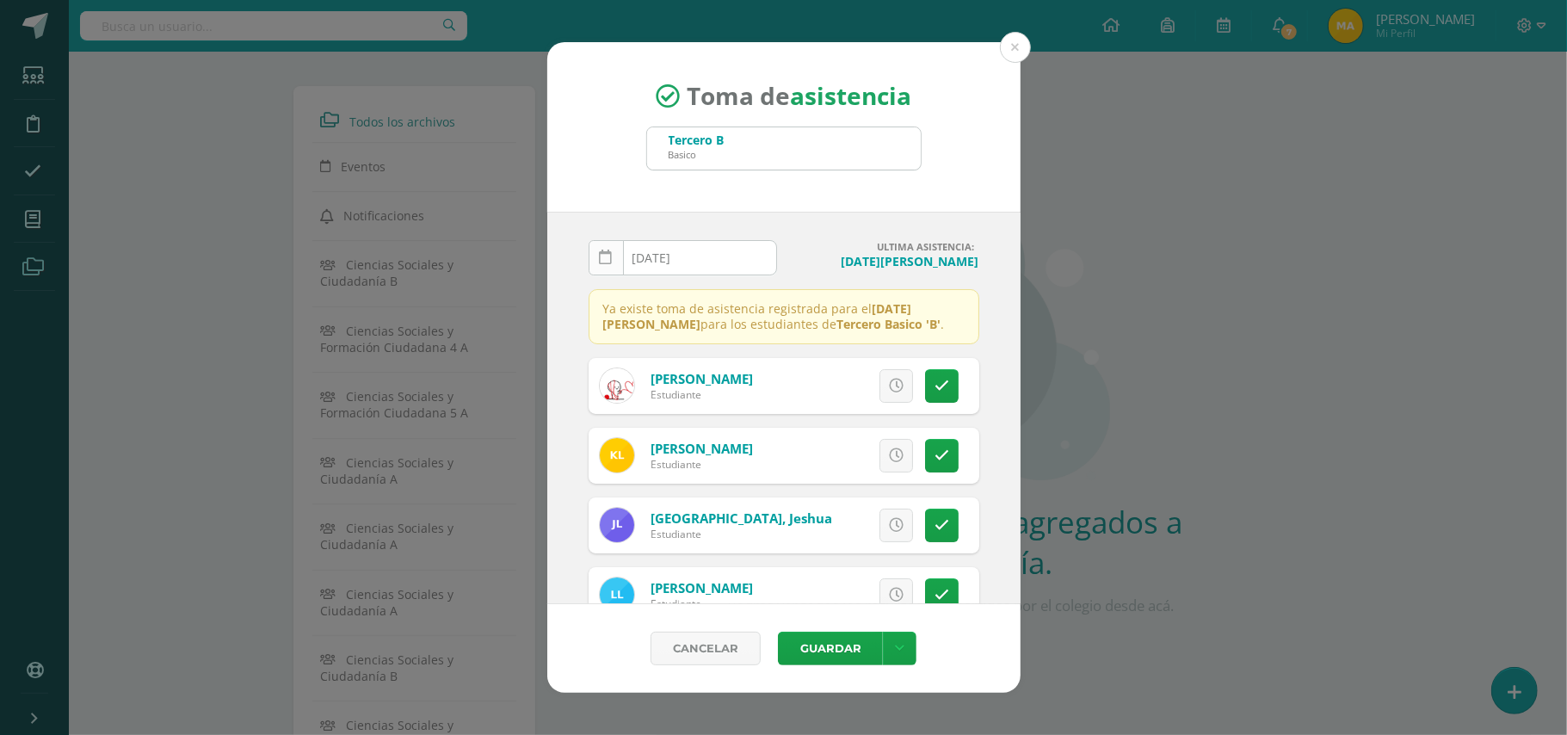
click at [613, 253] on link at bounding box center [606, 257] width 35 height 35
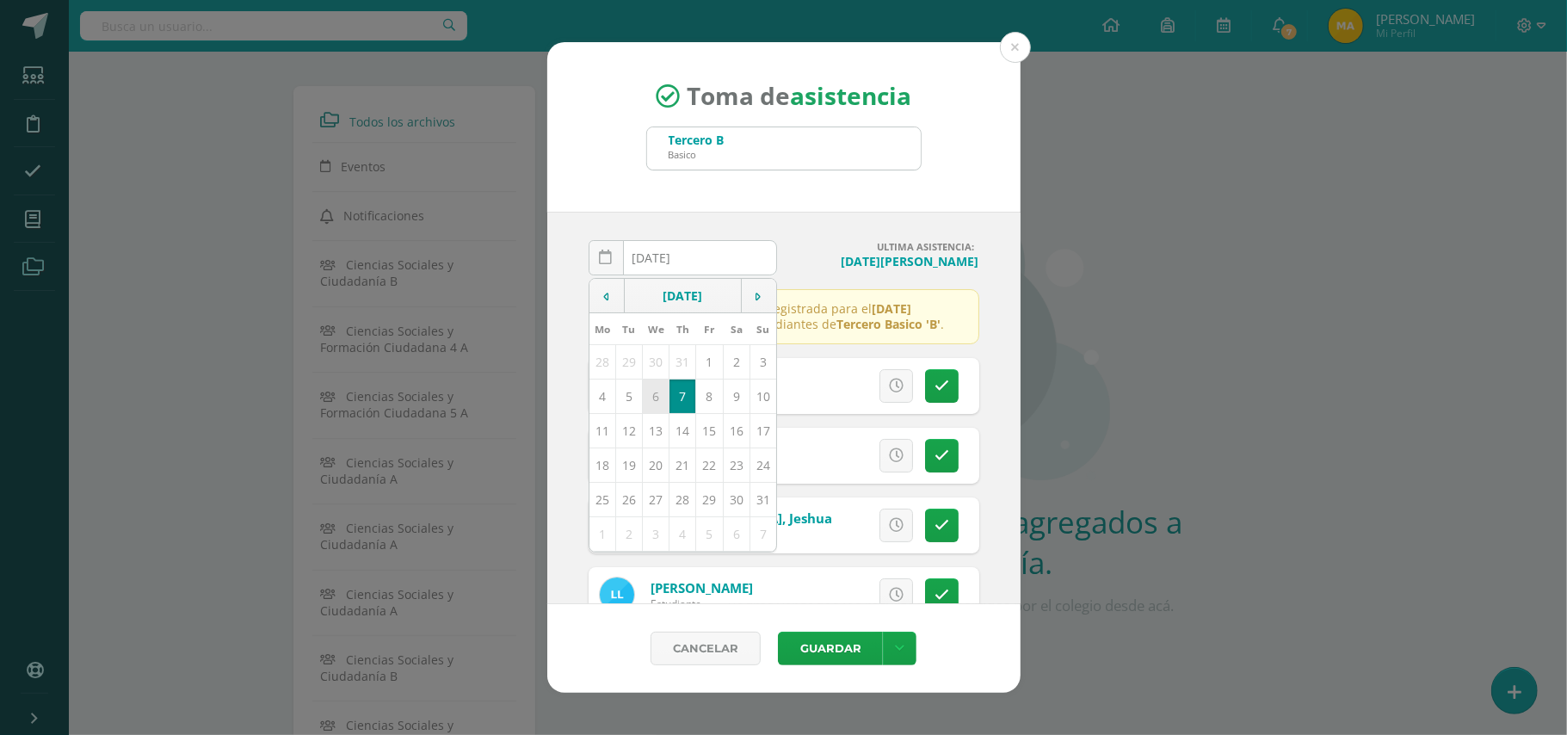
click at [656, 396] on td "6" at bounding box center [655, 396] width 27 height 34
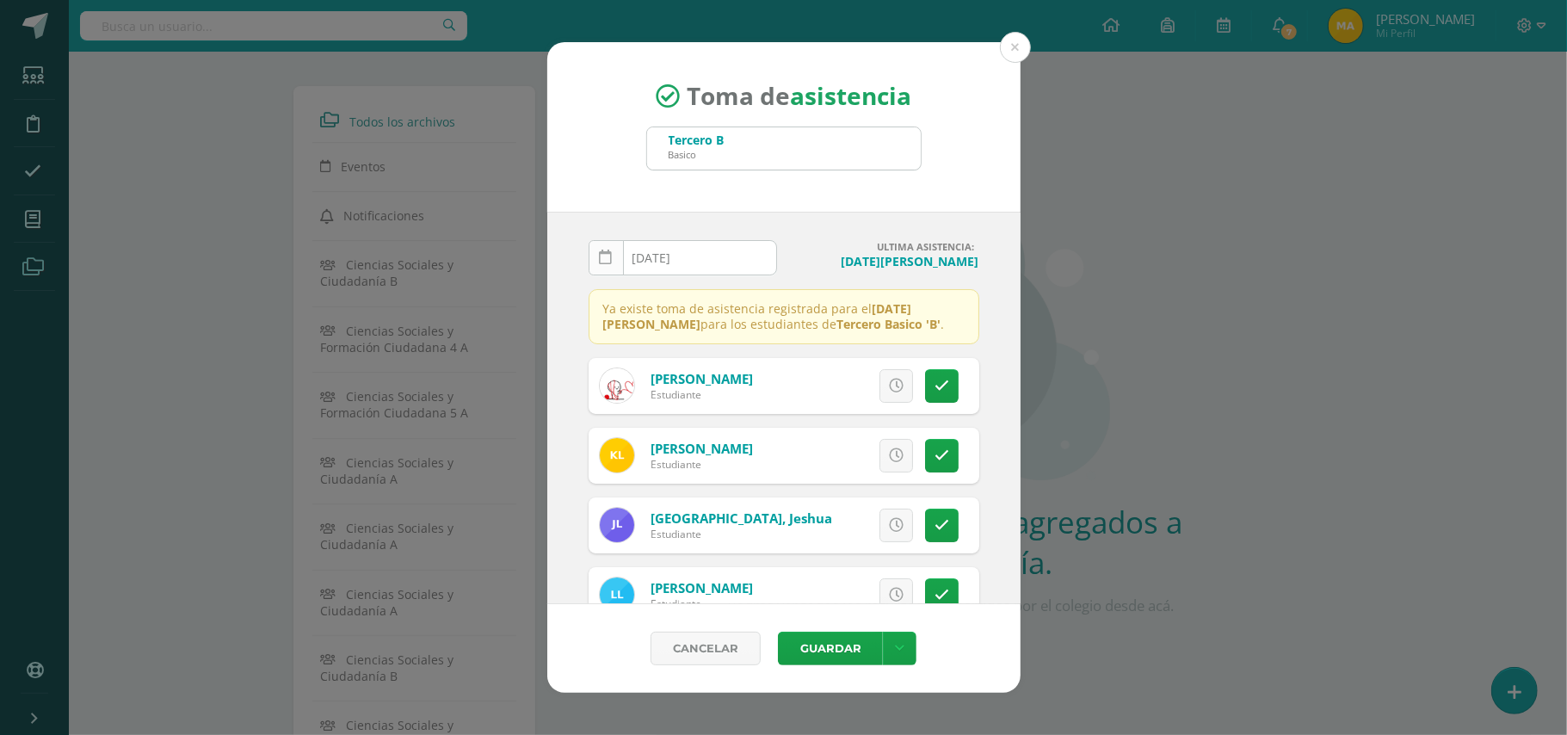
click at [607, 262] on icon at bounding box center [606, 257] width 13 height 15
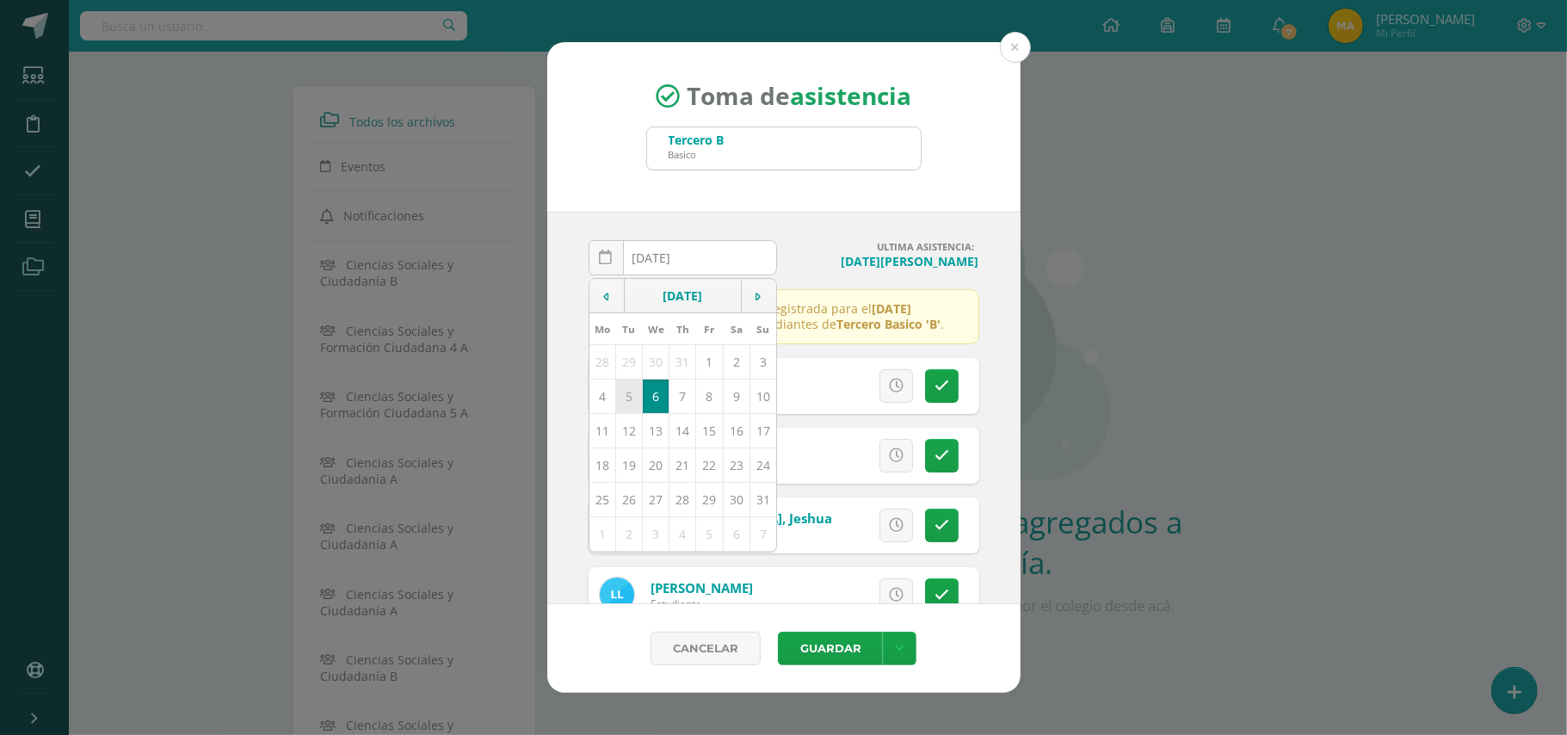
click at [624, 397] on td "5" at bounding box center [628, 396] width 27 height 34
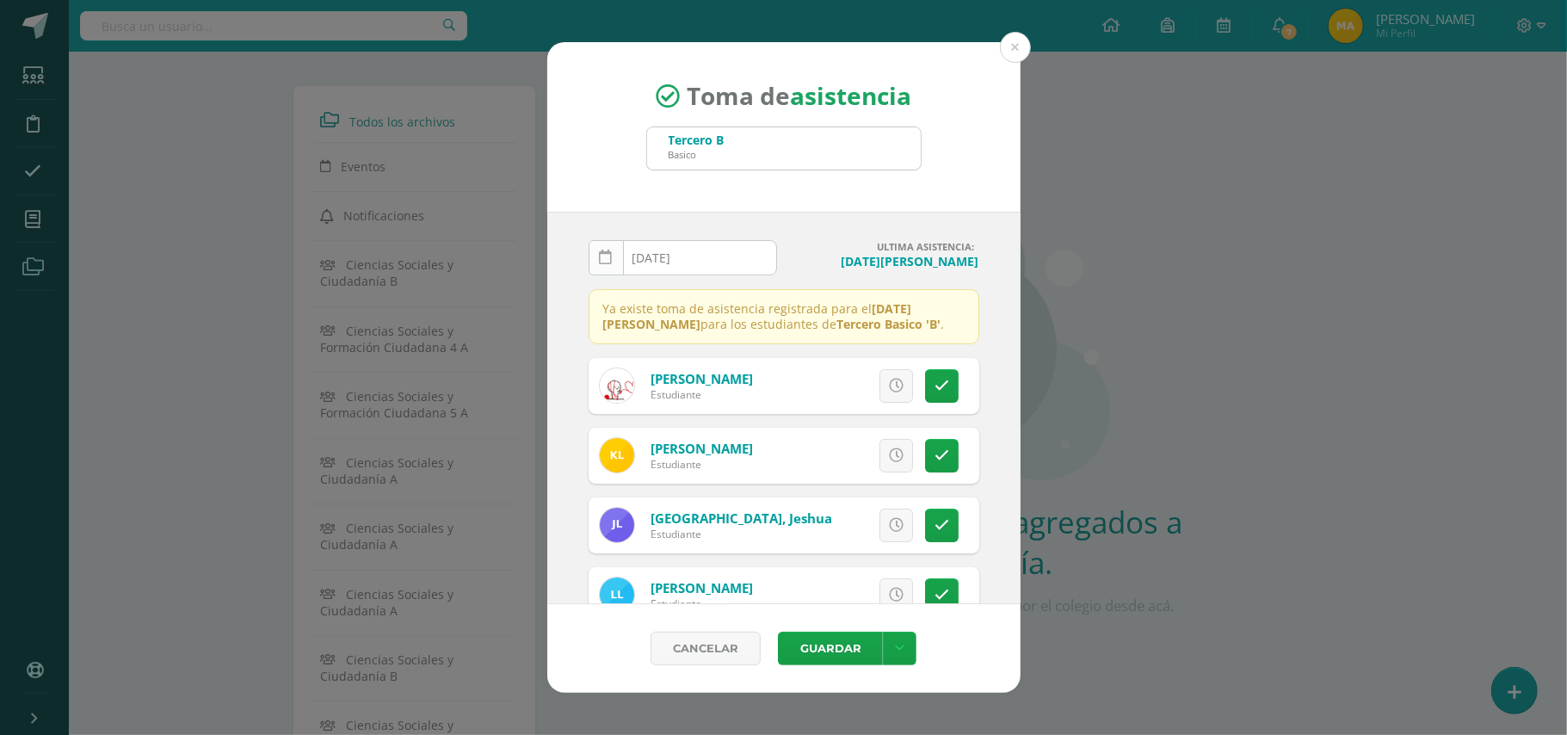
click at [600, 253] on icon at bounding box center [606, 257] width 13 height 15
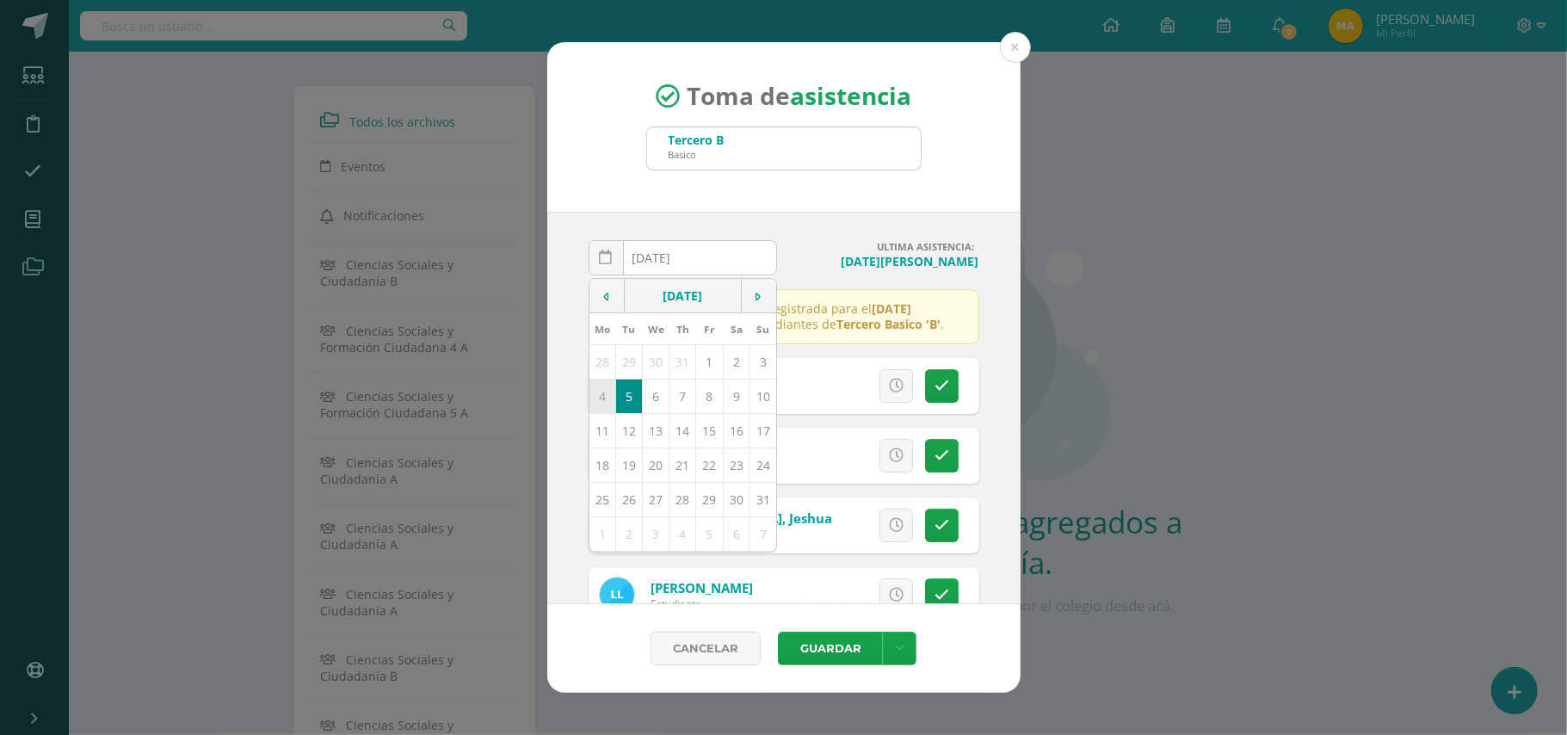
click at [607, 396] on td "4" at bounding box center [602, 396] width 27 height 34
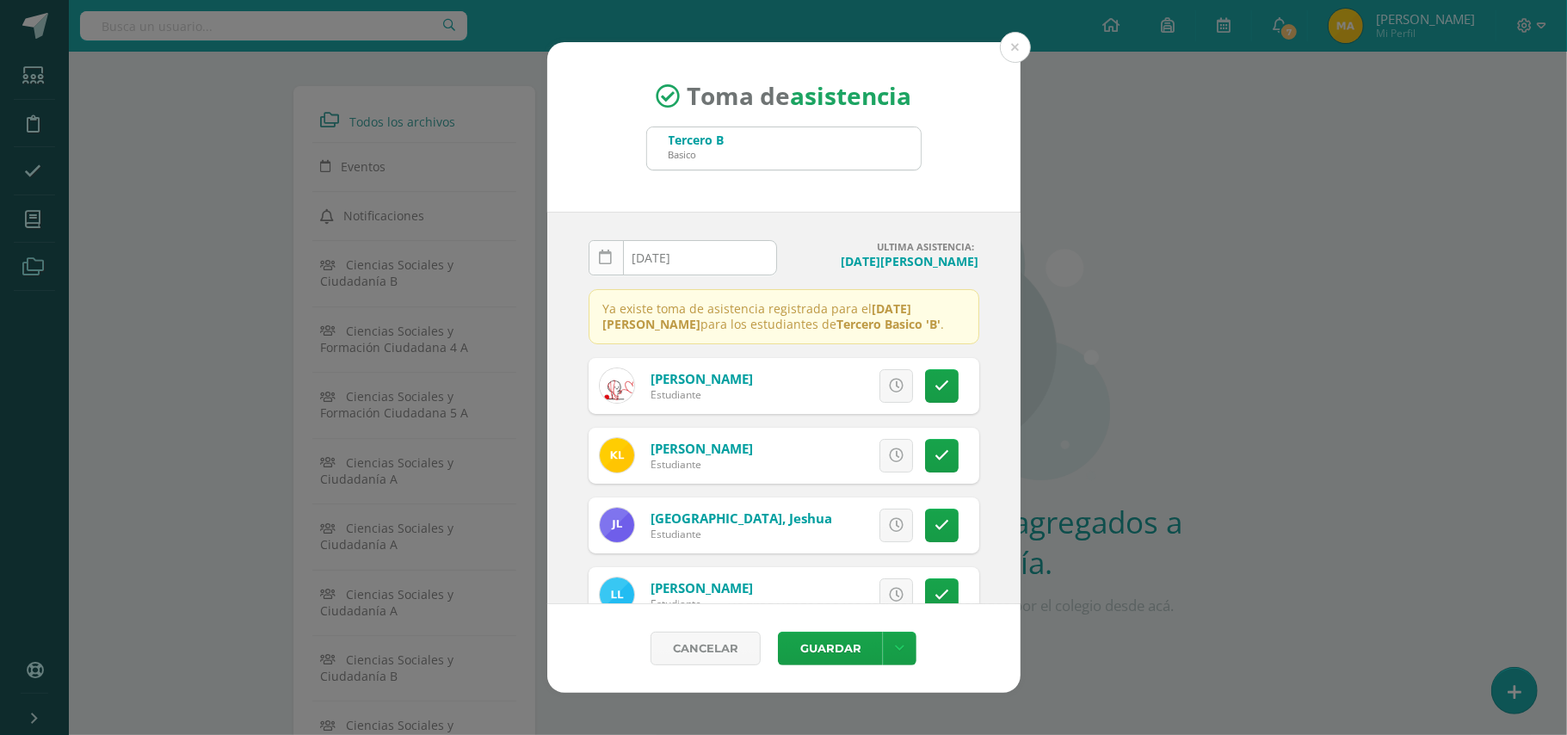
click at [606, 262] on icon at bounding box center [606, 257] width 13 height 15
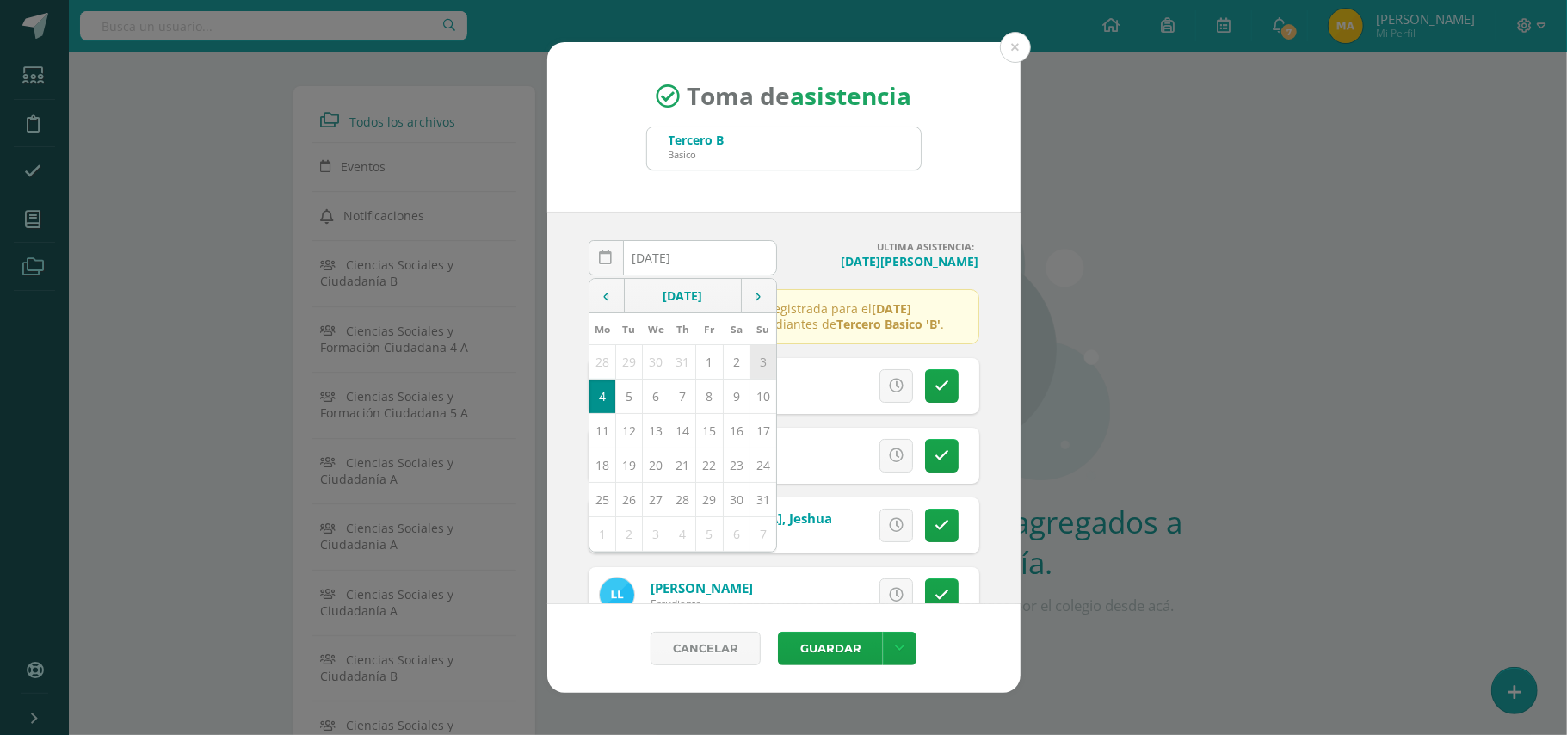
click at [757, 363] on td "3" at bounding box center [762, 361] width 27 height 34
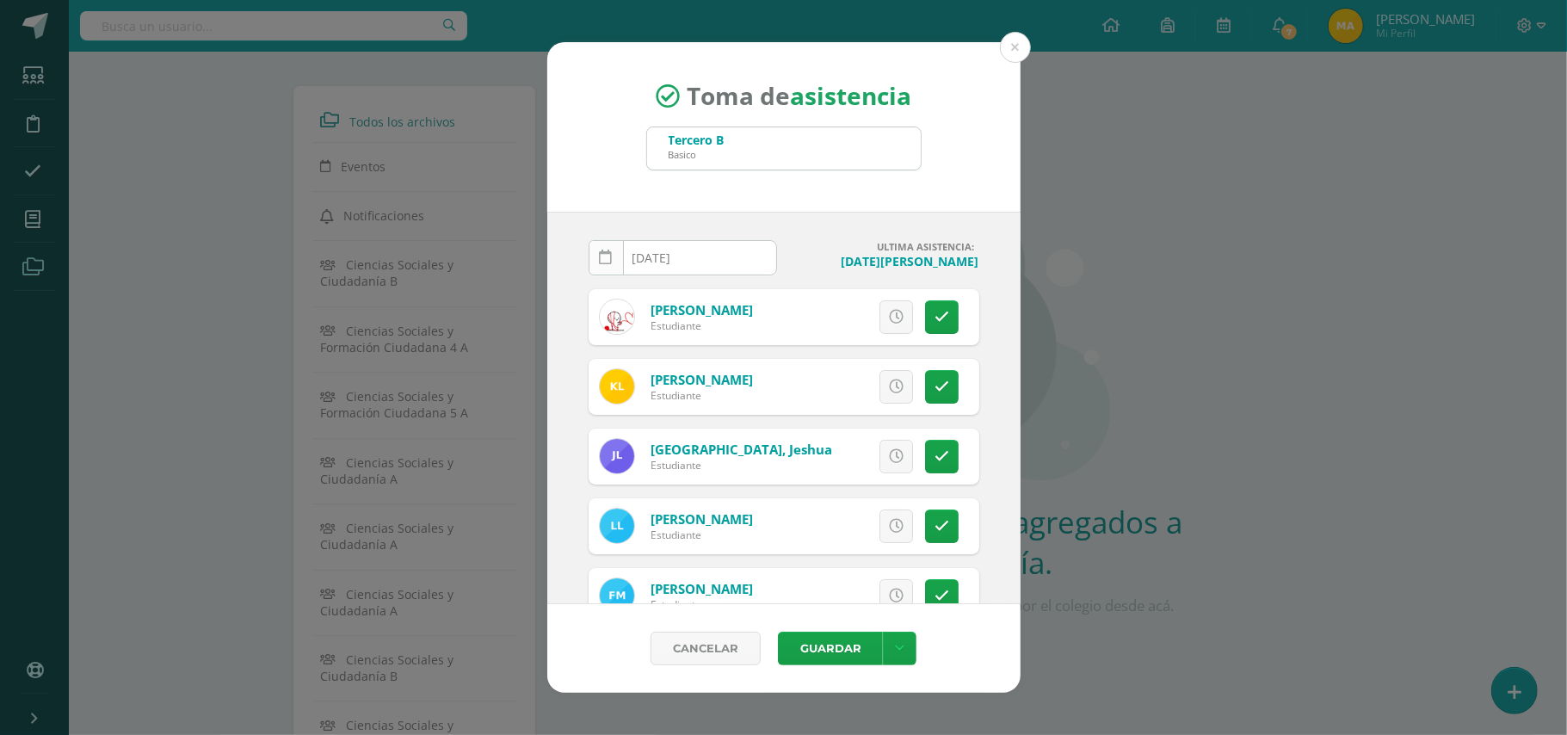
click at [607, 253] on icon at bounding box center [606, 257] width 13 height 15
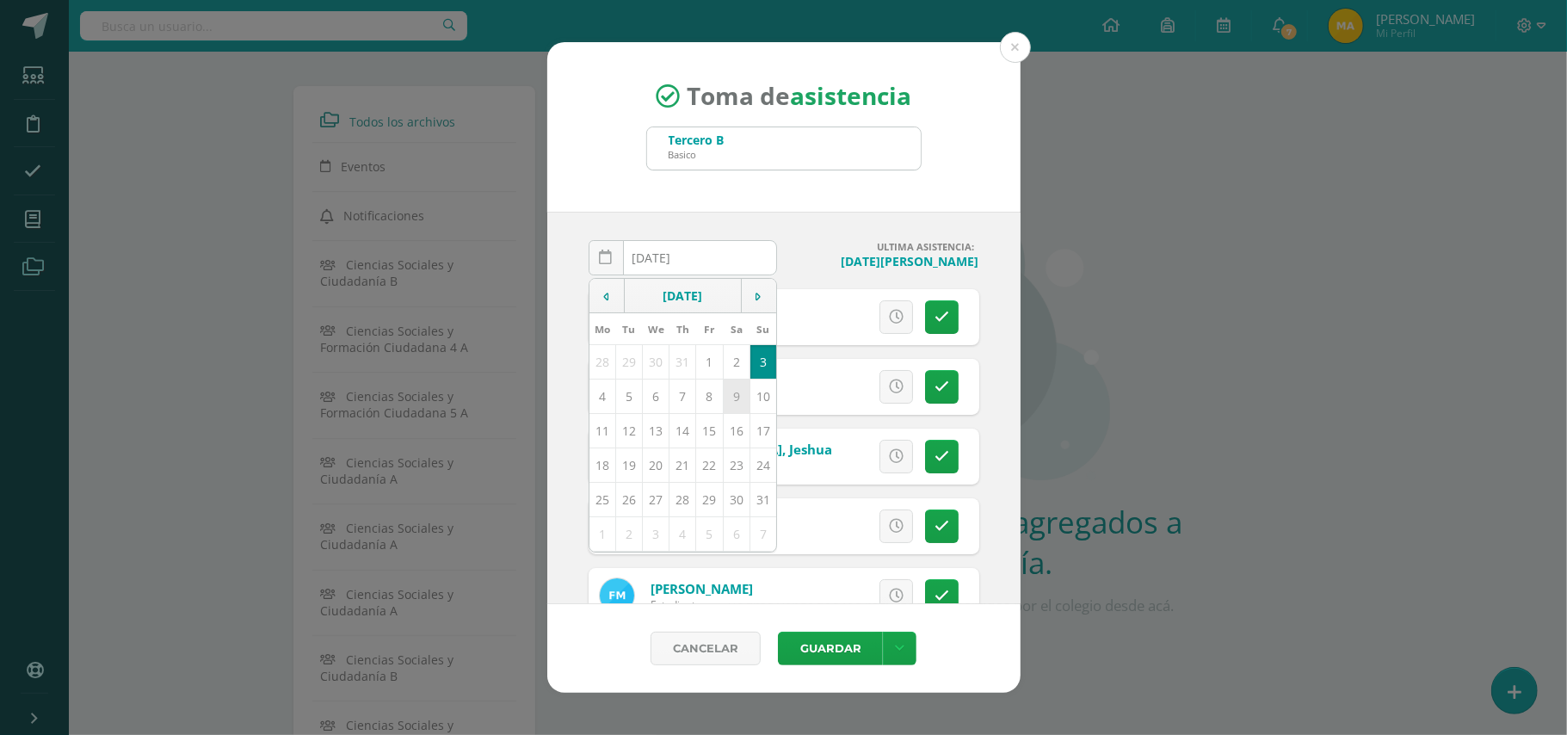
drag, startPoint x: 716, startPoint y: 394, endPoint x: 737, endPoint y: 396, distance: 21.6
click at [737, 396] on tr "4 5 6 7 8 9 10" at bounding box center [683, 396] width 188 height 34
click at [700, 363] on td "1" at bounding box center [709, 361] width 27 height 34
type input "2025-08-01"
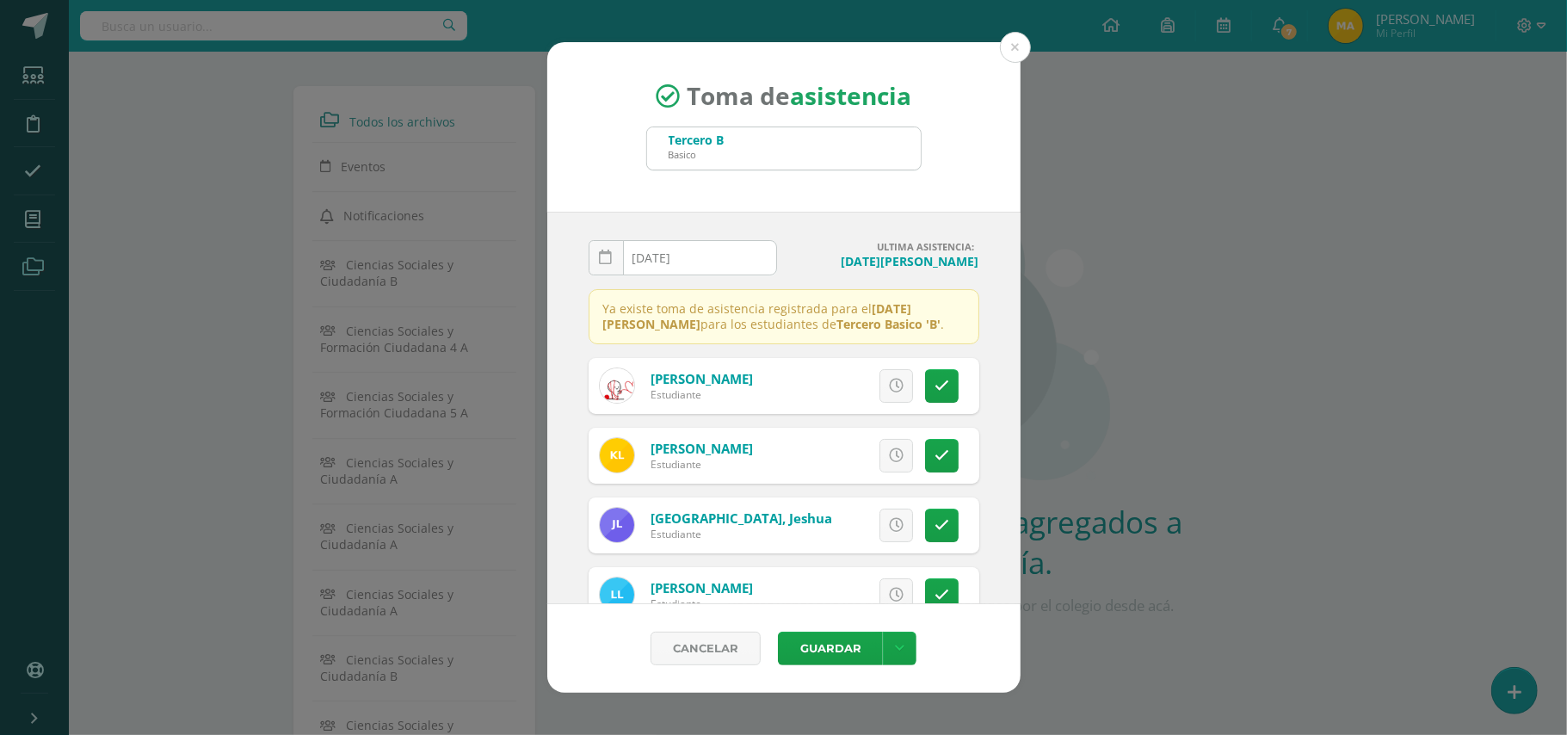
click at [53, 94] on div "Toma de asistencia Tercero B Basico TER 2025-08-01 August, 2025 Mo Tu We Th Fr …" at bounding box center [783, 367] width 1553 height 651
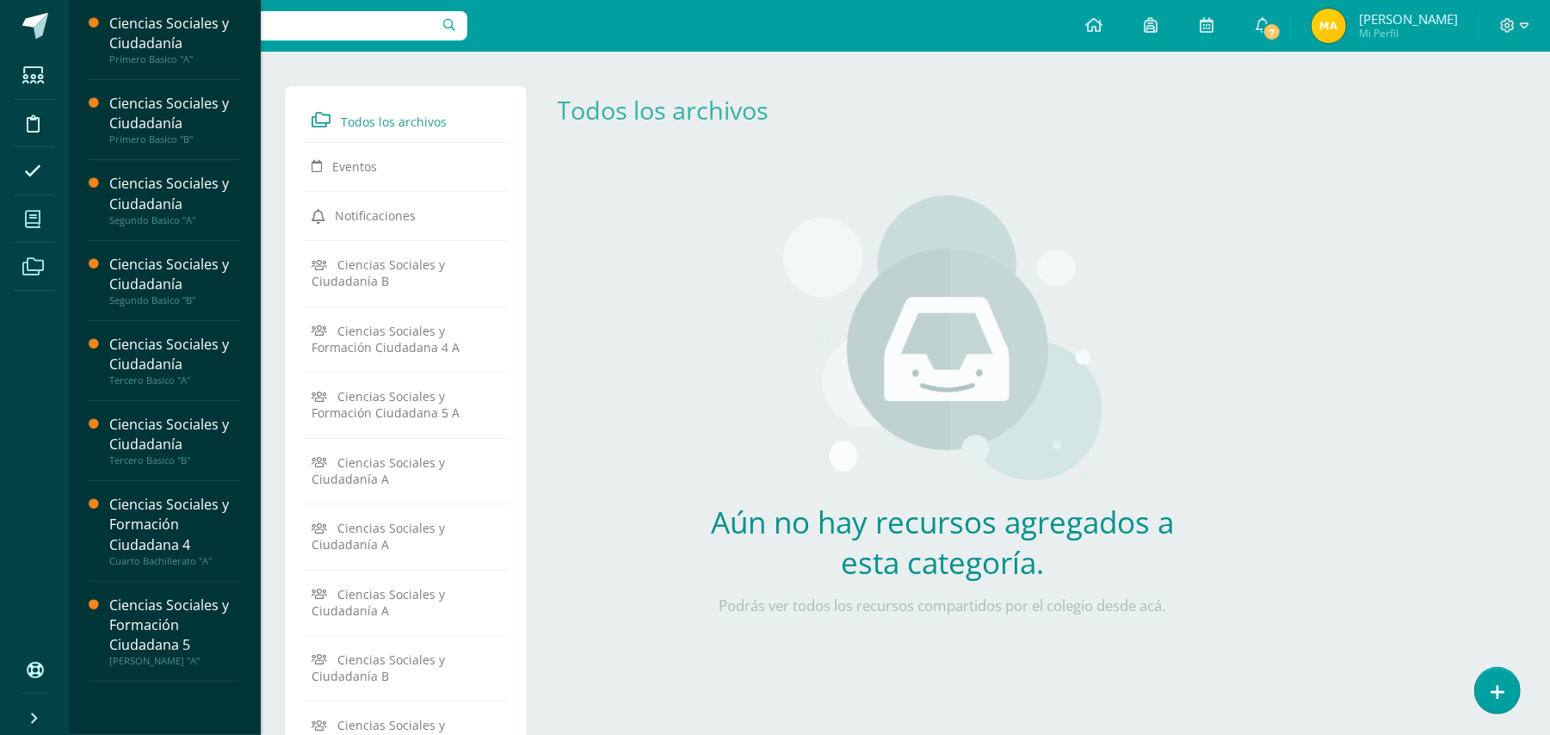
click at [34, 227] on icon at bounding box center [32, 219] width 15 height 17
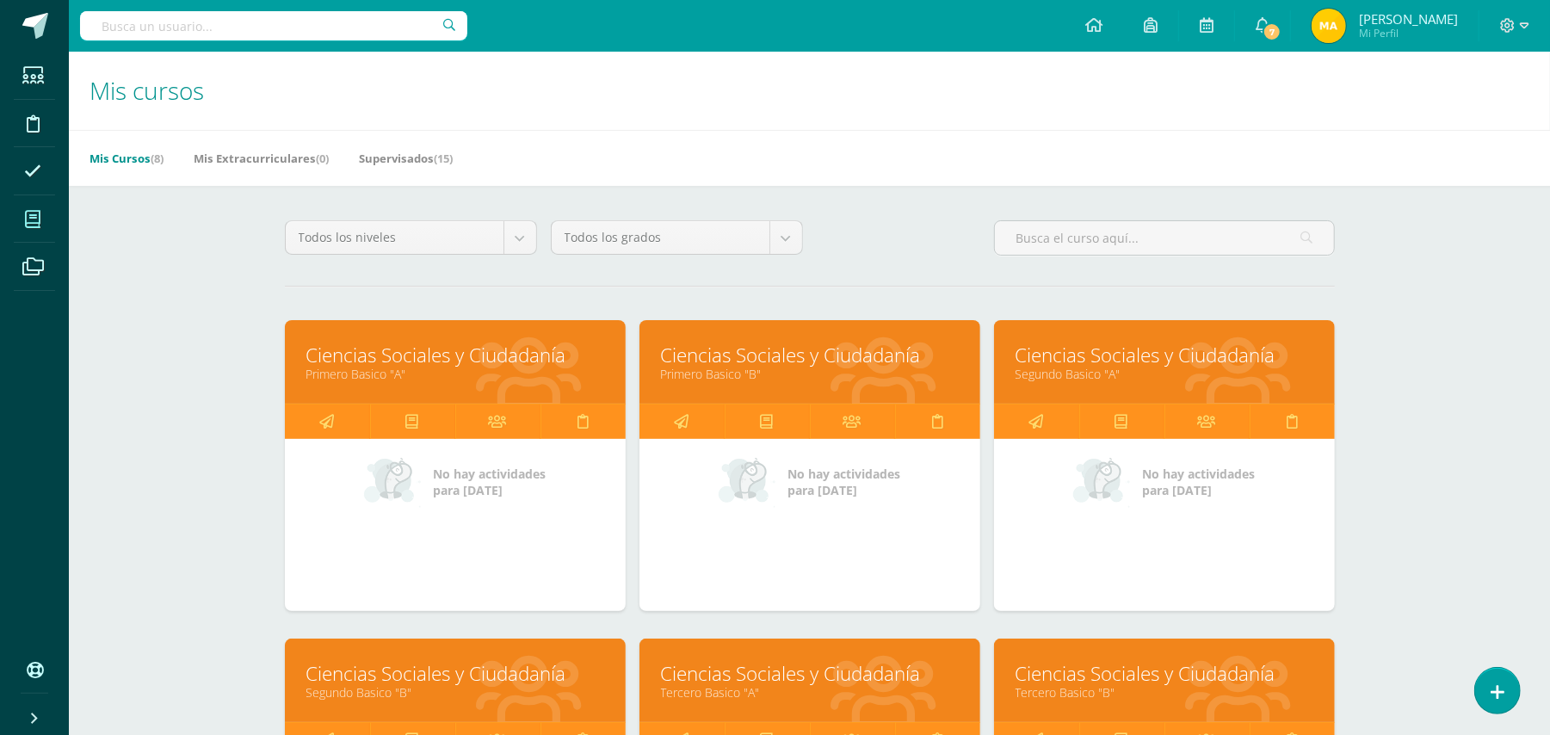
click at [1171, 375] on link "Segundo Basico "A"" at bounding box center [1164, 374] width 298 height 16
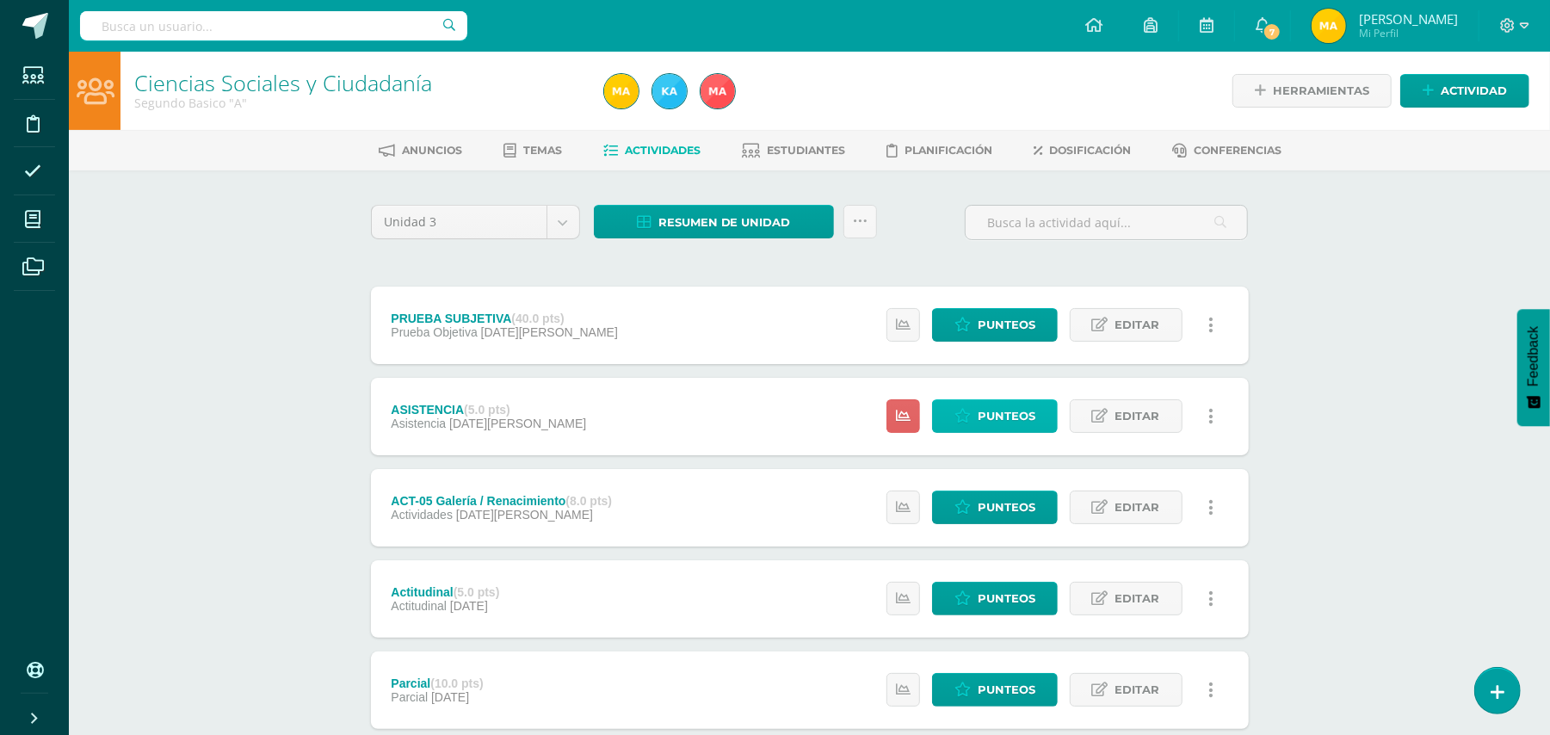
click at [985, 431] on span "Punteos" at bounding box center [1007, 416] width 58 height 32
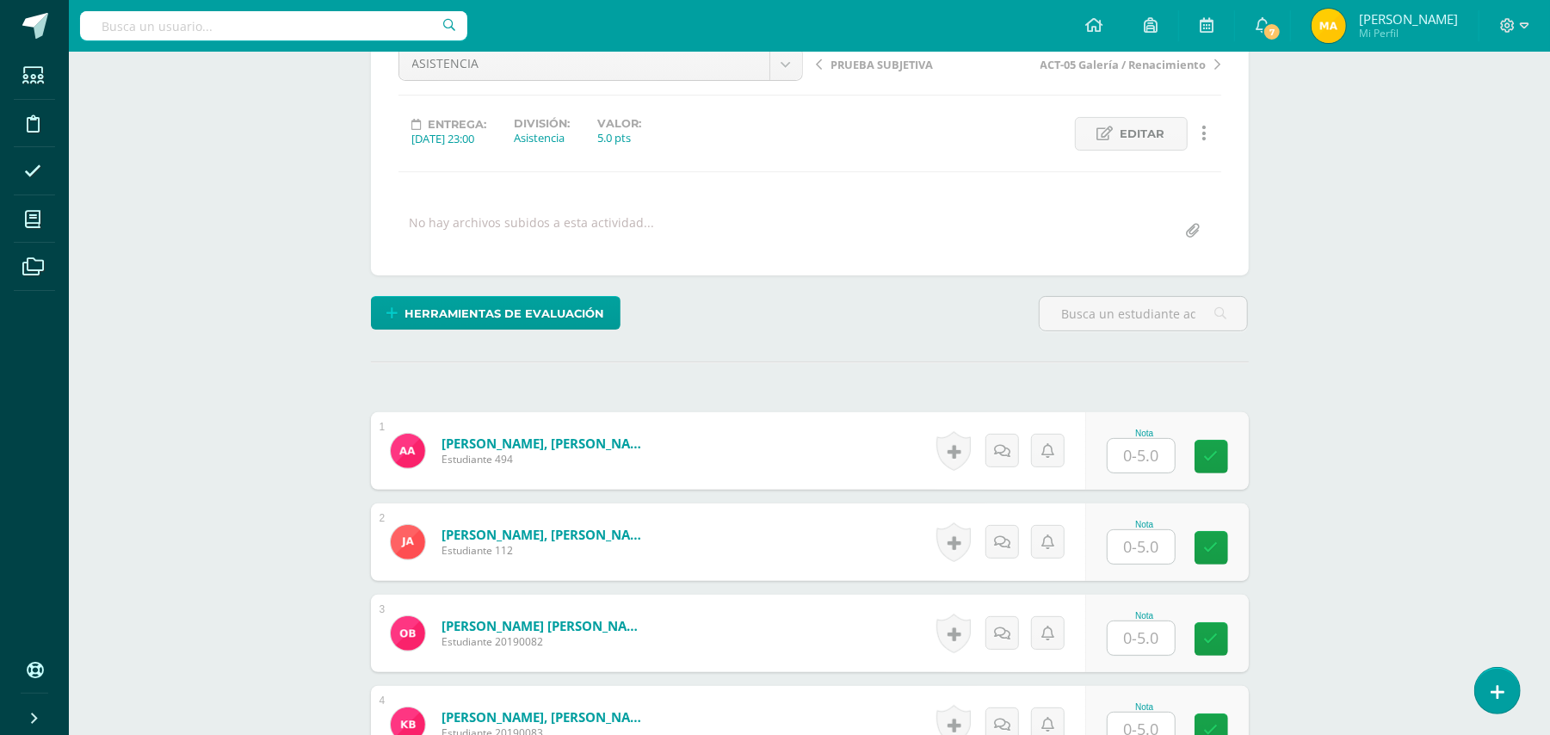
scroll to position [187, 0]
click at [1156, 456] on input "text" at bounding box center [1150, 455] width 69 height 34
click at [1155, 456] on input "5" at bounding box center [1150, 455] width 69 height 34
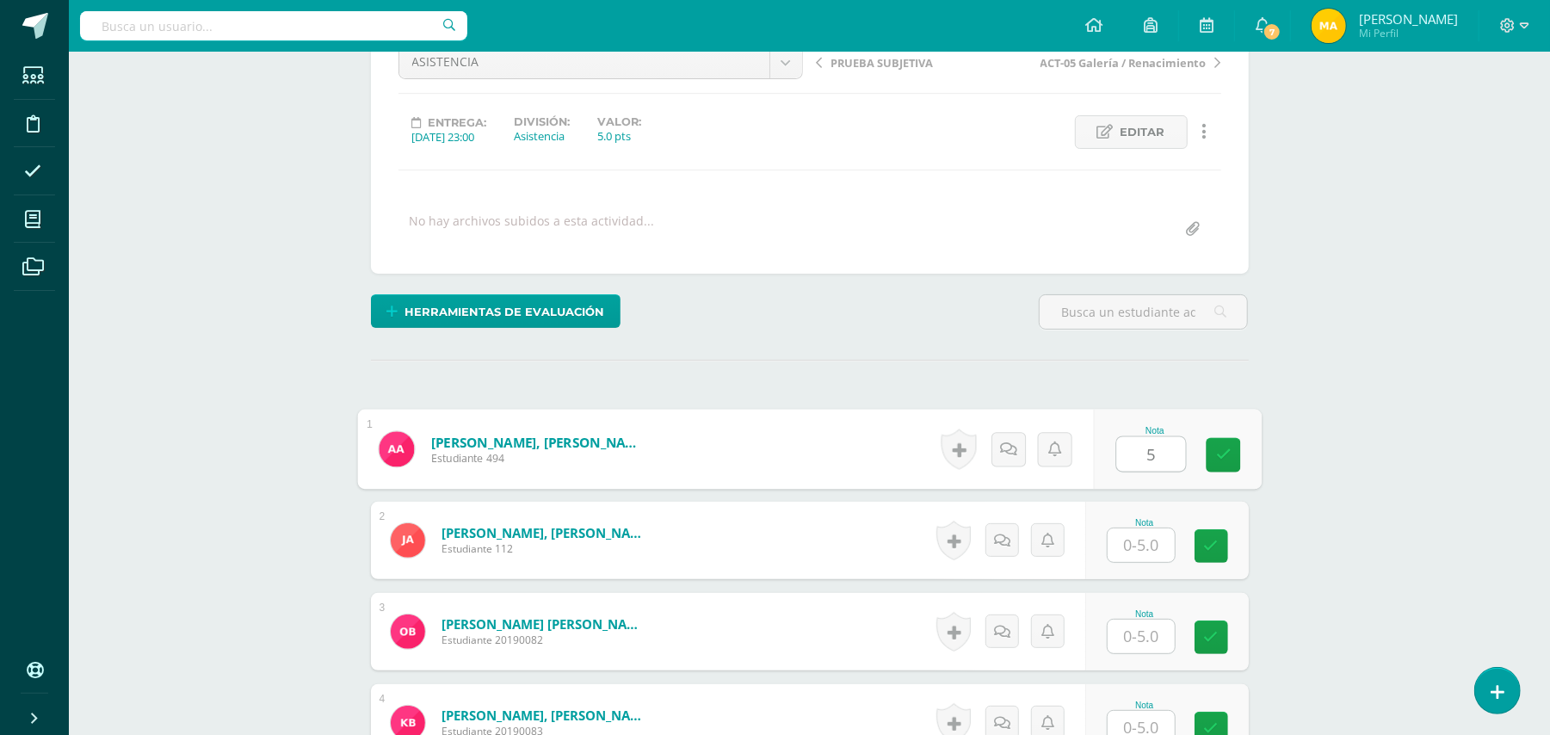
type input "5"
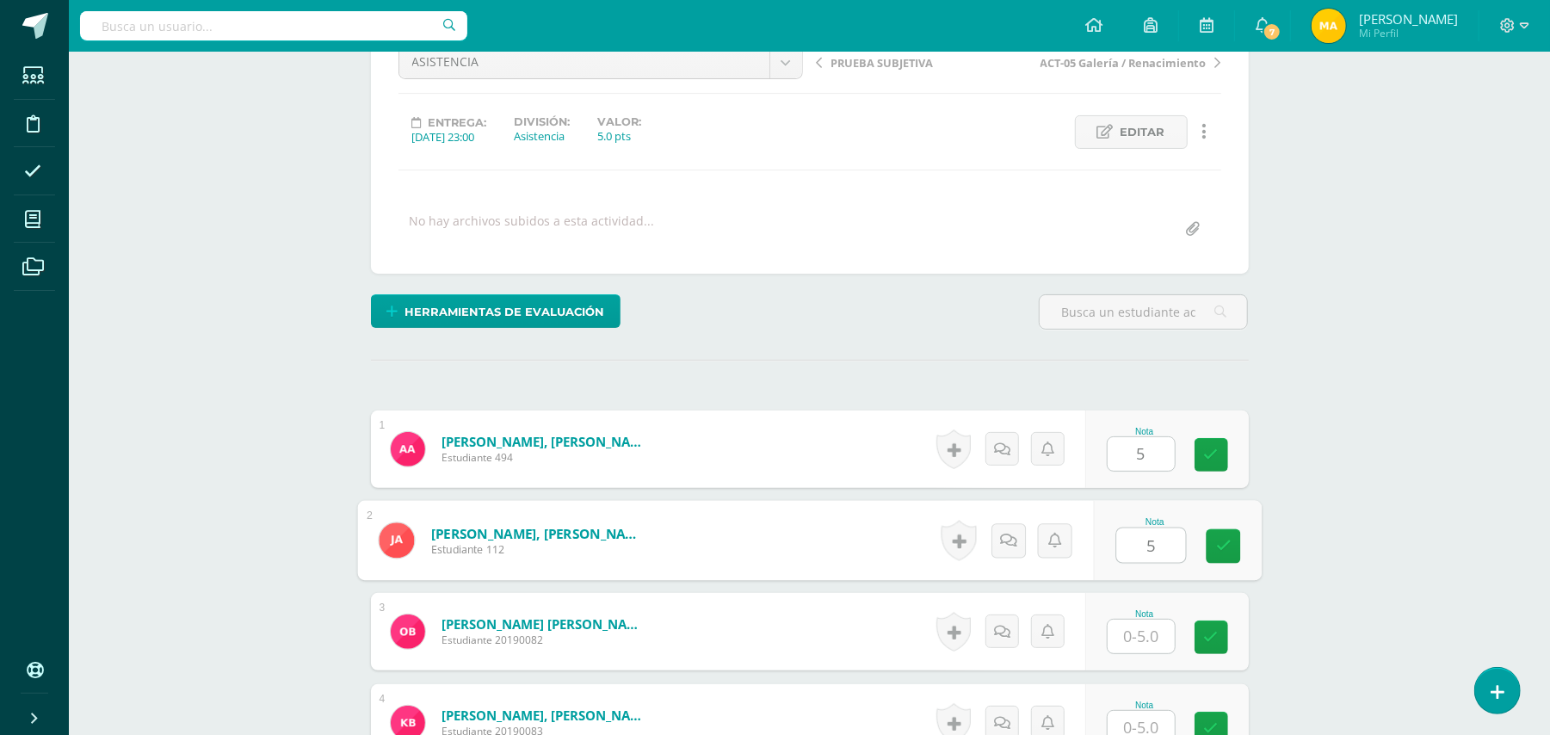
type input "5"
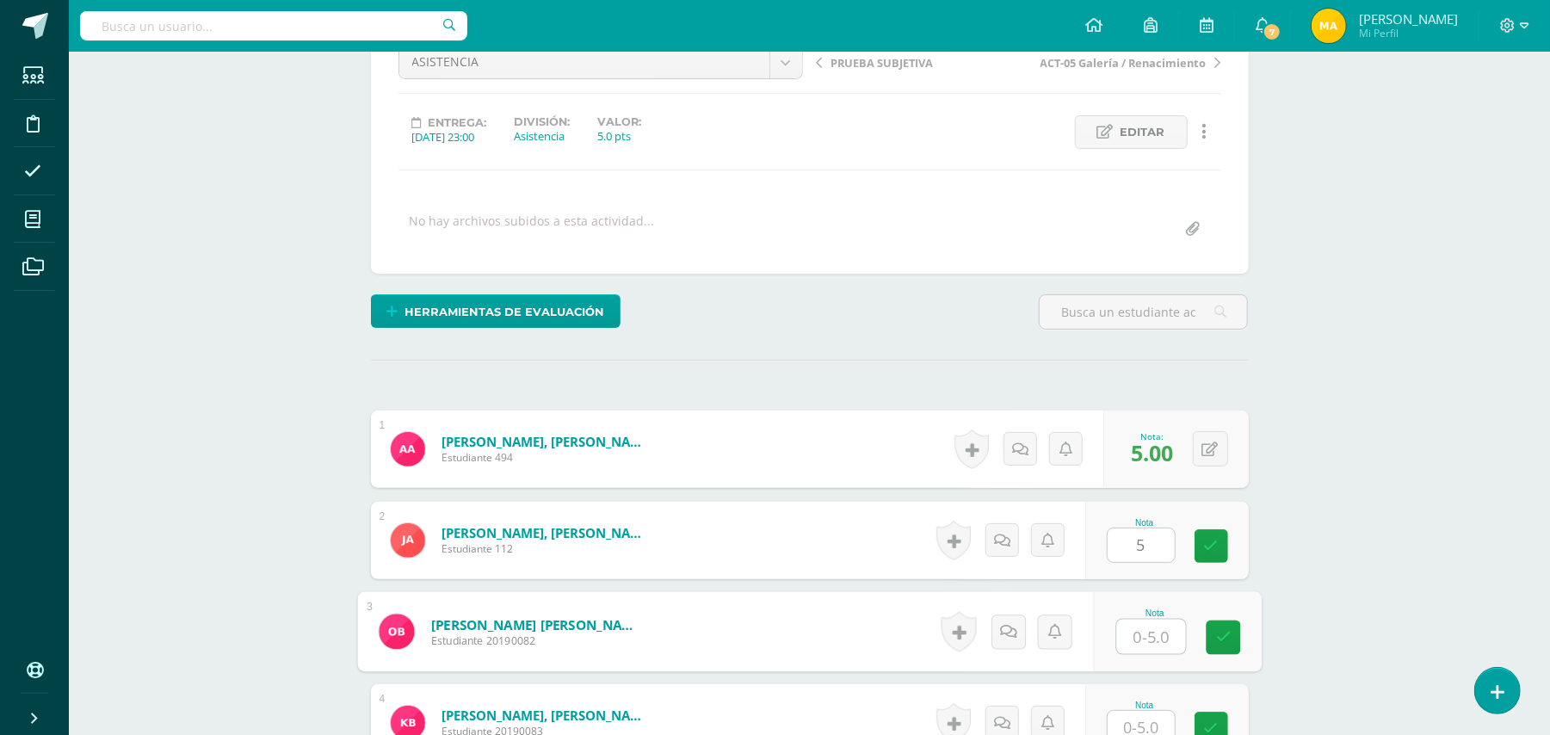
scroll to position [189, 0]
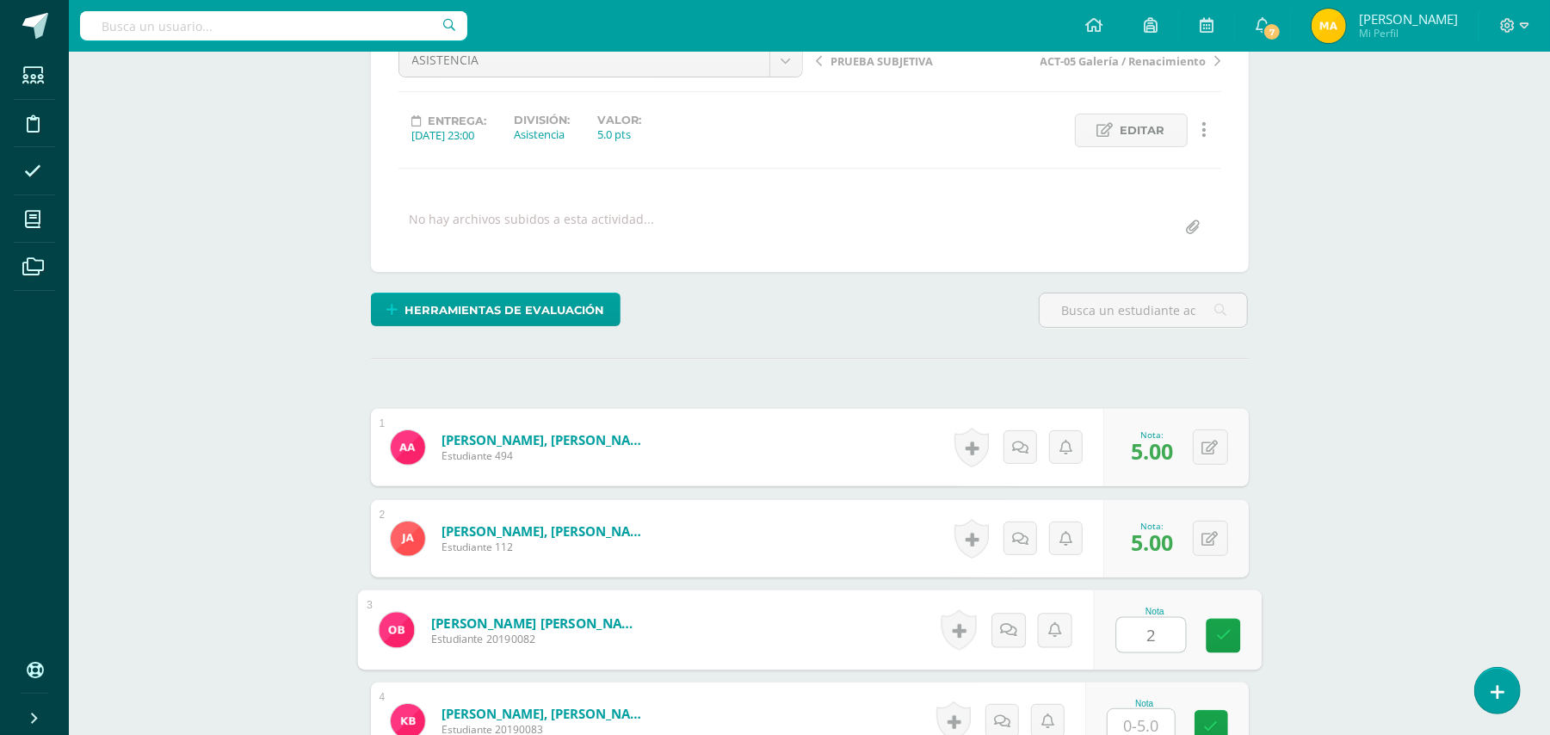
type input "2"
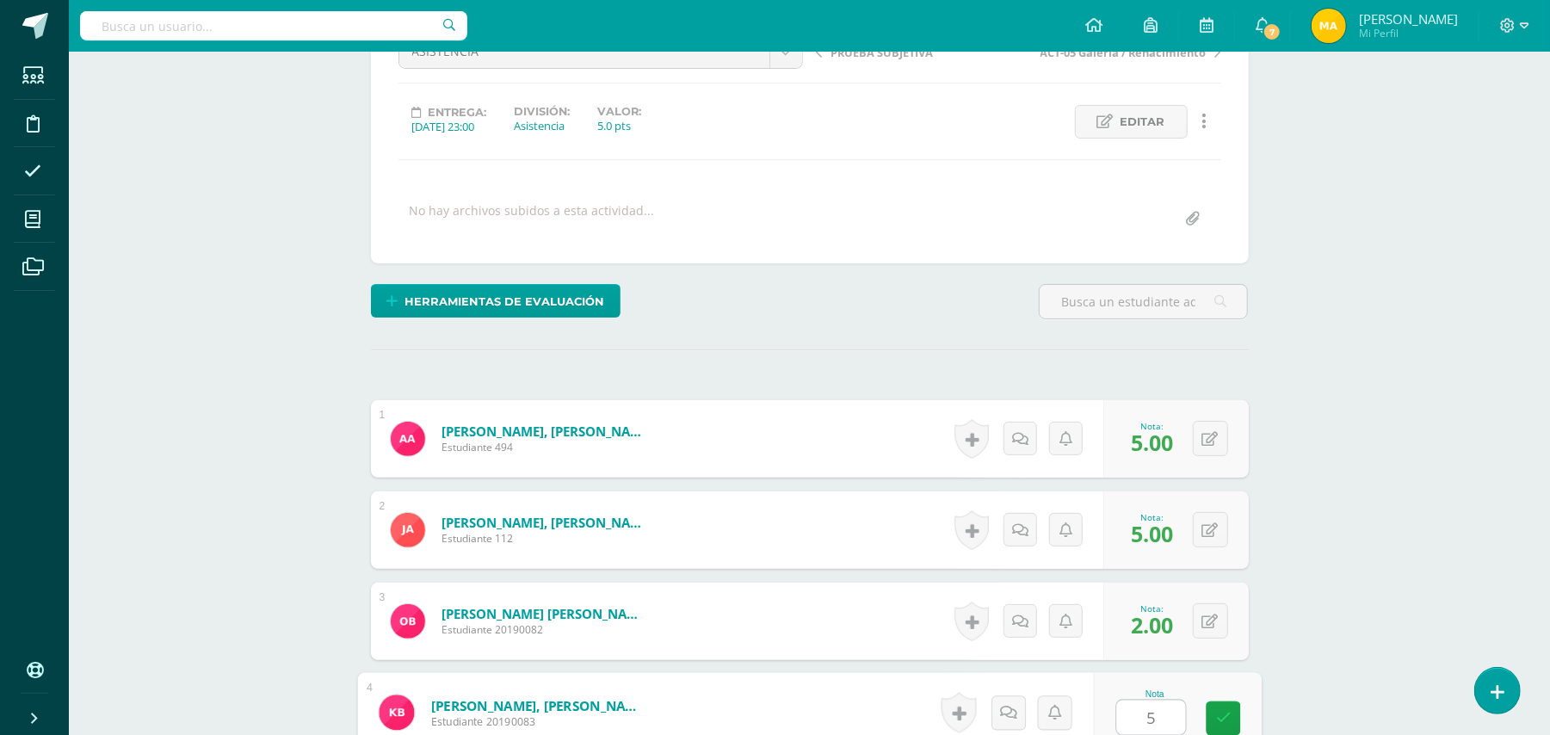
type input "5"
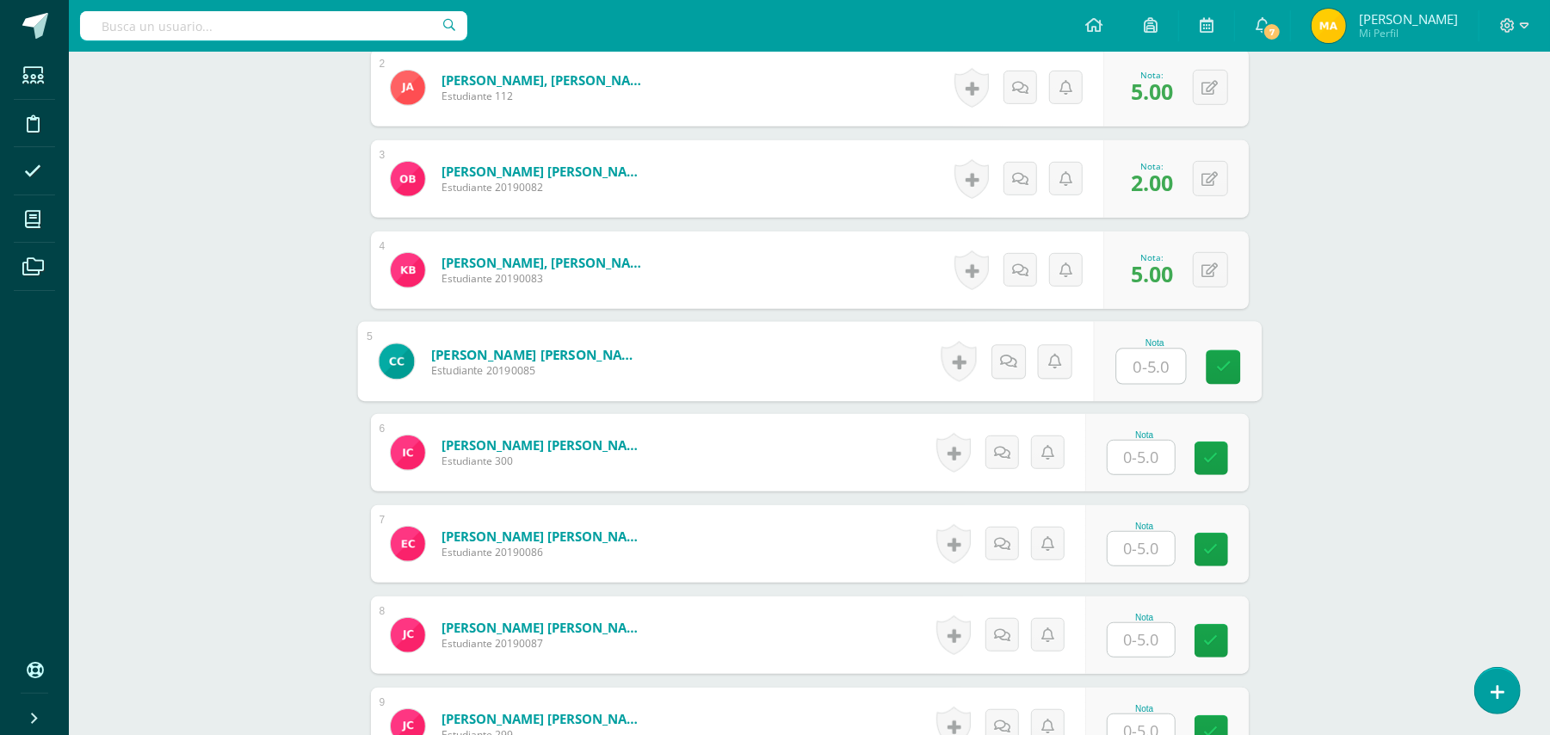
type input "4"
type input "0"
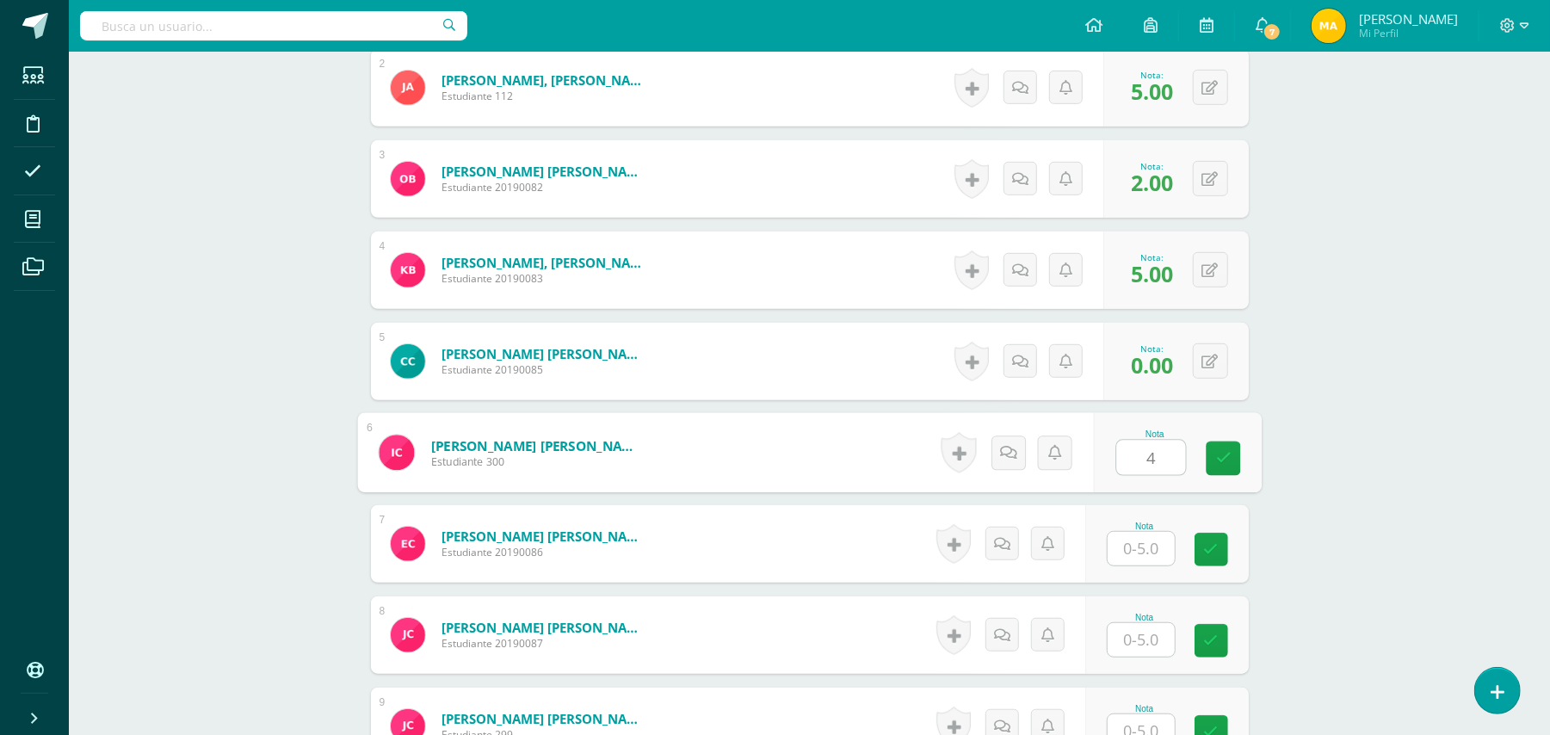
type input "4"
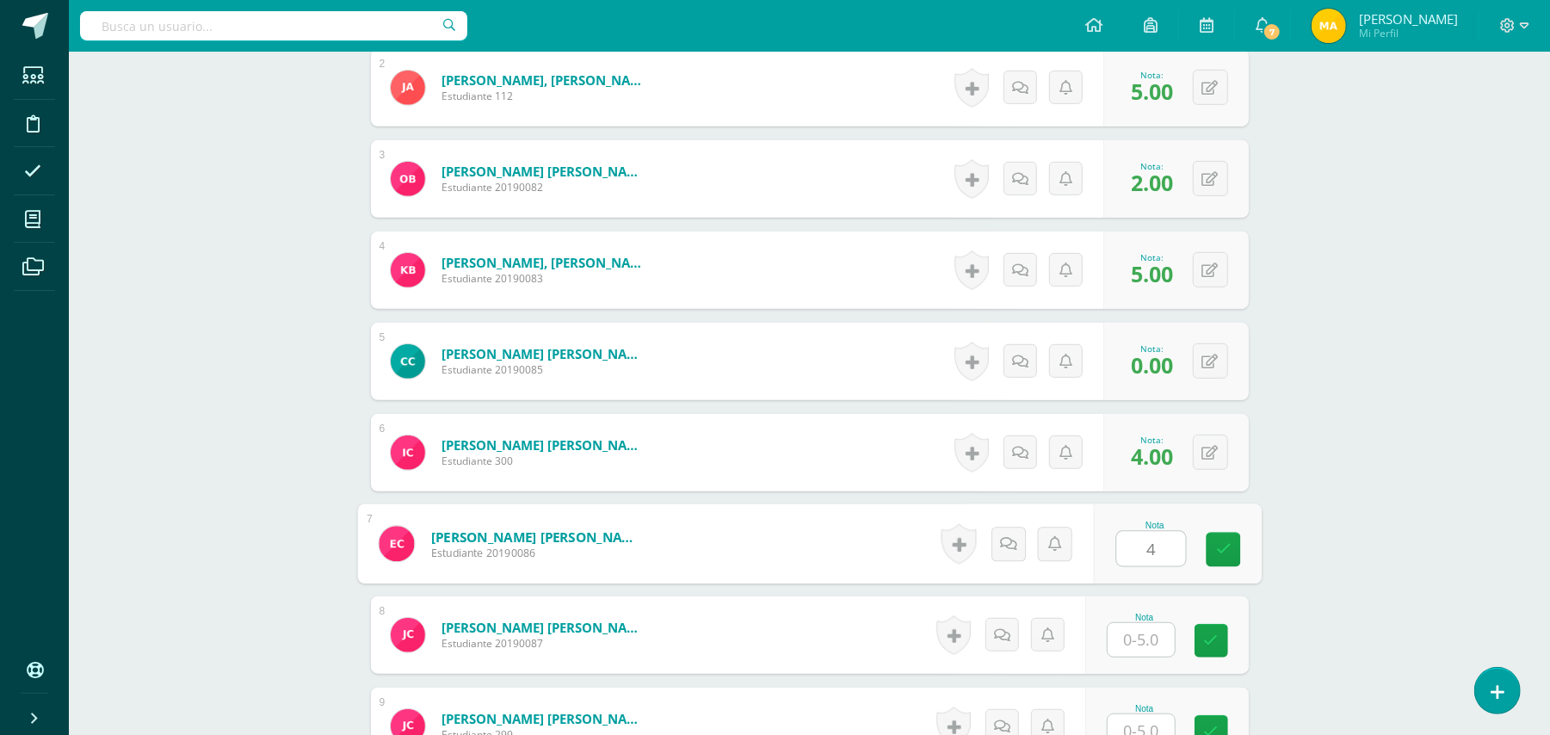
type input "4"
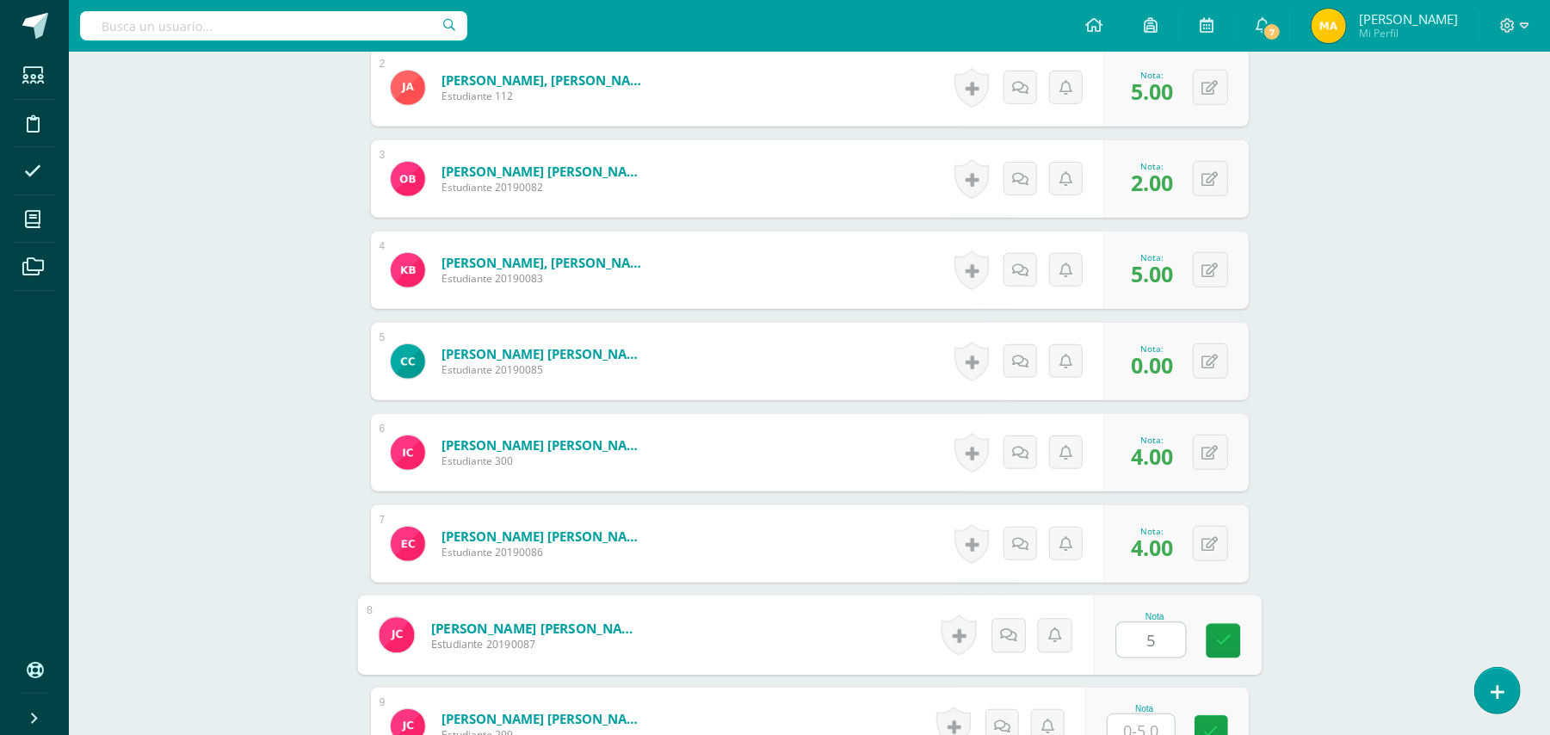
type input "5"
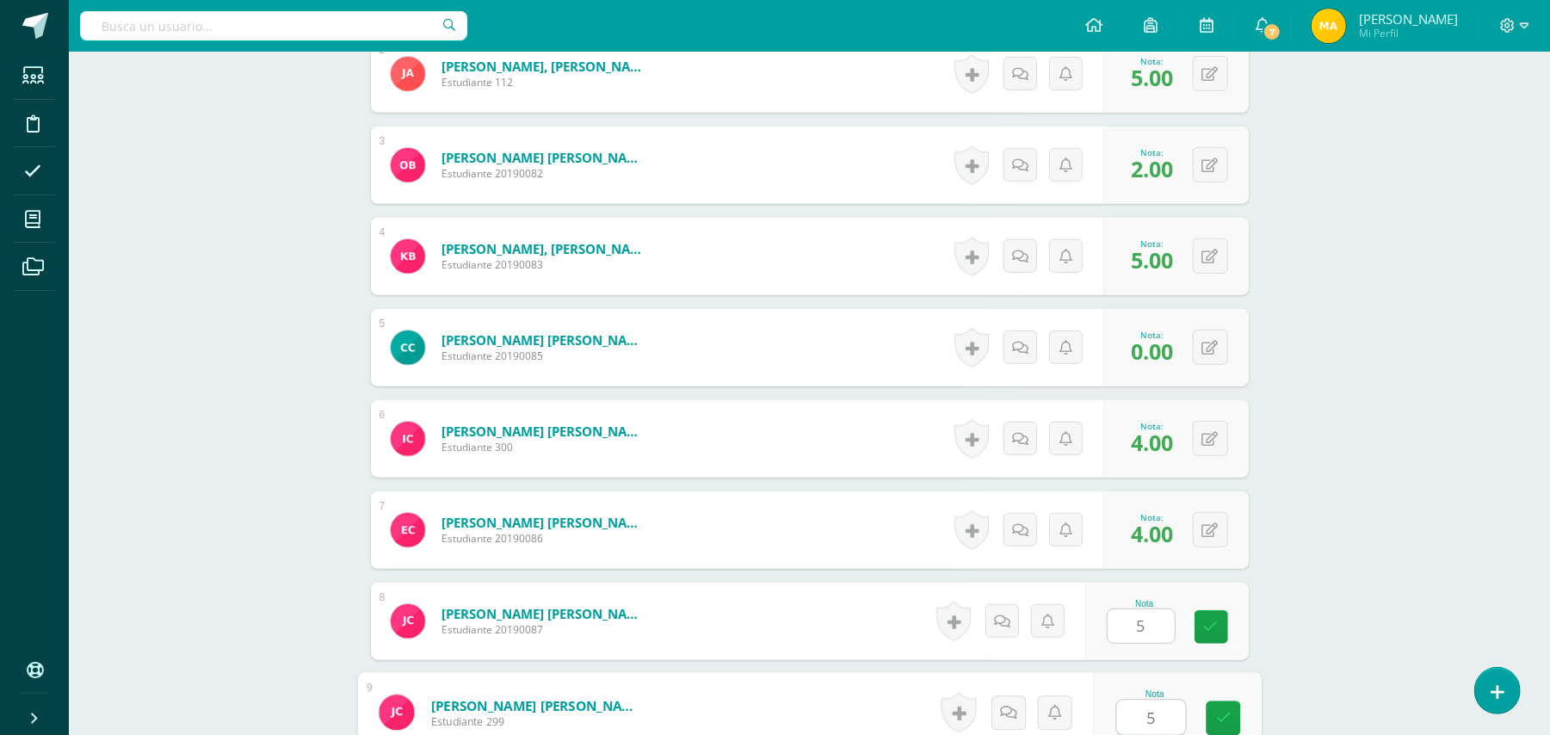
type input "5"
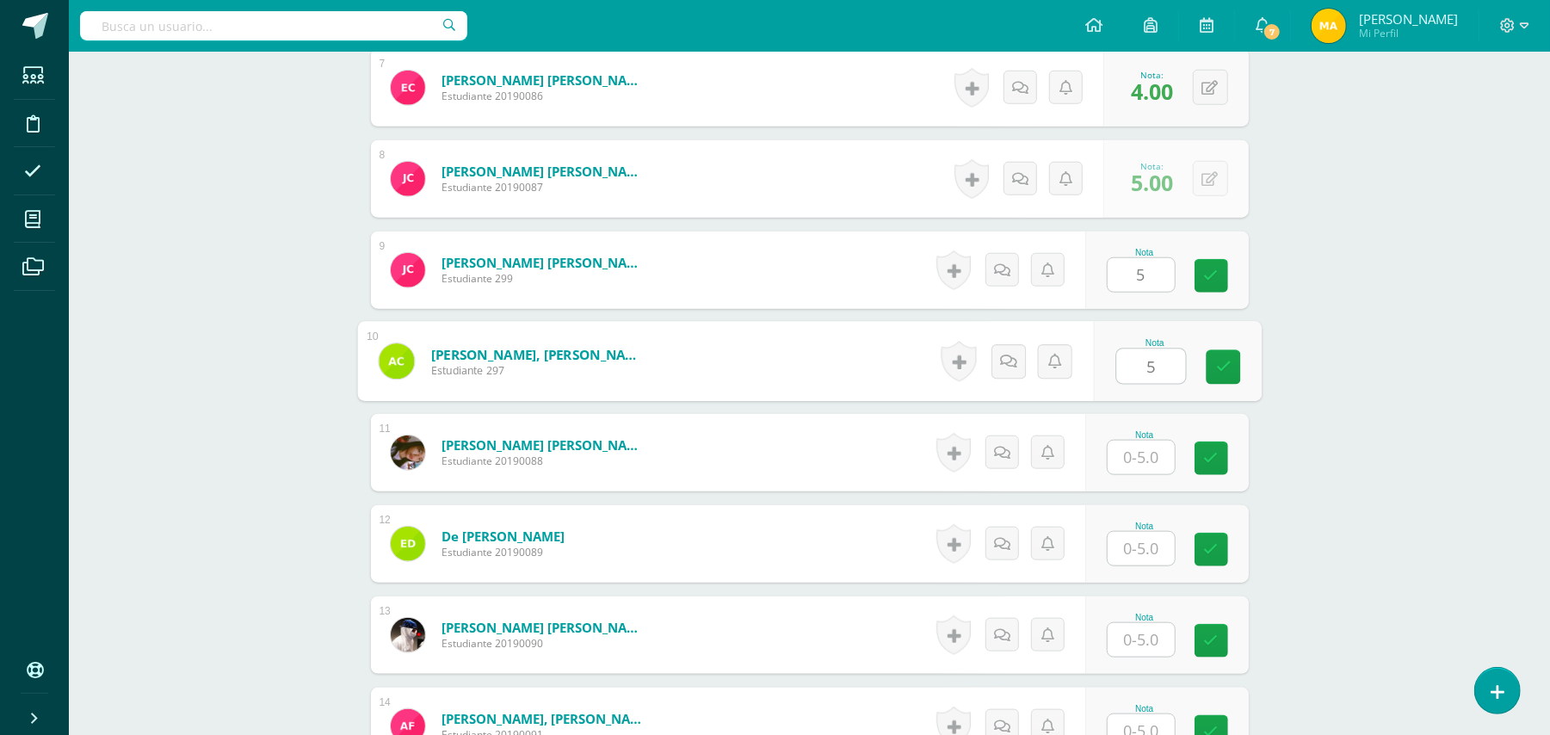
type input "5"
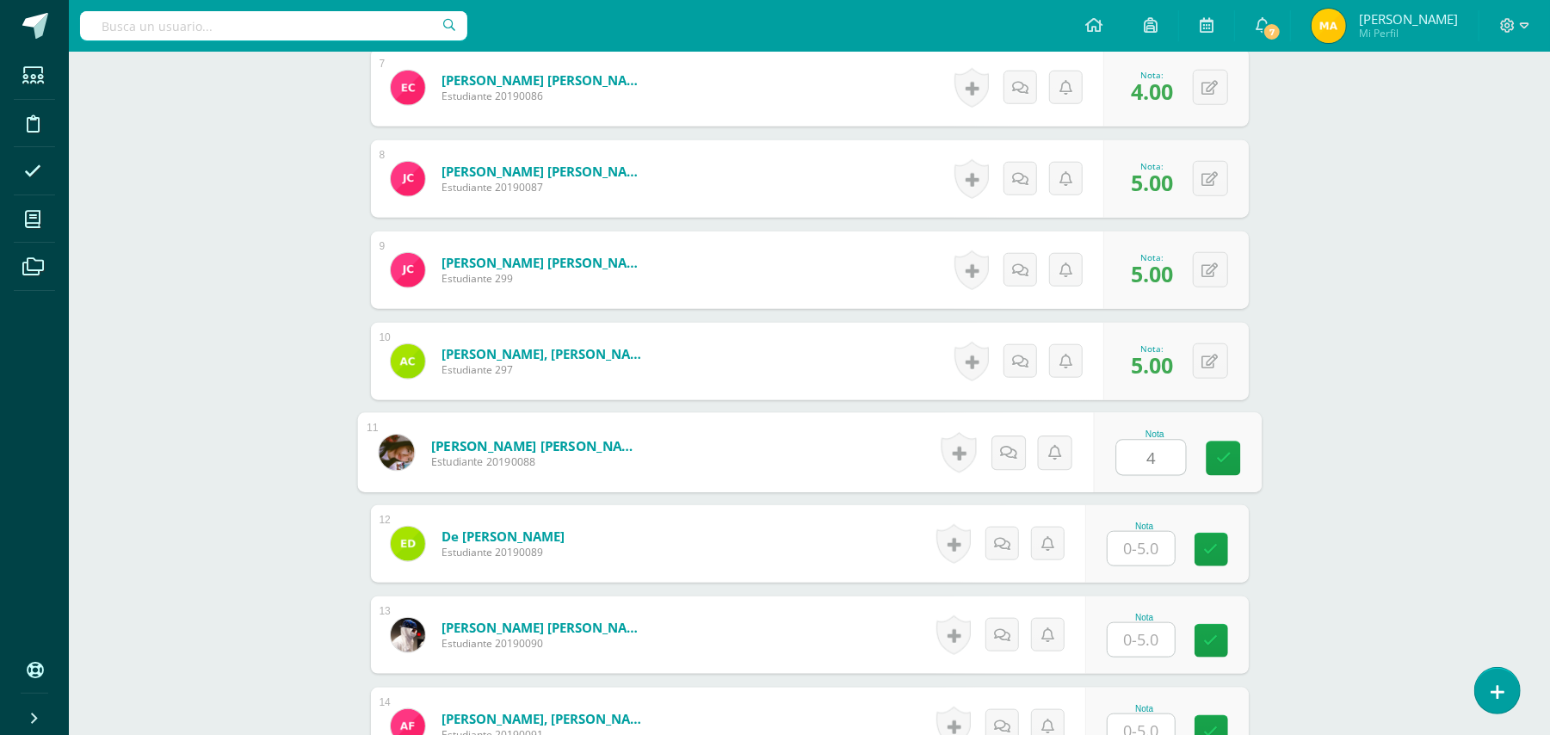
type input "4"
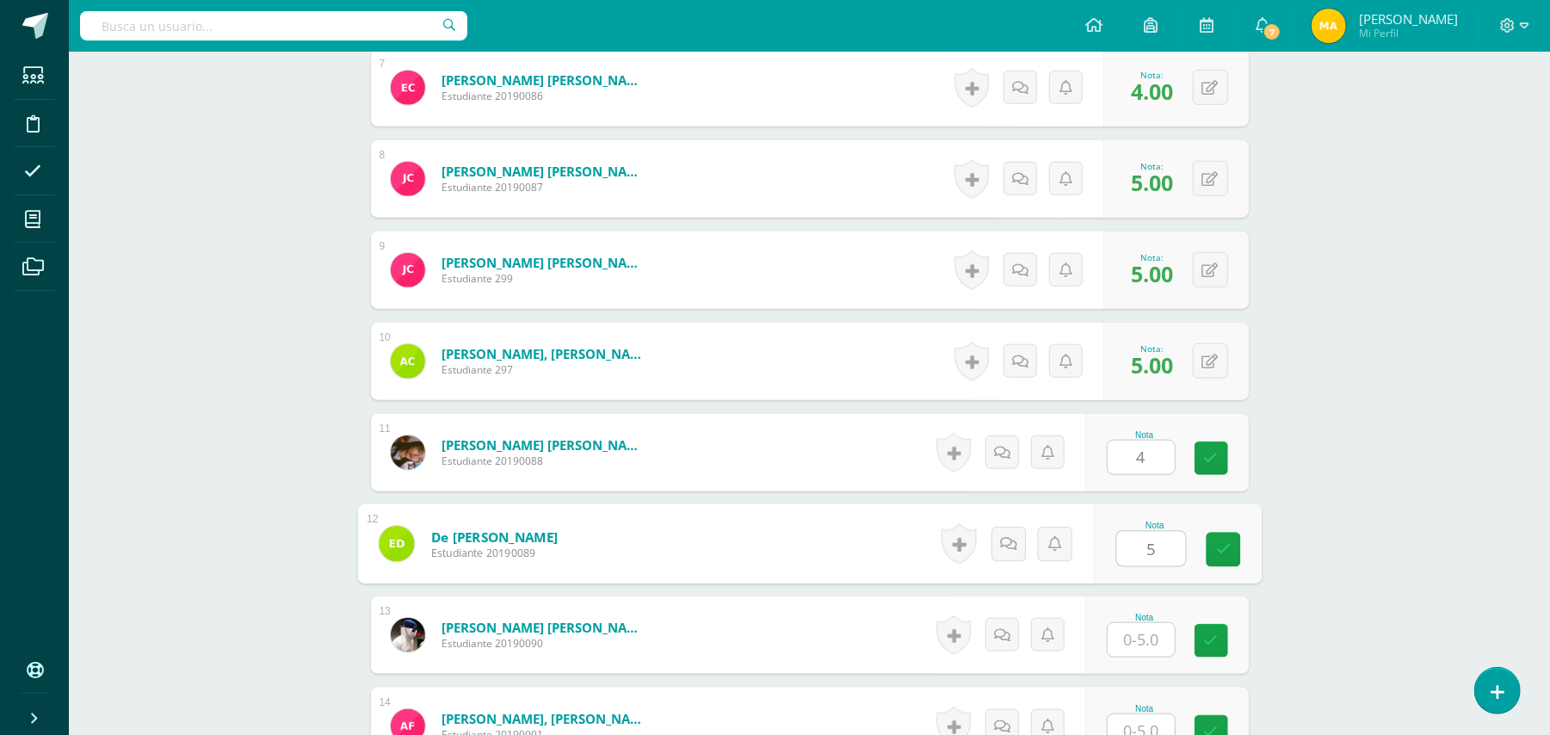
type input "5"
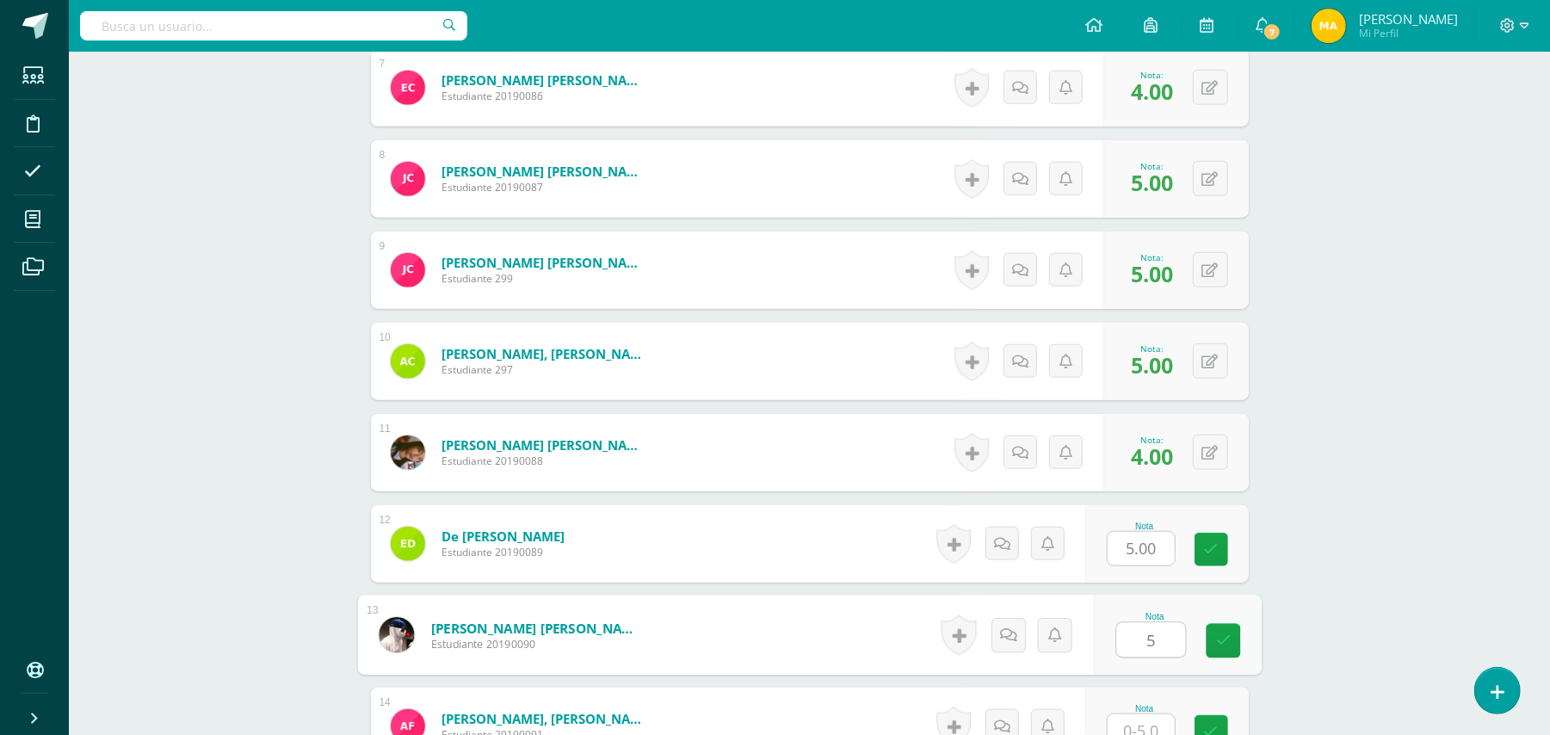
type input "5"
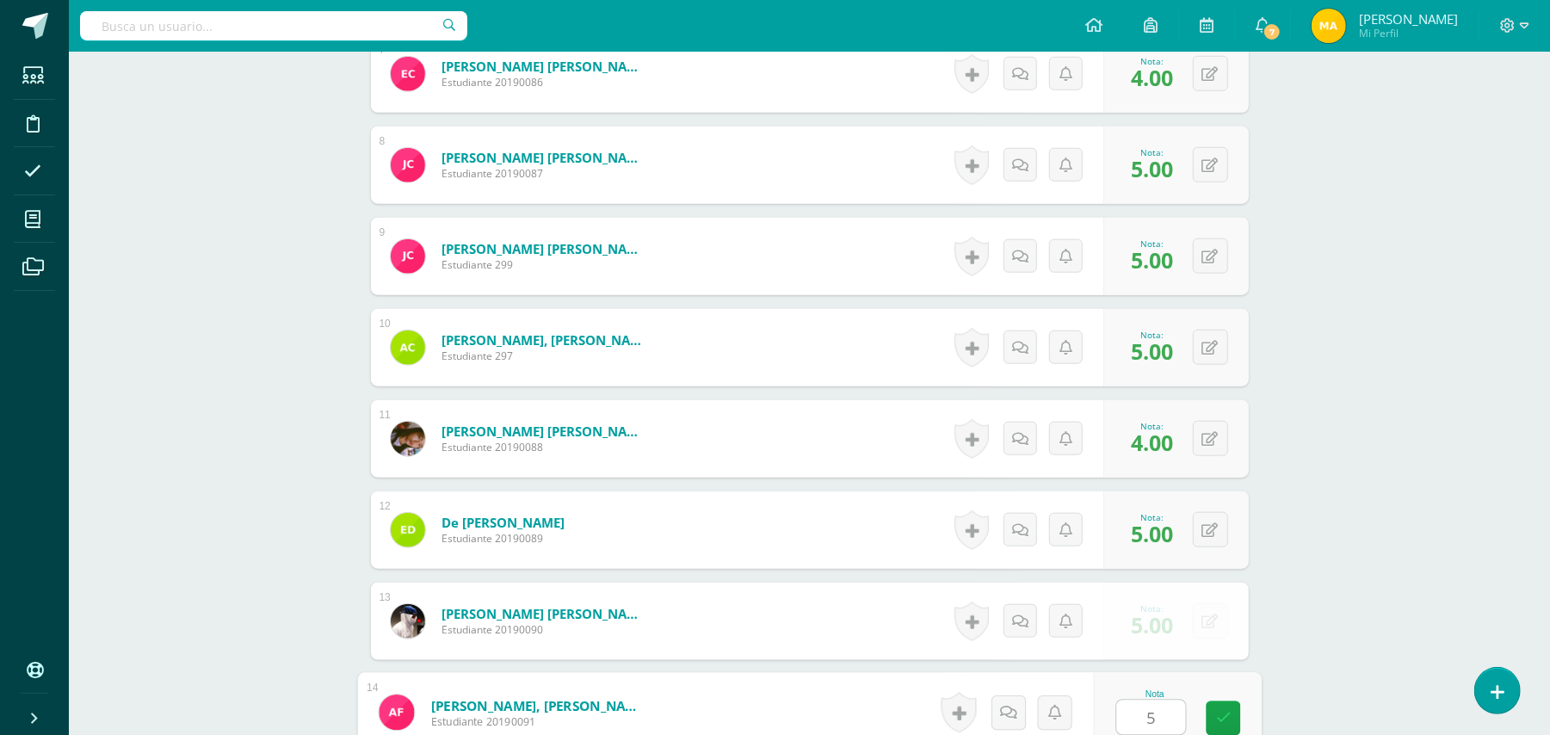
type input "5"
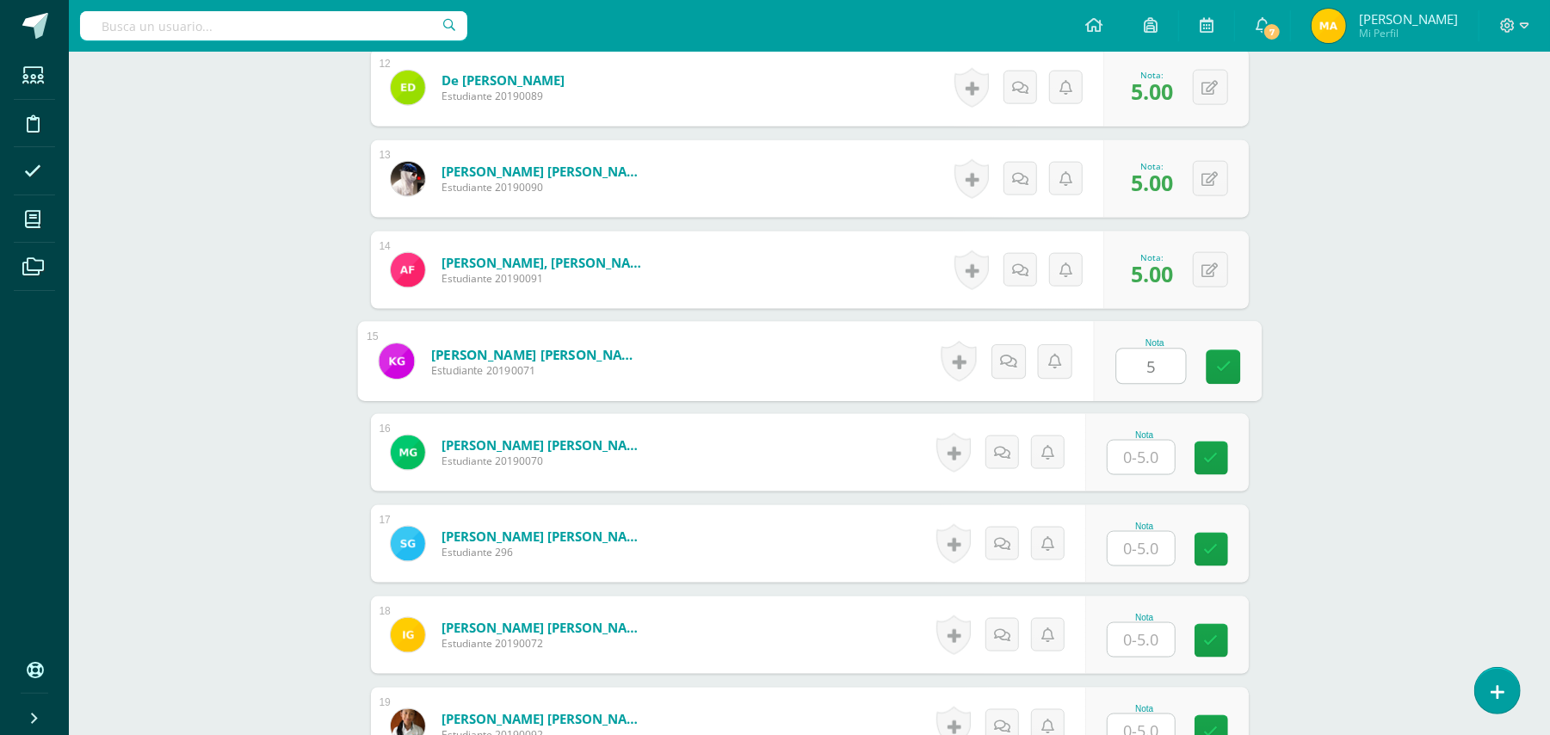
type input "5"
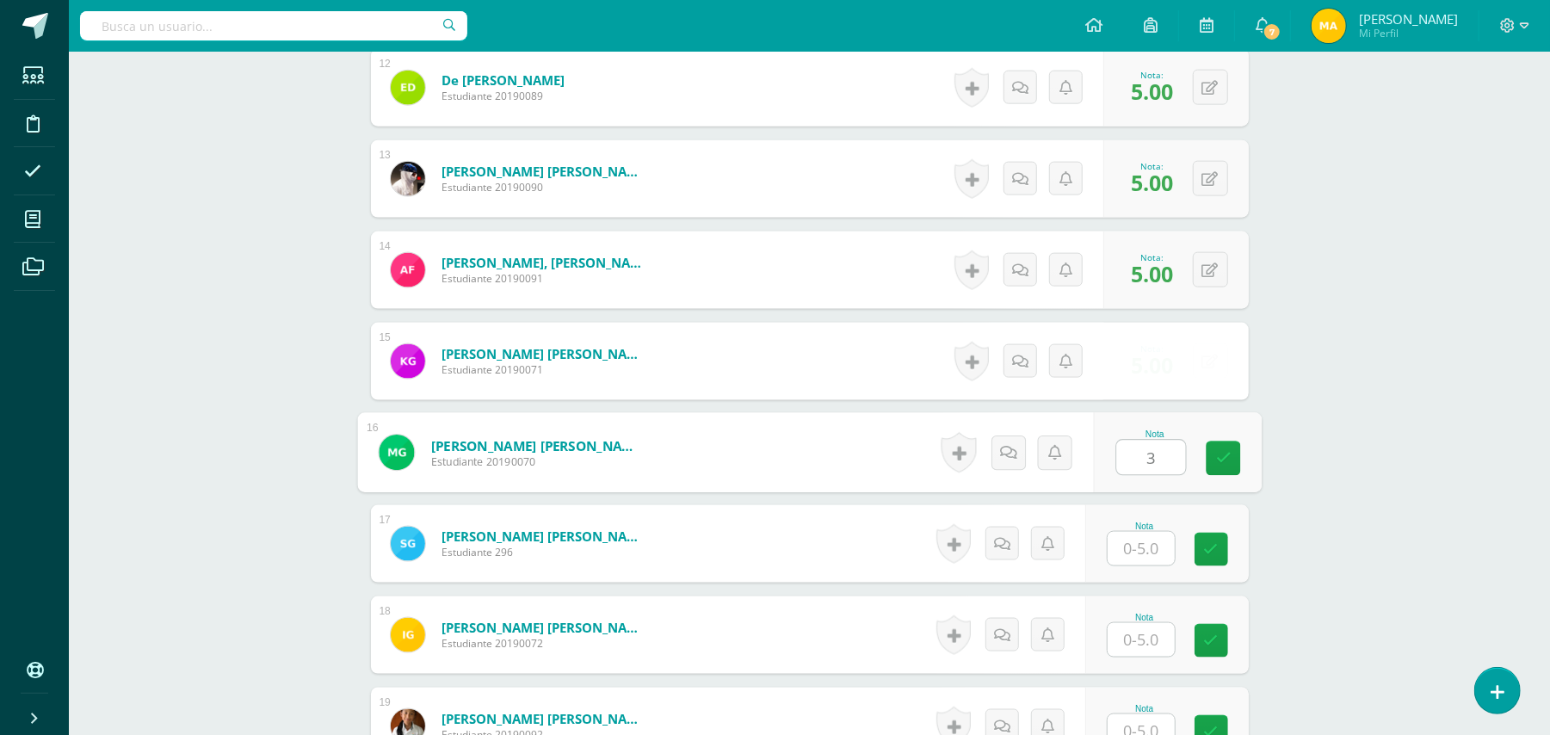
type input "3"
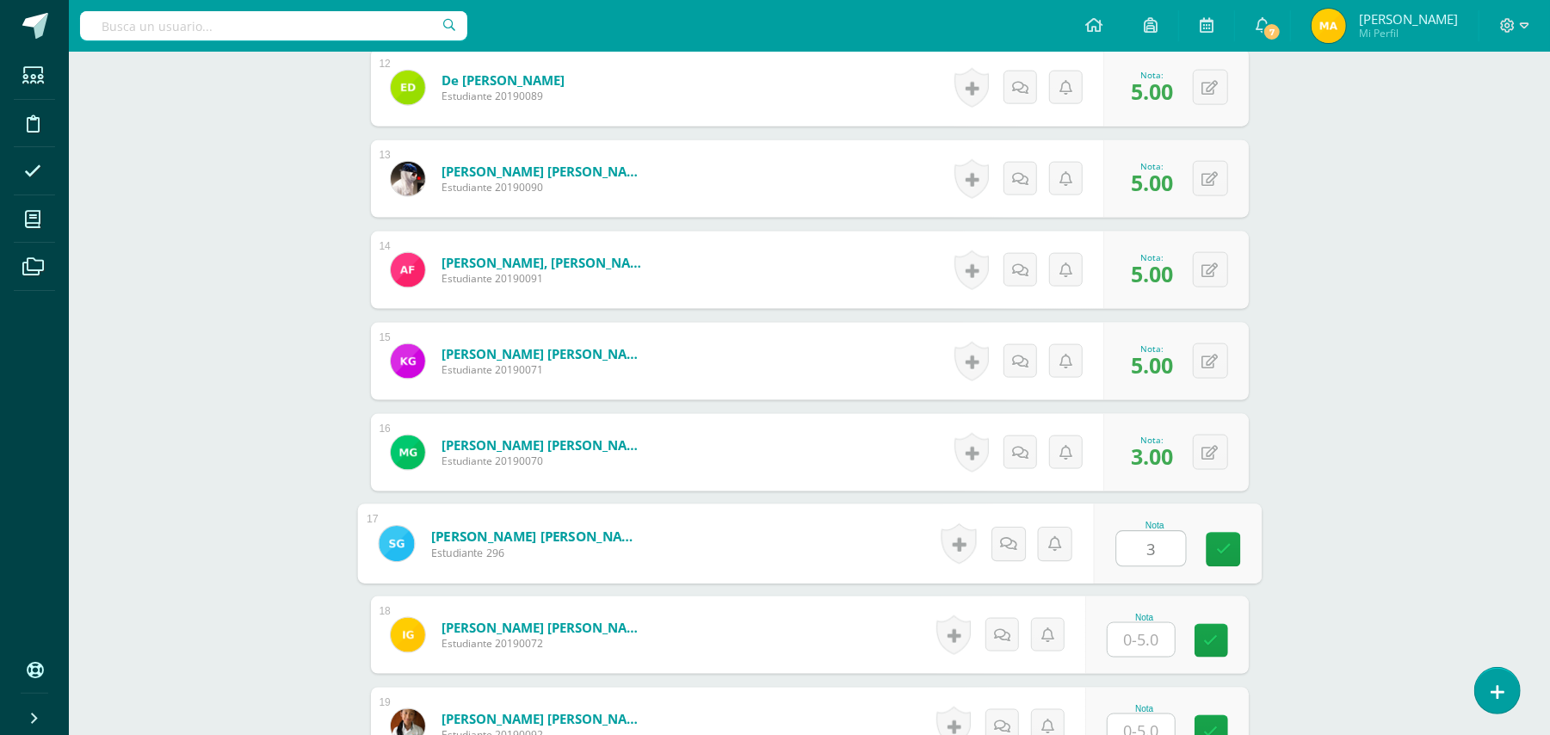
type input "3"
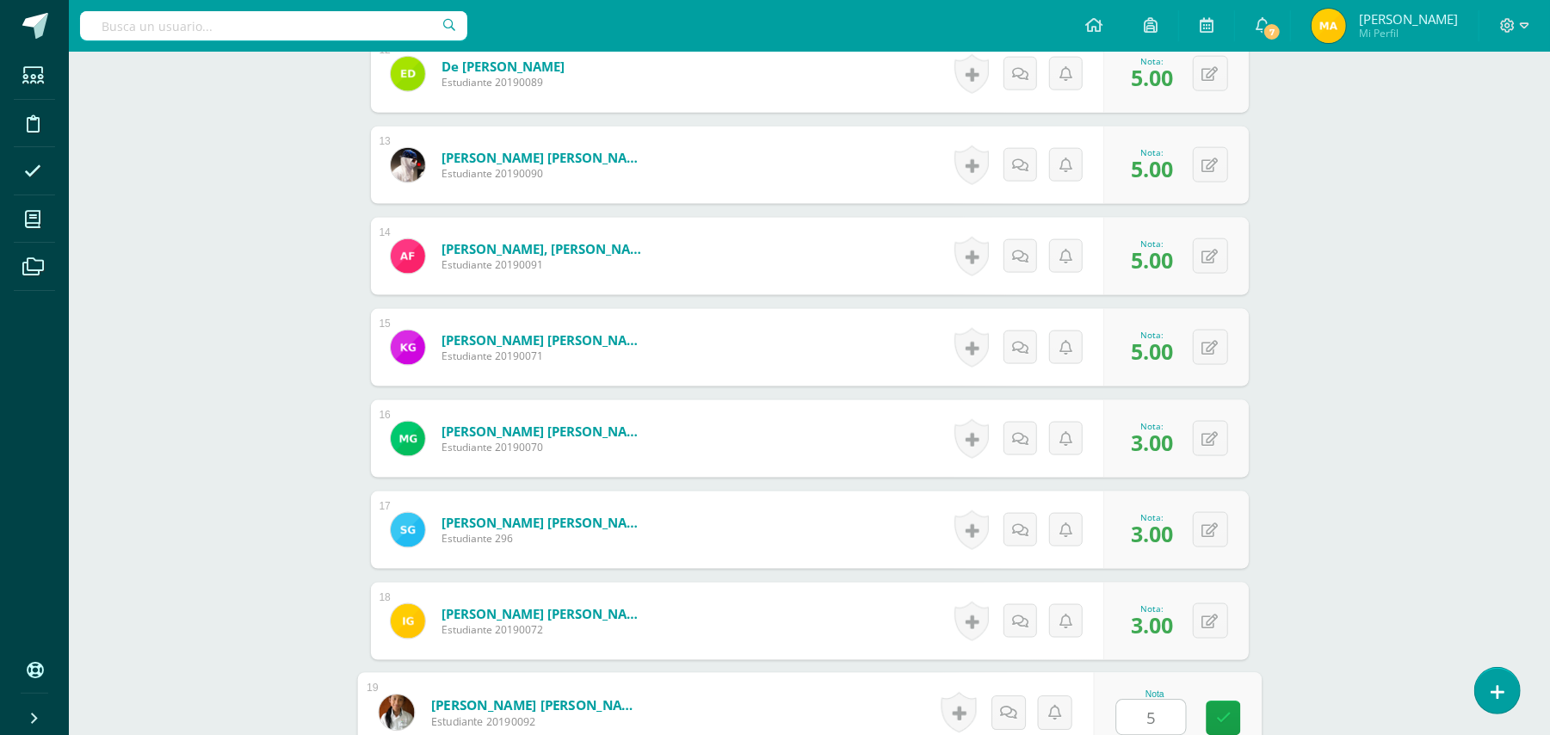
type input "5"
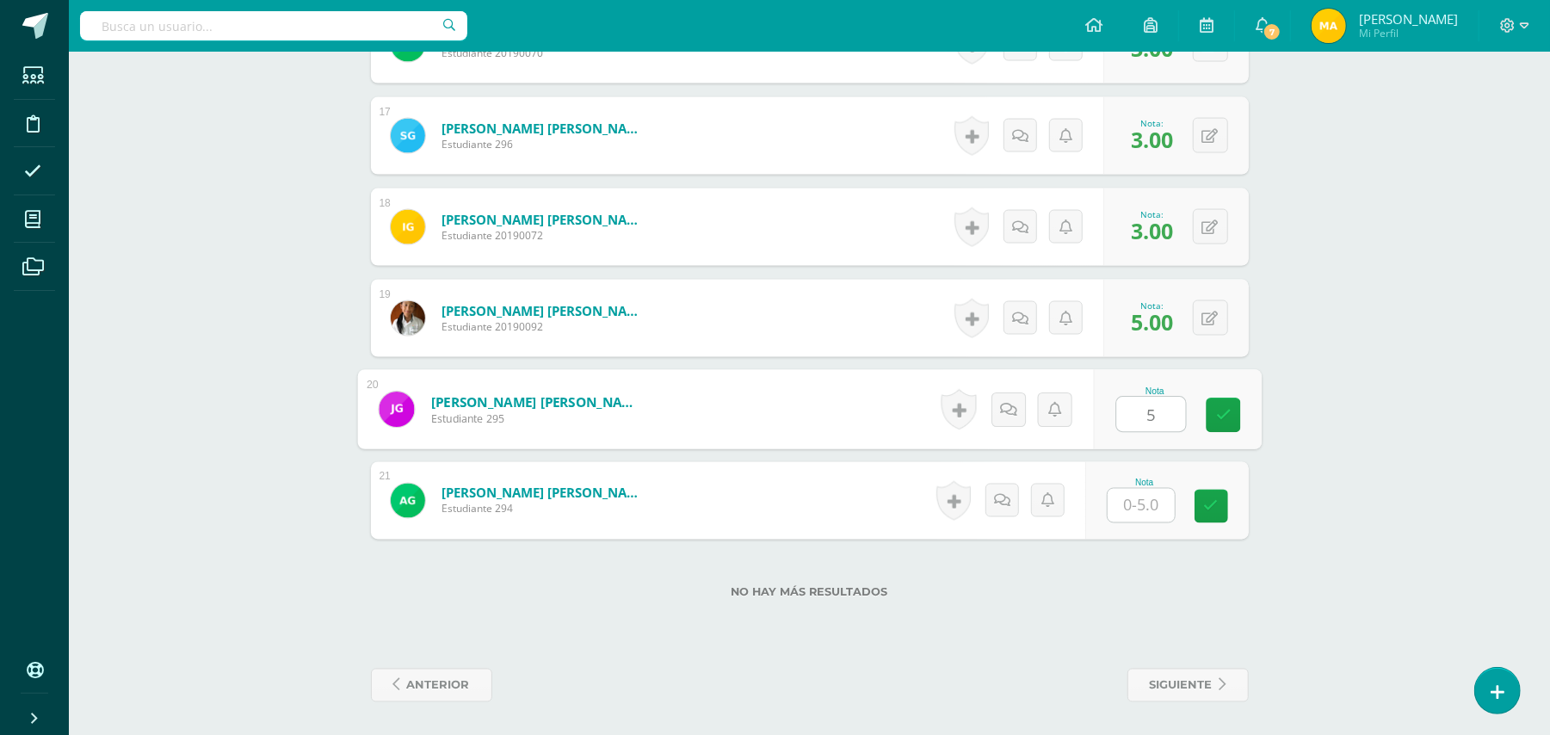
type input "5"
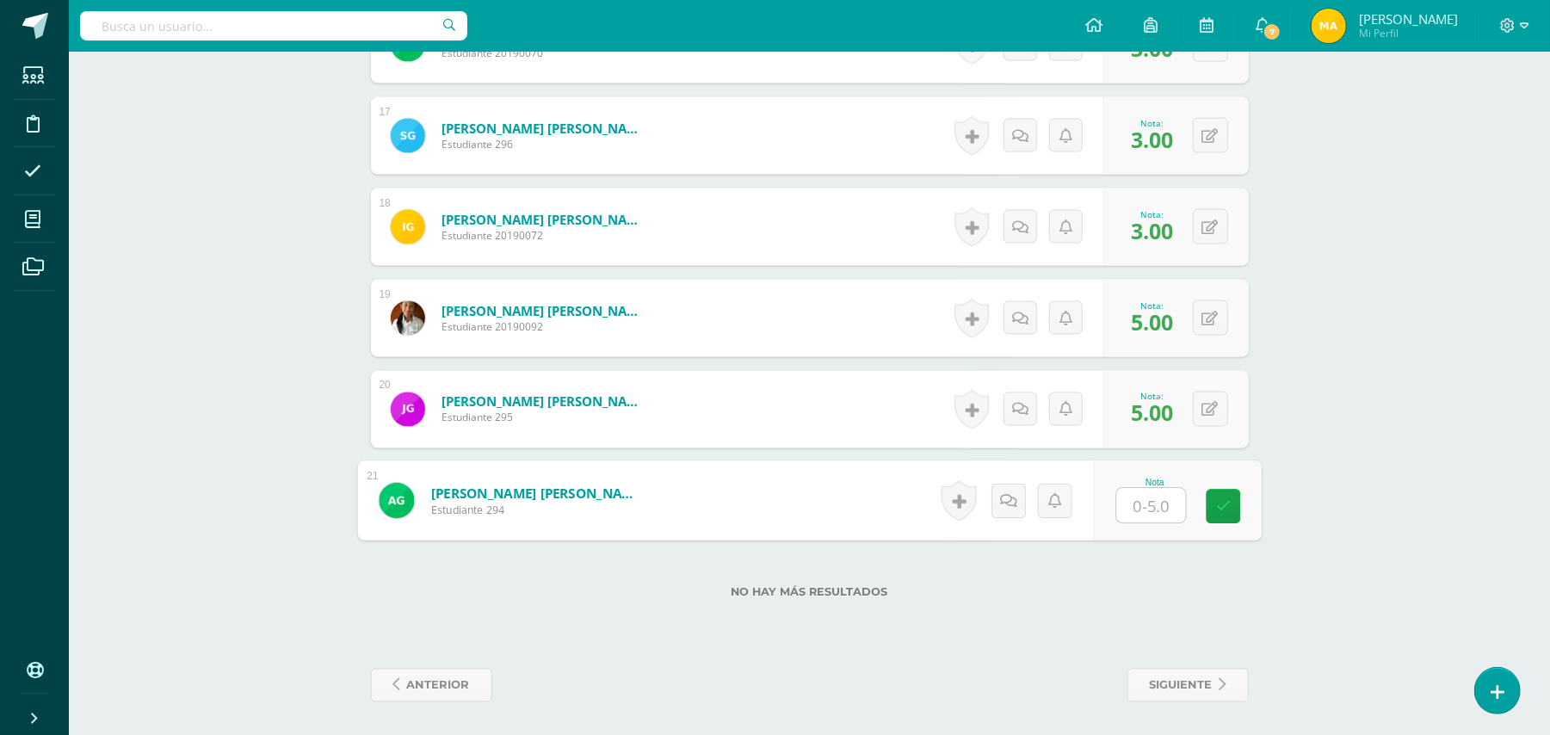
type input "1"
click at [1215, 238] on button at bounding box center [1210, 226] width 35 height 35
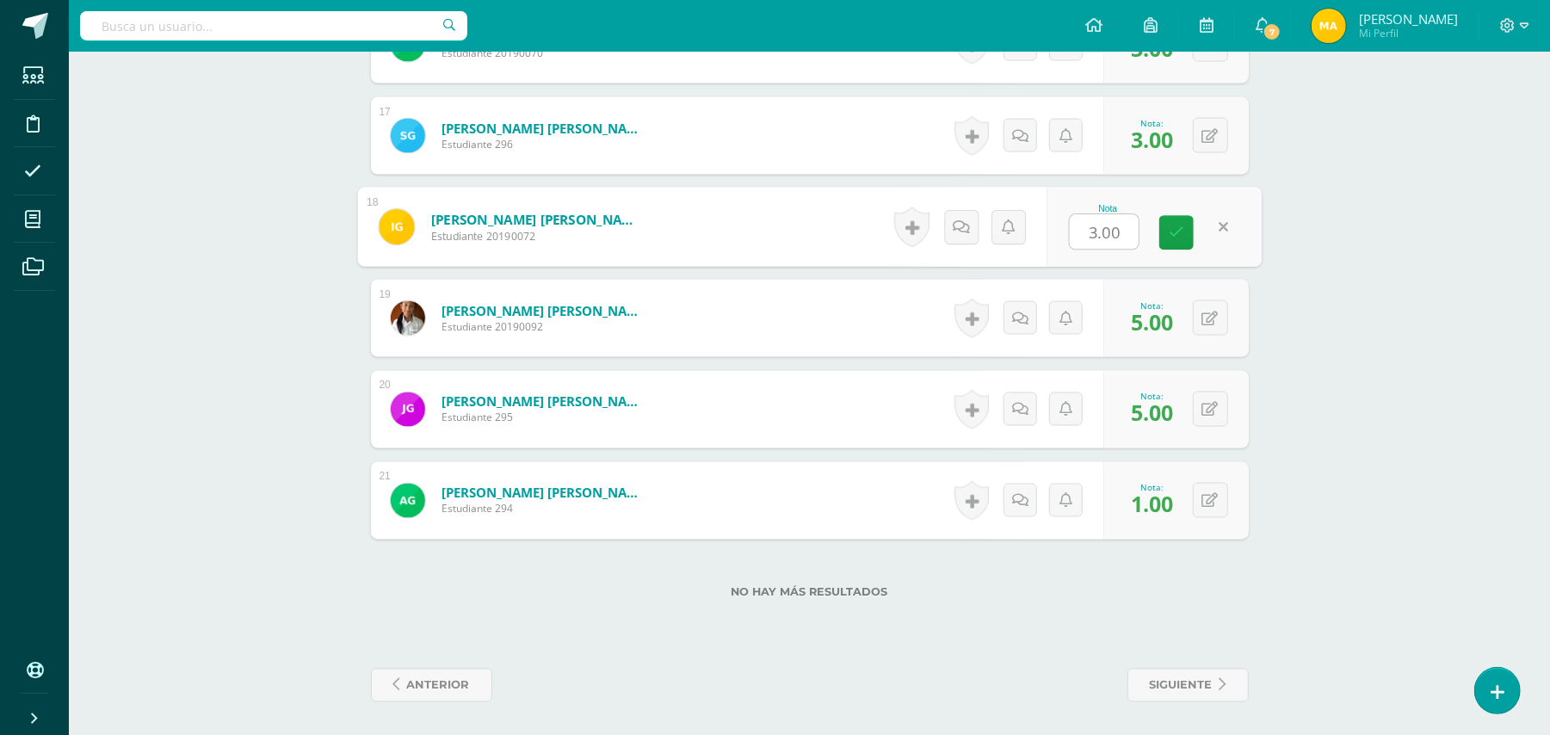
type input "5"
click at [1189, 237] on link at bounding box center [1176, 233] width 34 height 34
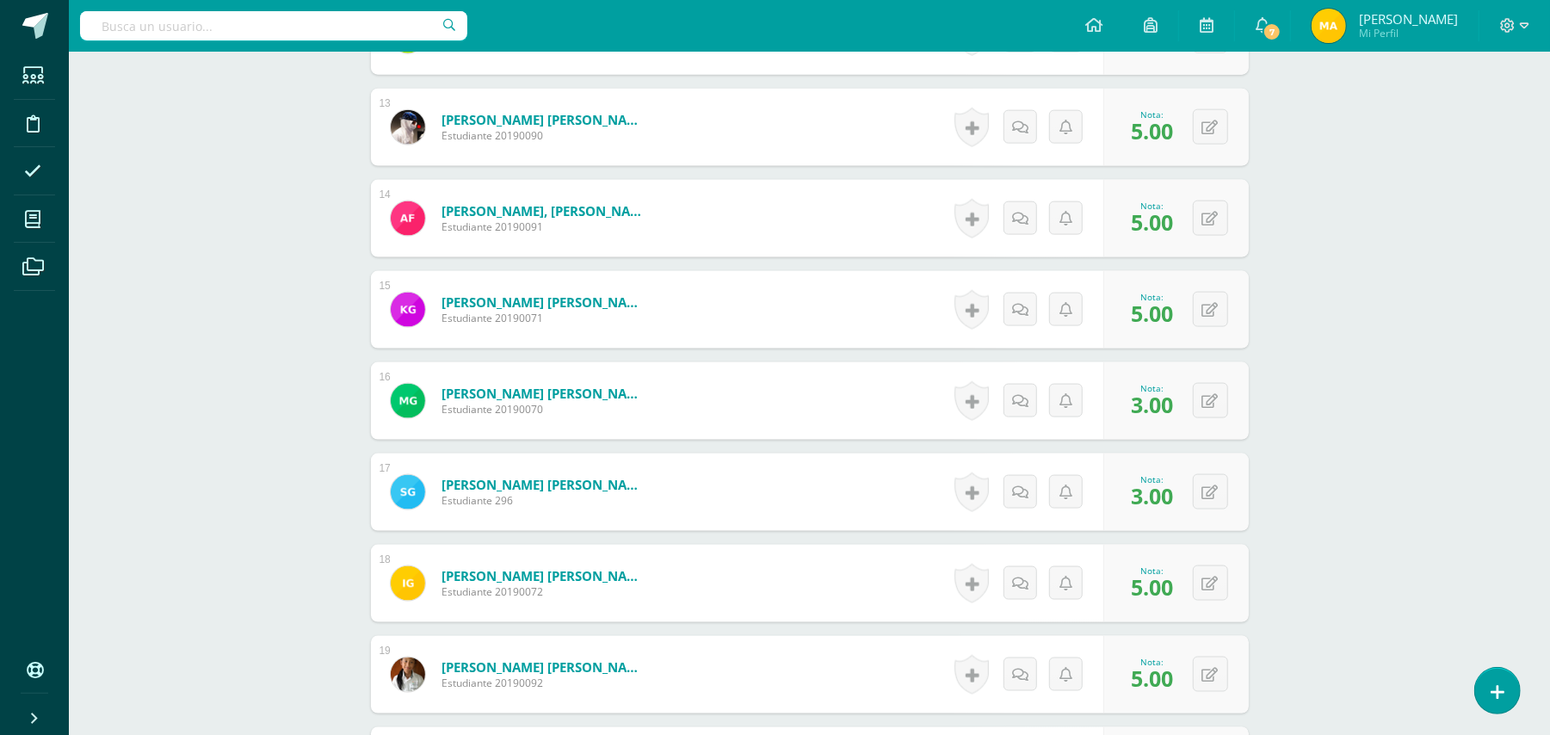
scroll to position [1599, 0]
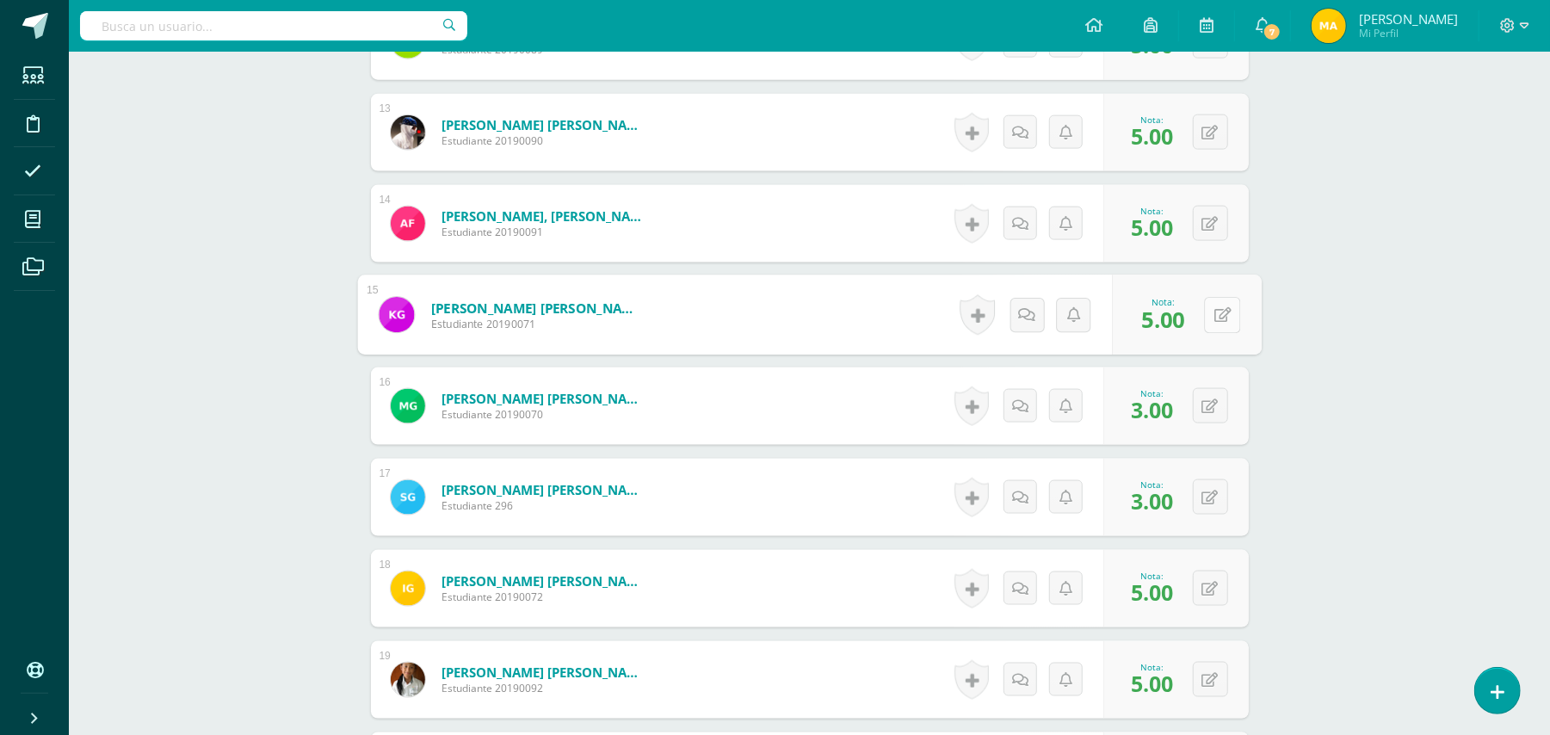
click at [1205, 307] on button at bounding box center [1222, 315] width 36 height 36
type input "3"
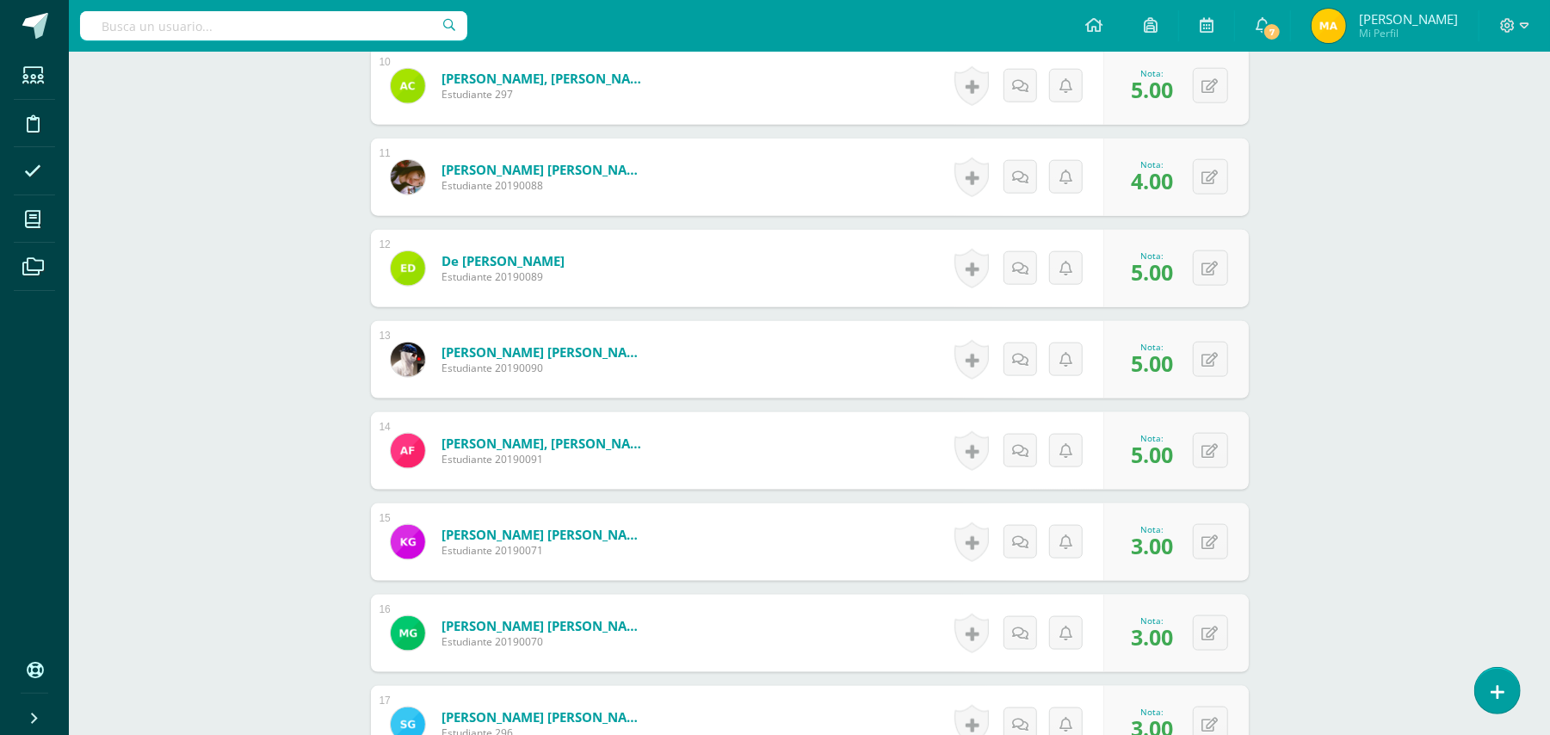
scroll to position [1367, 0]
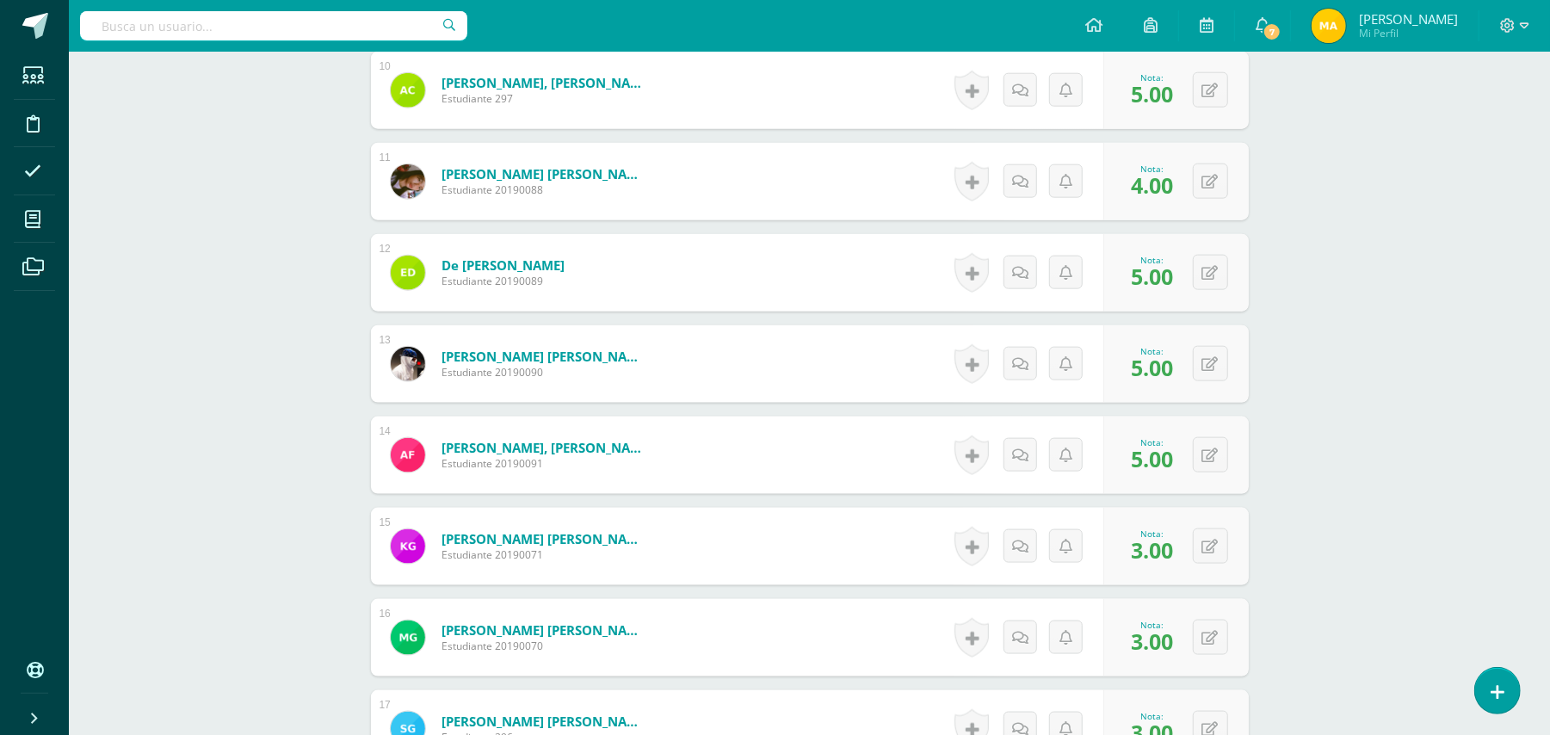
click at [404, 65] on div "Cushil Roldan, Andy Daniel Estudiante 297" at bounding box center [520, 90] width 299 height 77
click at [1480, 332] on div "Ciencias Sociales y Ciudadanía Segundo Basico "A" Herramientas Detalle de asist…" at bounding box center [809, 6] width 1481 height 2645
